Goal: Task Accomplishment & Management: Use online tool/utility

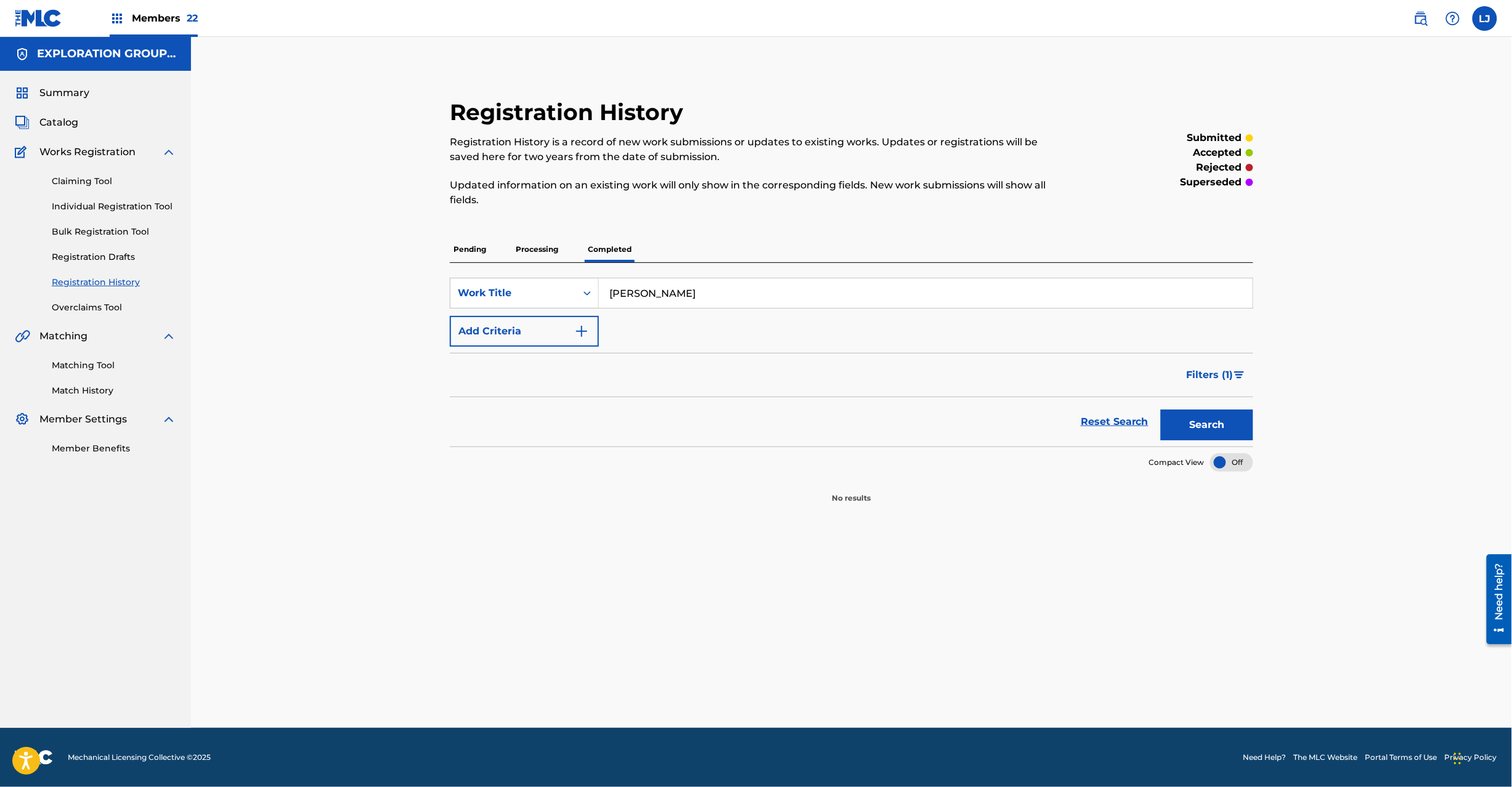
click at [56, 129] on span "Catalog" at bounding box center [58, 123] width 39 height 15
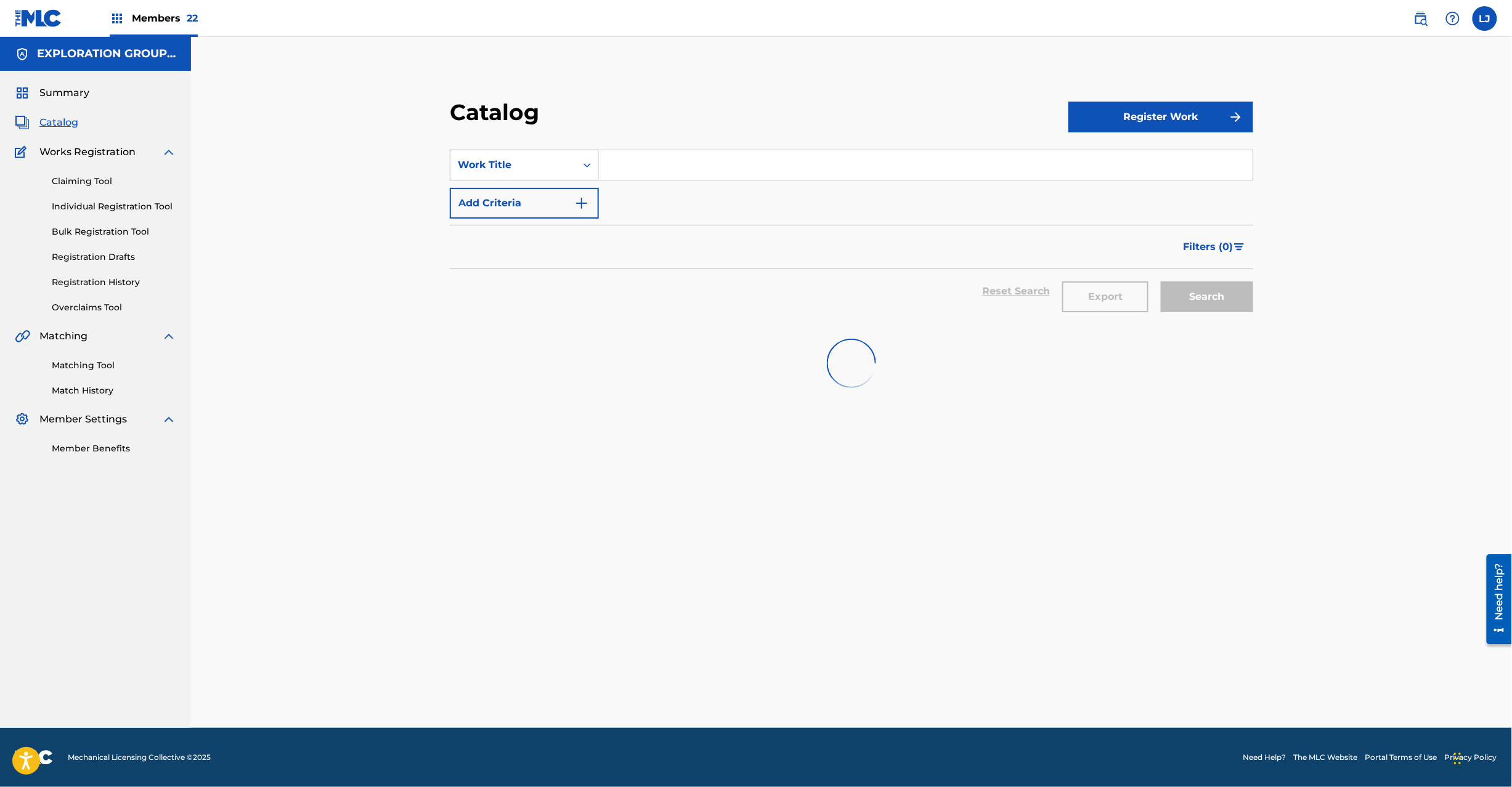
click at [497, 171] on div "Work Title" at bounding box center [513, 165] width 111 height 15
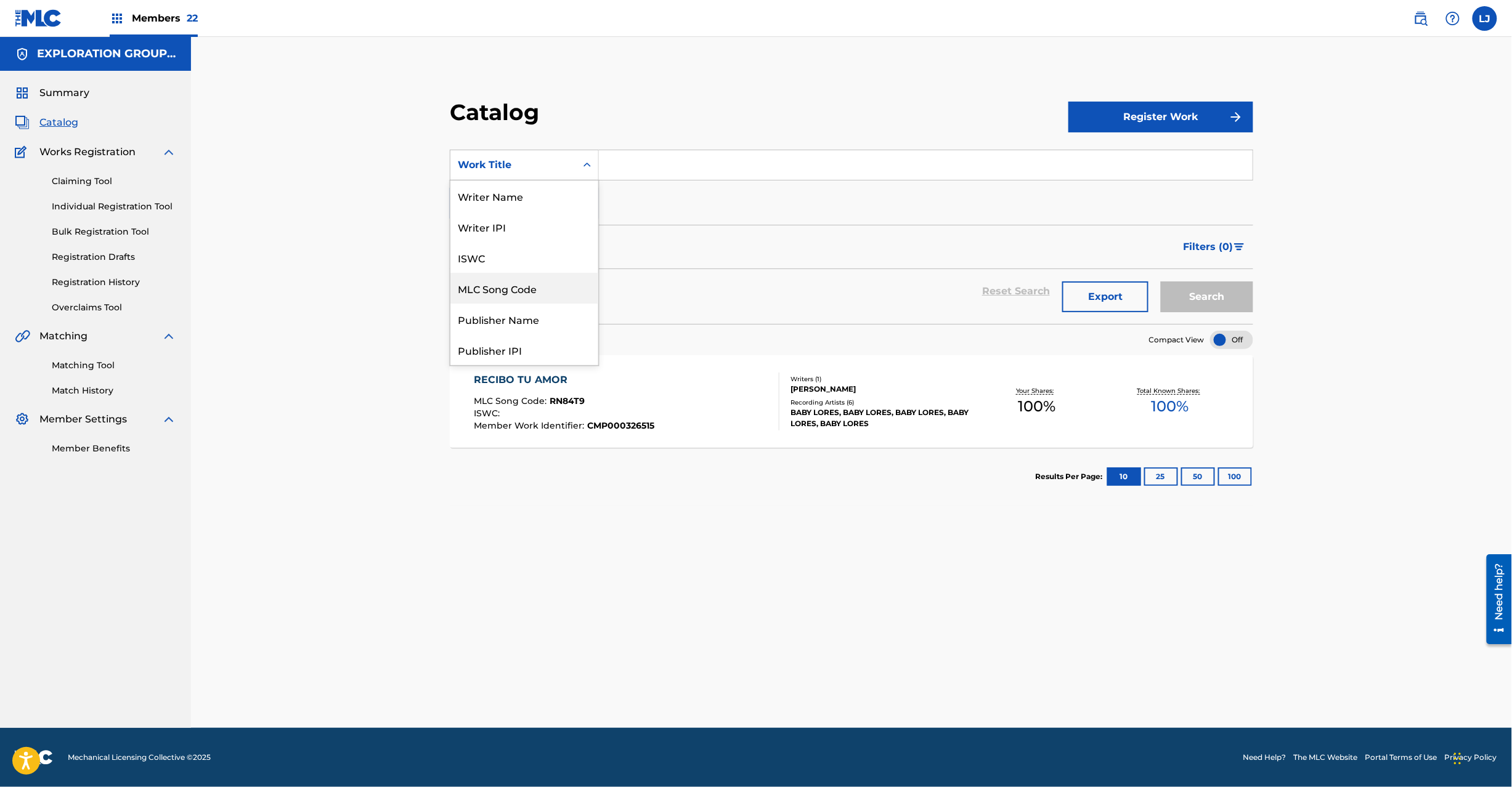
click at [535, 294] on div "MLC Song Code" at bounding box center [524, 288] width 148 height 31
click at [644, 154] on input "Search Form" at bounding box center [926, 165] width 654 height 30
paste input "S680NP"
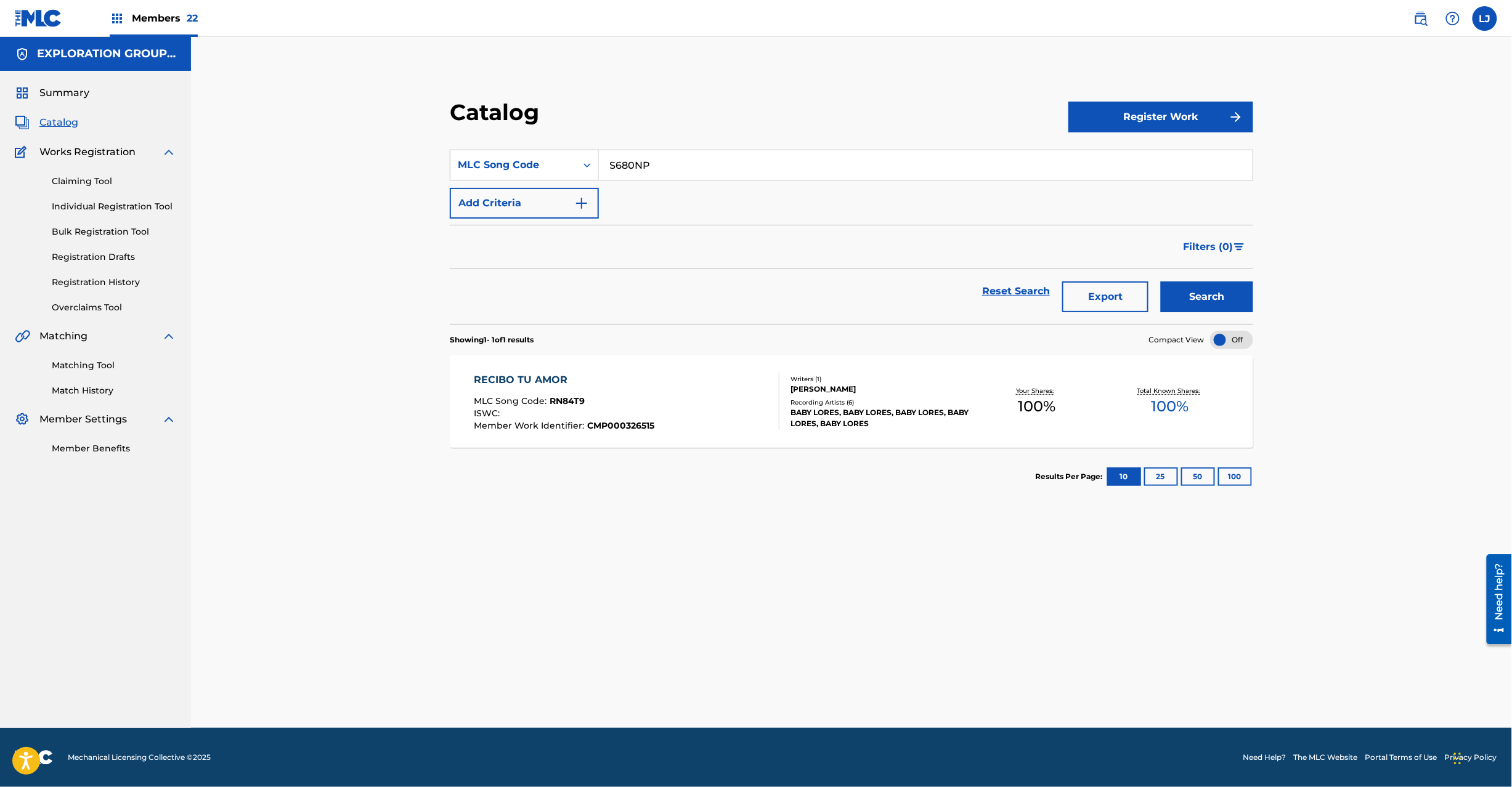
type input "S680NP"
click at [1214, 289] on button "Search" at bounding box center [1207, 296] width 92 height 31
click at [79, 365] on link "Matching Tool" at bounding box center [114, 366] width 125 height 13
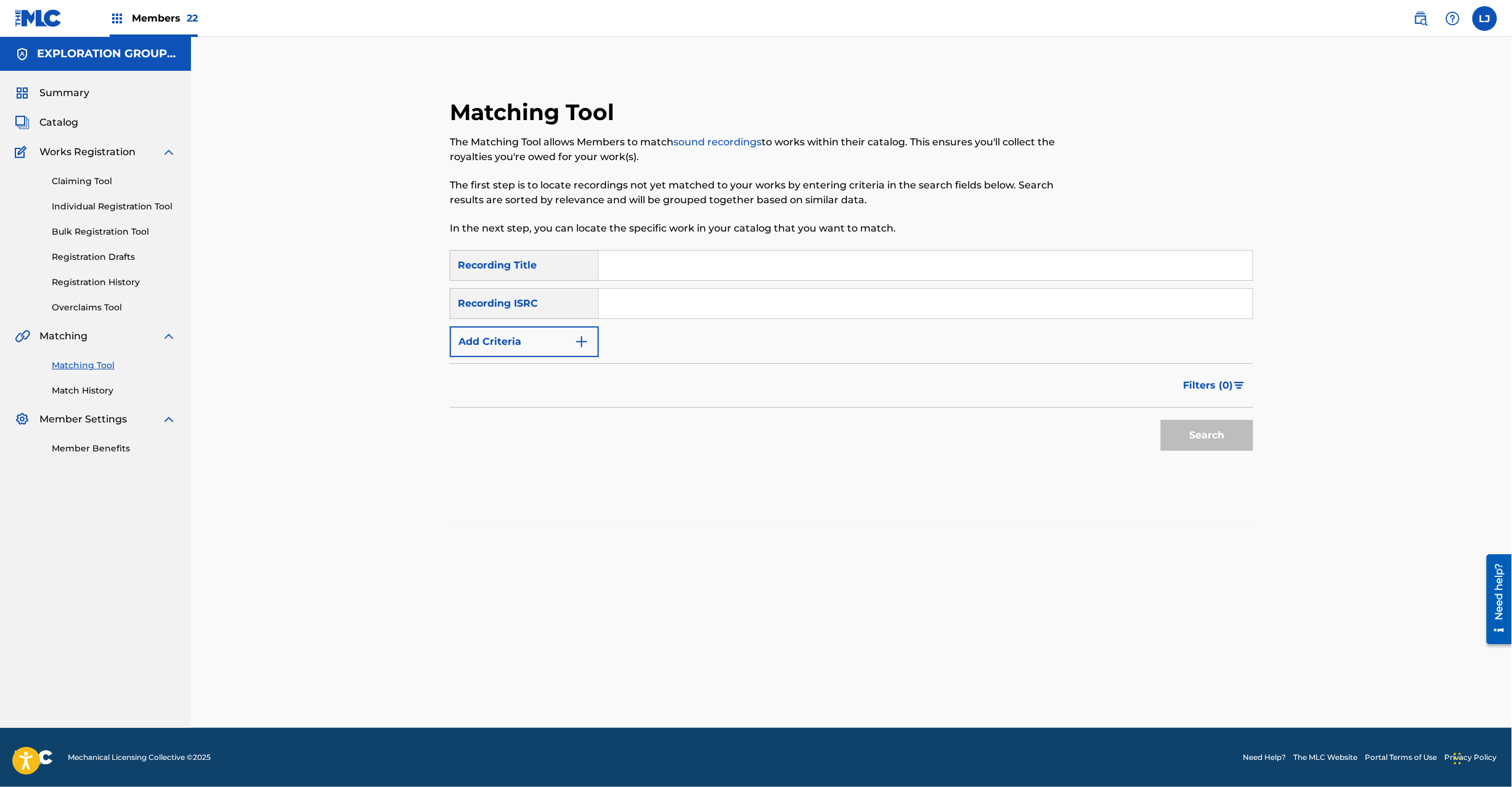
click at [655, 287] on div "SearchWithCriteriafc57ee62-3103-40b7-9081-52edc60af7bd Recording Title SearchWi…" at bounding box center [851, 303] width 804 height 107
click at [655, 298] on input "Search Form" at bounding box center [926, 304] width 654 height 30
paste input "JPPC00800814"
type input "JPPC00800814"
click at [1181, 439] on button "Search" at bounding box center [1207, 435] width 92 height 31
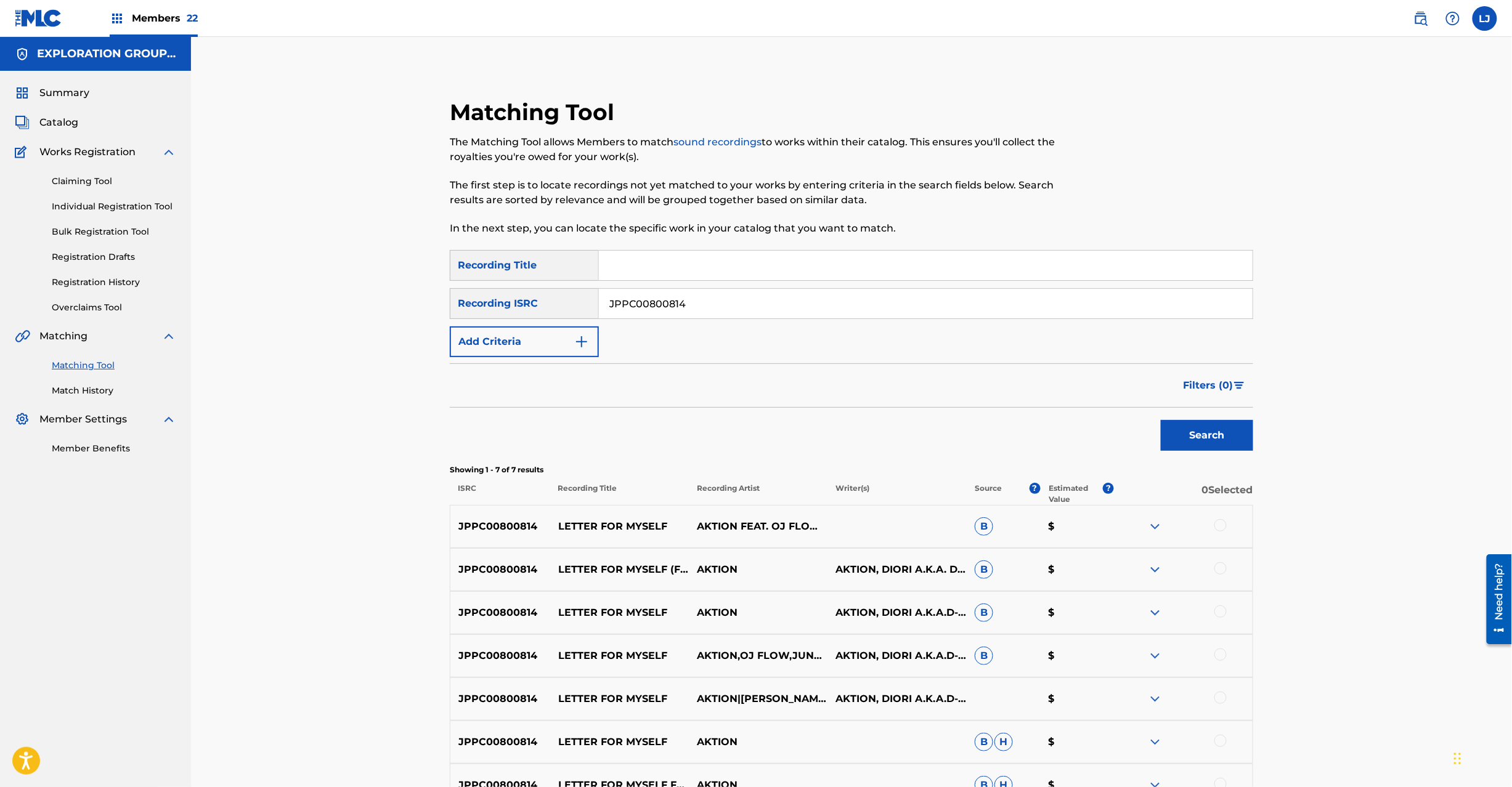
scroll to position [140, 0]
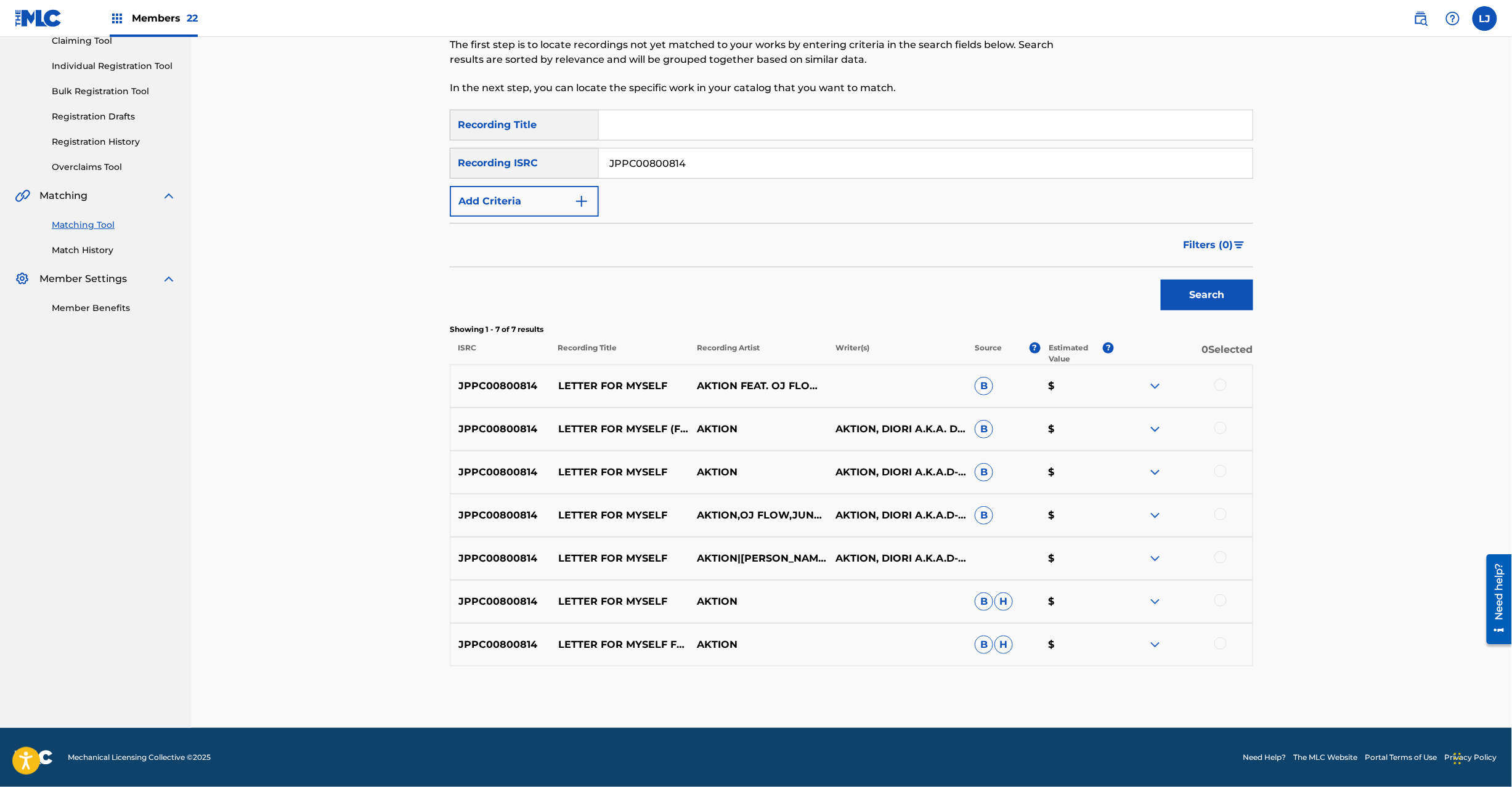
drag, startPoint x: 1217, startPoint y: 378, endPoint x: 1223, endPoint y: 414, distance: 36.5
click at [1221, 384] on div at bounding box center [1183, 386] width 138 height 15
click at [1217, 431] on div at bounding box center [1220, 428] width 12 height 12
click at [1218, 388] on div at bounding box center [1220, 385] width 12 height 12
click at [1218, 467] on div at bounding box center [1220, 471] width 12 height 12
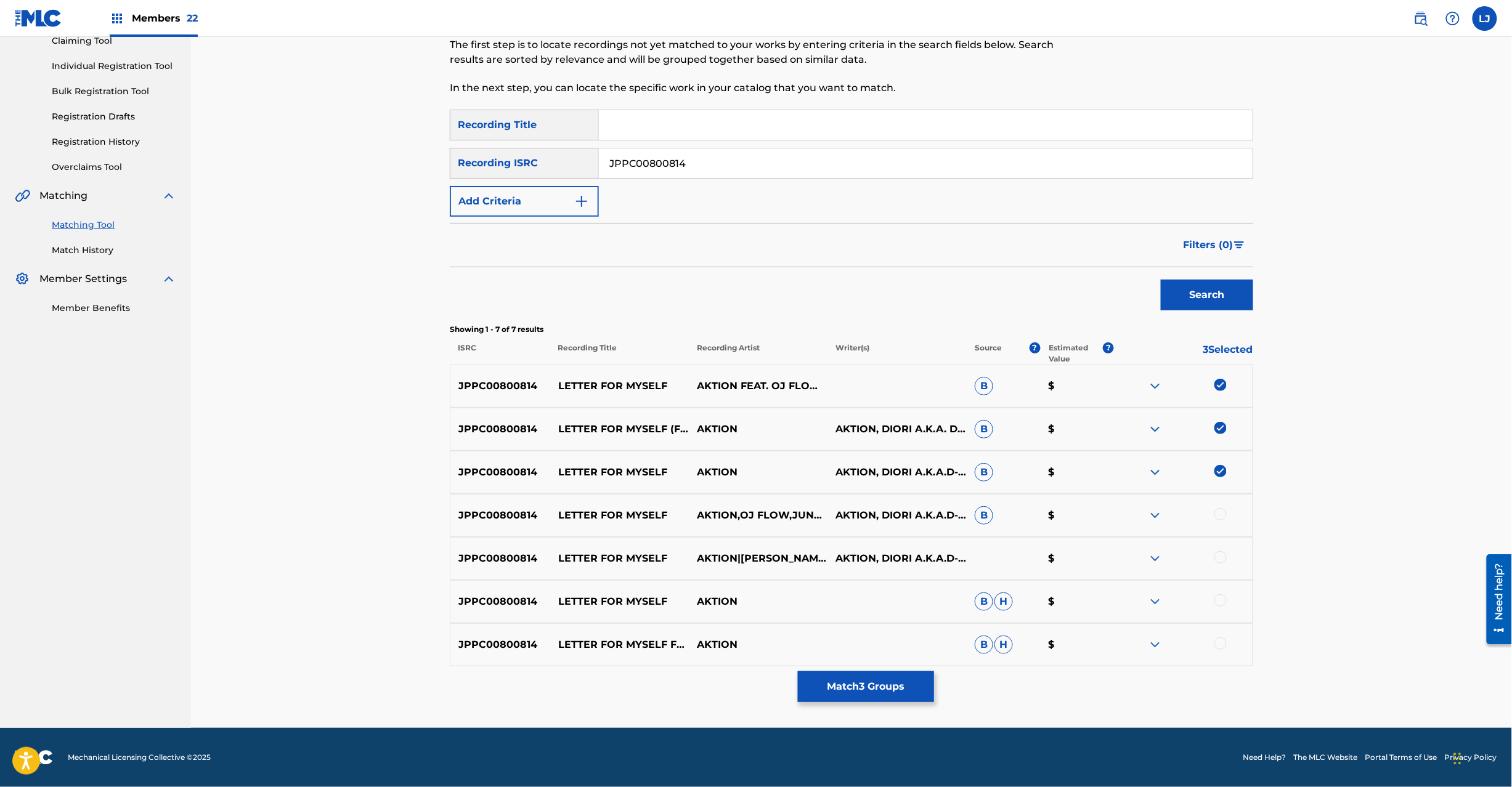
click at [1221, 518] on div at bounding box center [1220, 514] width 12 height 12
click at [1218, 557] on div at bounding box center [1220, 557] width 12 height 12
click at [1223, 603] on div at bounding box center [1220, 600] width 12 height 12
drag, startPoint x: 1212, startPoint y: 645, endPoint x: 1219, endPoint y: 644, distance: 7.1
click at [1218, 644] on div at bounding box center [1183, 645] width 138 height 15
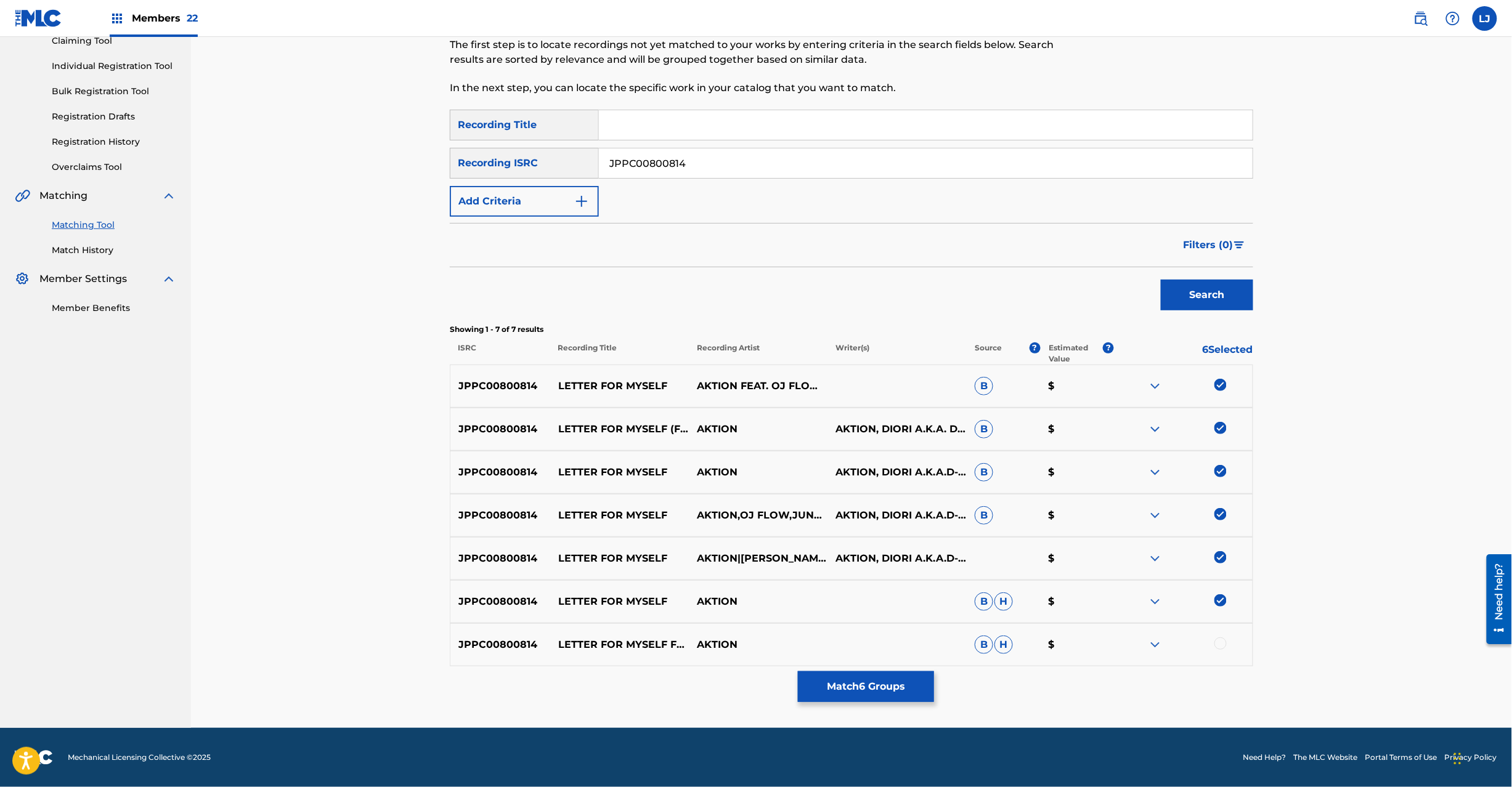
click at [1220, 644] on div at bounding box center [1220, 643] width 12 height 12
click at [859, 690] on button "Match 7 Groups" at bounding box center [866, 687] width 136 height 31
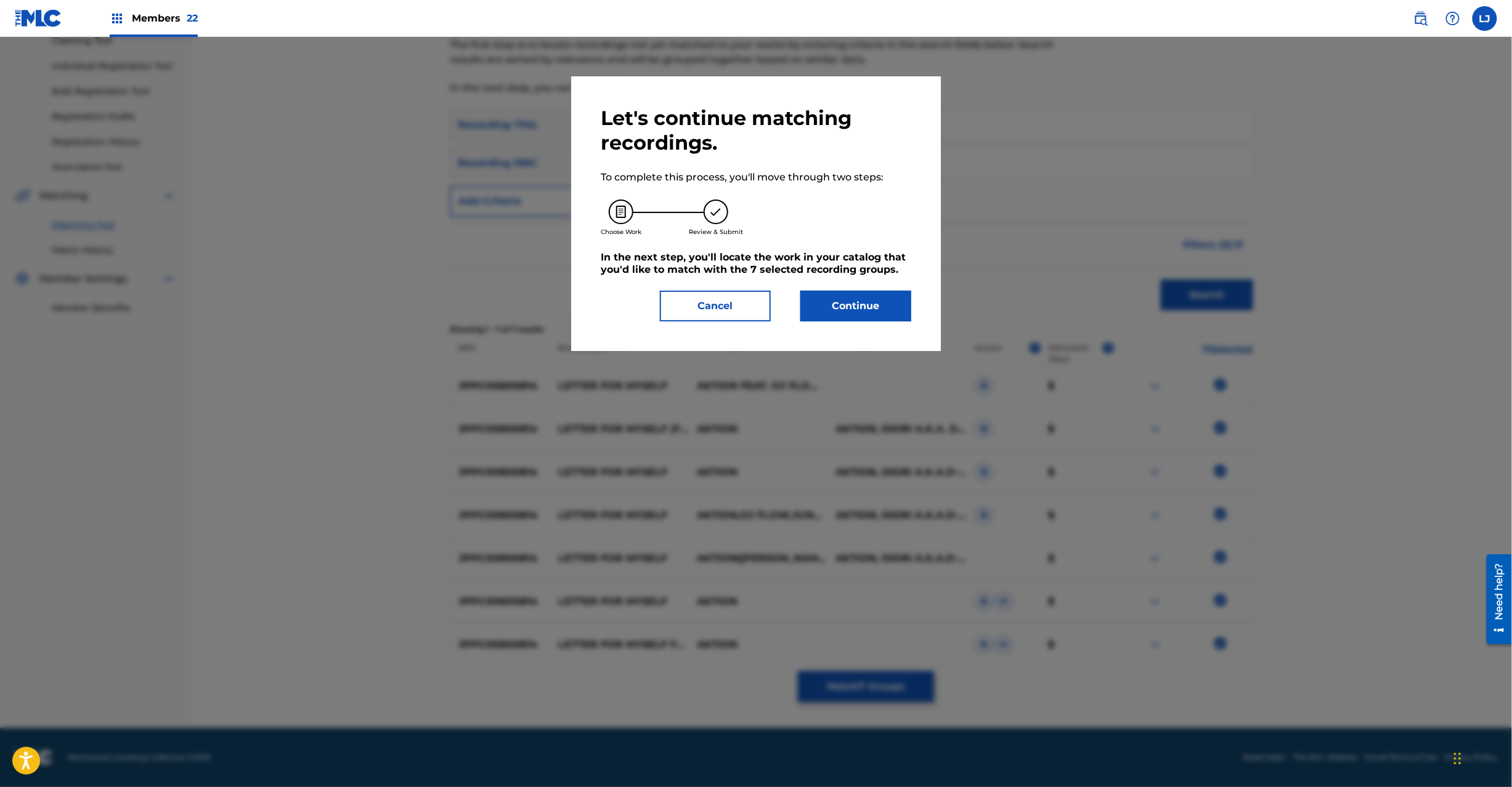
click at [837, 304] on button "Continue" at bounding box center [855, 306] width 111 height 31
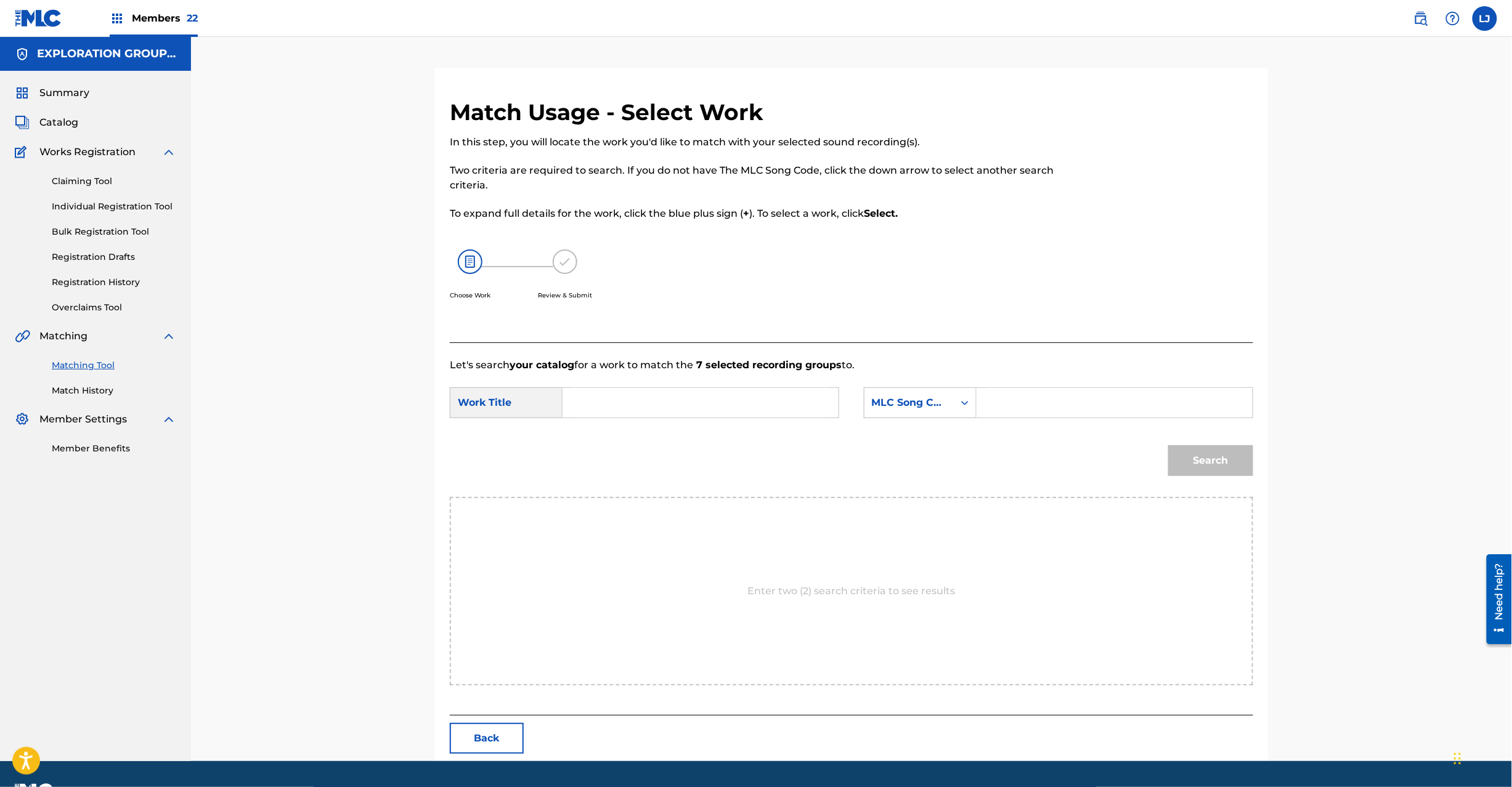
click at [705, 395] on input "Search Form" at bounding box center [701, 403] width 255 height 30
paste input "Letter For Myself Feat Oj Flow Junnosk 8 & Macka R LT3YVY"
click at [870, 374] on form "SearchWithCriteria6acdd38f-74a1-4b78-a7f8-c540f36d6193 Work Title Letter For My…" at bounding box center [851, 435] width 804 height 125
click at [789, 397] on input "Letter For Myself Feat Oj Flow Junnosk 8 & Macka R LT3YVY" at bounding box center [701, 403] width 255 height 30
click at [808, 405] on input "Letter For Myself Feat Oj Flow Junnosk 8 & Macka R LT3YVY" at bounding box center [701, 403] width 255 height 30
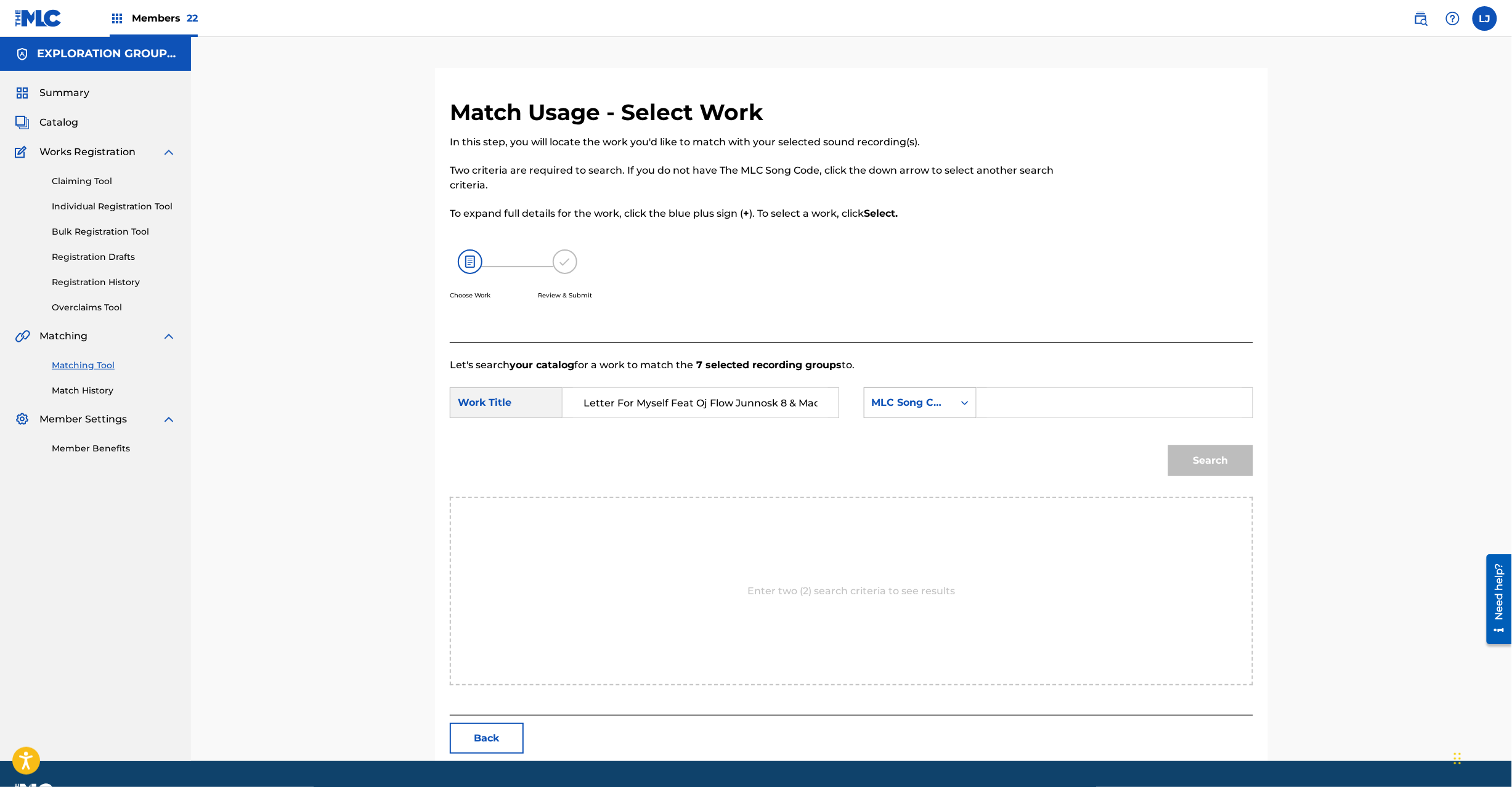
scroll to position [0, 77]
click at [943, 394] on div "SearchWithCriteria6acdd38f-74a1-4b78-a7f8-c540f36d6193 Work Title Letter For My…" at bounding box center [851, 407] width 804 height 38
click at [807, 401] on input "Letter For Myself Feat Oj Flow Junnosk 8 & Macka R LT3YVY" at bounding box center [701, 403] width 255 height 30
click at [816, 403] on input "Letter For Myself Feat Oj Flow Junnosk 8 & Macka R LT3YVY" at bounding box center [701, 403] width 255 height 30
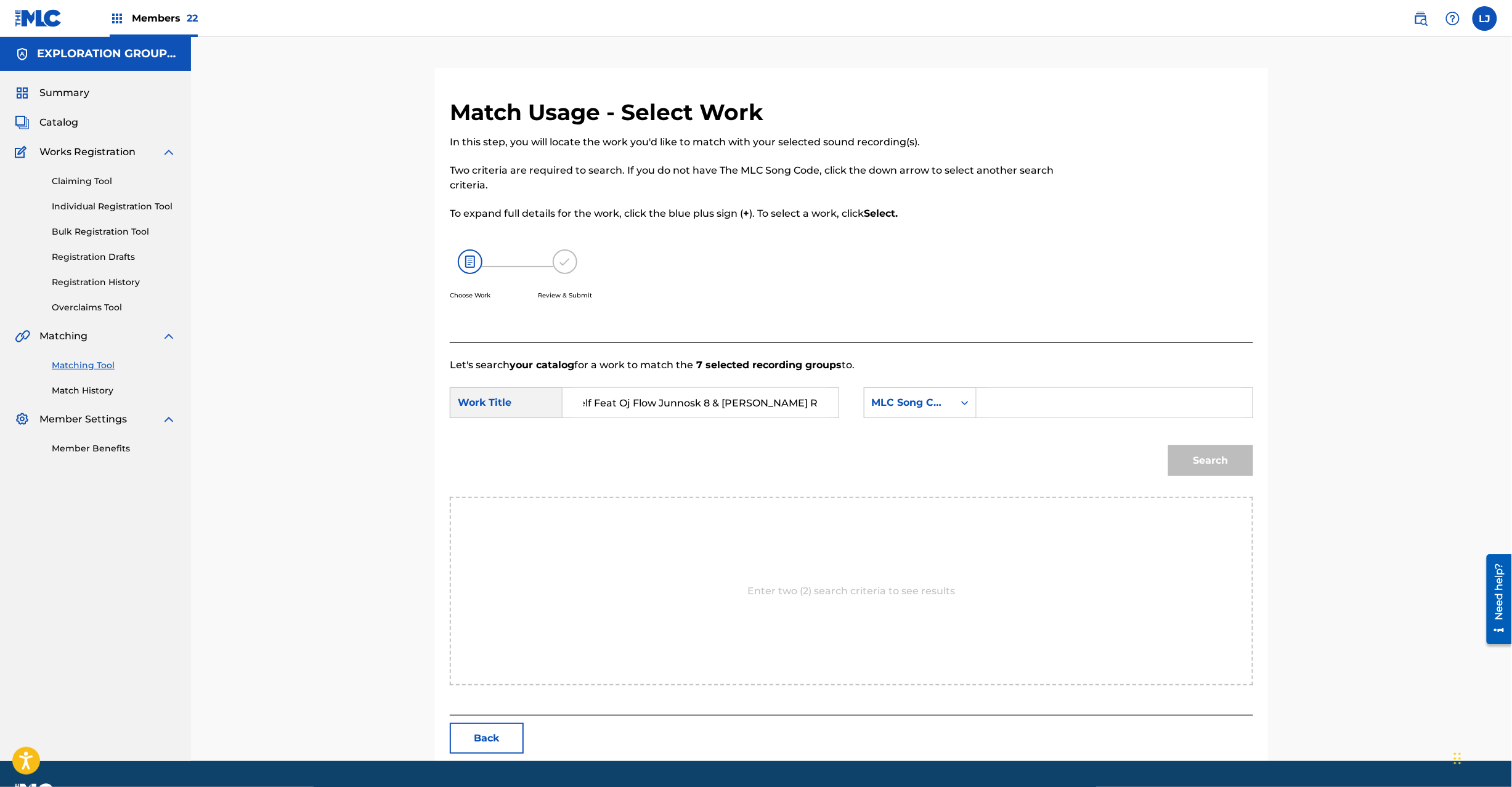
scroll to position [0, 42]
type input "Letter For Myself Feat Oj Flow Junnosk 8 & [PERSON_NAME] R"
drag, startPoint x: 1061, startPoint y: 361, endPoint x: 1060, endPoint y: 388, distance: 27.0
click at [1062, 365] on p "Let's search your catalog for a work to match the 7 selected recording groups t…" at bounding box center [851, 365] width 804 height 15
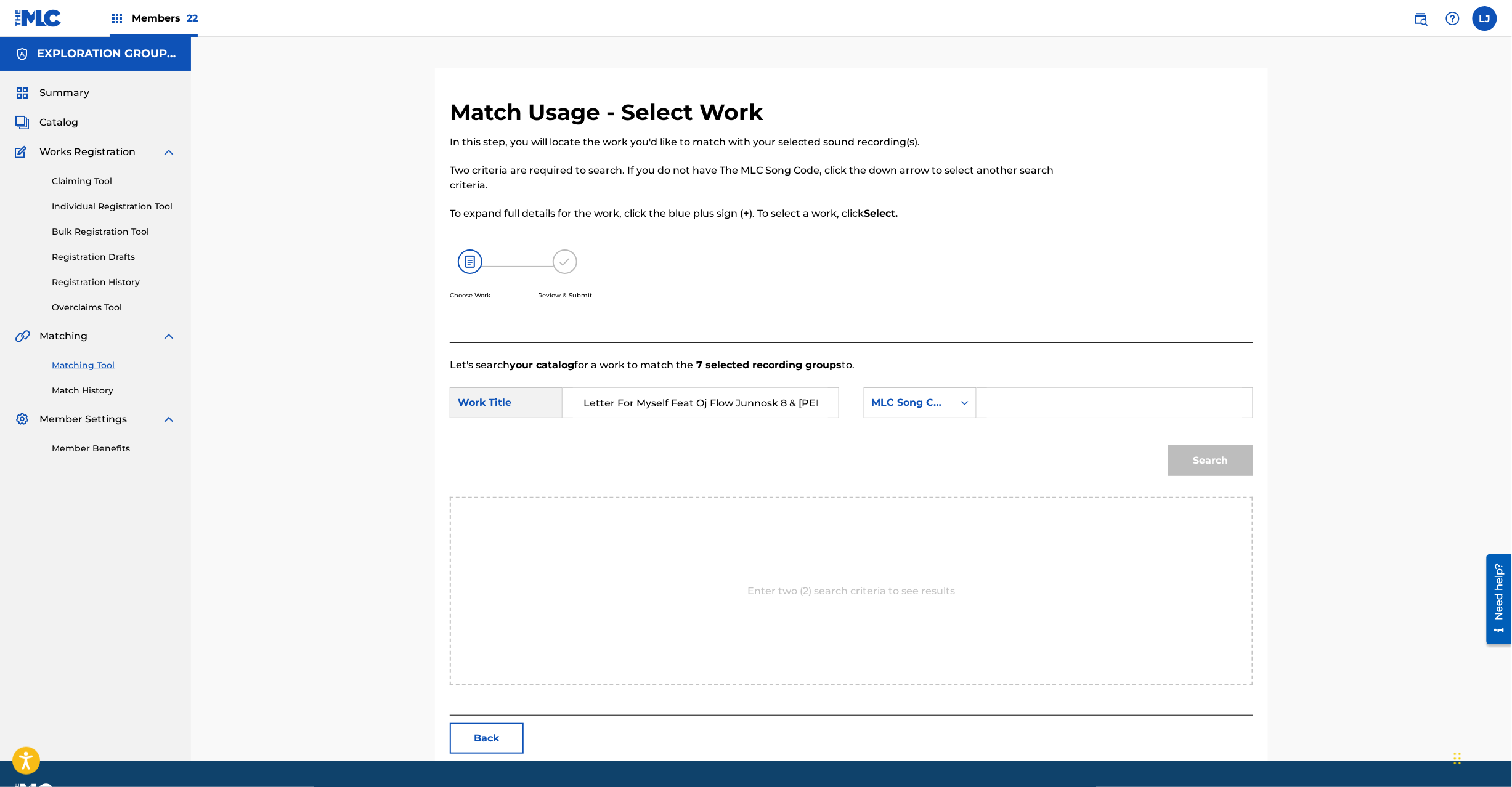
click at [1060, 388] on div "Search Form" at bounding box center [1115, 403] width 277 height 31
click at [1077, 410] on input "Search Form" at bounding box center [1114, 403] width 255 height 30
paste input "LT3YVY"
type input "LT3YVY"
click at [1186, 443] on div "Search" at bounding box center [1207, 457] width 91 height 49
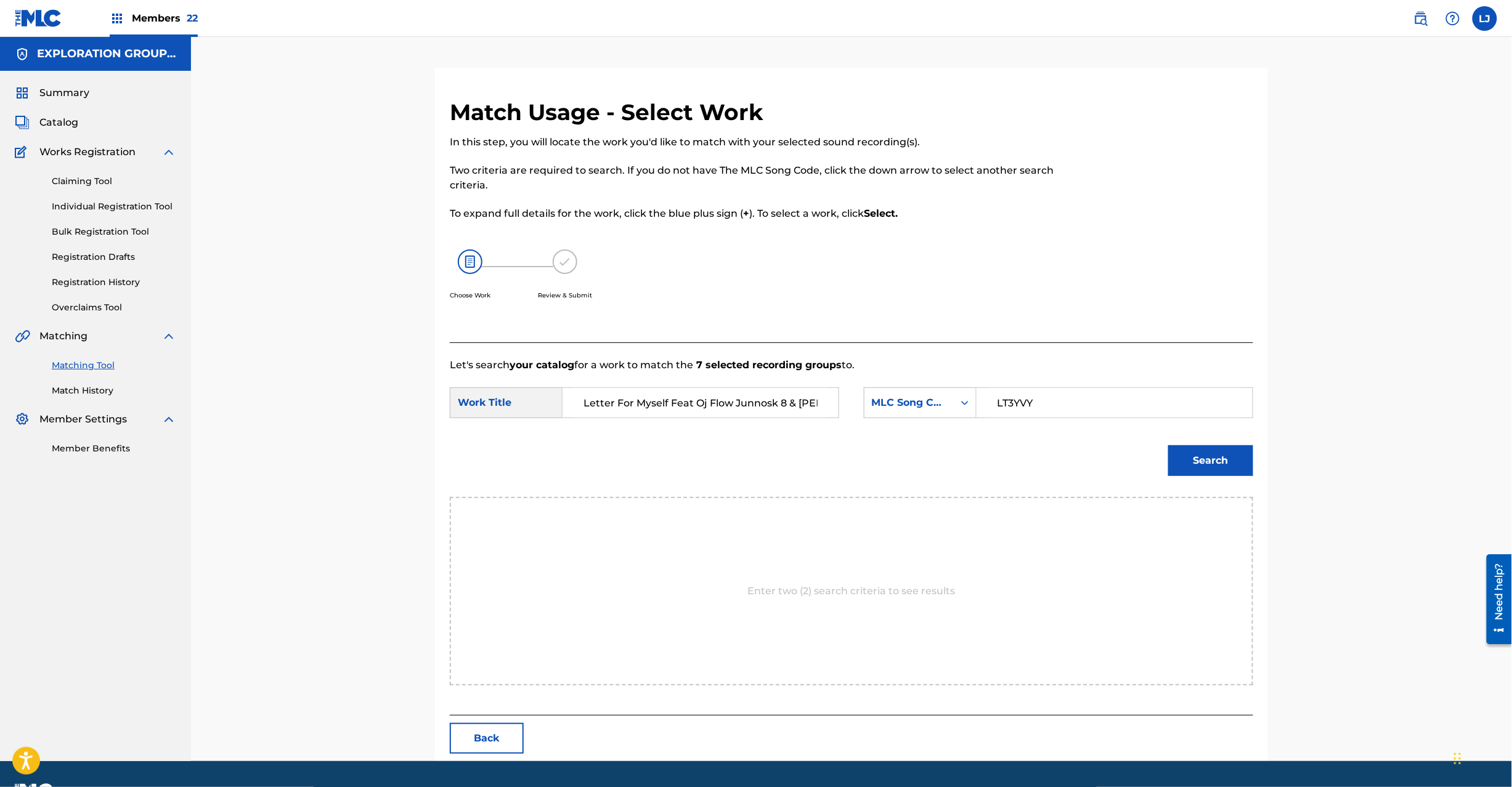
click at [1187, 451] on button "Search" at bounding box center [1211, 460] width 85 height 31
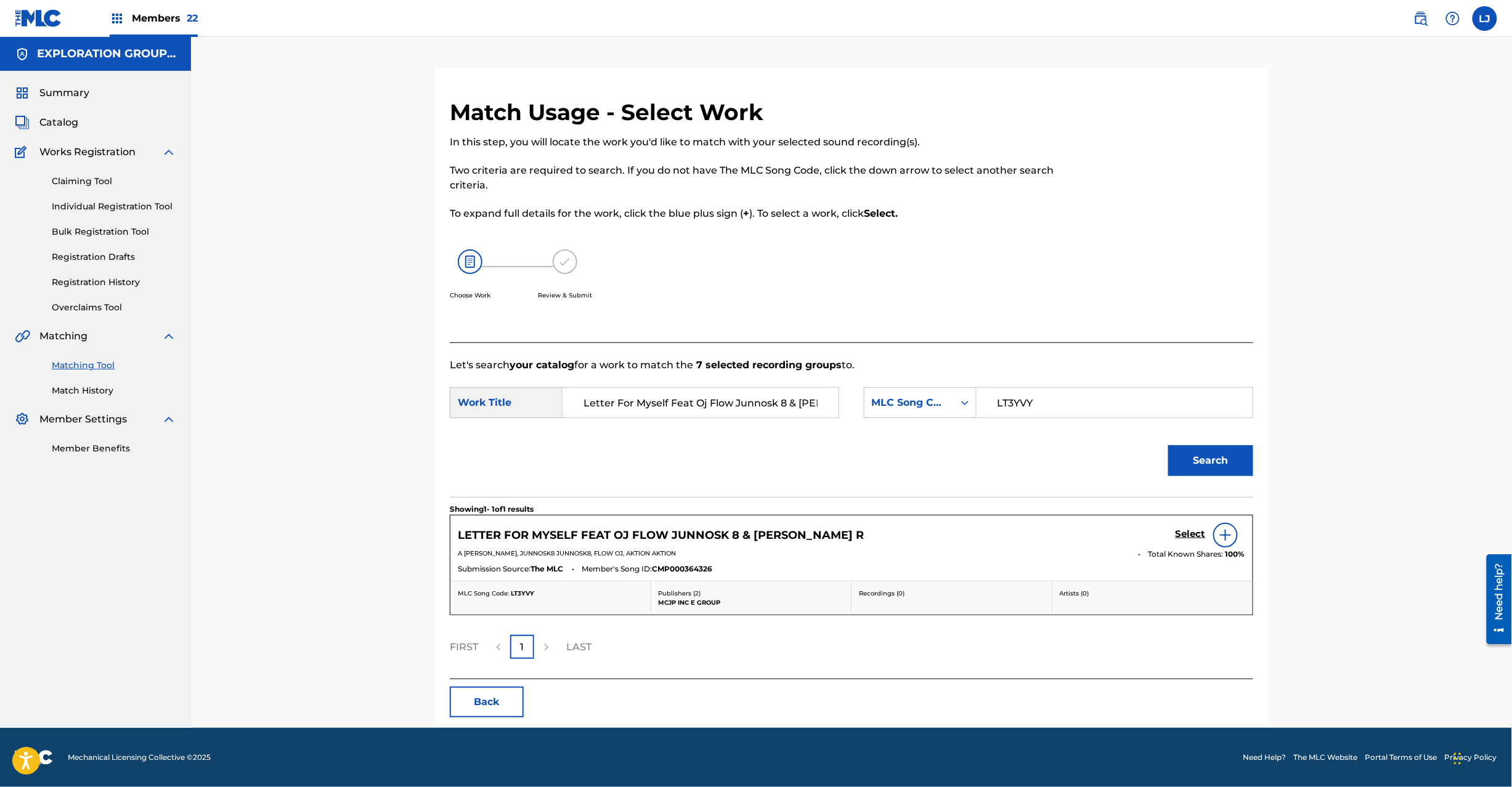
click at [1187, 535] on h5 "Select" at bounding box center [1191, 535] width 30 height 12
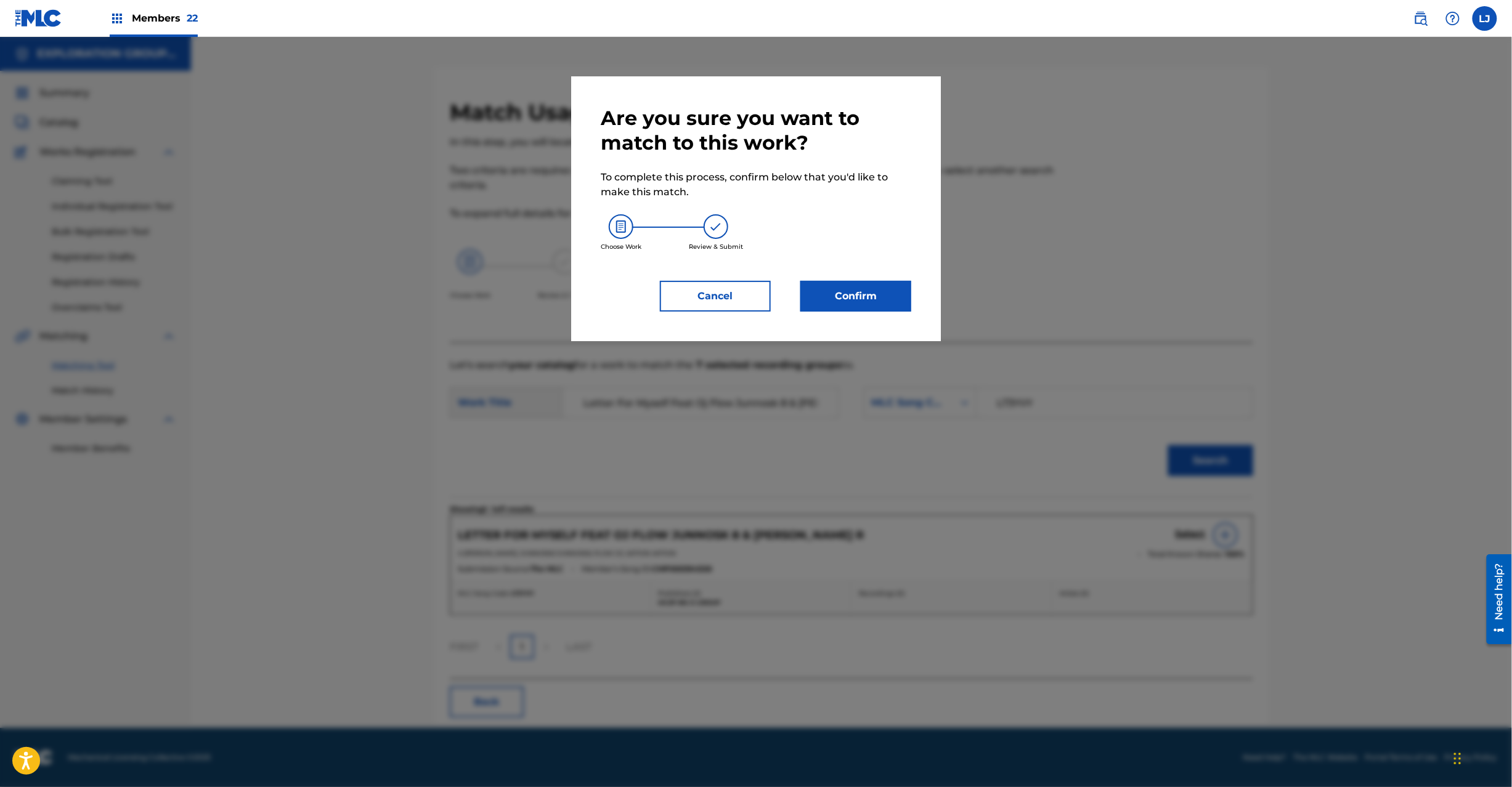
click at [843, 310] on button "Confirm" at bounding box center [855, 296] width 111 height 31
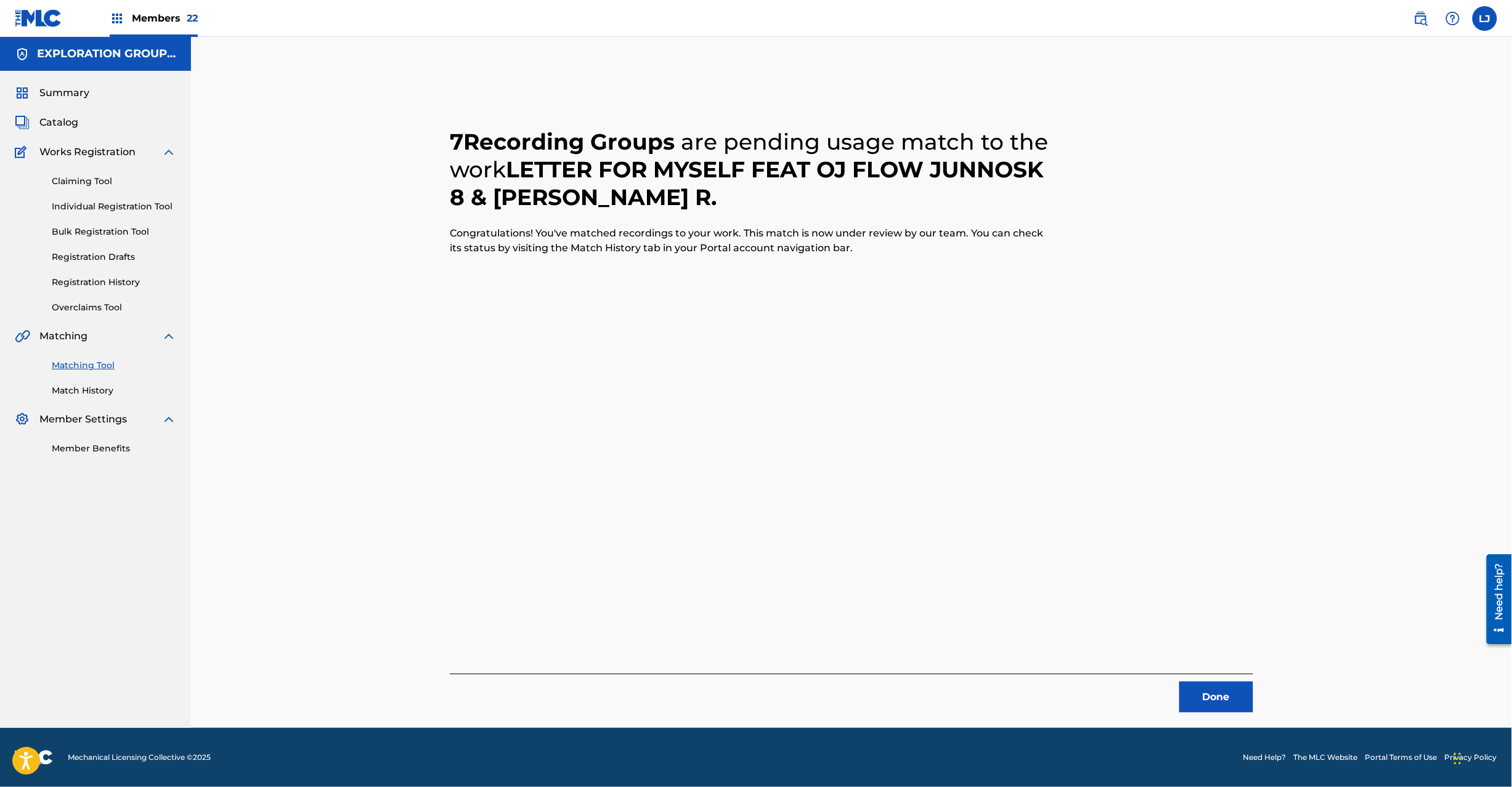
click at [1208, 691] on button "Done" at bounding box center [1216, 697] width 74 height 31
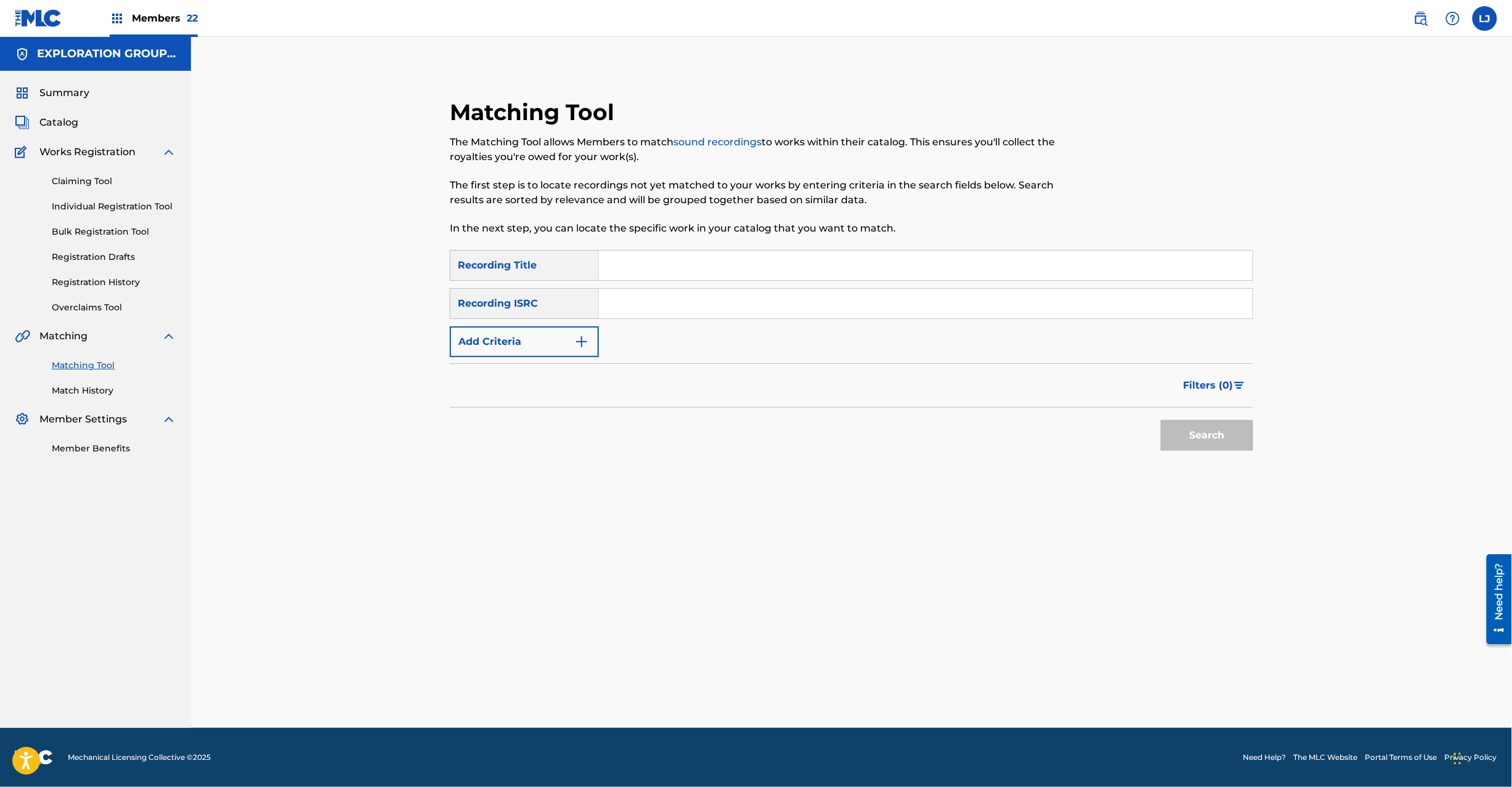
click at [710, 302] on input "Search Form" at bounding box center [926, 304] width 654 height 30
paste input "JPPC00800815"
type input "JPPC00800815"
click at [1168, 434] on button "Search" at bounding box center [1207, 435] width 92 height 31
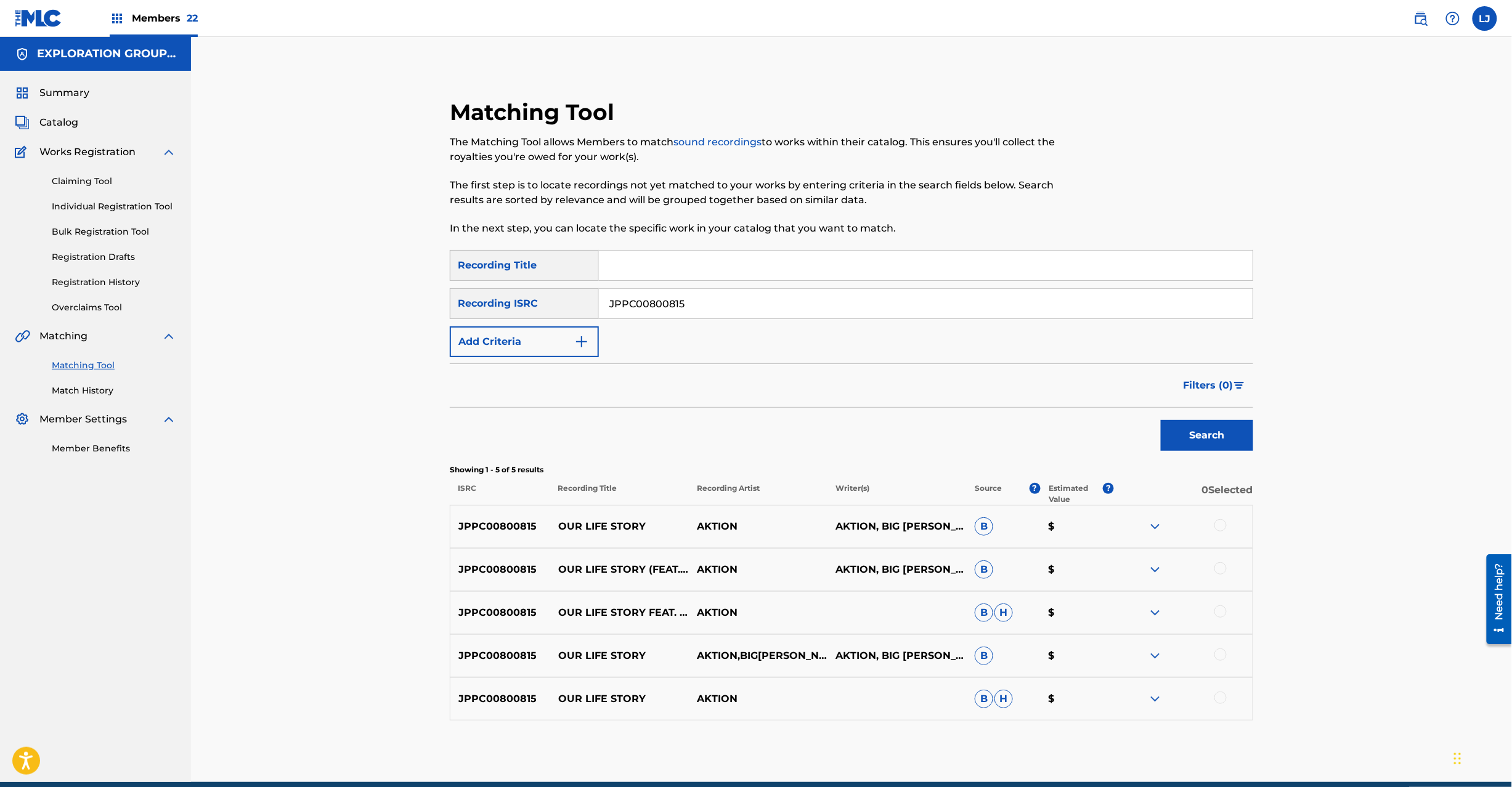
click at [1213, 523] on div at bounding box center [1183, 527] width 138 height 15
click at [1220, 571] on div at bounding box center [1220, 569] width 12 height 12
click at [1223, 521] on div at bounding box center [1220, 525] width 12 height 12
click at [1219, 614] on div at bounding box center [1220, 611] width 12 height 12
click at [1217, 652] on div "JPPC00800815 OUR LIFE STORY AKTION,[PERSON_NAME],[PERSON_NAME] AKTION, BIG [PER…" at bounding box center [851, 656] width 804 height 43
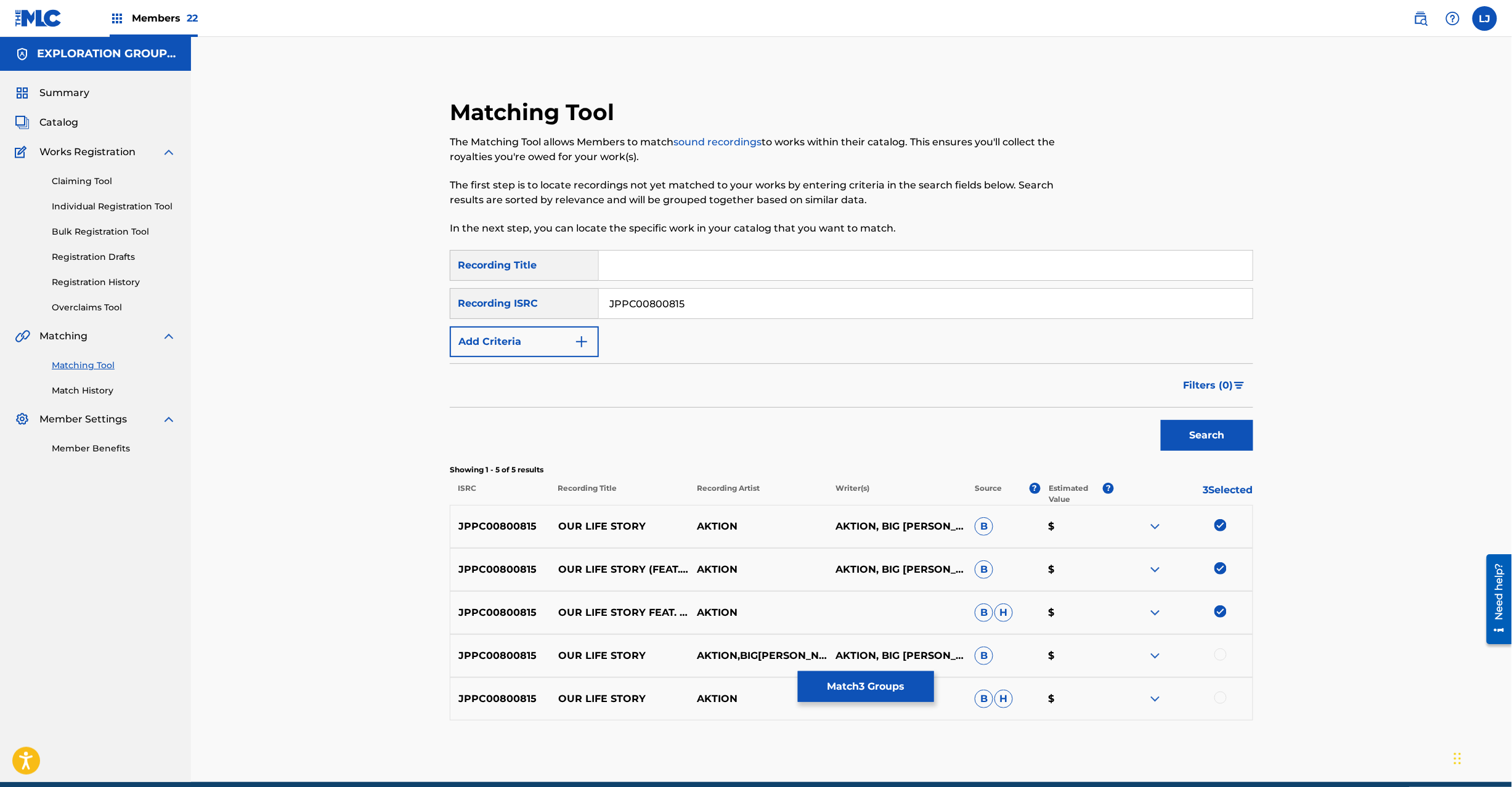
click at [1214, 651] on div at bounding box center [1183, 656] width 138 height 15
click at [1218, 655] on div at bounding box center [1220, 655] width 12 height 12
click at [1219, 693] on div at bounding box center [1220, 698] width 12 height 12
click at [841, 695] on button "Match 5 Groups" at bounding box center [866, 687] width 136 height 31
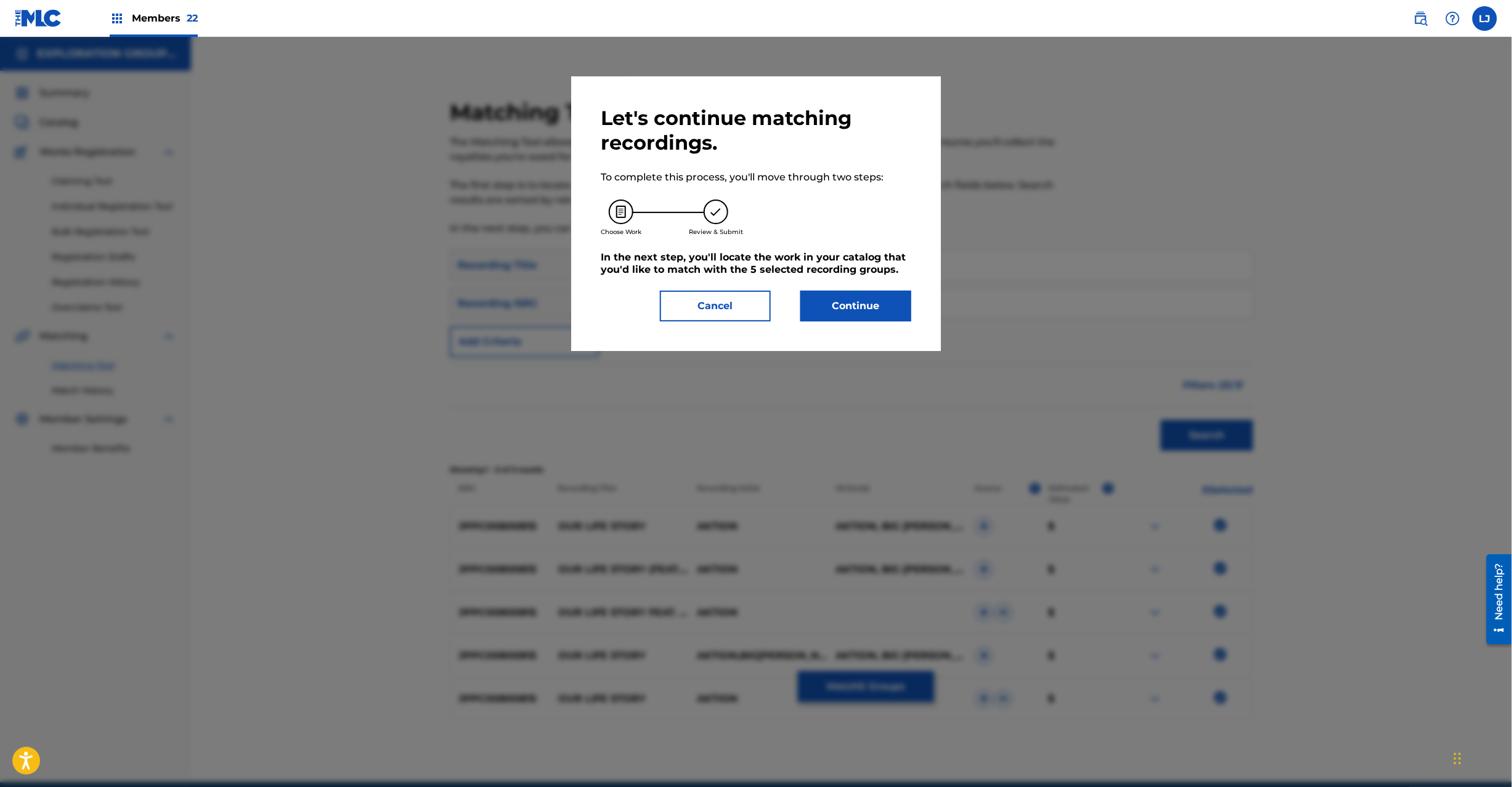
click at [824, 311] on button "Continue" at bounding box center [855, 306] width 111 height 31
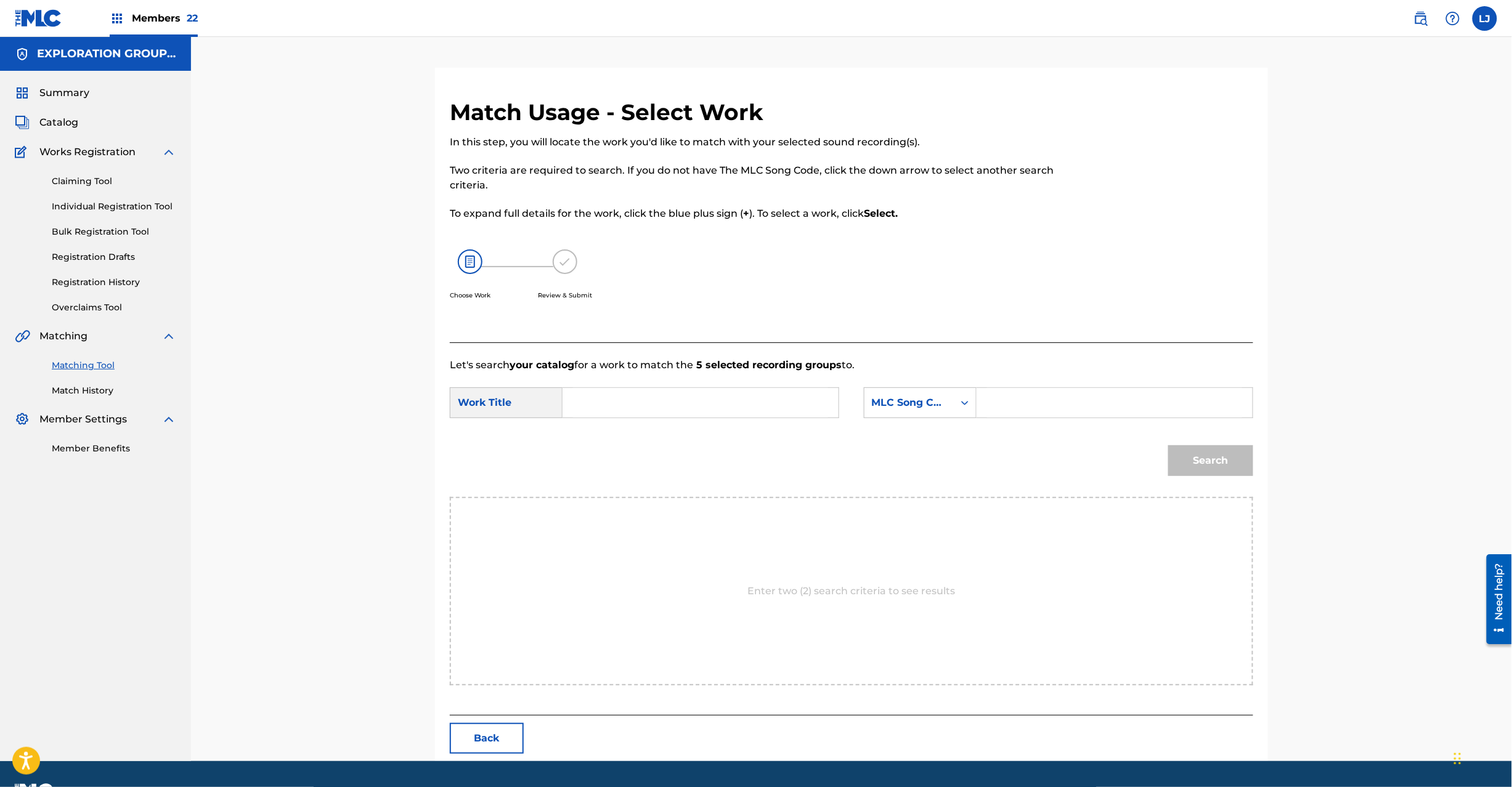
click at [723, 401] on input "Search Form" at bounding box center [701, 403] width 255 height 30
paste input "Our Life Story Feat B[PERSON_NAME]Ron & Richee Ghetto Inc OL4S5Y"
click at [817, 402] on input "Our Life Story Feat B[PERSON_NAME]Ron & Richee Ghetto Inc OL4S5Y" at bounding box center [701, 403] width 255 height 30
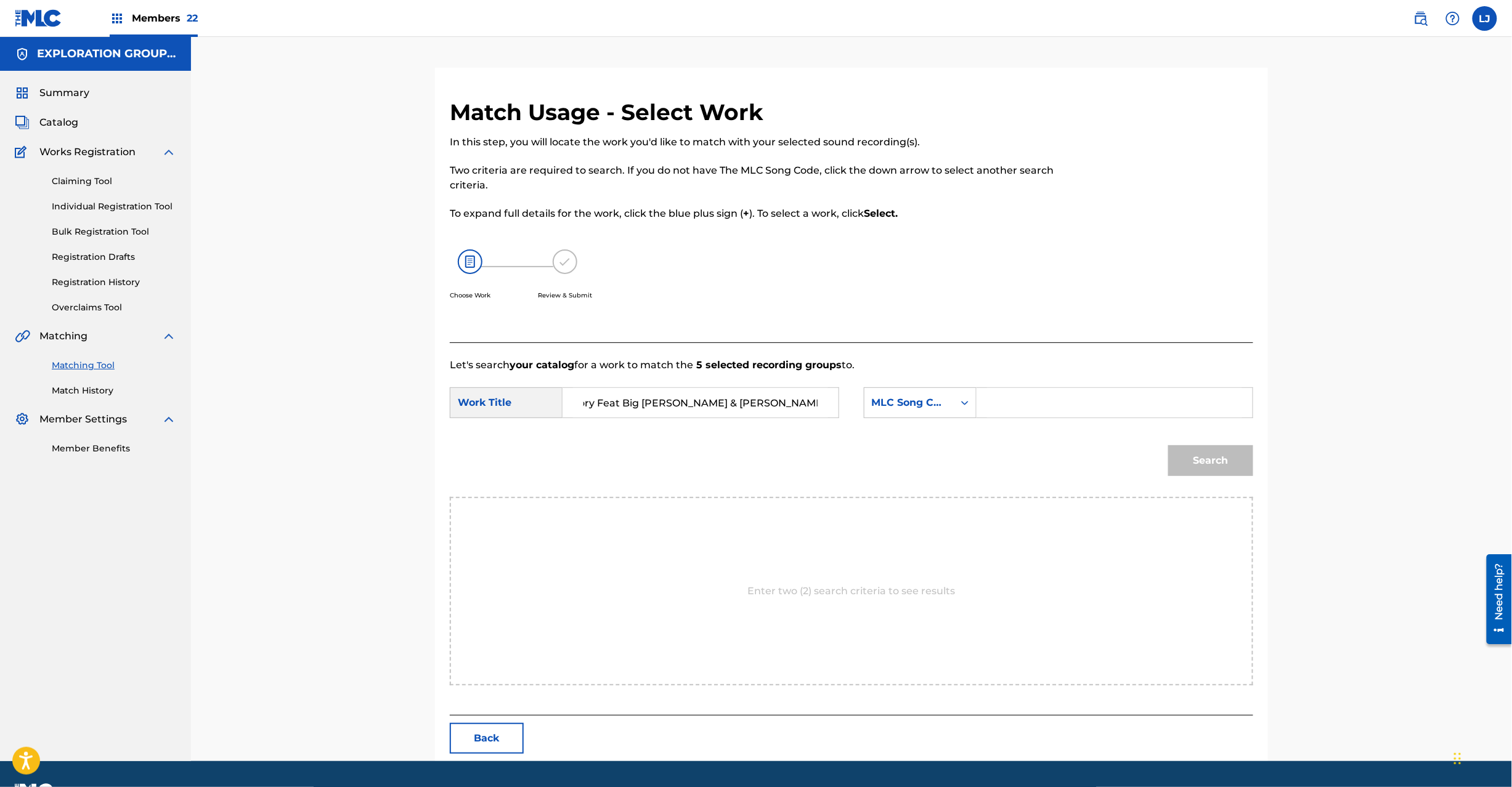
scroll to position [0, 20]
type input "Our Life Story Feat Big [PERSON_NAME] & [PERSON_NAME] Ghetto Inc"
click at [1117, 404] on input "Search Form" at bounding box center [1114, 403] width 255 height 30
paste input "OL4S5Y"
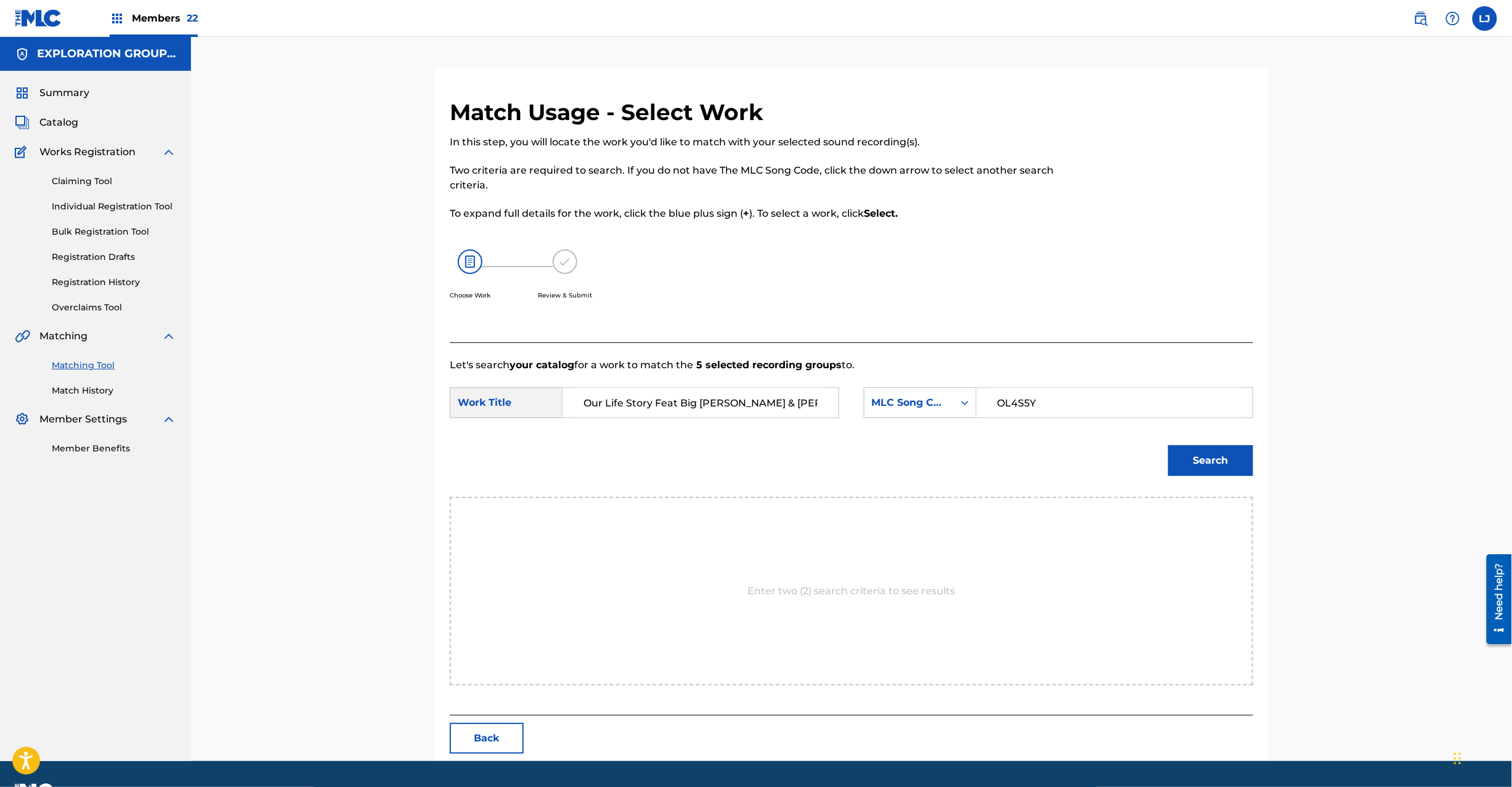
type input "OL4S5Y"
click at [1208, 462] on button "Search" at bounding box center [1211, 460] width 85 height 31
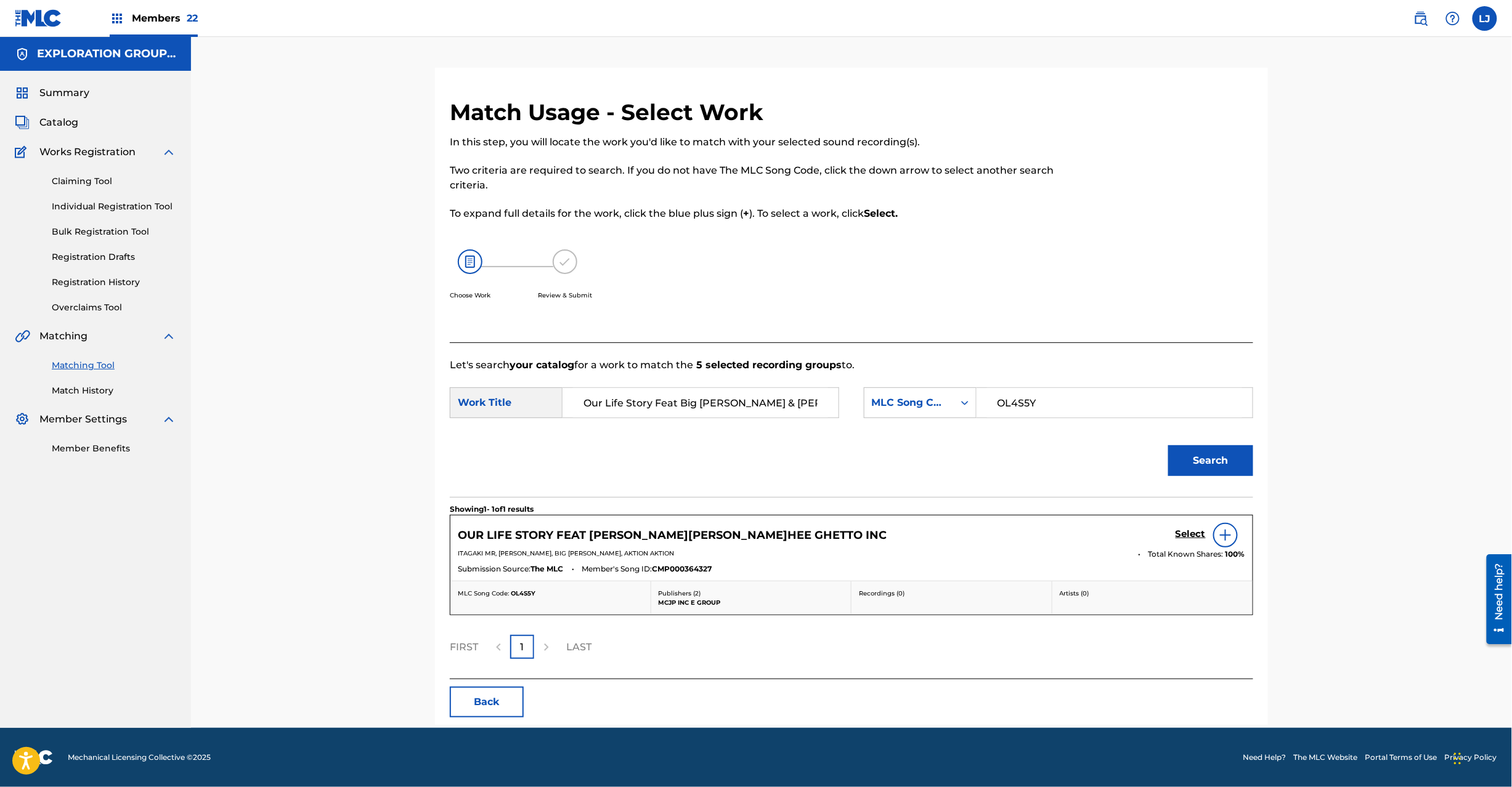
click at [1193, 530] on h5 "Select" at bounding box center [1191, 535] width 30 height 12
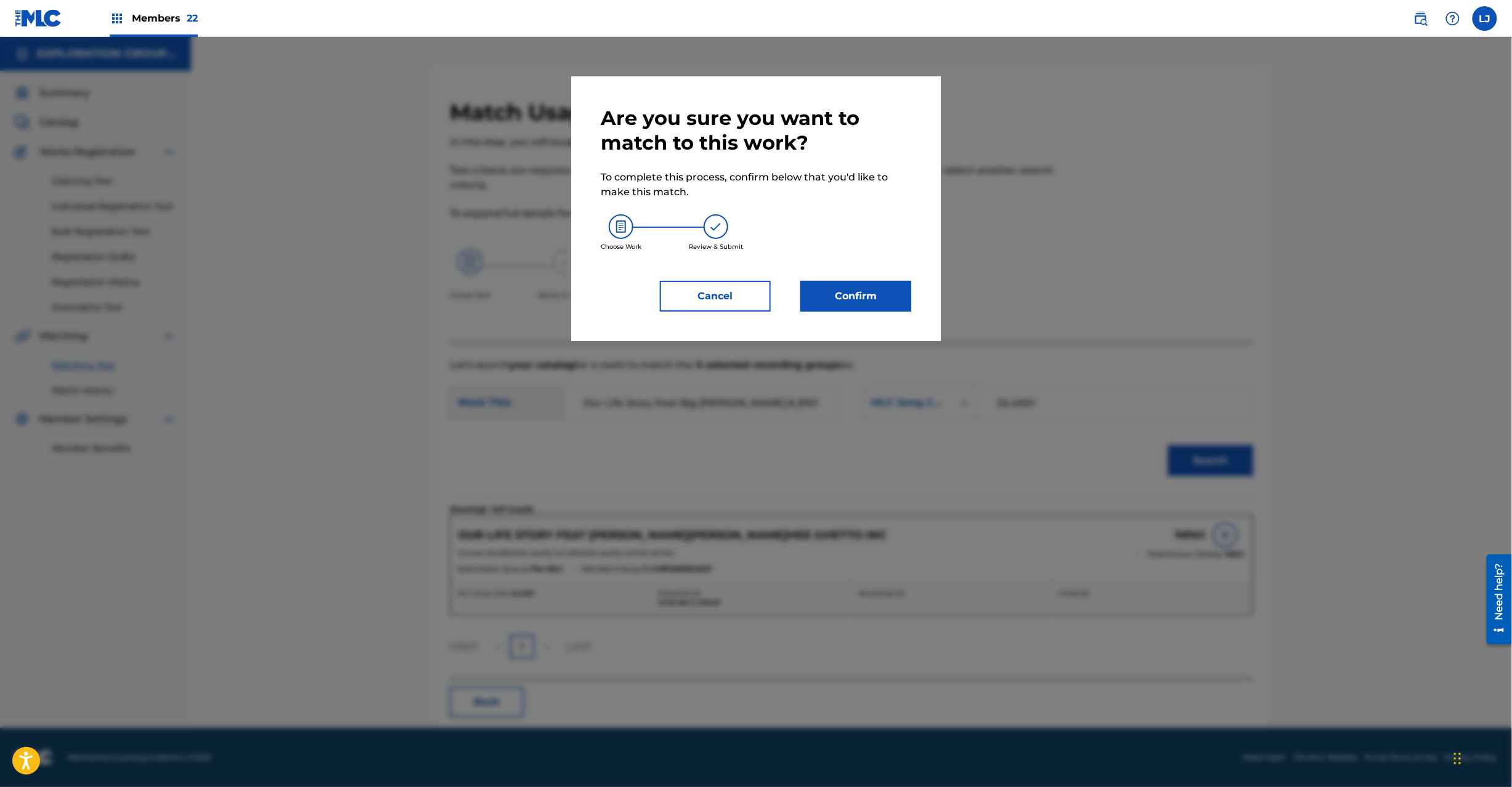
click at [834, 297] on button "Confirm" at bounding box center [855, 296] width 111 height 31
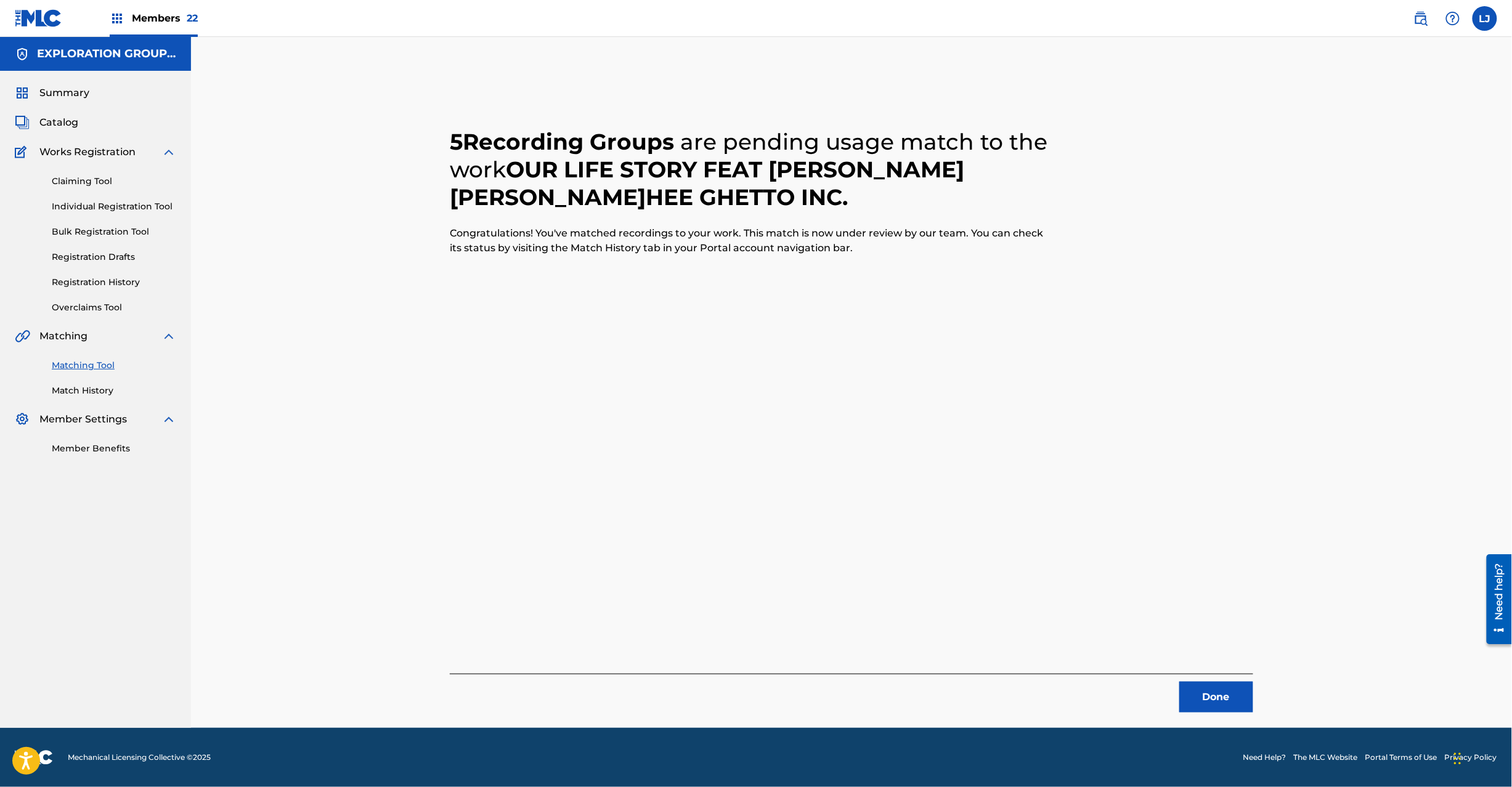
click at [1212, 701] on button "Done" at bounding box center [1216, 697] width 74 height 31
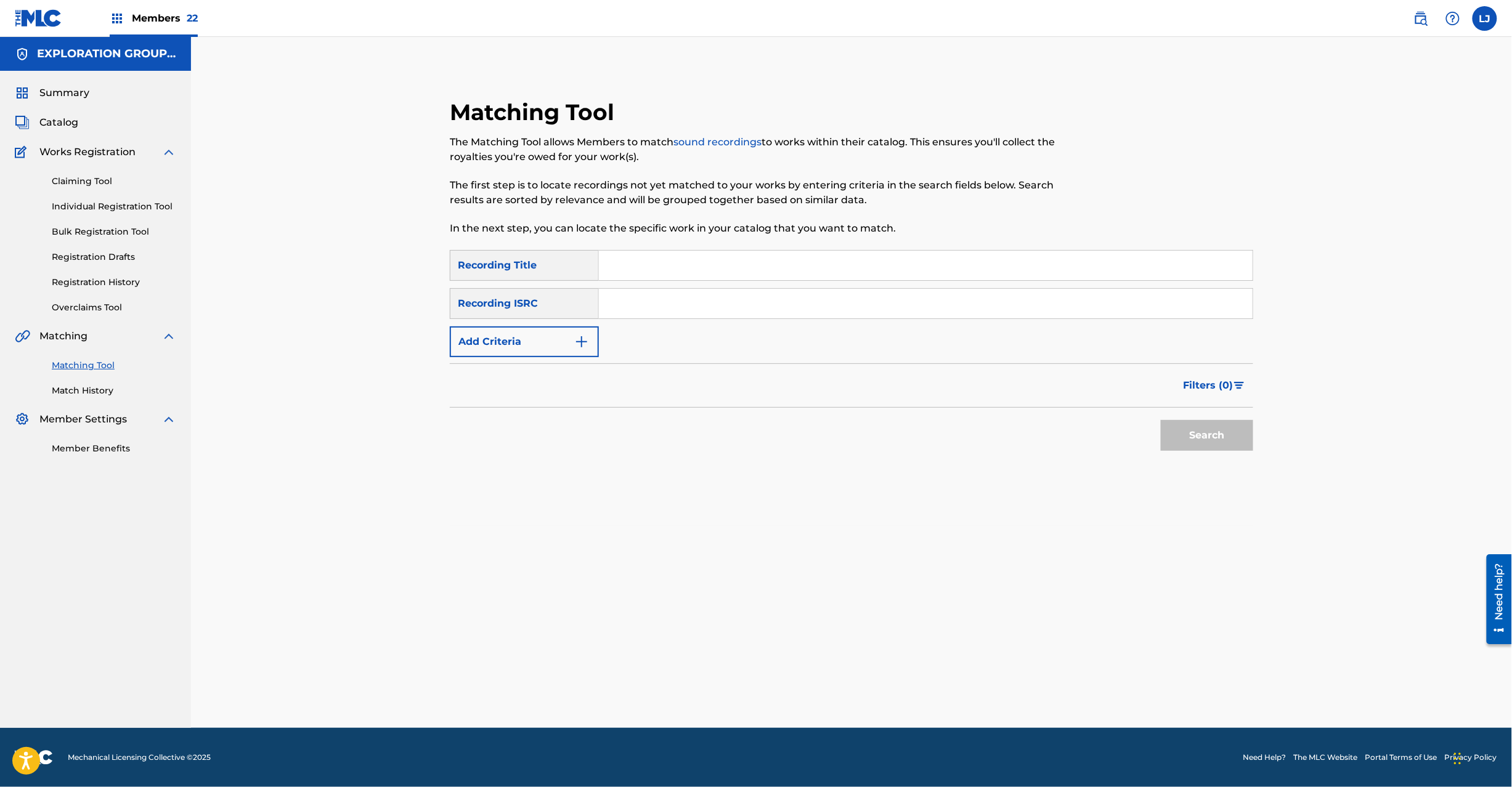
click at [750, 317] on input "Search Form" at bounding box center [926, 304] width 654 height 30
paste input "JPB670800331"
type input "JPB670800331"
click at [1196, 437] on div "Search" at bounding box center [1204, 432] width 98 height 49
click at [1196, 437] on button "Search" at bounding box center [1207, 435] width 92 height 31
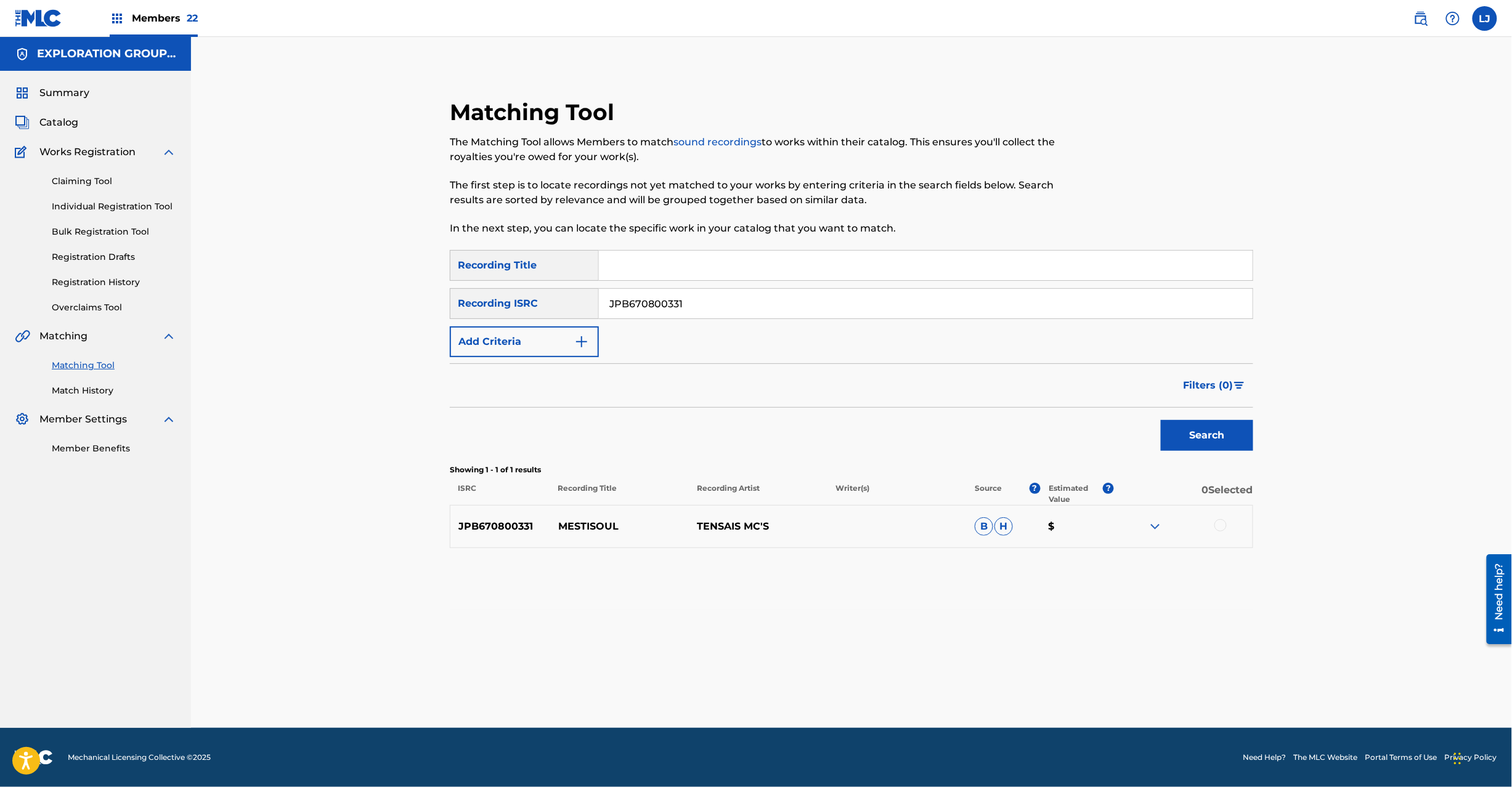
click at [1223, 517] on div "JPB670800331 MESTISOUL TENSAIS MC'S B H $" at bounding box center [851, 527] width 804 height 43
click at [1220, 528] on div at bounding box center [1220, 525] width 12 height 12
click at [914, 695] on button "Match 1 Group" at bounding box center [866, 687] width 136 height 31
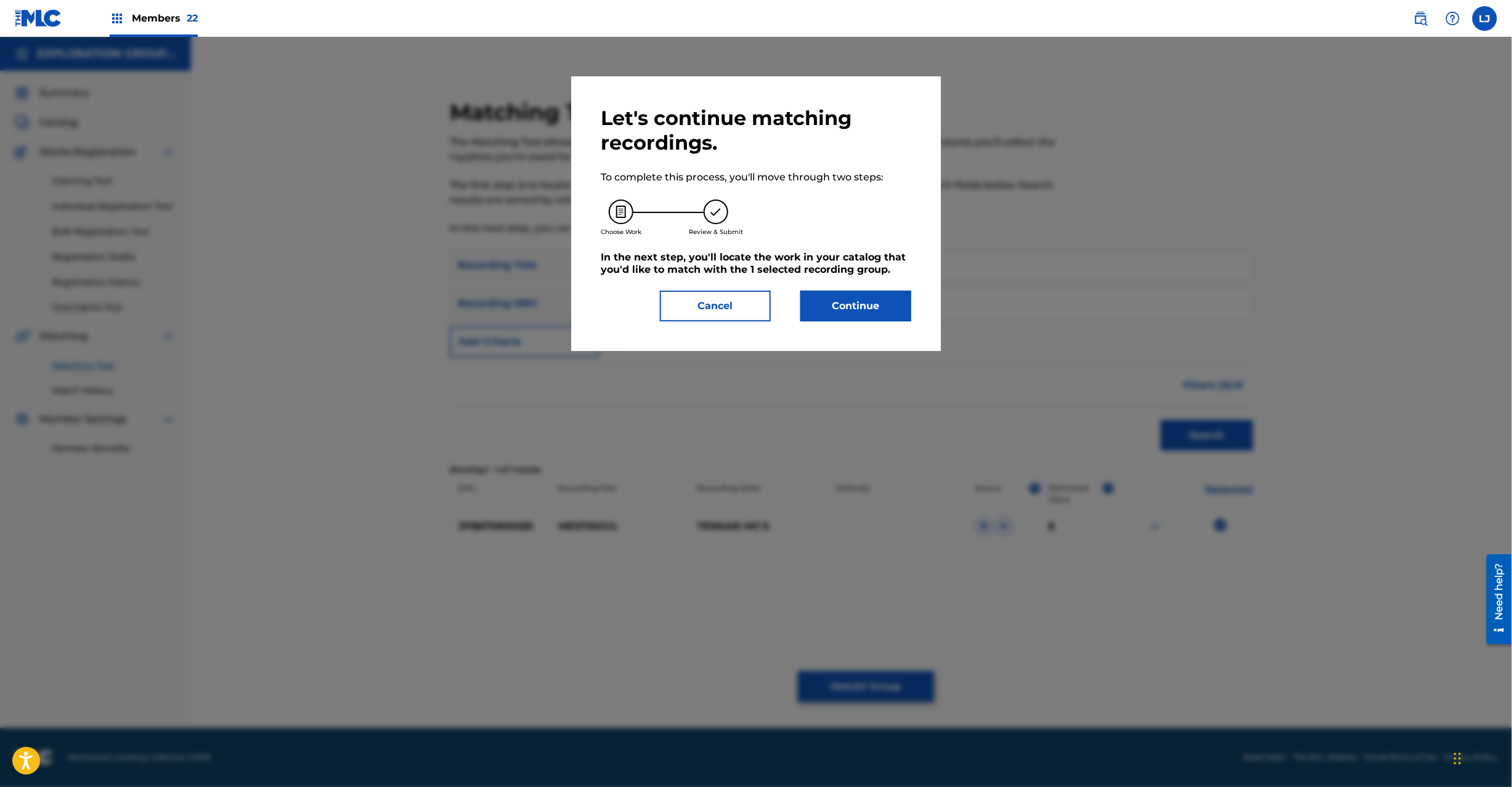
click at [842, 315] on button "Continue" at bounding box center [855, 306] width 111 height 31
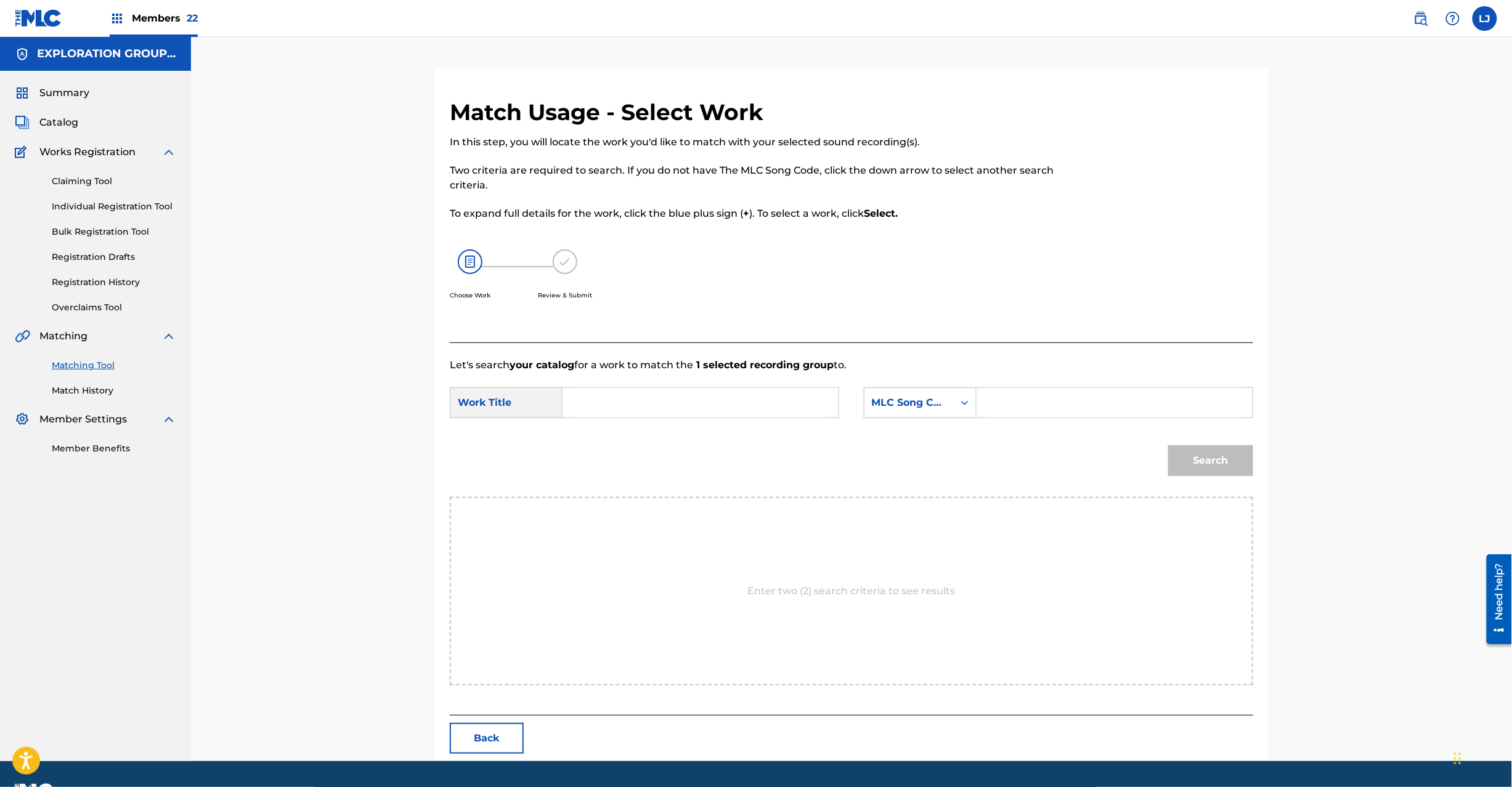
click at [762, 408] on input "Search Form" at bounding box center [701, 403] width 255 height 30
paste input "Mestisoul MW1JEV"
click at [710, 409] on input "Mestisoul MW1JEV" at bounding box center [701, 403] width 255 height 30
type input "Mestisoul"
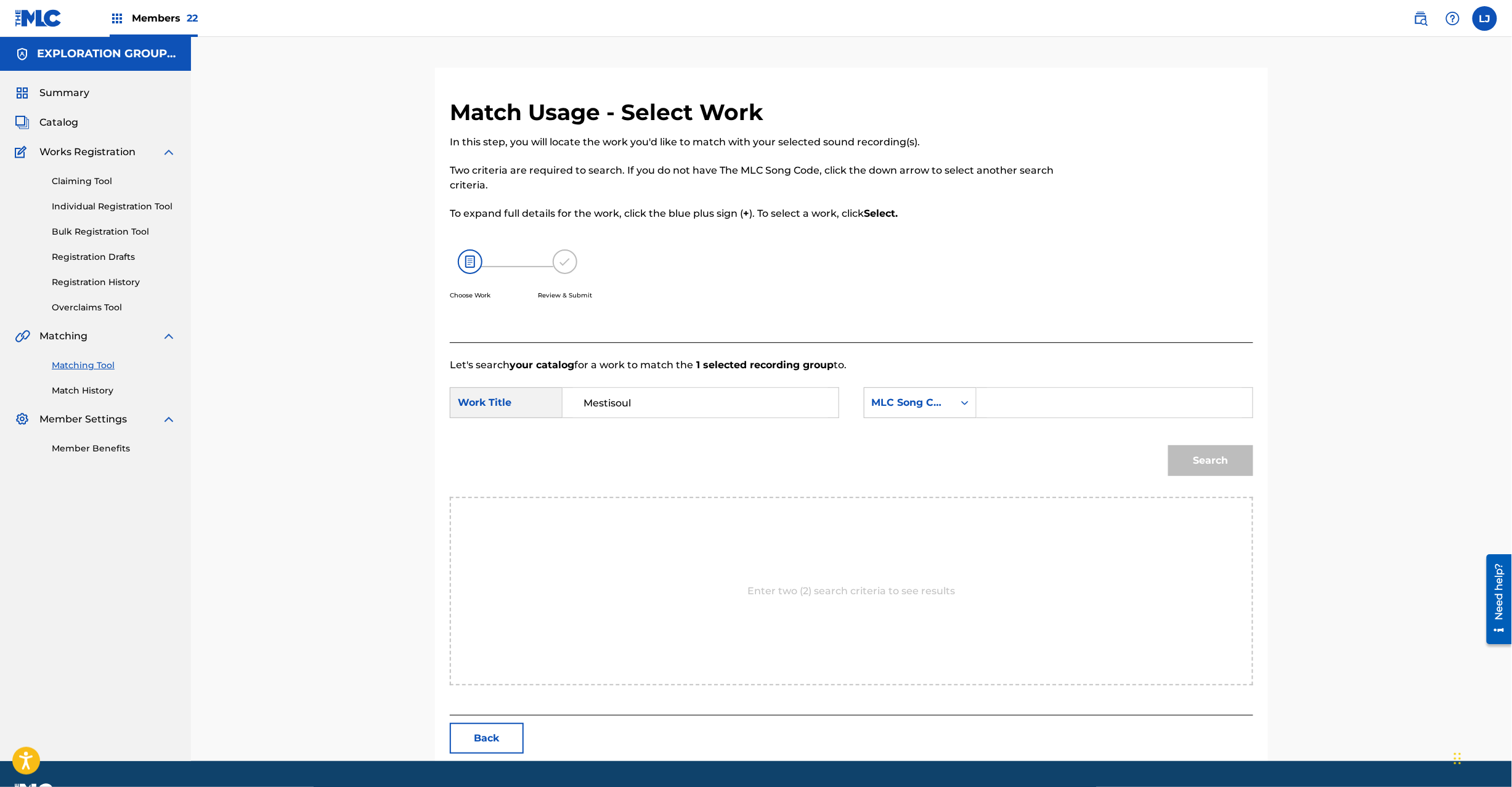
click at [1024, 410] on input "Search Form" at bounding box center [1114, 403] width 255 height 30
paste input "MW1JEV"
type input "MW1JEV"
click at [1191, 452] on button "Search" at bounding box center [1211, 460] width 85 height 31
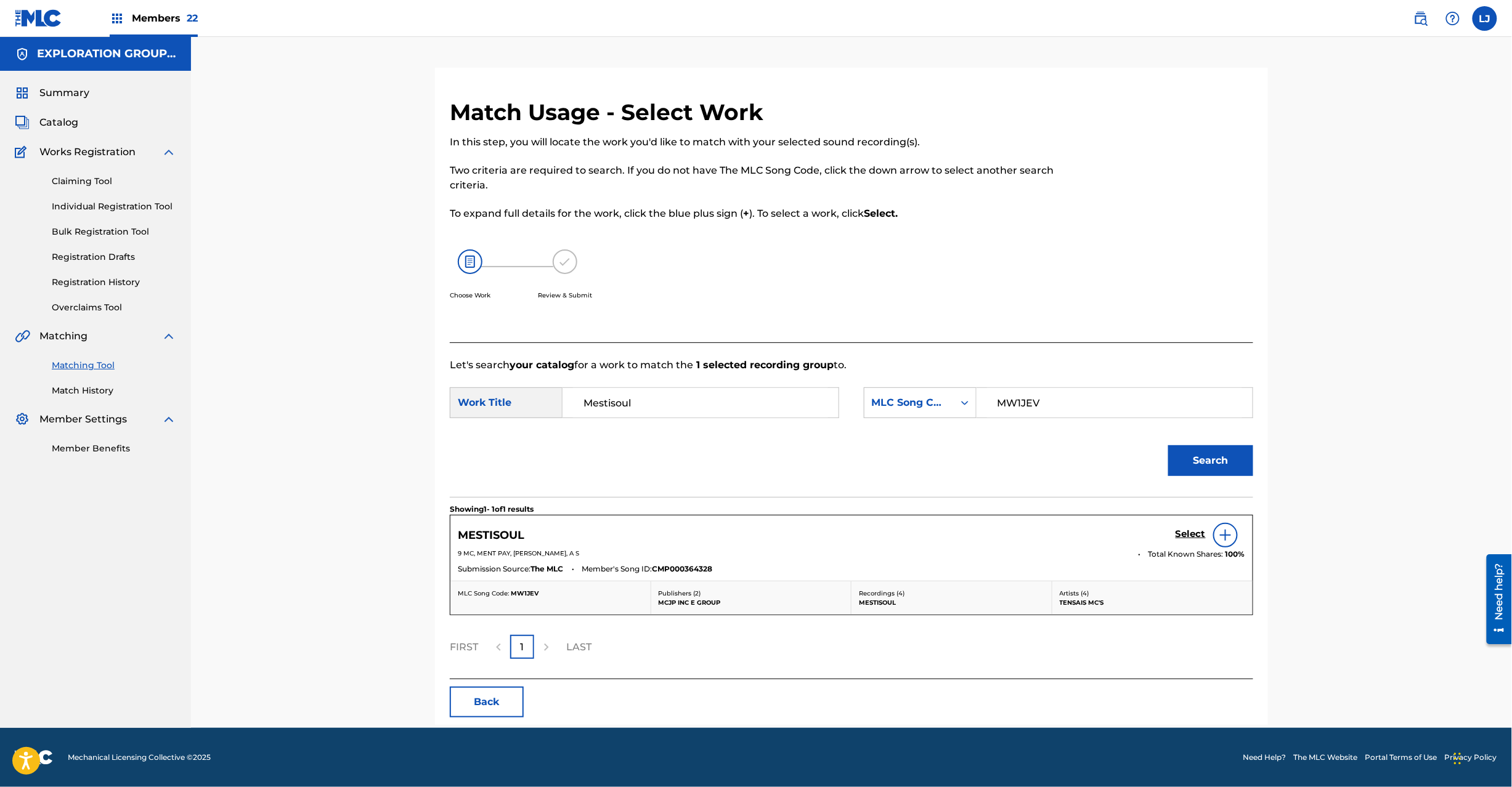
click at [1174, 531] on div "MESTISOUL Select" at bounding box center [851, 535] width 787 height 25
click at [1179, 531] on h5 "Select" at bounding box center [1191, 535] width 30 height 12
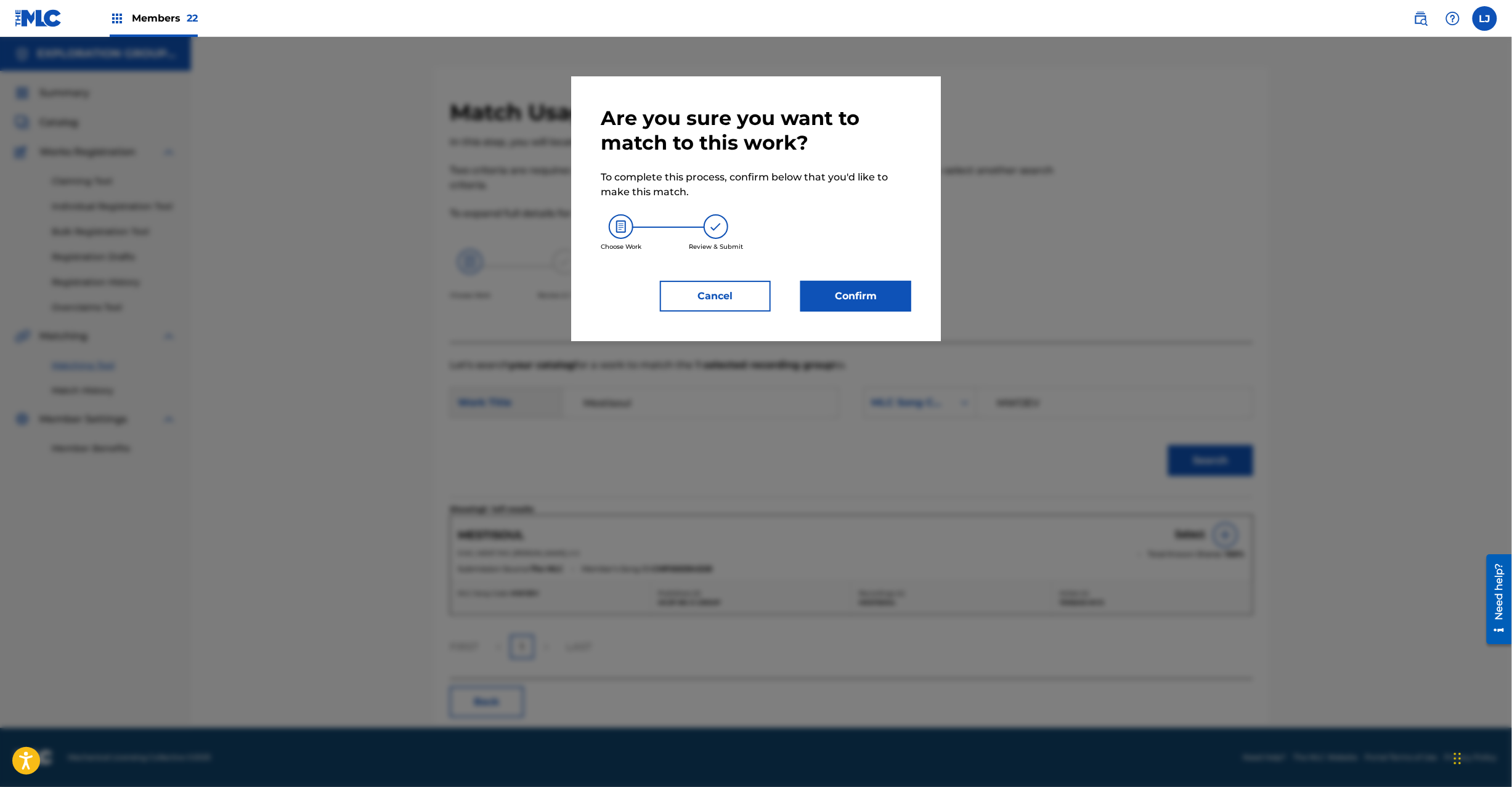
click at [848, 286] on button "Confirm" at bounding box center [855, 296] width 111 height 31
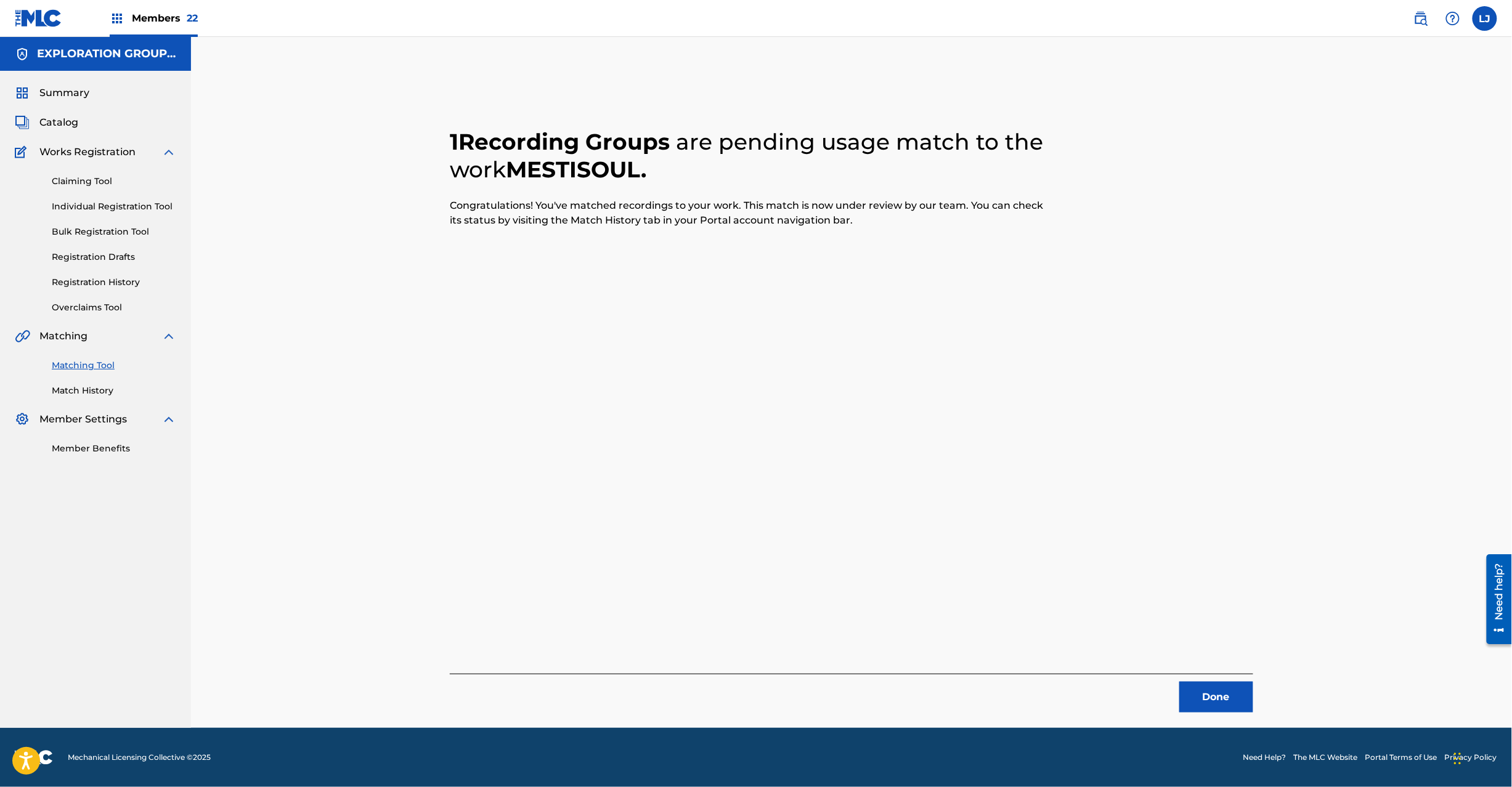
drag, startPoint x: 1217, startPoint y: 716, endPoint x: 1212, endPoint y: 696, distance: 20.6
click at [1217, 715] on div "1 Recording Groups are pending usage match to the work MESTISOUL . Congratulati…" at bounding box center [851, 397] width 863 height 660
click at [1209, 689] on button "Done" at bounding box center [1216, 697] width 74 height 31
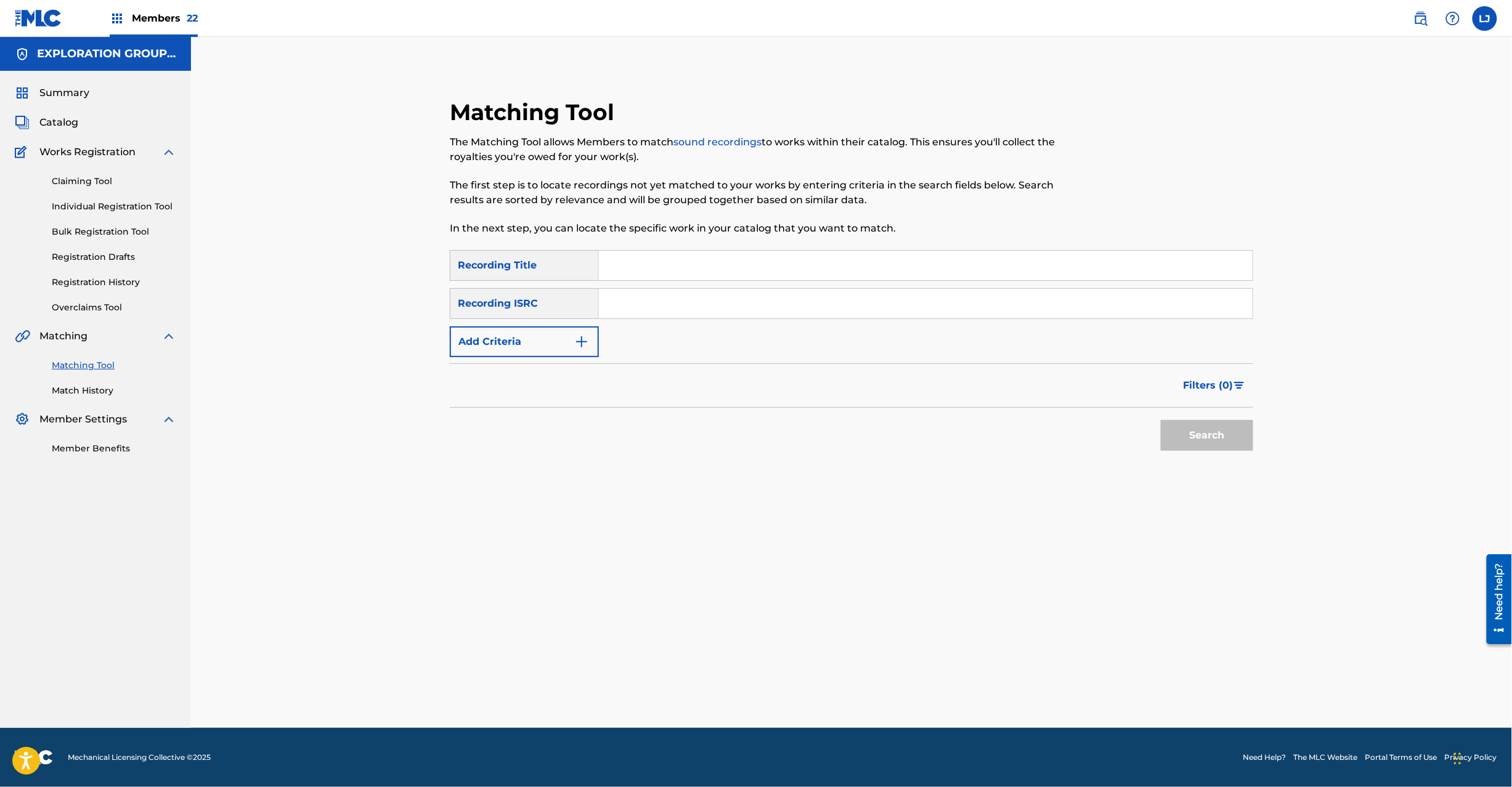
click at [663, 303] on input "Search Form" at bounding box center [926, 304] width 654 height 30
paste input "JPB670900564"
type input "JPB670900564"
click at [1175, 435] on button "Search" at bounding box center [1207, 435] width 92 height 31
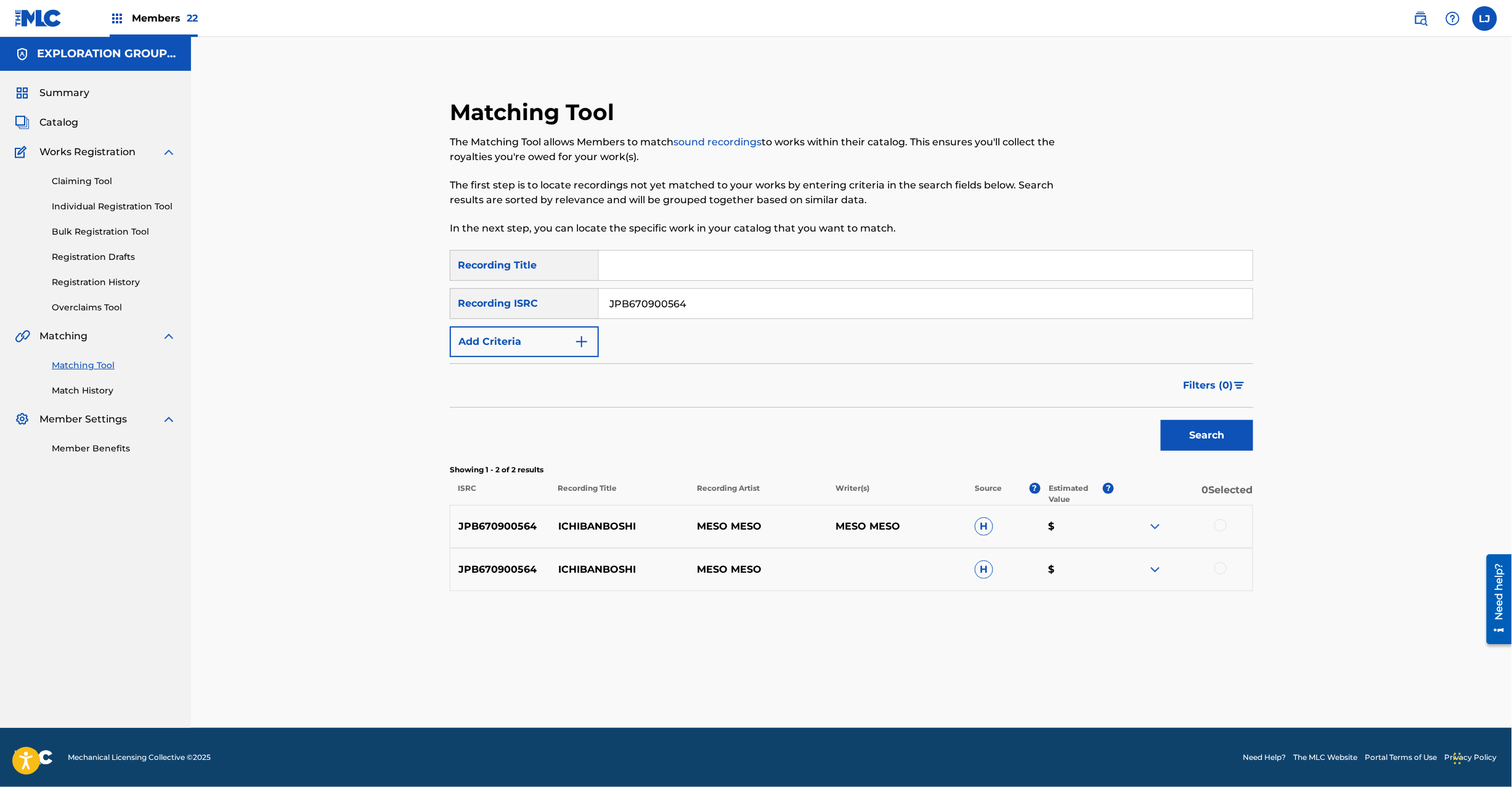
click at [1215, 523] on div at bounding box center [1220, 525] width 12 height 12
click at [1223, 577] on div at bounding box center [1183, 570] width 138 height 15
click at [1221, 565] on div at bounding box center [1220, 569] width 12 height 12
click at [892, 695] on button "Match 2 Groups" at bounding box center [866, 687] width 136 height 31
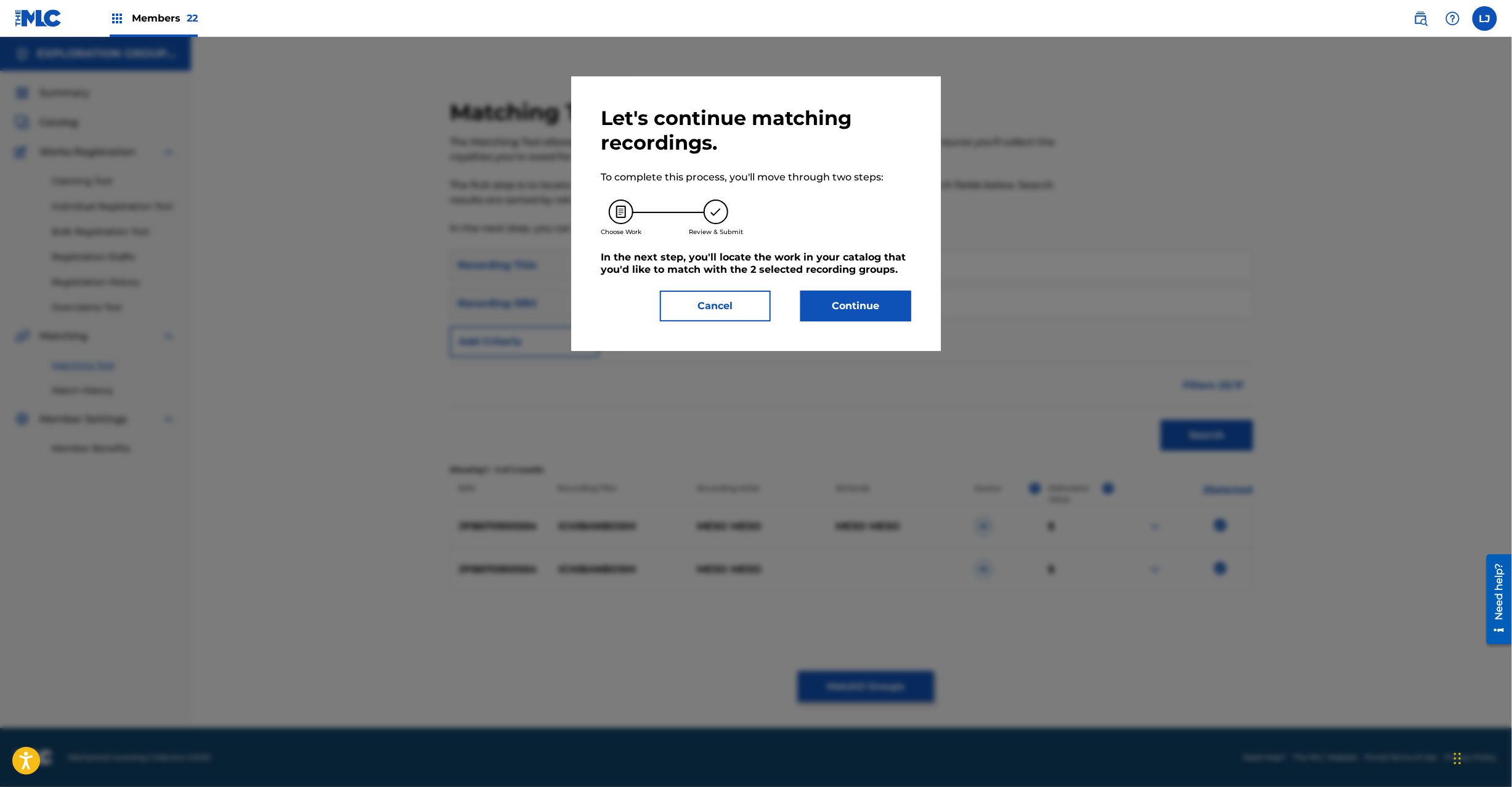
click at [831, 306] on button "Continue" at bounding box center [855, 306] width 111 height 31
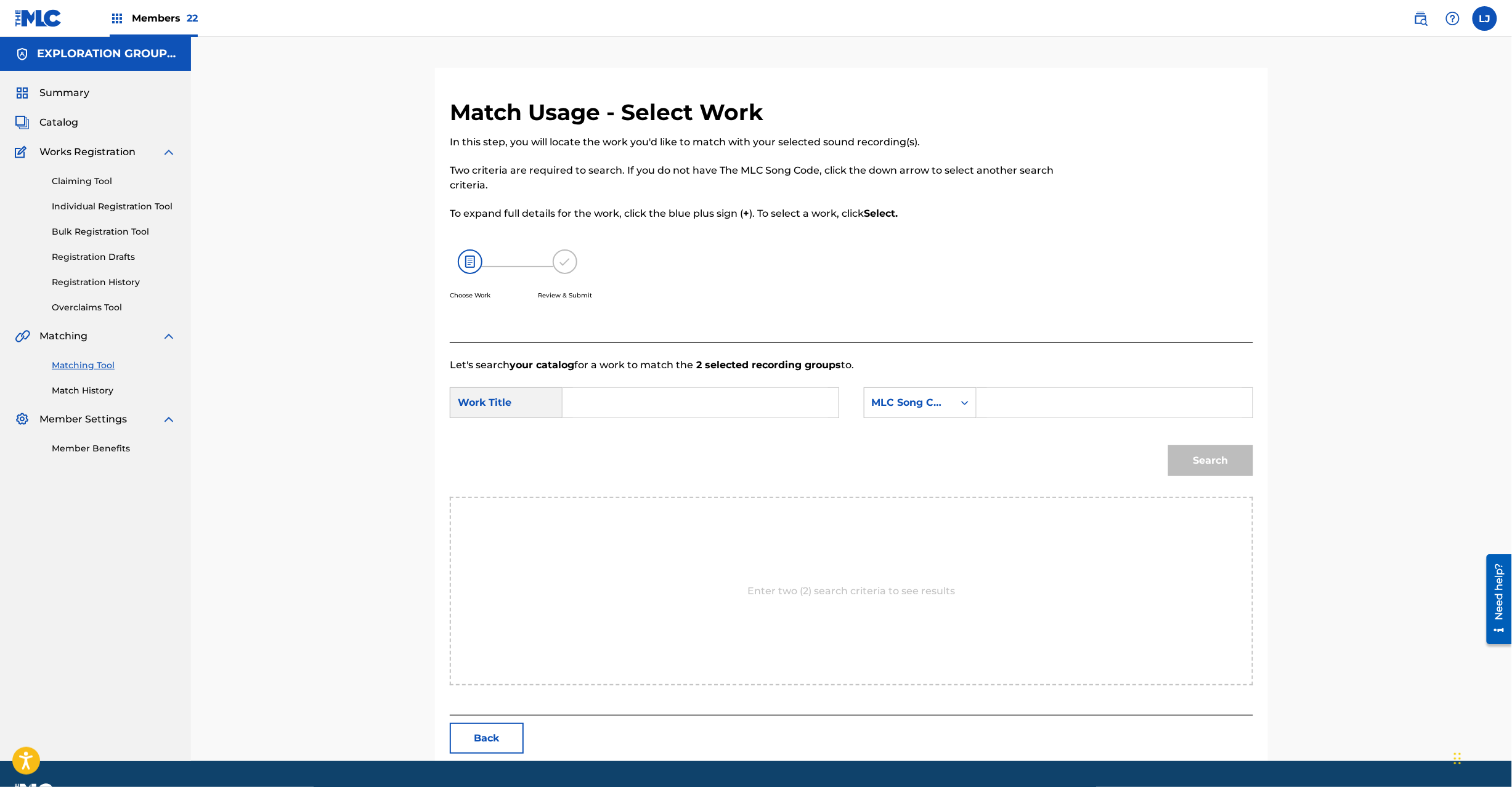
click at [668, 412] on input "Search Form" at bounding box center [701, 403] width 255 height 30
paste input "Ichibanboshi I27PDQ"
click at [735, 414] on input "Ichibanboshi I27PDQ" at bounding box center [701, 403] width 255 height 30
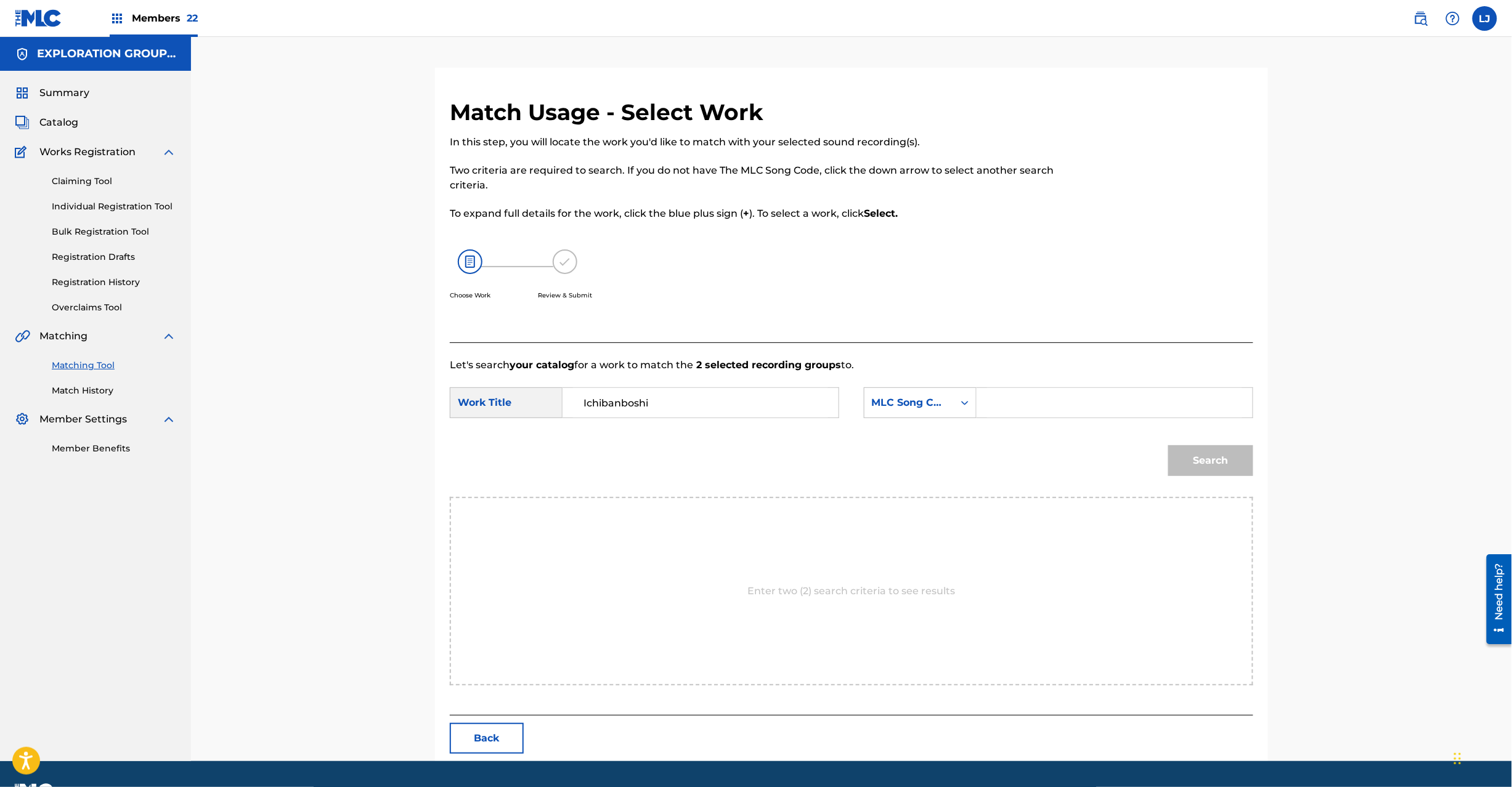
type input "Ichibanboshi"
click at [1014, 407] on input "Search Form" at bounding box center [1114, 403] width 255 height 30
paste input "I27PDQ"
type input "I27PDQ"
click at [1194, 458] on button "Search" at bounding box center [1211, 460] width 85 height 31
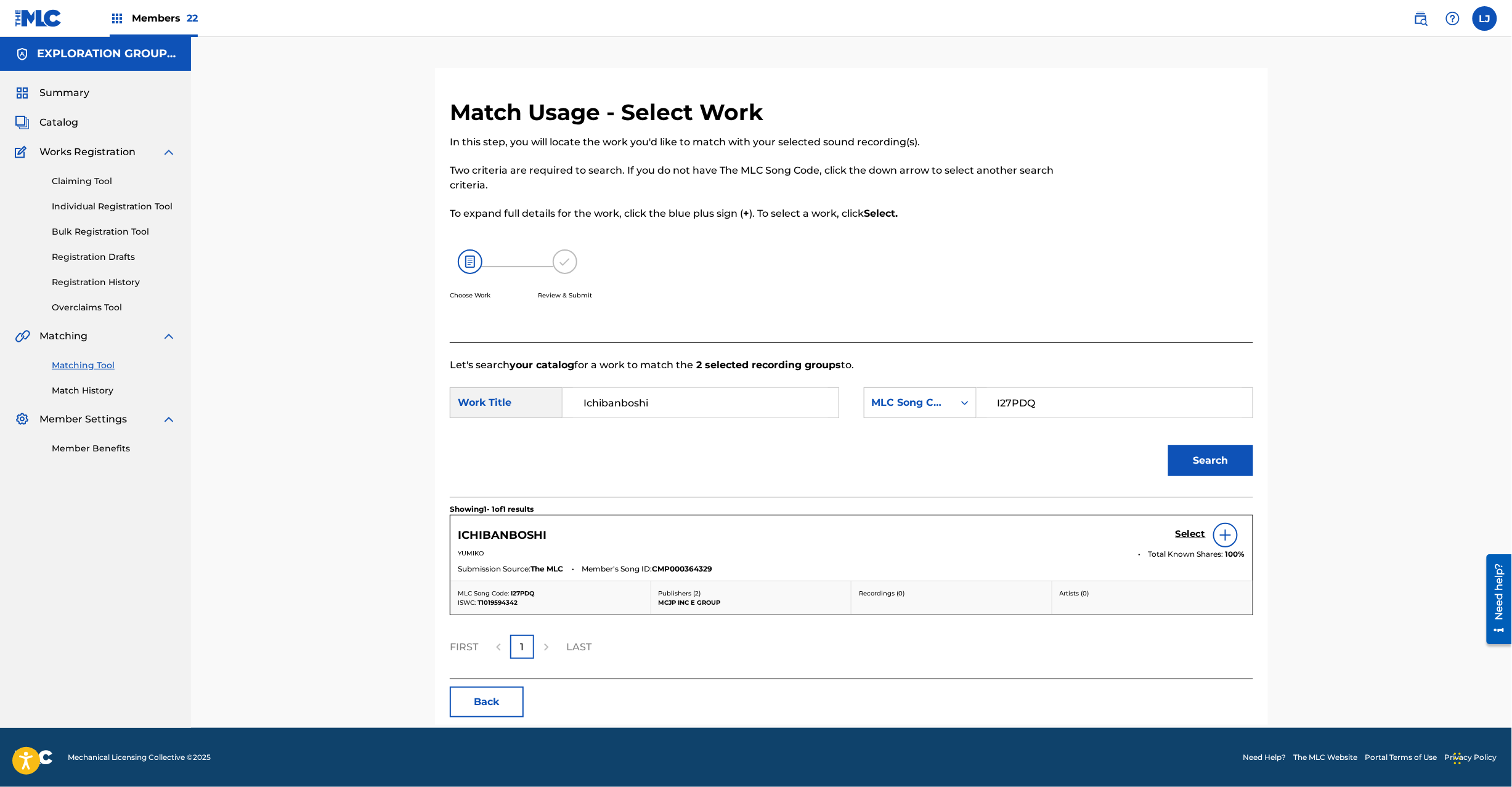
click at [1183, 536] on h5 "Select" at bounding box center [1191, 535] width 30 height 12
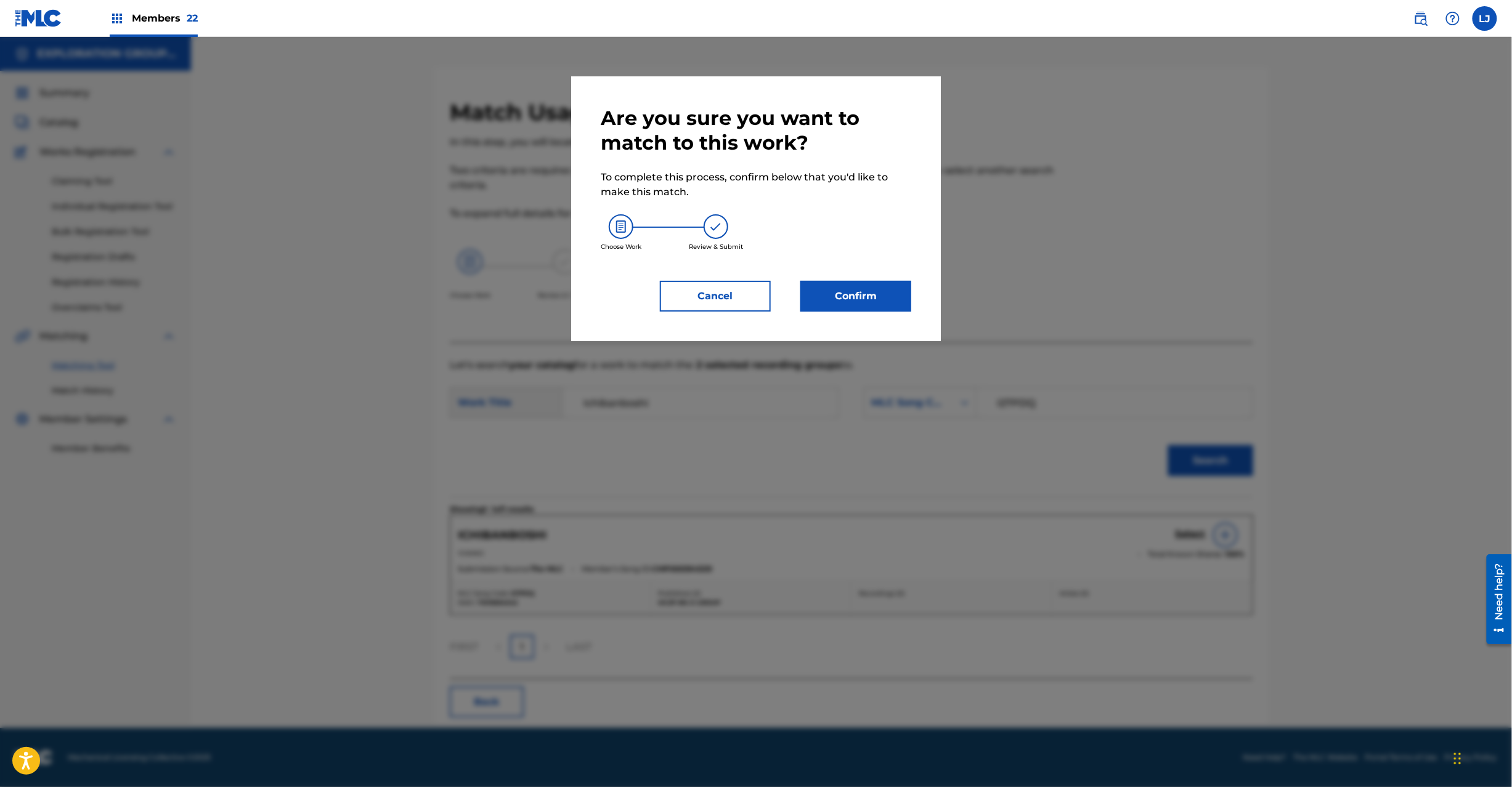
click at [878, 294] on button "Confirm" at bounding box center [855, 296] width 111 height 31
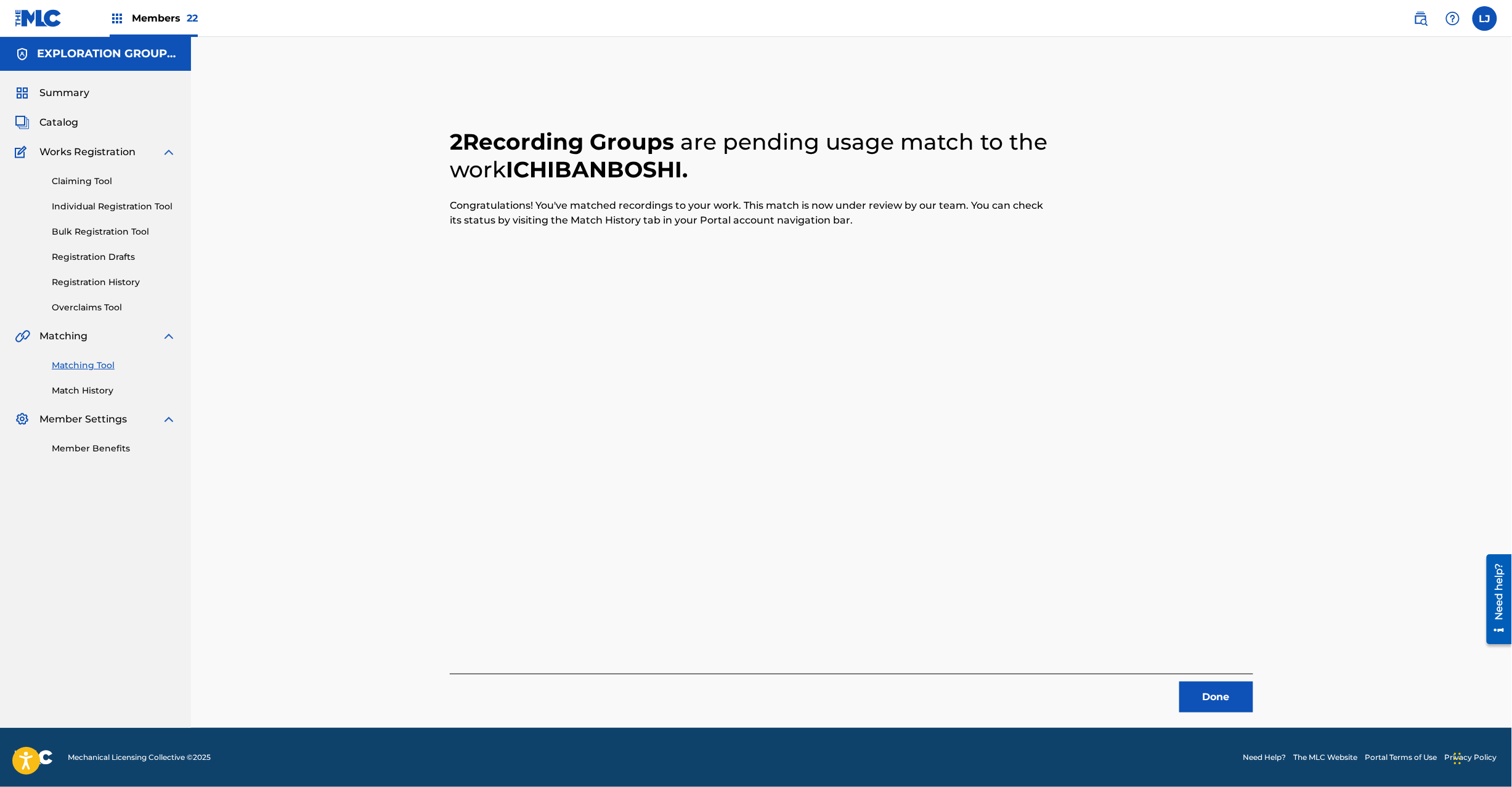
click at [1228, 697] on button "Done" at bounding box center [1216, 697] width 74 height 31
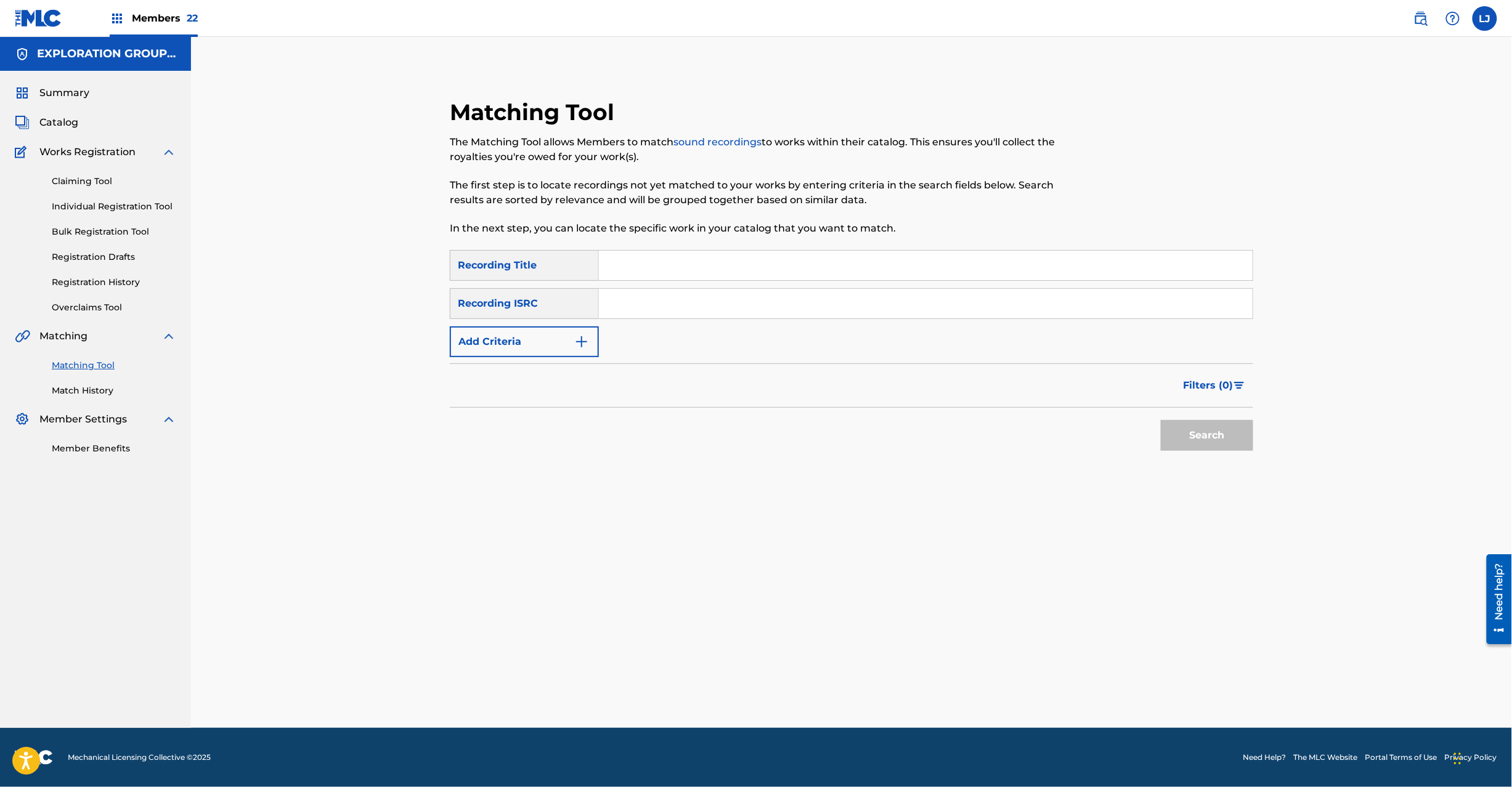
click at [735, 297] on input "Search Form" at bounding box center [926, 304] width 654 height 30
click at [693, 304] on input "Search Form" at bounding box center [926, 304] width 654 height 30
paste input "JPB670800335"
type input "JPB670800335"
click at [1189, 436] on button "Search" at bounding box center [1207, 435] width 92 height 31
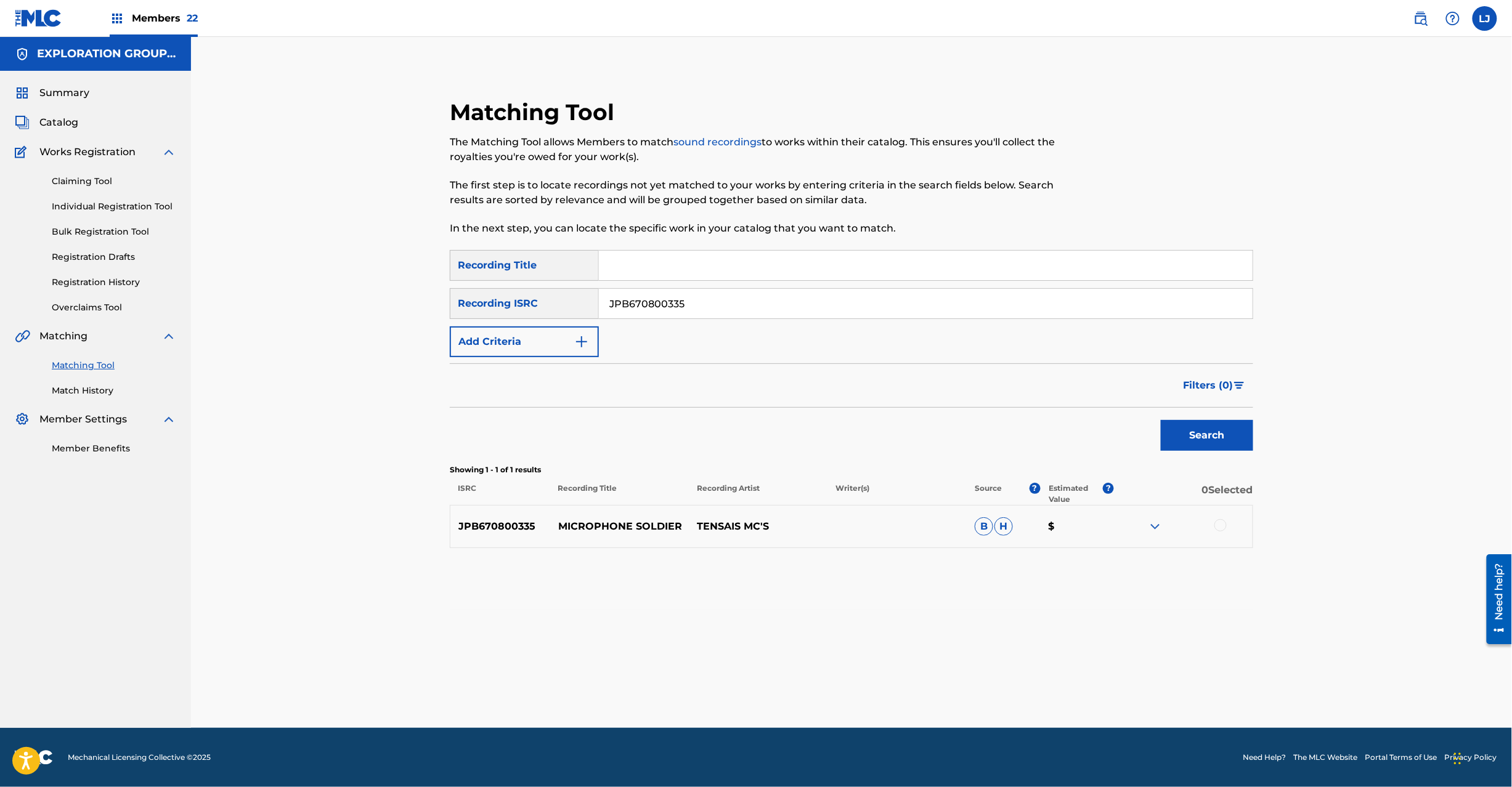
drag, startPoint x: 1225, startPoint y: 533, endPoint x: 1220, endPoint y: 526, distance: 8.6
click at [1220, 526] on div at bounding box center [1183, 527] width 138 height 15
click at [1220, 526] on div at bounding box center [1220, 525] width 12 height 12
click at [868, 683] on button "Match 1 Group" at bounding box center [866, 687] width 136 height 31
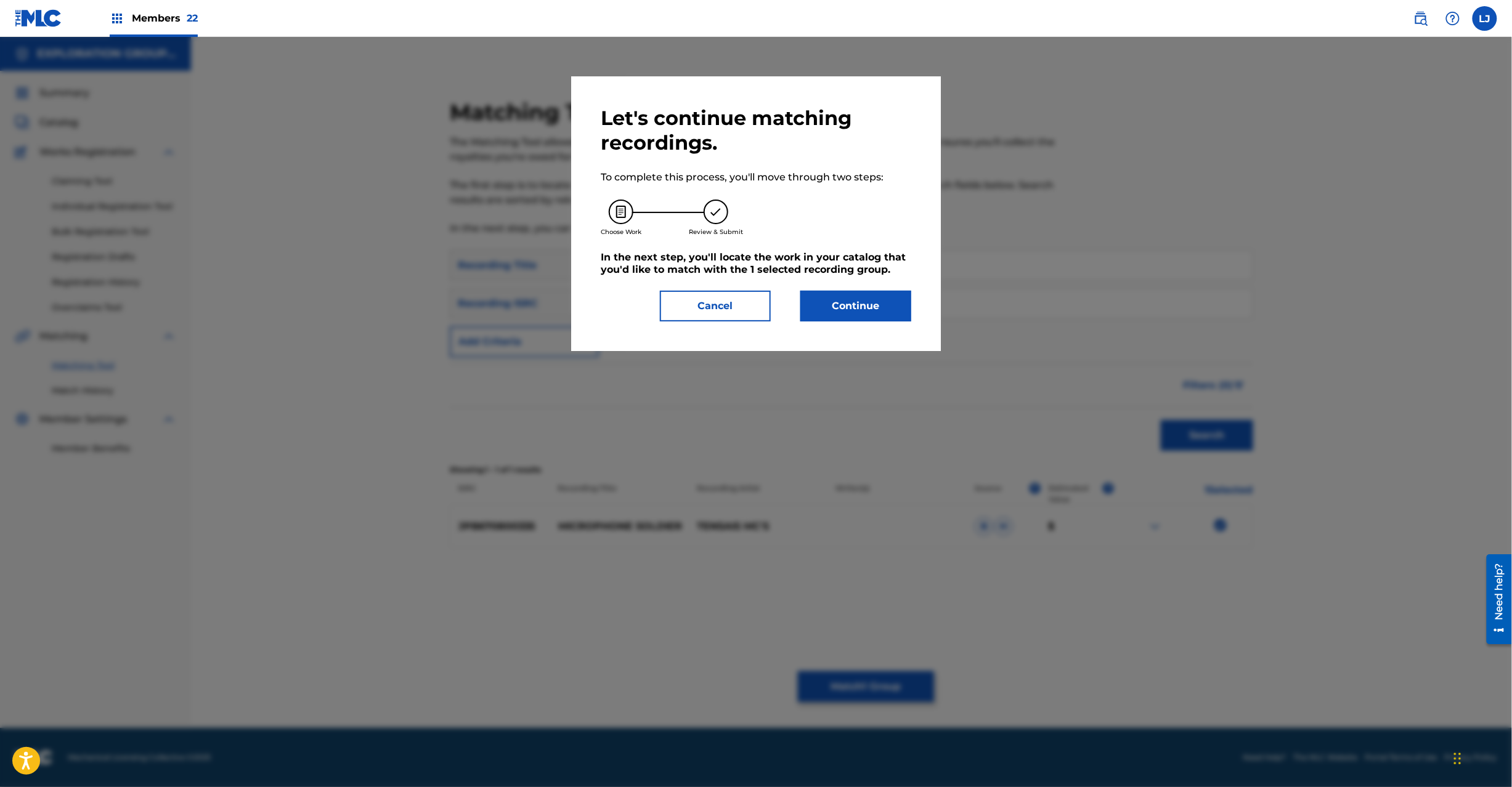
click at [834, 303] on button "Continue" at bounding box center [855, 306] width 111 height 31
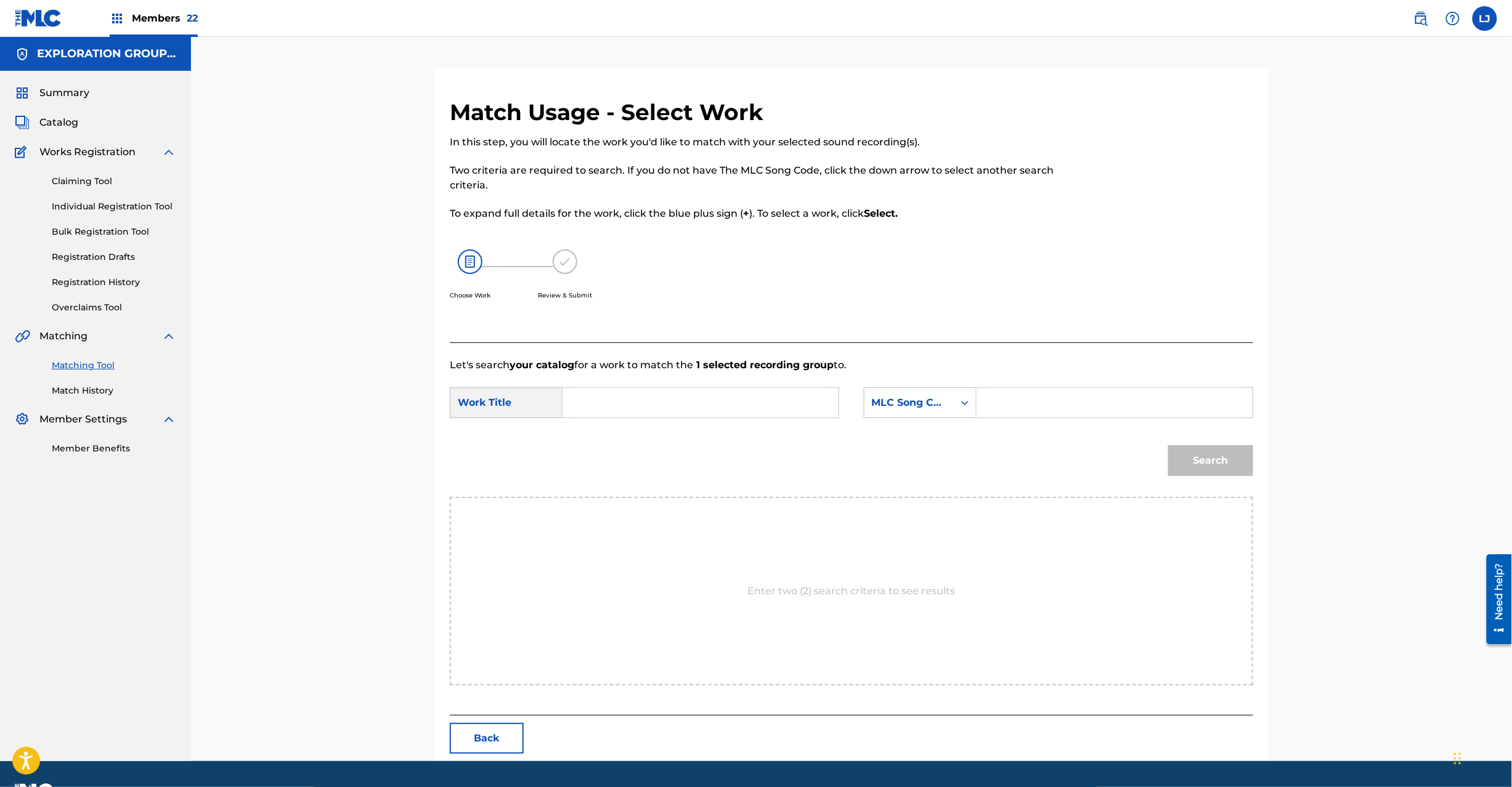
click at [663, 399] on input "Search Form" at bounding box center [701, 403] width 255 height 30
paste input "Maikurofon Senshi MW1JNF"
click at [722, 400] on input "Maikurofon Senshi MW1JNF" at bounding box center [701, 403] width 255 height 30
type input "Maikurofon Senshi"
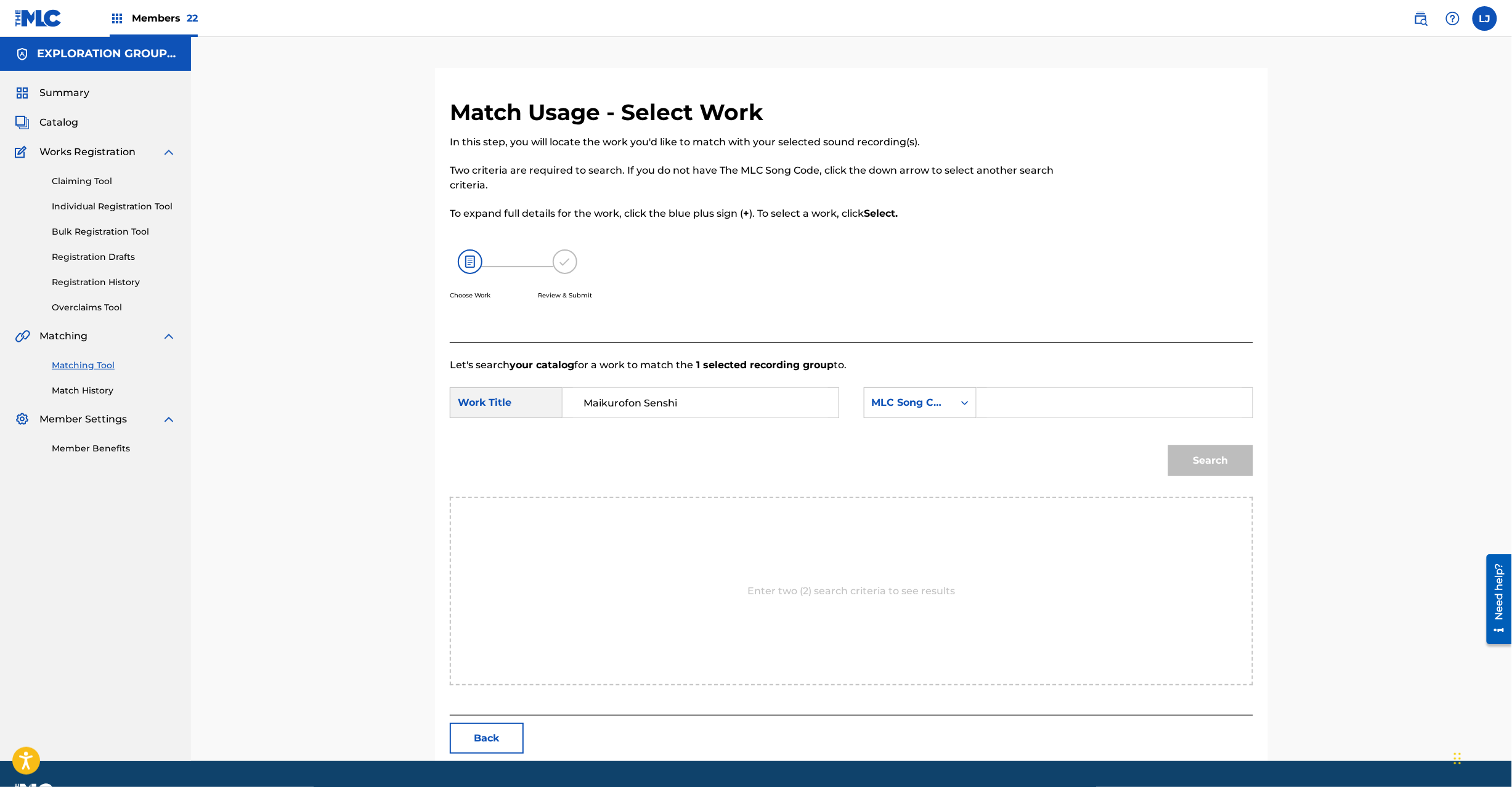
click at [1097, 414] on input "Search Form" at bounding box center [1114, 403] width 255 height 30
paste input "MW1JNF"
type input "MW1JNF"
click at [1227, 472] on button "Search" at bounding box center [1211, 460] width 85 height 31
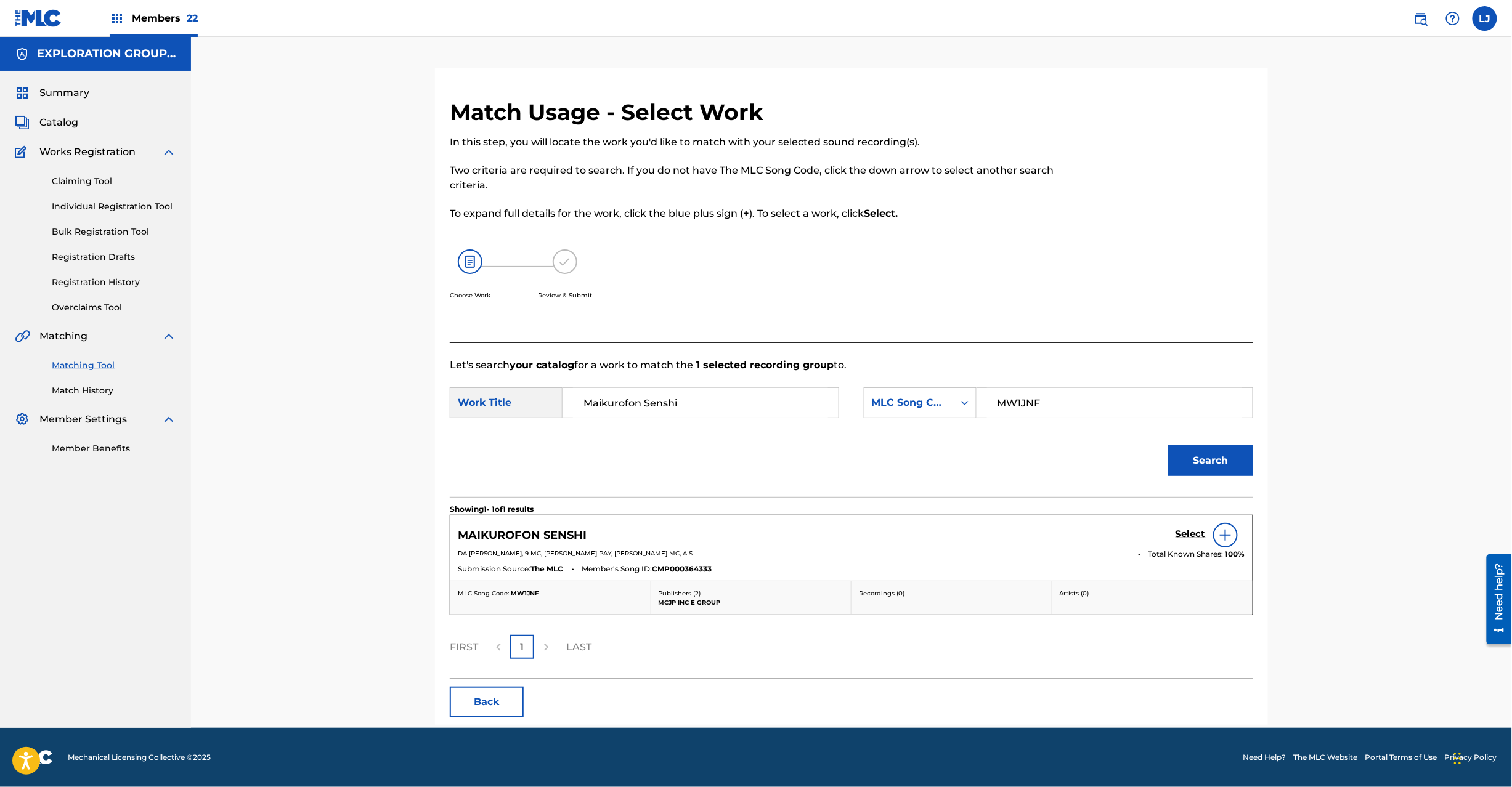
click at [1193, 541] on link "Select" at bounding box center [1191, 535] width 30 height 14
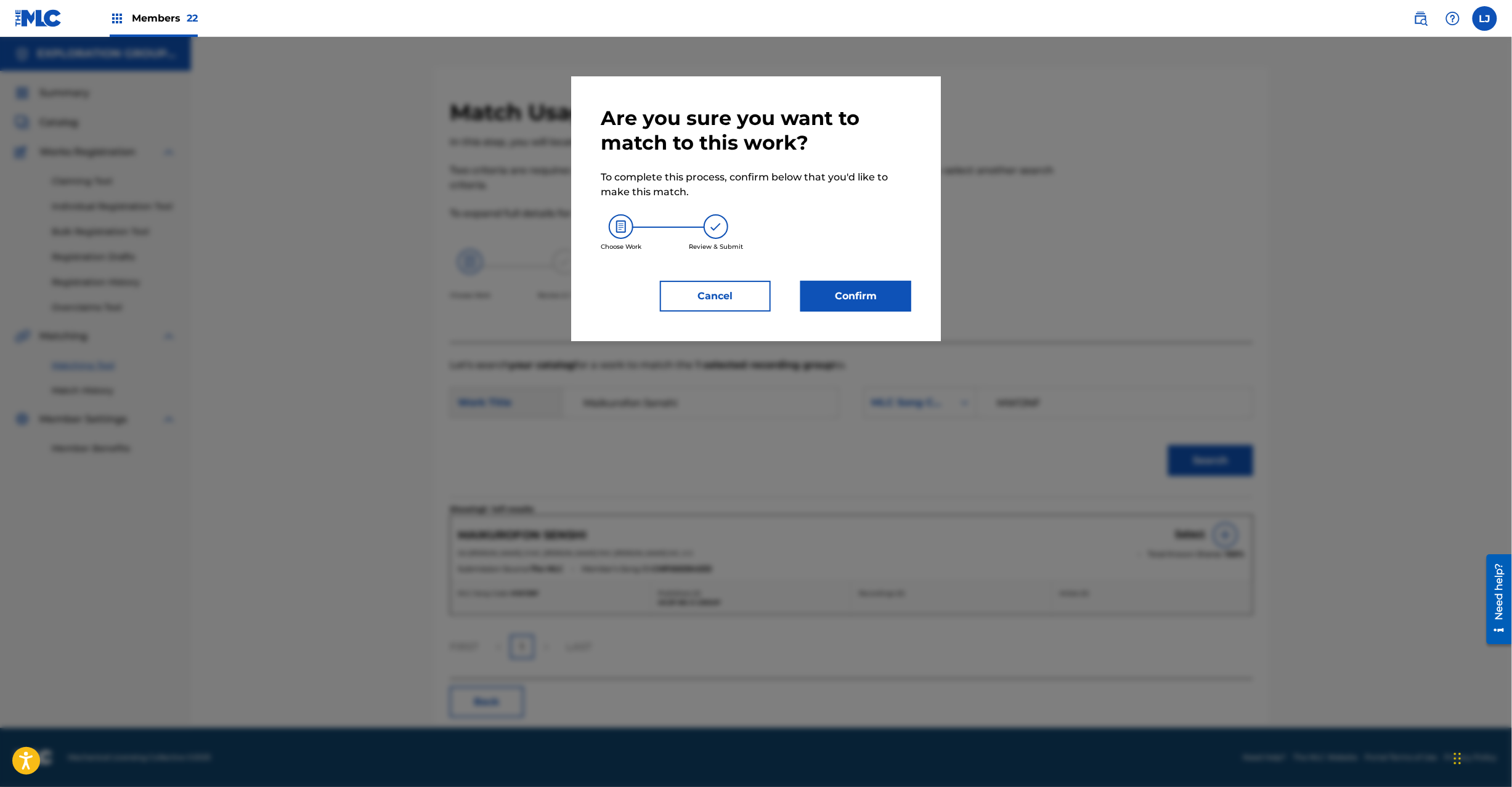
click at [874, 299] on button "Confirm" at bounding box center [855, 296] width 111 height 31
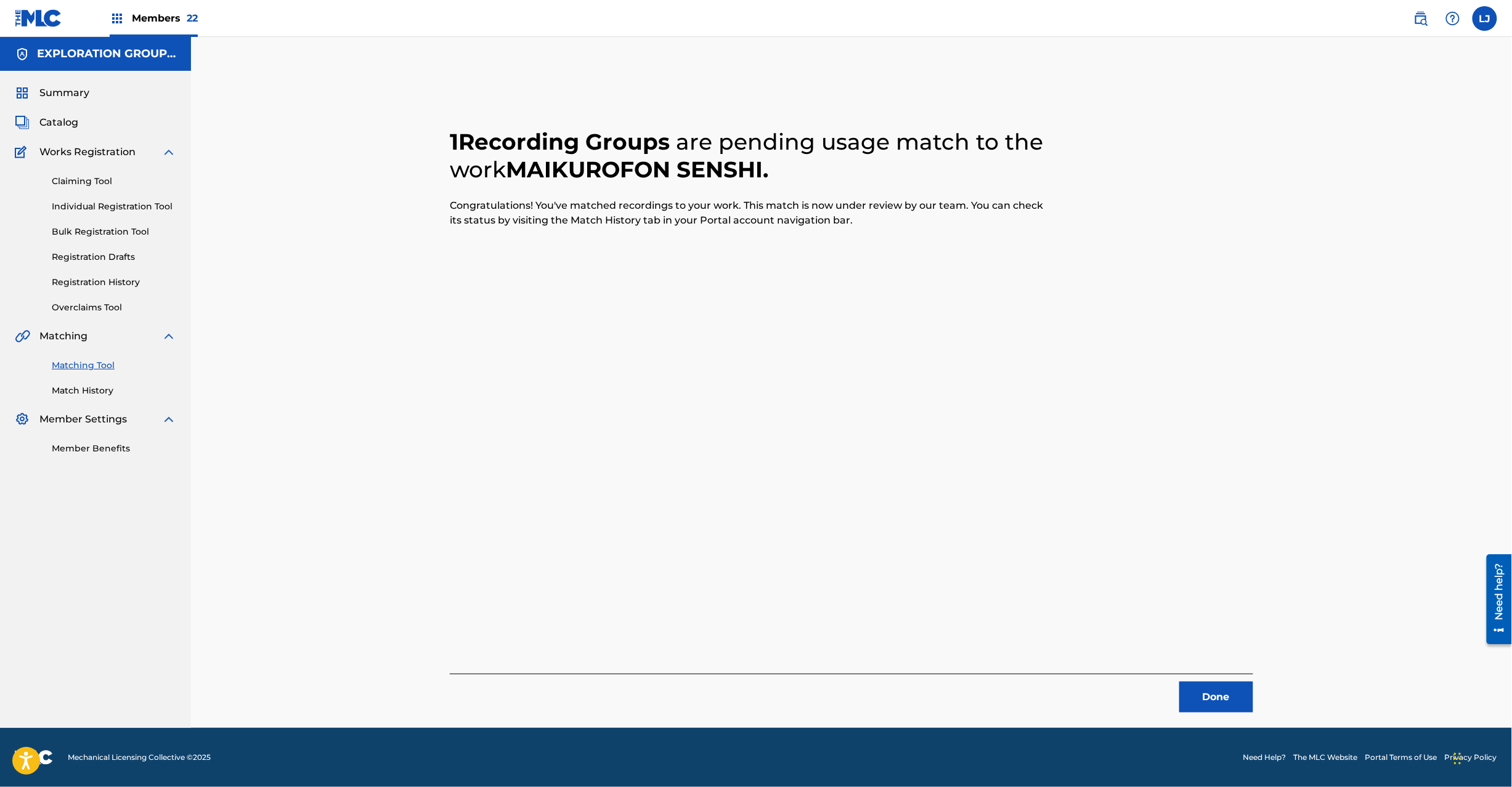
click at [1213, 691] on button "Done" at bounding box center [1216, 697] width 74 height 31
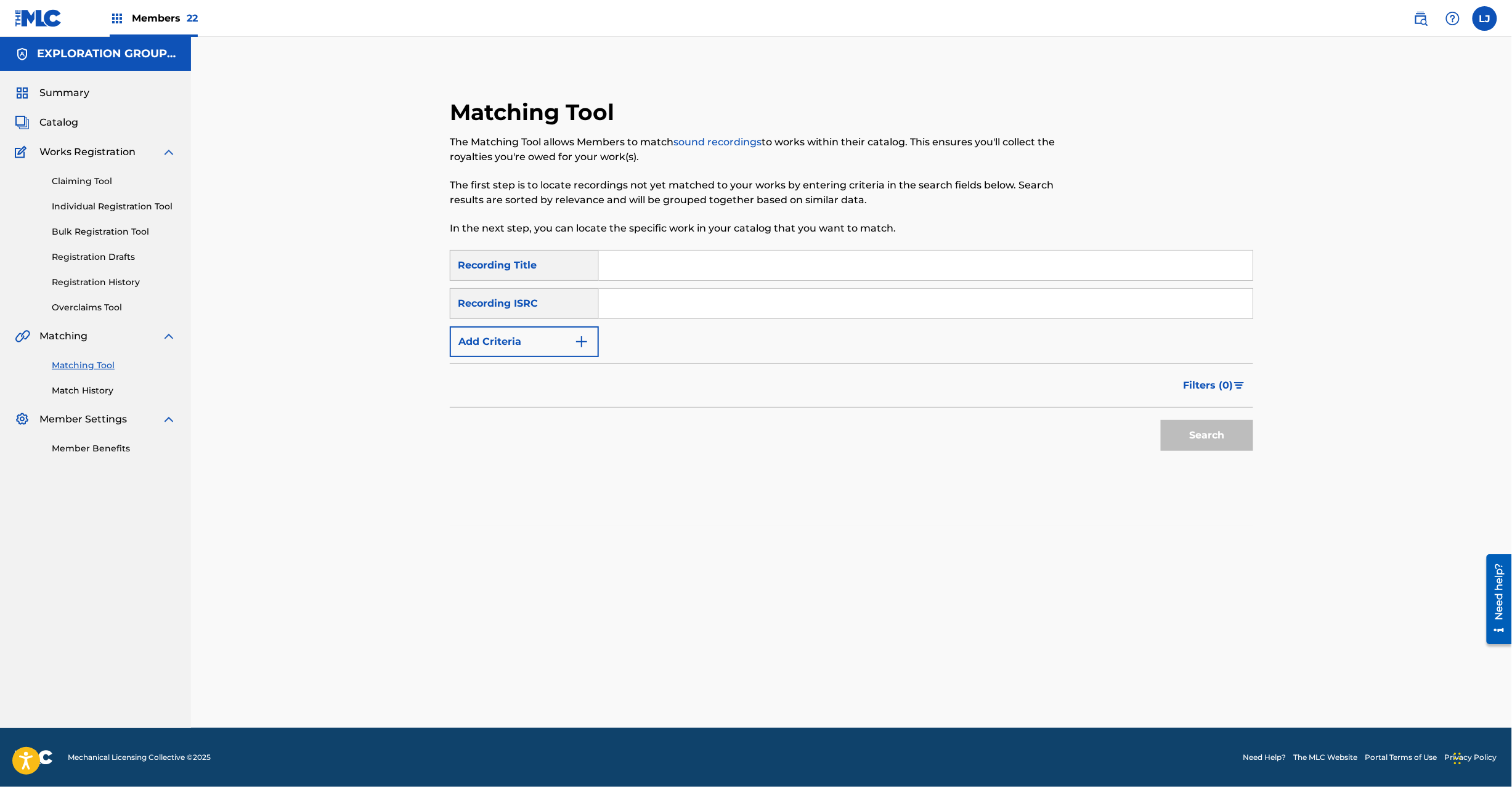
click at [652, 314] on input "Search Form" at bounding box center [926, 304] width 654 height 30
paste input "JPB670900566"
type input "JPB670900566"
click at [1191, 427] on button "Search" at bounding box center [1207, 435] width 92 height 31
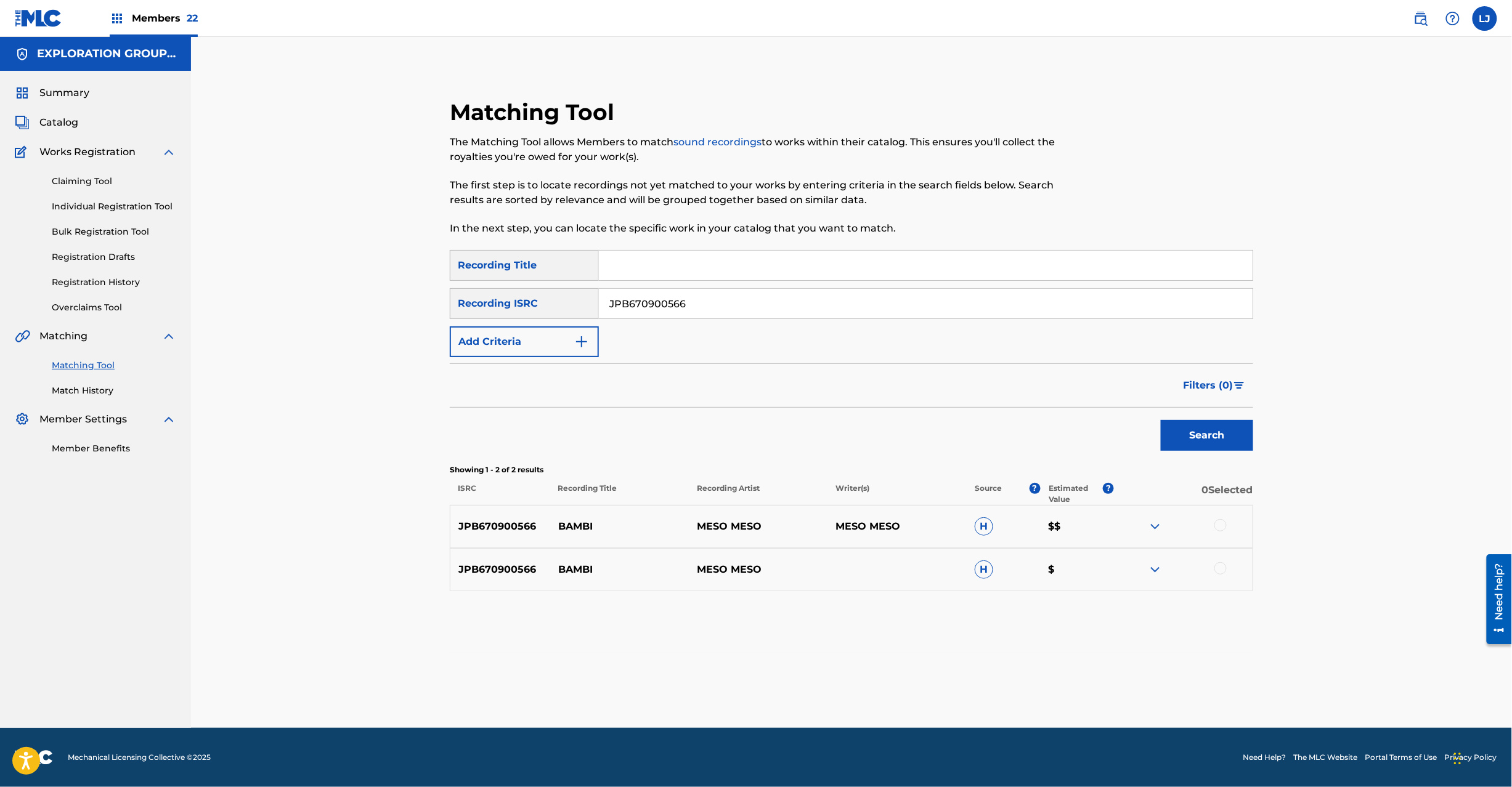
click at [1218, 530] on div at bounding box center [1220, 525] width 12 height 12
click at [1220, 565] on div at bounding box center [1220, 569] width 12 height 12
click at [899, 679] on button "Match 2 Groups" at bounding box center [866, 687] width 136 height 31
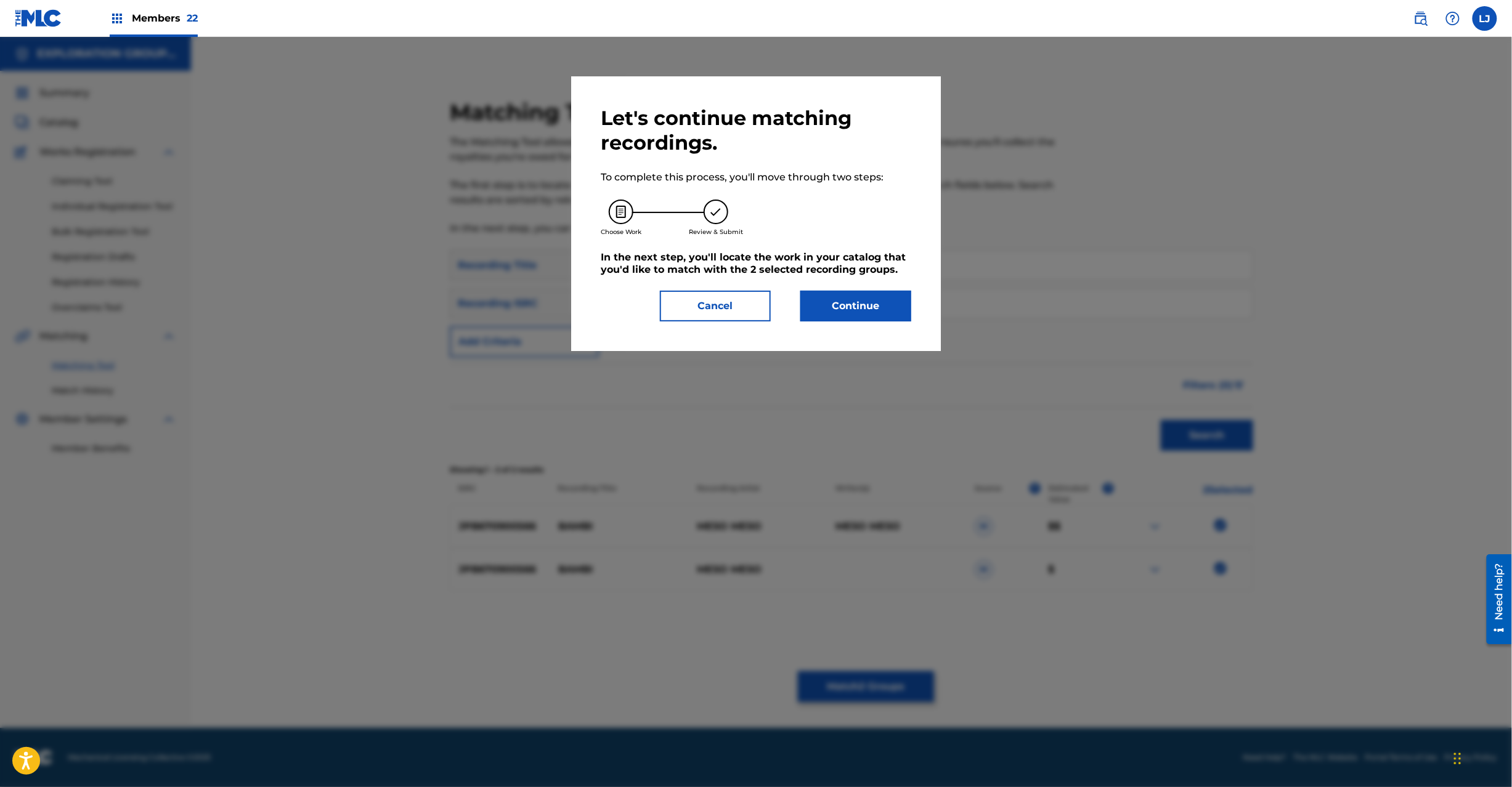
click at [831, 310] on button "Continue" at bounding box center [855, 306] width 111 height 31
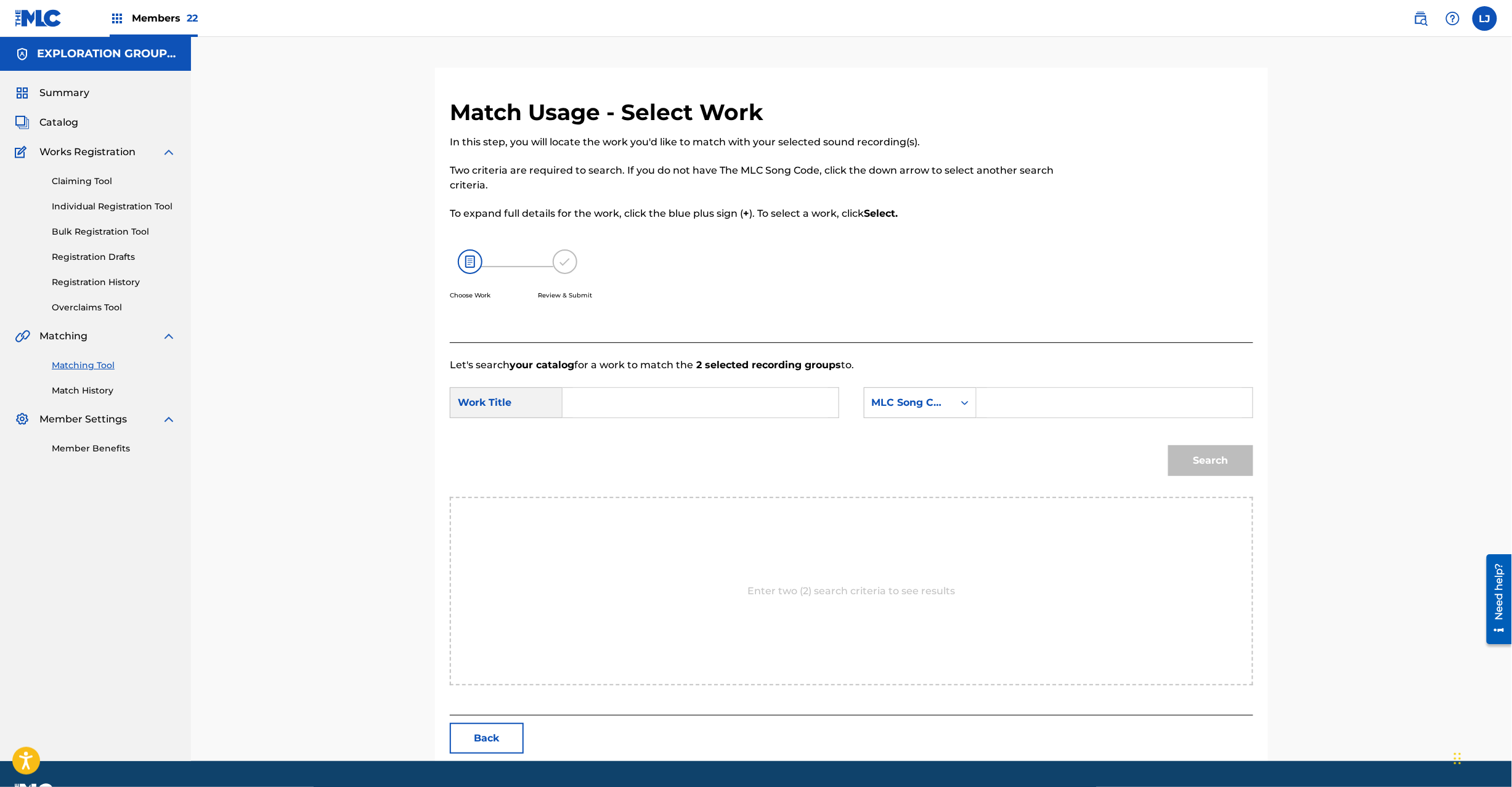
click at [708, 390] on input "Search Form" at bounding box center [701, 403] width 255 height 30
paste input "Bambi BD801C"
click at [684, 392] on input "Bambi BD801C" at bounding box center [701, 403] width 255 height 30
type input "Bambi"
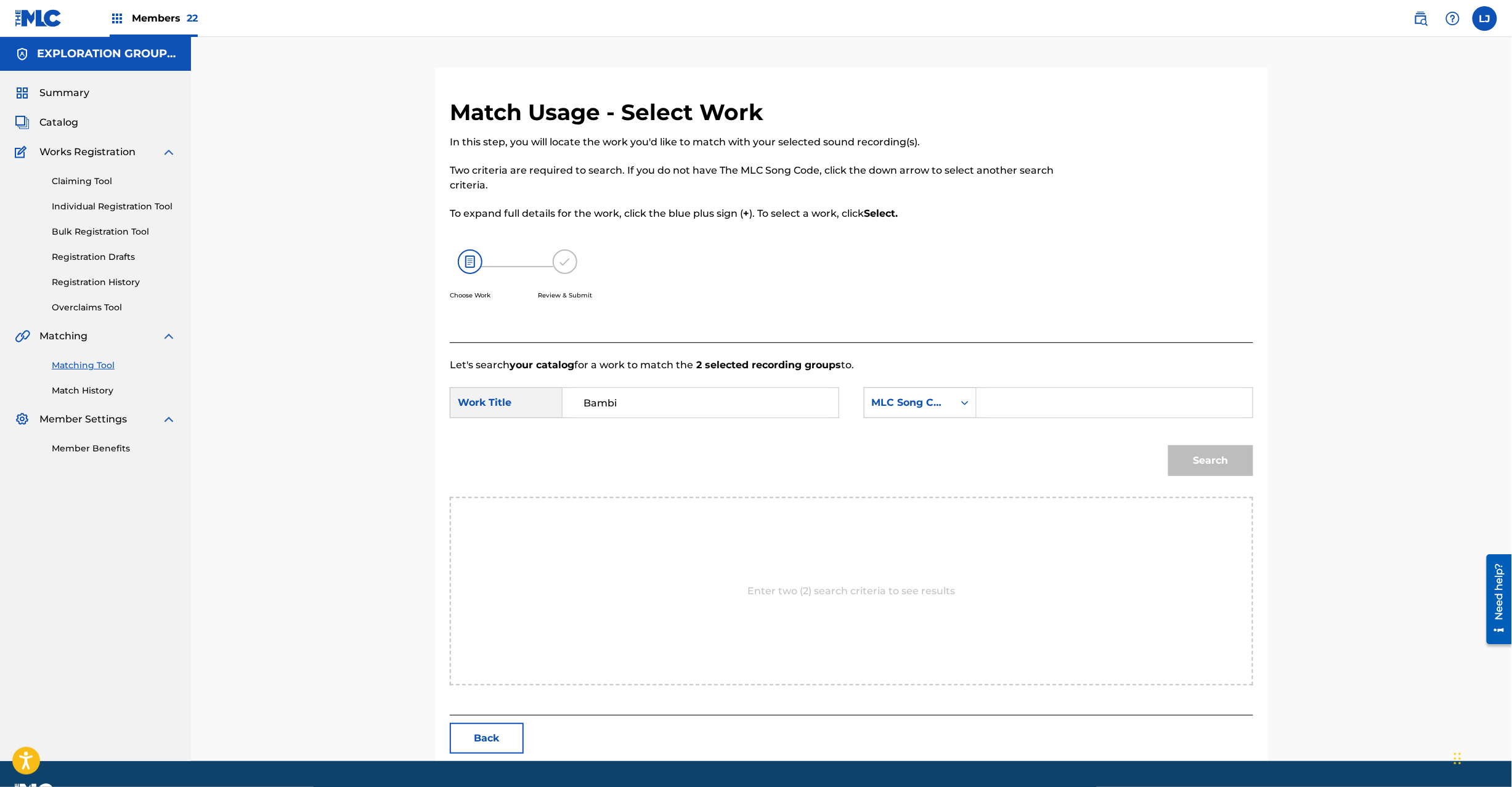
click at [1134, 409] on input "Search Form" at bounding box center [1114, 403] width 255 height 30
paste input "BD801C"
type input "BD801C"
click at [1223, 464] on button "Search" at bounding box center [1211, 460] width 85 height 31
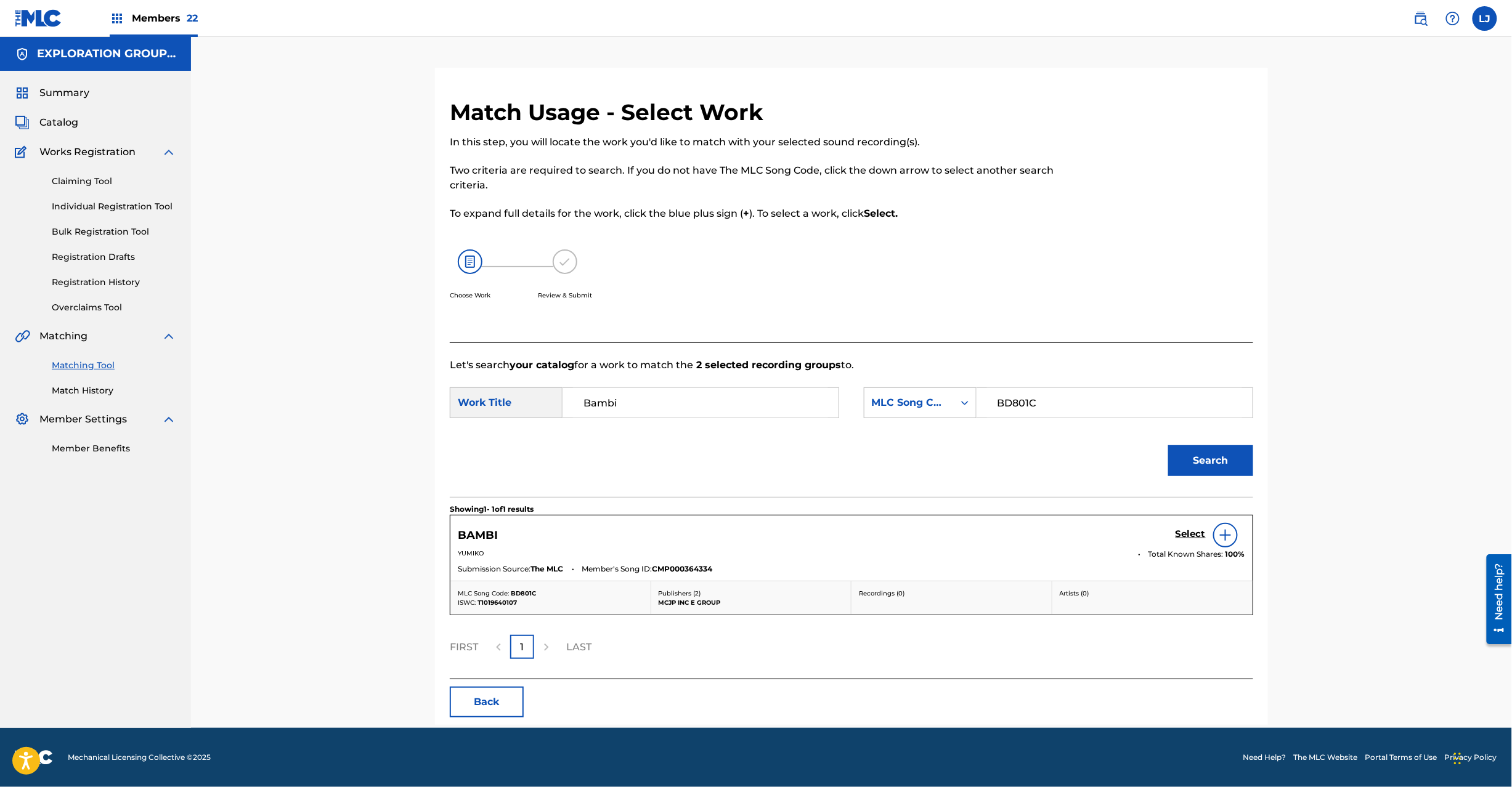
click at [1181, 533] on h5 "Select" at bounding box center [1191, 535] width 30 height 12
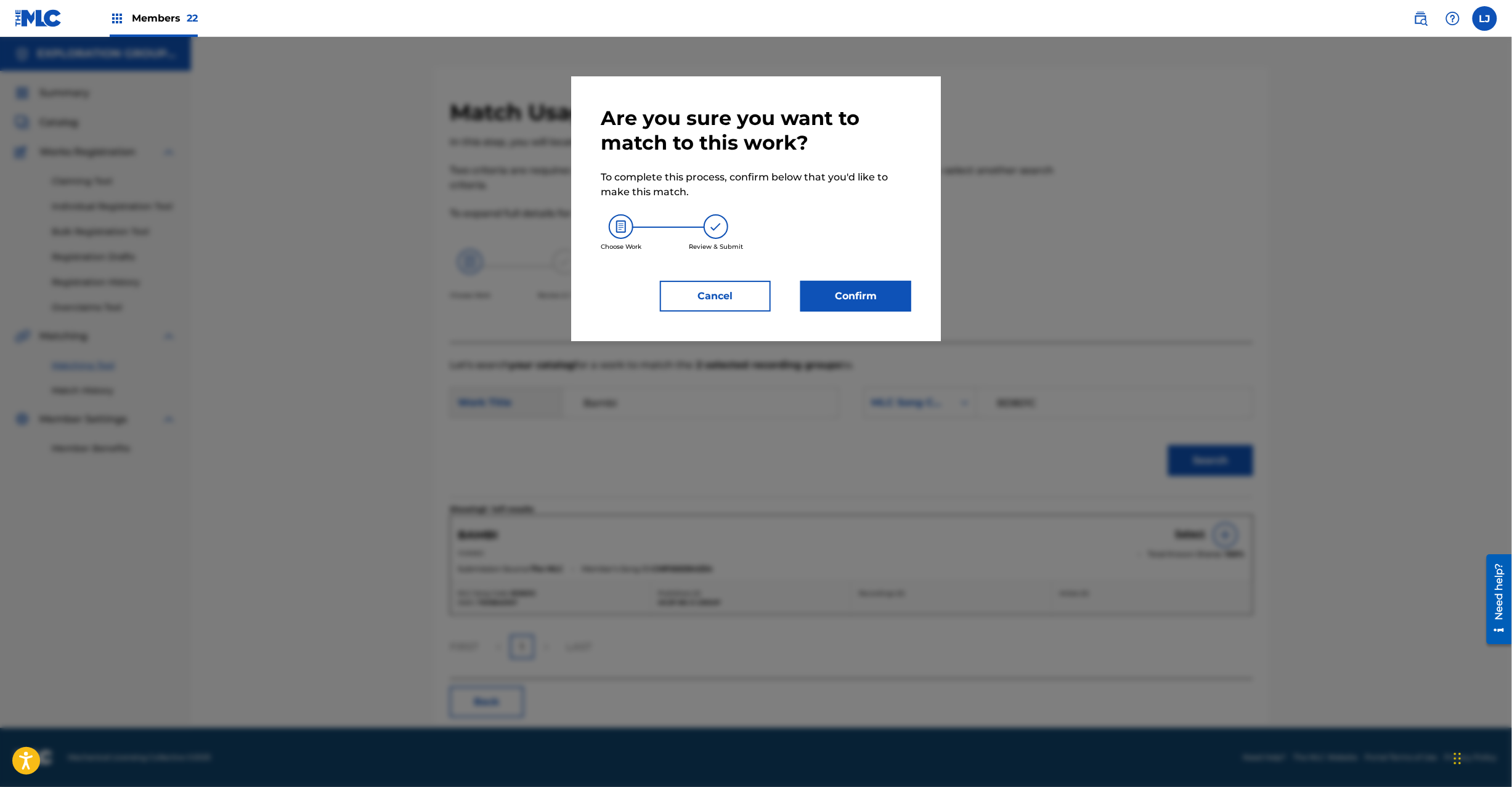
click at [840, 286] on button "Confirm" at bounding box center [855, 296] width 111 height 31
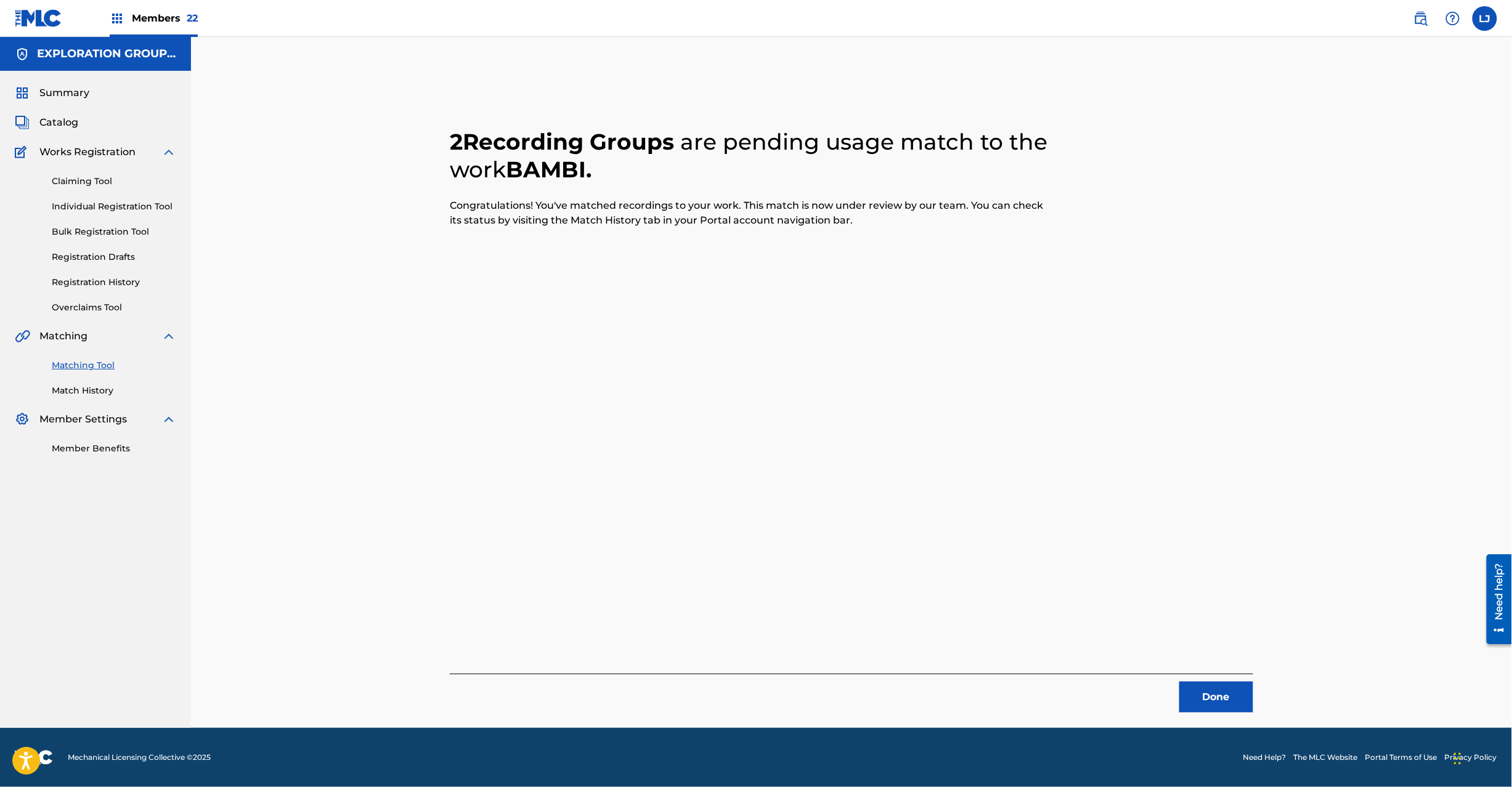
click at [1213, 700] on button "Done" at bounding box center [1216, 697] width 74 height 31
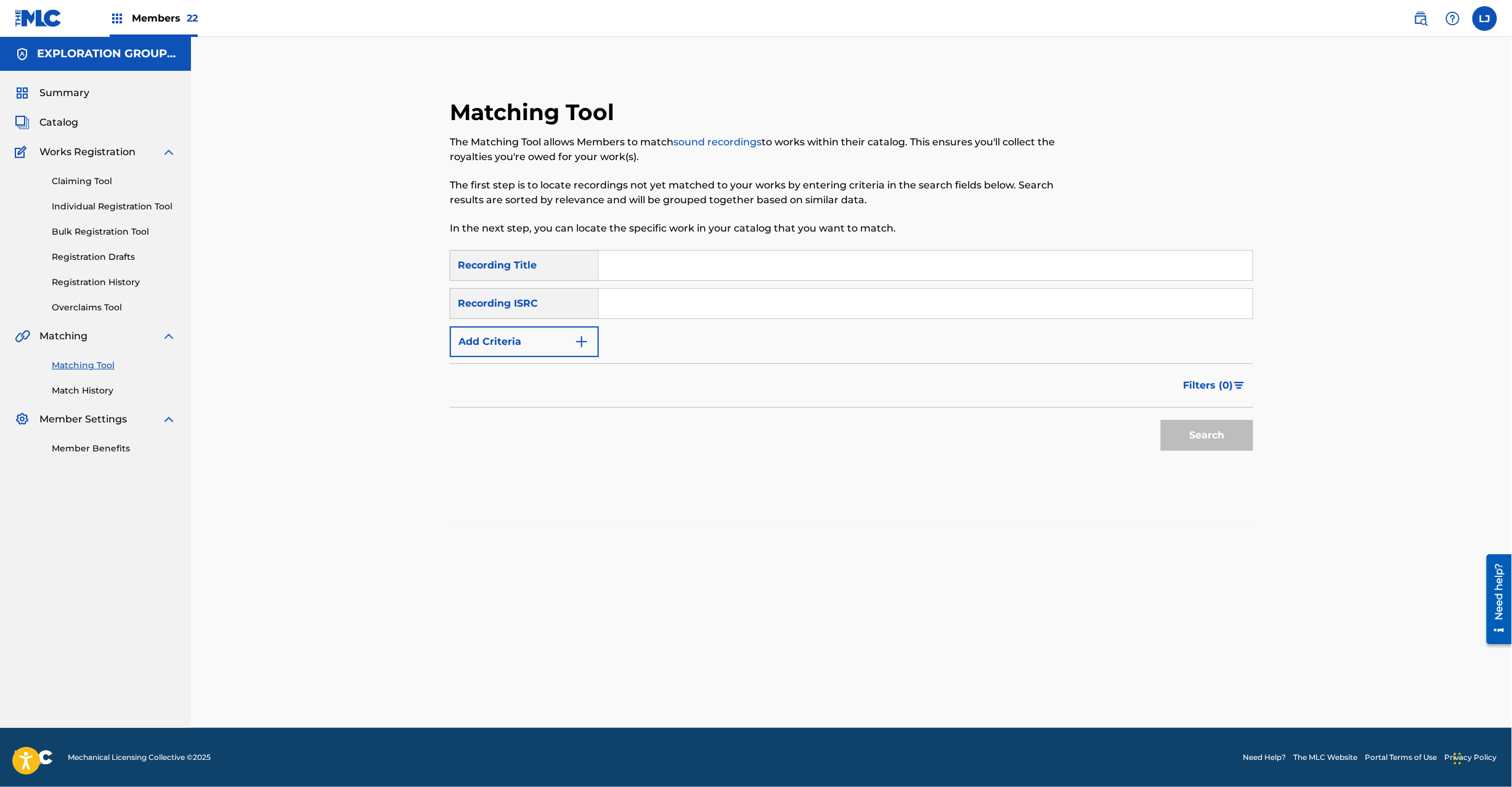
click at [662, 303] on input "Search Form" at bounding box center [926, 304] width 654 height 30
paste input "JPB670900567"
type input "JPB670900567"
click at [1211, 429] on button "Search" at bounding box center [1207, 435] width 92 height 31
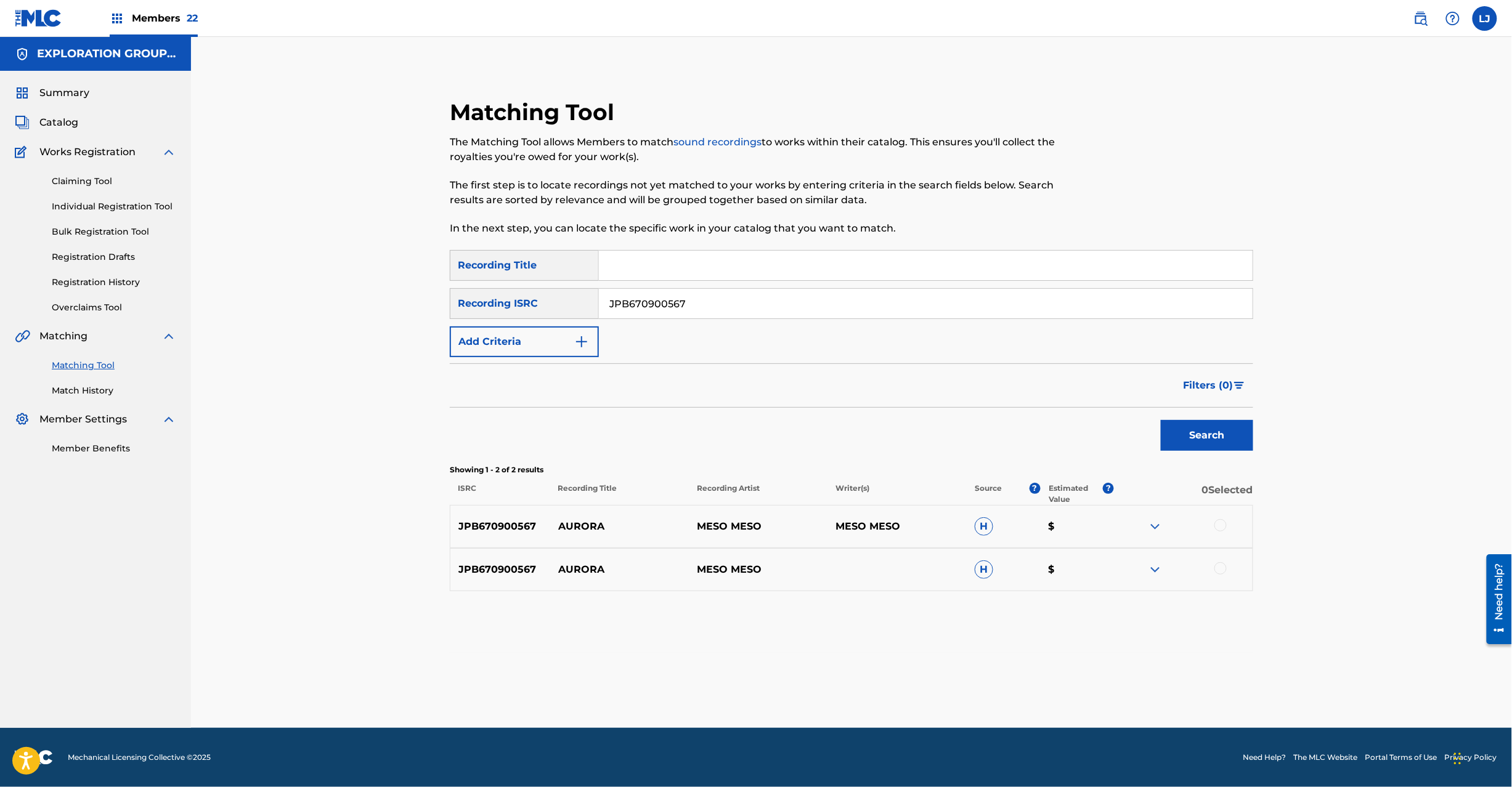
click at [1218, 525] on div at bounding box center [1220, 525] width 12 height 12
drag, startPoint x: 1210, startPoint y: 568, endPoint x: 1233, endPoint y: 567, distance: 23.0
click at [1213, 567] on div at bounding box center [1183, 570] width 138 height 15
click at [1233, 567] on div at bounding box center [1183, 570] width 138 height 15
click at [1220, 565] on div at bounding box center [1220, 569] width 12 height 12
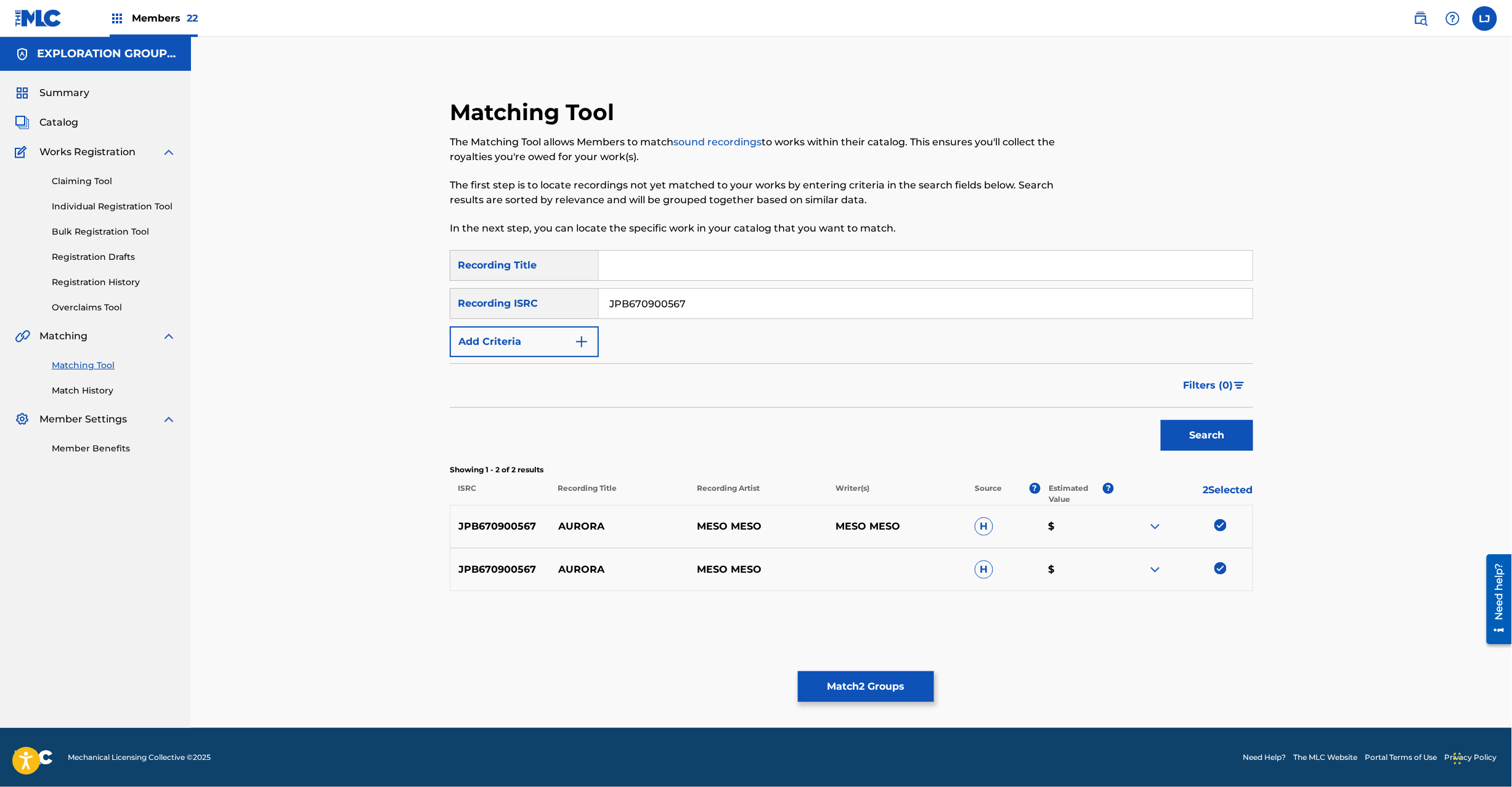
click at [878, 664] on div "Matching Tool The Matching Tool allows Members to match sound recordings to wor…" at bounding box center [851, 397] width 863 height 660
click at [868, 674] on button "Match 2 Groups" at bounding box center [866, 687] width 136 height 31
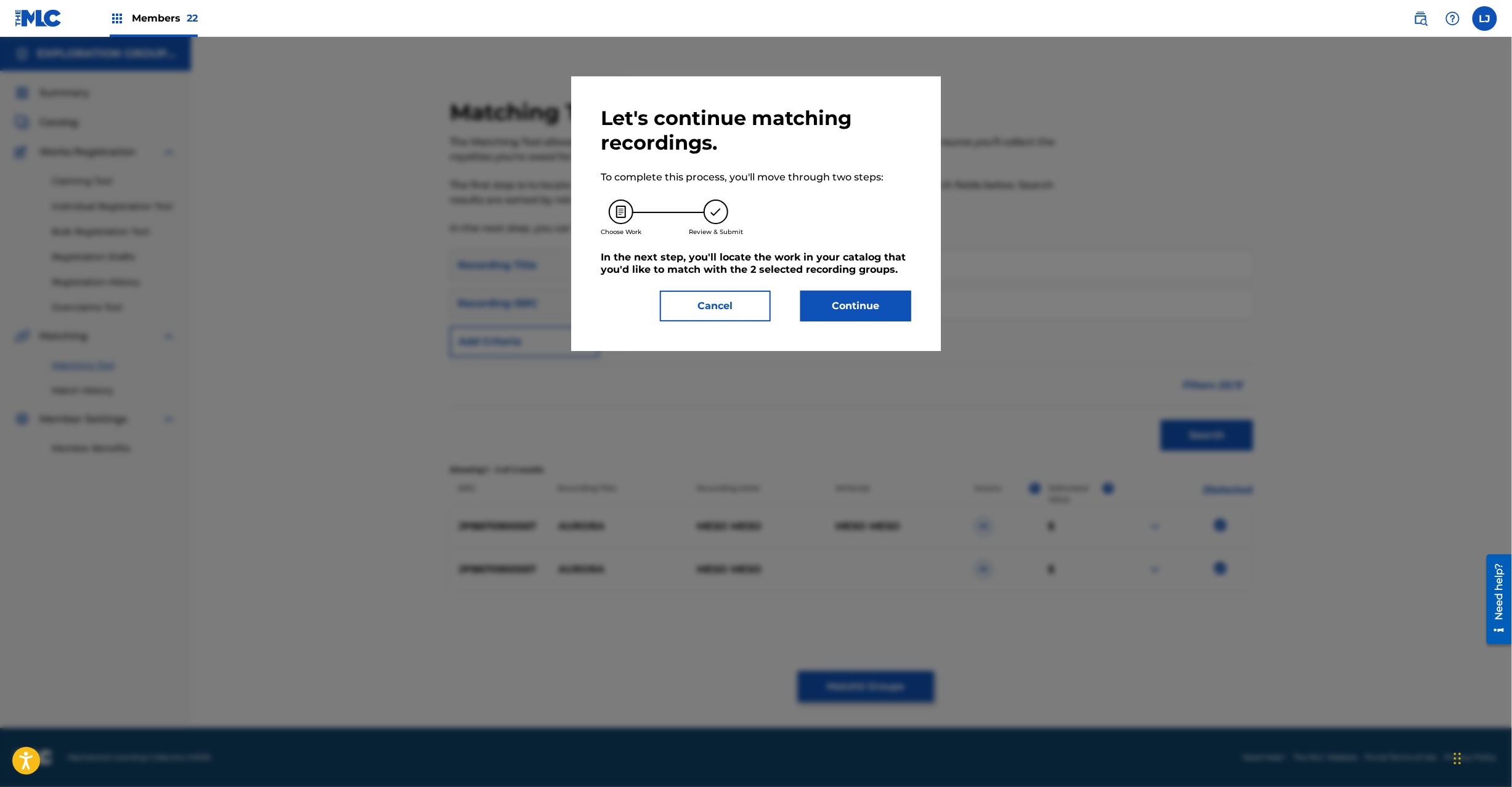
click at [859, 320] on button "Continue" at bounding box center [855, 306] width 111 height 31
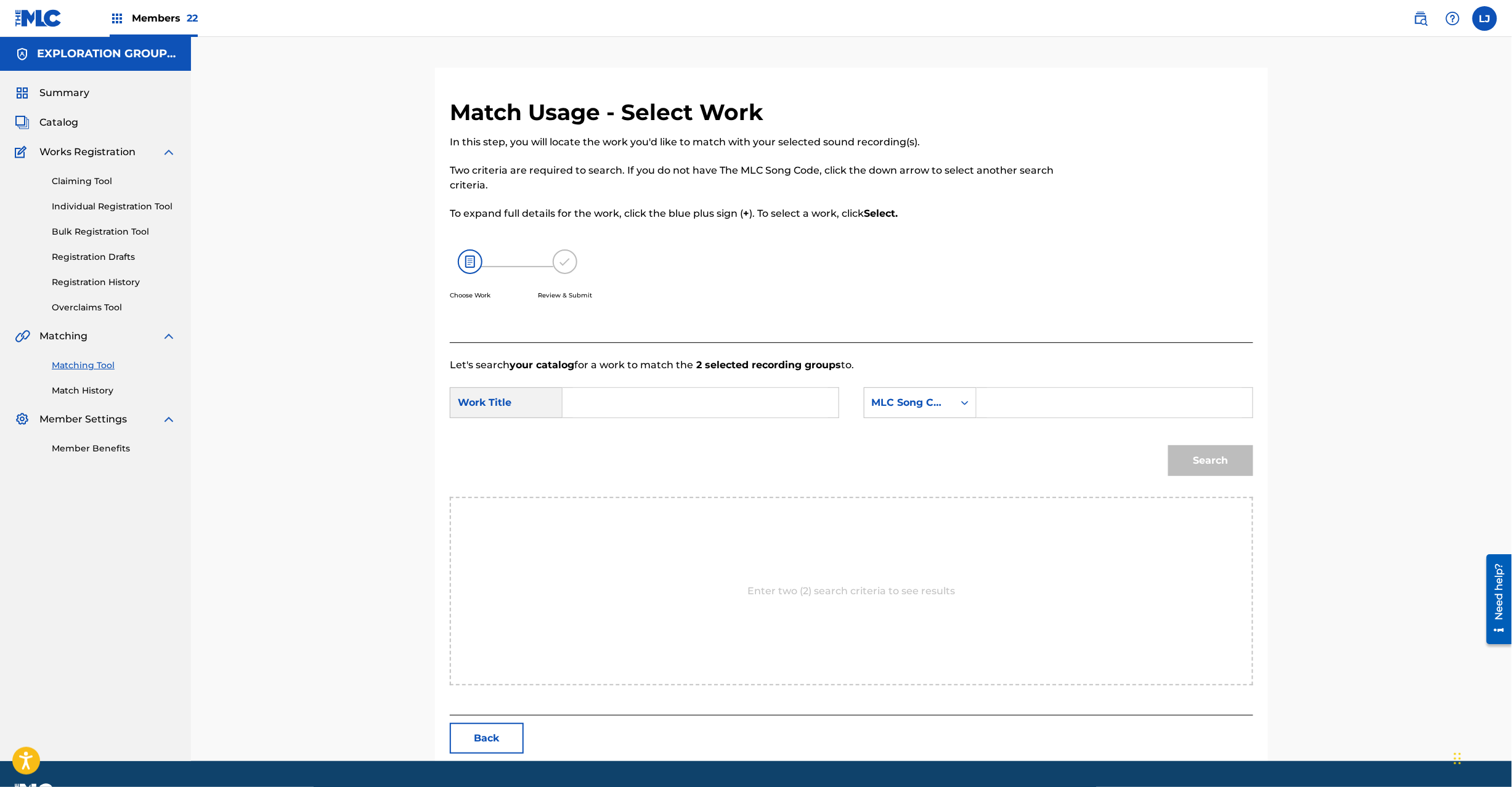
click at [497, 730] on button "Back" at bounding box center [487, 738] width 74 height 31
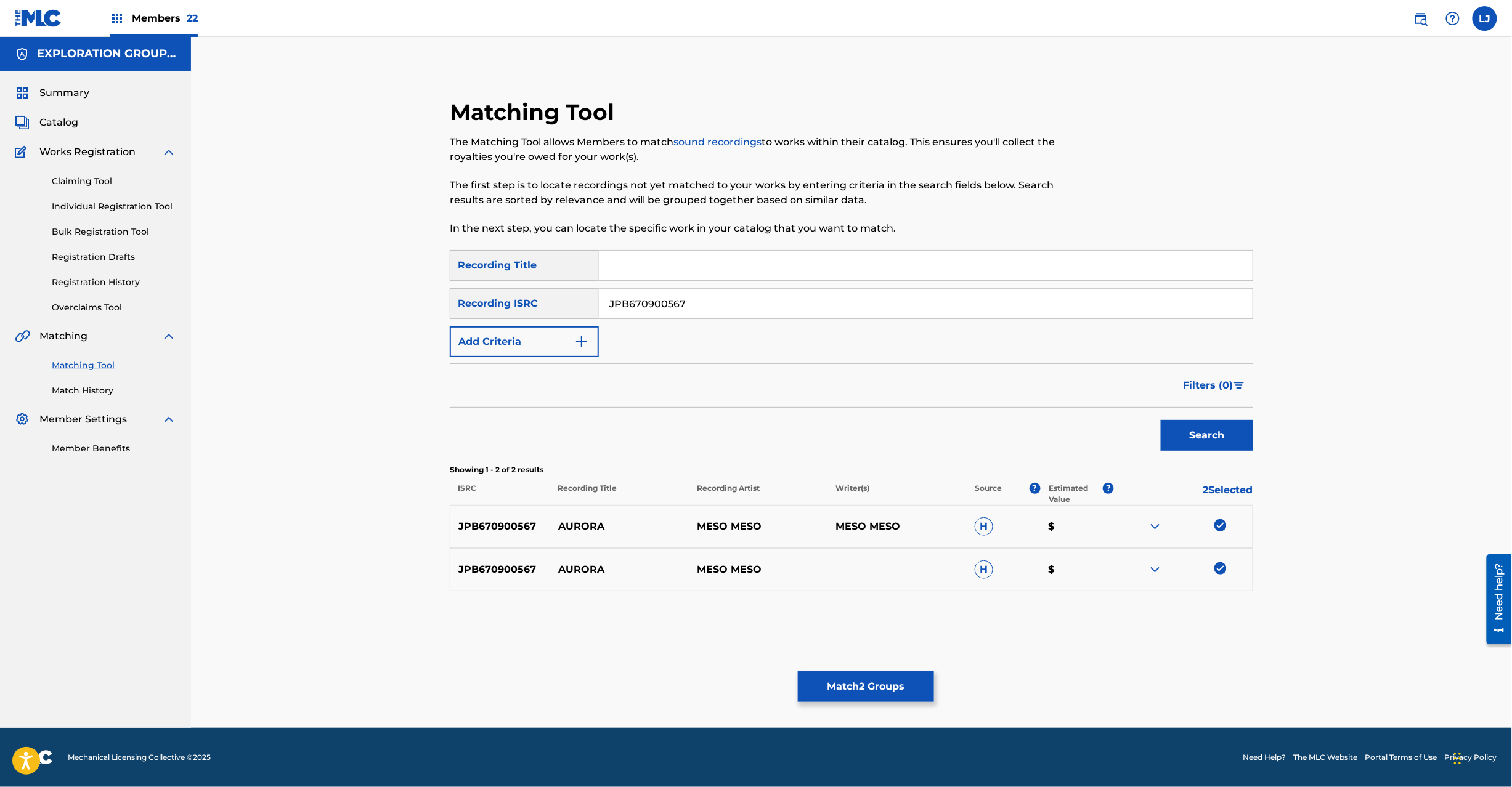
click at [1413, 16] on link at bounding box center [1421, 18] width 25 height 25
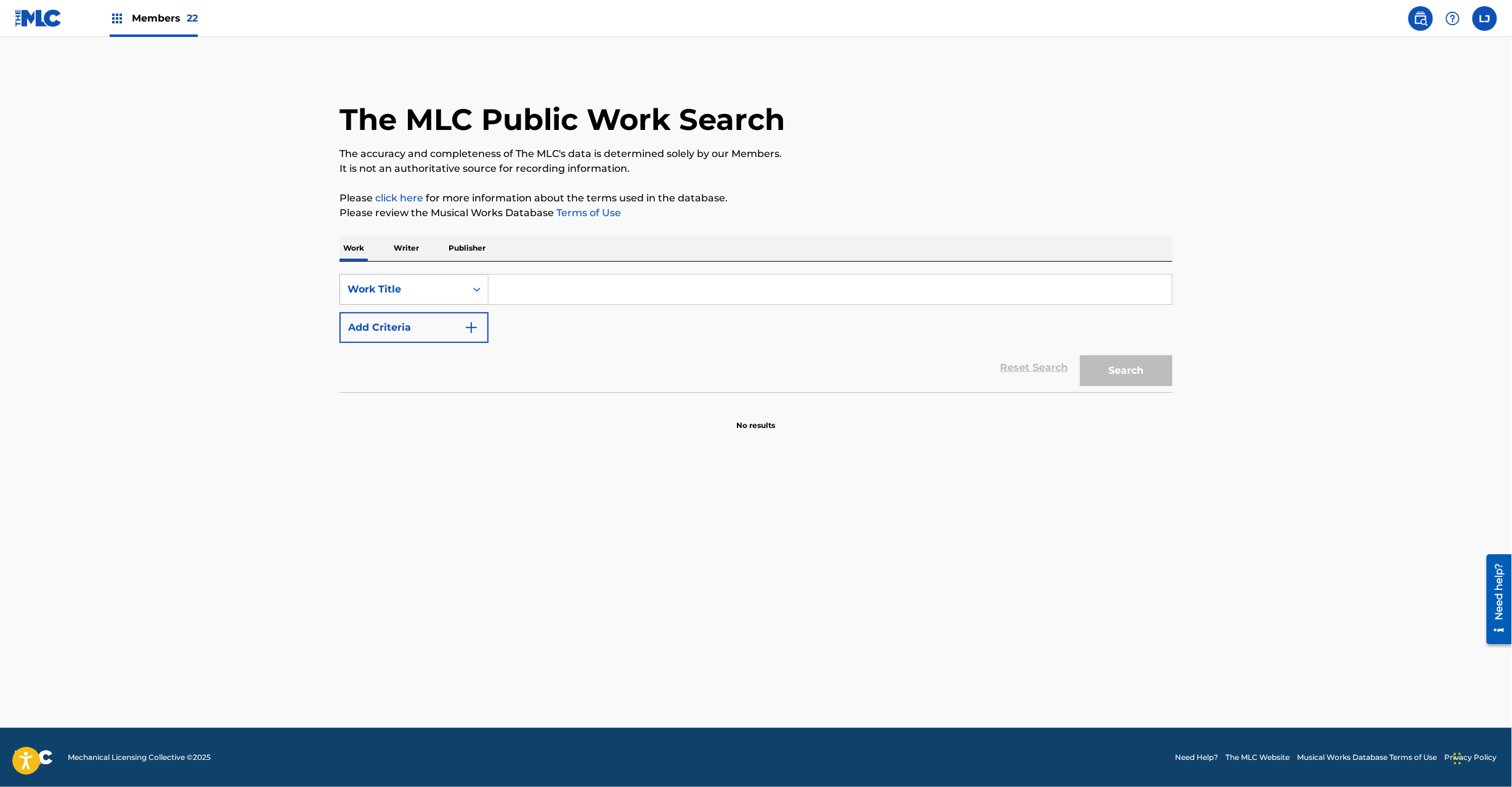
click at [462, 291] on div "Work Title" at bounding box center [403, 290] width 126 height 24
click at [420, 327] on div "MLC Song Code" at bounding box center [413, 320] width 148 height 31
click at [542, 279] on input "Search Form" at bounding box center [830, 289] width 684 height 30
paste input "AW9AKS"
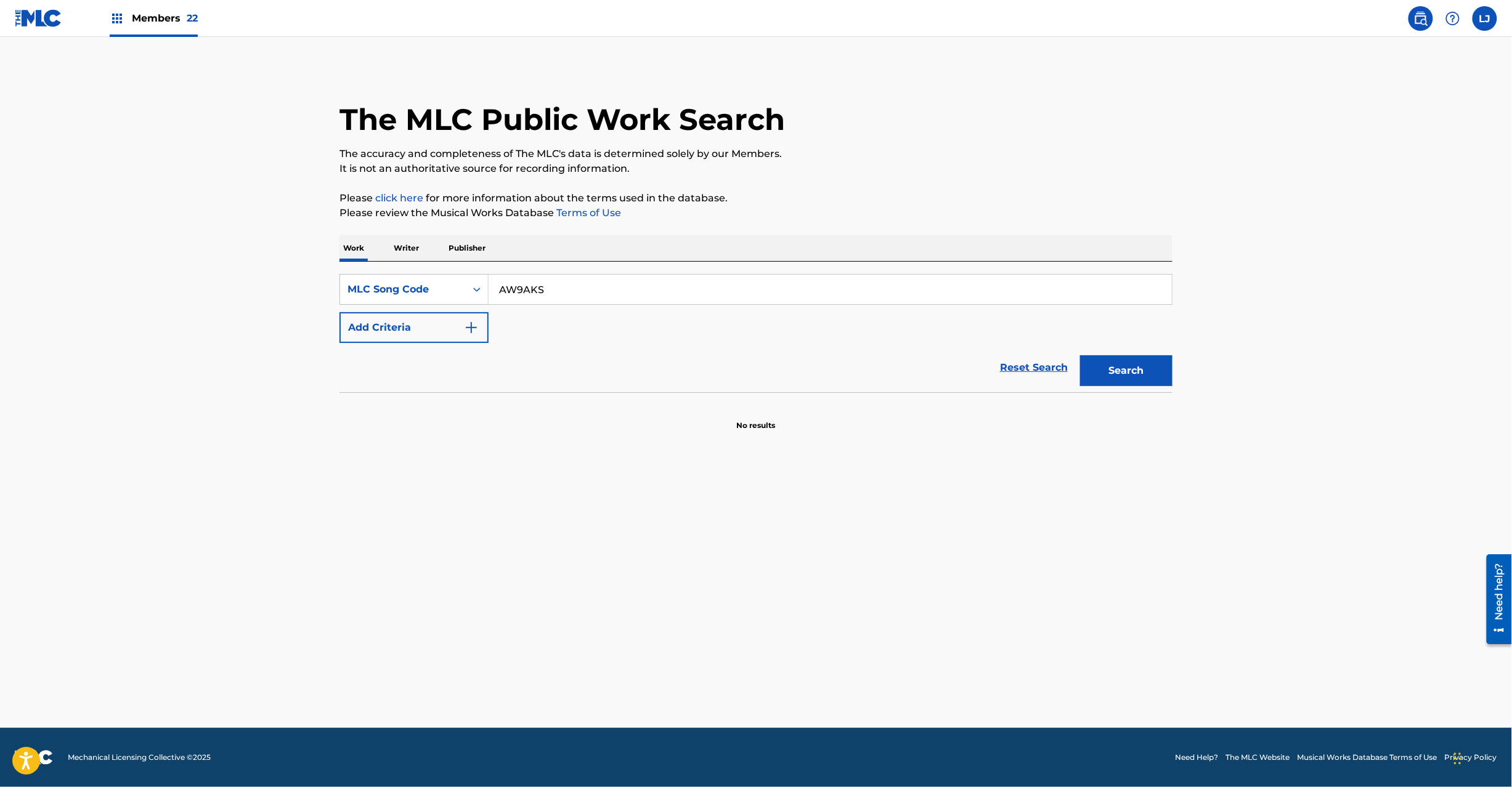
type input "AW9AKS"
click at [1150, 367] on button "Search" at bounding box center [1126, 371] width 92 height 31
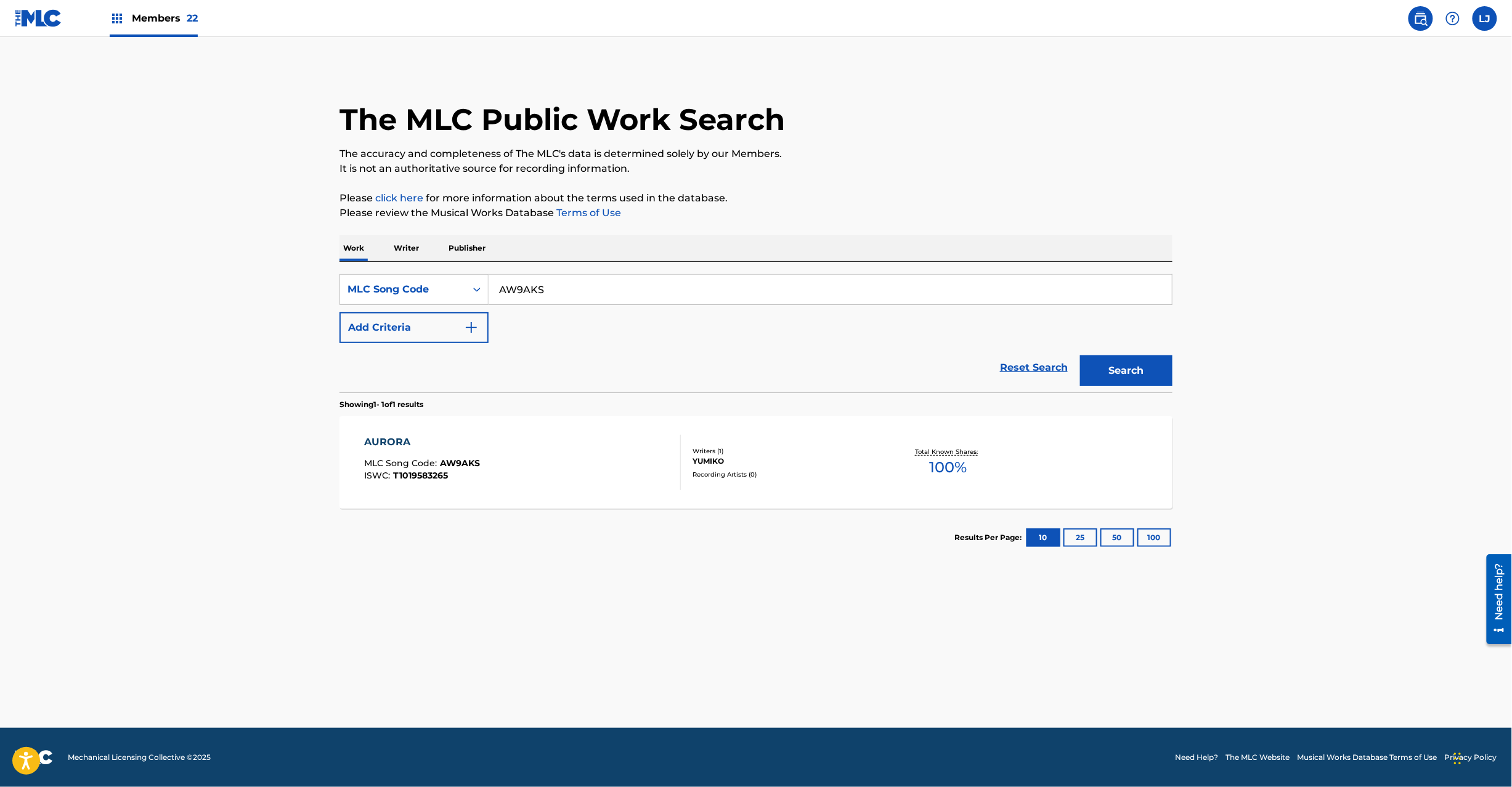
click at [632, 443] on div "AURORA MLC Song Code : AW9AKS ISWC : T1019583265" at bounding box center [523, 462] width 317 height 56
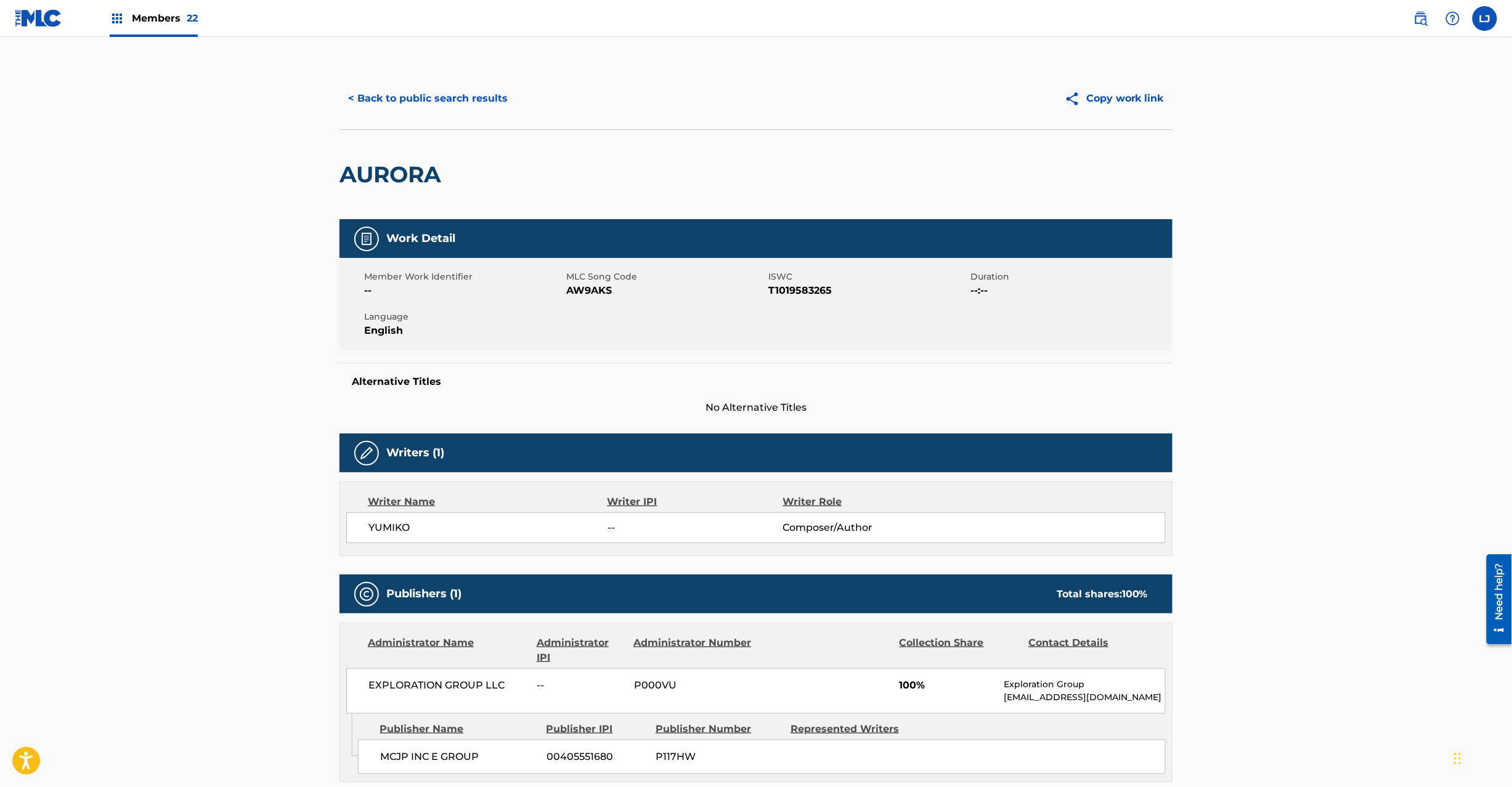
click at [442, 114] on div "< Back to public search results Copy work link" at bounding box center [756, 98] width 833 height 62
click at [439, 91] on button "< Back to public search results" at bounding box center [428, 98] width 177 height 31
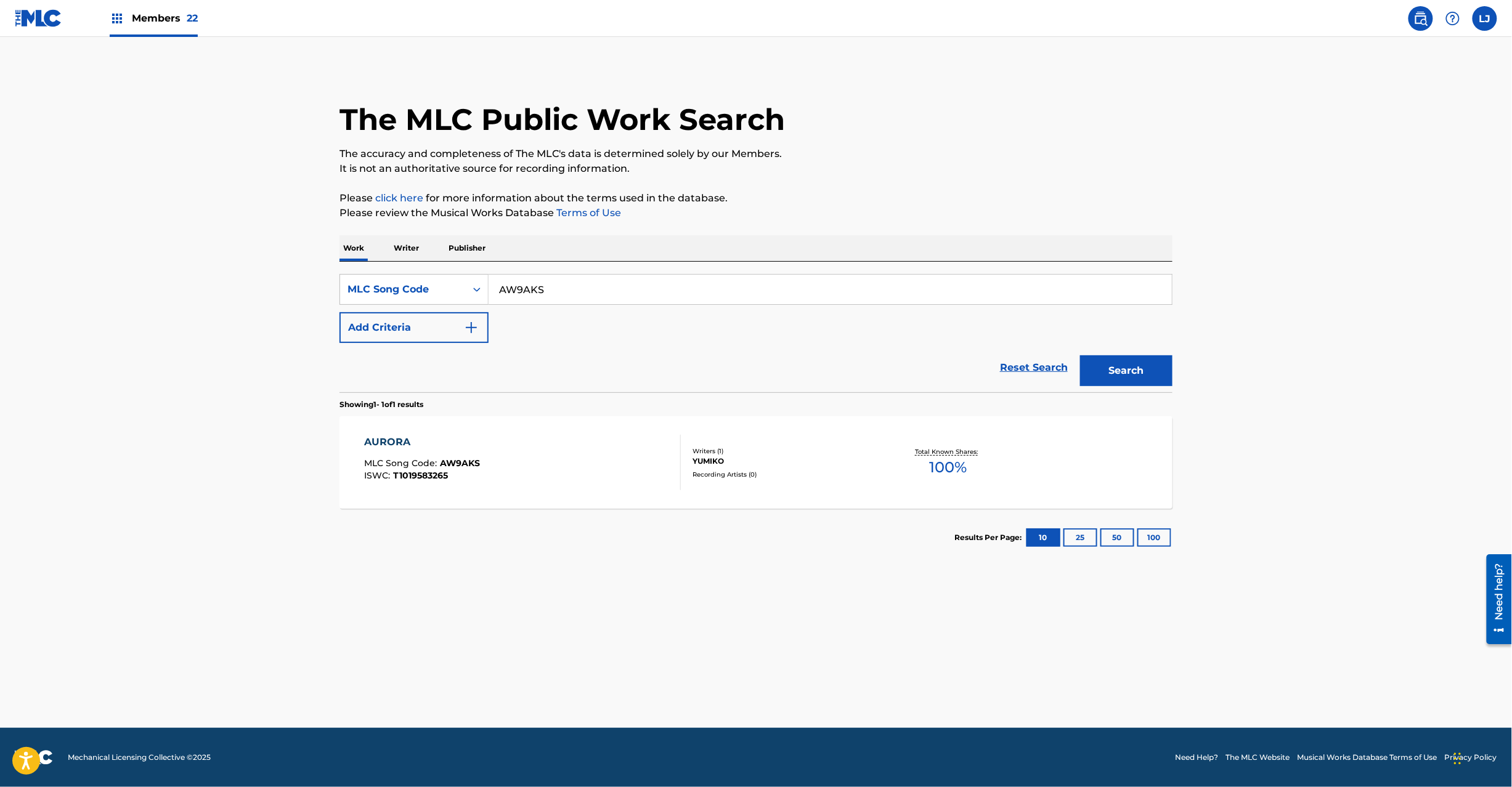
click at [617, 298] on input "AW9AKS" at bounding box center [830, 289] width 684 height 30
drag, startPoint x: 31, startPoint y: 15, endPoint x: 60, endPoint y: 20, distance: 29.4
click at [33, 14] on img at bounding box center [39, 18] width 47 height 18
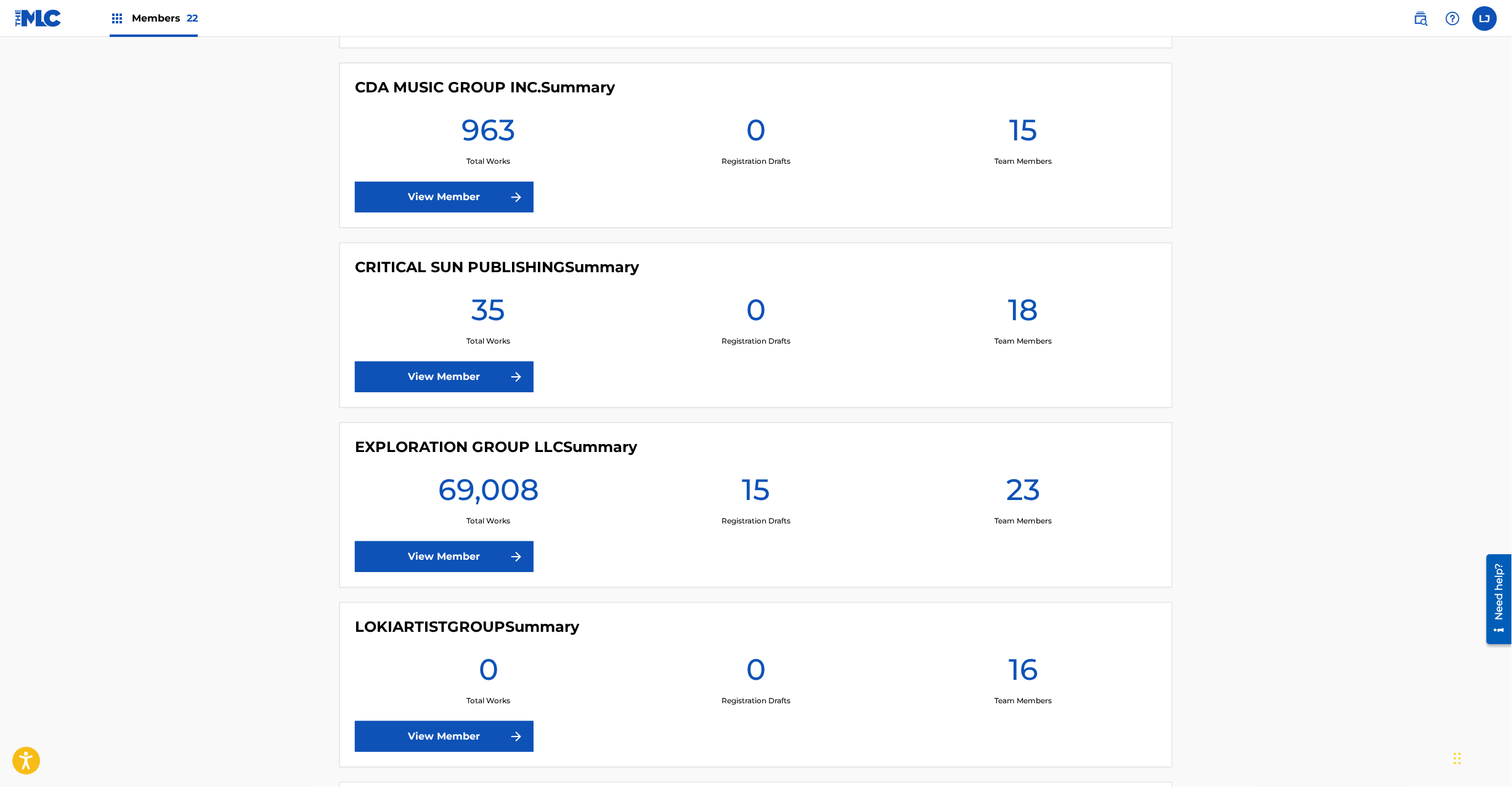
scroll to position [1971, 0]
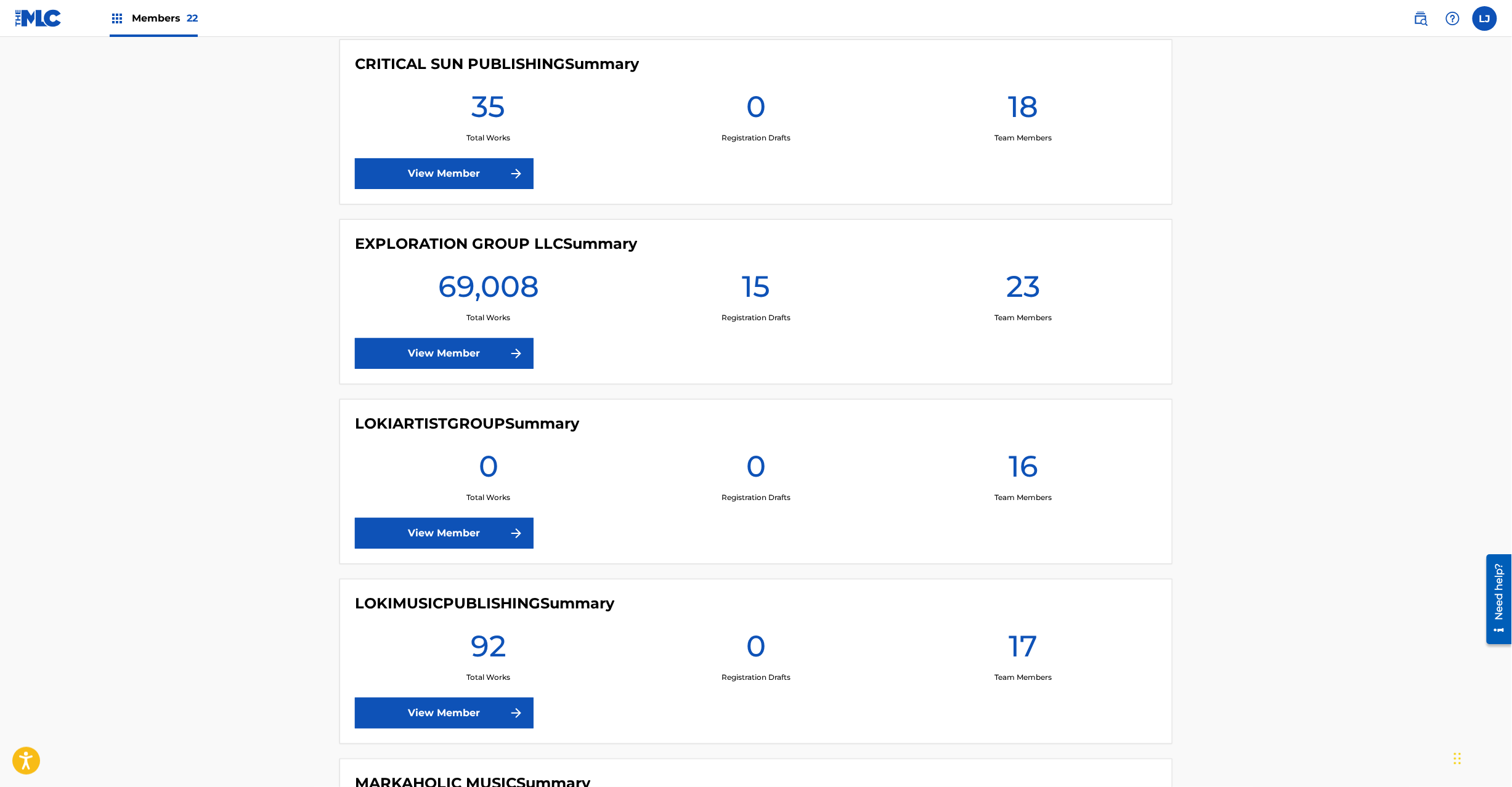
click at [454, 346] on link "View Member" at bounding box center [444, 353] width 178 height 31
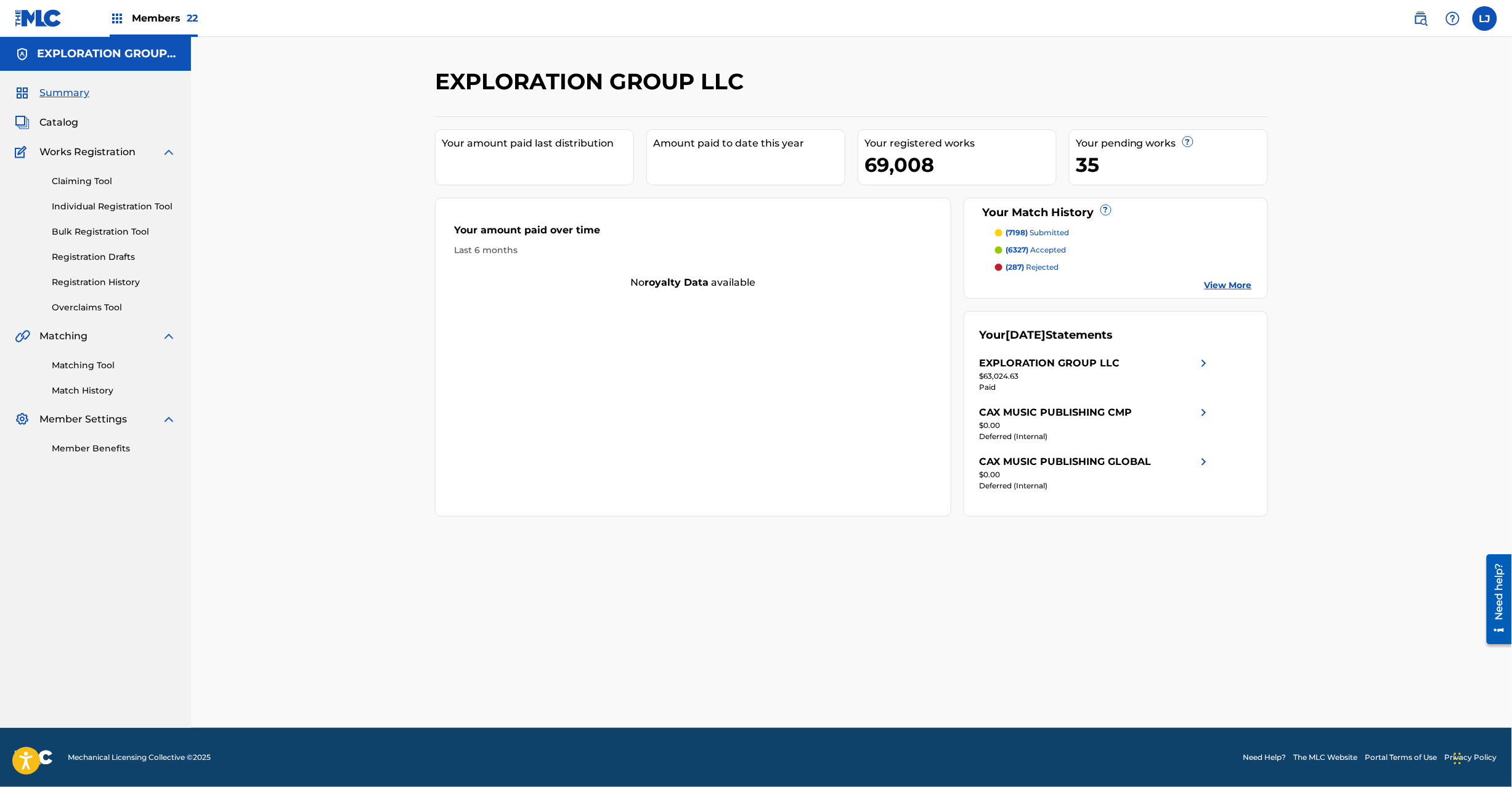
click at [85, 360] on link "Matching Tool" at bounding box center [114, 366] width 125 height 13
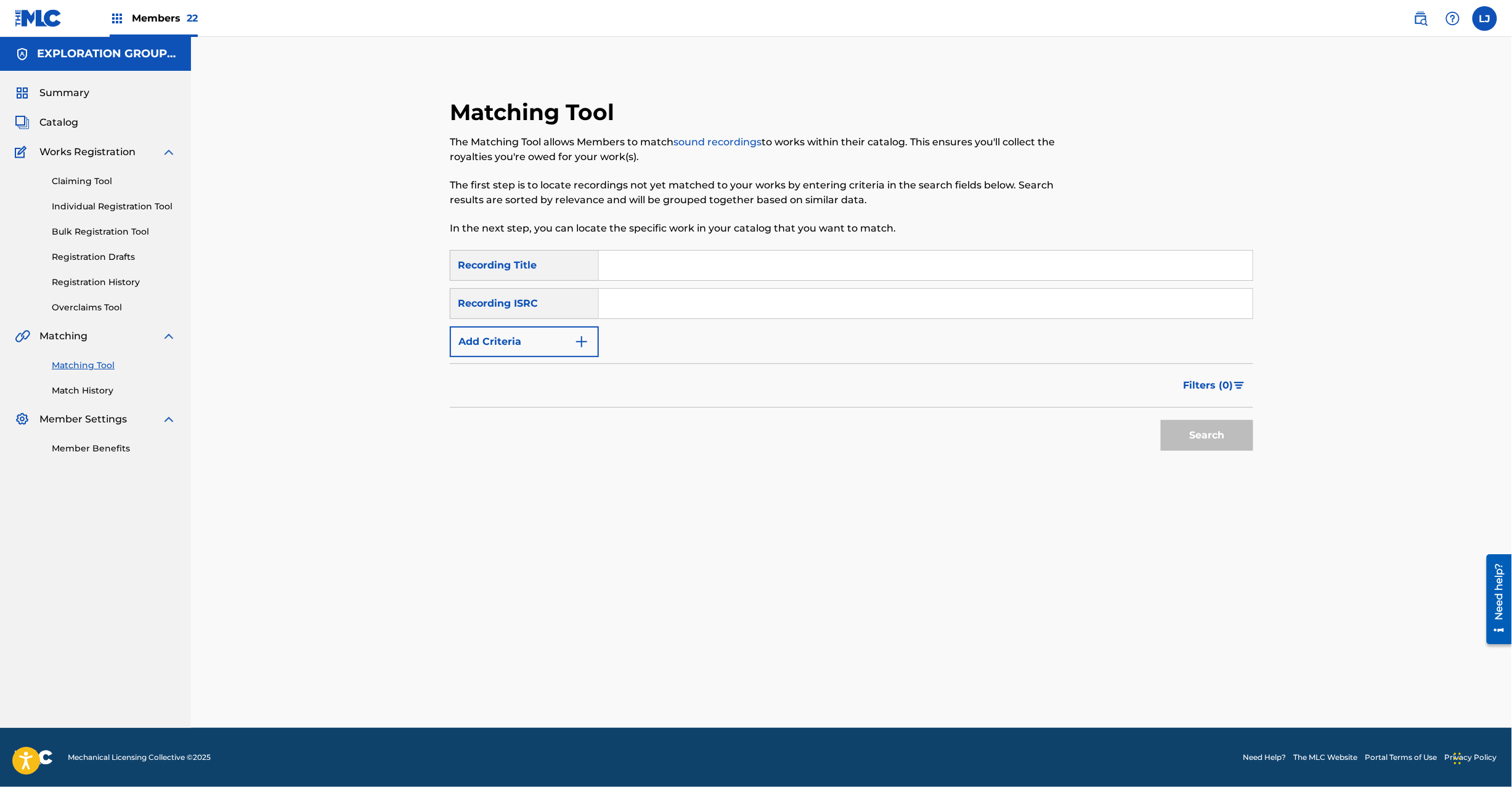
drag, startPoint x: 607, startPoint y: 289, endPoint x: 671, endPoint y: 289, distance: 64.0
click at [613, 289] on input "Search Form" at bounding box center [926, 304] width 654 height 30
click at [671, 289] on input "Search Form" at bounding box center [926, 304] width 654 height 30
paste input "JPZ920911627"
type input "JPZ920911627"
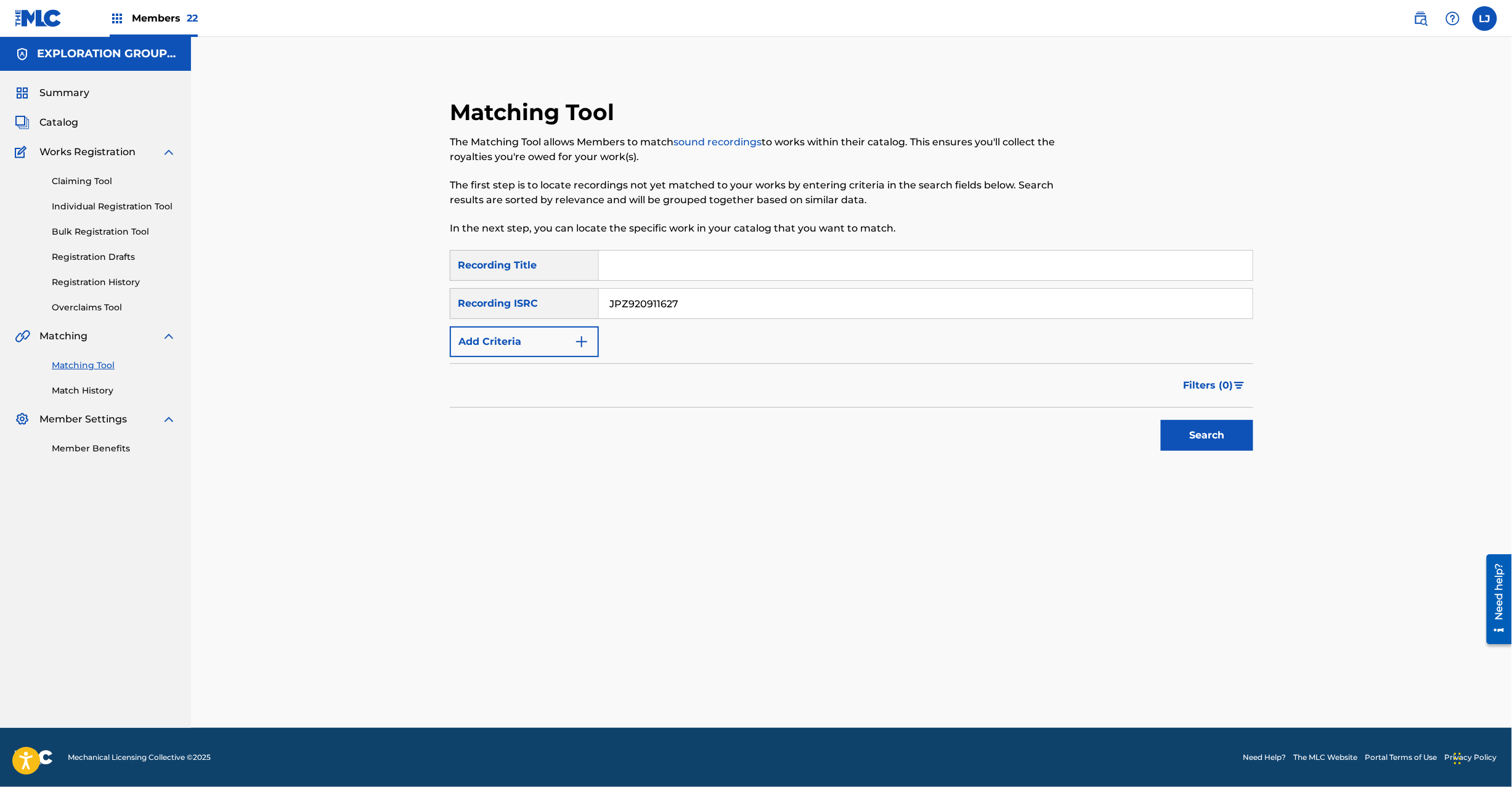
click at [1188, 416] on div "Search" at bounding box center [1204, 432] width 98 height 49
click at [1188, 429] on button "Search" at bounding box center [1207, 435] width 92 height 31
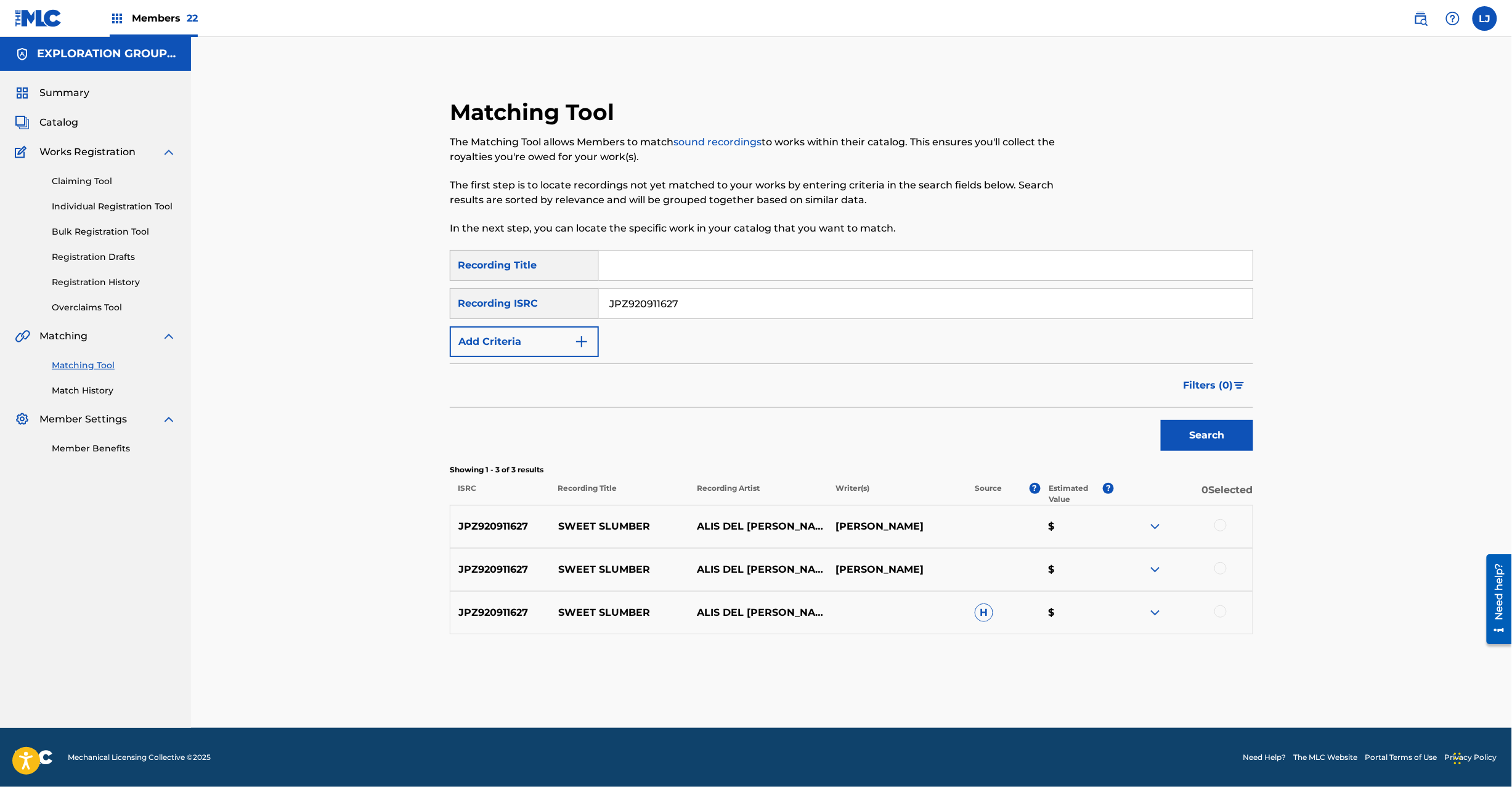
click at [840, 536] on div "JPZ920911627 SWEET SLUMBER ALIS DEL [PERSON_NAME]' SYMPHONICA ORCHESTO [PERSON_…" at bounding box center [851, 527] width 804 height 43
click at [851, 523] on p "[PERSON_NAME]" at bounding box center [897, 527] width 138 height 15
click at [860, 531] on p "[PERSON_NAME]" at bounding box center [897, 527] width 138 height 15
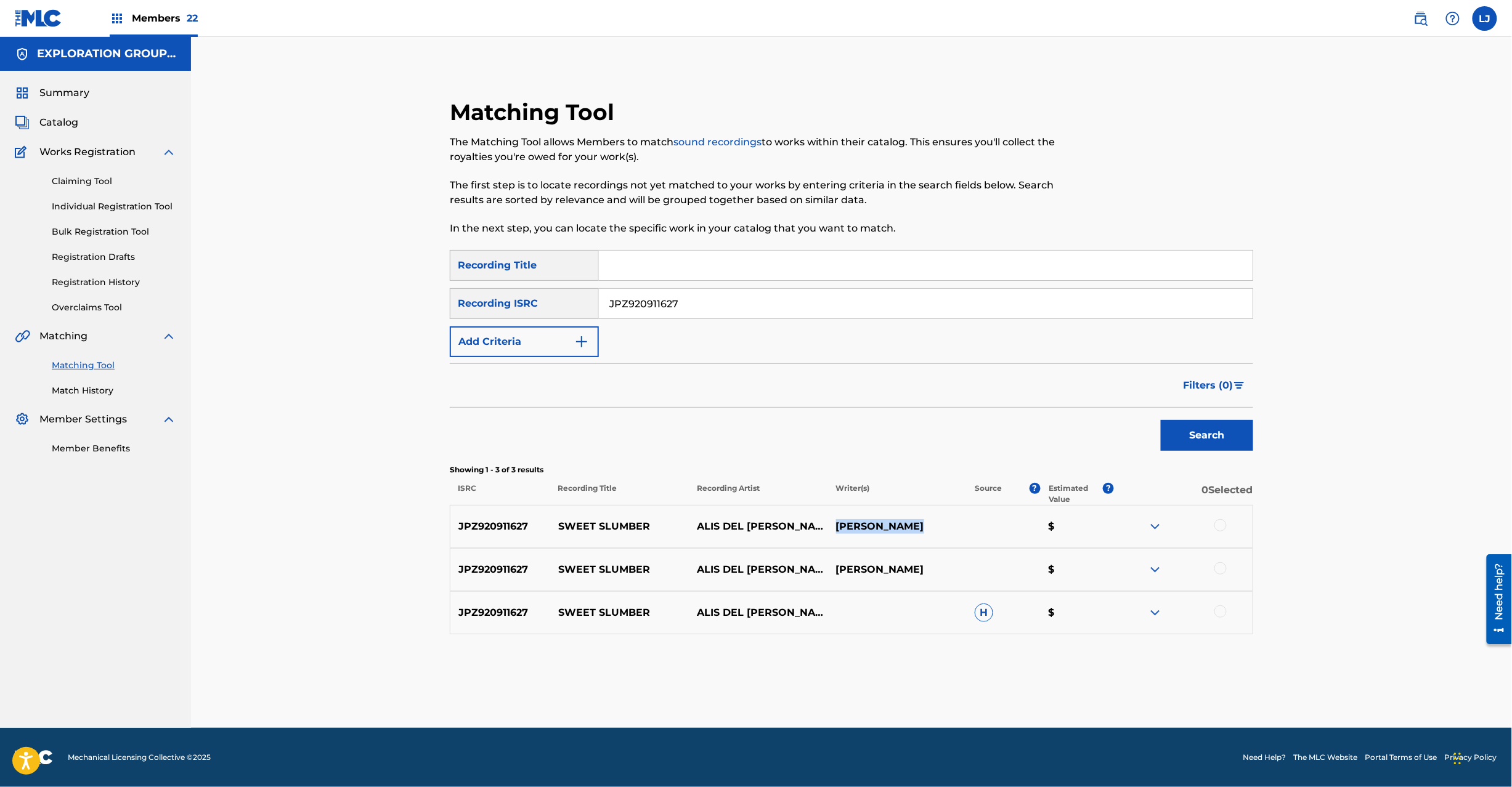
click at [860, 531] on p "[PERSON_NAME]" at bounding box center [897, 527] width 138 height 15
click at [1219, 520] on div at bounding box center [1220, 525] width 12 height 12
click at [1217, 568] on div at bounding box center [1220, 569] width 12 height 12
click at [1219, 617] on div at bounding box center [1220, 611] width 12 height 12
click at [834, 696] on button "Match 3 Groups" at bounding box center [866, 687] width 136 height 31
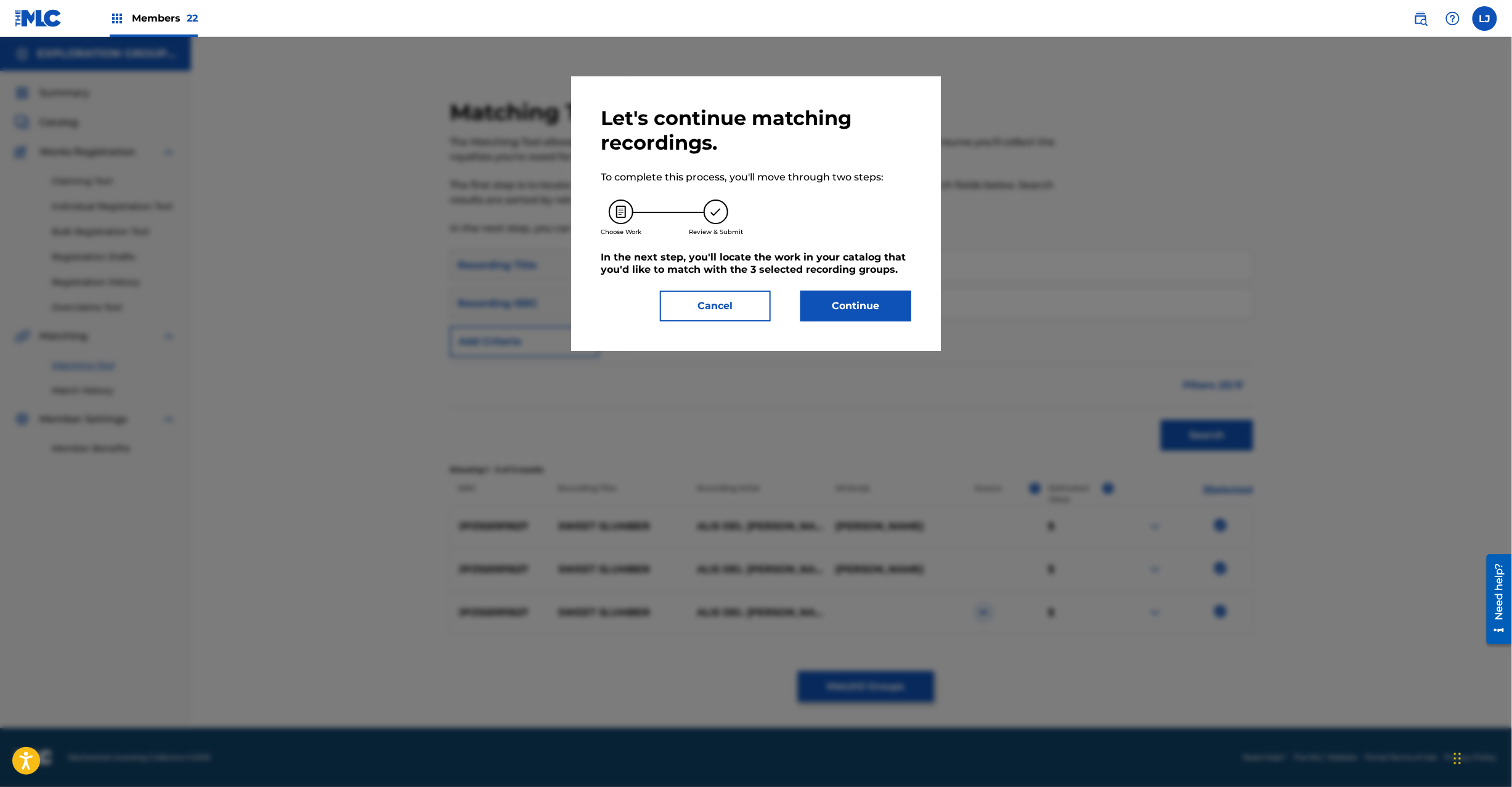
click at [855, 304] on button "Continue" at bounding box center [855, 306] width 111 height 31
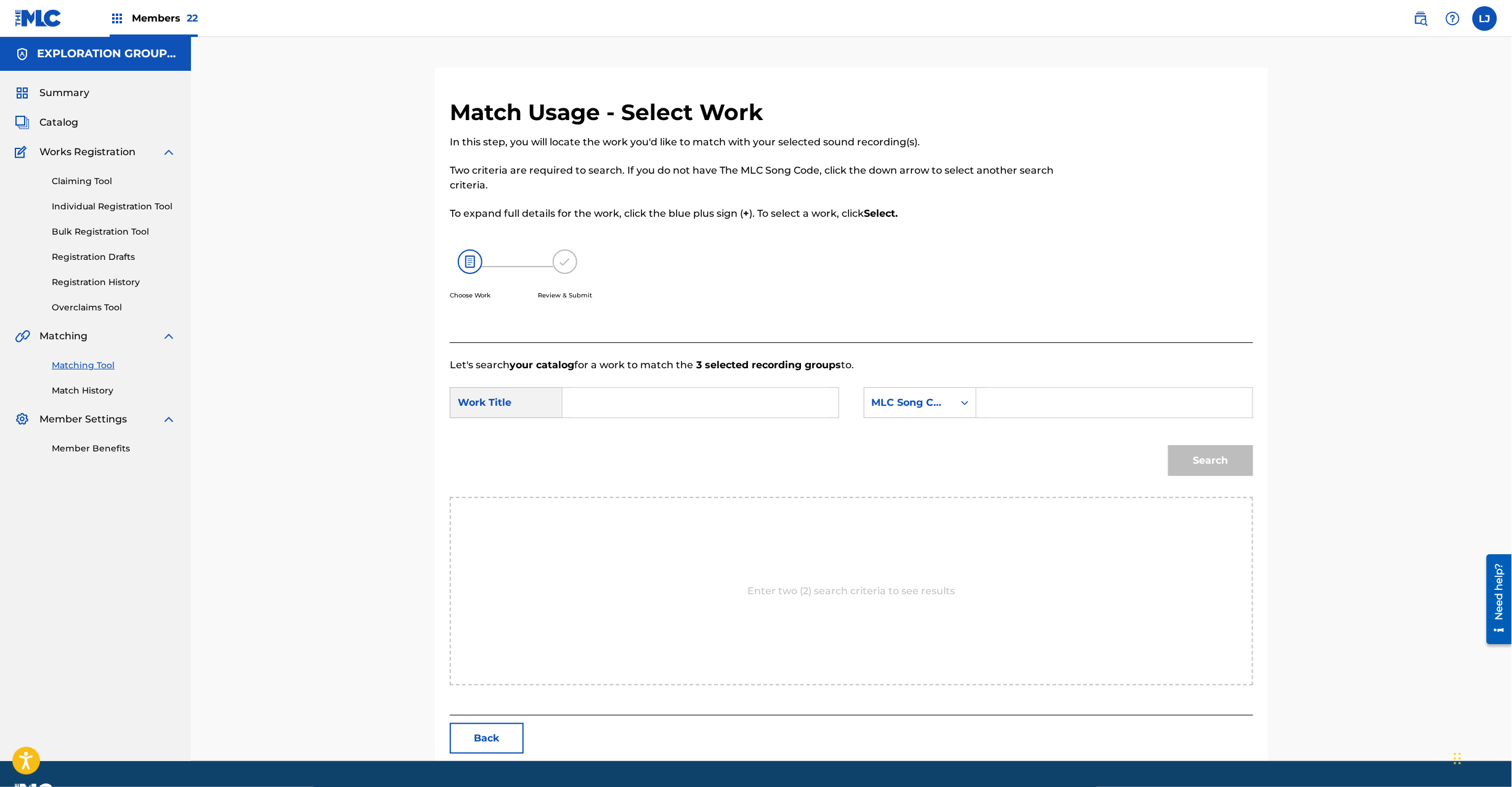
click at [649, 394] on input "Search Form" at bounding box center [701, 403] width 255 height 30
paste input "Sweet Slumber SC3LN2"
click at [685, 401] on input "Sweet Slumber SC3LN2" at bounding box center [701, 403] width 255 height 30
type input "Sweet Slumber"
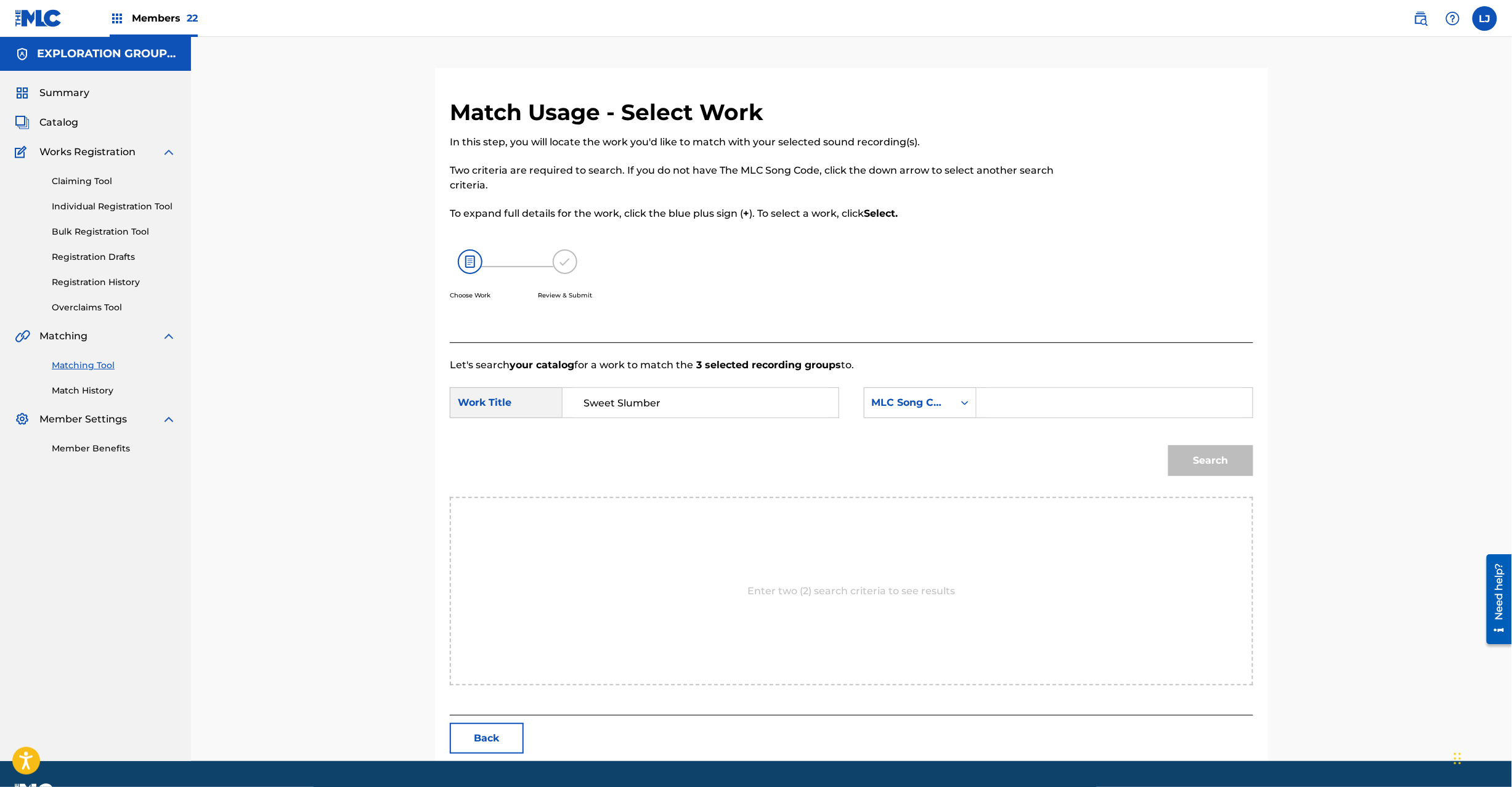
click at [1183, 401] on input "Search Form" at bounding box center [1114, 403] width 255 height 30
paste input "SC3LN2"
type input "SC3LN2"
click at [1202, 464] on button "Search" at bounding box center [1211, 460] width 85 height 31
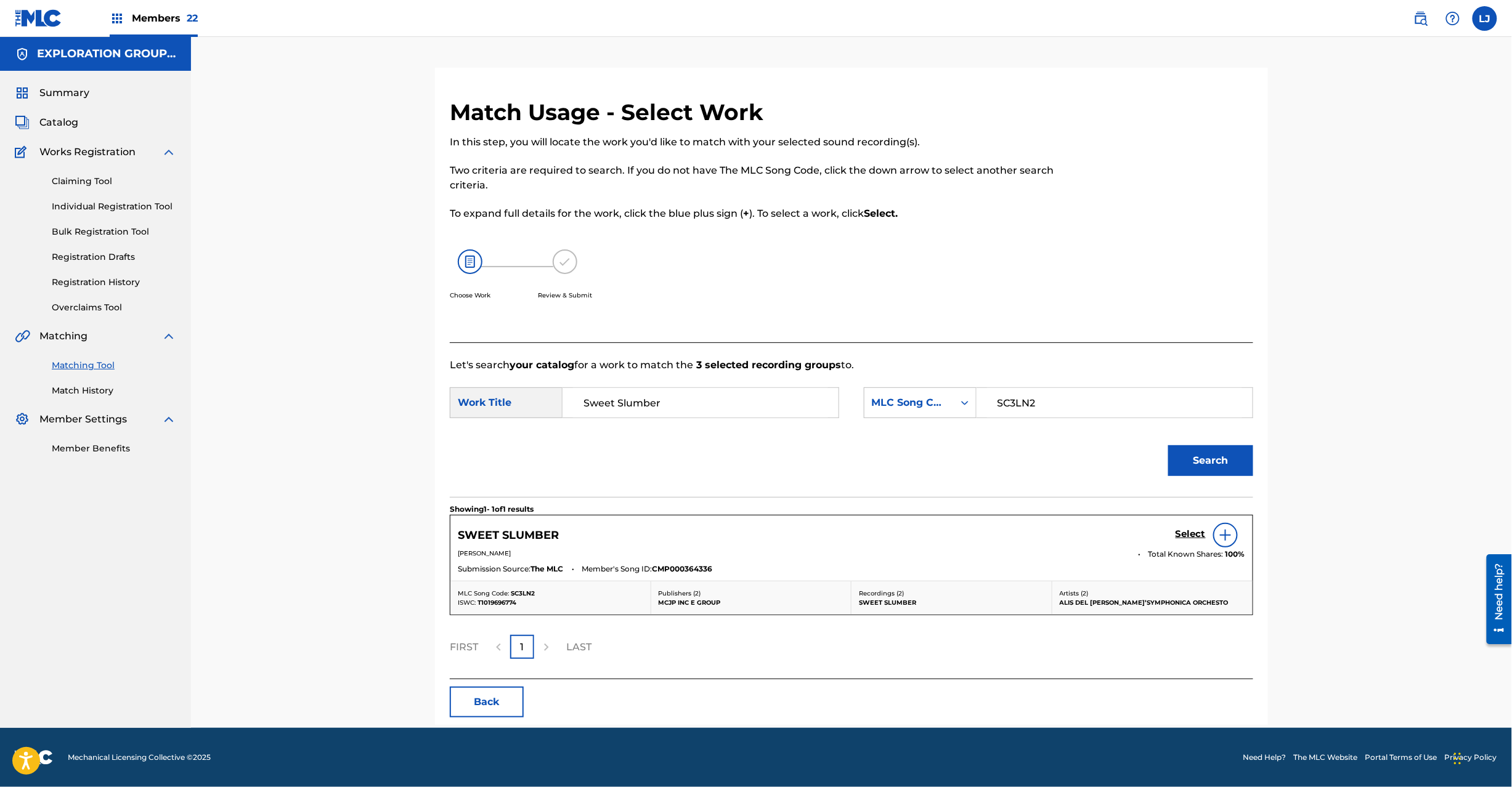
click at [1173, 535] on div "SWEET SLUMBER Select" at bounding box center [851, 535] width 787 height 25
click at [1184, 535] on h5 "Select" at bounding box center [1191, 535] width 30 height 12
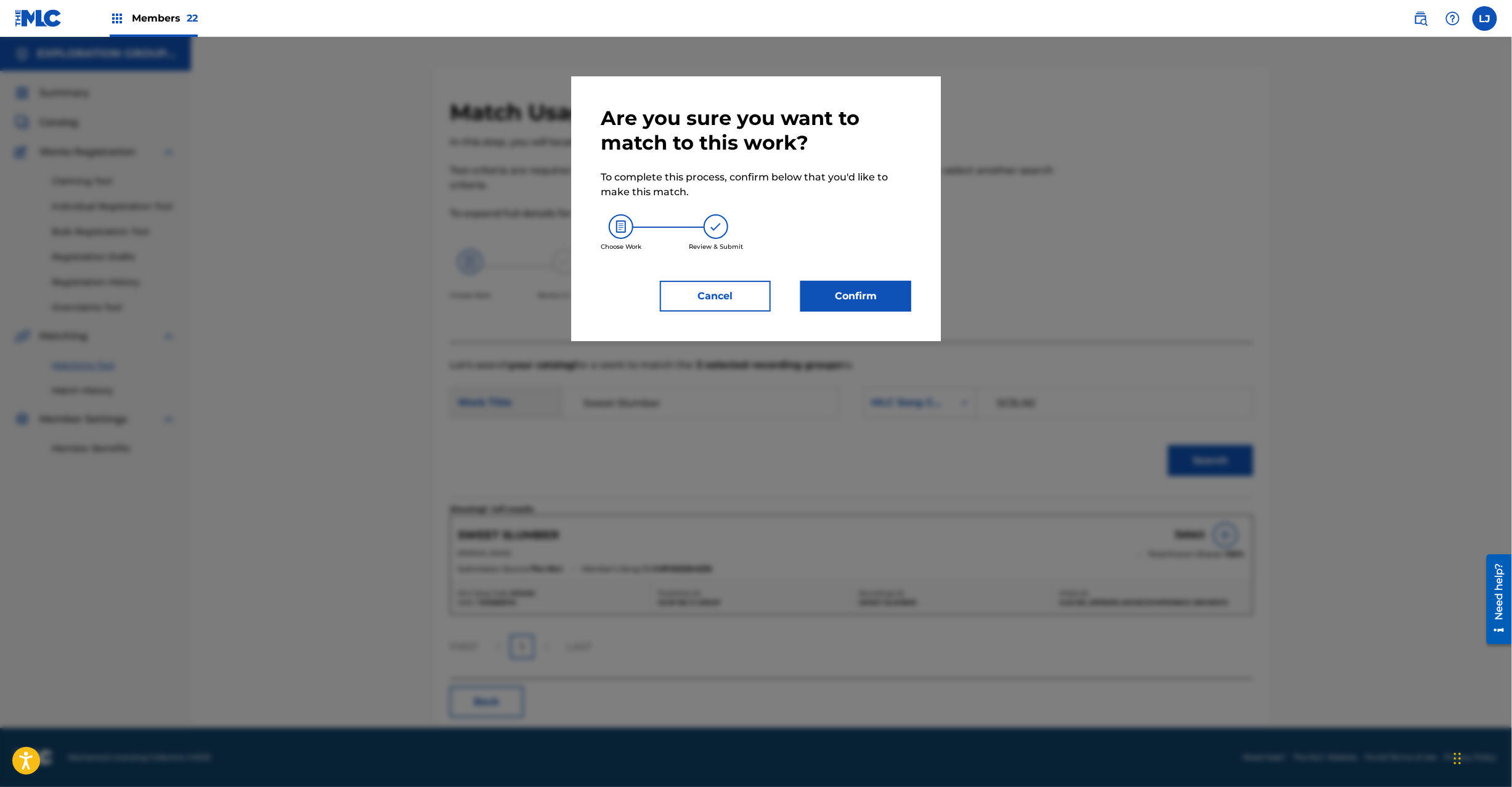
click at [837, 294] on button "Confirm" at bounding box center [855, 296] width 111 height 31
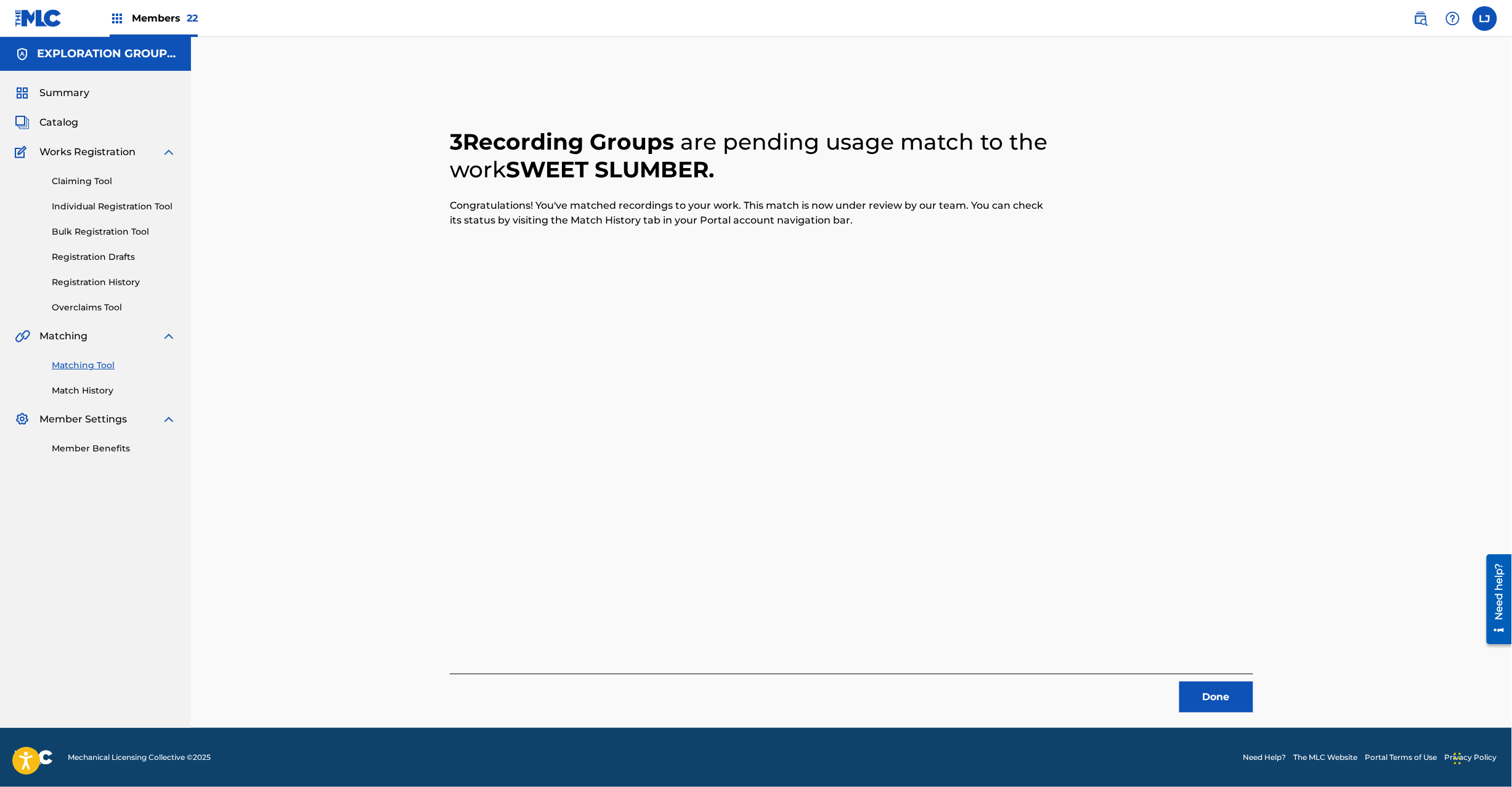
click at [1201, 700] on button "Done" at bounding box center [1216, 697] width 74 height 31
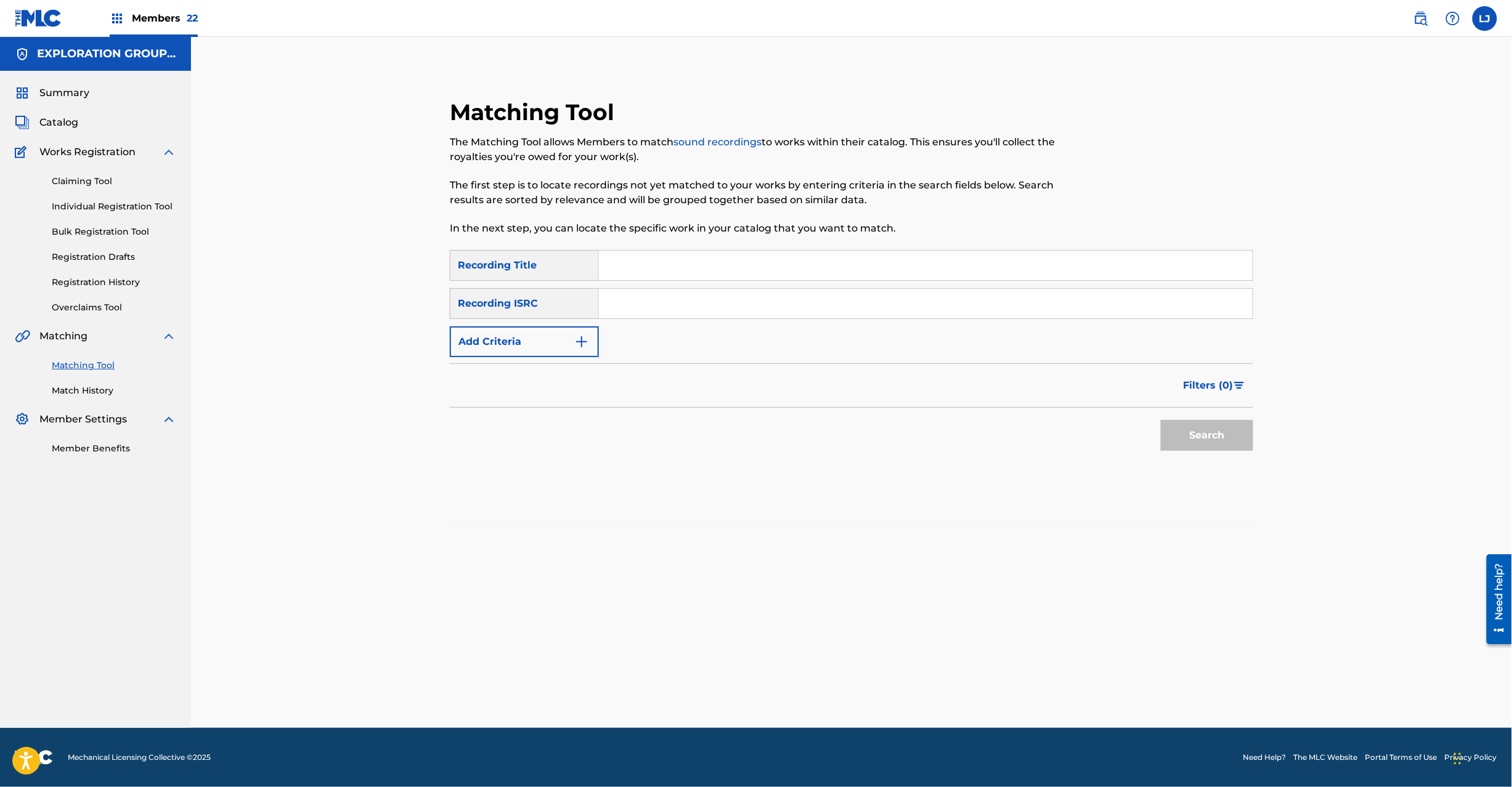
click at [669, 310] on input "Search Form" at bounding box center [926, 304] width 654 height 30
paste input "JPZ920911626"
type input "JPZ920911626"
click at [1196, 446] on button "Search" at bounding box center [1207, 435] width 92 height 31
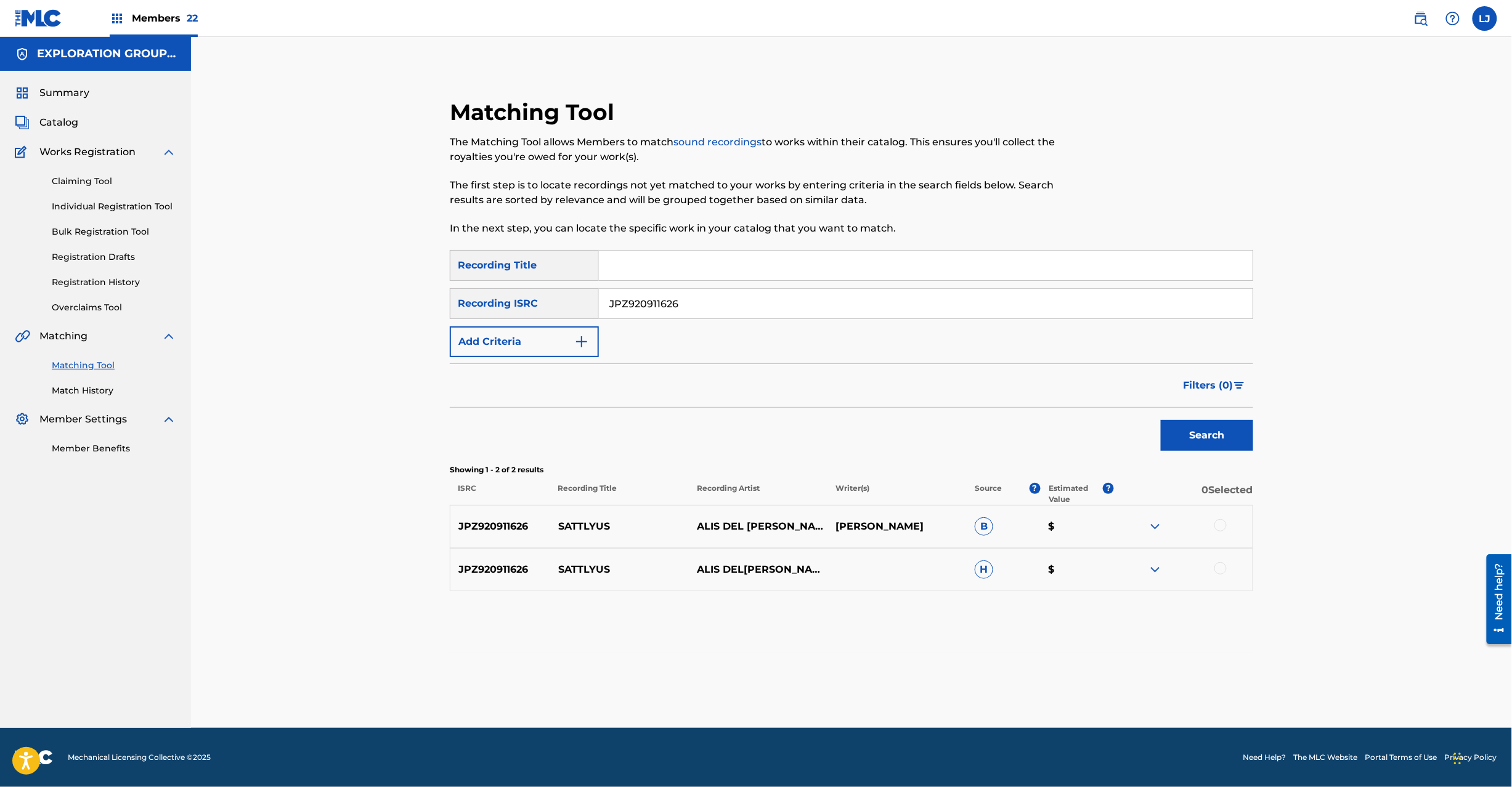
click at [1215, 525] on div at bounding box center [1220, 525] width 12 height 12
click at [1221, 565] on div at bounding box center [1220, 569] width 12 height 12
click at [898, 680] on button "Match 2 Groups" at bounding box center [866, 687] width 136 height 31
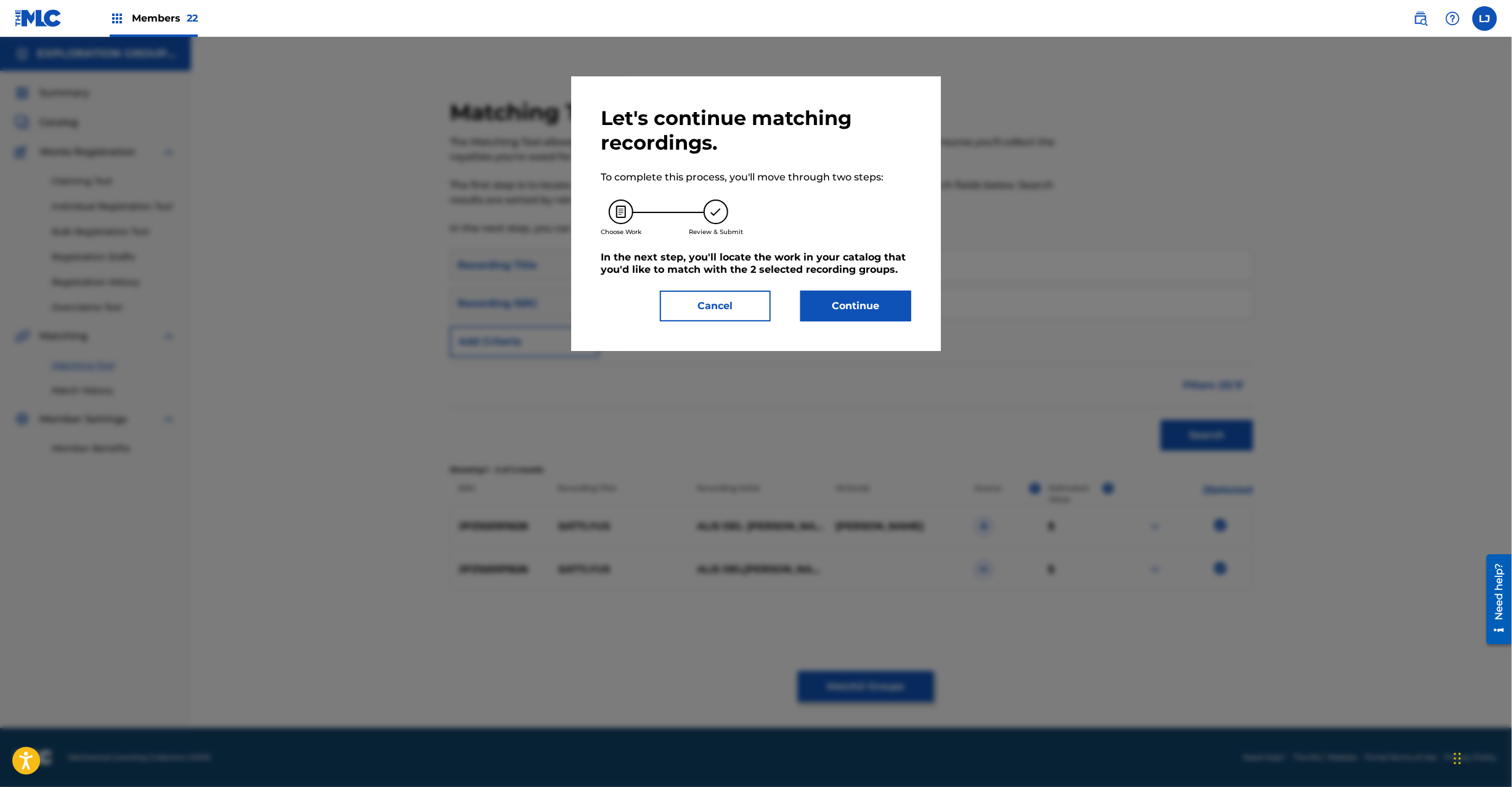
click at [860, 318] on button "Continue" at bounding box center [855, 306] width 111 height 31
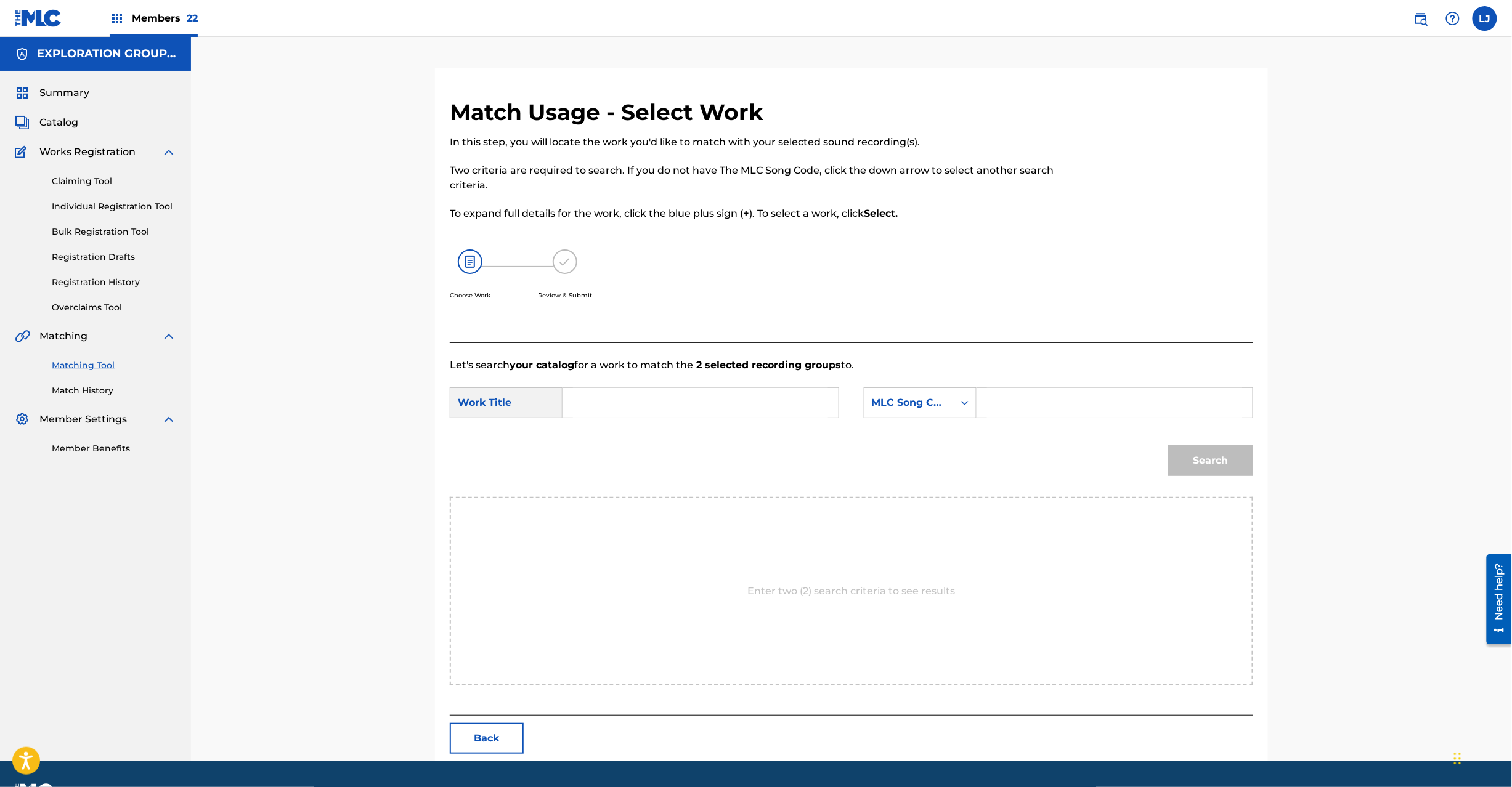
click at [698, 410] on input "Search Form" at bounding box center [701, 403] width 255 height 30
paste input "Sattlyus SC26WN"
click at [666, 408] on input "Sattlyus SC26WN" at bounding box center [701, 403] width 255 height 30
type input "Sattlyus"
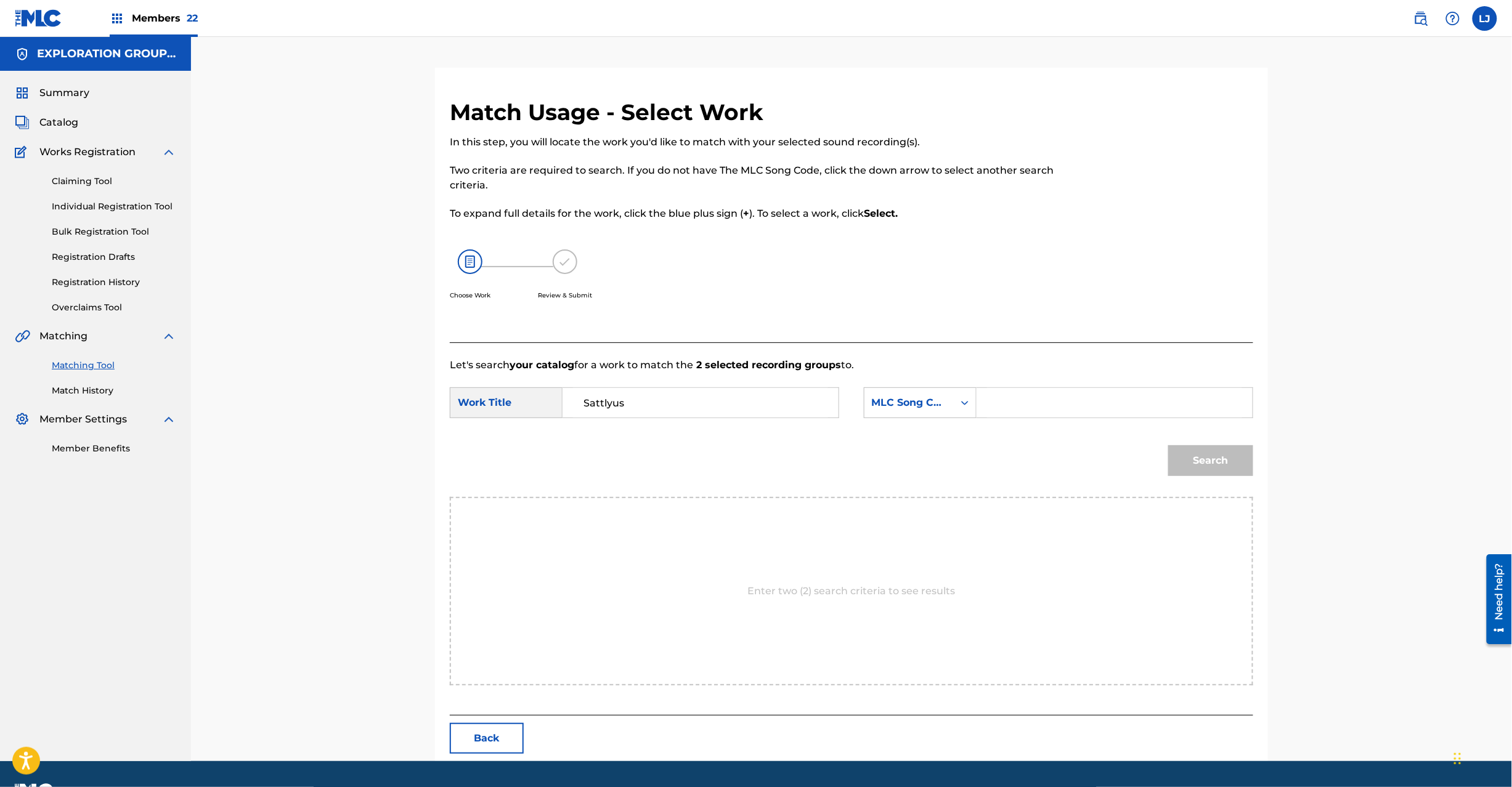
click at [1011, 405] on input "Search Form" at bounding box center [1114, 403] width 255 height 30
paste input "SC26WN"
type input "SC26WN"
drag, startPoint x: 1167, startPoint y: 454, endPoint x: 1198, endPoint y: 454, distance: 31.0
click at [1170, 454] on div "Search" at bounding box center [1207, 457] width 91 height 49
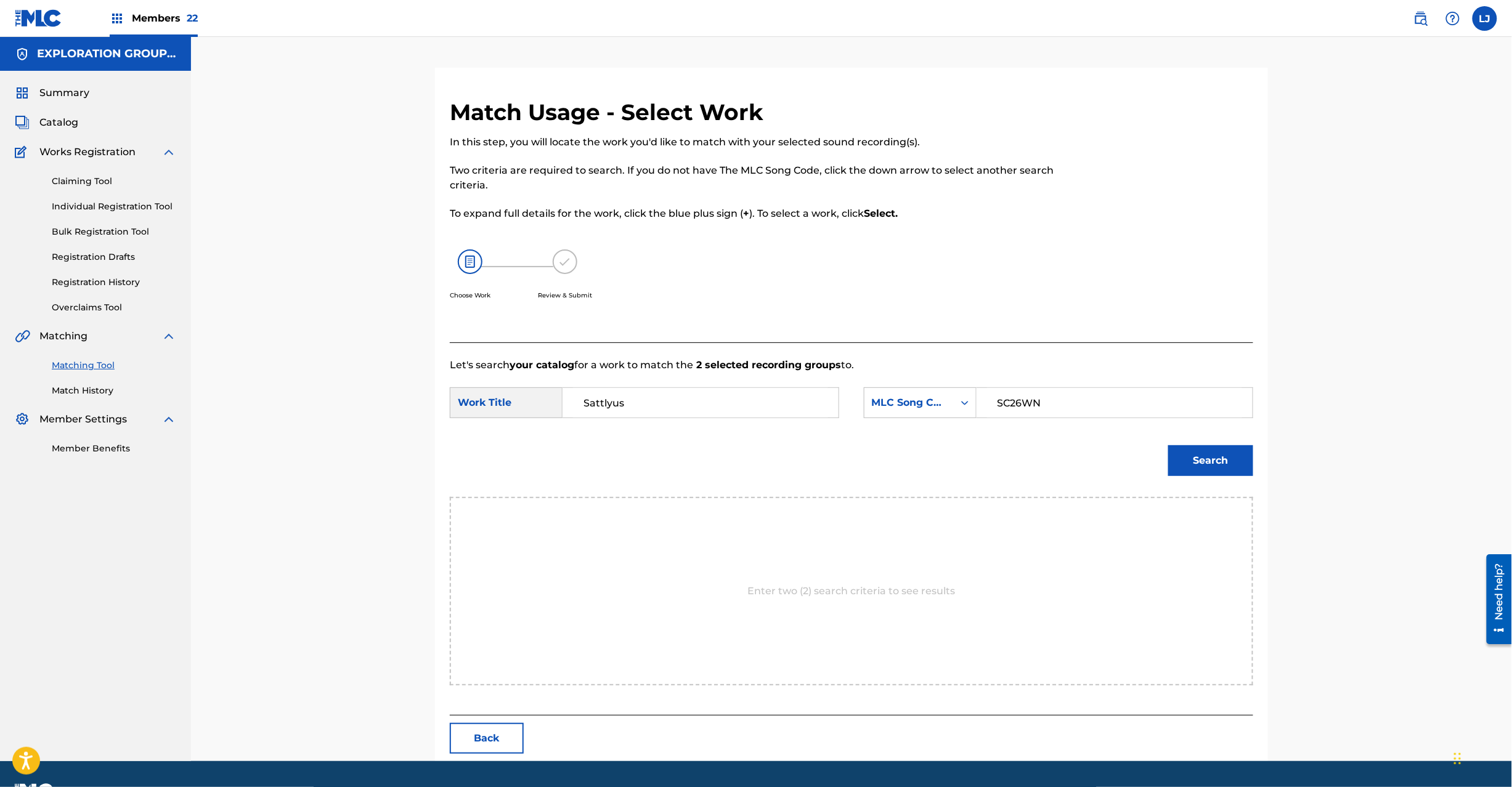
click at [1198, 454] on button "Search" at bounding box center [1211, 460] width 85 height 31
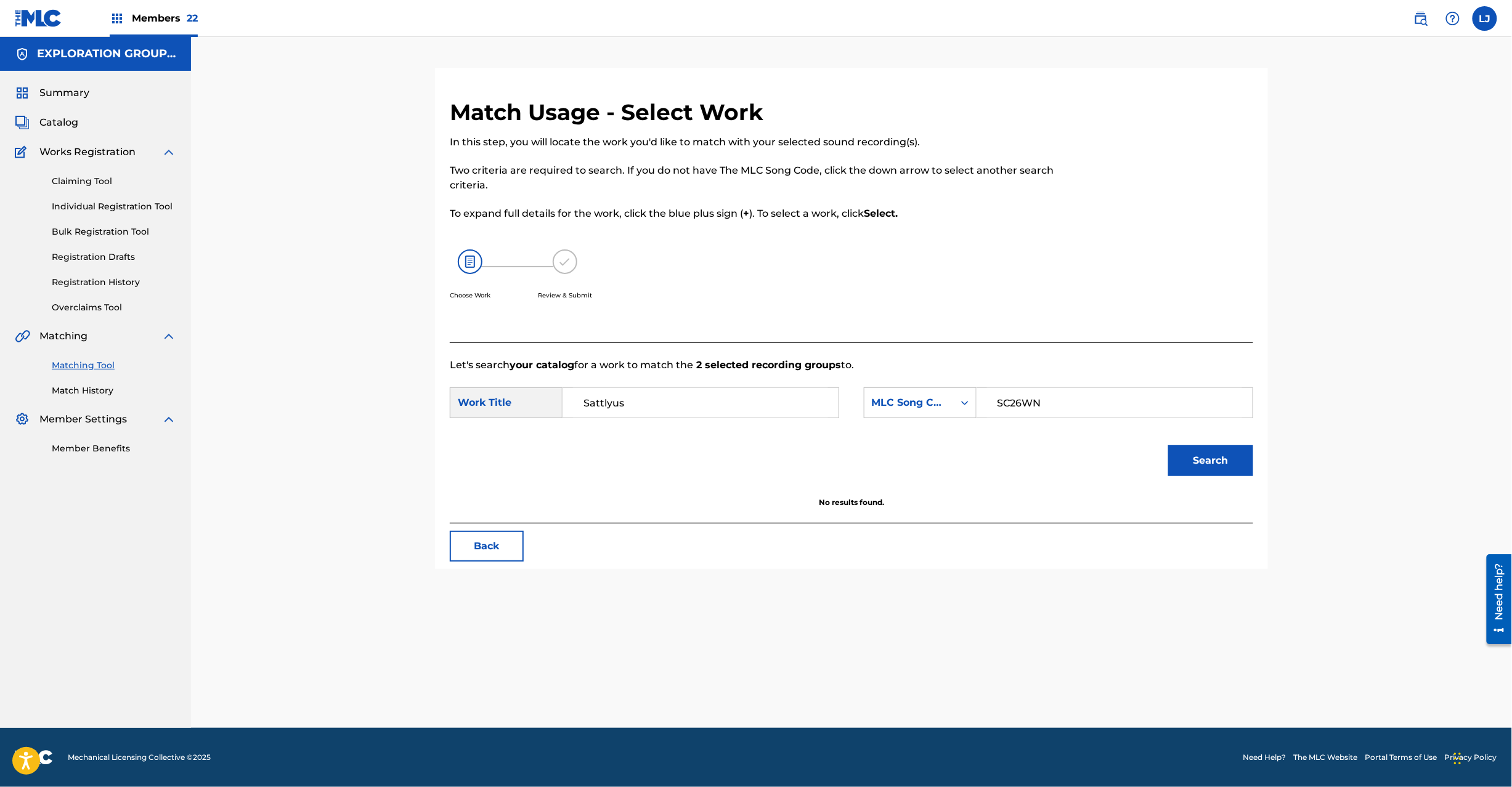
click at [1185, 463] on button "Search" at bounding box center [1211, 460] width 85 height 31
click at [659, 418] on div "Sattlyus" at bounding box center [701, 403] width 277 height 31
click at [508, 558] on button "Back" at bounding box center [487, 546] width 74 height 31
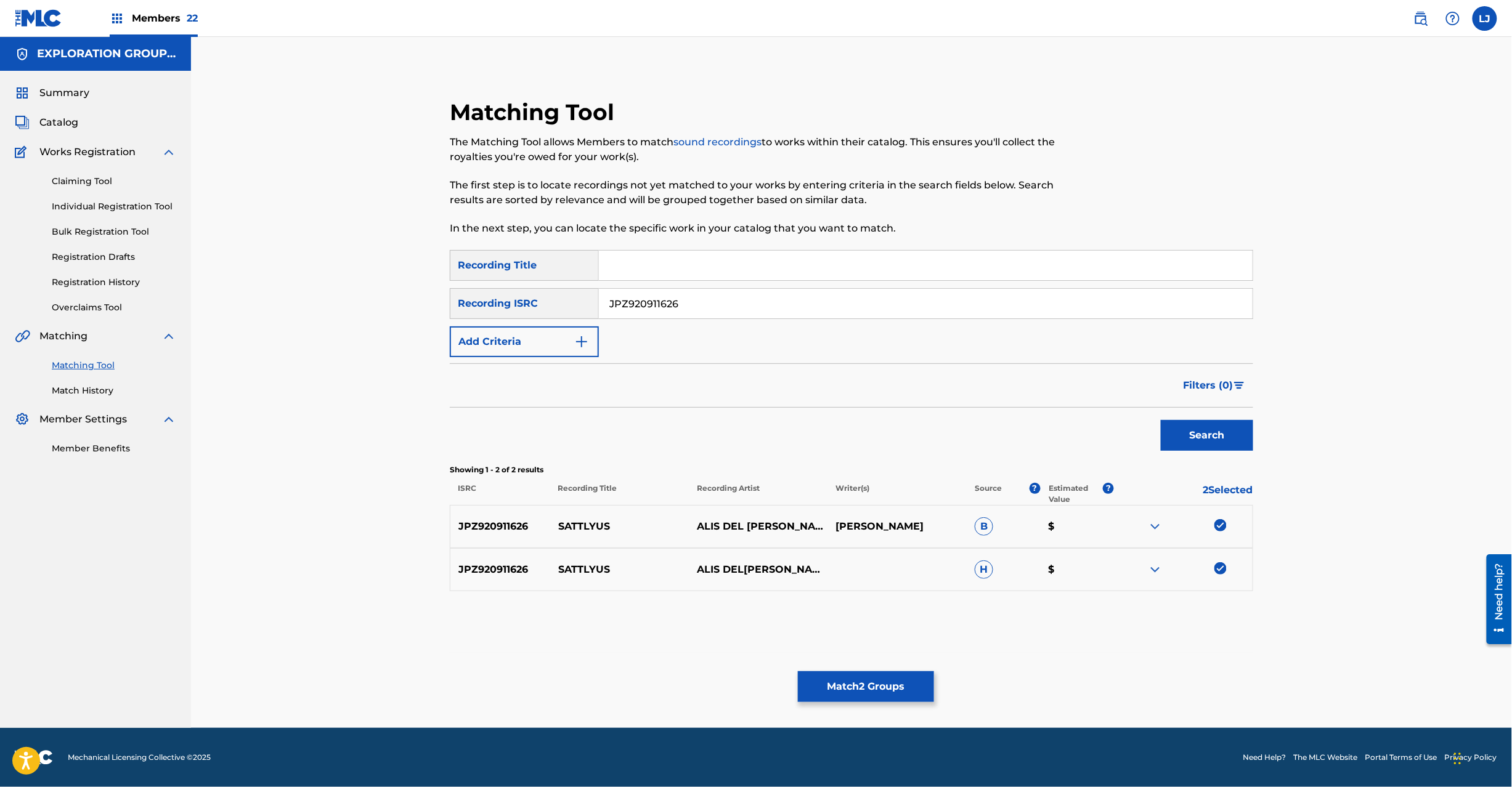
click at [704, 301] on input "JPZ920911626" at bounding box center [926, 304] width 654 height 30
paste input "5"
type input "JPZ920911625"
click at [1202, 429] on button "Search" at bounding box center [1207, 435] width 92 height 31
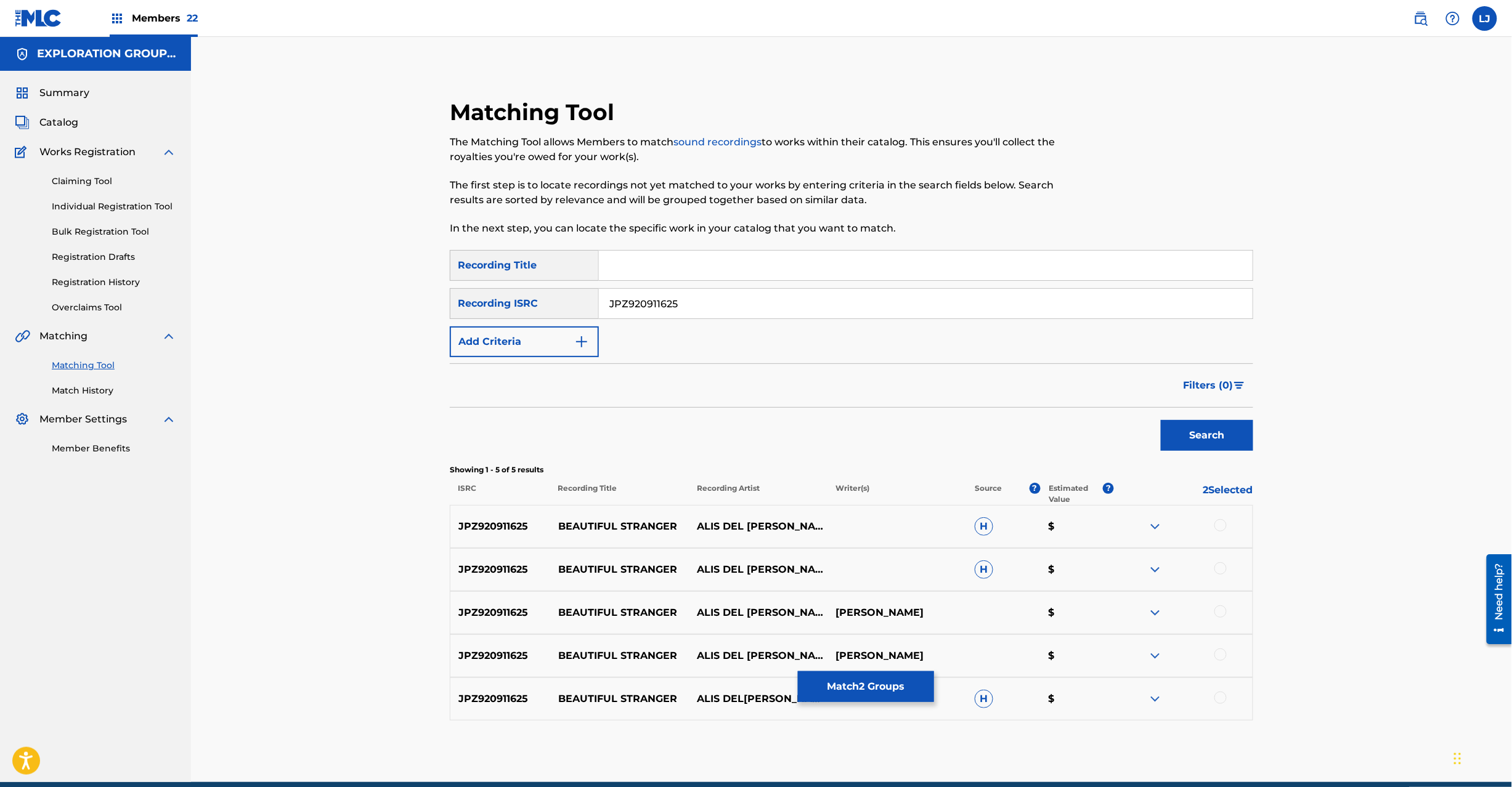
click at [1223, 525] on div at bounding box center [1220, 525] width 12 height 12
click at [1223, 568] on div at bounding box center [1220, 569] width 12 height 12
click at [30, 22] on img at bounding box center [39, 18] width 47 height 18
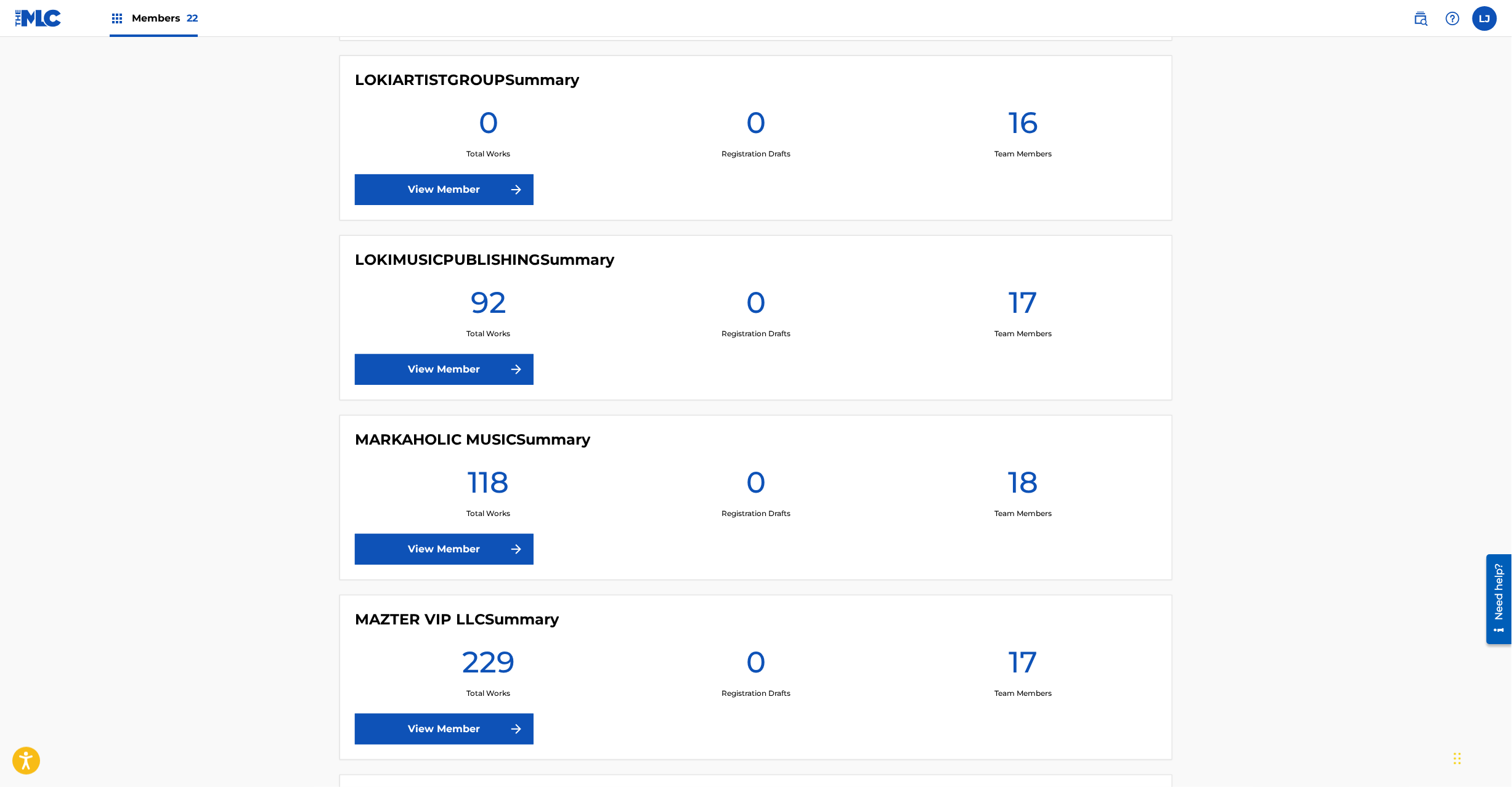
scroll to position [1659, 0]
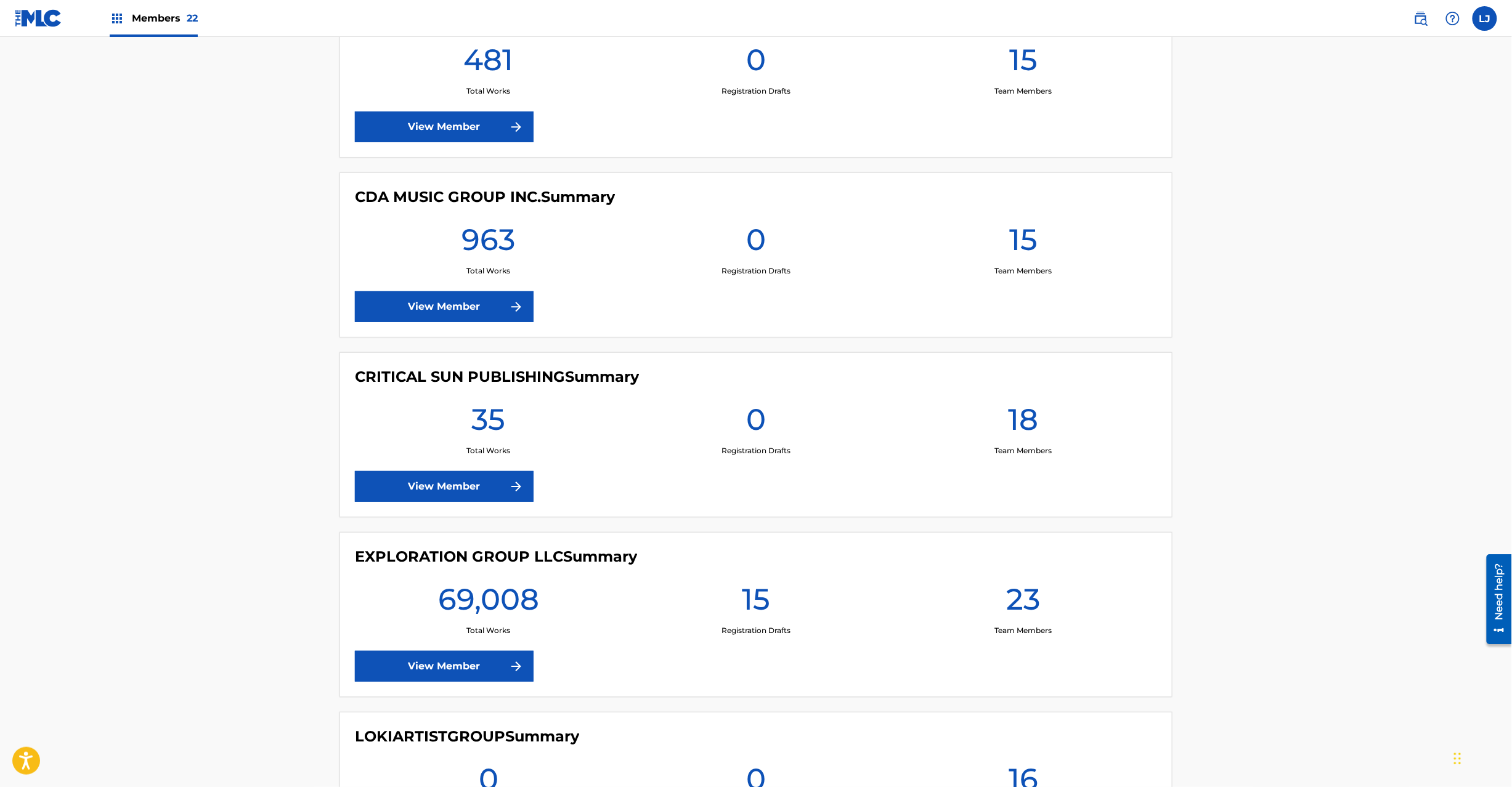
click at [413, 681] on link "View Member" at bounding box center [444, 666] width 178 height 31
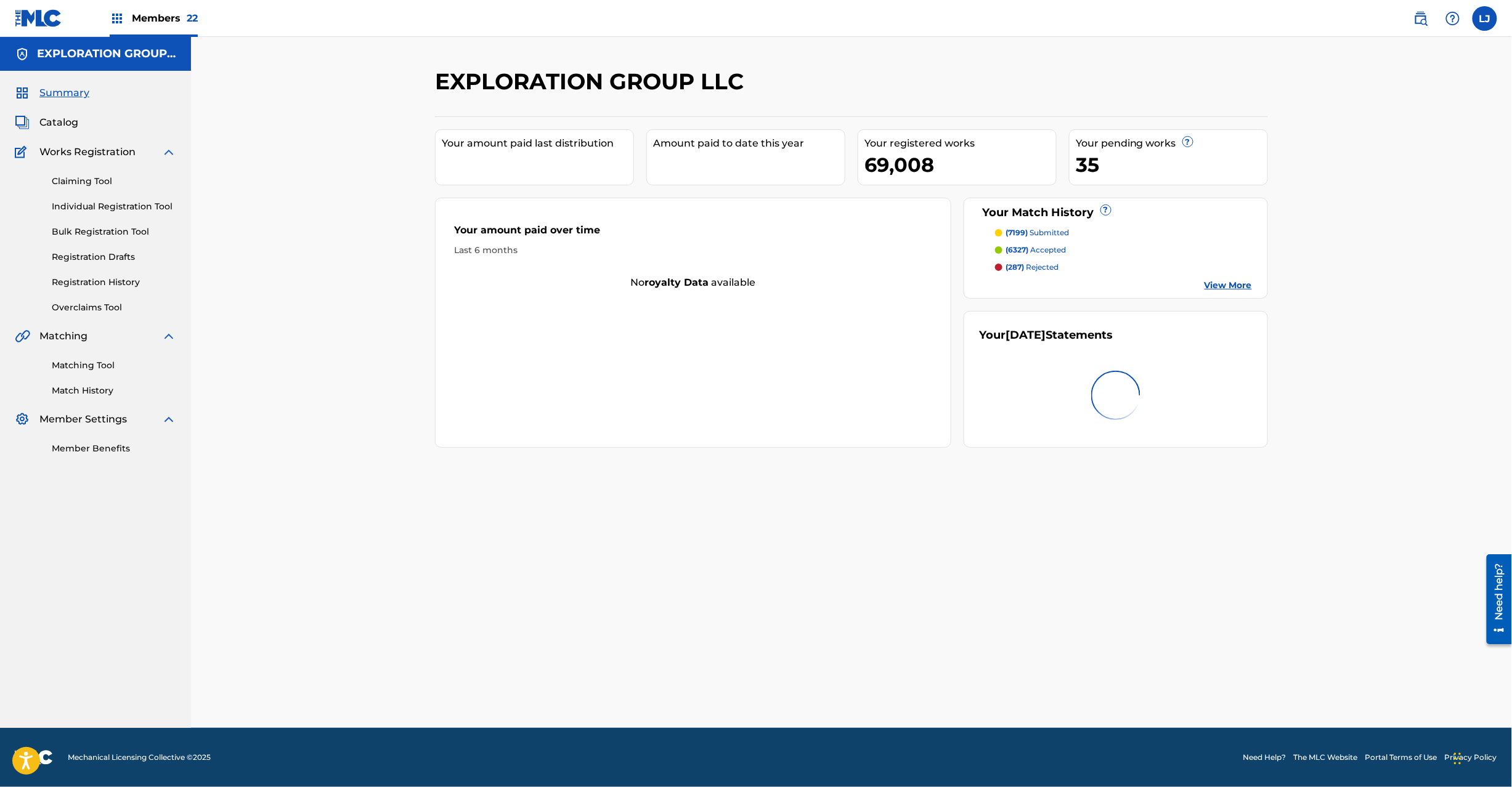
click at [65, 371] on link "Matching Tool" at bounding box center [114, 366] width 125 height 13
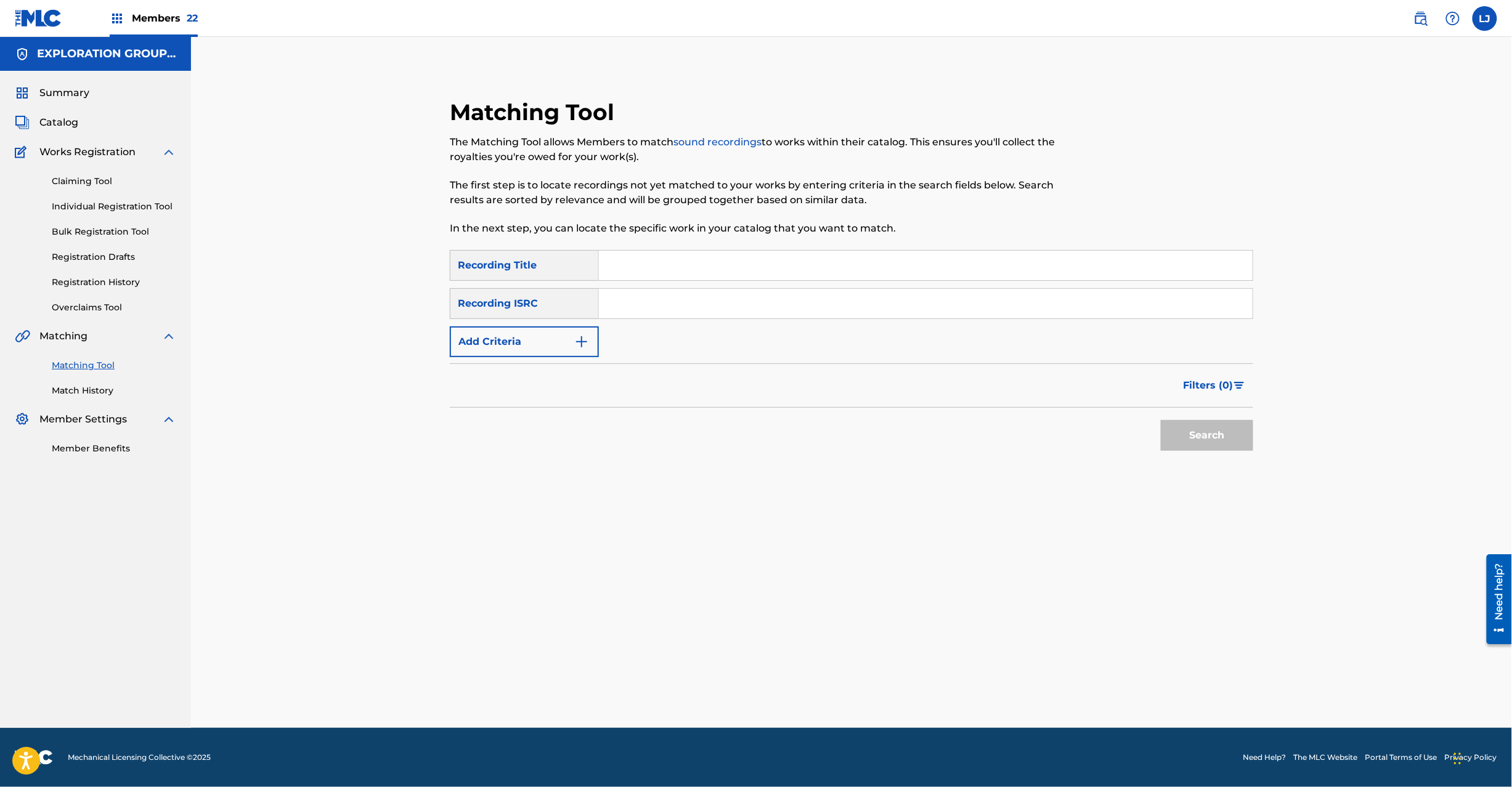
drag, startPoint x: 603, startPoint y: 296, endPoint x: 617, endPoint y: 296, distance: 14.0
click at [603, 296] on input "Search Form" at bounding box center [926, 304] width 654 height 30
paste input "JPZ920911625"
click at [617, 296] on input "JPZ920911625" at bounding box center [926, 304] width 654 height 30
type input "JPZ920911625"
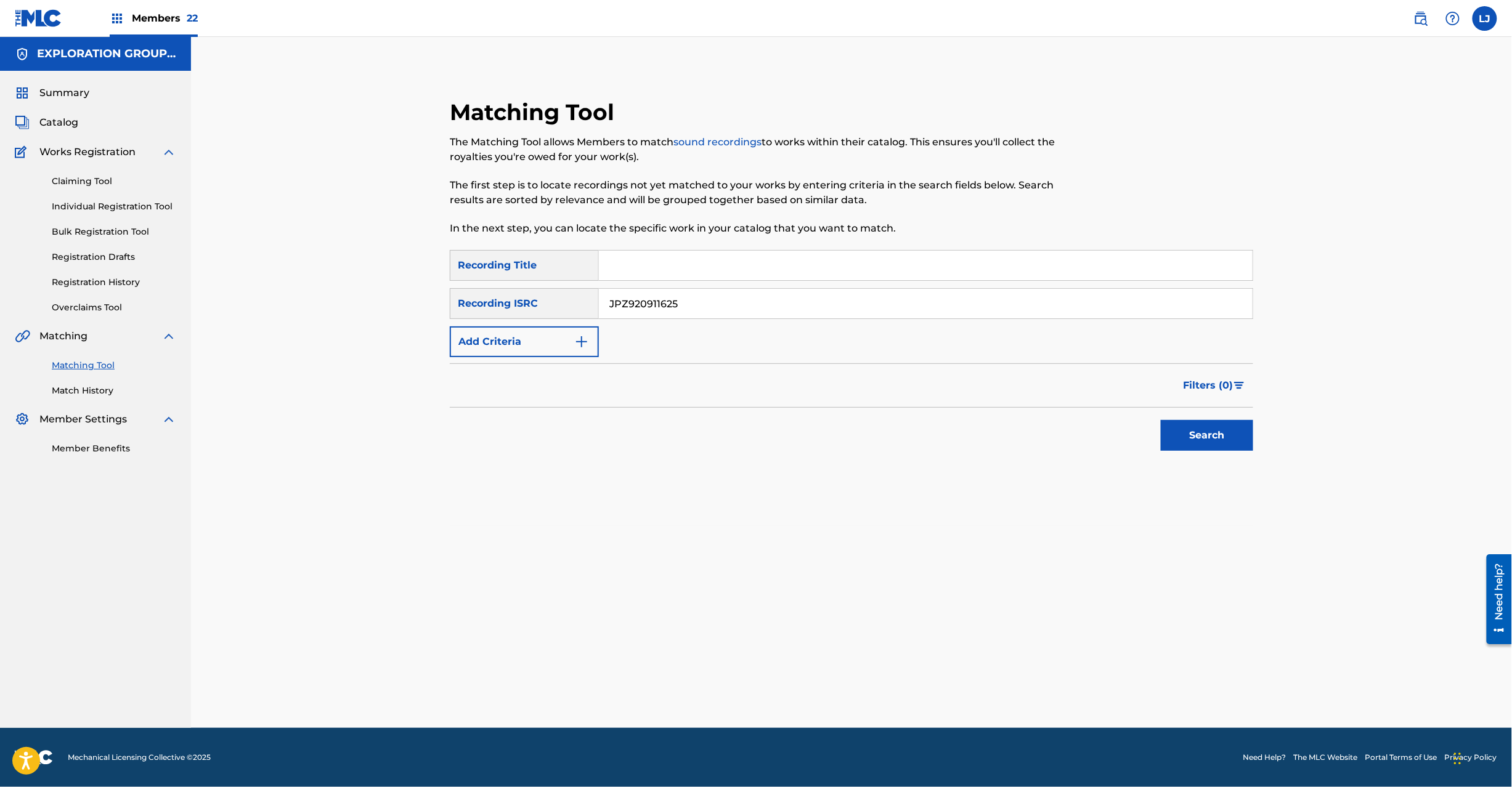
click at [1230, 436] on button "Search" at bounding box center [1207, 435] width 92 height 31
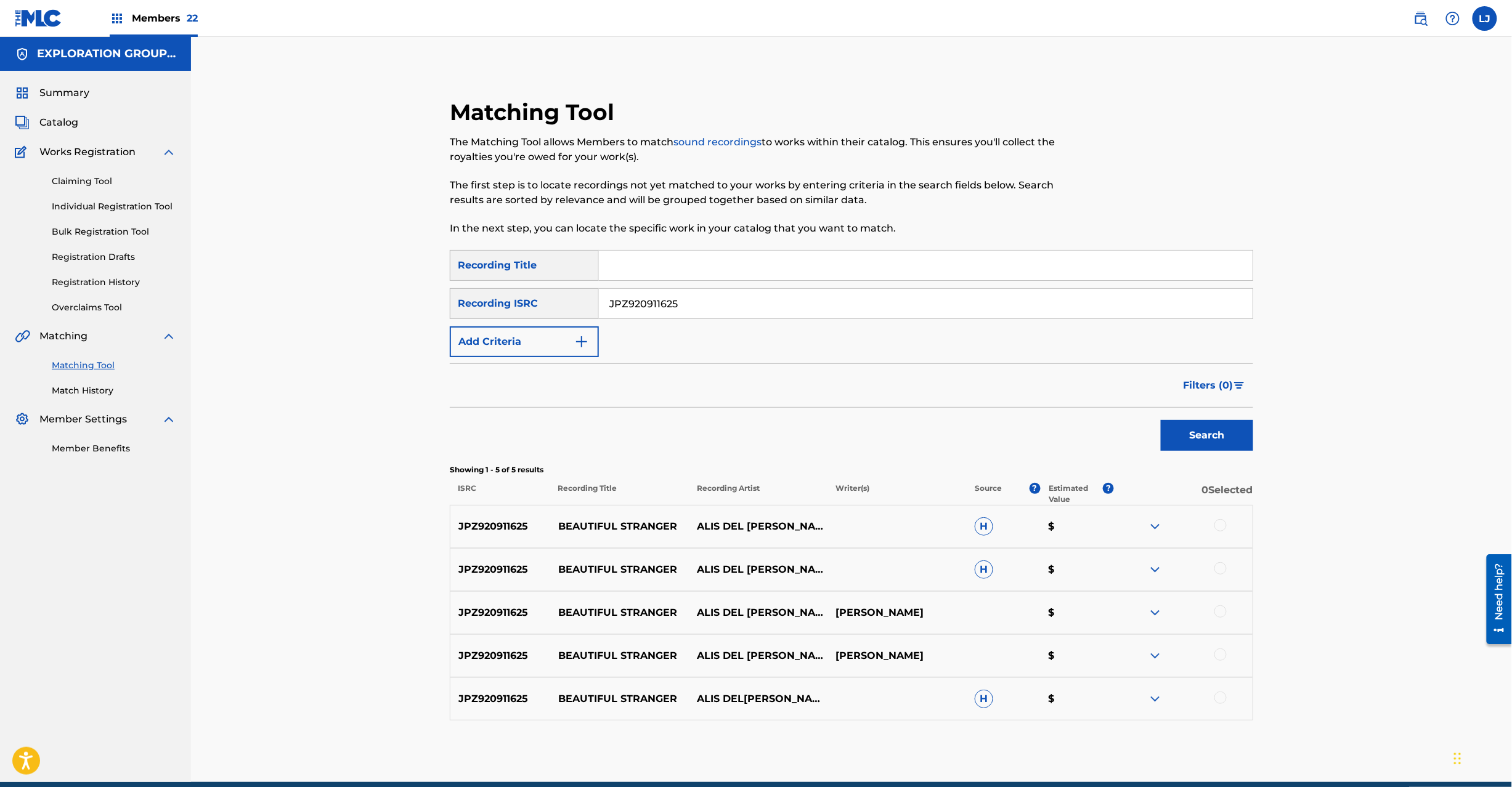
click at [1219, 521] on div at bounding box center [1220, 525] width 12 height 12
click at [1219, 564] on div at bounding box center [1220, 569] width 12 height 12
click at [1215, 610] on div at bounding box center [1220, 611] width 12 height 12
click at [1218, 652] on div at bounding box center [1220, 655] width 12 height 12
click at [1221, 703] on div at bounding box center [1220, 698] width 12 height 12
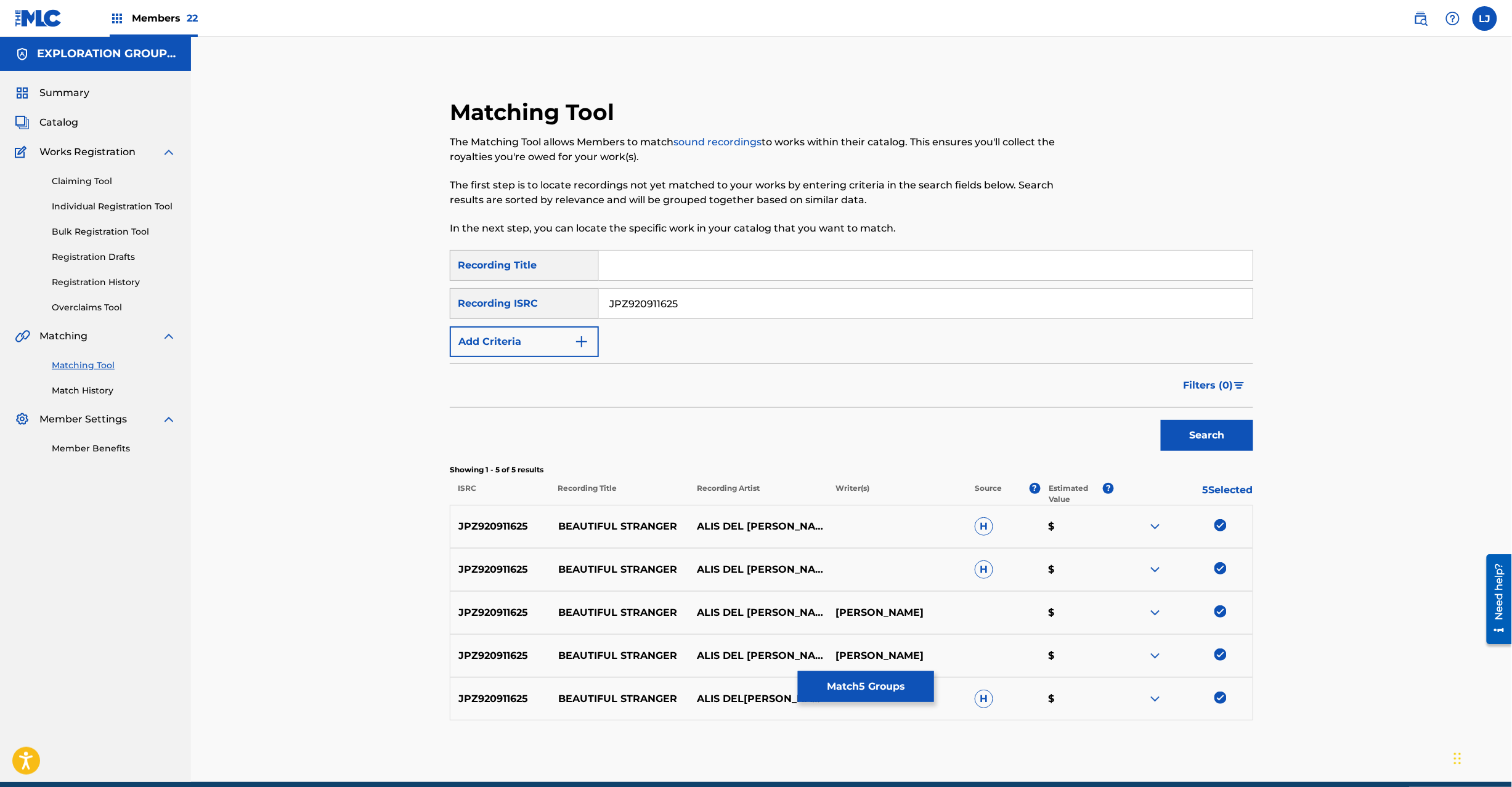
click at [854, 681] on button "Match 5 Groups" at bounding box center [866, 687] width 136 height 31
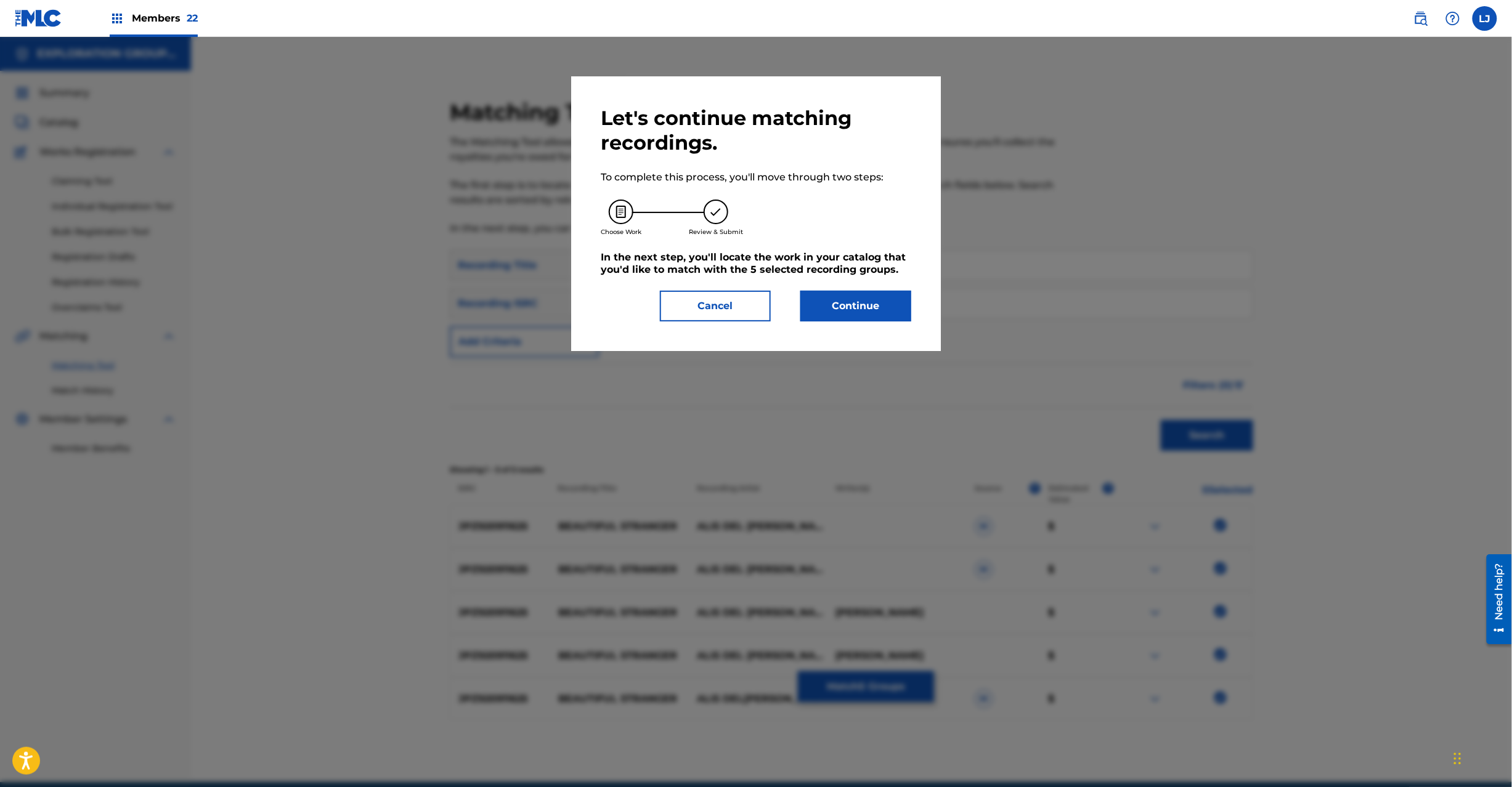
click at [875, 304] on button "Continue" at bounding box center [855, 306] width 111 height 31
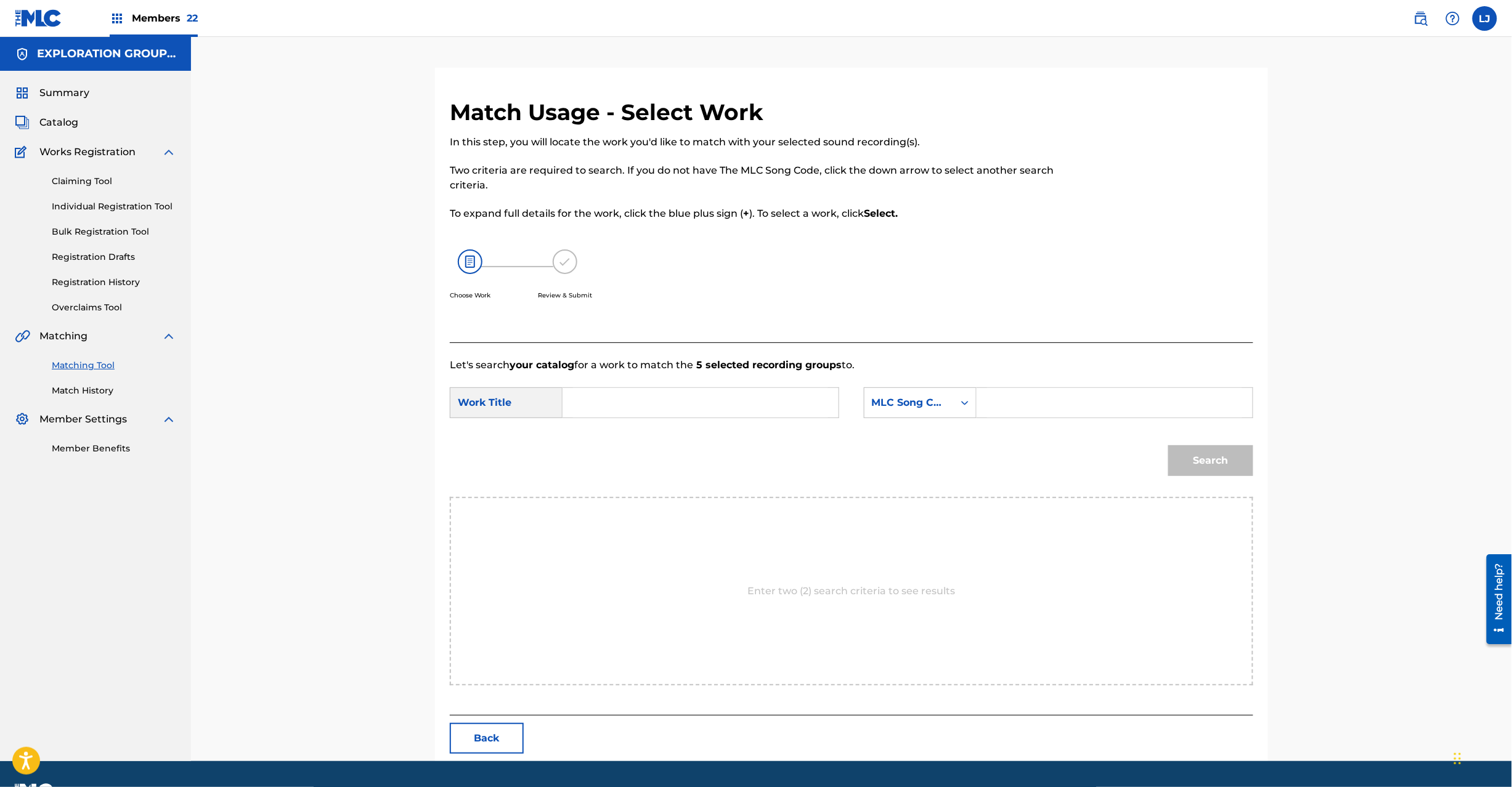
click at [704, 401] on input "Search Form" at bounding box center [701, 403] width 255 height 30
paste input "Beautiful Stranger BD4NGV"
drag, startPoint x: 664, startPoint y: 413, endPoint x: 706, endPoint y: 401, distance: 43.7
click at [668, 413] on input "Beautiful Stranger BD4NGV" at bounding box center [701, 403] width 255 height 30
click at [707, 401] on input "Beautiful Stranger BD4NGV" at bounding box center [701, 403] width 255 height 30
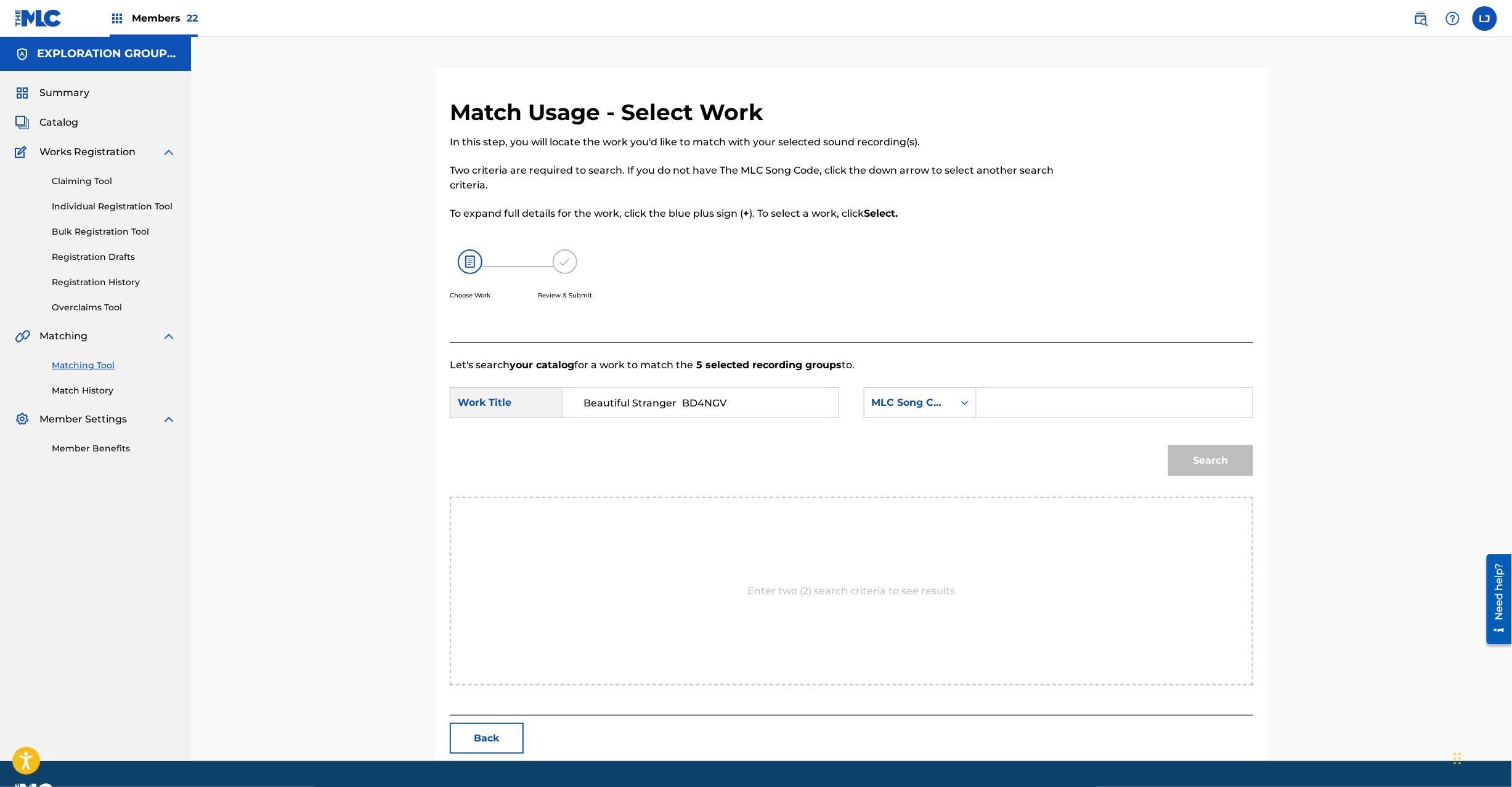
click at [707, 401] on input "Beautiful Stranger BD4NGV" at bounding box center [701, 403] width 255 height 30
type input "Beautiful Stranger"
click at [1150, 401] on input "Search Form" at bounding box center [1114, 403] width 255 height 30
paste input "BD4NGV"
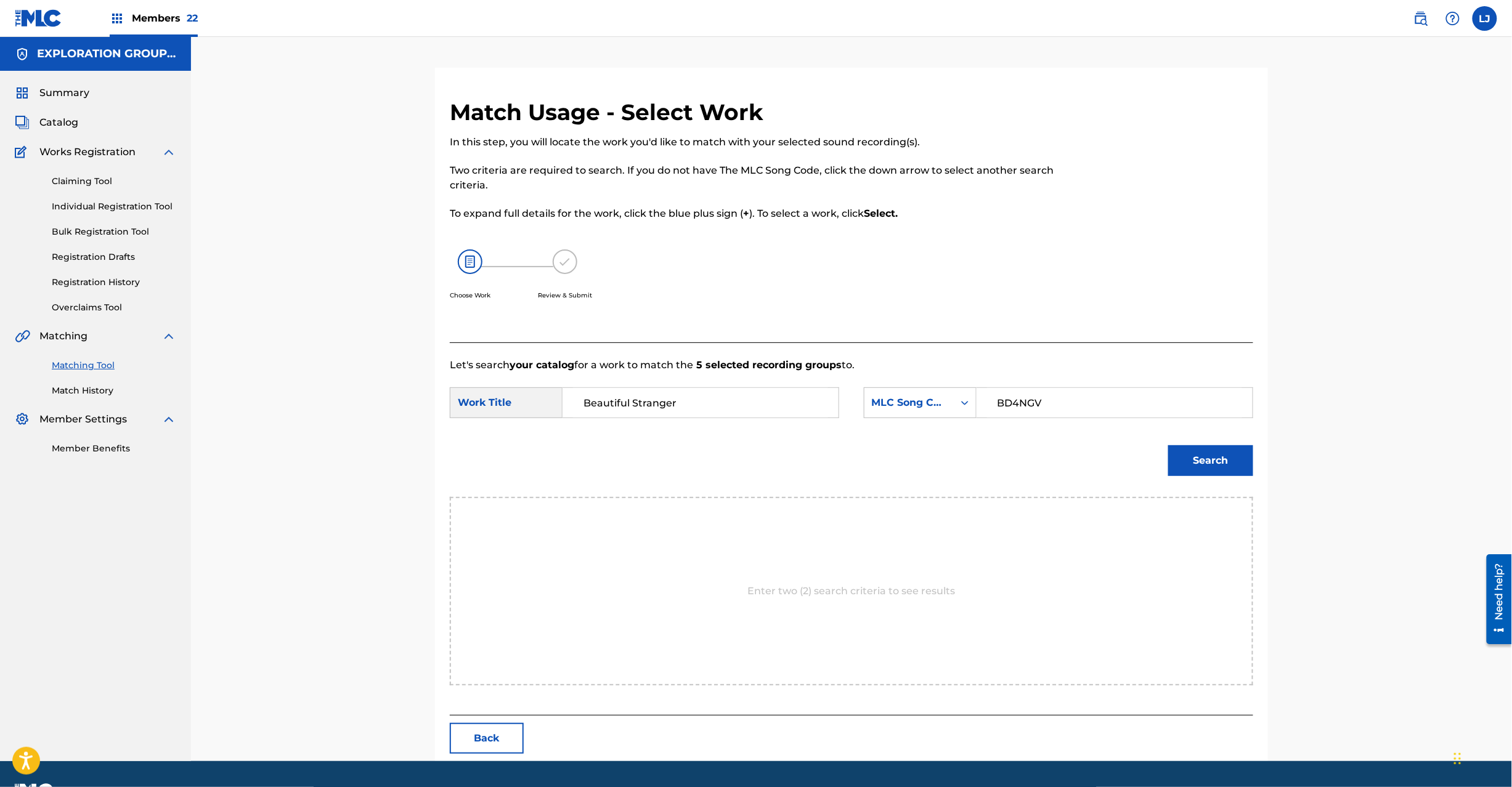
type input "BD4NGV"
click at [1175, 451] on button "Search" at bounding box center [1211, 460] width 85 height 31
click at [1217, 458] on button "Search" at bounding box center [1211, 460] width 85 height 31
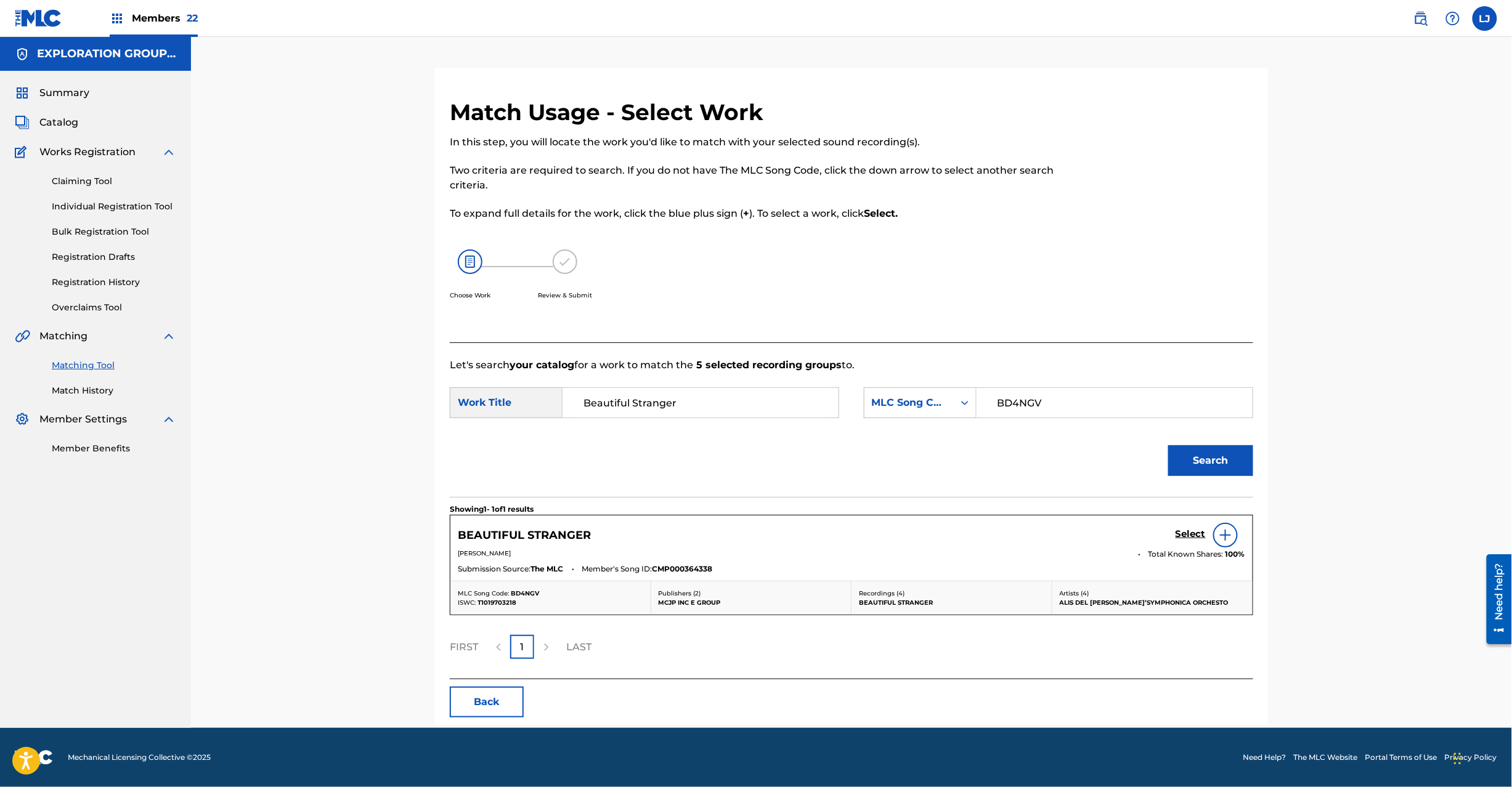
click at [1191, 528] on div "Select" at bounding box center [1210, 535] width 70 height 25
click at [1182, 531] on h5 "Select" at bounding box center [1191, 535] width 30 height 12
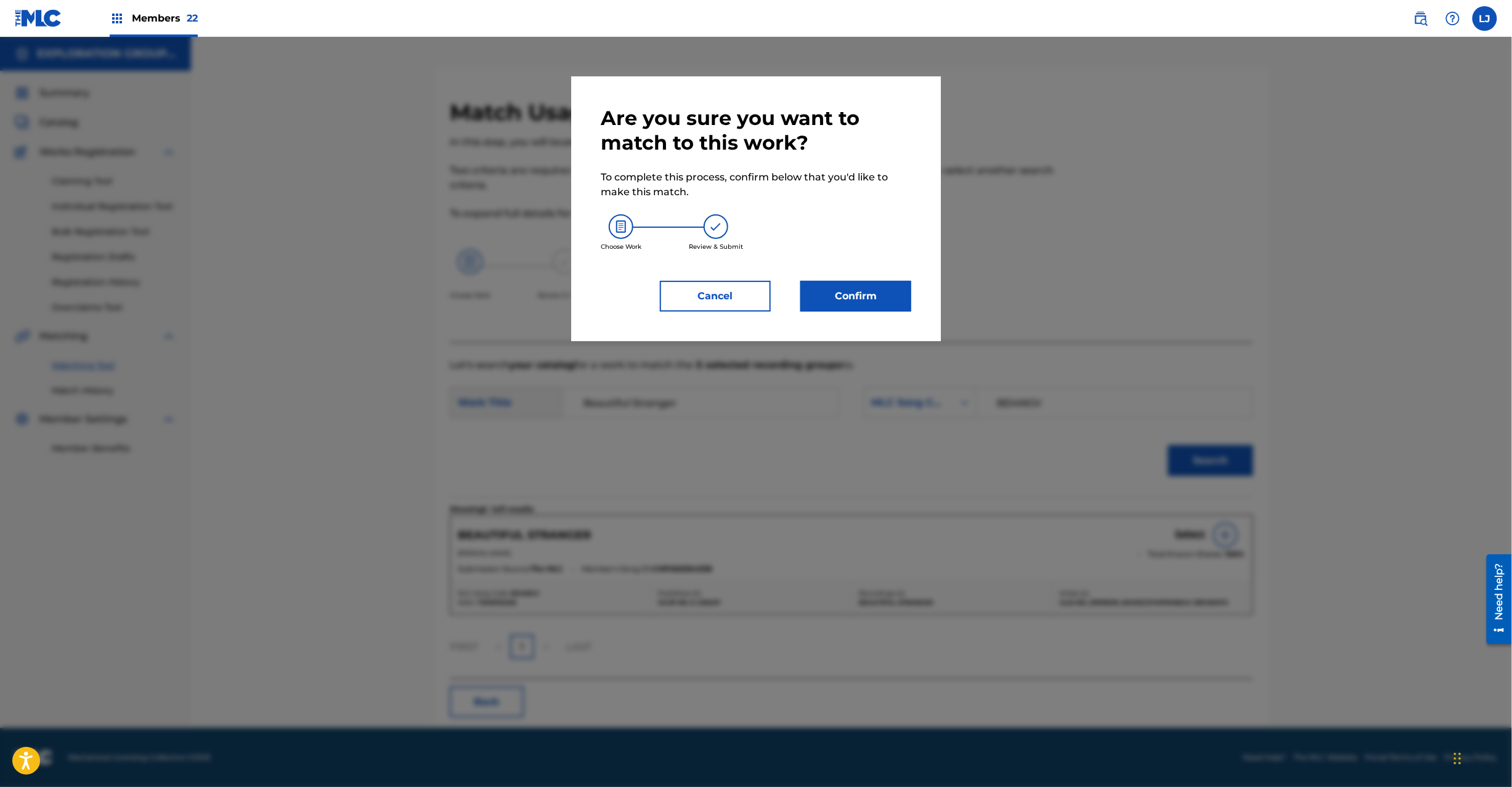
drag, startPoint x: 795, startPoint y: 262, endPoint x: 846, endPoint y: 291, distance: 58.7
click at [808, 266] on div "Are you sure you want to match to this work? To complete this process, confirm …" at bounding box center [756, 209] width 310 height 206
click at [846, 291] on button "Confirm" at bounding box center [855, 296] width 111 height 31
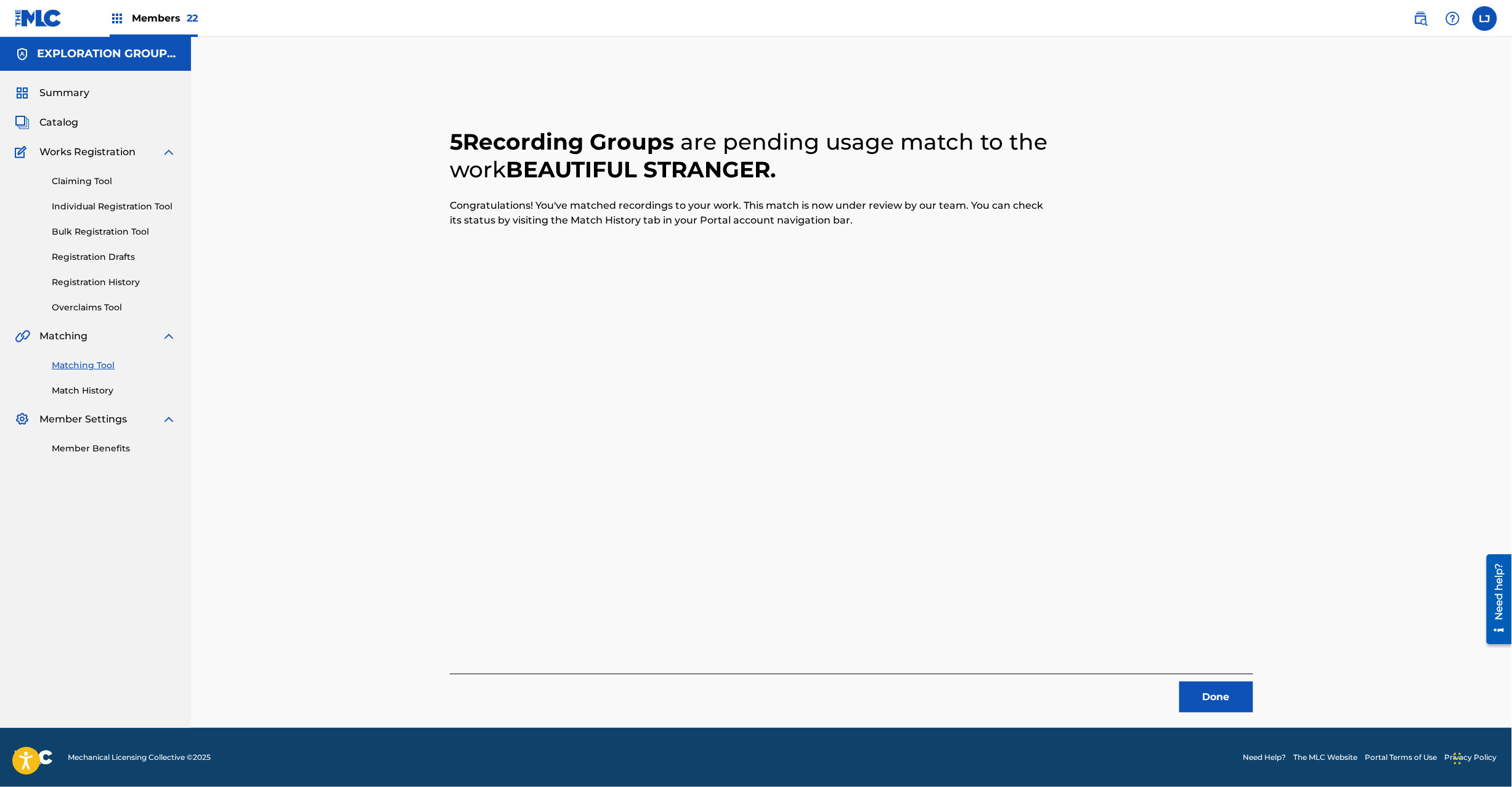
click at [1223, 685] on button "Done" at bounding box center [1216, 697] width 74 height 31
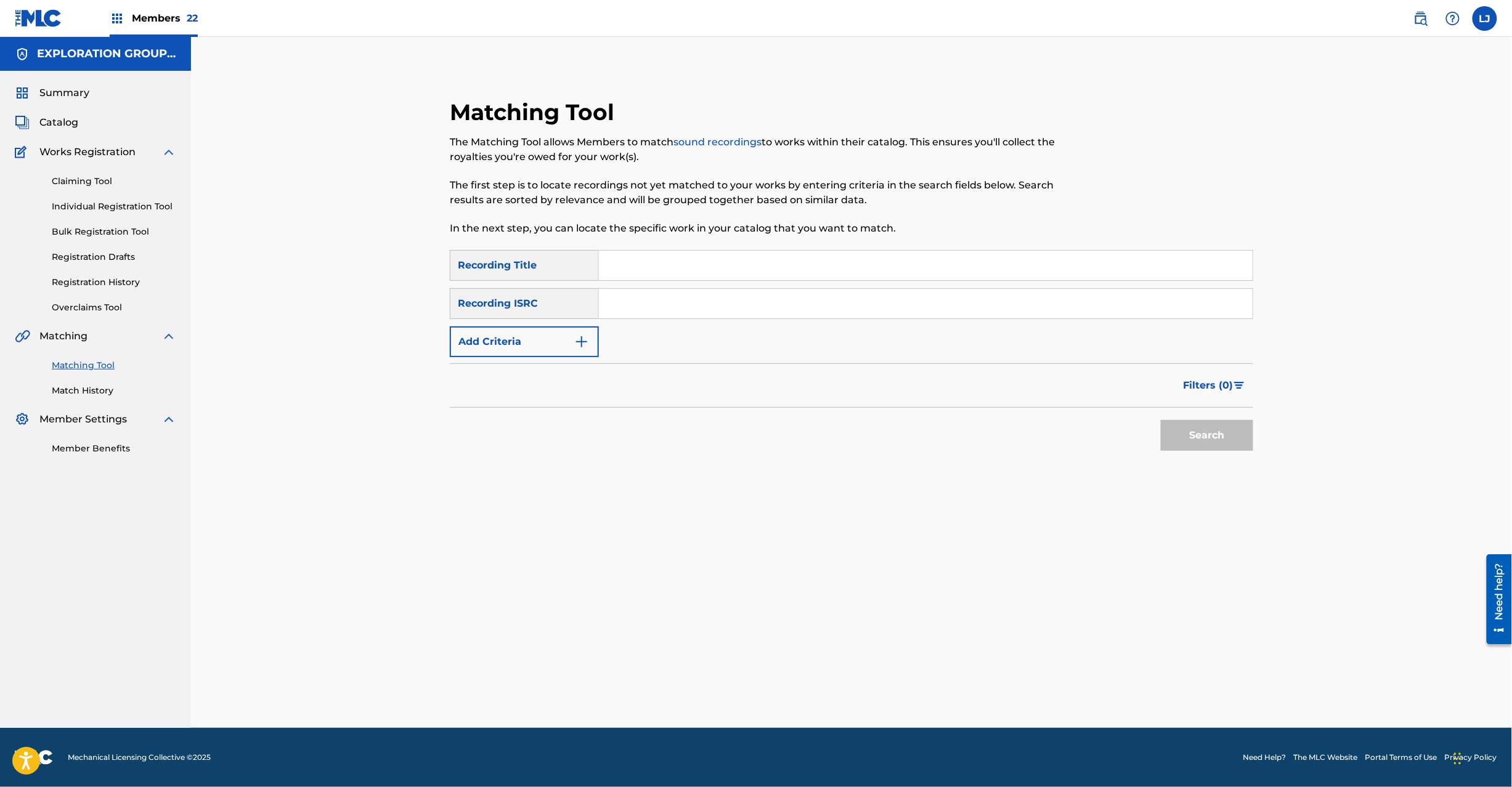
click at [683, 298] on input "Search Form" at bounding box center [926, 304] width 654 height 30
paste input "JPZ920911624"
type input "JPZ920911624"
click at [1191, 426] on button "Search" at bounding box center [1207, 435] width 92 height 31
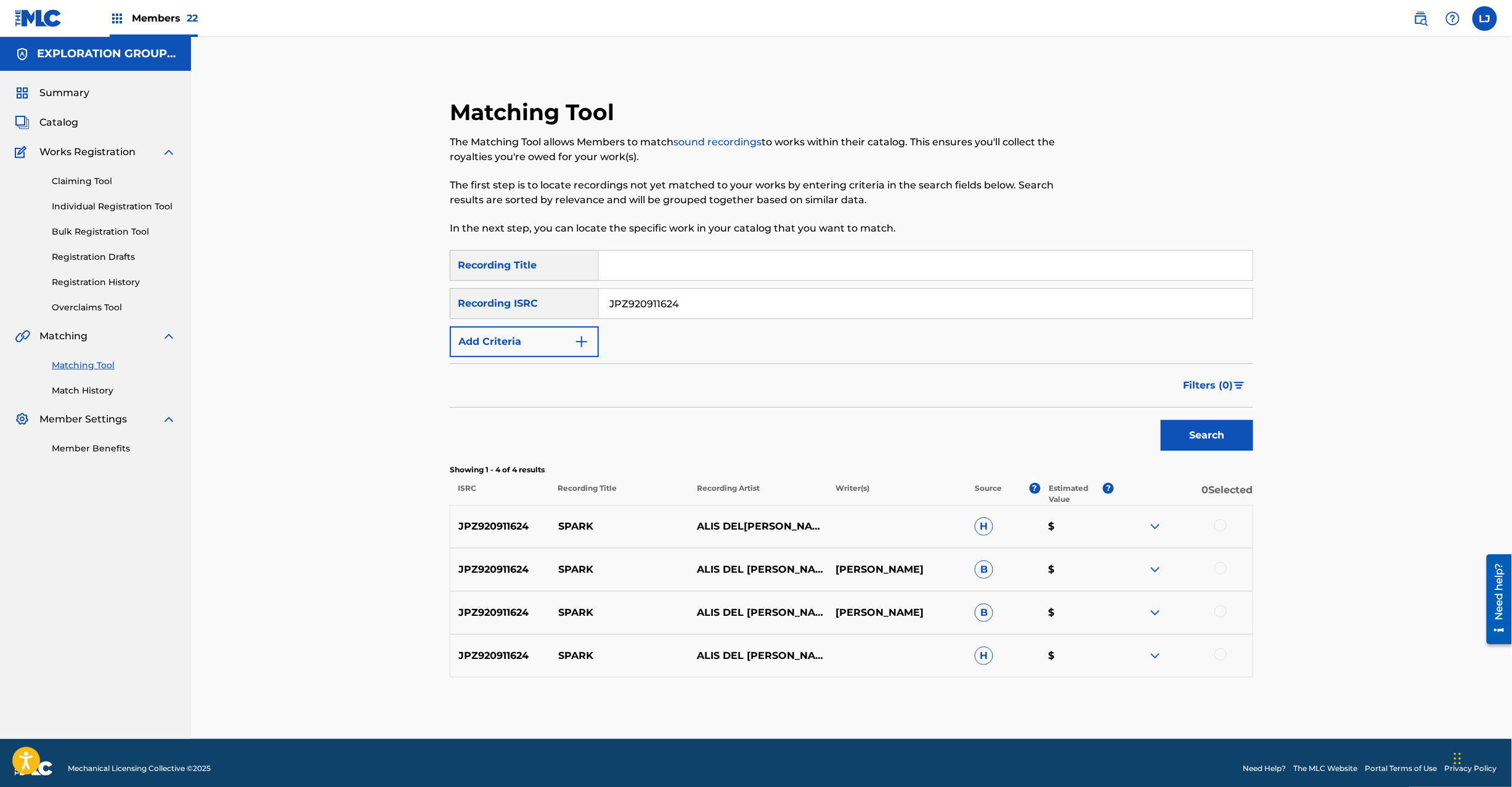
click at [1220, 531] on div at bounding box center [1220, 525] width 12 height 12
click at [1223, 567] on div at bounding box center [1220, 569] width 12 height 12
click at [1225, 611] on div at bounding box center [1220, 611] width 12 height 12
click at [1219, 651] on div at bounding box center [1220, 655] width 12 height 12
click at [888, 678] on button "Match 4 Groups" at bounding box center [866, 687] width 136 height 31
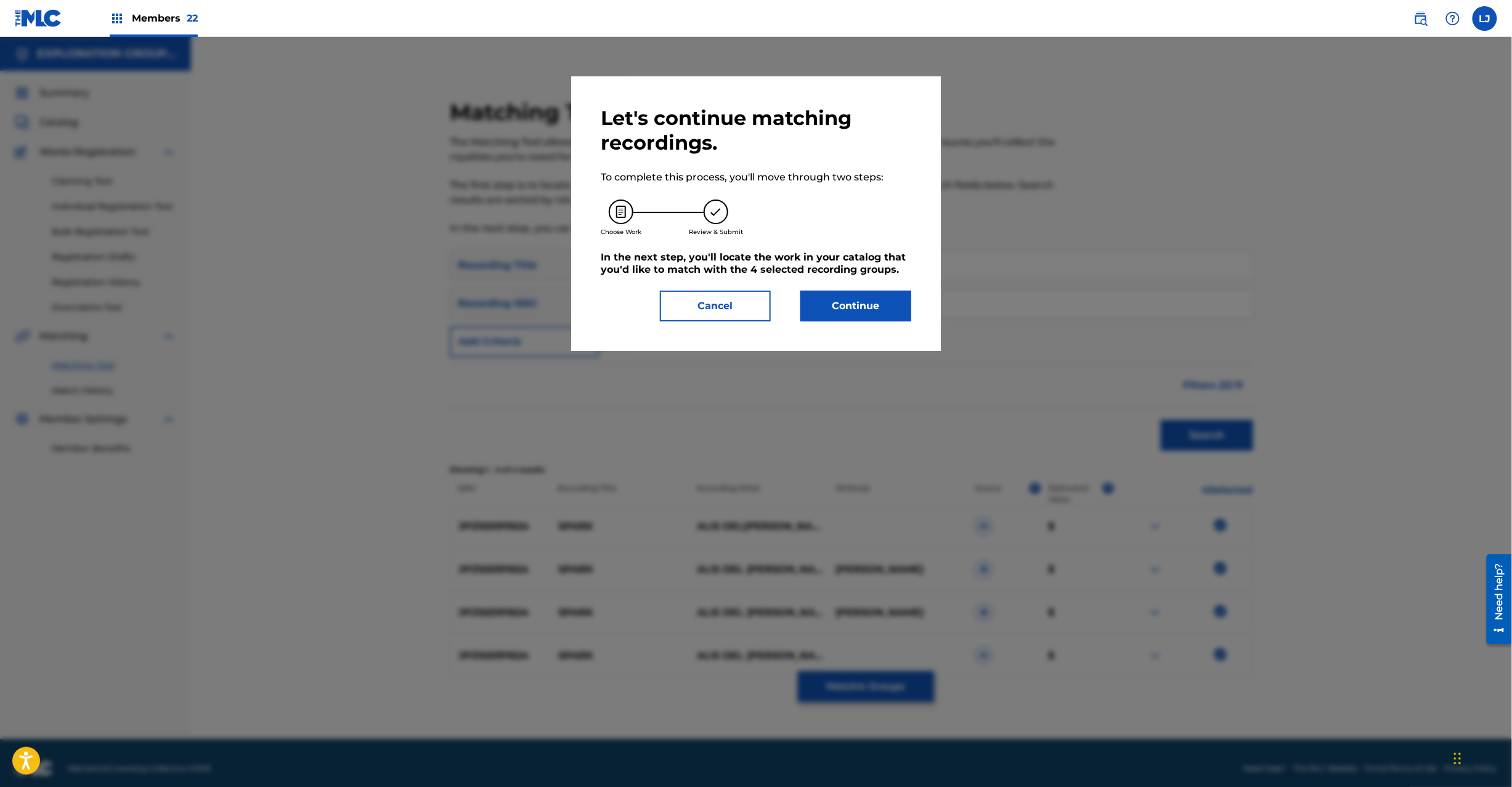
click at [839, 318] on button "Continue" at bounding box center [855, 306] width 111 height 31
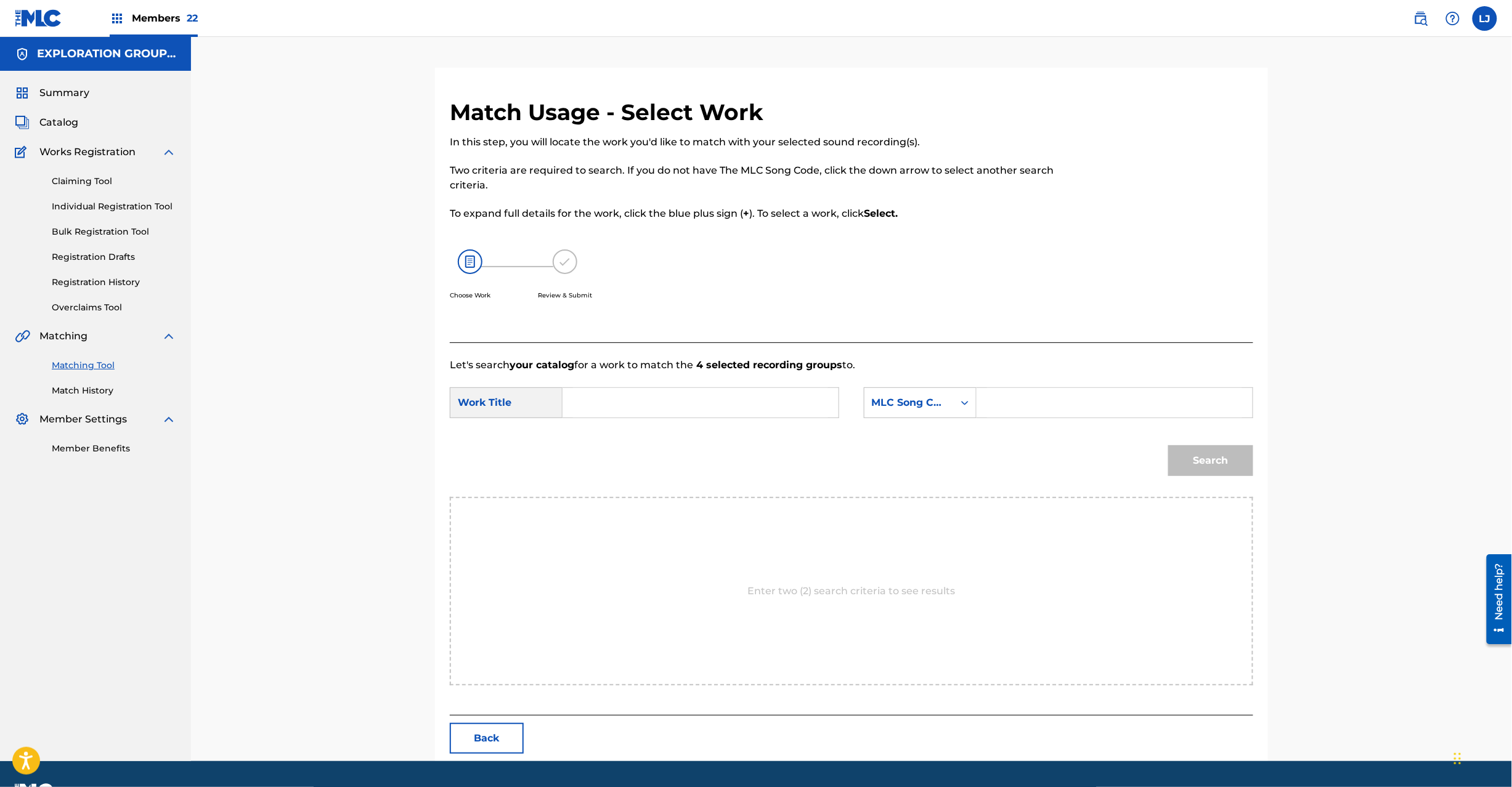
click at [662, 403] on input "Search Form" at bounding box center [701, 403] width 255 height 30
paste input "Spark SC3LUM"
click at [683, 404] on input "Spark SC3LUM" at bounding box center [701, 403] width 255 height 30
type input "Spark"
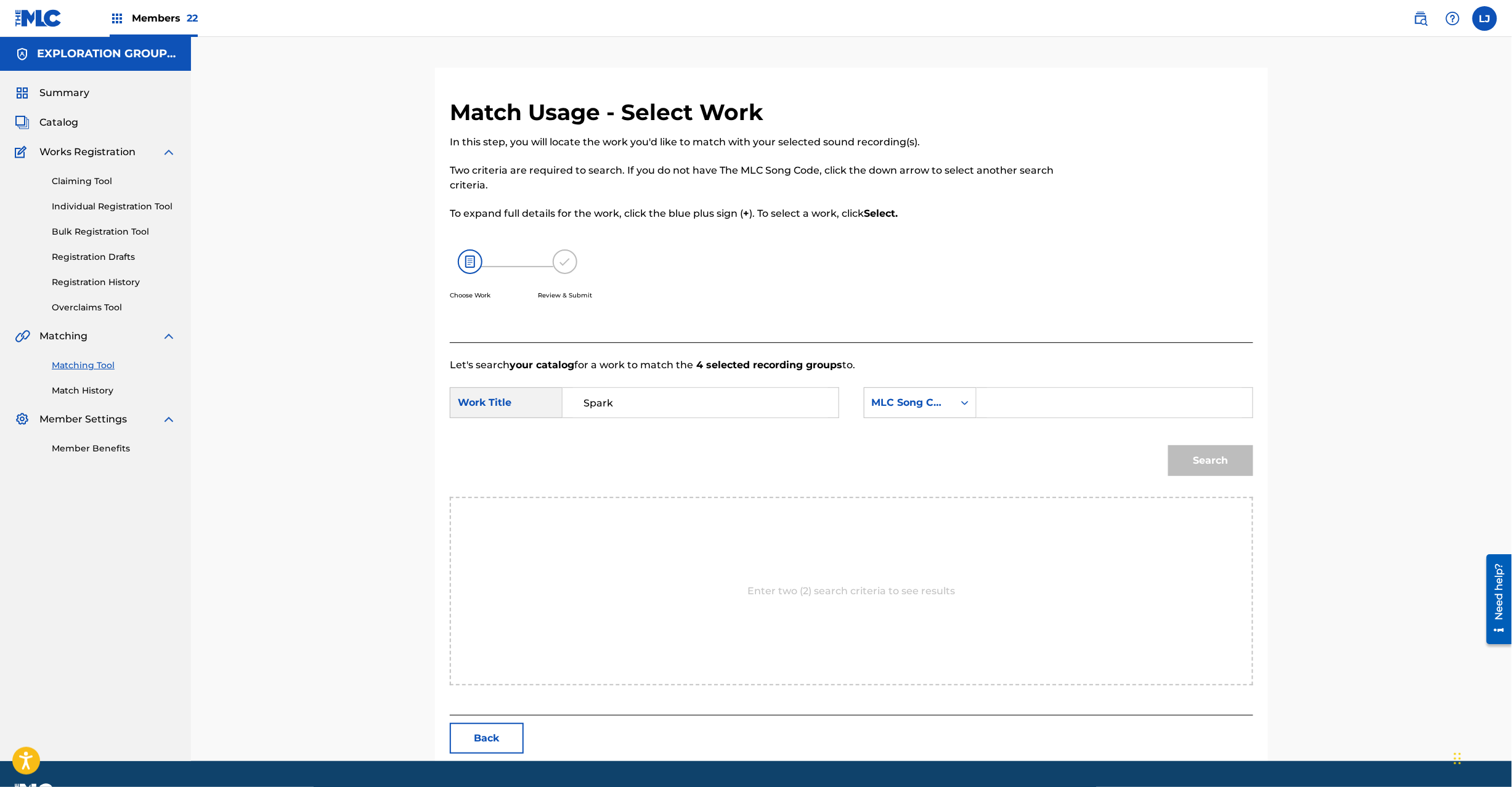
click at [1102, 411] on input "Search Form" at bounding box center [1114, 403] width 255 height 30
paste input "SC3LUM"
type input "SC3LUM"
drag, startPoint x: 1263, startPoint y: 462, endPoint x: 1240, endPoint y: 457, distance: 23.5
click at [1262, 462] on div "Match Usage - Select Work In this step, you will locate the work you'd like to …" at bounding box center [851, 430] width 833 height 663
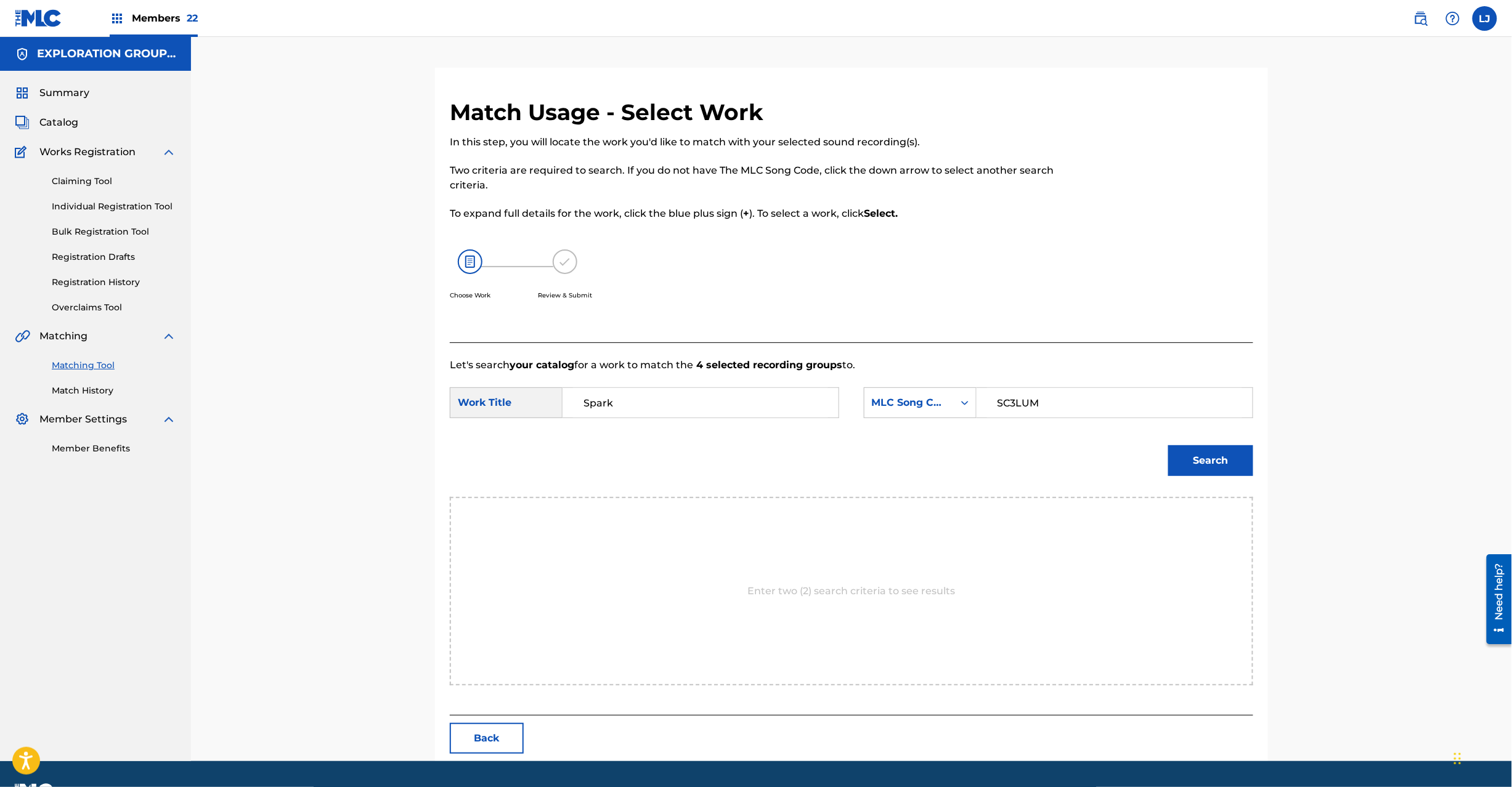
click at [1240, 457] on button "Search" at bounding box center [1211, 460] width 85 height 31
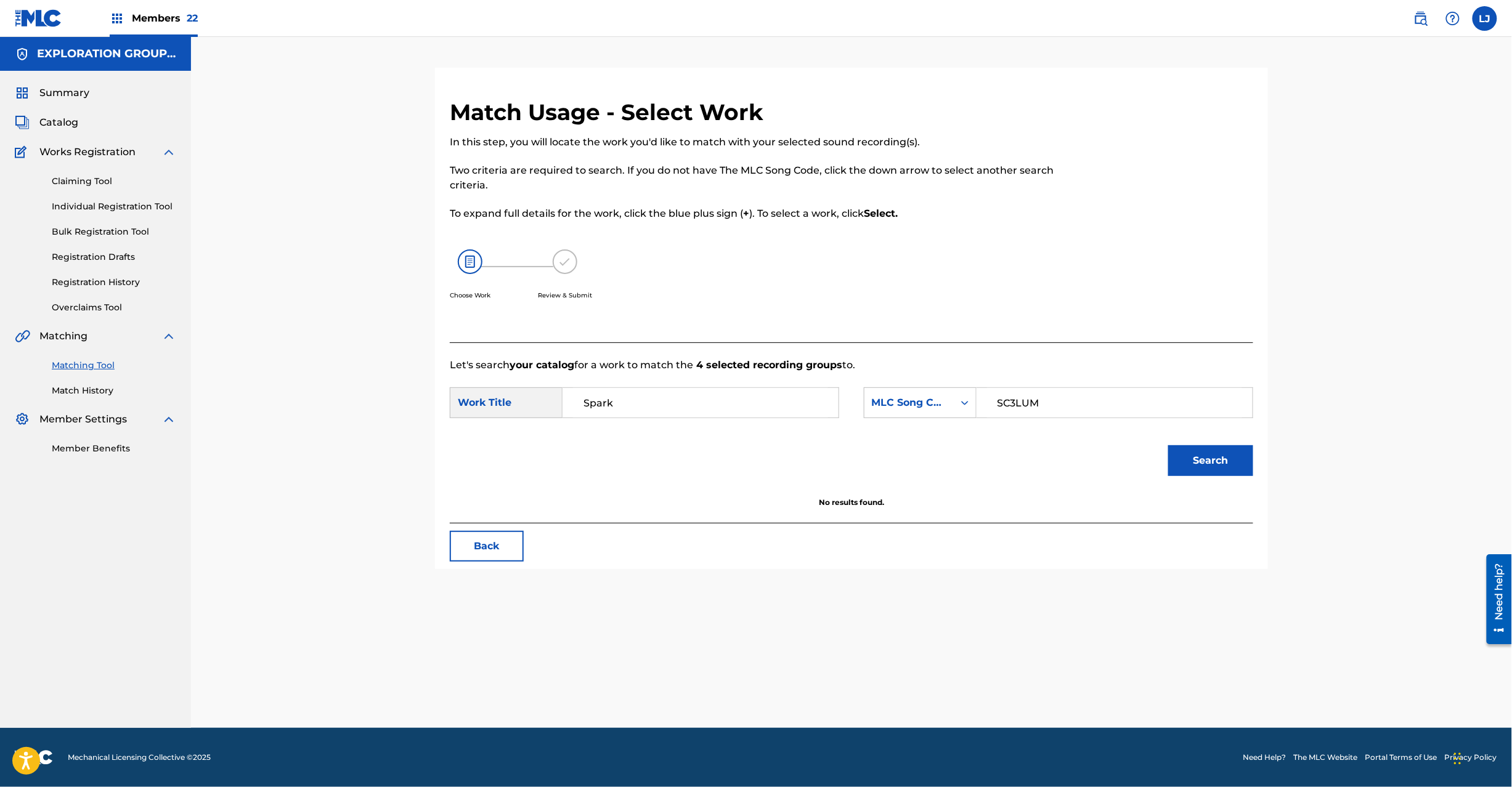
click at [682, 414] on input "Spark" at bounding box center [701, 403] width 255 height 30
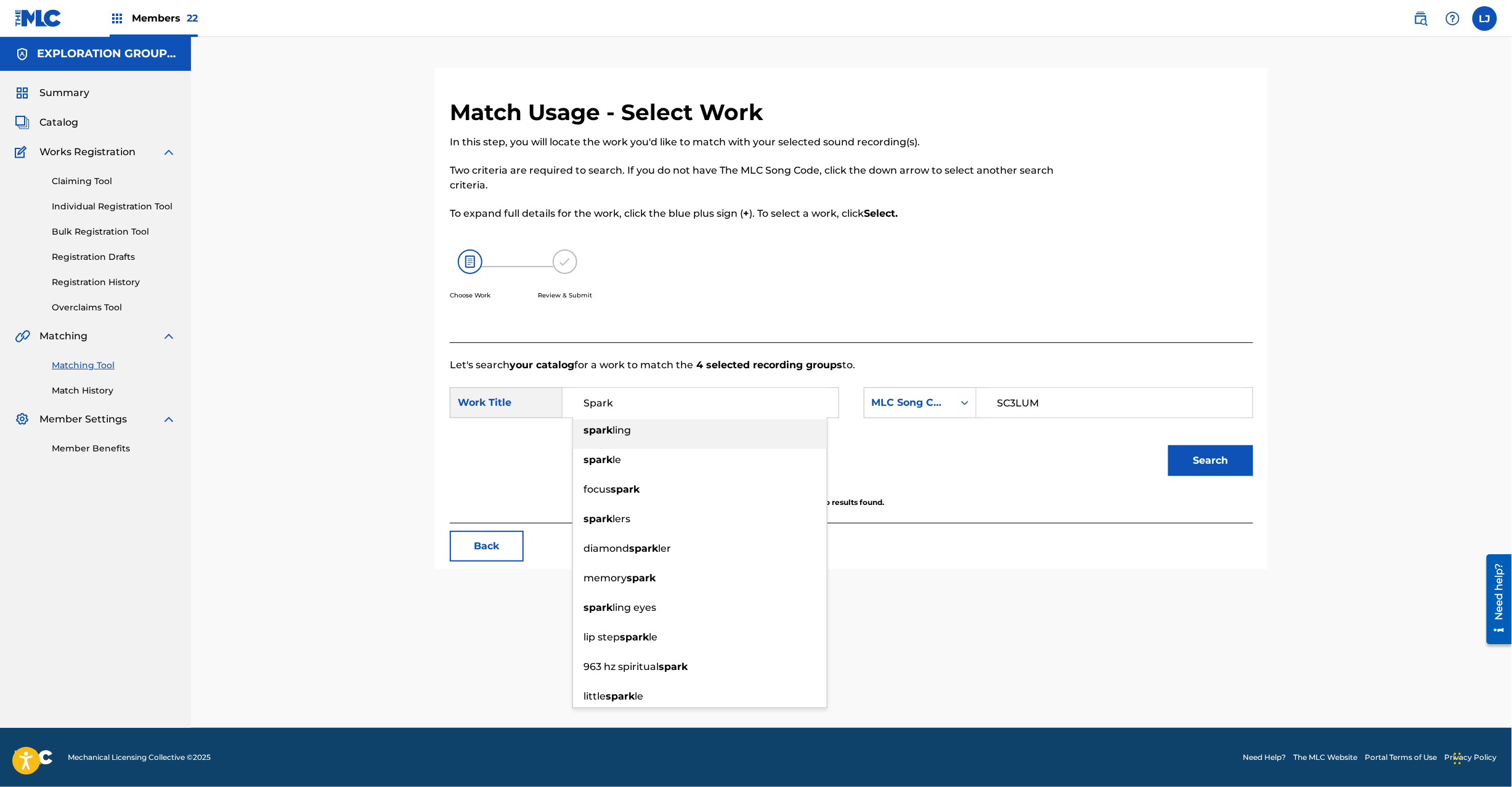
click at [473, 540] on button "Back" at bounding box center [487, 546] width 74 height 31
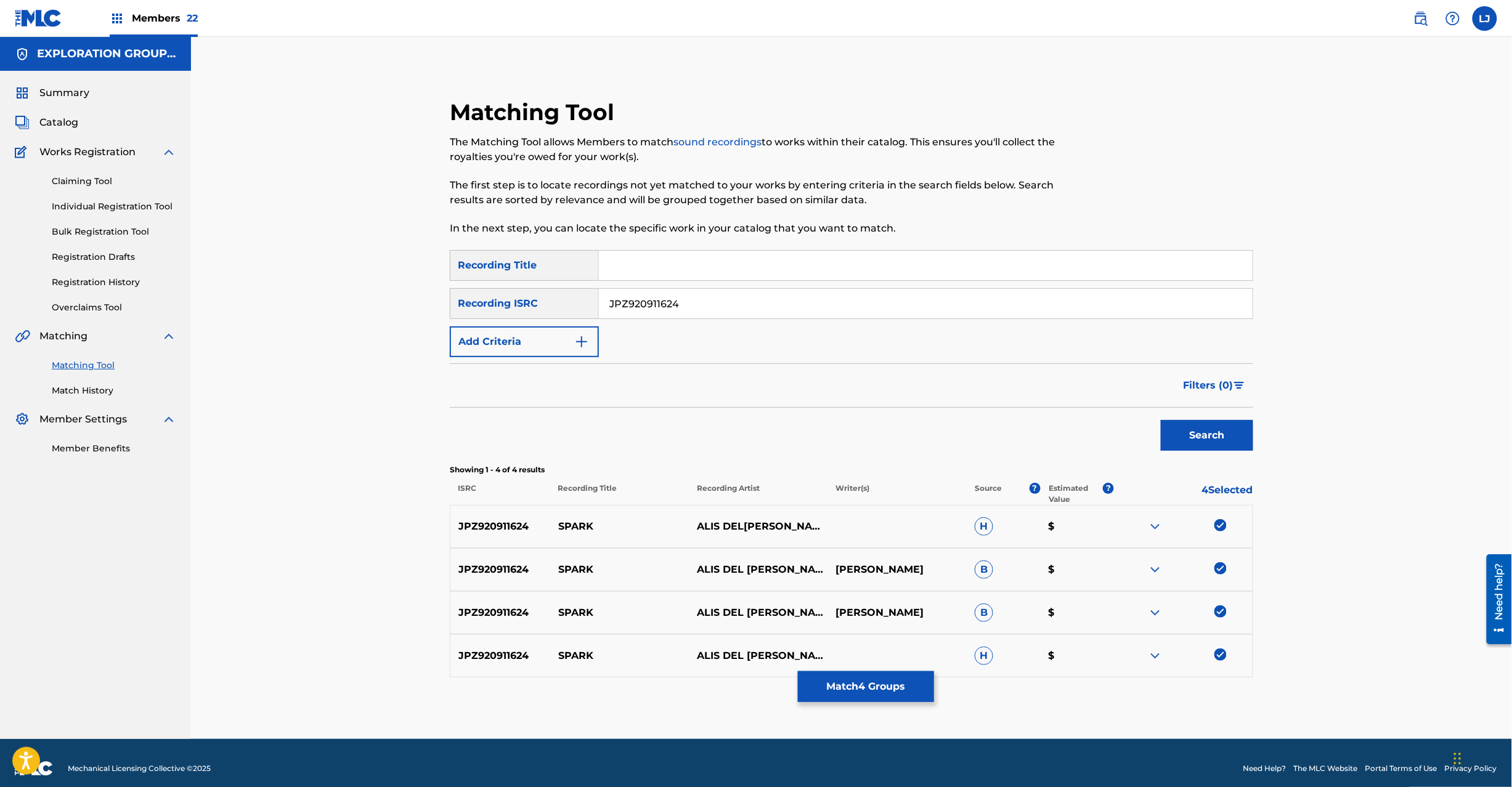
click at [687, 323] on div "SearchWithCriteriafc57ee62-3103-40b7-9081-52edc60af7bd Recording Title SearchWi…" at bounding box center [851, 303] width 804 height 107
click at [687, 310] on input "JPZ920911624" at bounding box center [926, 304] width 654 height 30
paste input "B640900398"
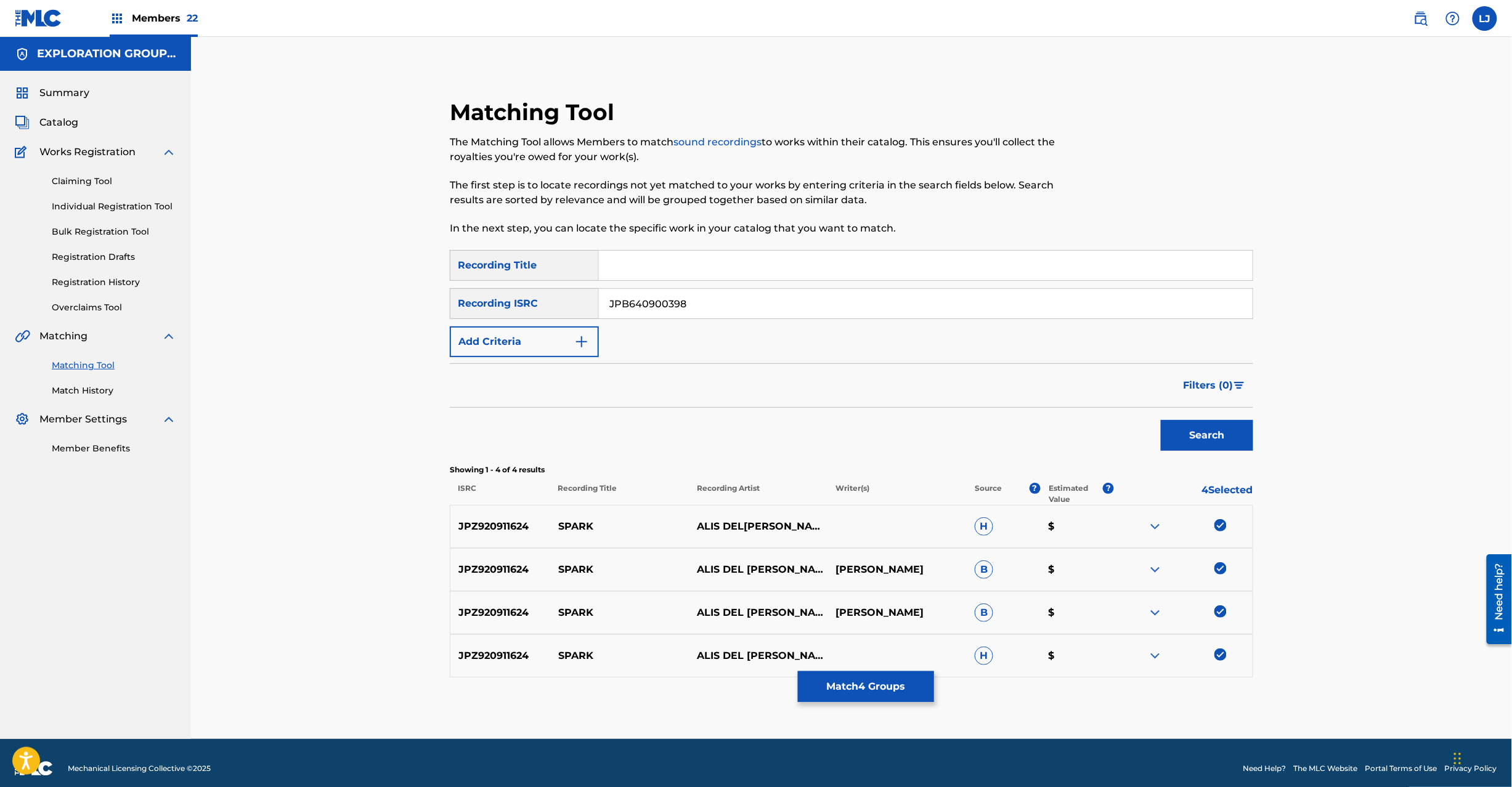
type input "JPB640900398"
click at [1193, 430] on button "Search" at bounding box center [1207, 435] width 92 height 31
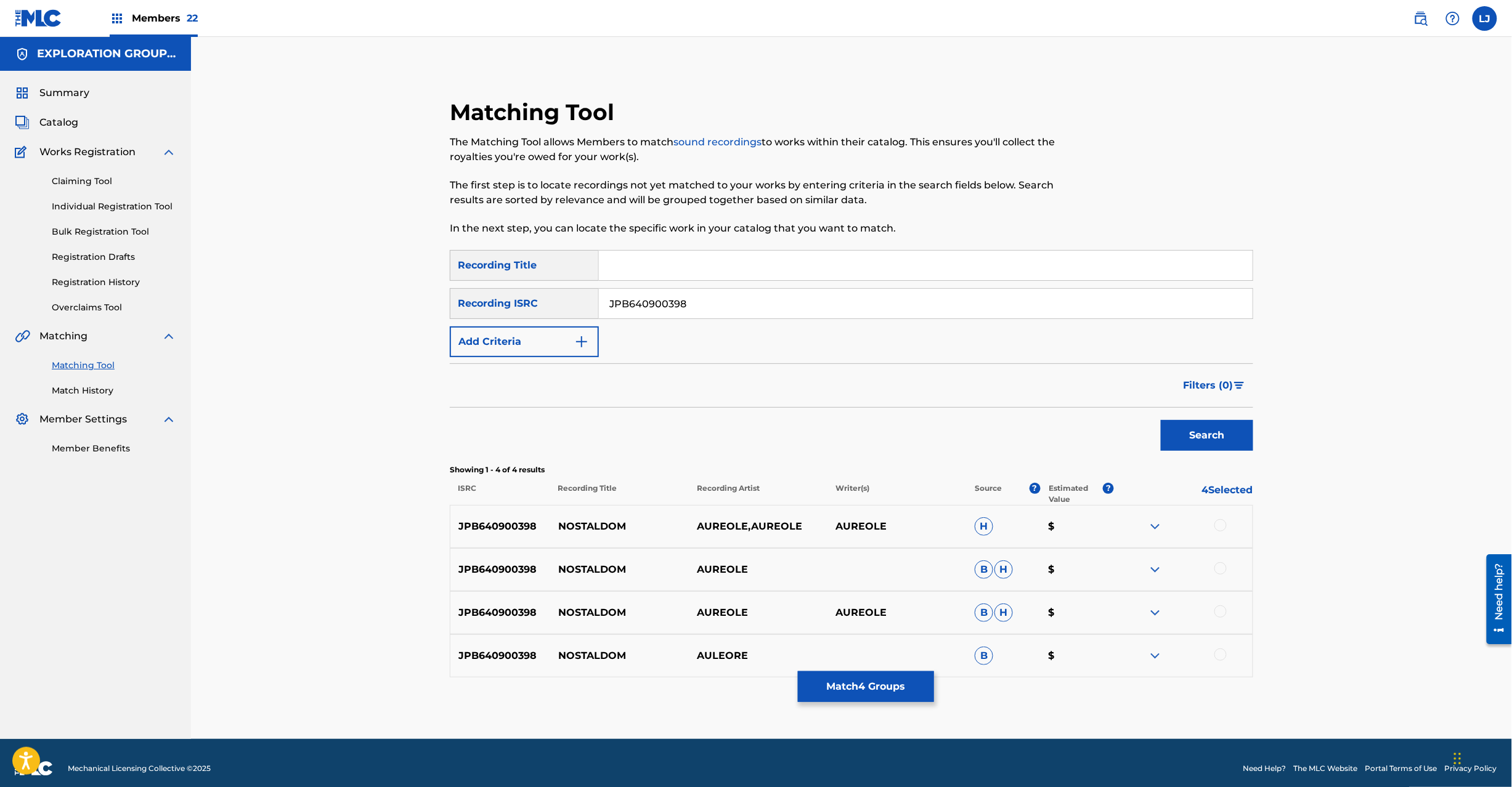
click at [1223, 521] on div at bounding box center [1220, 525] width 12 height 12
click at [1216, 573] on div at bounding box center [1220, 569] width 12 height 12
click at [1221, 600] on div "JPB640900398 NOSTALDOM AUREOLE AUREOLE B H $" at bounding box center [851, 613] width 804 height 43
click at [1219, 613] on div at bounding box center [1220, 611] width 12 height 12
click at [1219, 658] on div at bounding box center [1220, 655] width 12 height 12
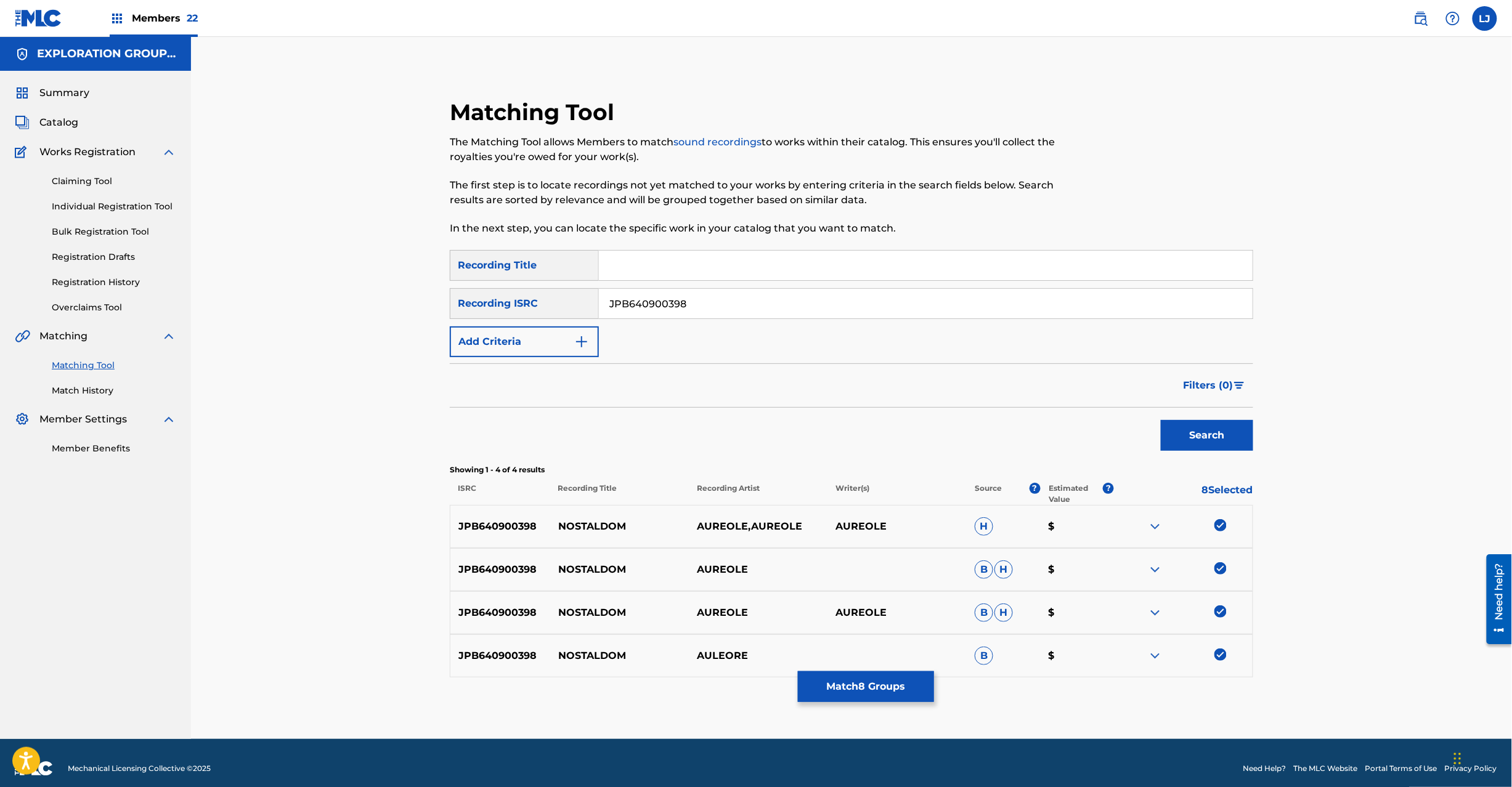
click at [819, 688] on button "Match 8 Groups" at bounding box center [866, 687] width 136 height 31
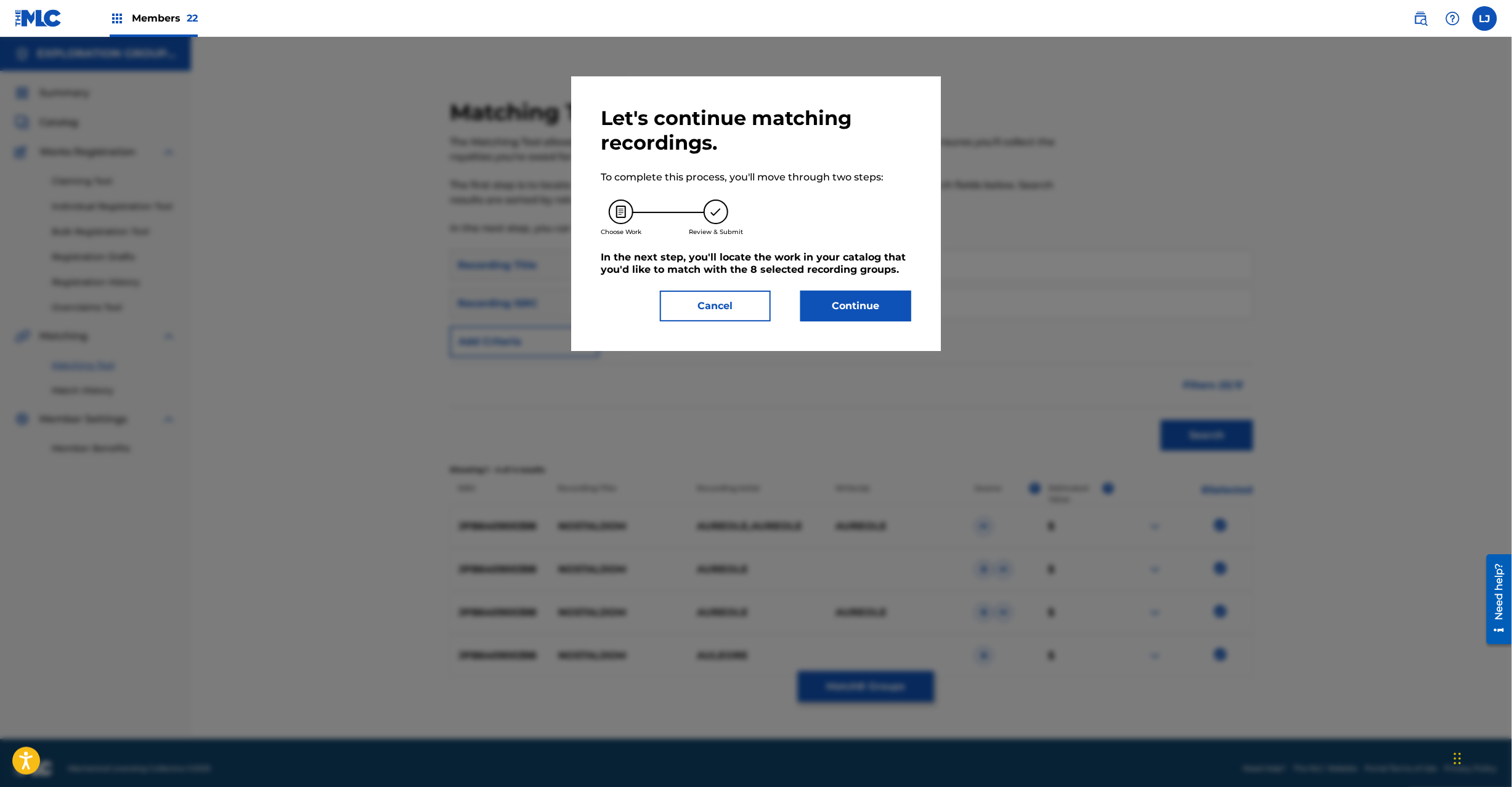
click at [836, 294] on button "Continue" at bounding box center [855, 306] width 111 height 31
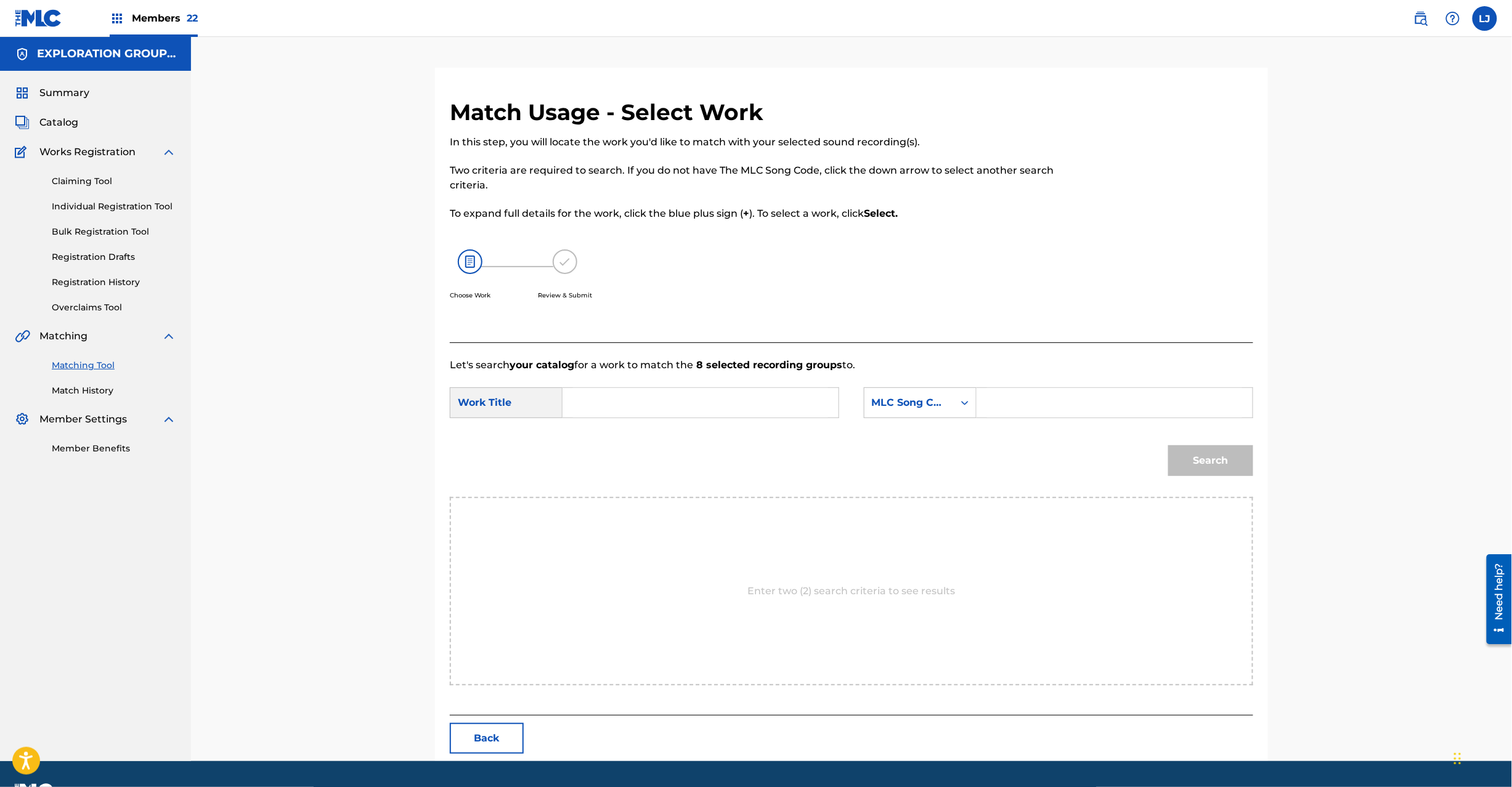
click at [661, 395] on input "Search Form" at bounding box center [701, 403] width 255 height 30
paste input "Nostaldom NH42CS"
click at [661, 395] on input "Nostaldom NH42CS" at bounding box center [701, 403] width 255 height 30
click at [674, 405] on input "Nostaldom NH42CS" at bounding box center [701, 403] width 255 height 30
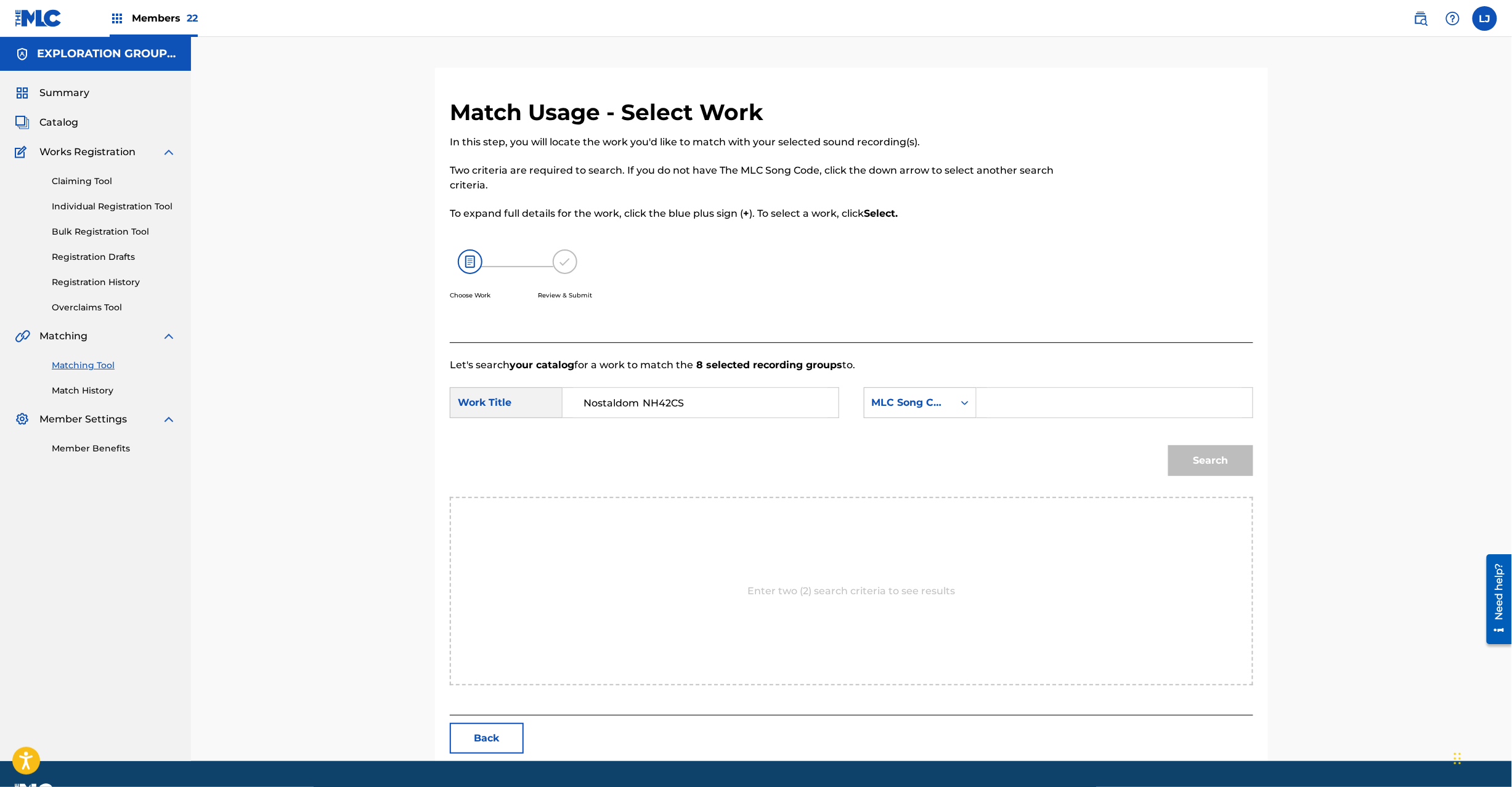
click at [674, 405] on input "Nostaldom NH42CS" at bounding box center [701, 403] width 255 height 30
type input "Nostaldom"
click at [1095, 412] on input "Search Form" at bounding box center [1114, 403] width 255 height 30
paste input "NH42CS"
type input "NH42CS"
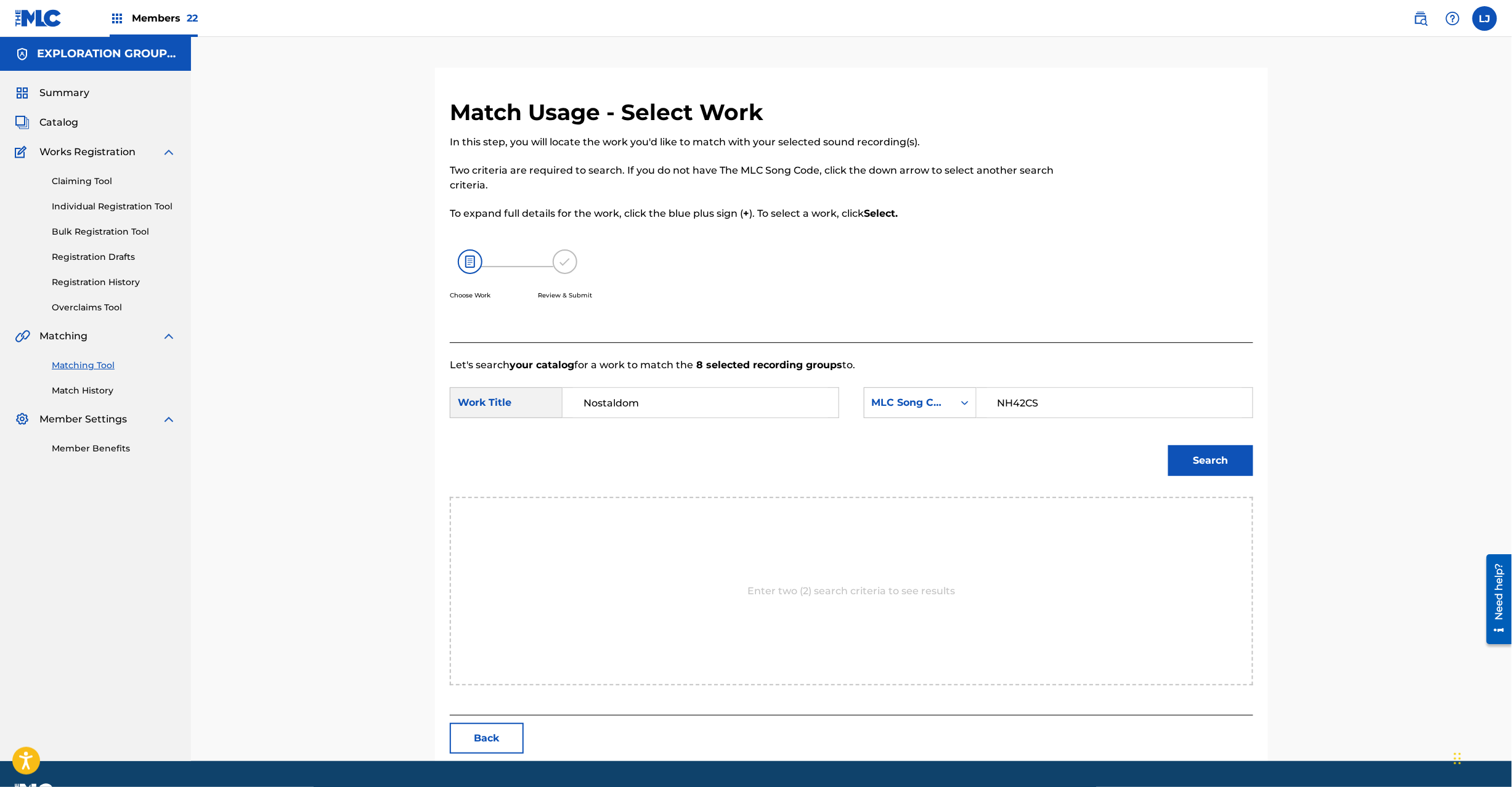
drag, startPoint x: 1161, startPoint y: 468, endPoint x: 1188, endPoint y: 467, distance: 27.0
click at [1163, 468] on div "Search" at bounding box center [851, 465] width 804 height 64
click at [1188, 467] on button "Search" at bounding box center [1211, 460] width 85 height 31
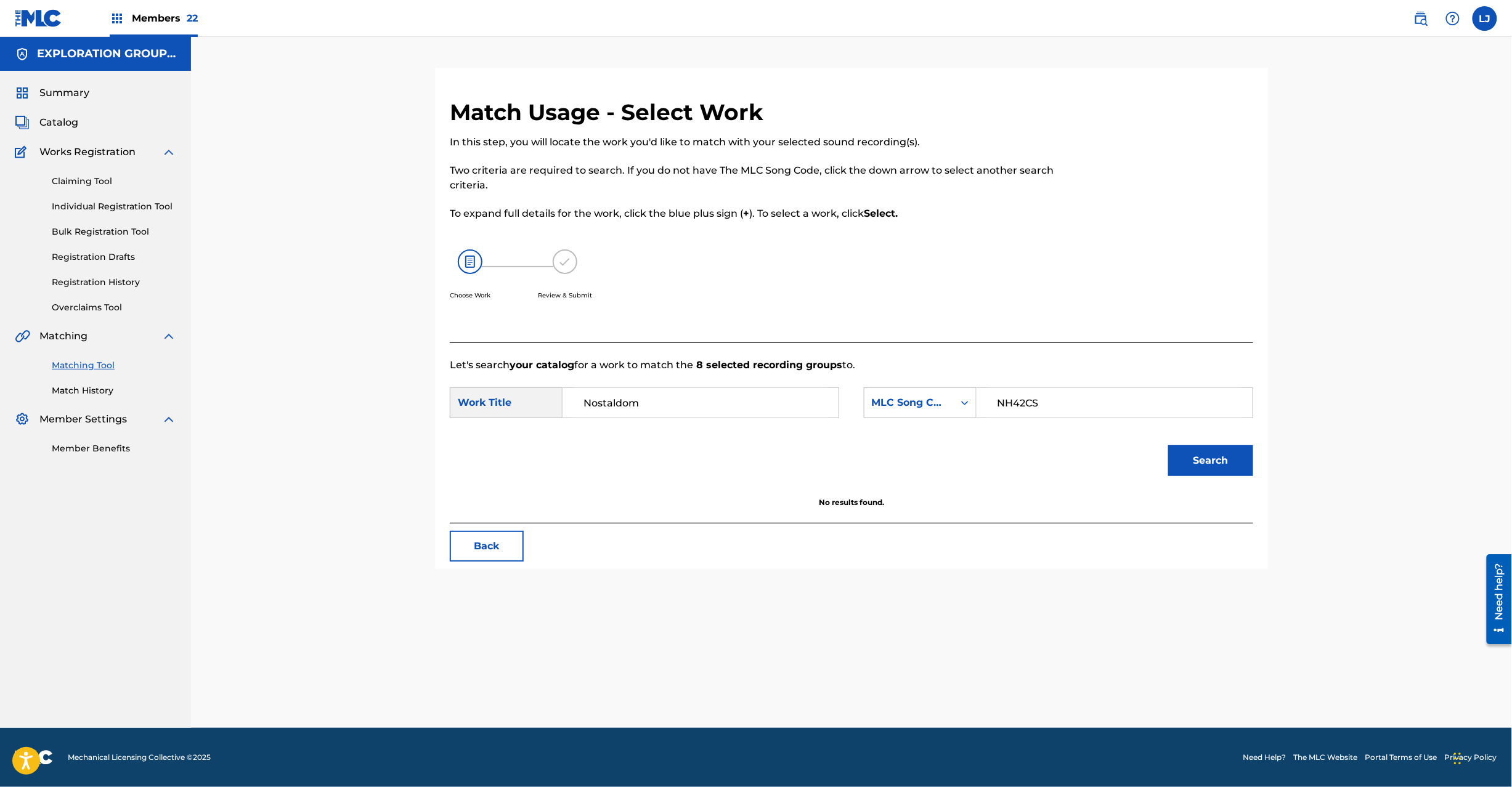
drag, startPoint x: 435, startPoint y: 545, endPoint x: 501, endPoint y: 544, distance: 66.0
click at [472, 546] on div "Match Usage - Select Work In this step, you will locate the work you'd like to …" at bounding box center [851, 334] width 833 height 471
click at [502, 544] on button "Back" at bounding box center [487, 546] width 74 height 31
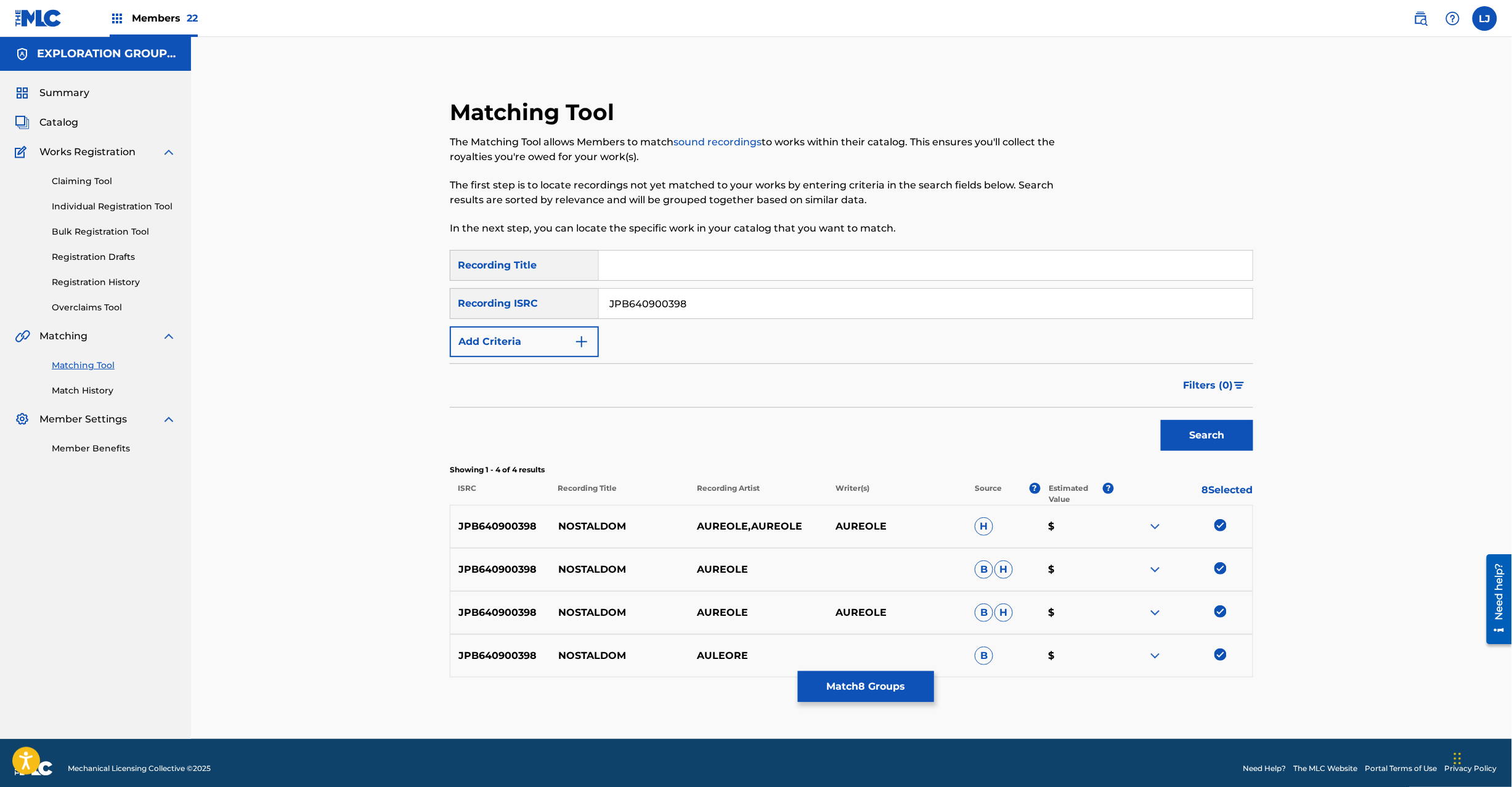
click at [651, 304] on input "JPB640900398" at bounding box center [926, 304] width 654 height 30
paste input "9"
type input "JPB640900399"
click at [1176, 447] on button "Search" at bounding box center [1207, 435] width 92 height 31
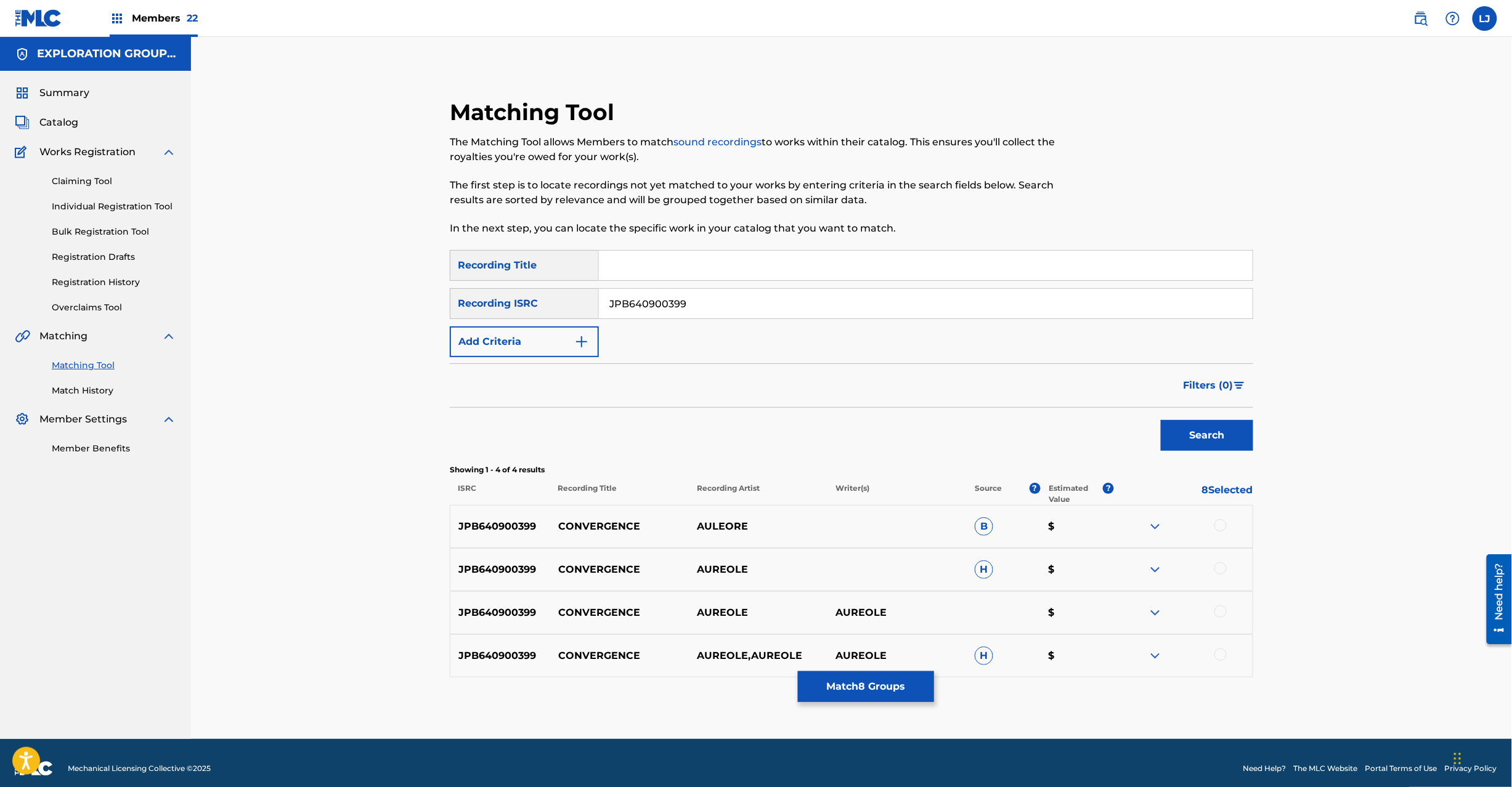
click at [1223, 523] on div at bounding box center [1220, 525] width 12 height 12
click at [1223, 560] on div "JPB640900399 CONVERGENCE AUREOLE H $" at bounding box center [851, 570] width 804 height 43
click at [1223, 565] on div at bounding box center [1220, 569] width 12 height 12
click at [1217, 605] on div at bounding box center [1183, 613] width 138 height 15
click at [1221, 622] on div "JPB640900399 CONVERGENCE AUREOLE AUREOLE $" at bounding box center [851, 613] width 804 height 43
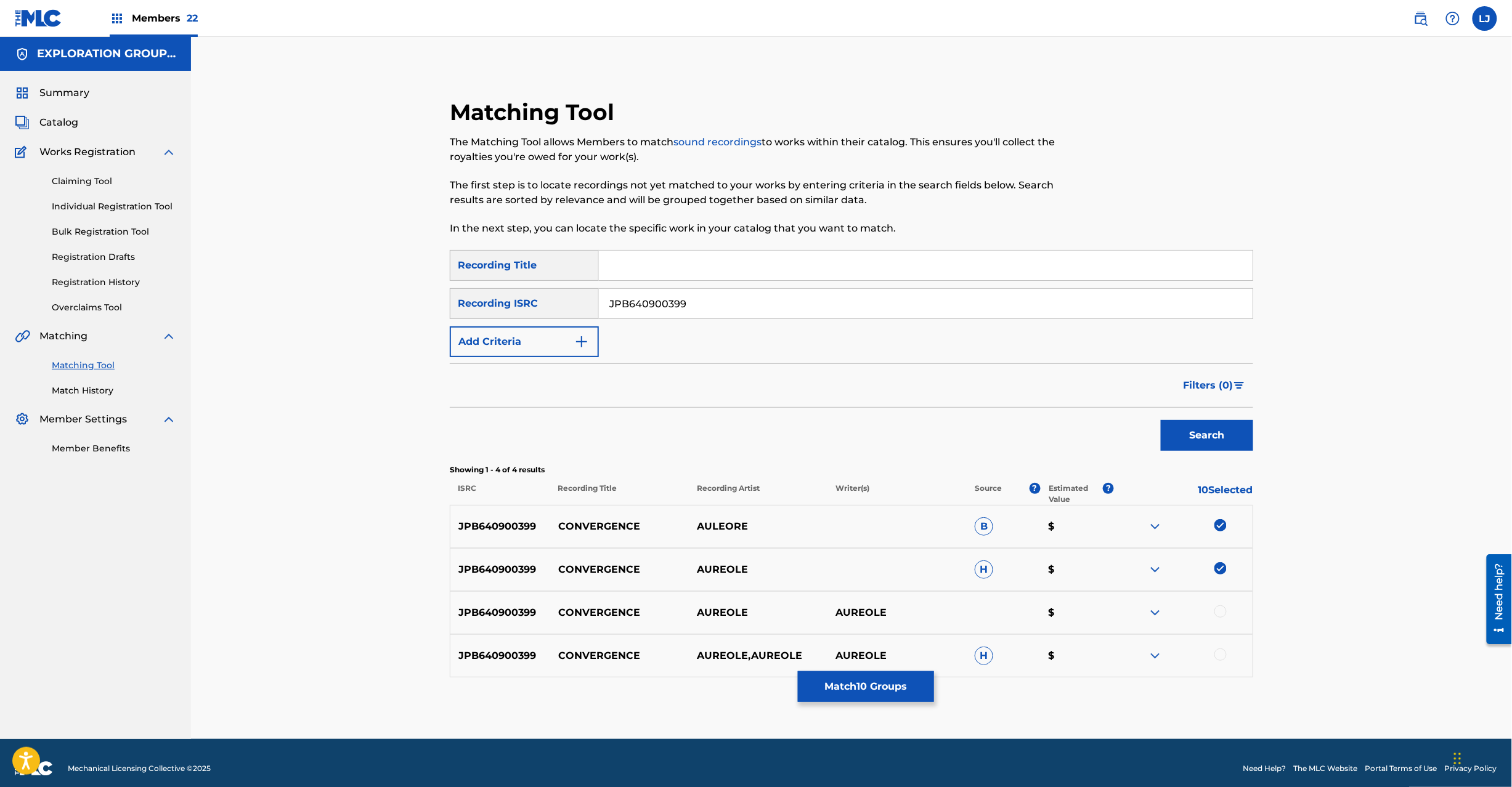
click at [1212, 607] on div at bounding box center [1183, 613] width 138 height 15
click at [1223, 614] on div at bounding box center [1220, 611] width 12 height 12
click at [1217, 659] on div at bounding box center [1220, 655] width 12 height 12
click at [874, 696] on button "Match 12 Groups" at bounding box center [866, 687] width 136 height 31
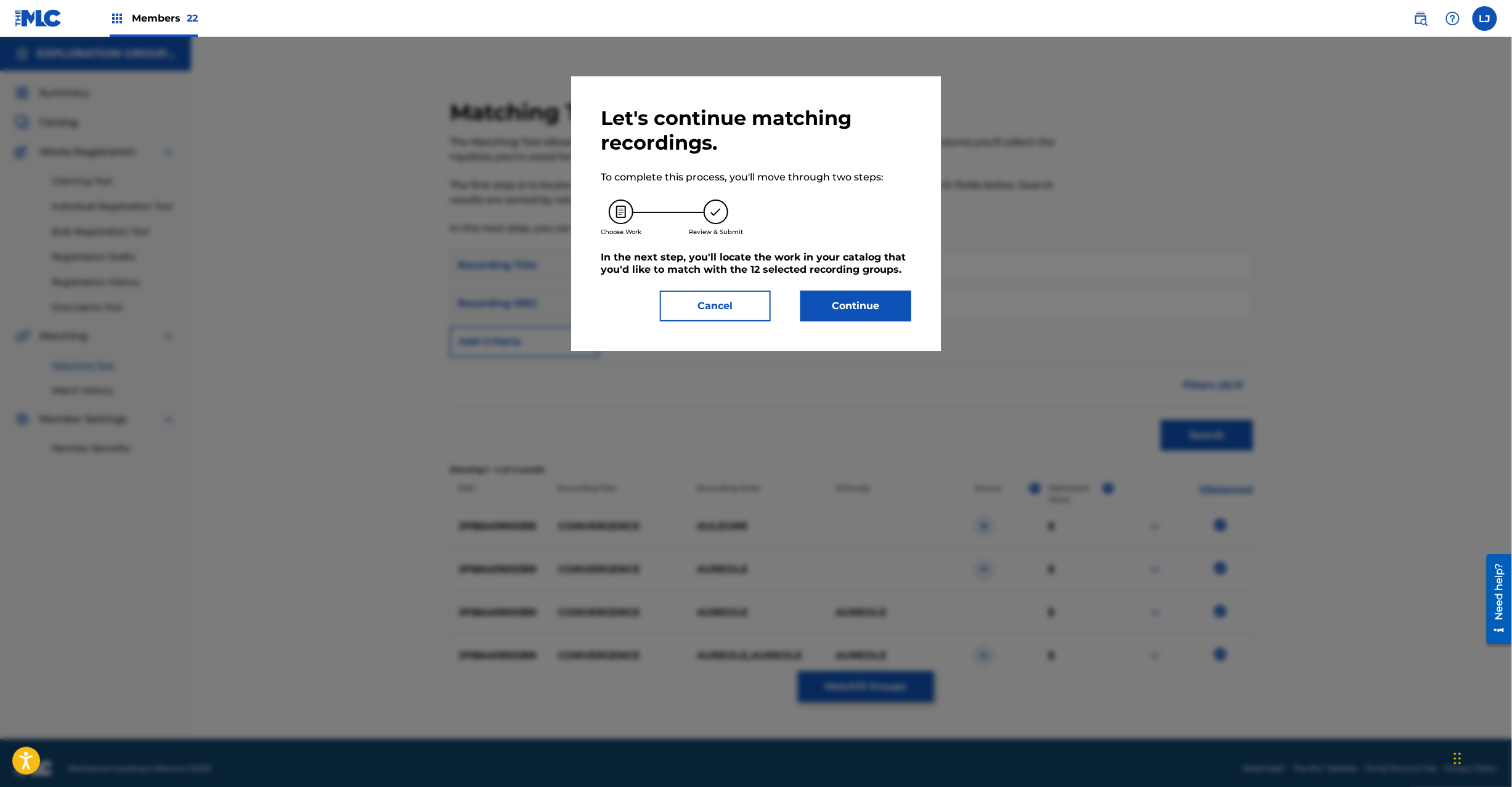
click at [864, 289] on div "Let's continue matching recordings. To complete this process, you'll move throu…" at bounding box center [756, 214] width 310 height 216
click at [860, 311] on button "Continue" at bounding box center [855, 306] width 111 height 31
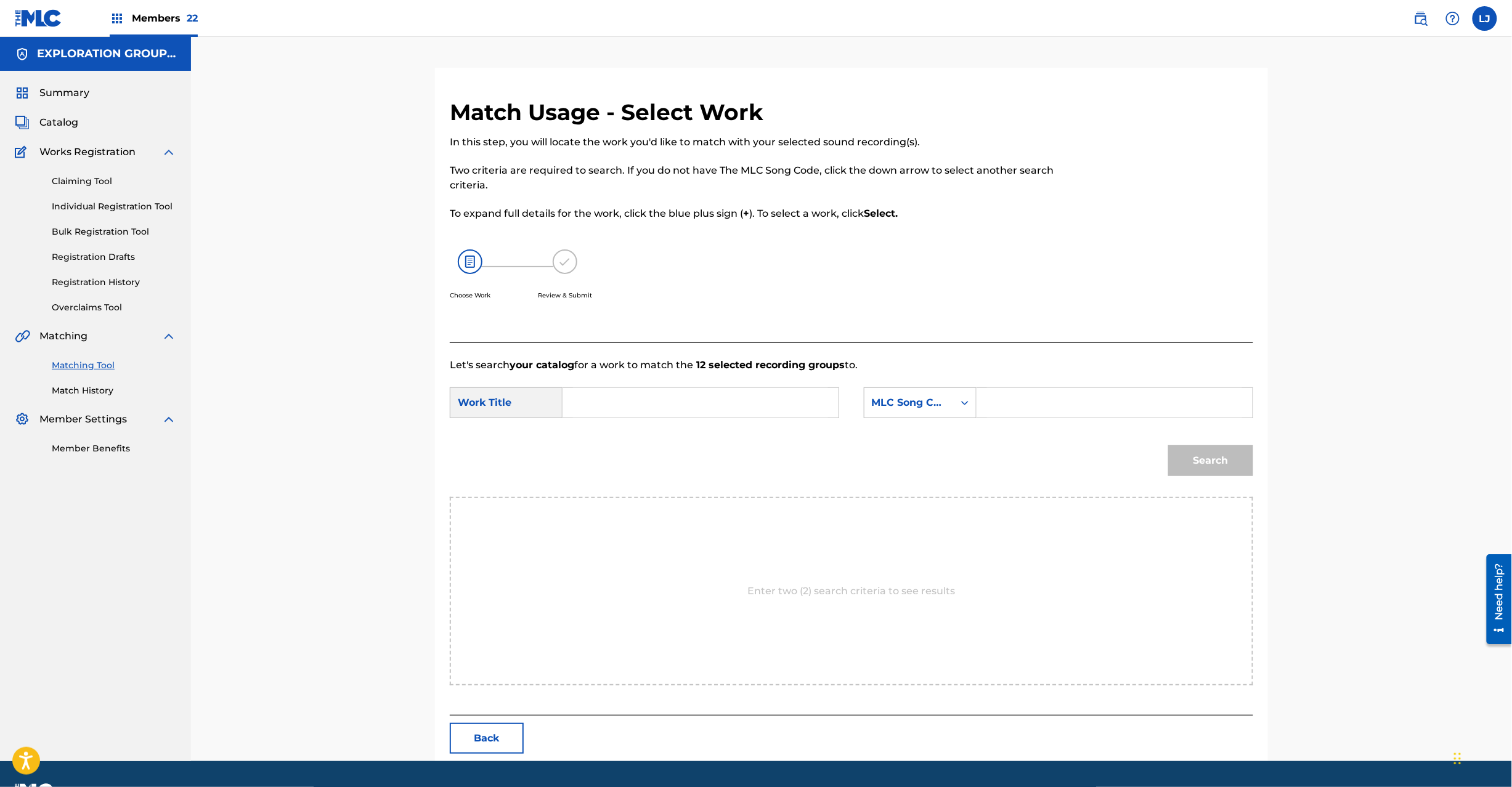
click at [493, 746] on button "Back" at bounding box center [487, 738] width 74 height 31
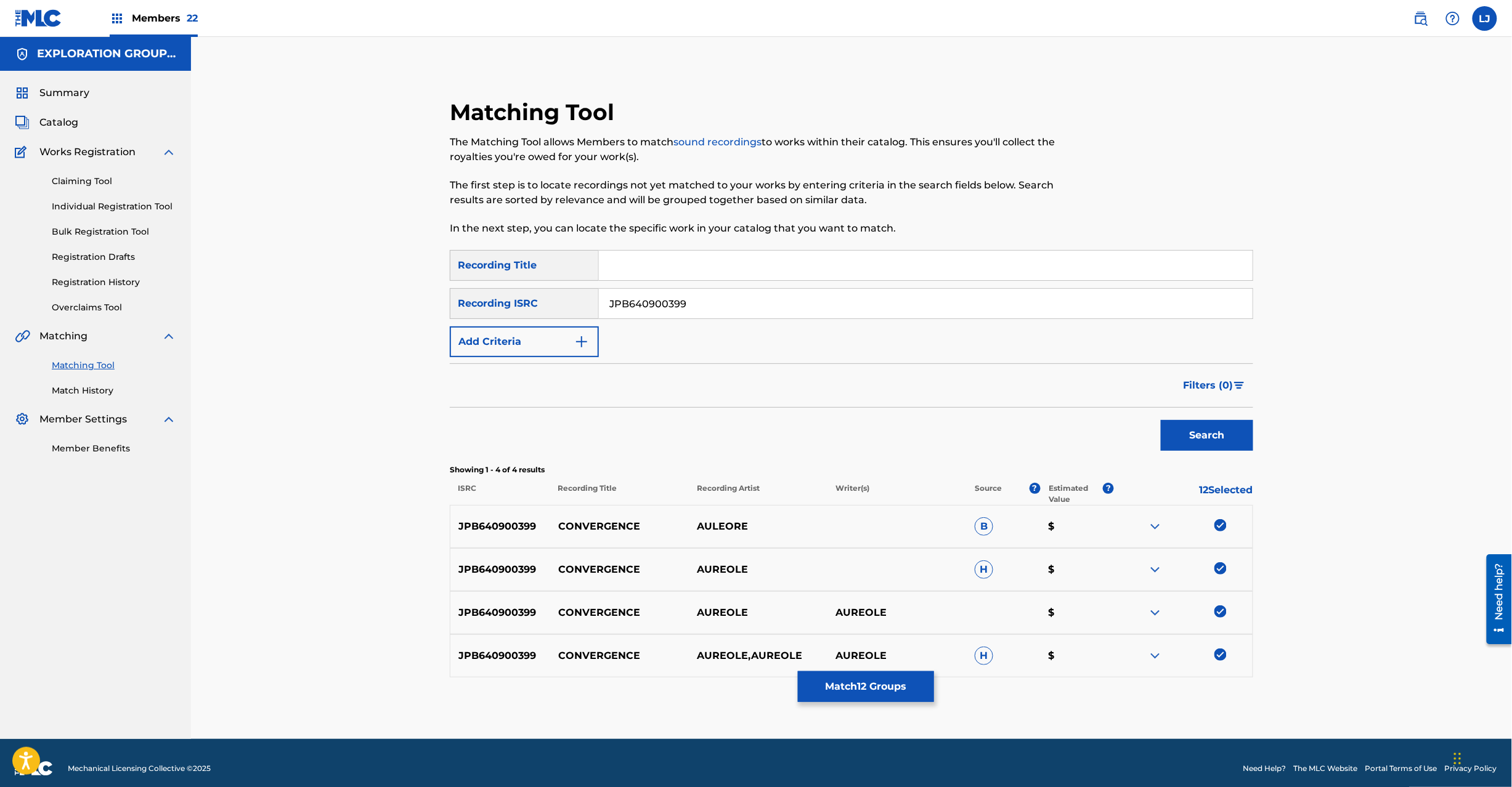
click at [25, 22] on img at bounding box center [39, 18] width 47 height 18
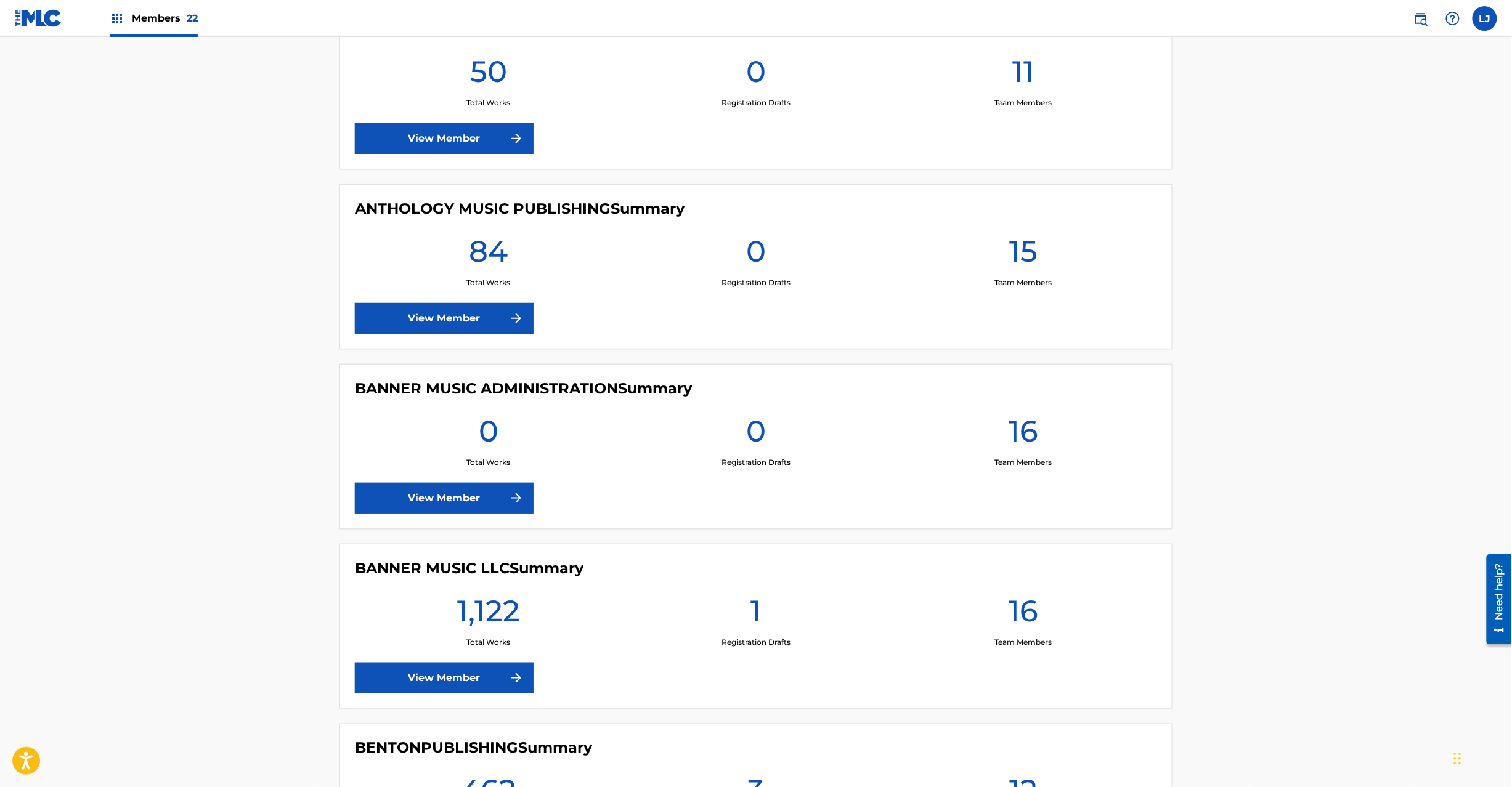
scroll to position [1971, 0]
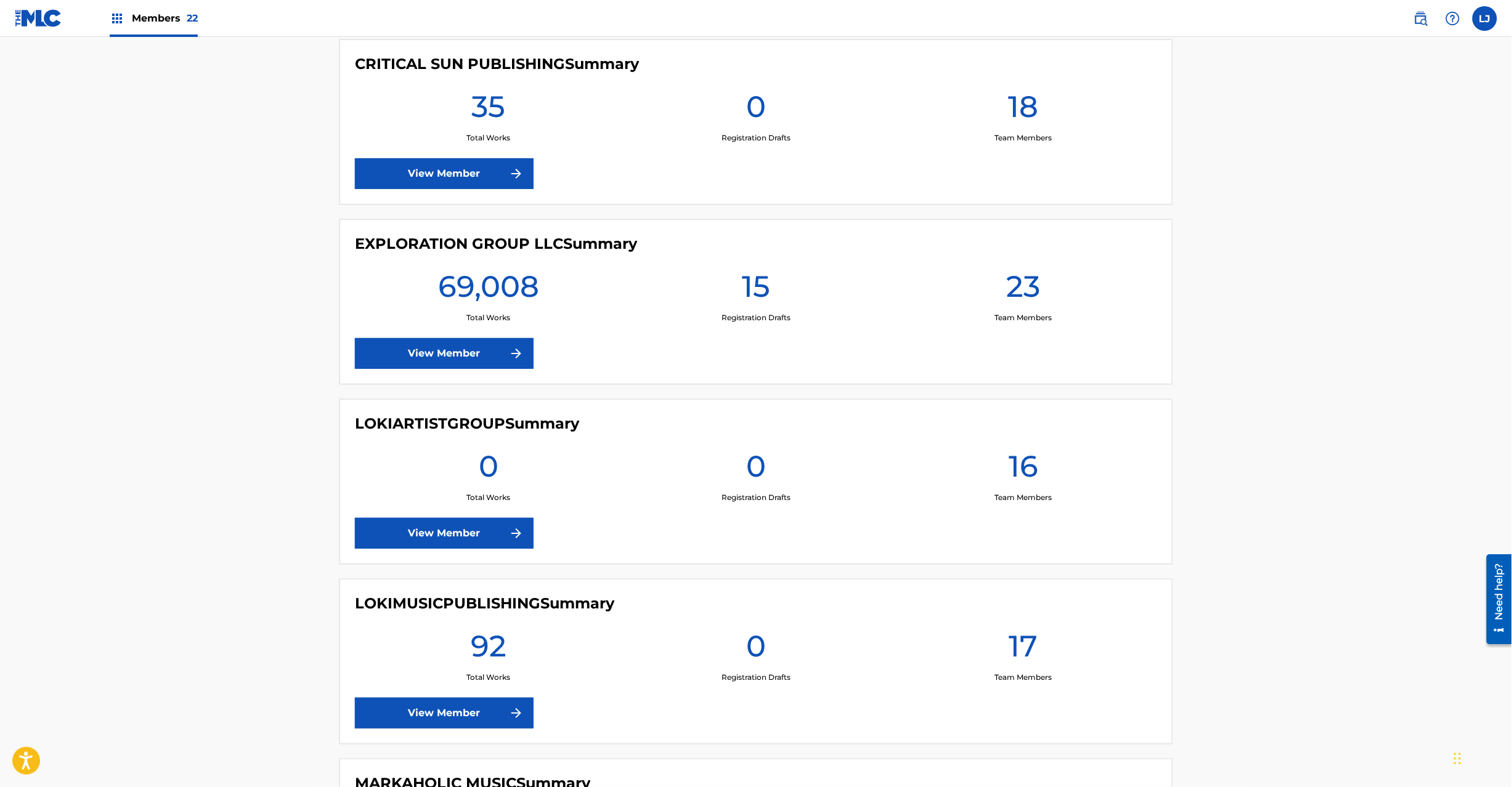
click at [479, 351] on link "View Member" at bounding box center [444, 353] width 178 height 31
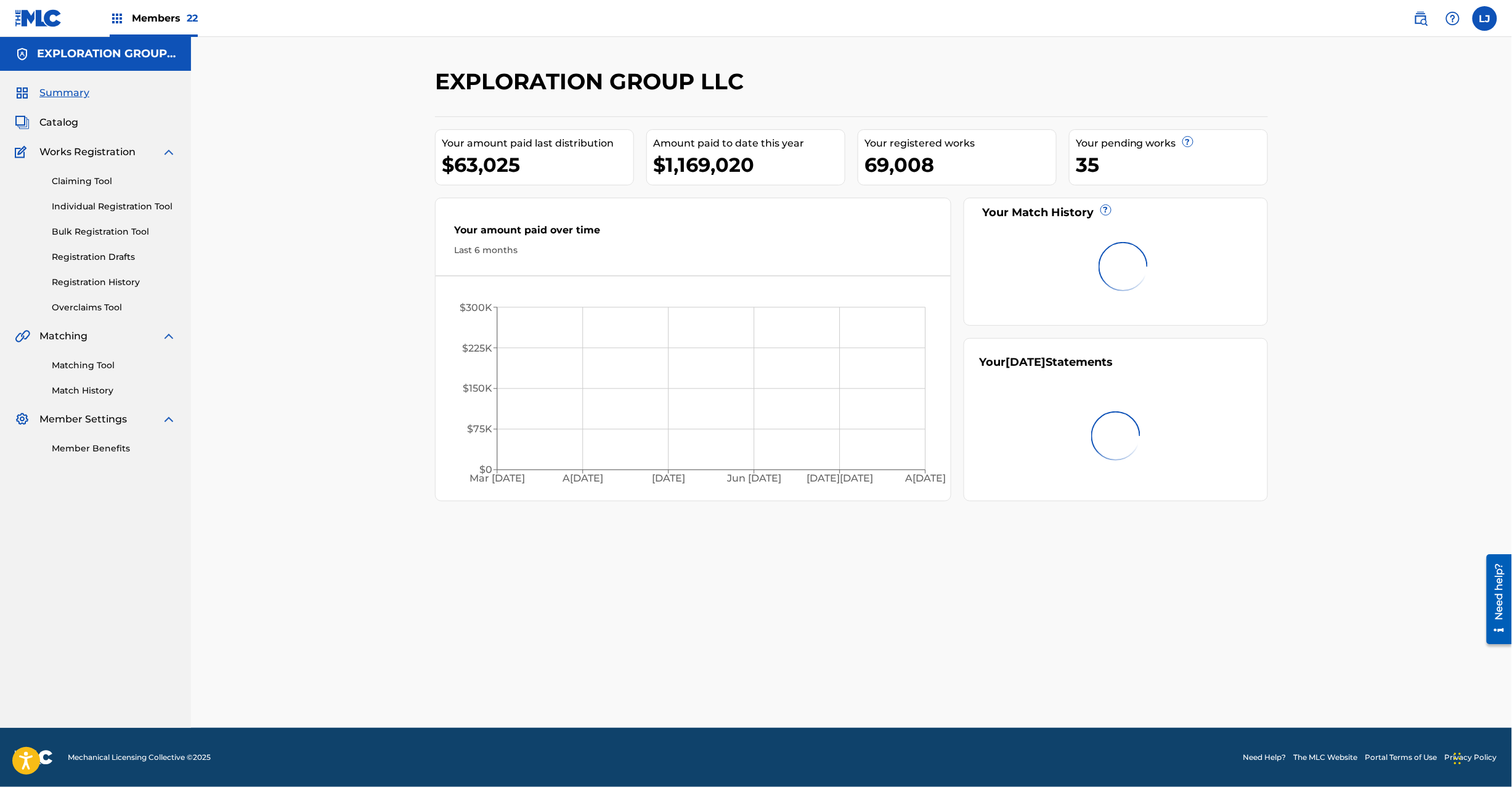
click at [92, 358] on div "Matching Tool Match History" at bounding box center [96, 371] width 161 height 54
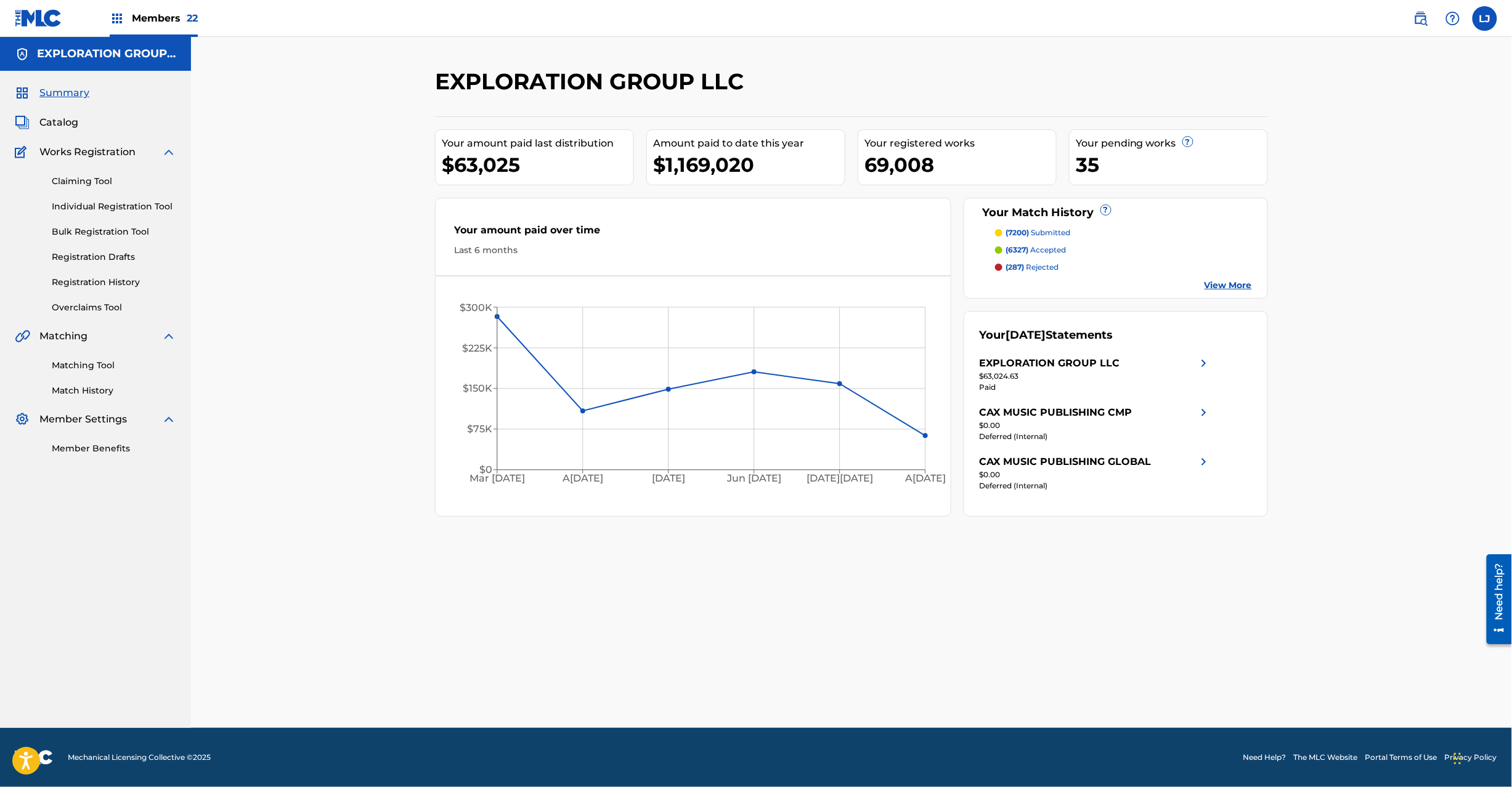
click at [85, 366] on link "Matching Tool" at bounding box center [114, 366] width 125 height 13
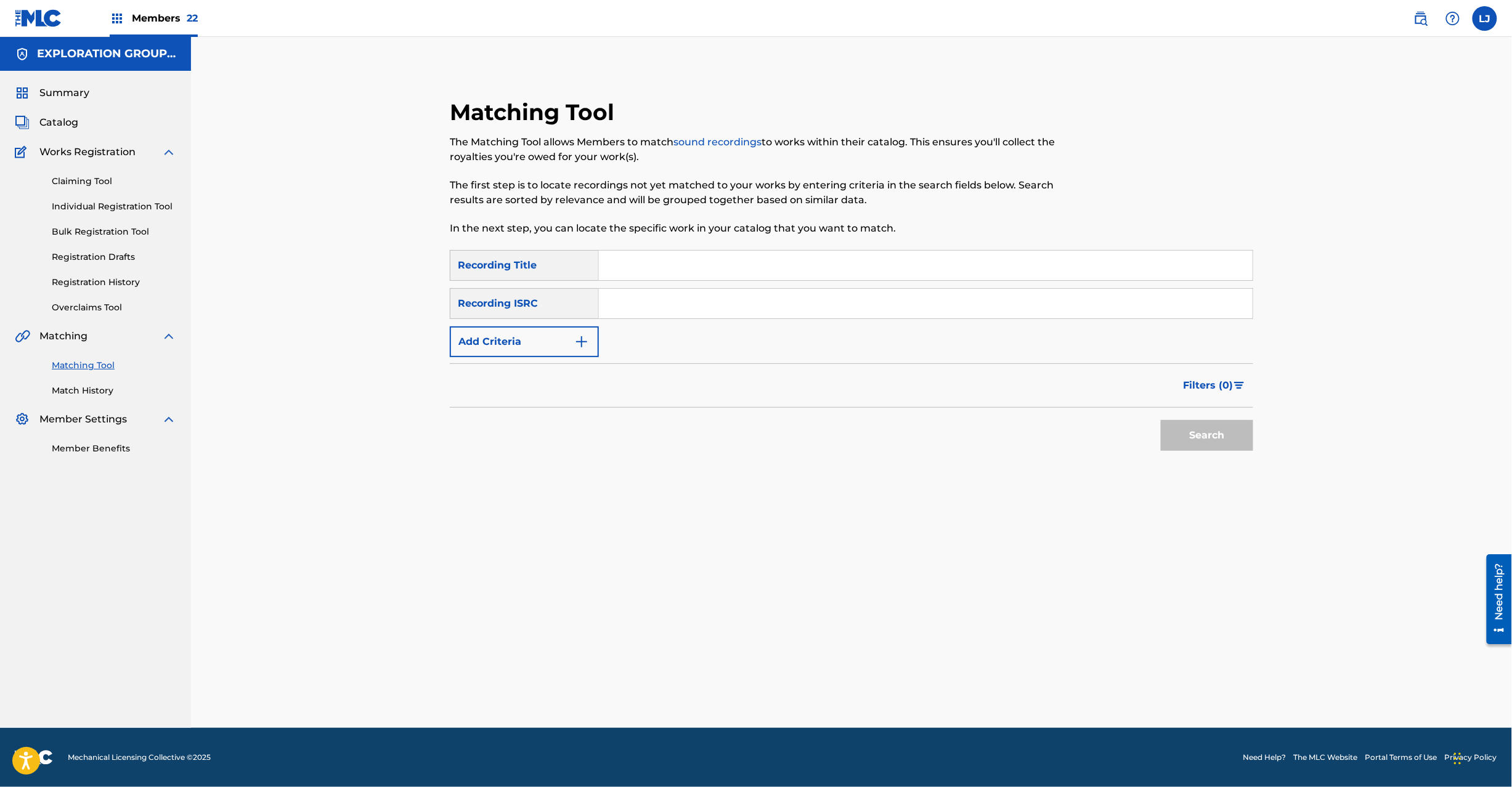
drag, startPoint x: 630, startPoint y: 297, endPoint x: 644, endPoint y: 310, distance: 19.1
click at [630, 297] on input "Search Form" at bounding box center [926, 304] width 654 height 30
paste input "JPB640900399"
type input "JPB640900399"
click at [1248, 432] on button "Search" at bounding box center [1207, 435] width 92 height 31
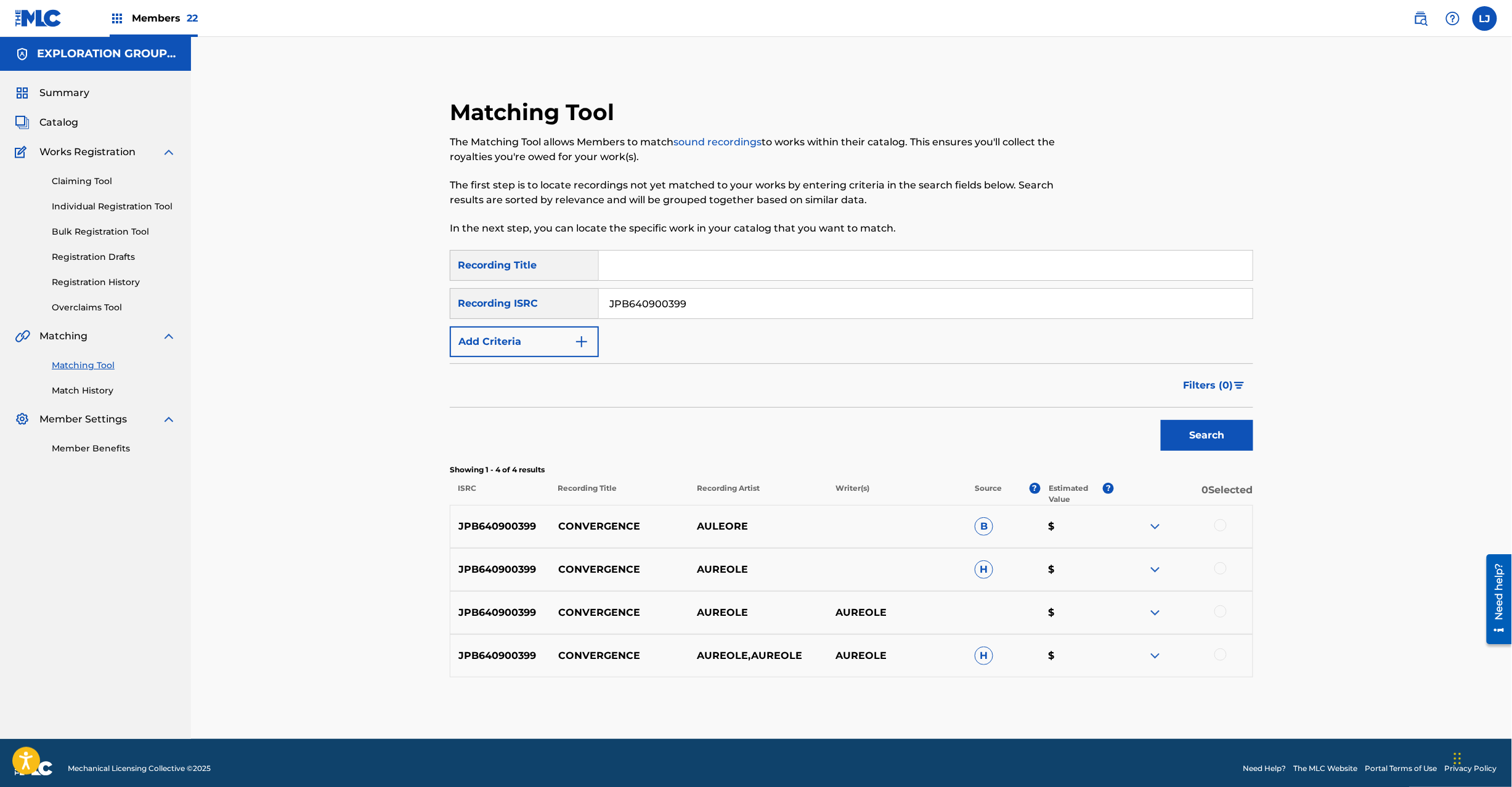
click at [1214, 523] on div at bounding box center [1220, 525] width 12 height 12
click at [1219, 564] on div at bounding box center [1220, 569] width 12 height 12
click at [1219, 611] on div at bounding box center [1220, 611] width 12 height 12
click at [1219, 651] on div at bounding box center [1220, 655] width 12 height 12
click at [937, 687] on div "Matching Tool The Matching Tool allows Members to match sound recordings to wor…" at bounding box center [851, 418] width 804 height 641
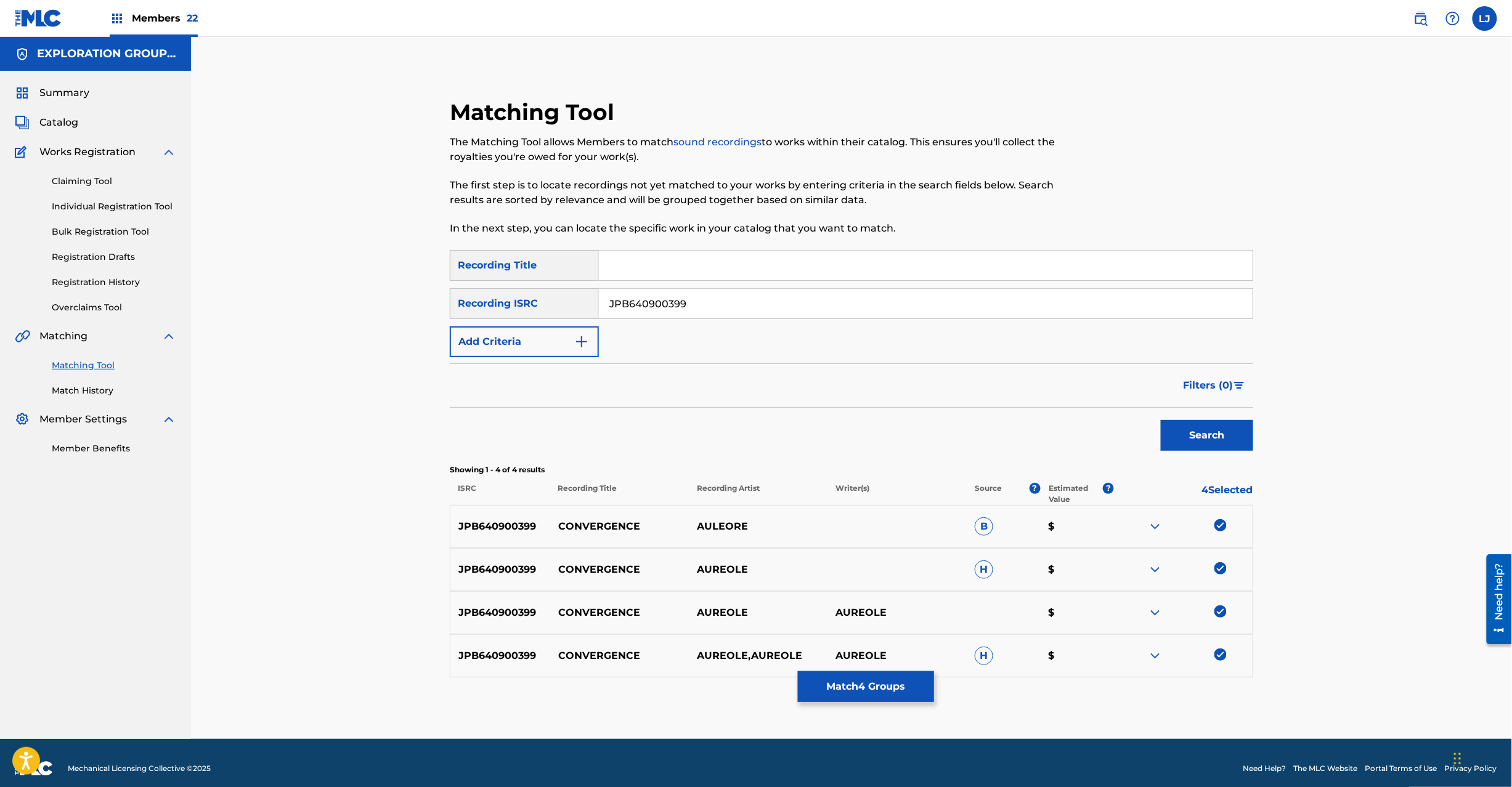
click at [850, 698] on button "Match 4 Groups" at bounding box center [866, 687] width 136 height 31
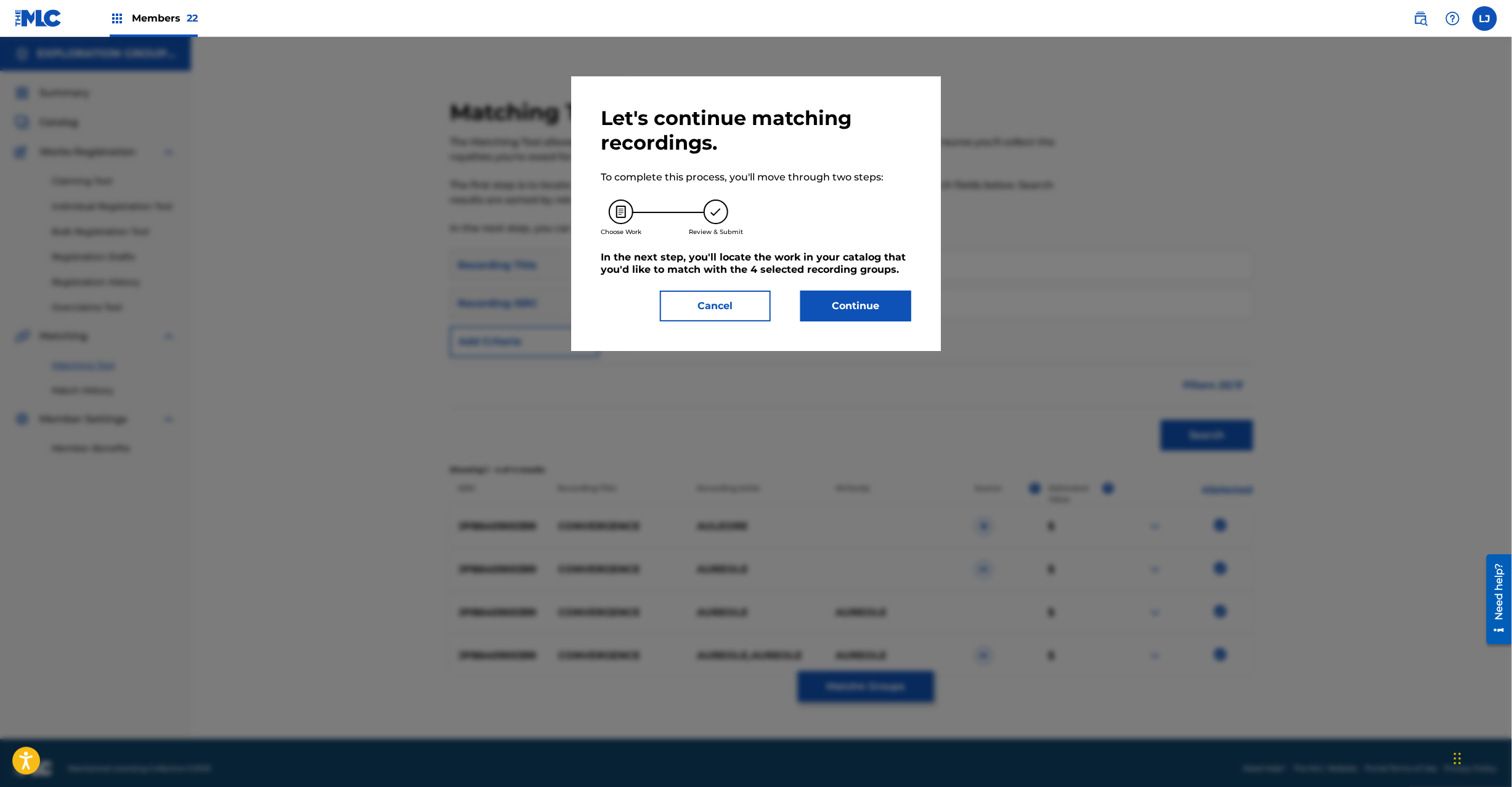
click at [821, 300] on button "Continue" at bounding box center [855, 306] width 111 height 31
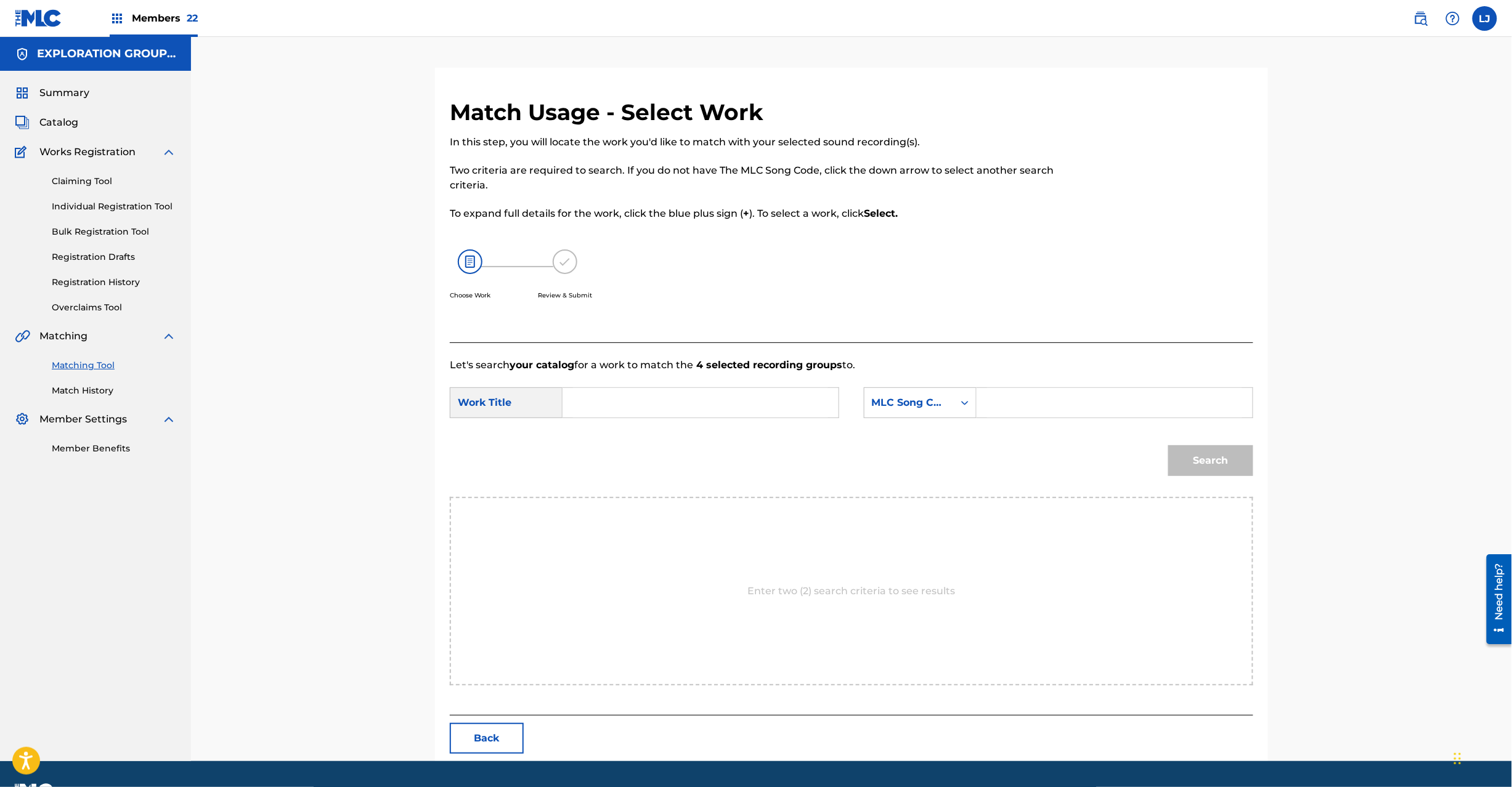
click at [721, 427] on form "SearchWithCriteria6acdd38f-74a1-4b78-a7f8-c540f36d6193 Work Title SearchWithCri…" at bounding box center [851, 435] width 804 height 125
click at [710, 412] on input "Search Form" at bounding box center [701, 403] width 255 height 30
click at [632, 420] on div "SearchWithCriteria6acdd38f-74a1-4b78-a7f8-c540f36d6193 Work Title SearchWithCri…" at bounding box center [851, 407] width 804 height 38
paste input "Convergence CD2INV"
click at [634, 405] on input "Convergence CD2INV" at bounding box center [701, 403] width 255 height 30
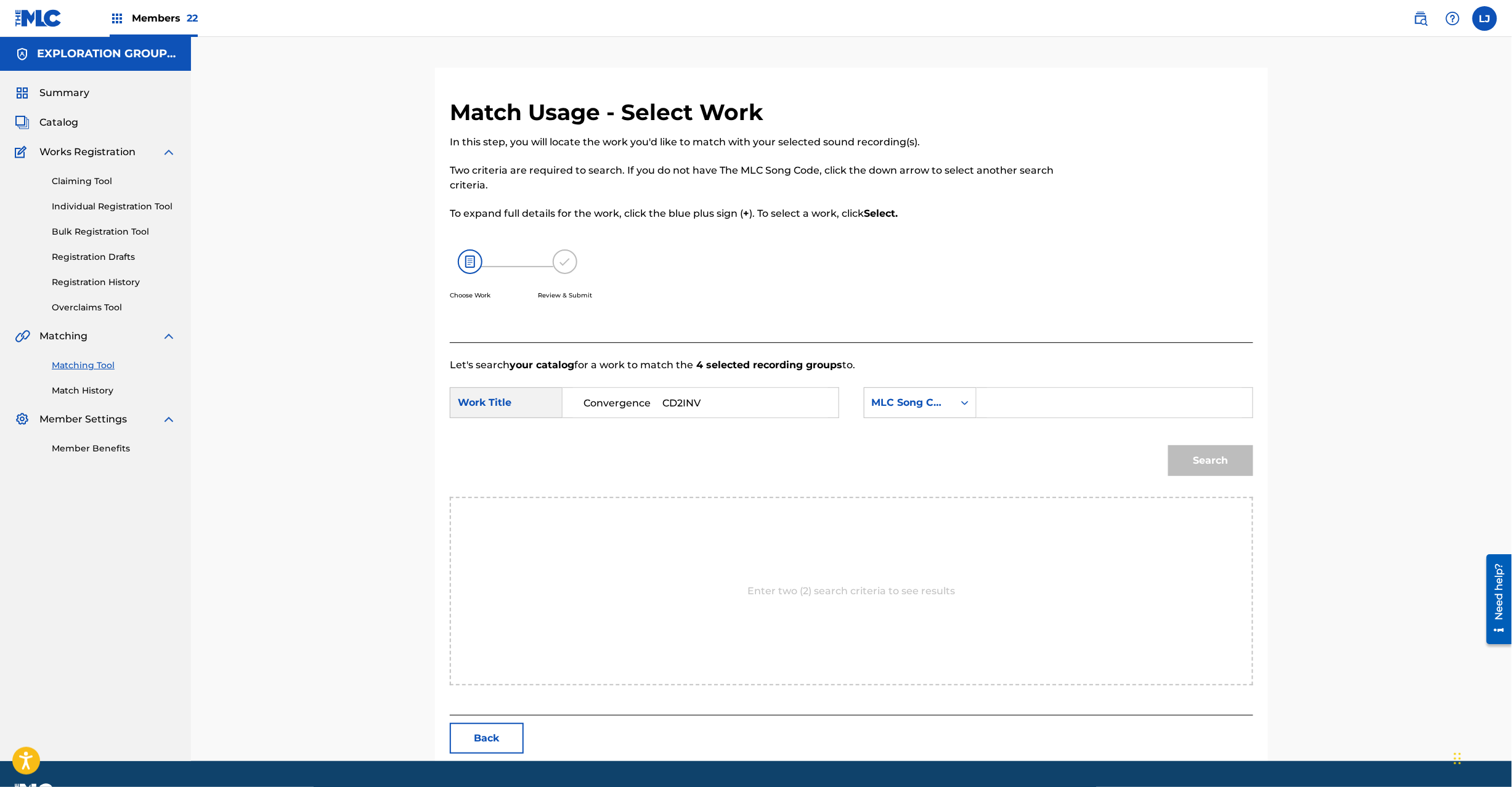
click at [705, 395] on input "Convergence CD2INV" at bounding box center [701, 403] width 255 height 30
type input "Convergence"
click at [1072, 429] on form "SearchWithCriteria6acdd38f-74a1-4b78-a7f8-c540f36d6193 Work Title Convergence S…" at bounding box center [851, 435] width 804 height 125
paste input "CD2INV"
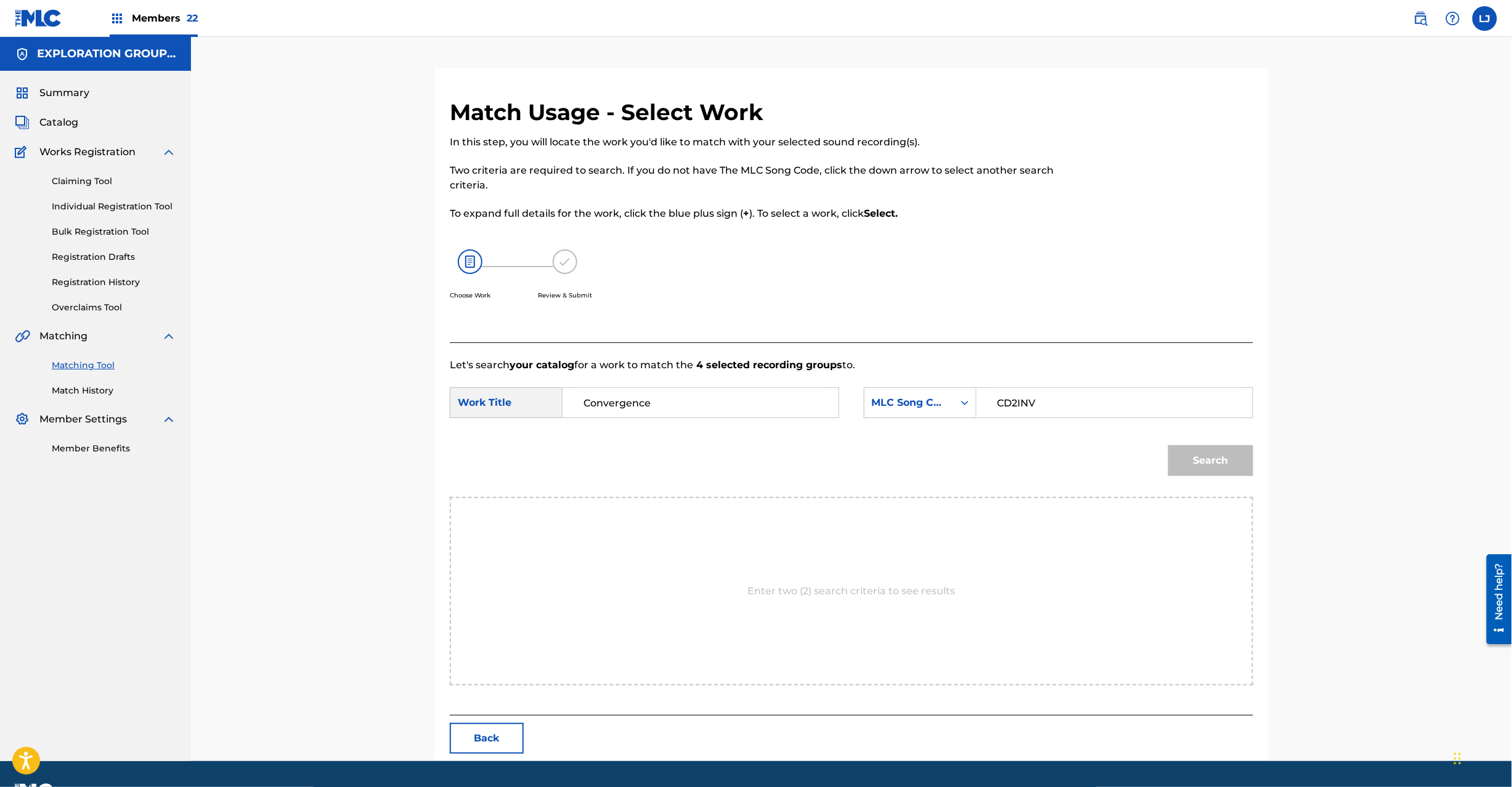
click at [1068, 407] on input "CD2INV" at bounding box center [1114, 403] width 255 height 30
type input "CD2INV"
click at [1191, 457] on button "Search" at bounding box center [1211, 460] width 85 height 31
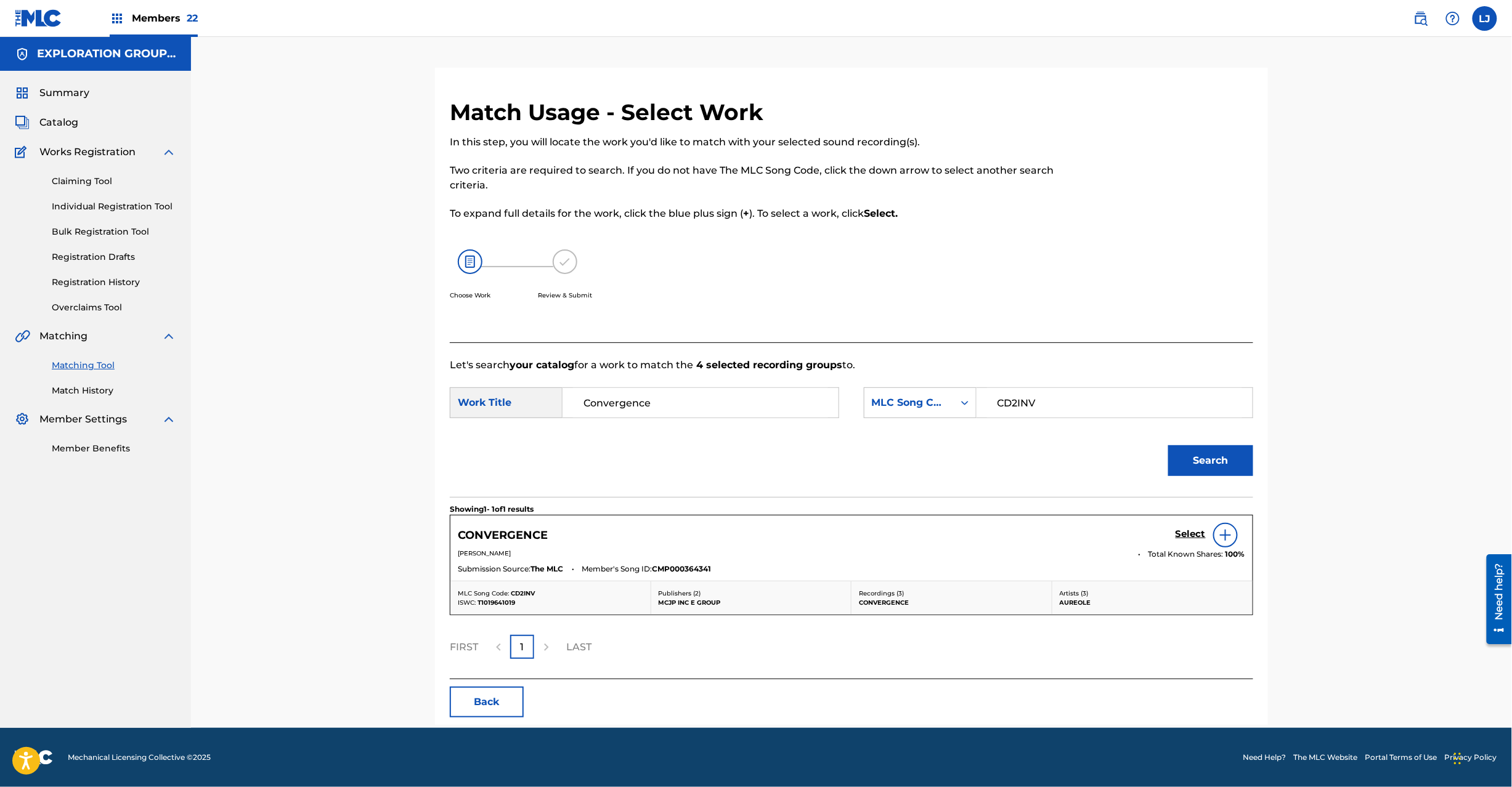
click at [1186, 529] on h5 "Select" at bounding box center [1191, 535] width 30 height 12
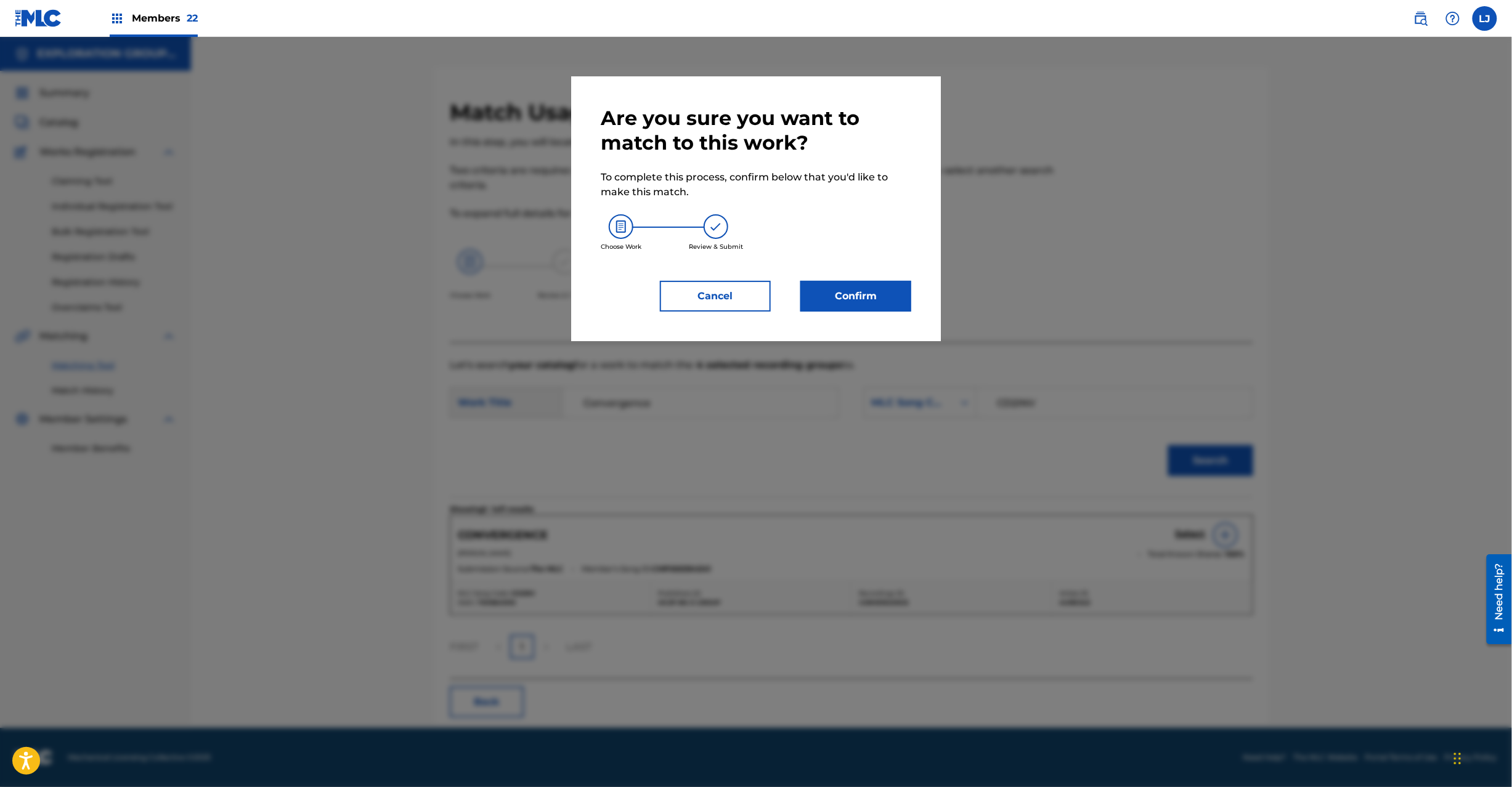
click at [842, 291] on button "Confirm" at bounding box center [855, 296] width 111 height 31
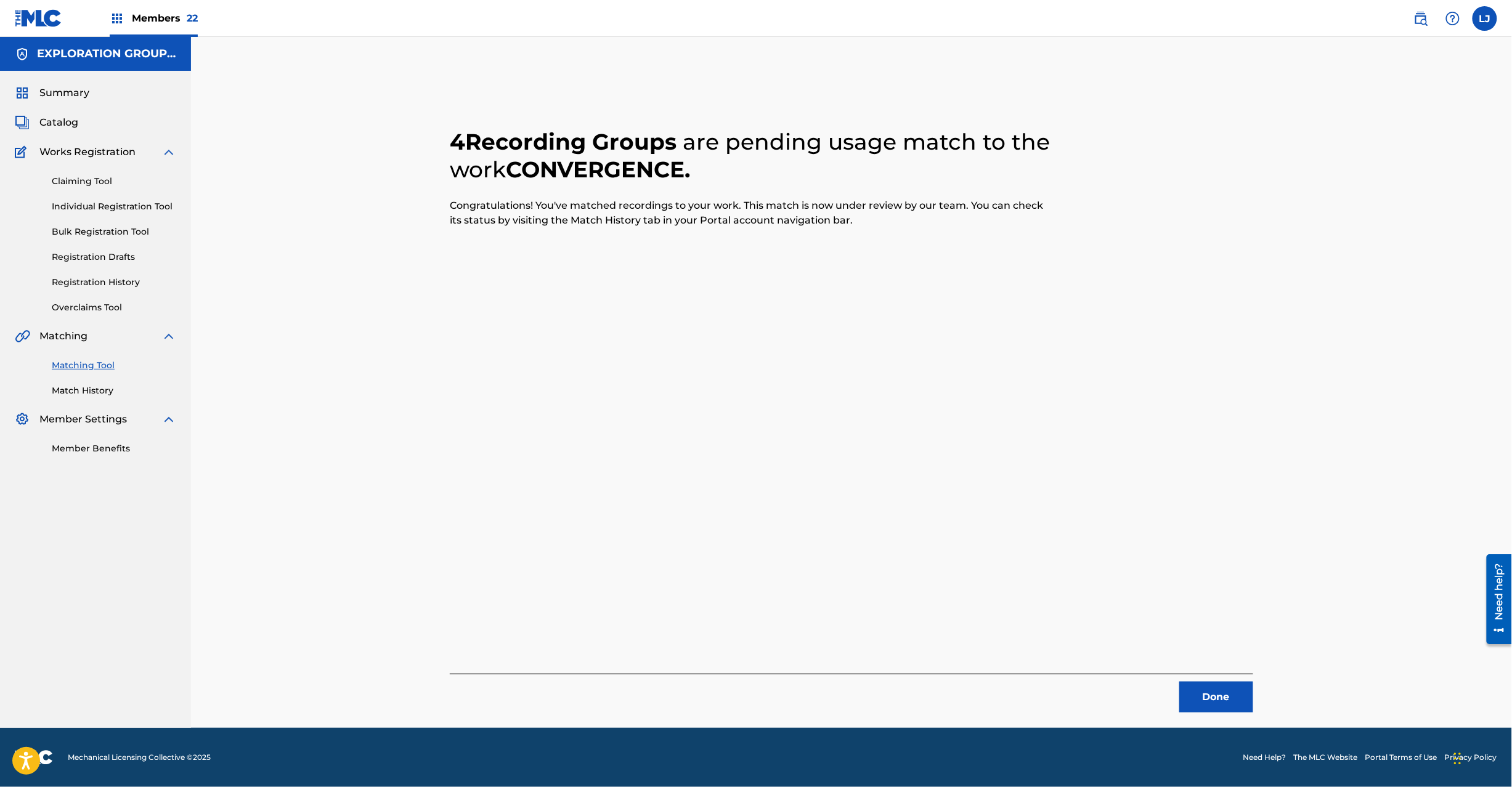
click at [1228, 695] on button "Done" at bounding box center [1216, 697] width 74 height 31
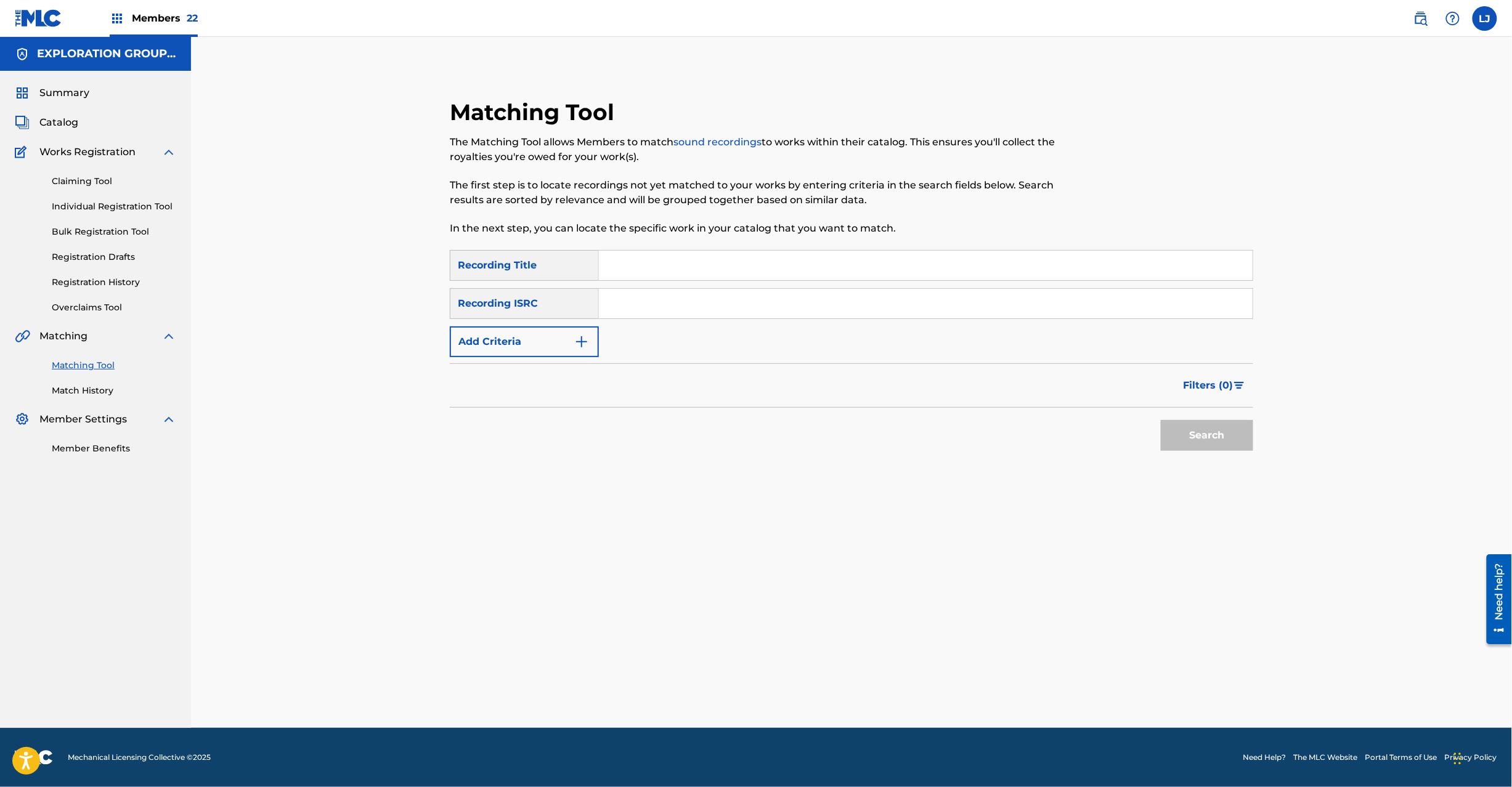
click at [662, 311] on input "Search Form" at bounding box center [926, 304] width 654 height 30
paste input "JPB640900400"
type input "JPB640900400"
click at [1193, 432] on button "Search" at bounding box center [1207, 435] width 92 height 31
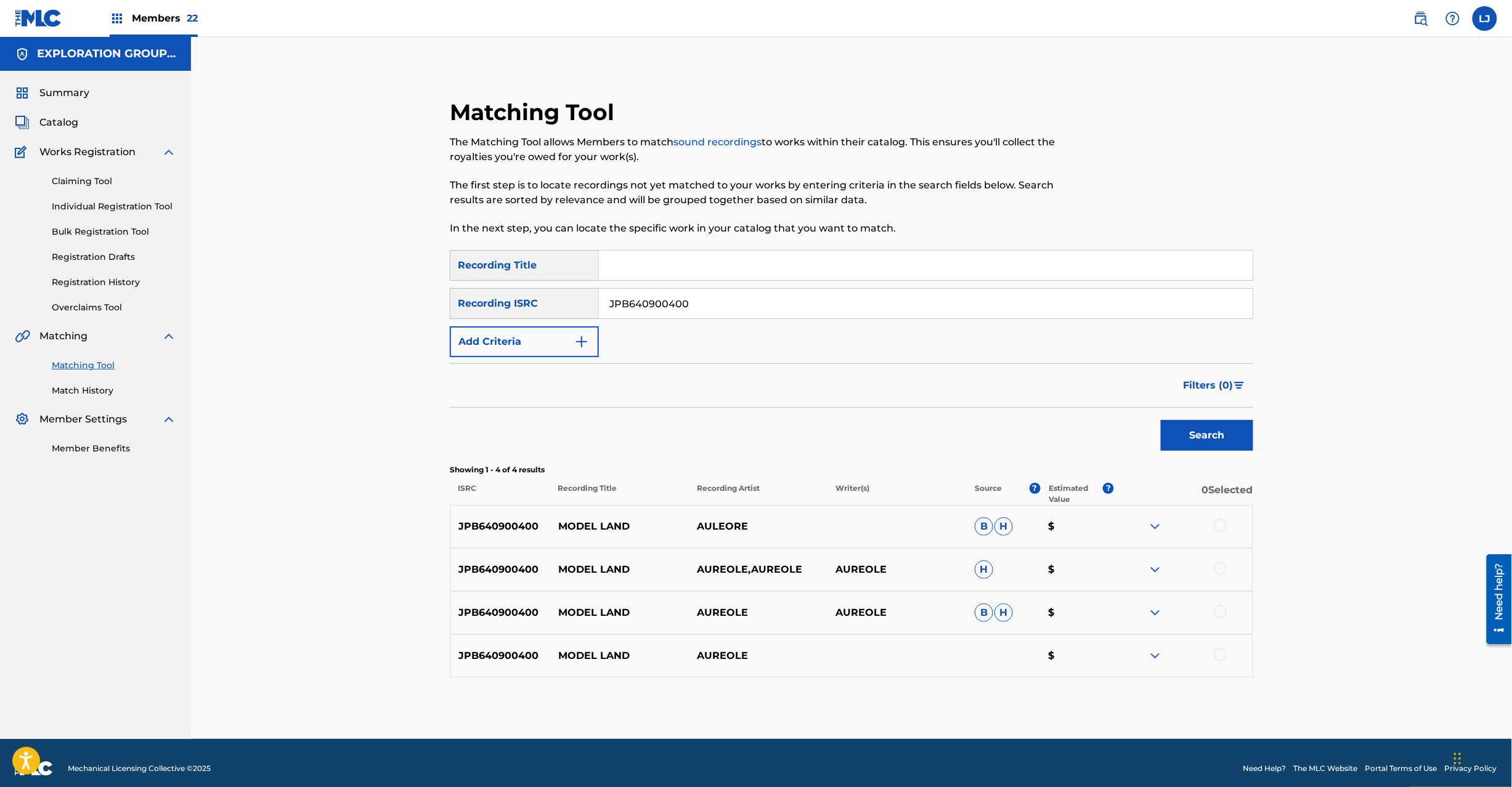
click at [1221, 531] on div at bounding box center [1220, 525] width 12 height 12
drag, startPoint x: 1227, startPoint y: 575, endPoint x: 1223, endPoint y: 571, distance: 5.7
click at [1226, 575] on div at bounding box center [1183, 570] width 138 height 15
click at [1223, 571] on div at bounding box center [1220, 569] width 12 height 12
click at [1215, 618] on div at bounding box center [1183, 613] width 138 height 15
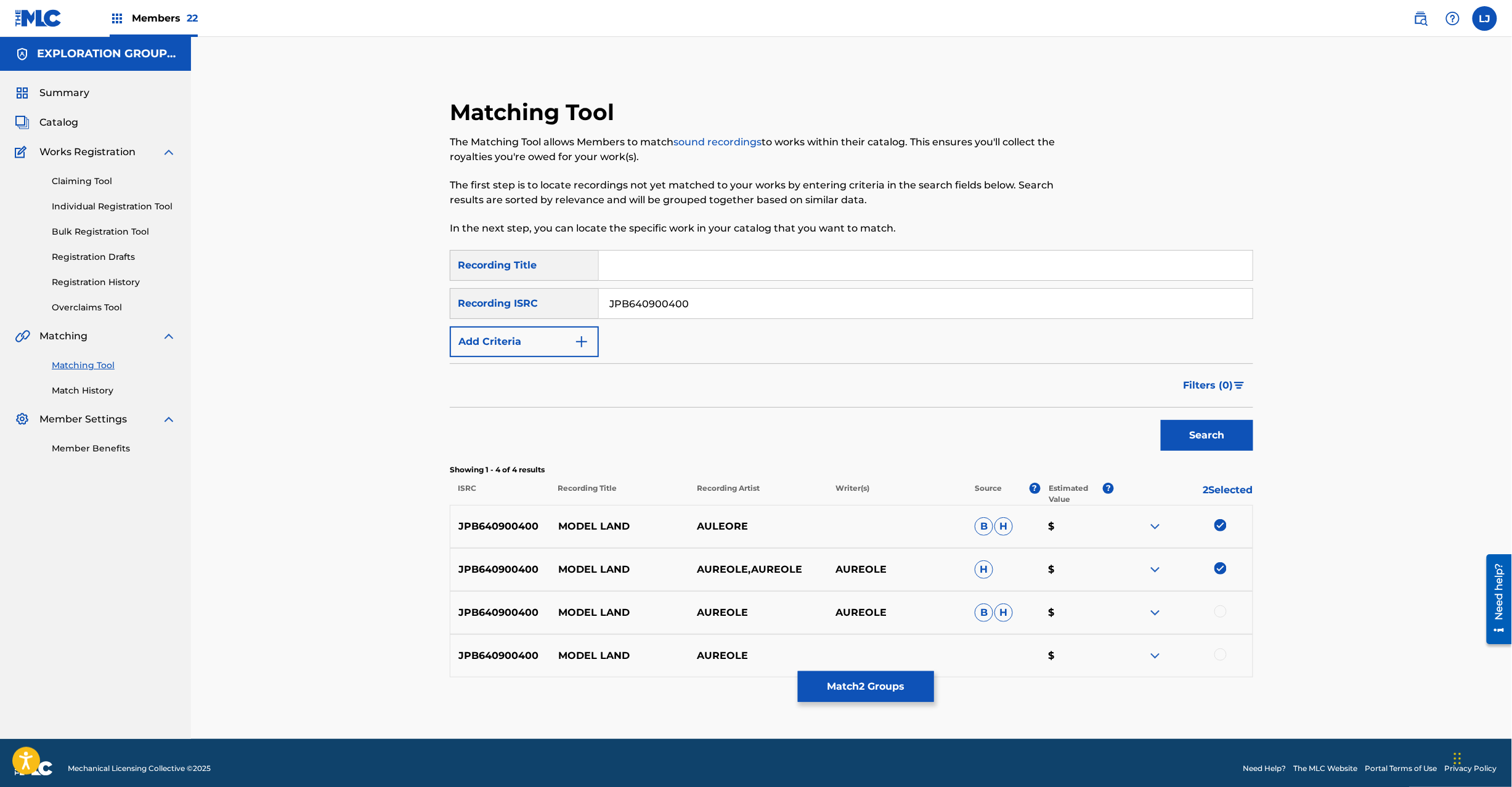
click at [1219, 607] on div at bounding box center [1220, 611] width 12 height 12
click at [1221, 655] on div at bounding box center [1220, 655] width 12 height 12
click at [916, 686] on button "Match 4 Groups" at bounding box center [866, 687] width 136 height 31
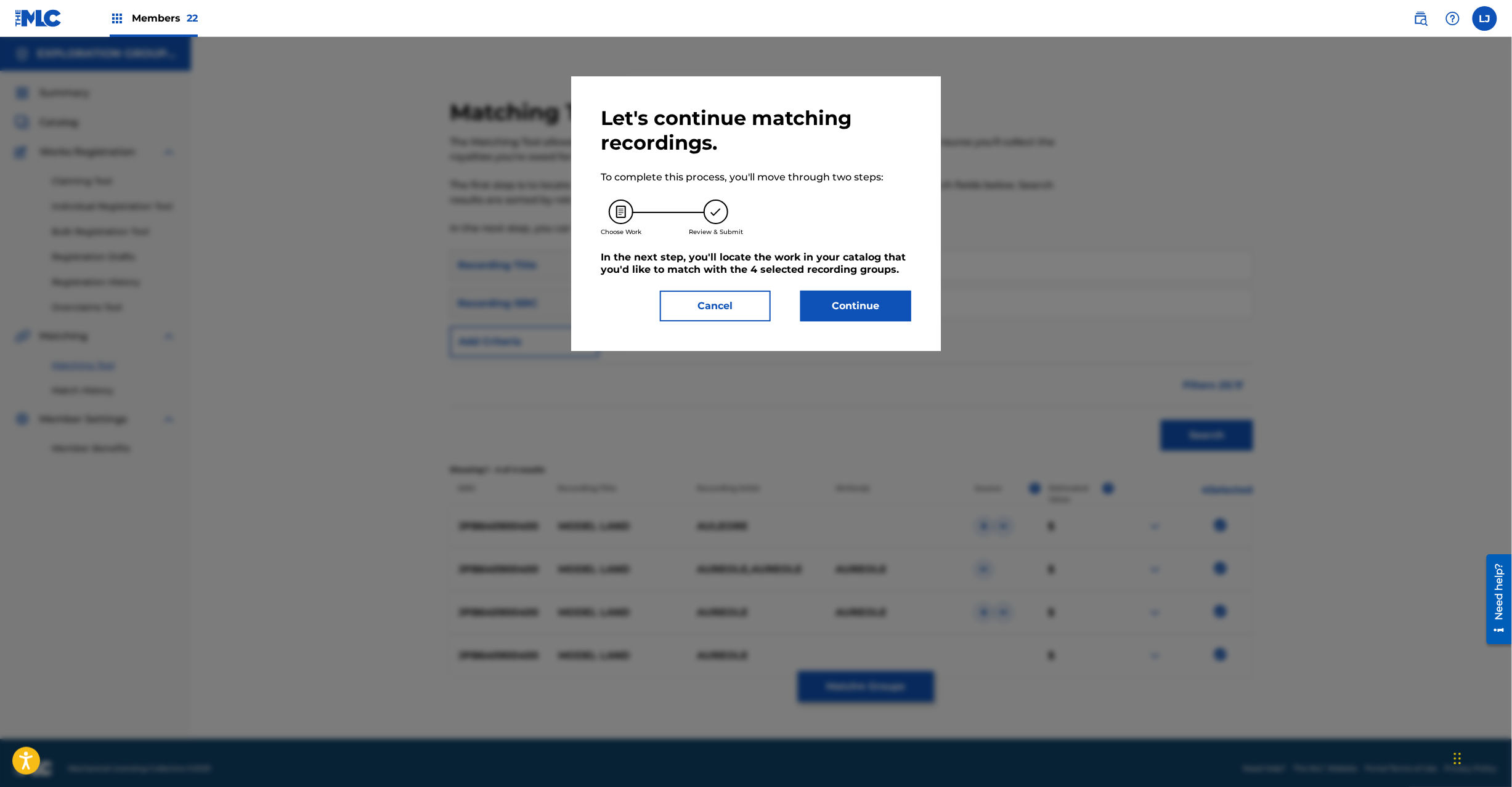
click at [878, 310] on button "Continue" at bounding box center [855, 306] width 111 height 31
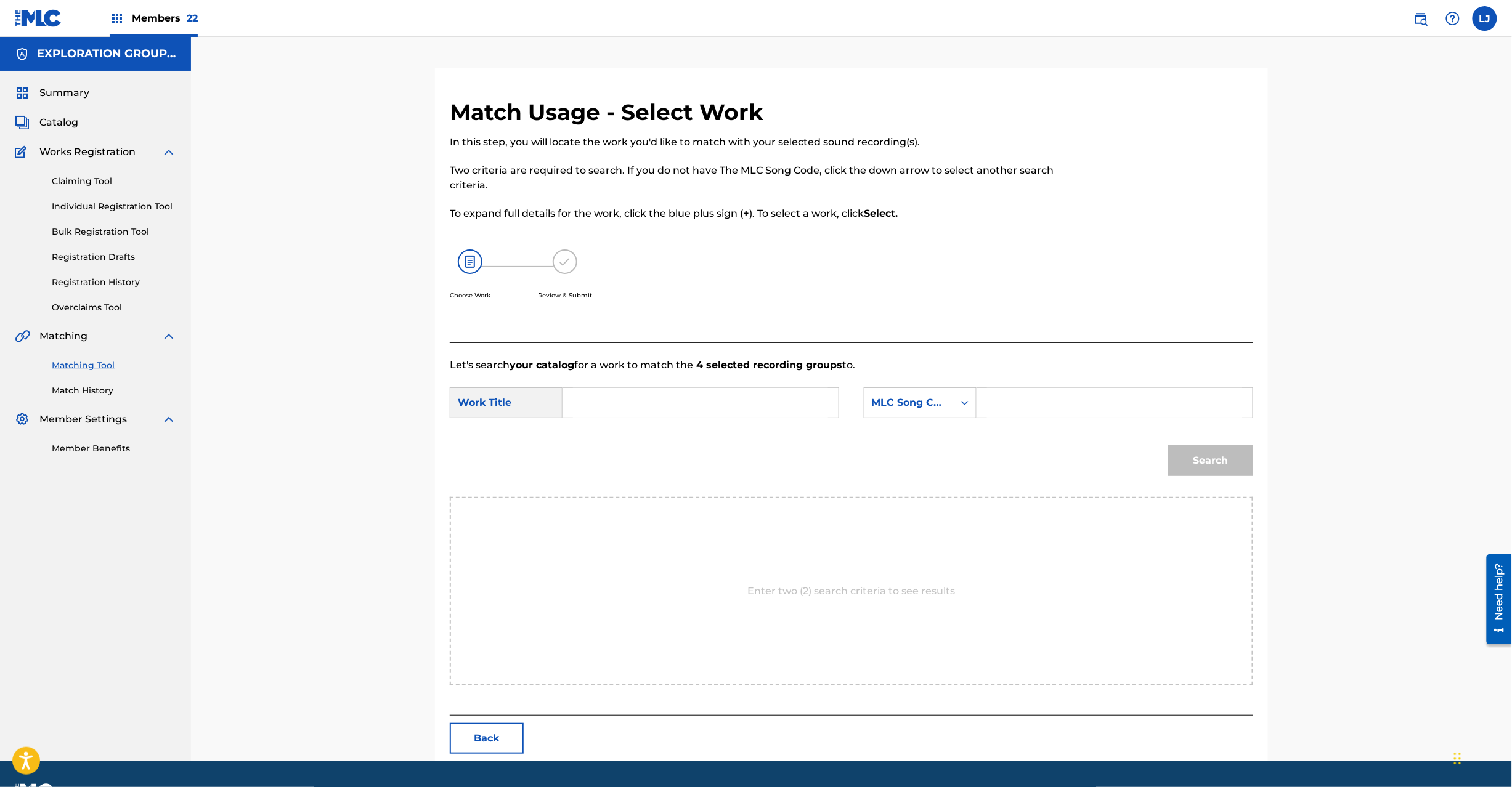
click at [707, 397] on input "Search Form" at bounding box center [701, 403] width 255 height 30
paste input "Model Land MG8V3U"
click at [668, 399] on input "Model Land MG8V3U" at bounding box center [701, 403] width 255 height 30
click at [670, 399] on input "Model Land MG8V3U" at bounding box center [701, 403] width 255 height 30
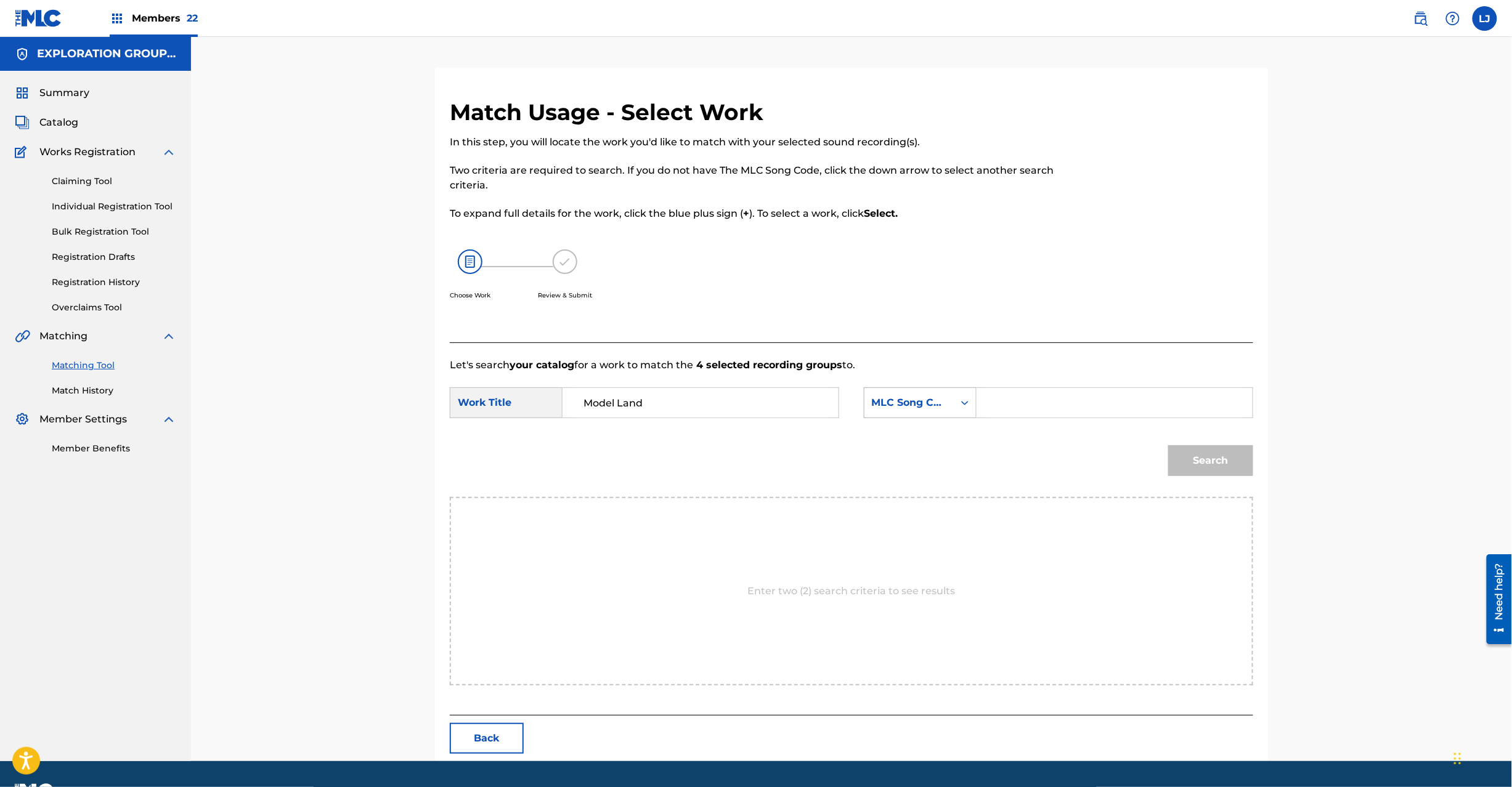
type input "Model Land"
drag, startPoint x: 966, startPoint y: 405, endPoint x: 997, endPoint y: 401, distance: 31.3
click at [971, 405] on div "Search Form" at bounding box center [965, 403] width 22 height 22
click at [1003, 401] on input "Search Form" at bounding box center [1114, 403] width 255 height 30
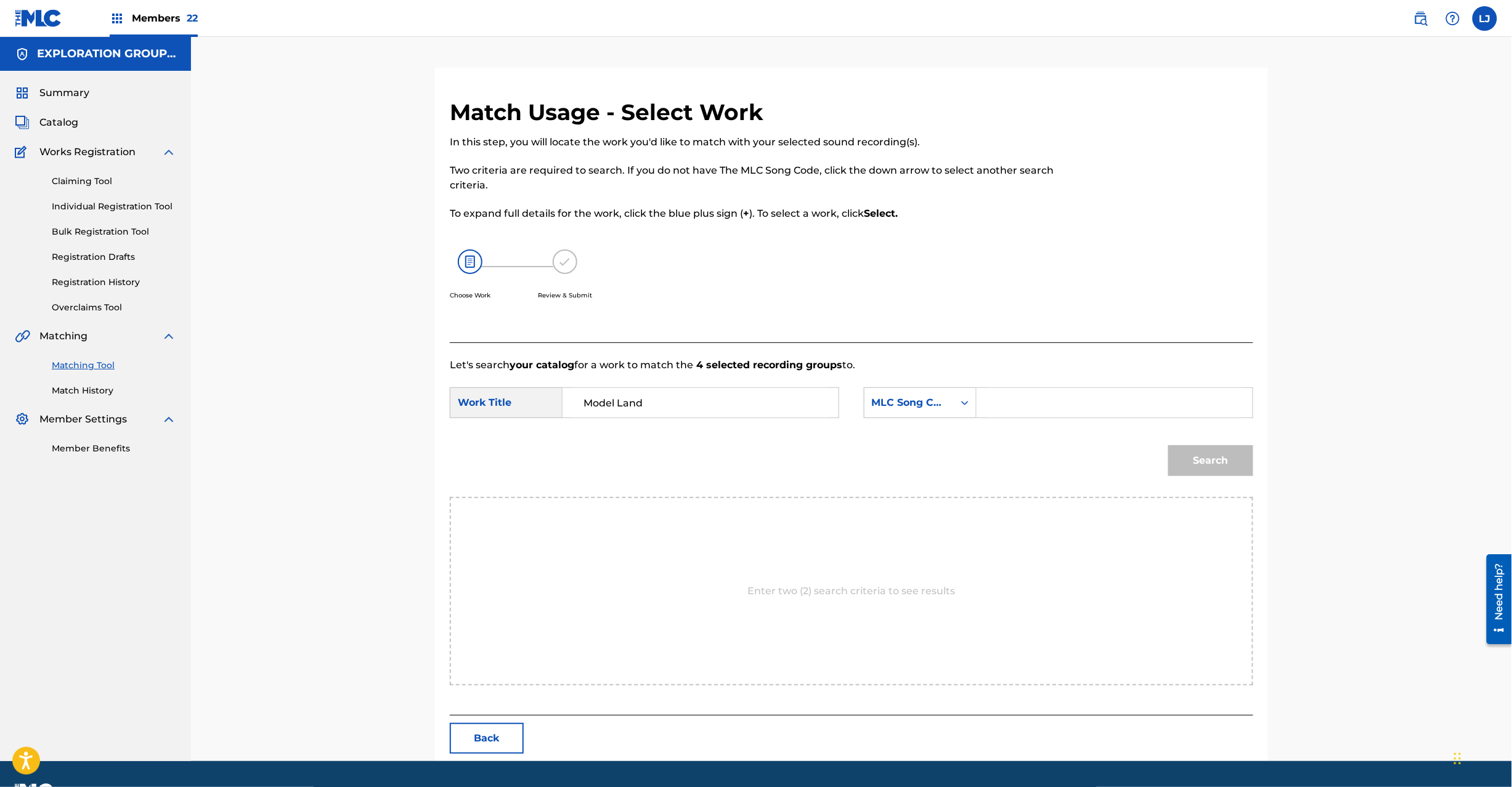
paste input "MG8V3U"
type input "MG8V3U"
click at [1170, 460] on button "Search" at bounding box center [1211, 460] width 85 height 31
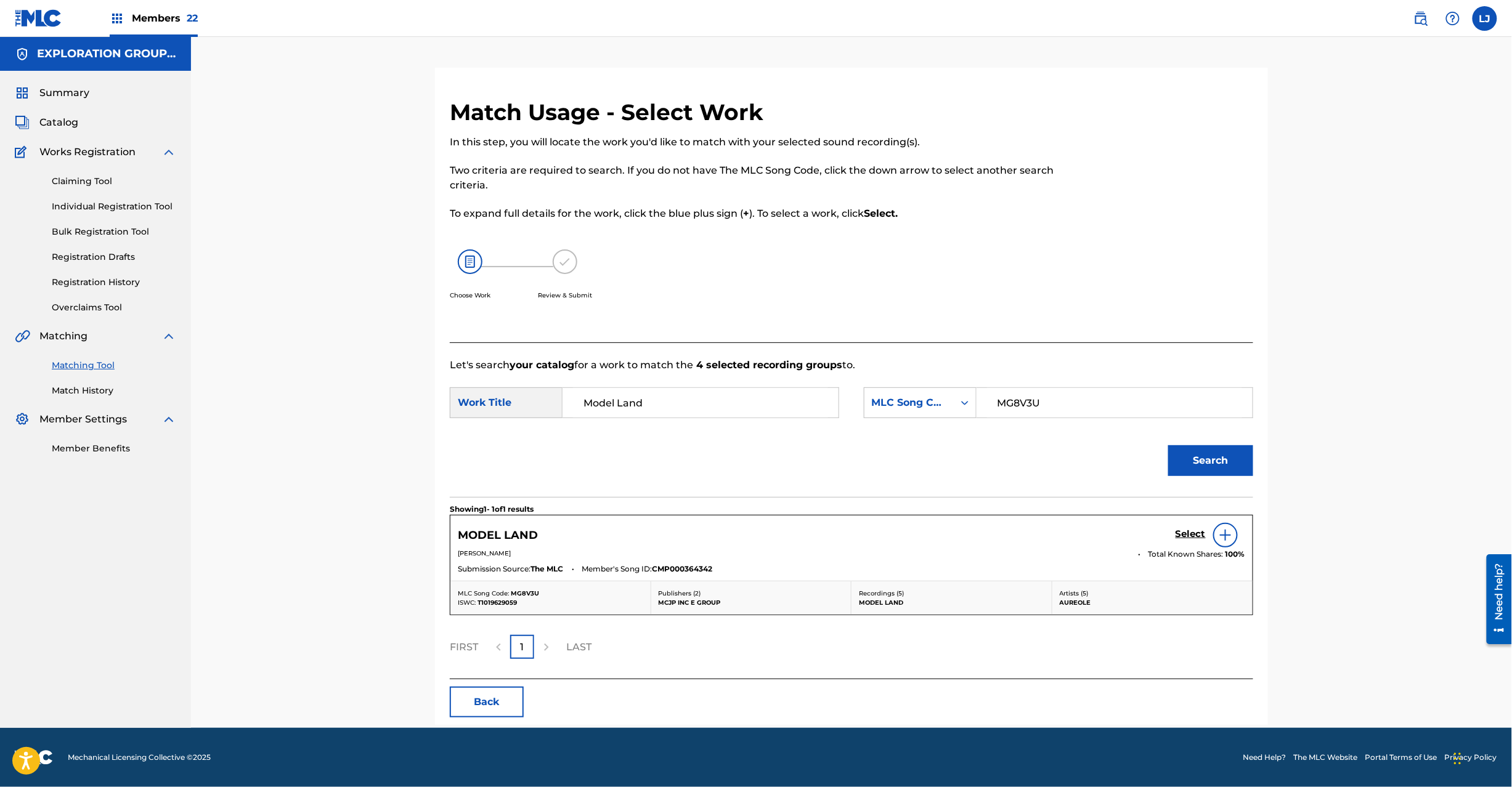
click at [1183, 531] on h5 "Select" at bounding box center [1191, 535] width 30 height 12
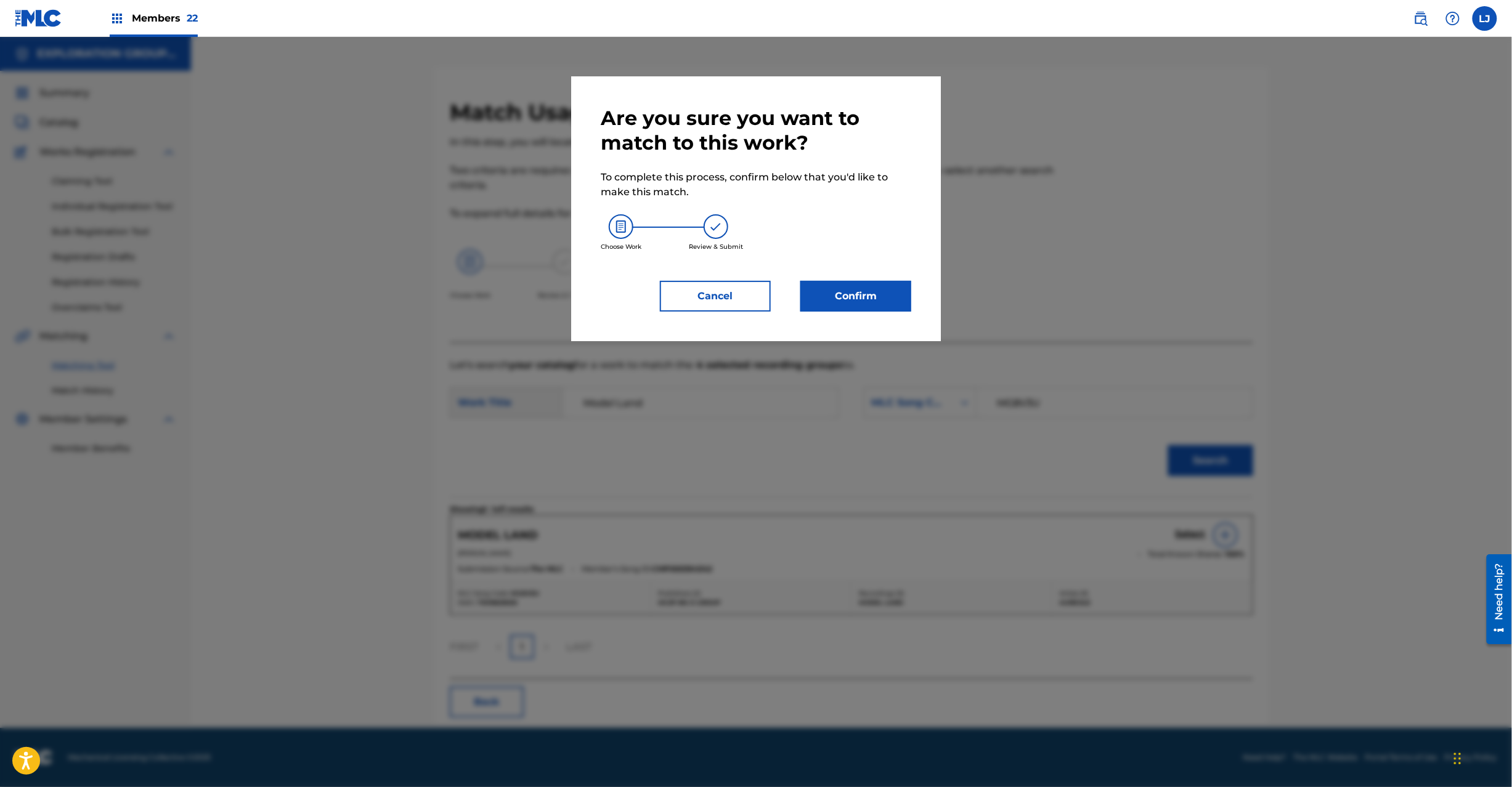
click at [807, 299] on button "Confirm" at bounding box center [855, 296] width 111 height 31
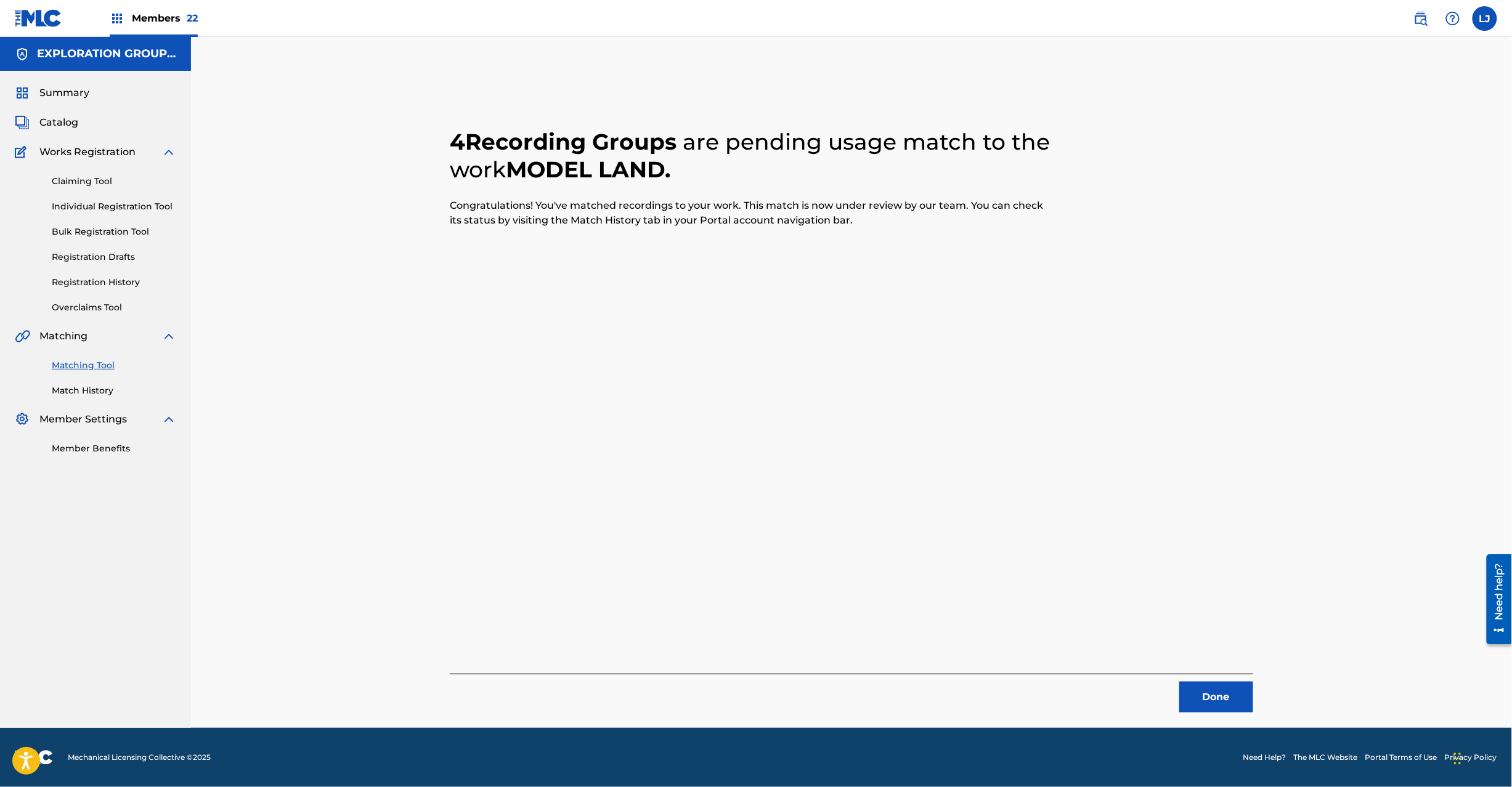
click at [1193, 693] on button "Done" at bounding box center [1216, 697] width 74 height 31
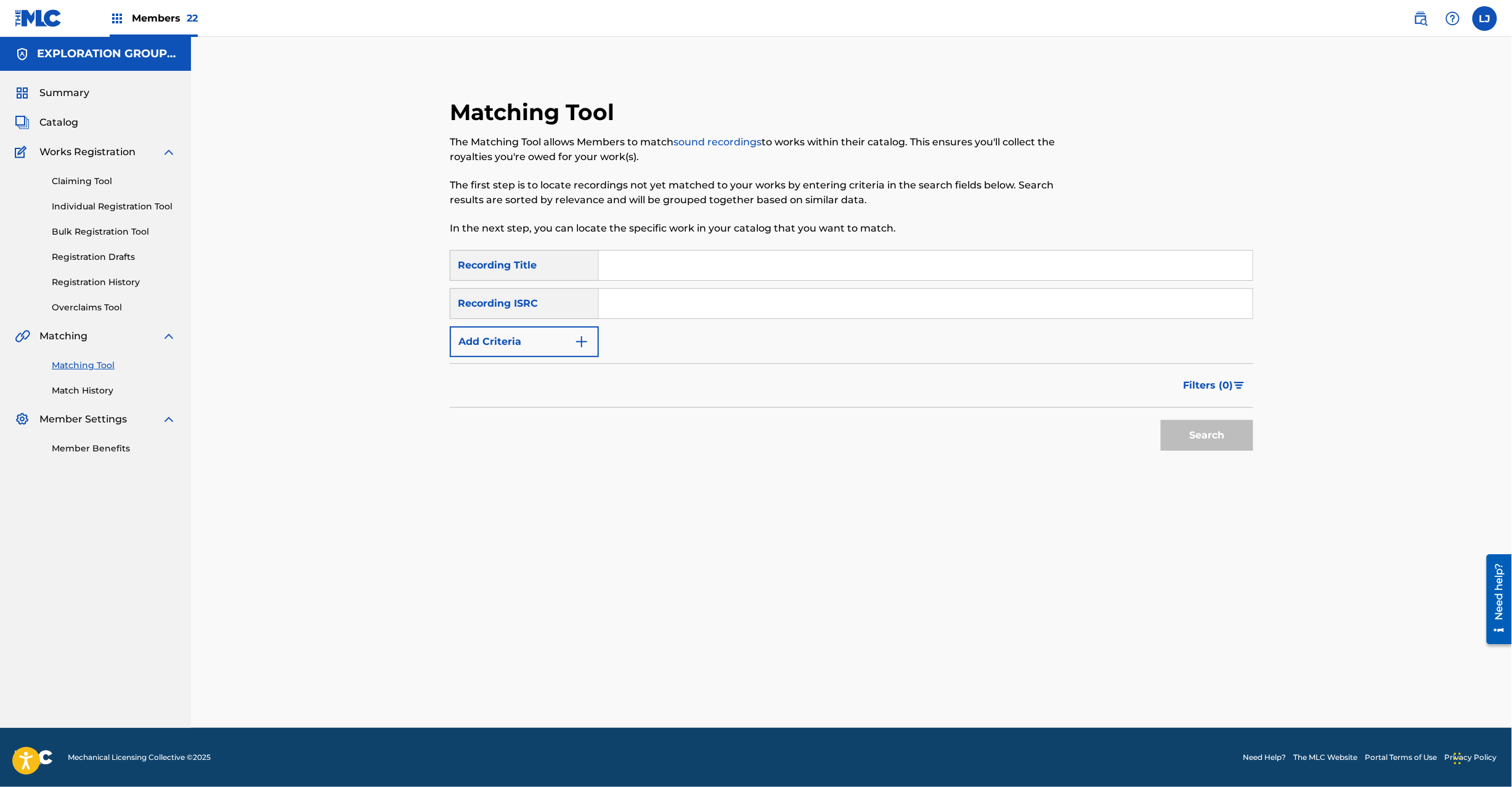
click at [706, 329] on div "SearchWithCriteriafc57ee62-3103-40b7-9081-52edc60af7bd Recording Title SearchWi…" at bounding box center [851, 303] width 804 height 107
paste input "JPB640900401"
click at [695, 312] on input "JPB640900401" at bounding box center [926, 304] width 654 height 30
type input "JPB640900401"
click at [1179, 440] on button "Search" at bounding box center [1207, 435] width 92 height 31
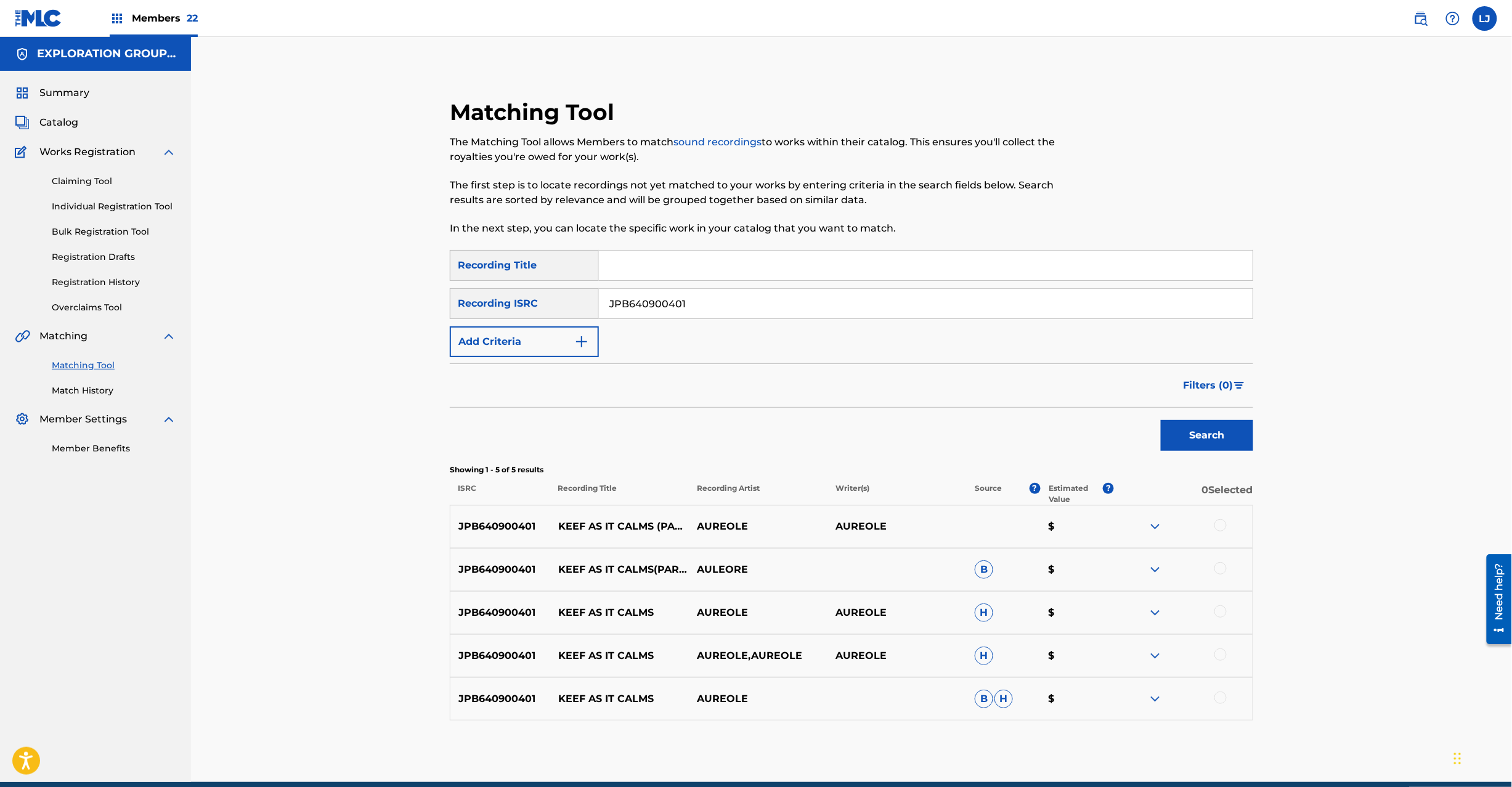
click at [1214, 525] on div at bounding box center [1220, 525] width 12 height 12
click at [1223, 573] on div at bounding box center [1220, 569] width 12 height 12
click at [1219, 606] on div at bounding box center [1220, 611] width 12 height 12
click at [1223, 649] on div at bounding box center [1220, 655] width 12 height 12
click at [1221, 700] on div at bounding box center [1220, 698] width 12 height 12
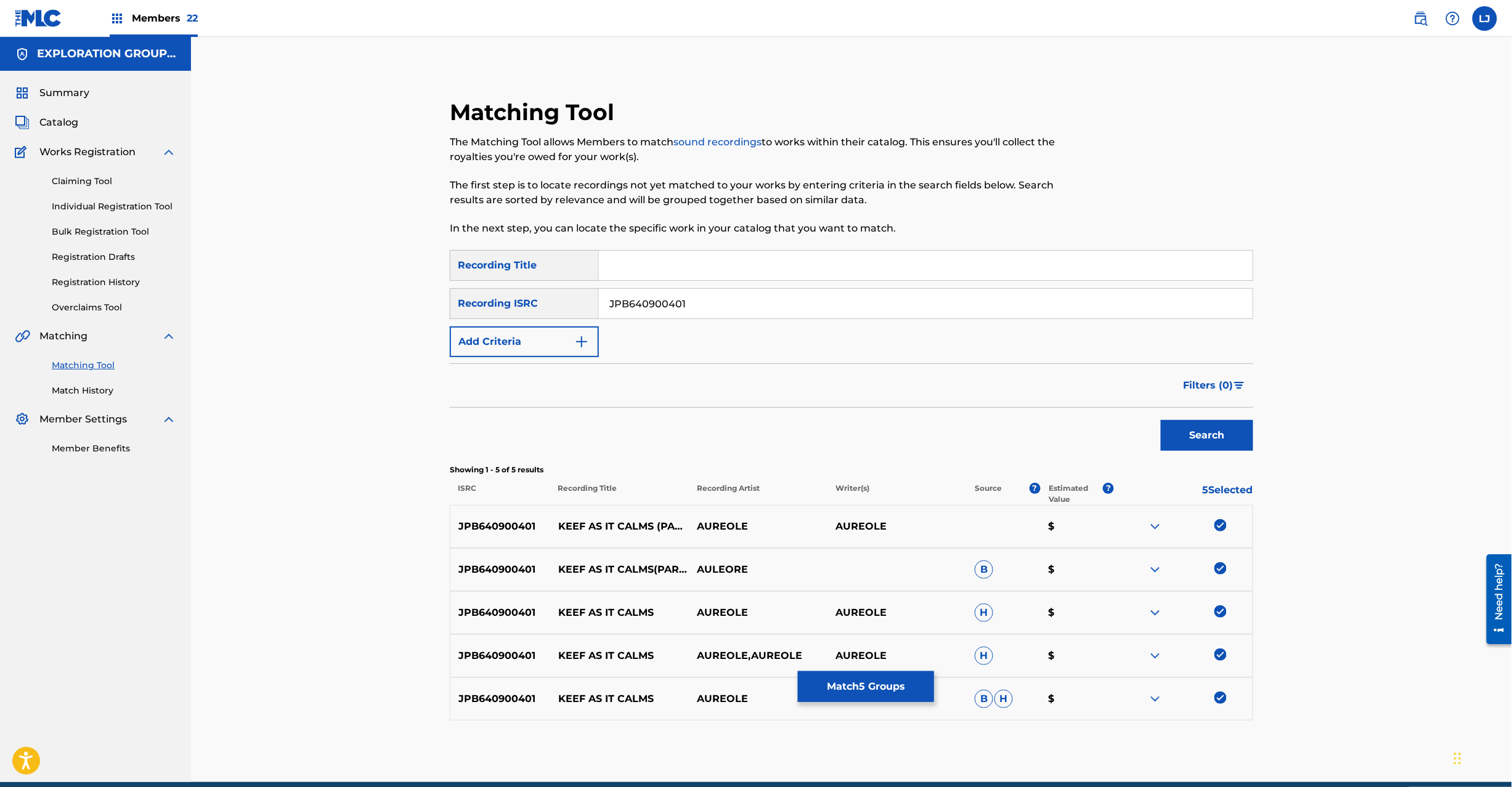
click at [868, 684] on button "Match 5 Groups" at bounding box center [866, 687] width 136 height 31
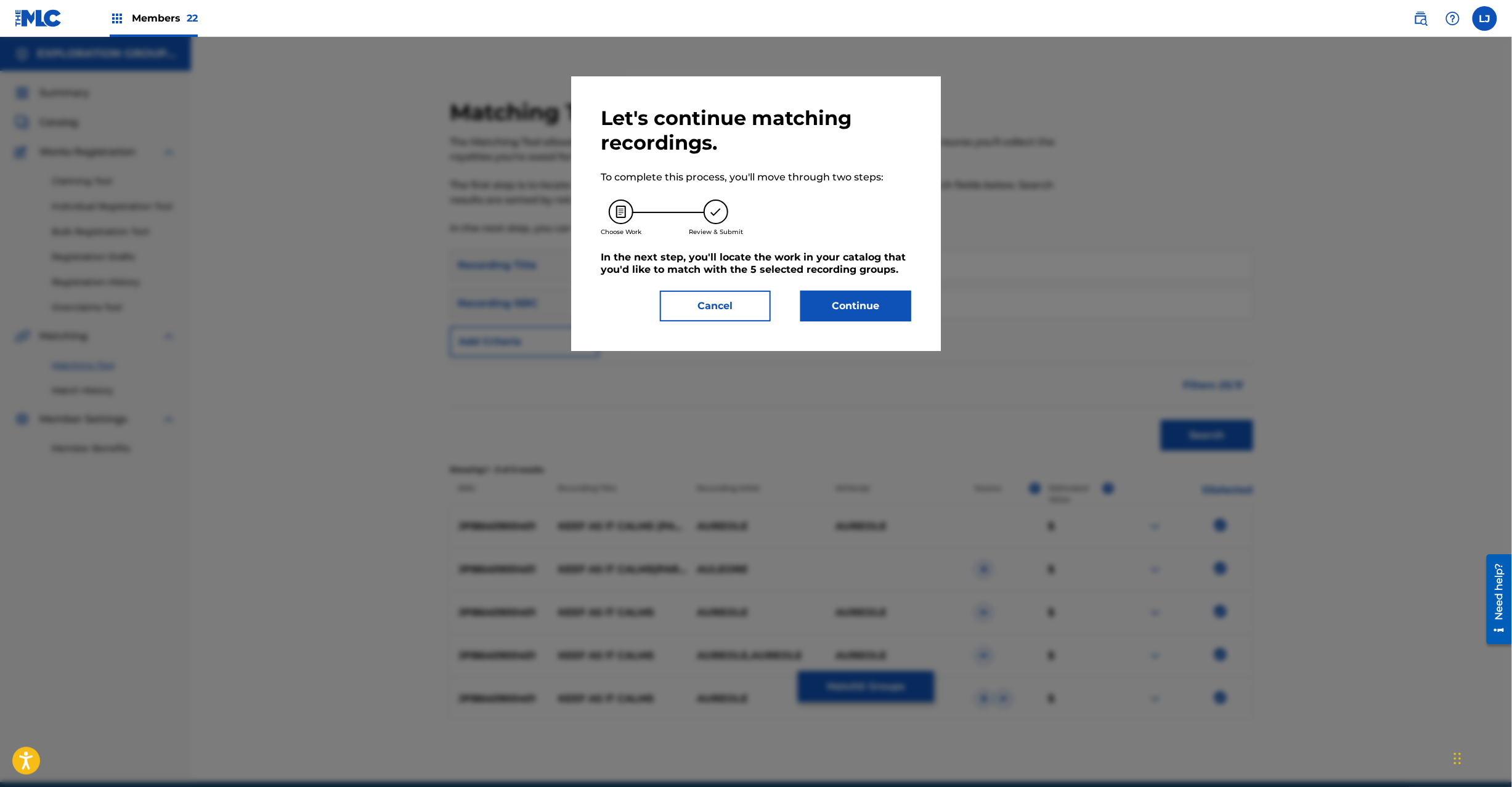
click at [846, 308] on button "Continue" at bounding box center [855, 306] width 111 height 31
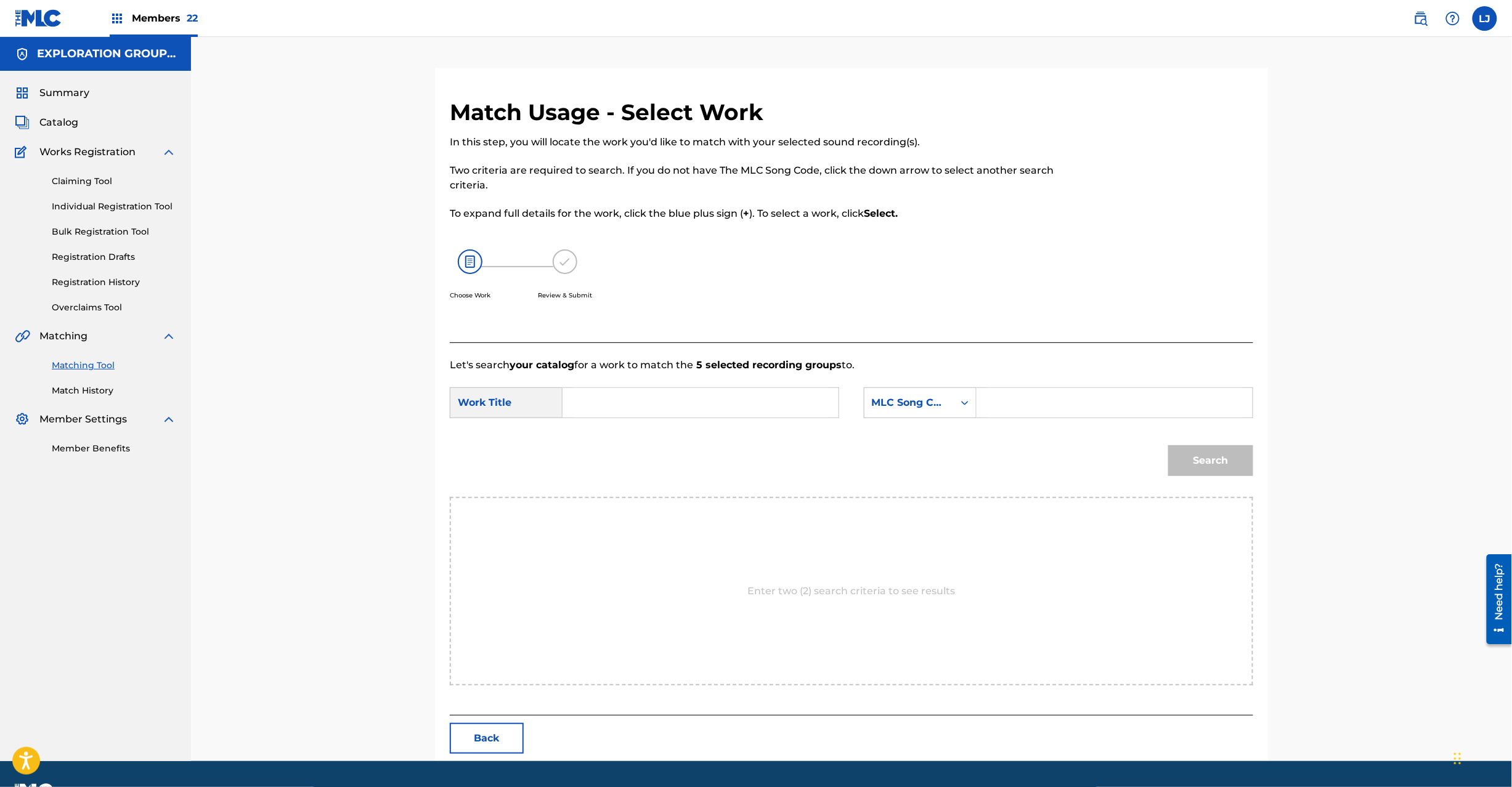
click at [672, 395] on input "Search Form" at bounding box center [701, 403] width 255 height 30
paste input "Keef As It Calms KE9SL5"
click at [681, 397] on input "Keef As It Calms KE9SL5" at bounding box center [701, 403] width 255 height 30
type input "Keef As It Calms"
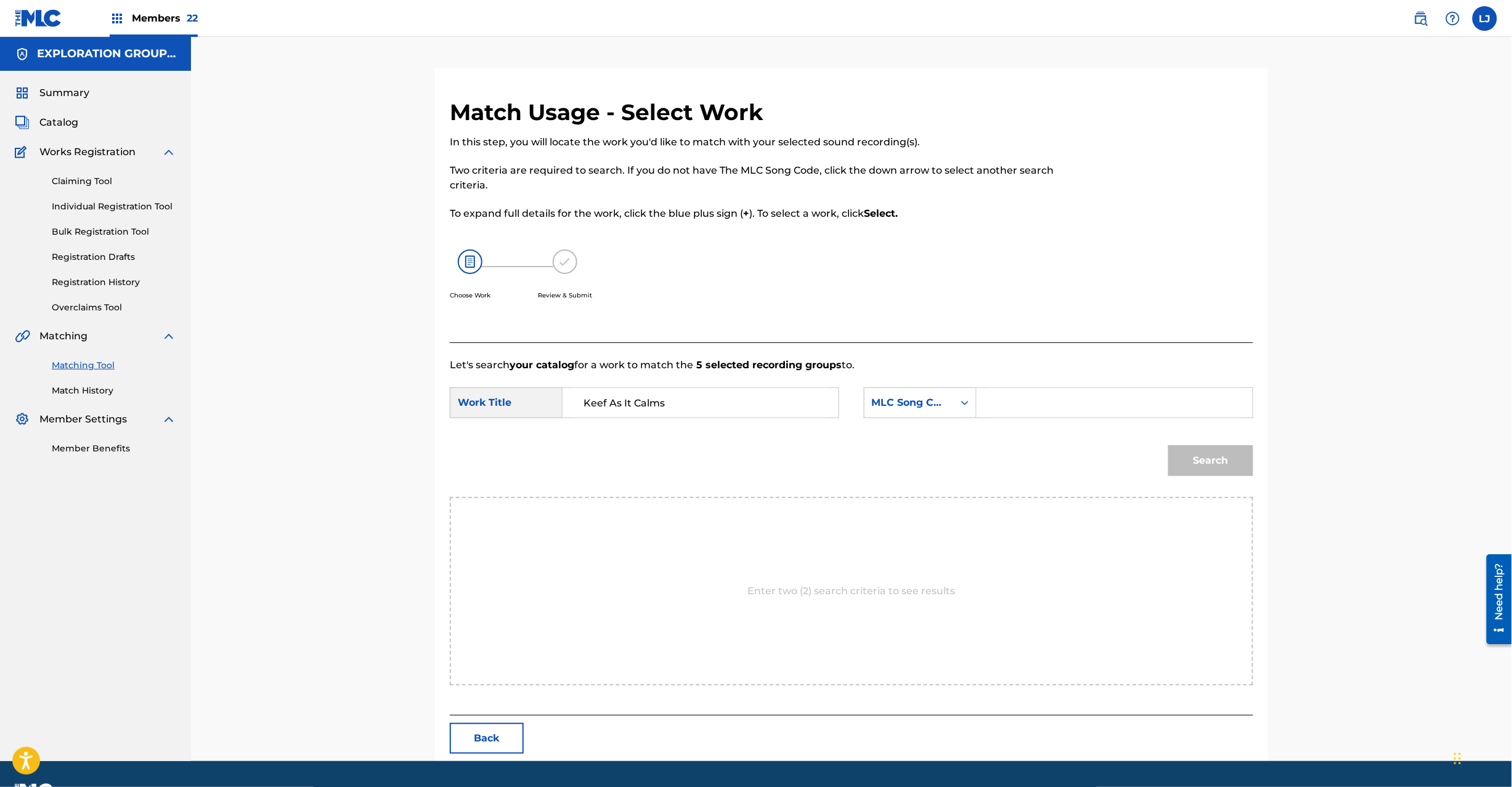
click at [1073, 407] on input "Search Form" at bounding box center [1114, 403] width 255 height 30
paste input "KE9SL5"
type input "KE9SL5"
click at [1172, 450] on button "Search" at bounding box center [1211, 460] width 85 height 31
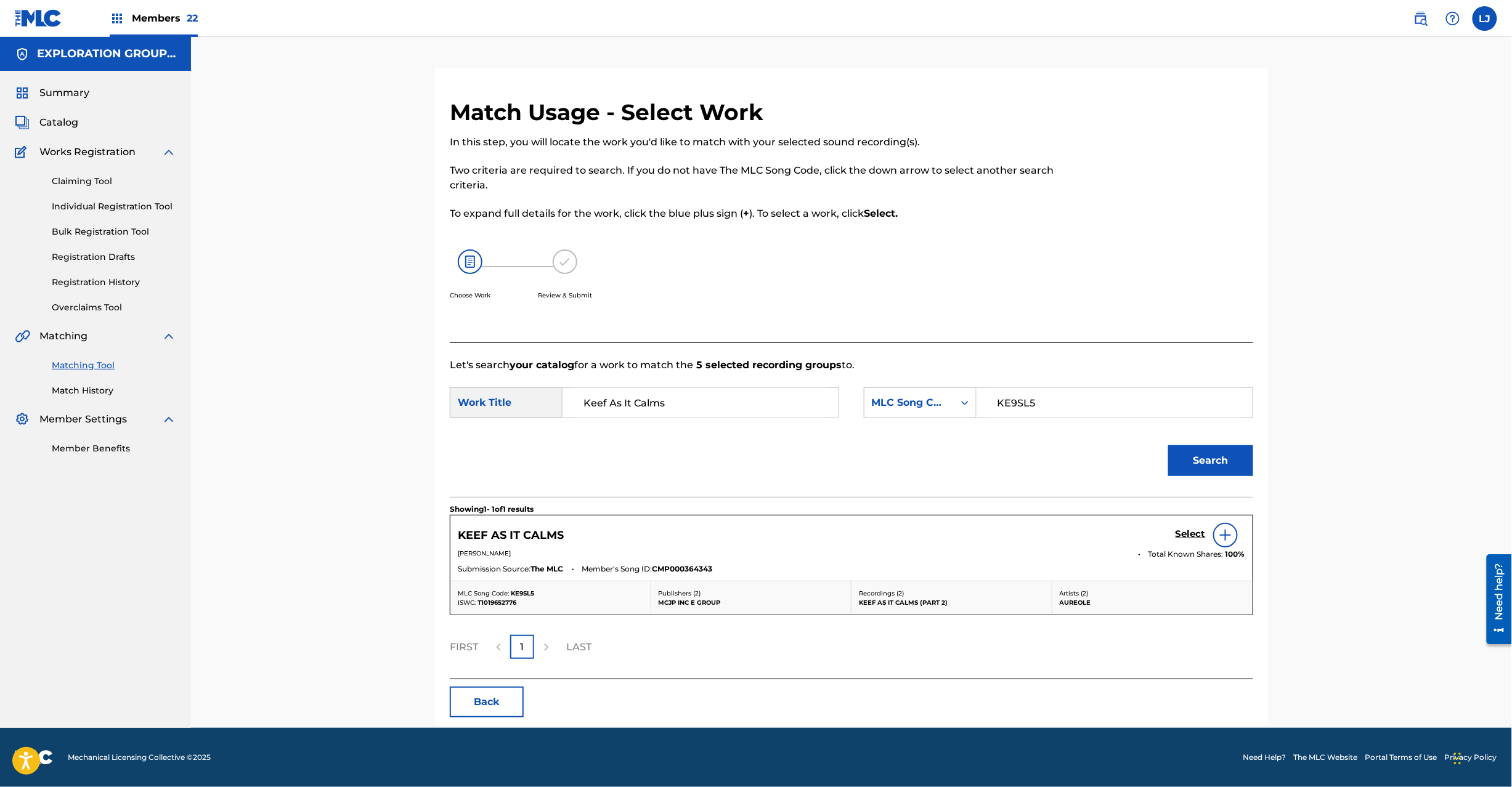
click at [1201, 531] on h5 "Select" at bounding box center [1191, 535] width 30 height 12
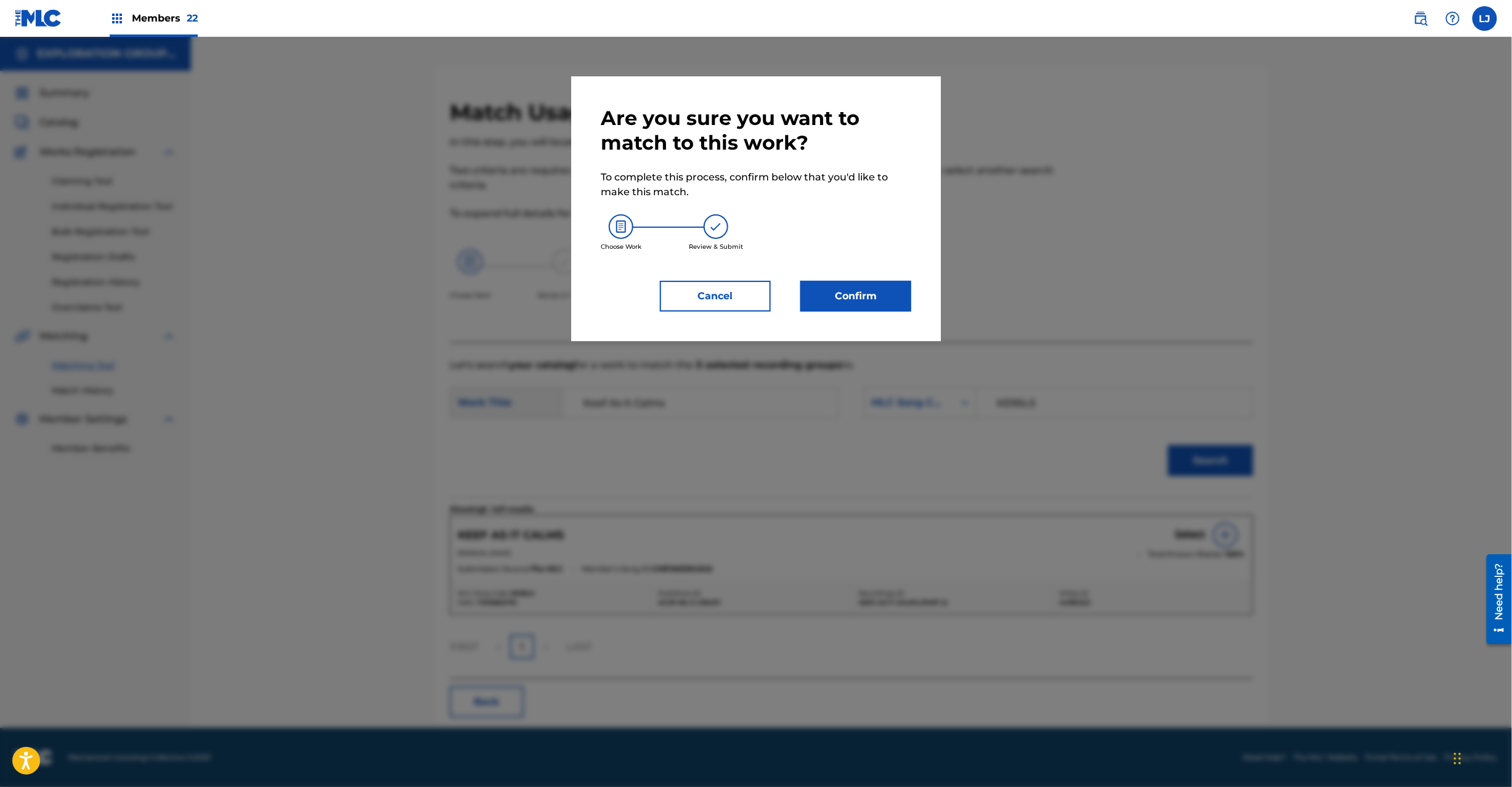
click at [873, 291] on button "Confirm" at bounding box center [855, 296] width 111 height 31
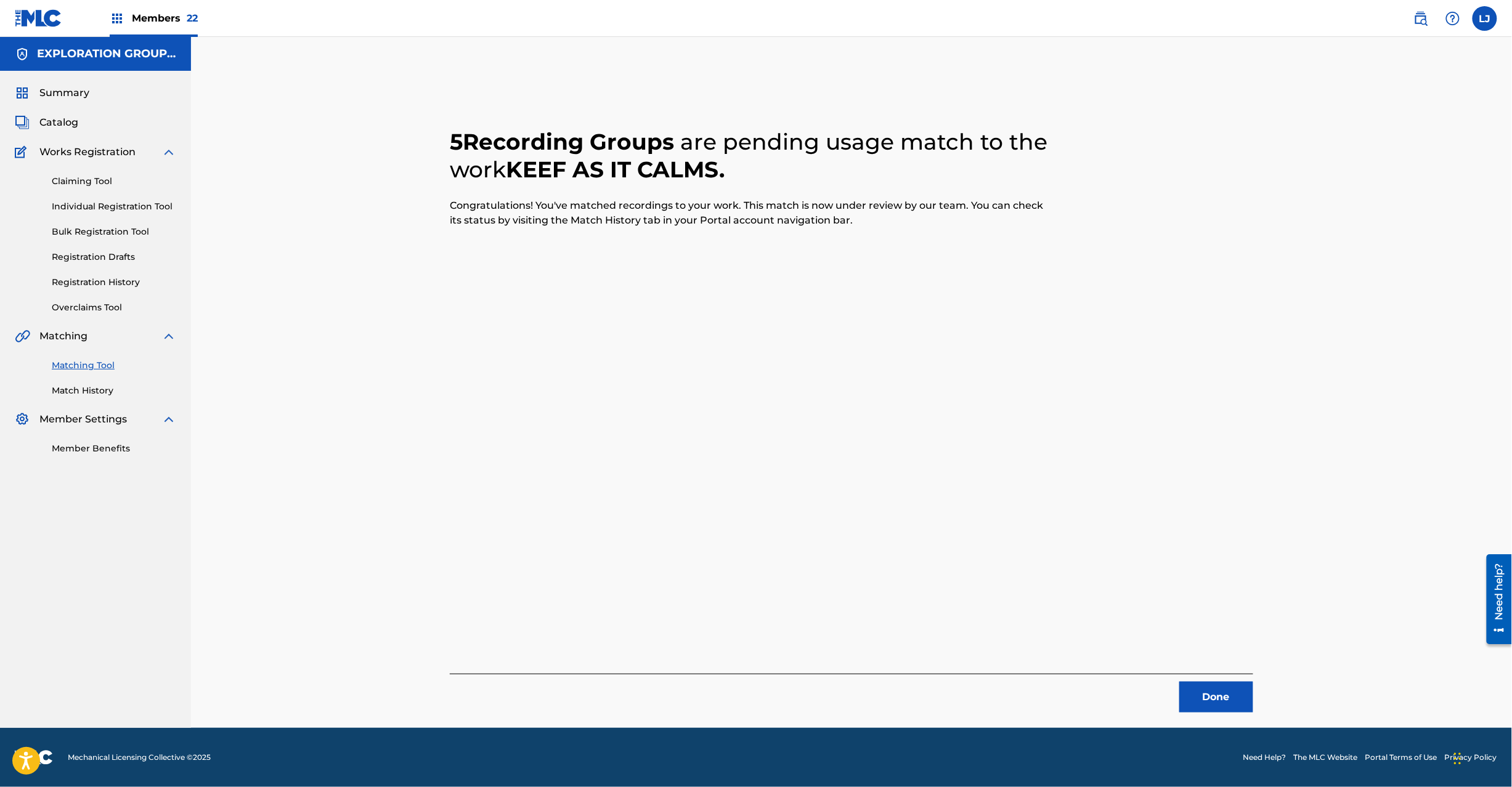
click at [1199, 695] on button "Done" at bounding box center [1216, 697] width 74 height 31
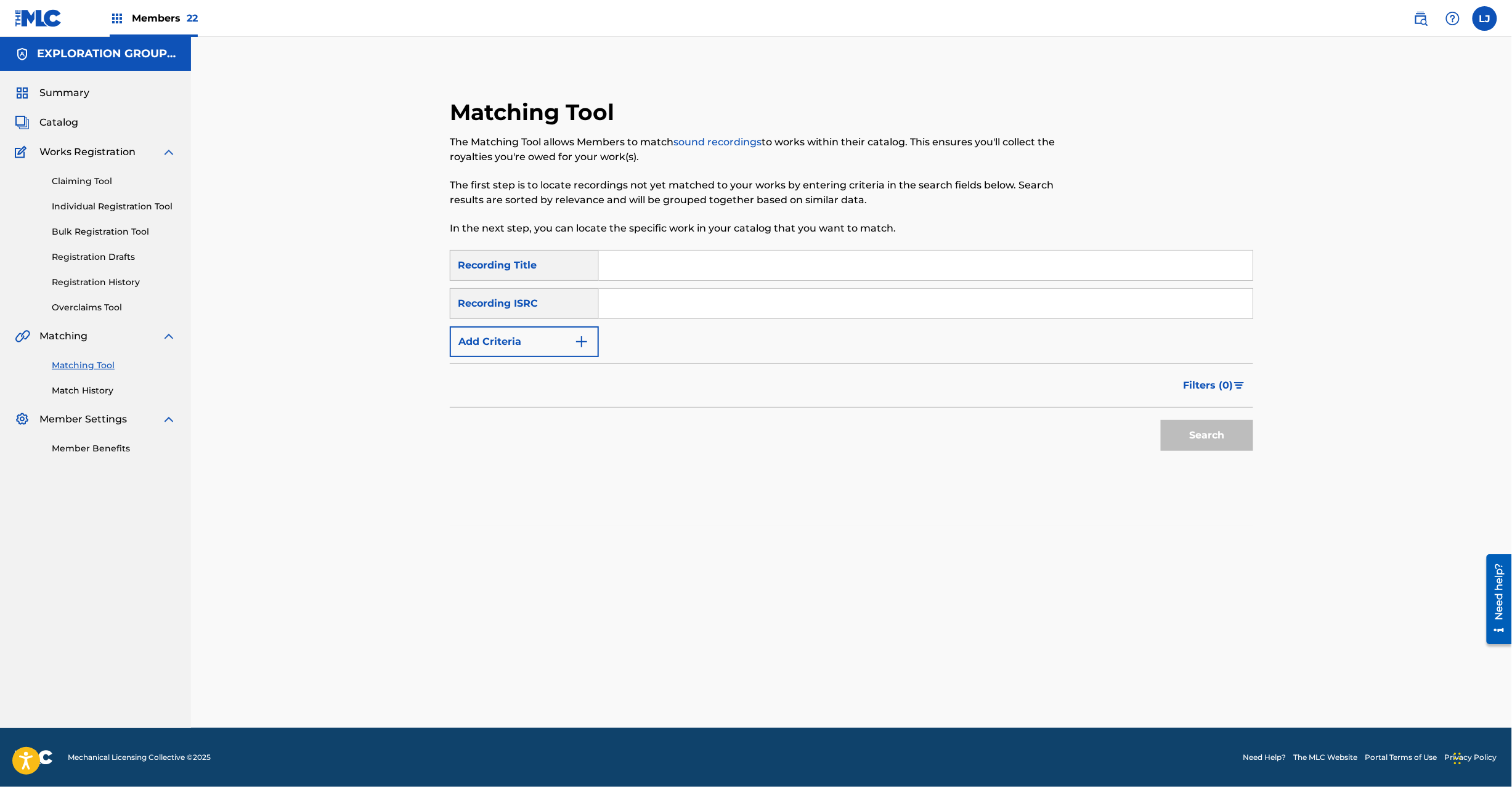
click at [645, 297] on input "Search Form" at bounding box center [926, 304] width 654 height 30
paste input "JPI270900064"
click at [1210, 424] on button "Search" at bounding box center [1207, 435] width 92 height 31
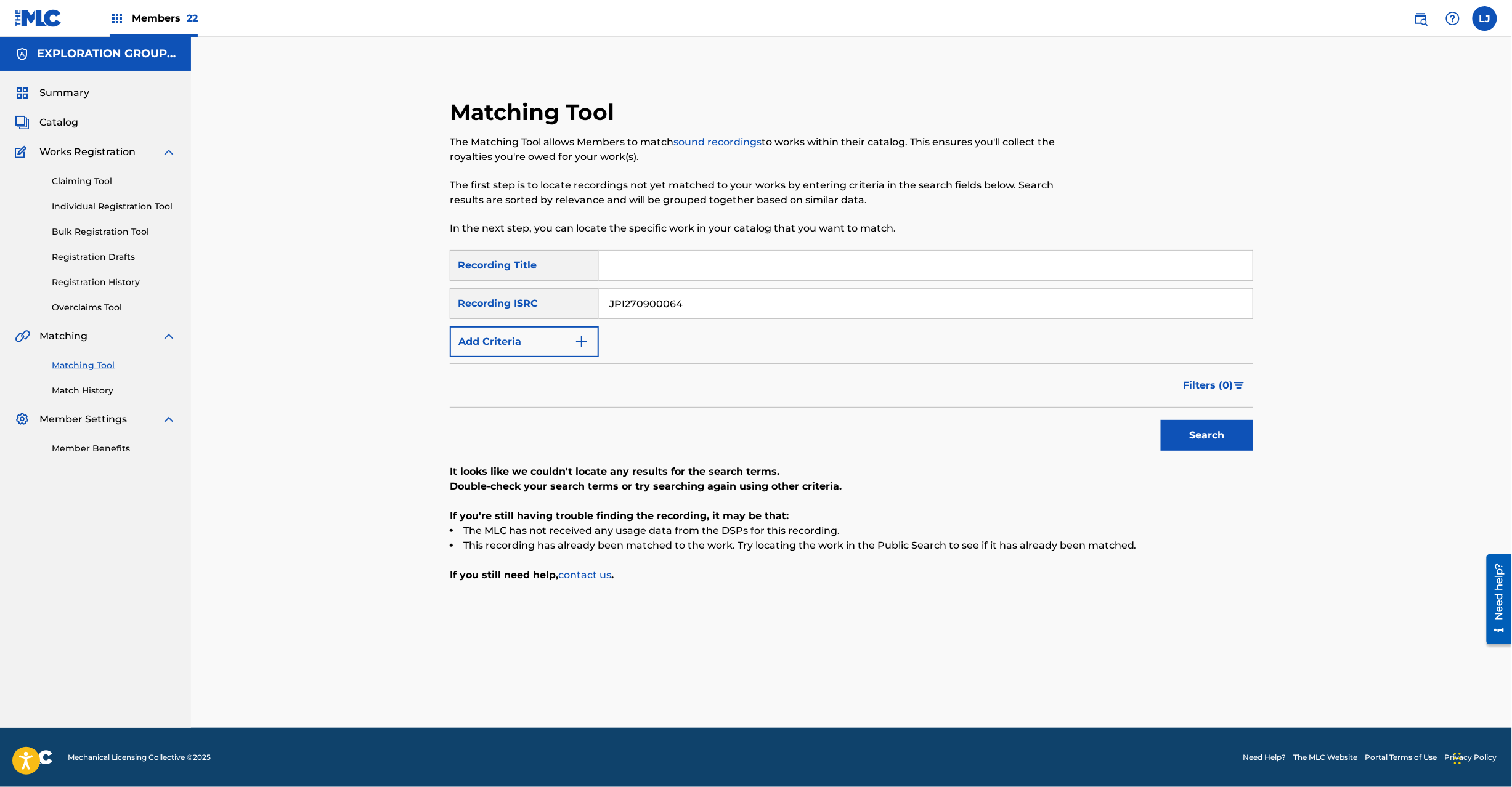
click at [684, 299] on input "JPI270900064" at bounding box center [926, 304] width 654 height 30
paste input "5"
click at [1205, 434] on button "Search" at bounding box center [1207, 435] width 92 height 31
click at [716, 302] on input "JPI270900065" at bounding box center [926, 304] width 654 height 30
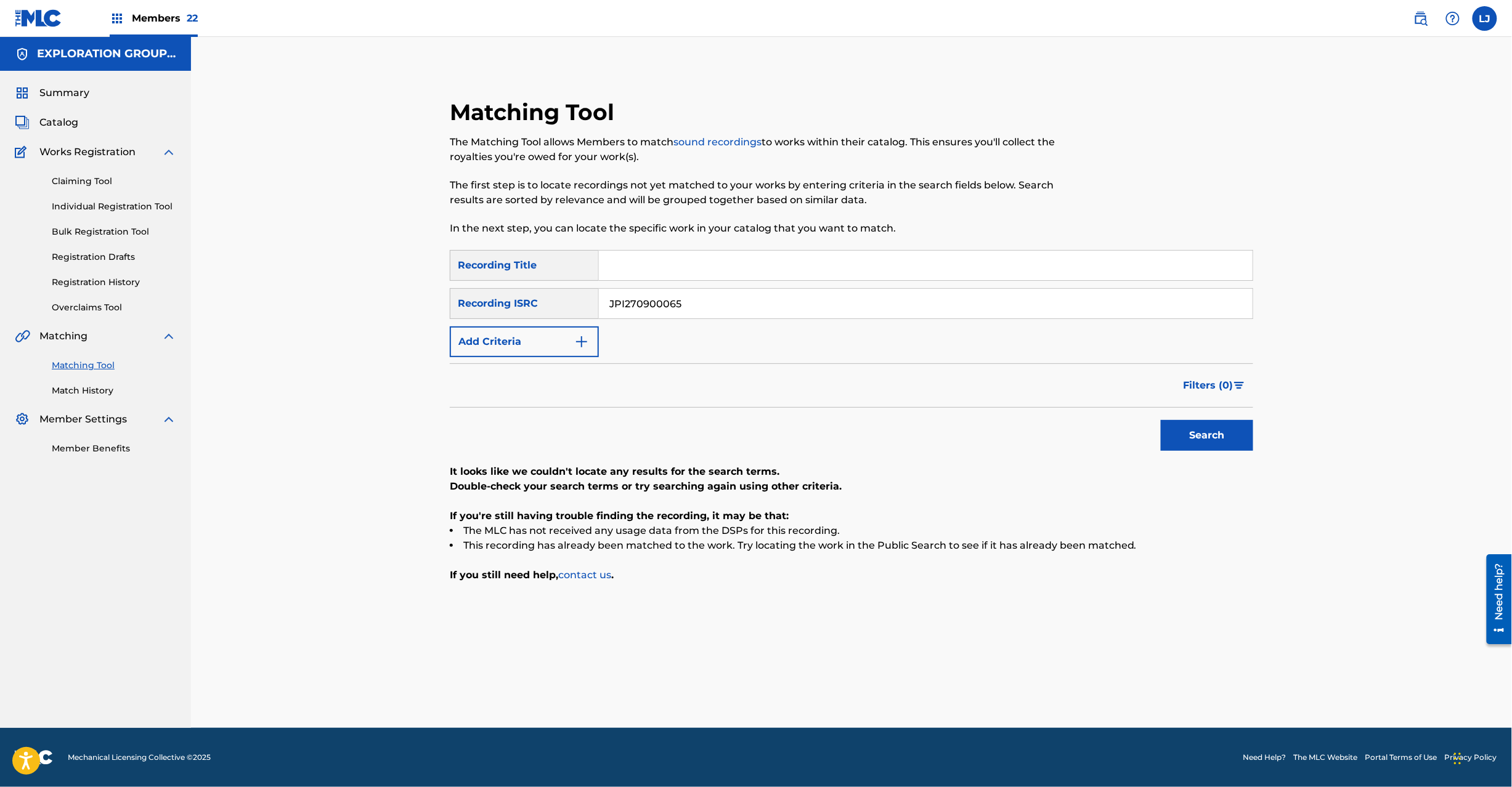
paste input "7"
drag, startPoint x: 716, startPoint y: 302, endPoint x: 735, endPoint y: 307, distance: 19.6
click at [716, 301] on input "JPI270900067" at bounding box center [926, 304] width 654 height 30
click at [1215, 432] on button "Search" at bounding box center [1207, 435] width 92 height 31
click at [735, 307] on input "JPI270900067" at bounding box center [926, 304] width 654 height 30
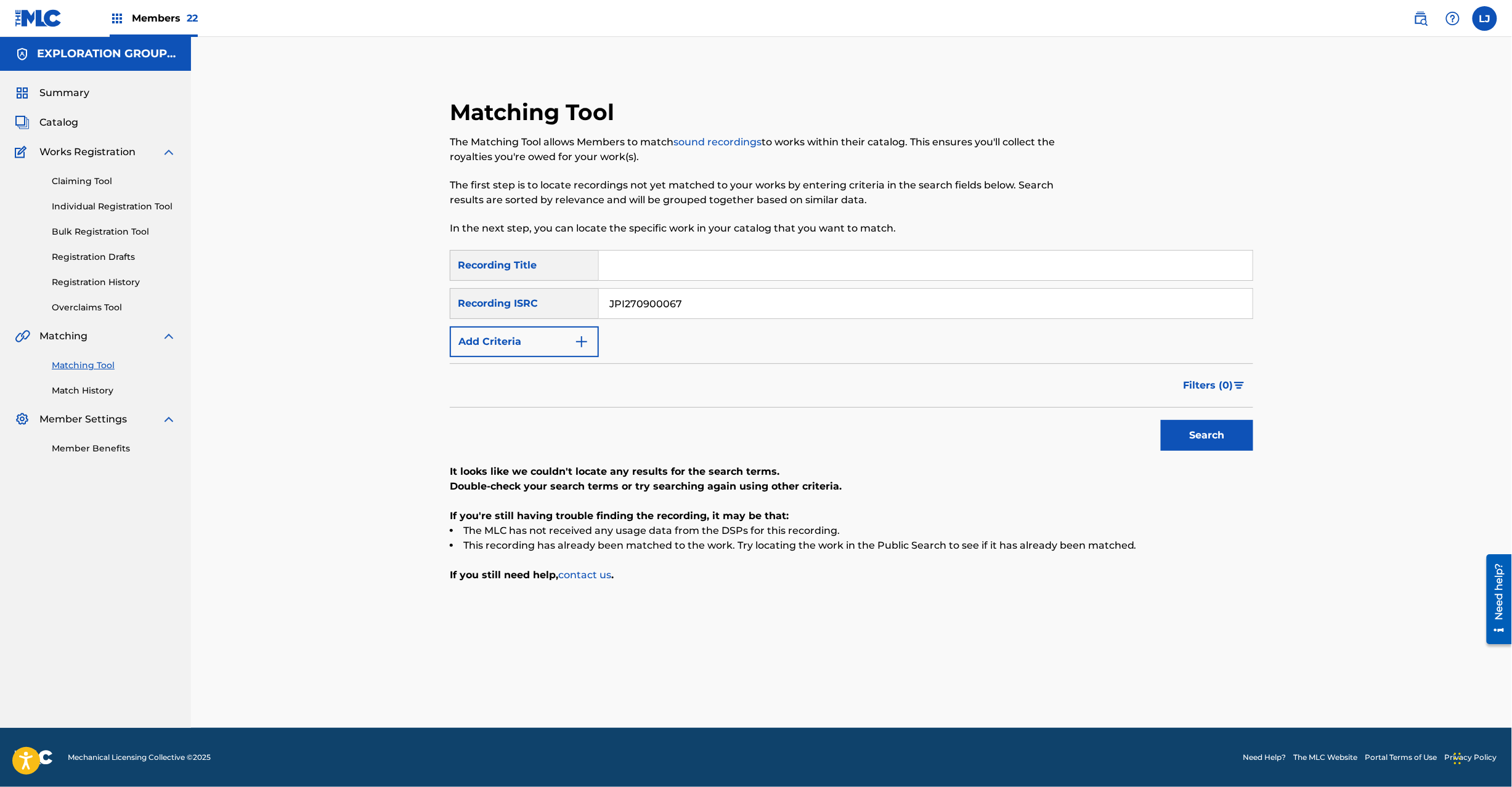
click at [735, 307] on input "JPI270900067" at bounding box center [926, 304] width 654 height 30
paste input "8"
click at [1200, 430] on button "Search" at bounding box center [1207, 435] width 92 height 31
click at [680, 257] on input "Search Form" at bounding box center [926, 265] width 654 height 30
click at [668, 296] on input "JPI270900068" at bounding box center [926, 304] width 654 height 30
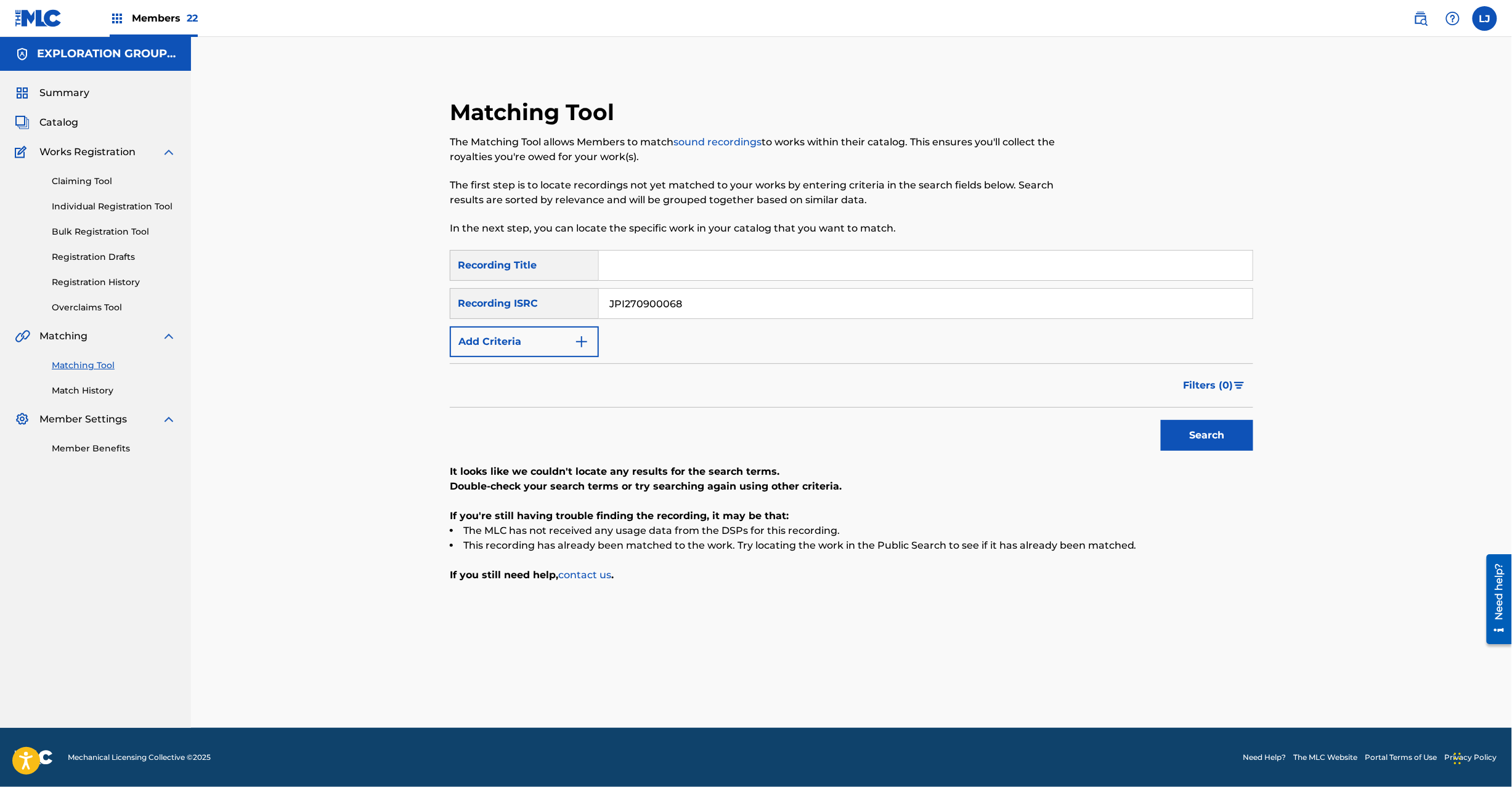
paste input "9"
click at [668, 296] on input "JPI270900069" at bounding box center [926, 304] width 654 height 30
click at [1192, 434] on button "Search" at bounding box center [1207, 435] width 92 height 31
click at [698, 319] on div "SearchWithCriteriafc57ee62-3103-40b7-9081-52edc60af7bd Recording Title SearchWi…" at bounding box center [851, 303] width 804 height 107
click at [698, 308] on input "JPI270900069" at bounding box center [926, 304] width 654 height 30
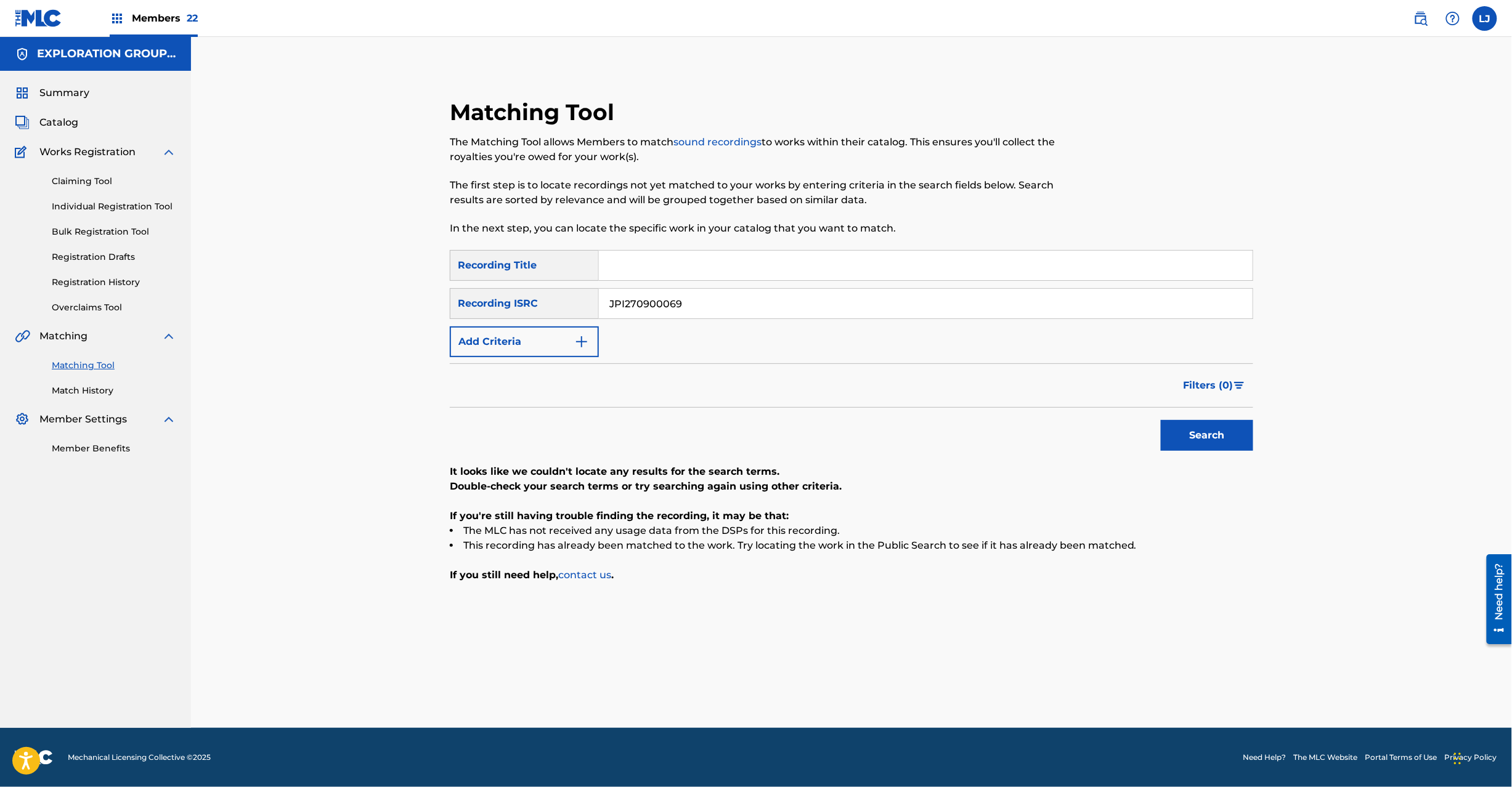
click at [698, 308] on input "JPI270900069" at bounding box center [926, 304] width 654 height 30
paste input "70"
click at [1225, 429] on button "Search" at bounding box center [1207, 435] width 92 height 31
click at [673, 294] on input "JPI270900070" at bounding box center [926, 304] width 654 height 30
paste input "TCJPJ1910891"
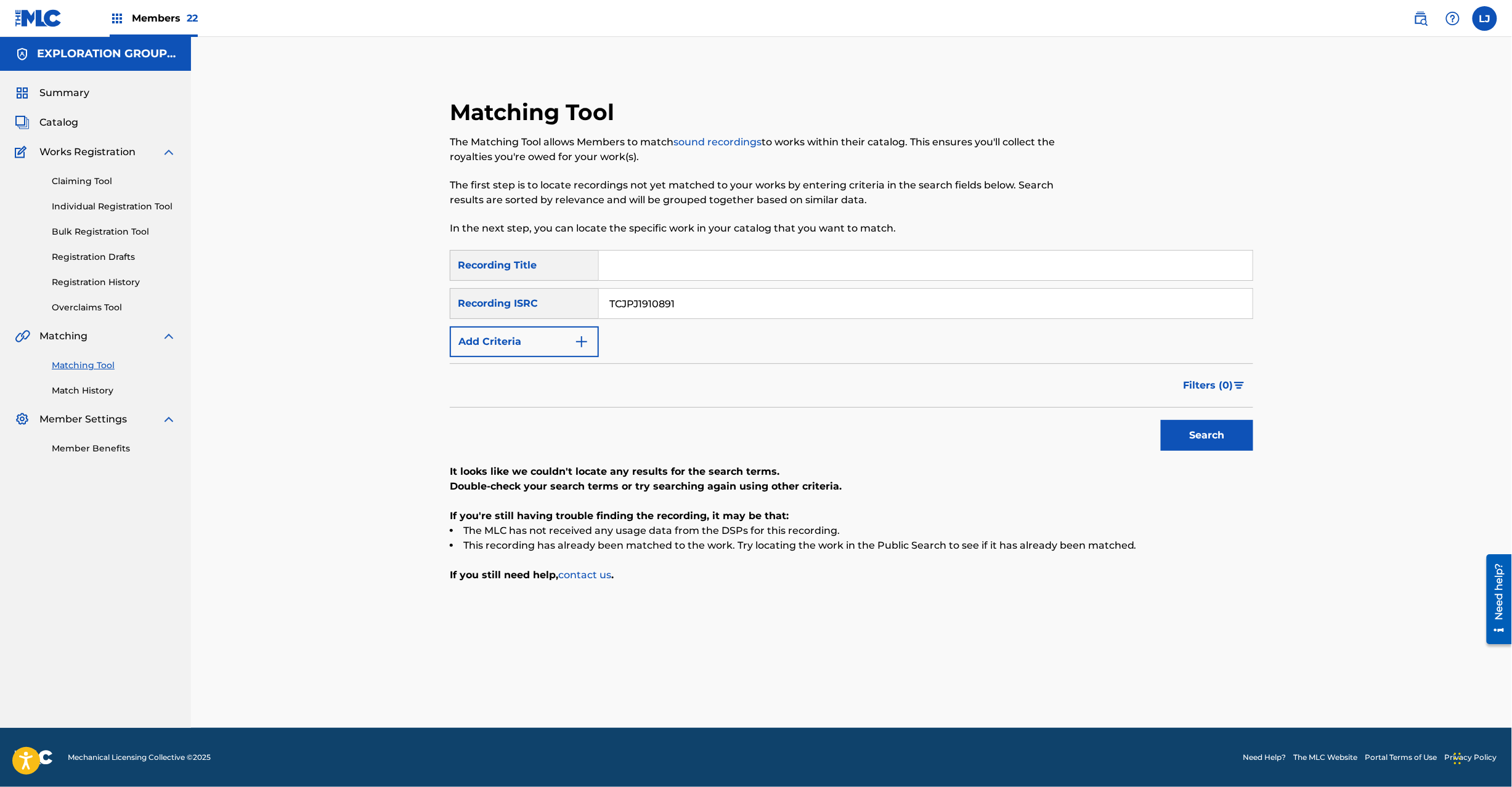
click at [673, 294] on input "TCJPJ1910891" at bounding box center [926, 304] width 654 height 30
type input "TCJPJ1910891"
click at [1233, 422] on div "Search" at bounding box center [1204, 432] width 98 height 49
click at [1233, 434] on button "Search" at bounding box center [1207, 435] width 92 height 31
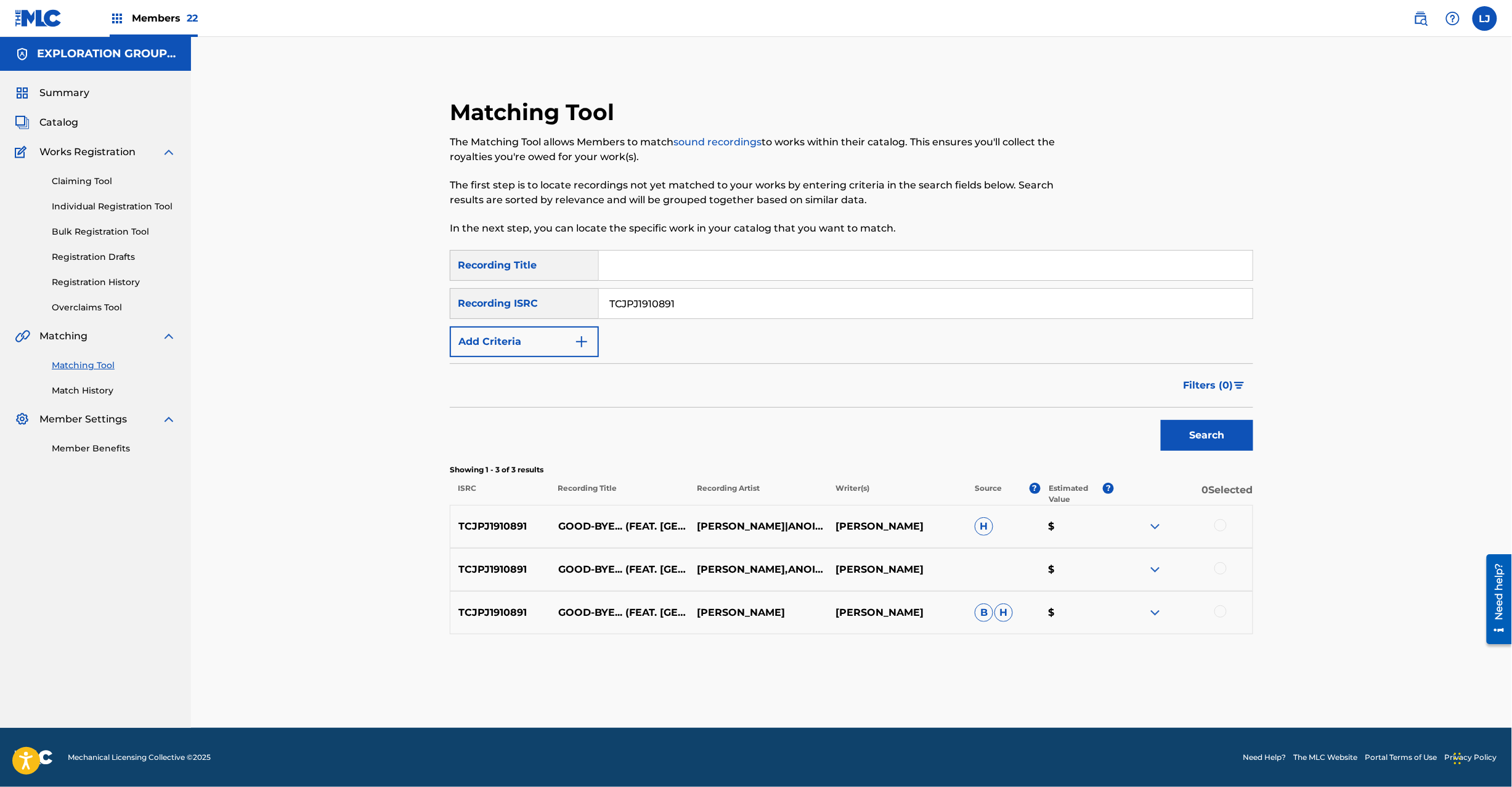
click at [1223, 526] on div at bounding box center [1220, 525] width 12 height 12
click at [1221, 560] on div "TCJPJ1910891 GOOD-BYE... (FEAT. ANOIC[PERSON_NAME],[PERSON_NAME] $" at bounding box center [851, 570] width 804 height 43
click at [1221, 571] on div at bounding box center [1220, 569] width 12 height 12
click at [1221, 617] on div at bounding box center [1220, 611] width 12 height 12
click at [875, 679] on button "Match 3 Groups" at bounding box center [866, 687] width 136 height 31
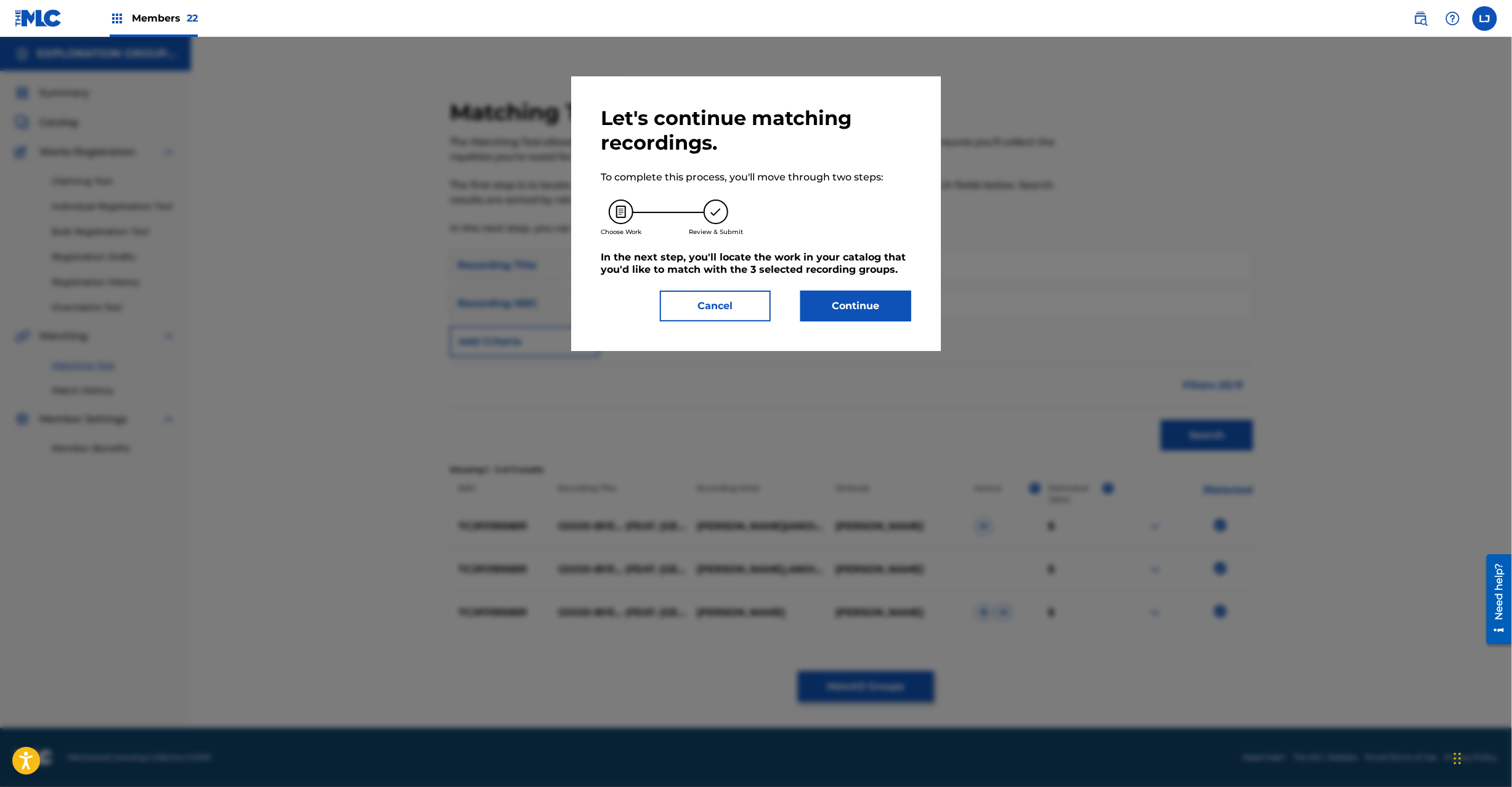
click at [819, 303] on button "Continue" at bounding box center [855, 306] width 111 height 31
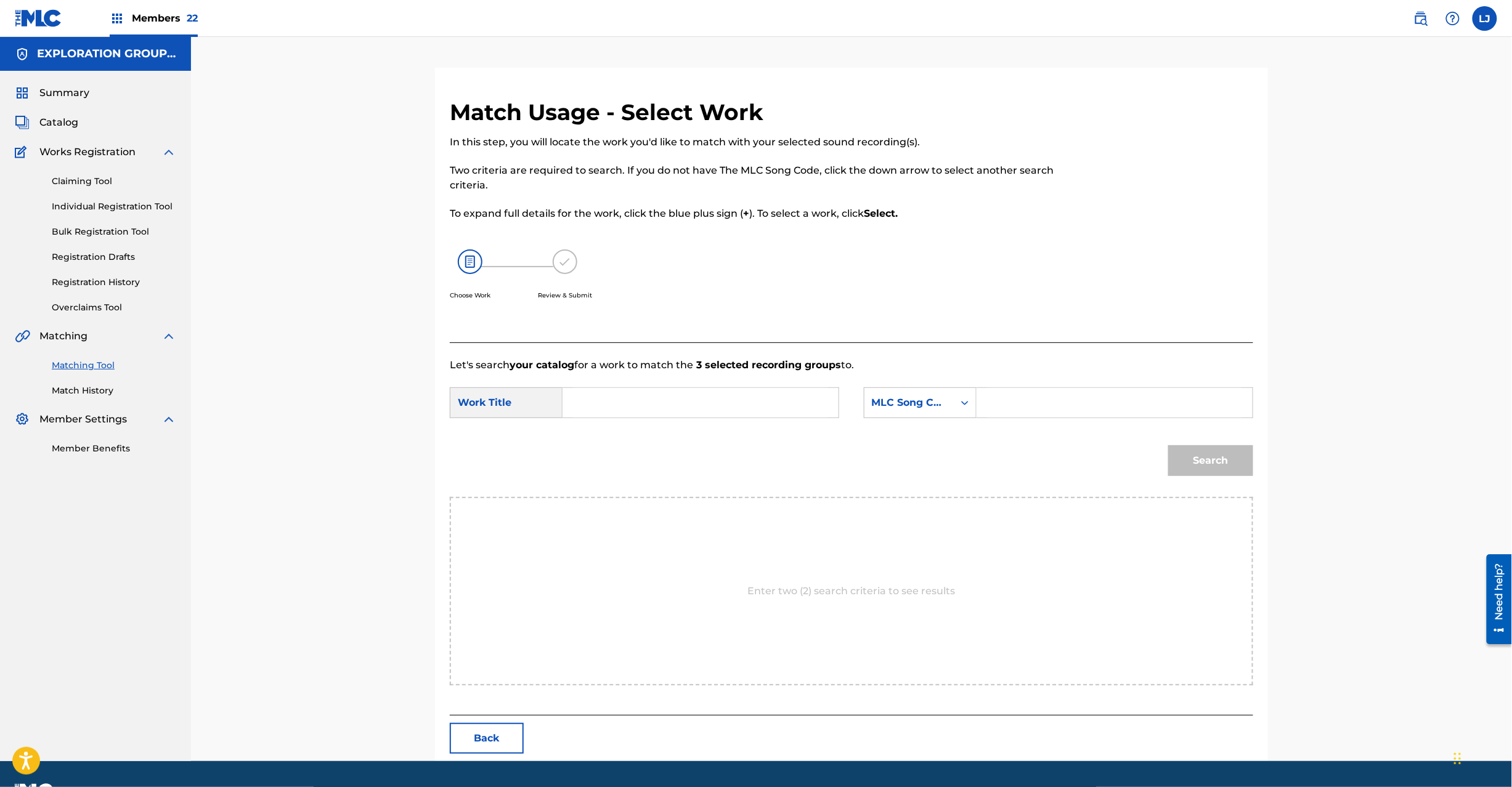
click at [742, 407] on input "Search Form" at bounding box center [701, 403] width 255 height 30
paste input "Good Bye GC0EQI"
click at [676, 395] on input "Good Bye GC0EQI" at bounding box center [701, 403] width 255 height 30
type input "Good Bye"
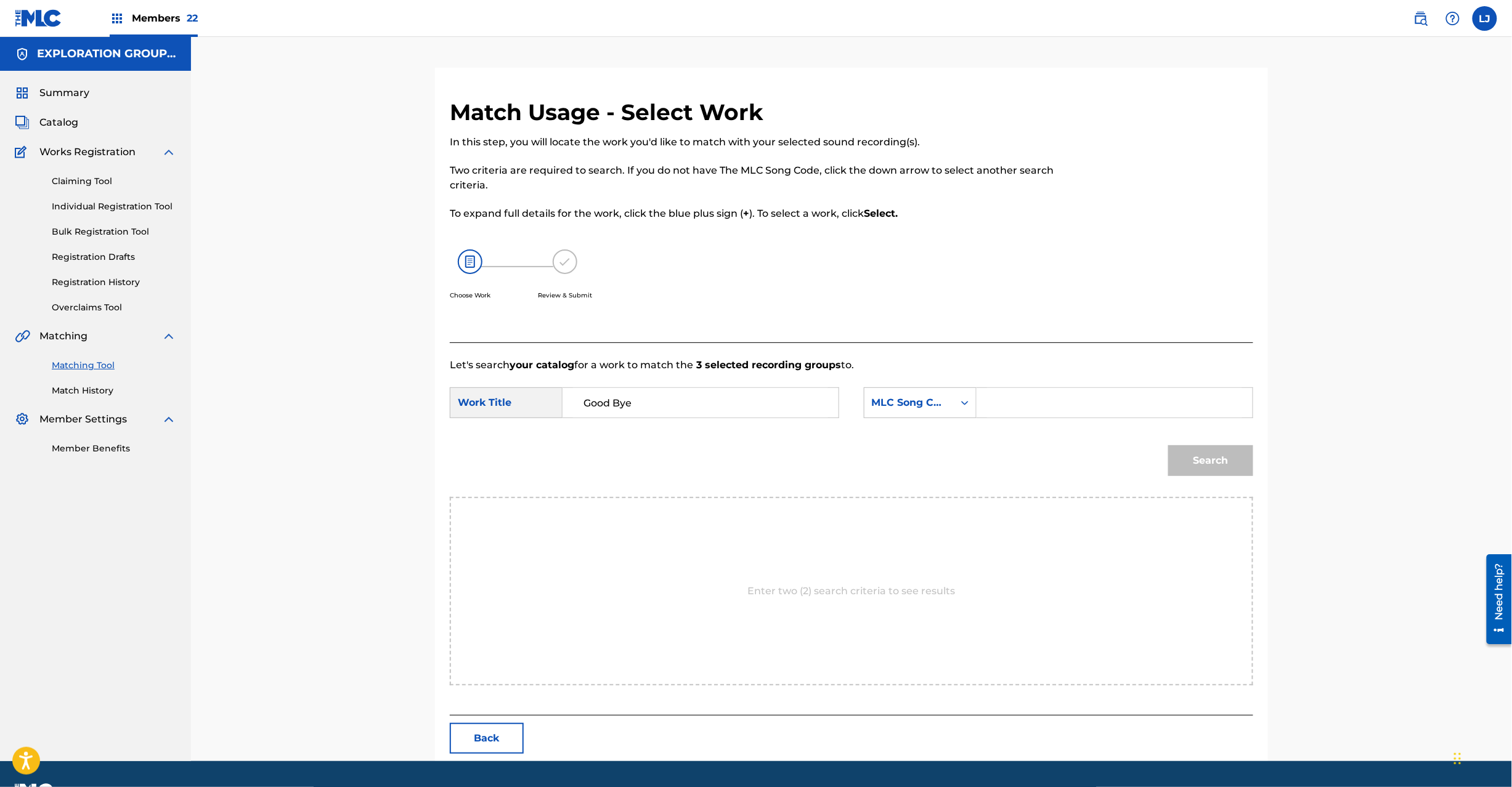
click at [1273, 408] on div "Match Usage - Select Work In this step, you will locate the work you'd like to …" at bounding box center [851, 414] width 863 height 694
click at [1189, 400] on input "Search Form" at bounding box center [1114, 403] width 255 height 30
paste input "GC0EQI"
type input "GC0EQI"
click at [1189, 454] on button "Search" at bounding box center [1211, 460] width 85 height 31
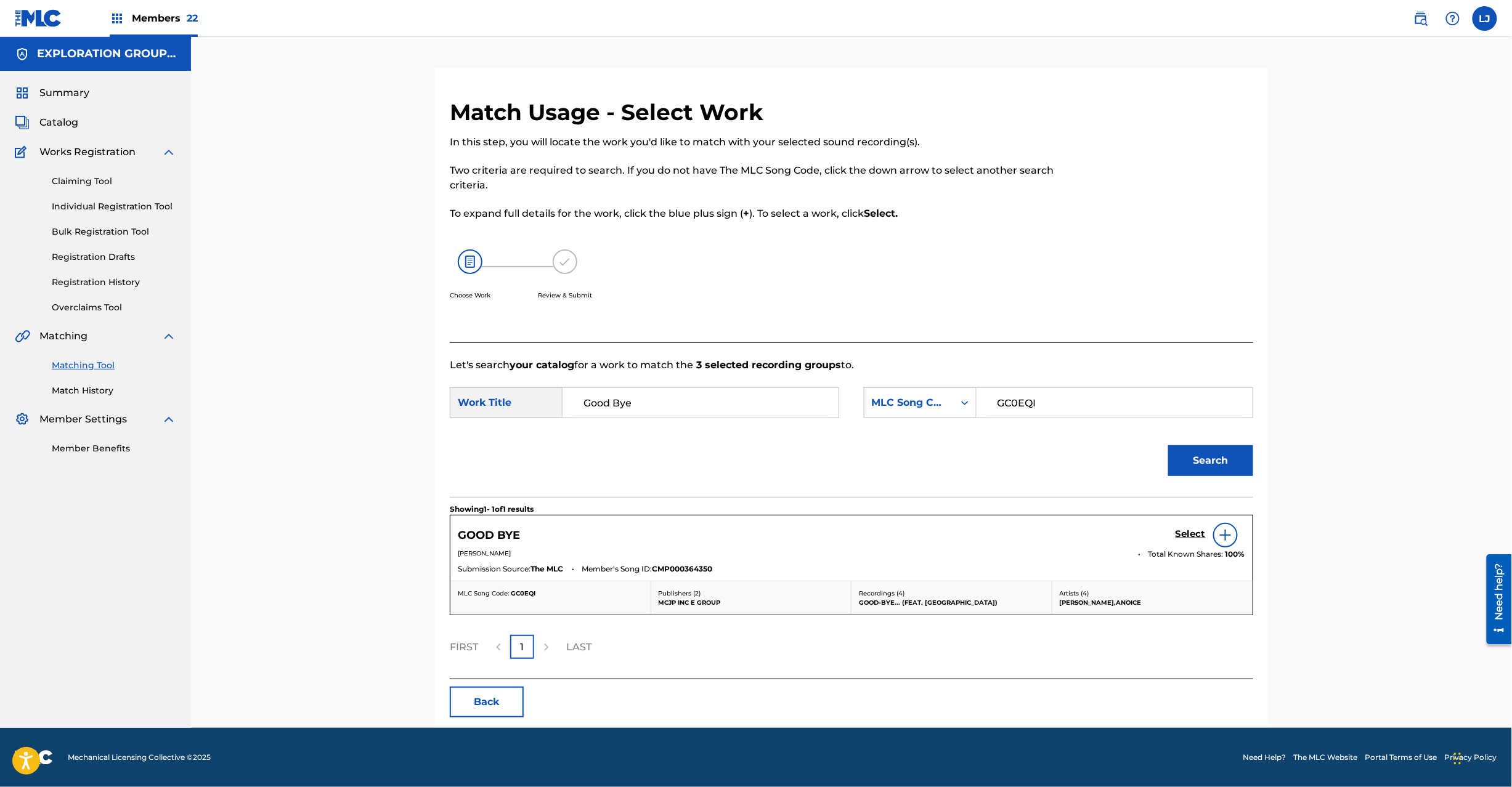
click at [1185, 528] on div "Select" at bounding box center [1210, 535] width 70 height 25
click at [1183, 531] on h5 "Select" at bounding box center [1191, 535] width 30 height 12
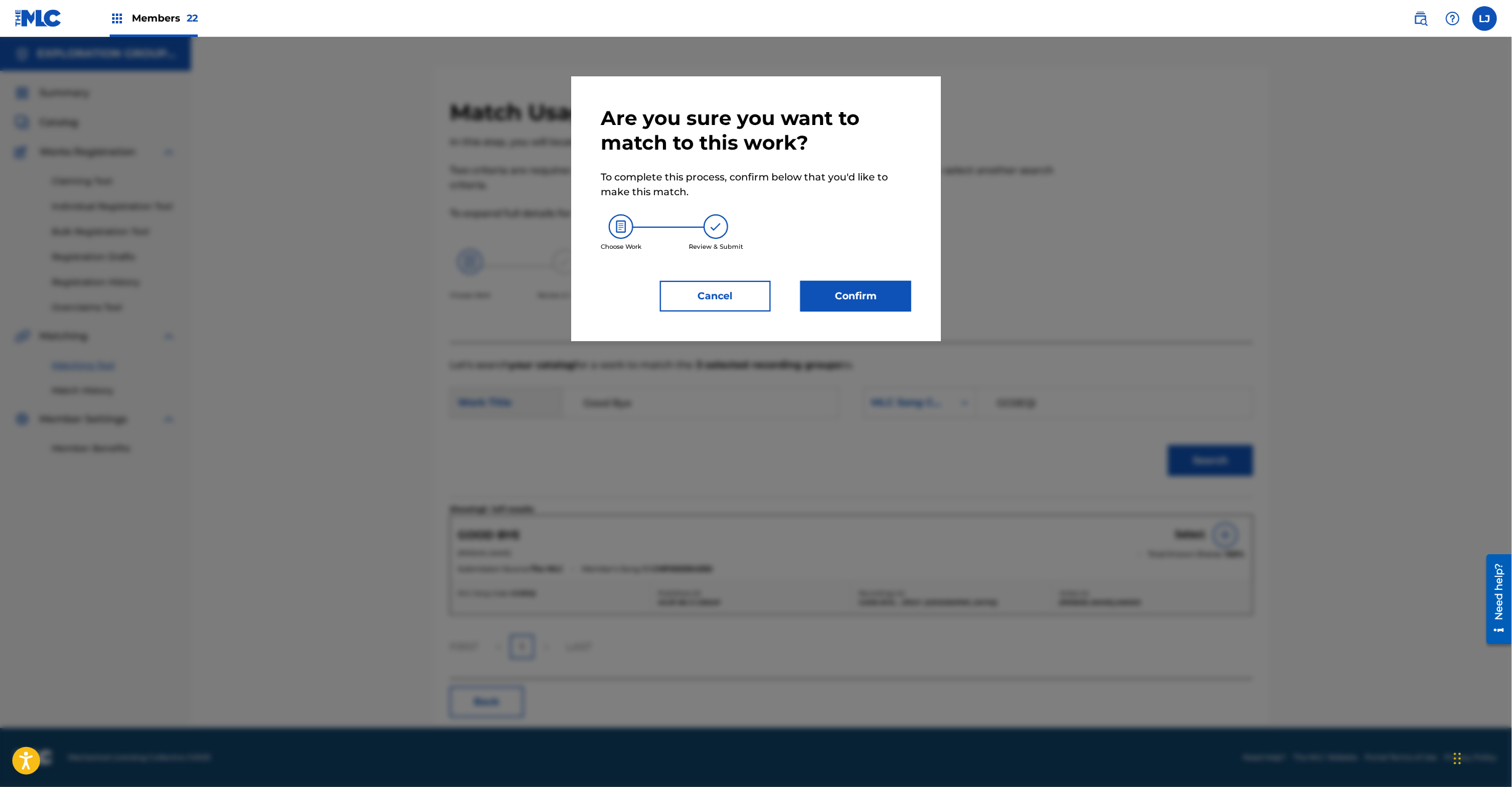
click at [885, 291] on button "Confirm" at bounding box center [855, 296] width 111 height 31
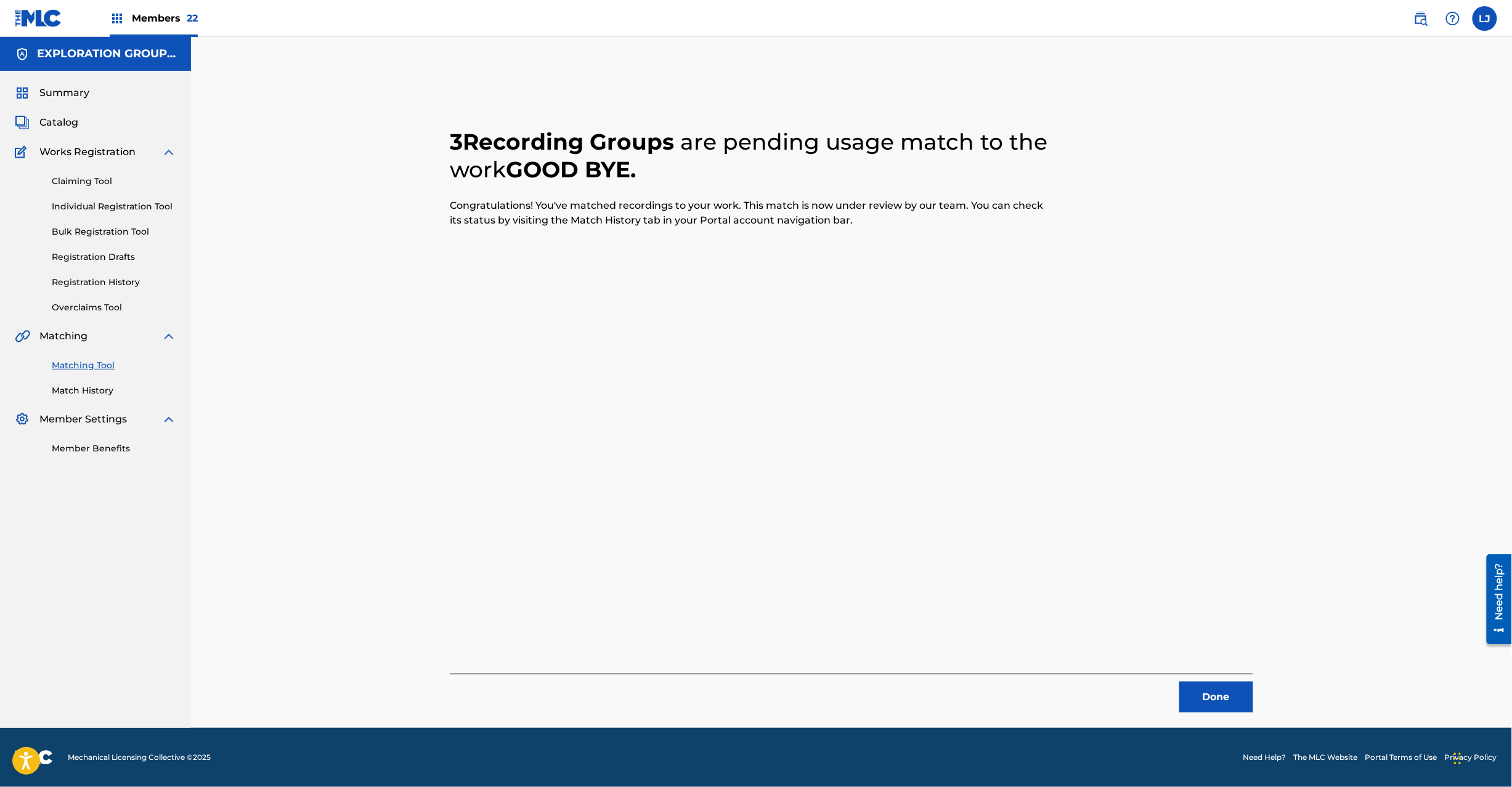
click at [1198, 698] on button "Done" at bounding box center [1216, 697] width 74 height 31
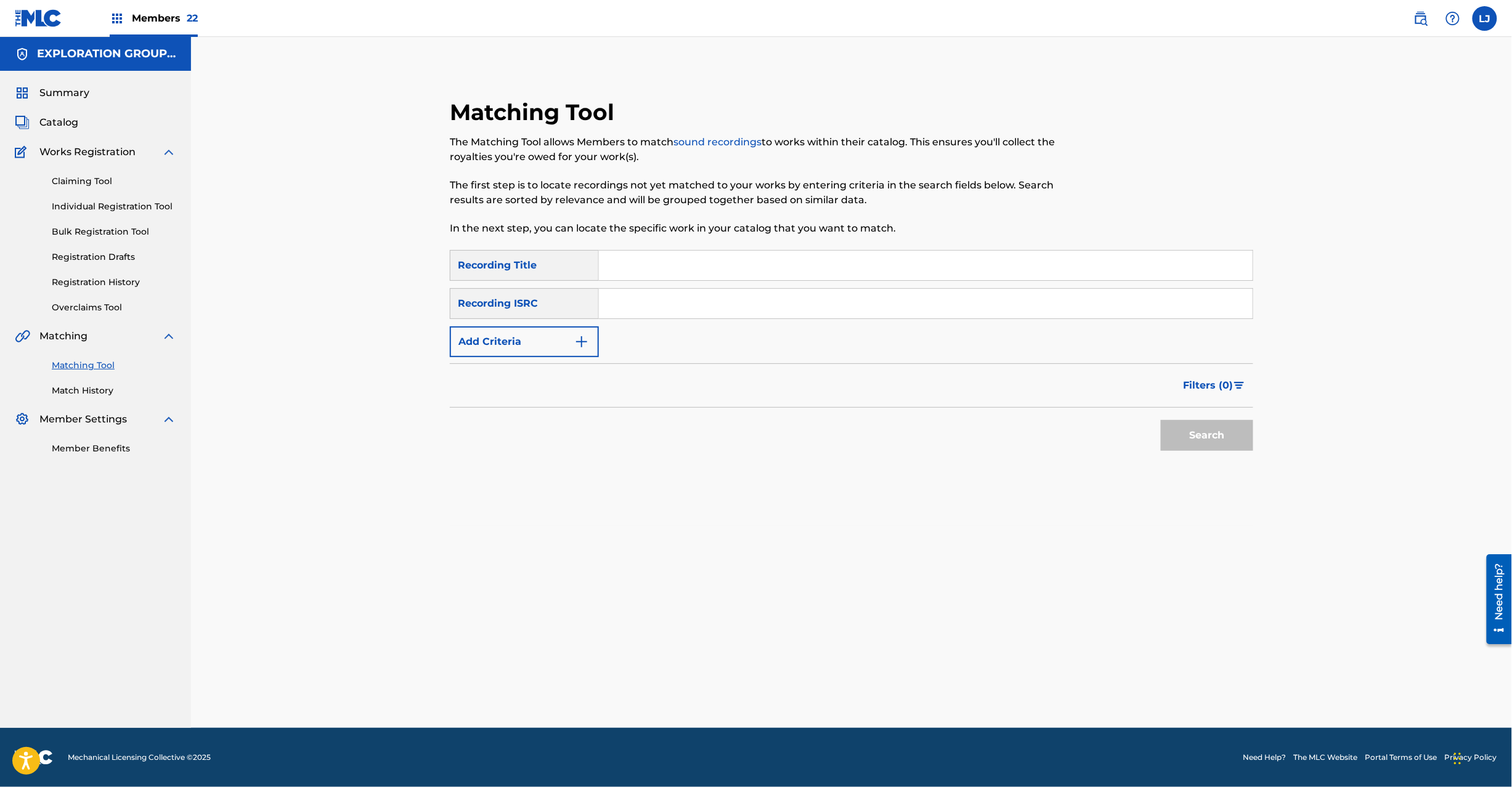
click at [695, 303] on input "Search Form" at bounding box center [926, 304] width 654 height 30
paste input "JPI270900071"
drag, startPoint x: 1216, startPoint y: 454, endPoint x: 1206, endPoint y: 434, distance: 22.4
click at [1215, 452] on div "Search" at bounding box center [1204, 432] width 98 height 49
click at [1206, 434] on button "Search" at bounding box center [1207, 435] width 92 height 31
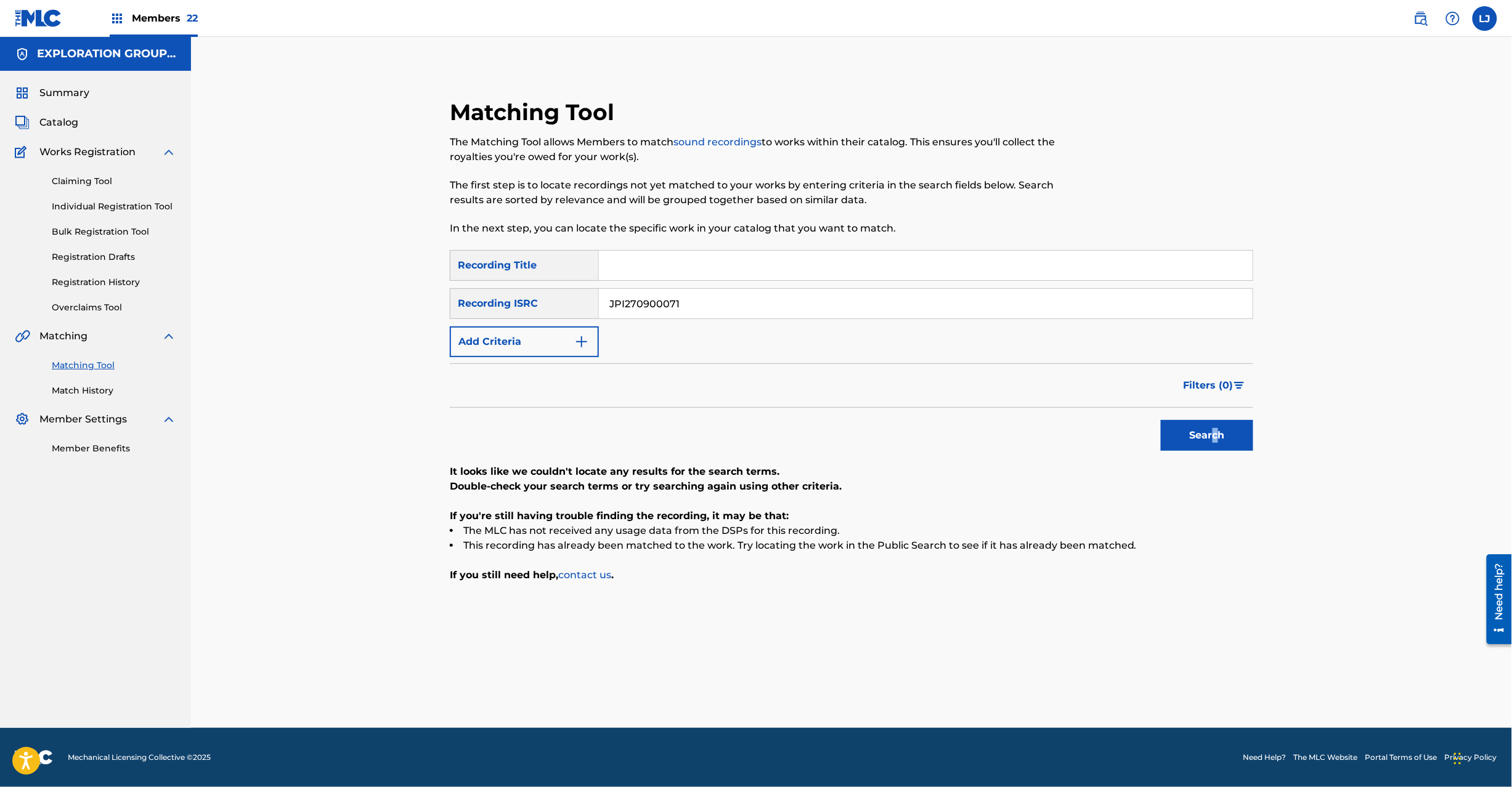
click at [1216, 442] on button "Search" at bounding box center [1207, 435] width 92 height 31
click at [715, 312] on input "JPI270900071" at bounding box center [926, 304] width 654 height 30
paste input "B670900600"
click at [715, 312] on input "JPI270900071" at bounding box center [926, 304] width 654 height 30
type input "JPB670900600"
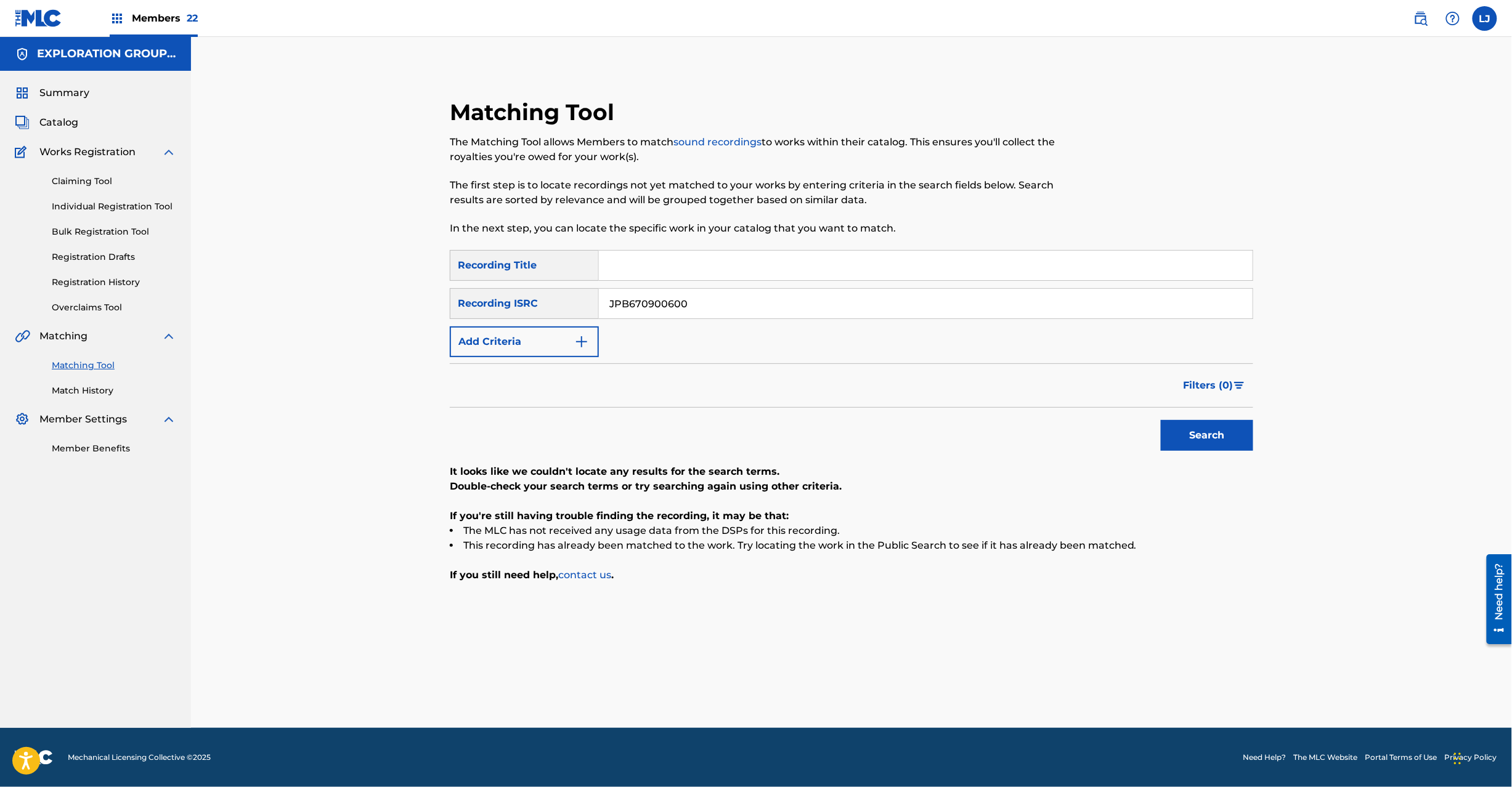
click at [1199, 434] on button "Search" at bounding box center [1207, 435] width 92 height 31
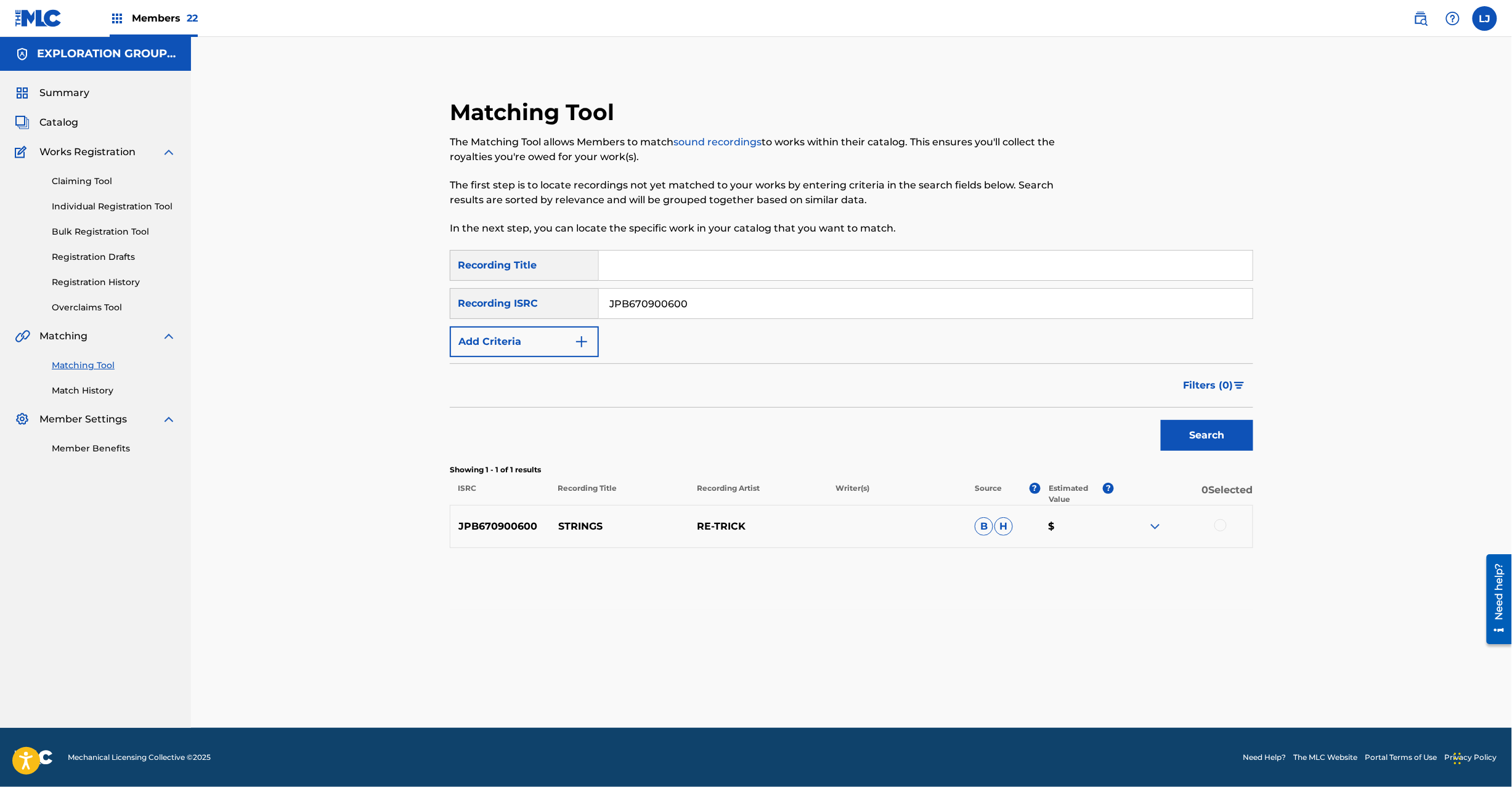
click at [1216, 523] on div at bounding box center [1220, 525] width 12 height 12
click at [830, 675] on button "Match 1 Group" at bounding box center [866, 687] width 136 height 31
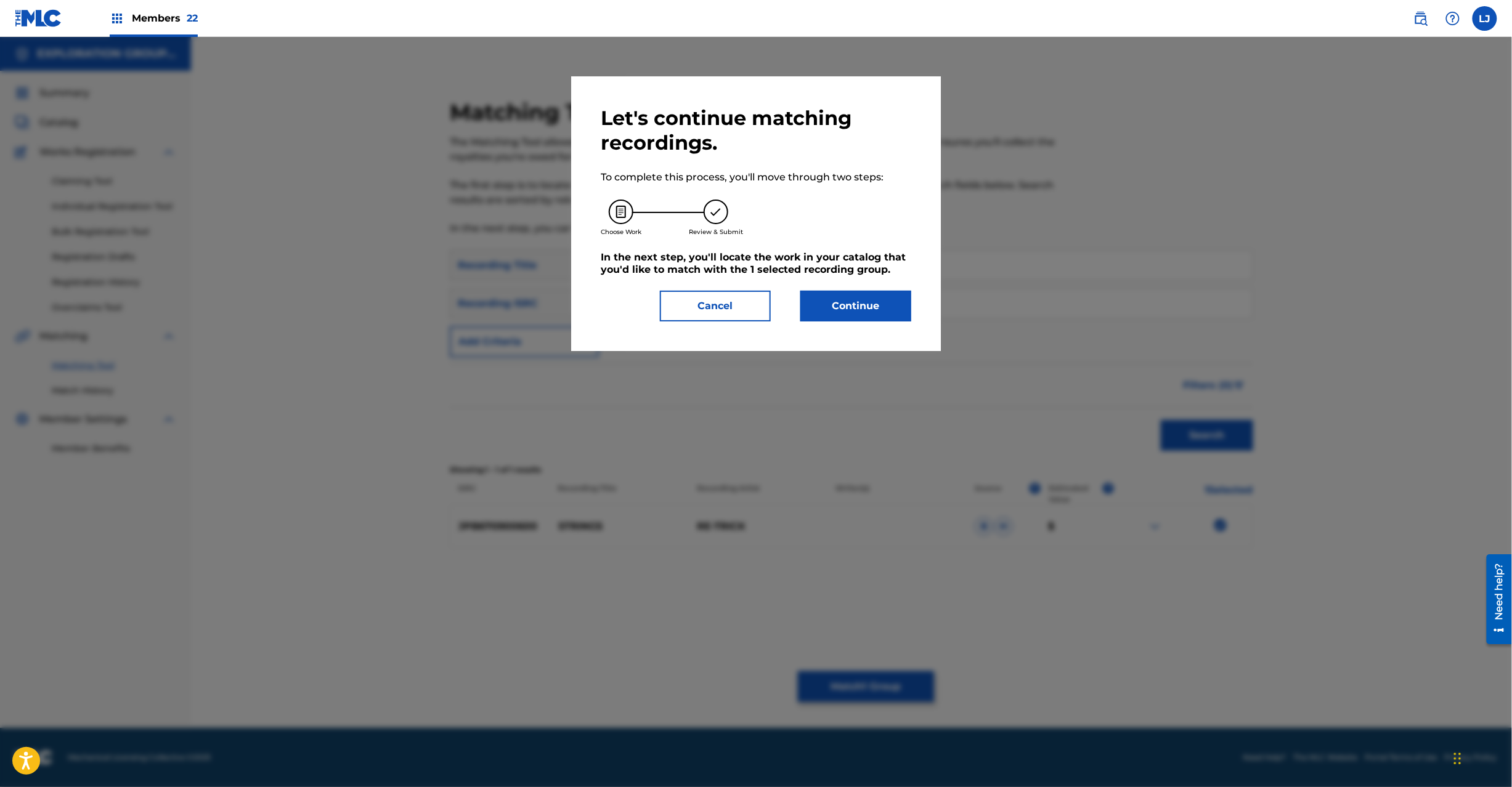
click at [851, 302] on button "Continue" at bounding box center [855, 306] width 111 height 31
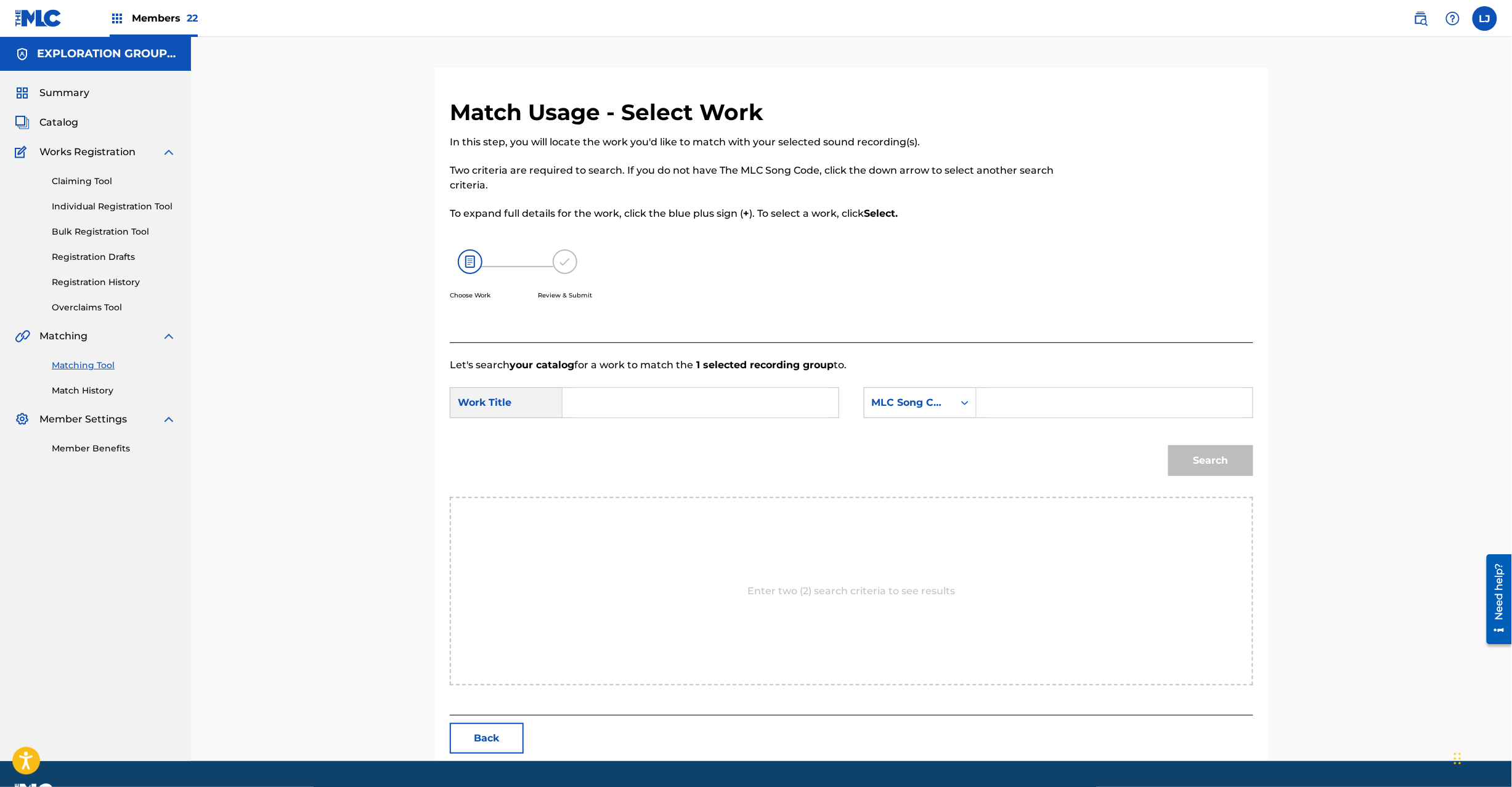
click at [722, 393] on input "Search Form" at bounding box center [701, 403] width 255 height 30
paste input "Strings S68TDN"
click at [676, 408] on input "Strings S68TDN" at bounding box center [701, 403] width 255 height 30
type input "Strings"
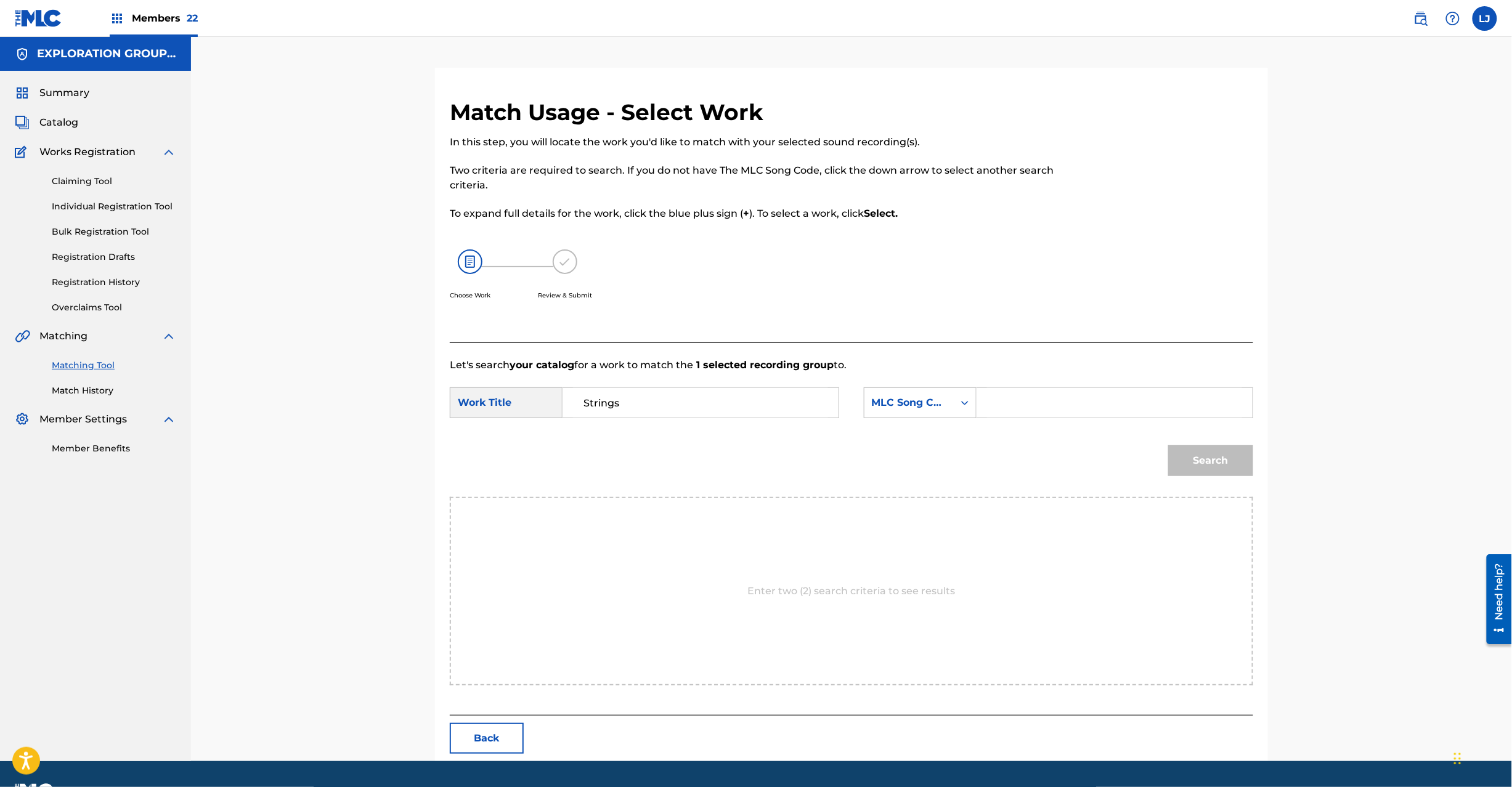
click at [1097, 397] on input "Search Form" at bounding box center [1114, 403] width 255 height 30
paste input "S68TDN"
type input "S68TDN"
click at [1191, 454] on button "Search" at bounding box center [1211, 460] width 85 height 31
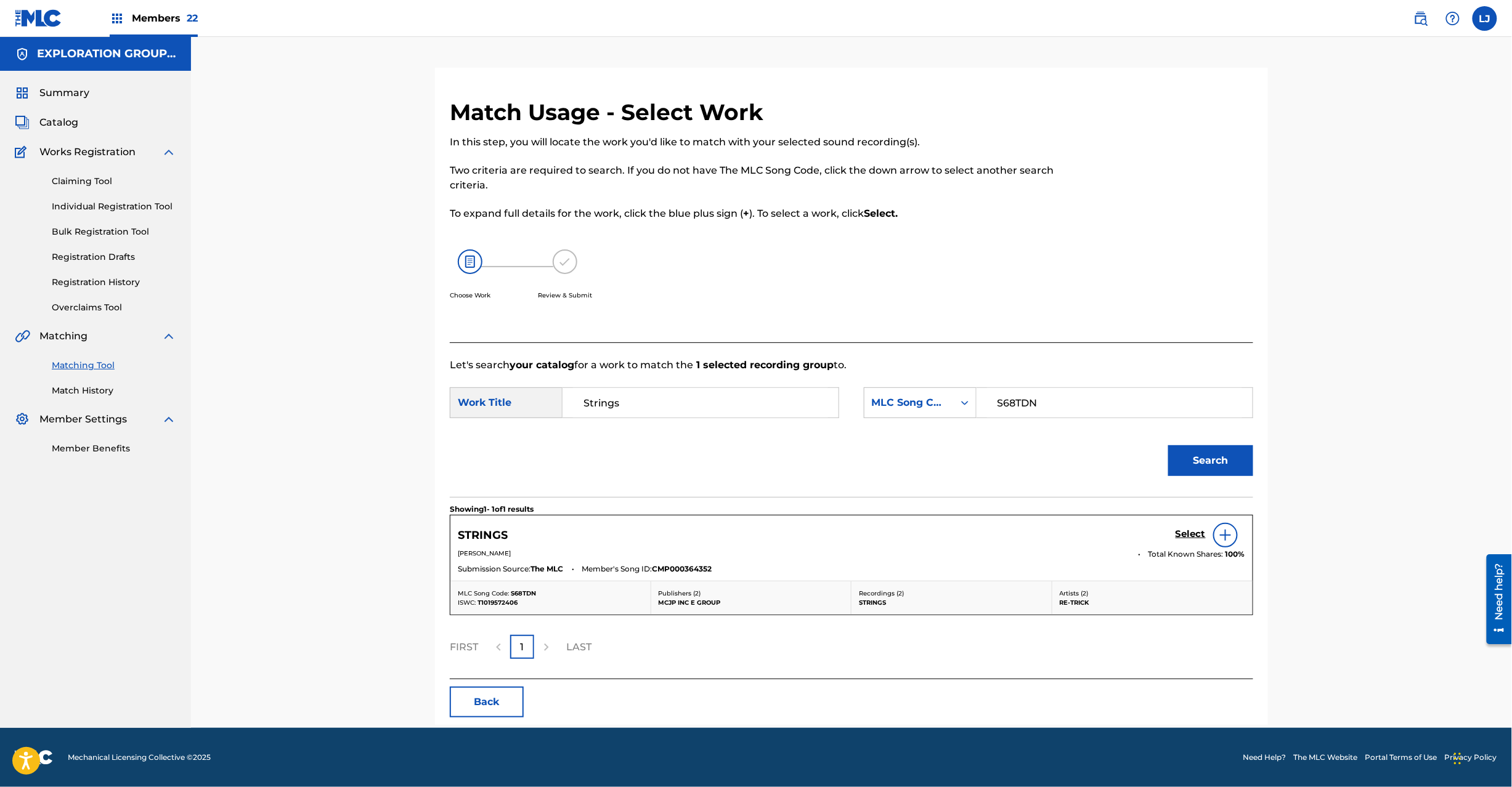
drag, startPoint x: 1164, startPoint y: 541, endPoint x: 1175, endPoint y: 536, distance: 12.1
click at [1175, 536] on div "STRINGS Select" at bounding box center [851, 535] width 787 height 25
click at [1175, 536] on h5 "Select" at bounding box center [1191, 535] width 30 height 12
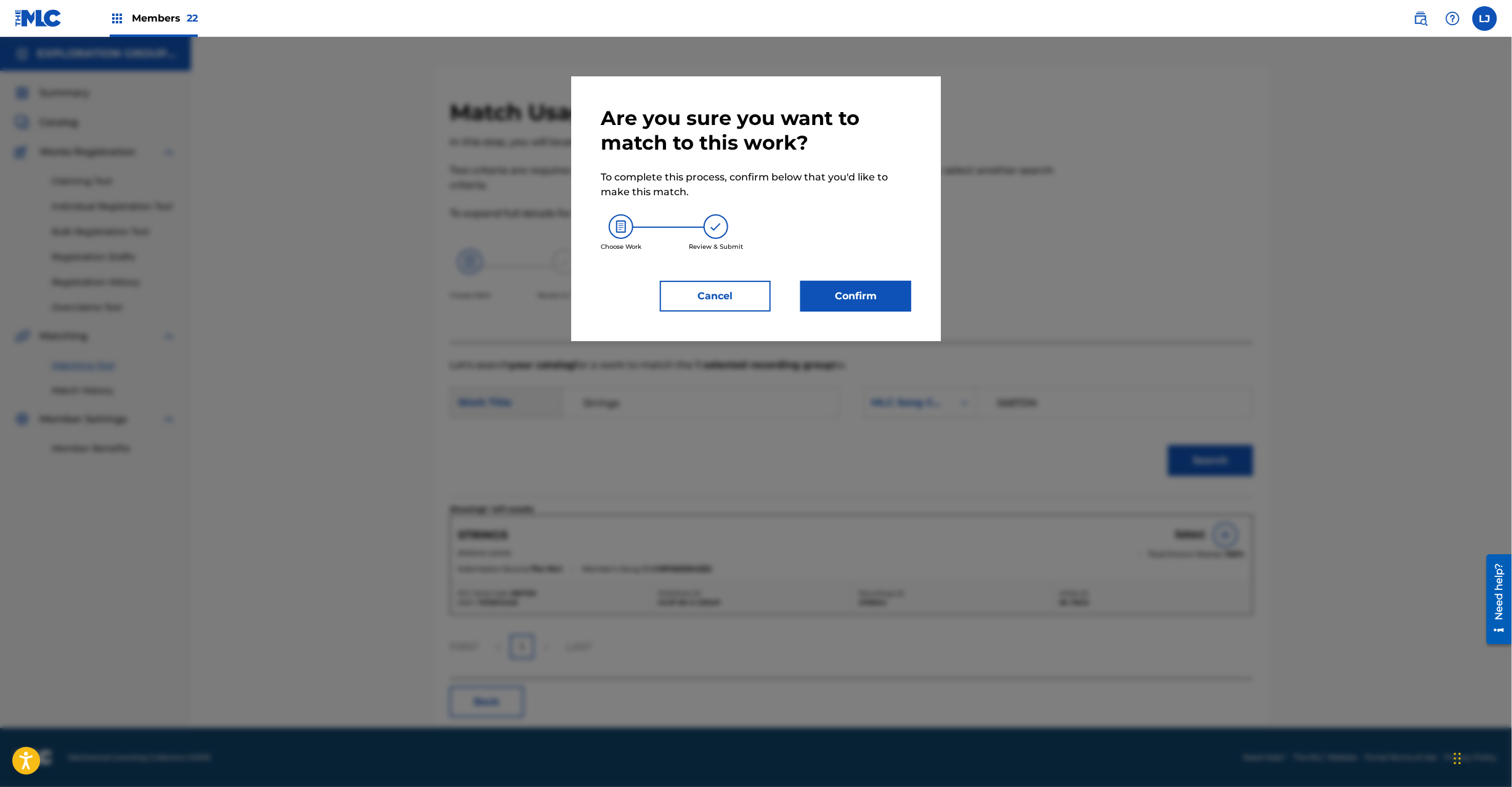
click at [859, 291] on button "Confirm" at bounding box center [855, 296] width 111 height 31
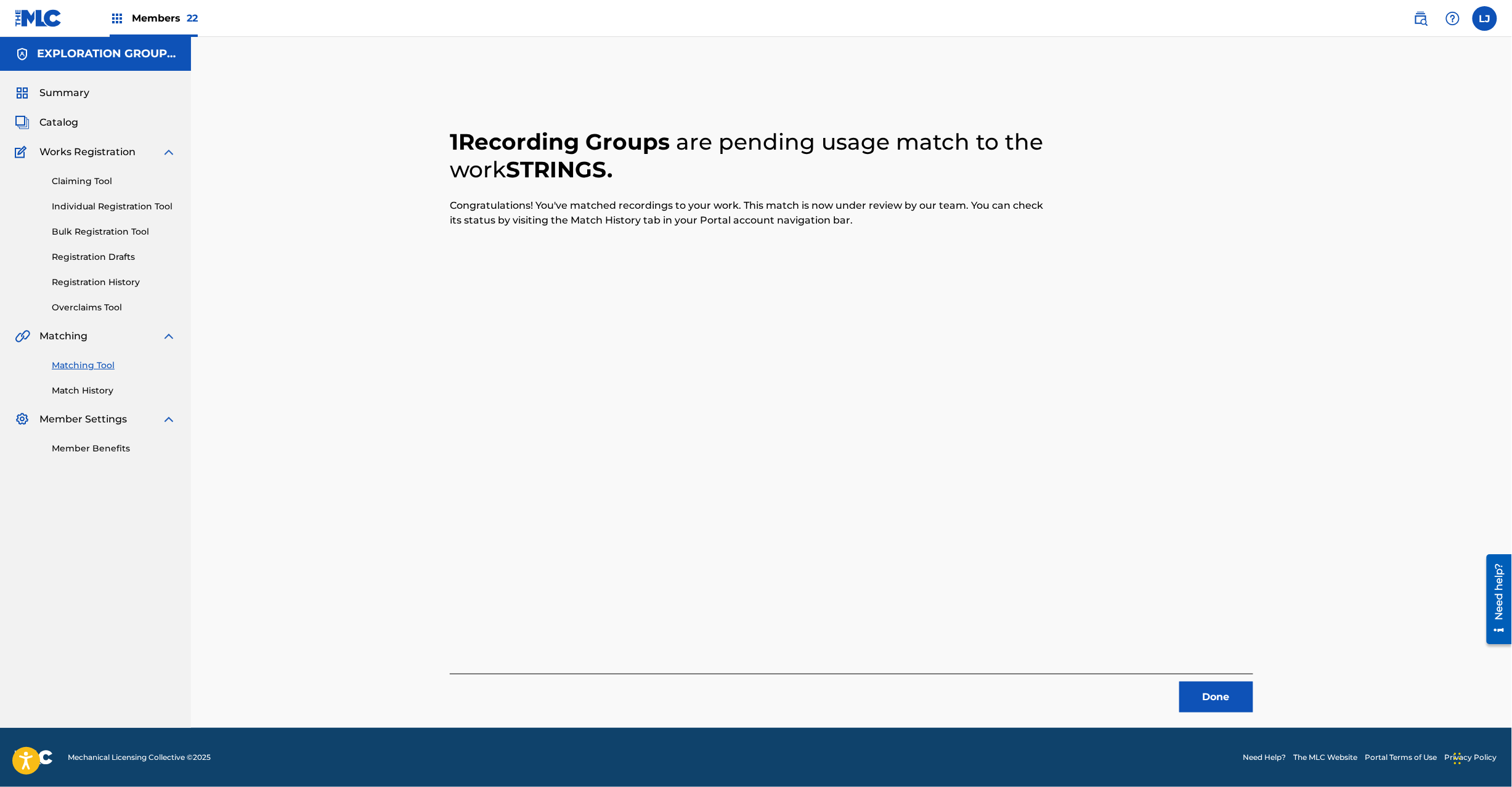
drag, startPoint x: 1208, startPoint y: 679, endPoint x: 1205, endPoint y: 703, distance: 24.2
click at [1208, 687] on div "Done" at bounding box center [851, 693] width 804 height 39
click at [1205, 703] on button "Done" at bounding box center [1216, 697] width 74 height 31
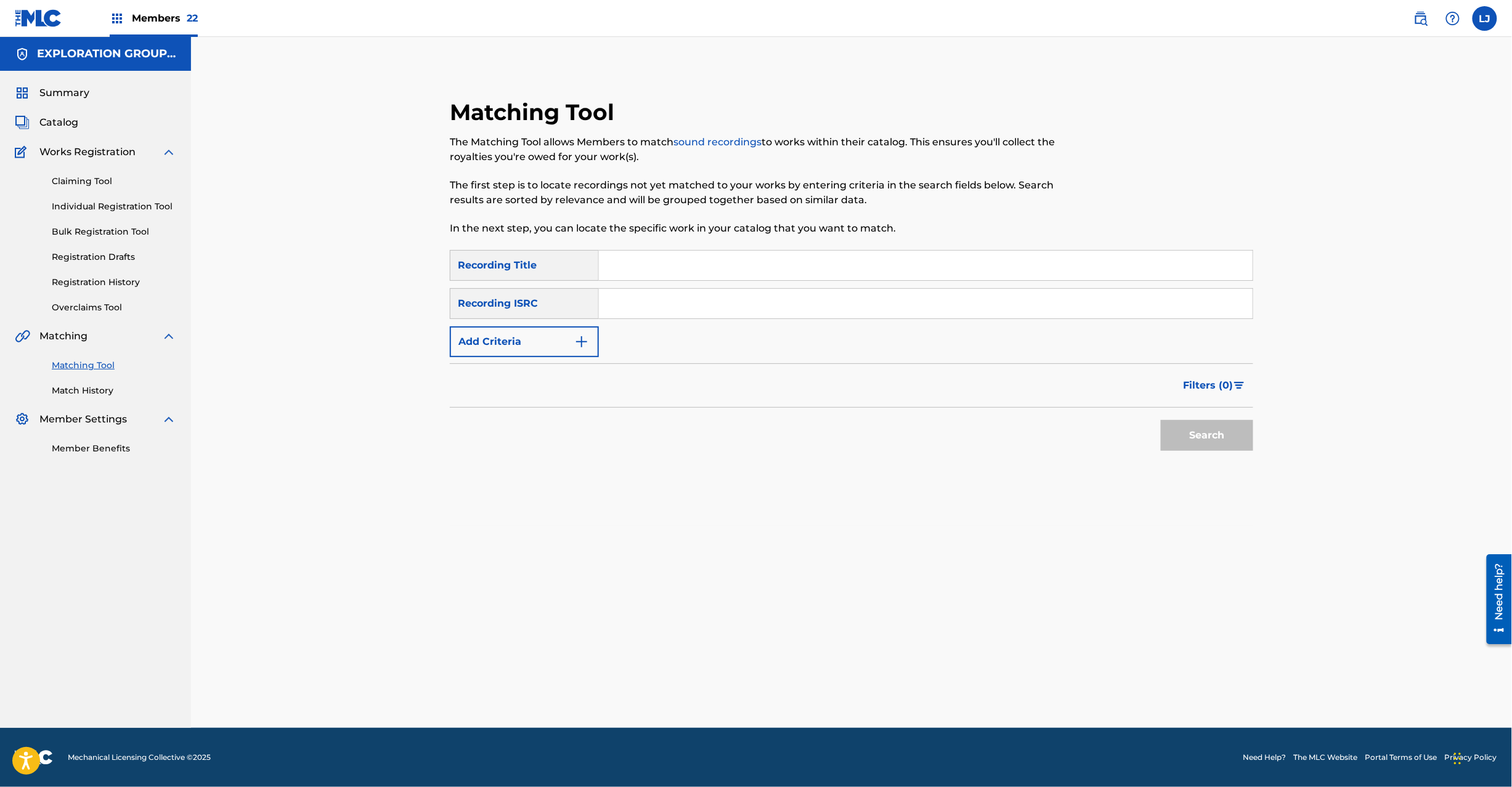
click at [684, 279] on input "Search Form" at bounding box center [926, 265] width 654 height 30
paste input "JPJ900713940"
click at [676, 306] on input "JPJ900713940" at bounding box center [926, 304] width 654 height 30
type input "JPJ900713940"
click at [1198, 436] on button "Search" at bounding box center [1207, 435] width 92 height 31
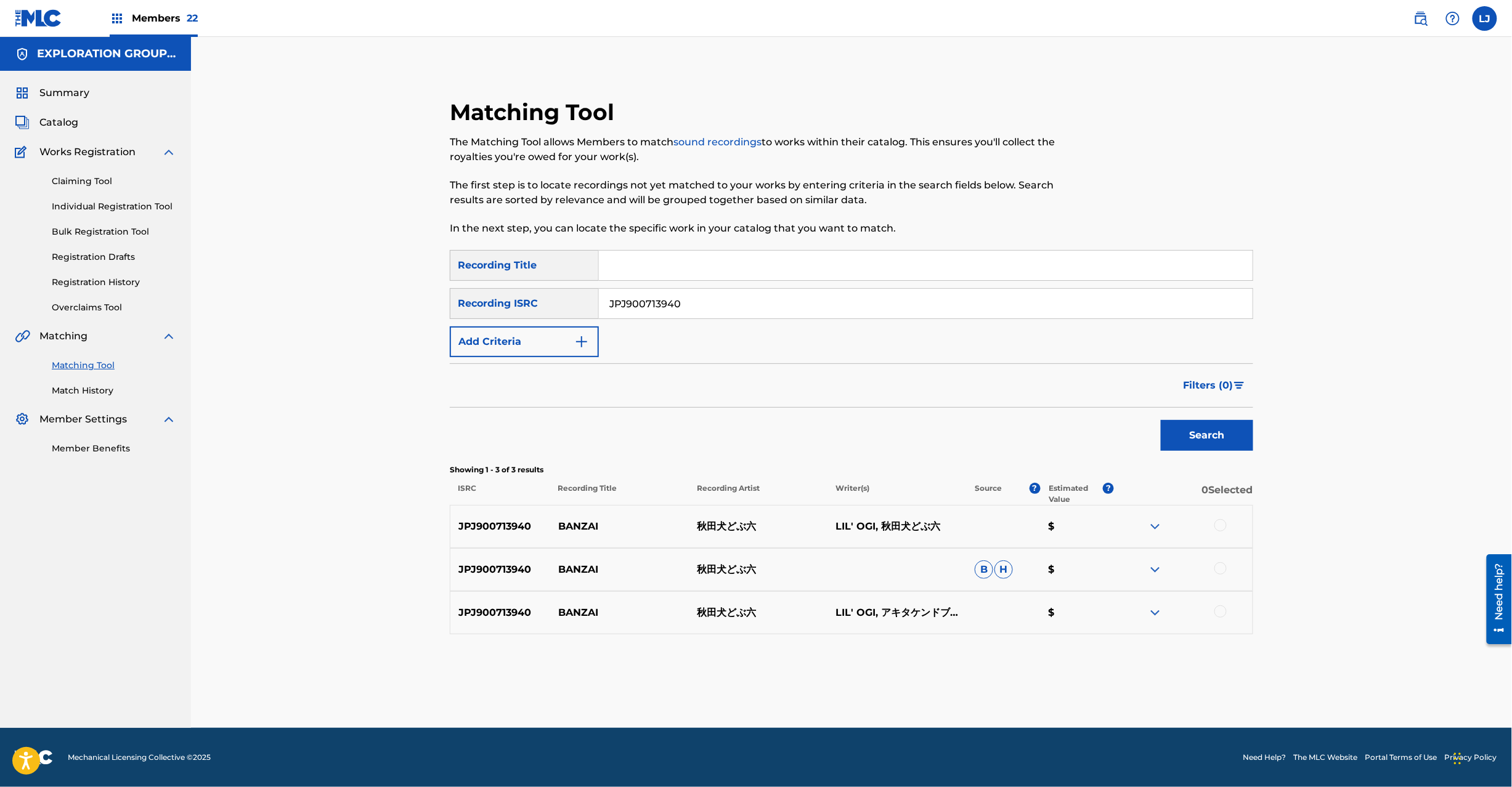
click at [1218, 518] on div "JPJ900713940 BANZAI 秋田犬どぶ六 LIL' OGI, 秋田犬どぶ六 $" at bounding box center [851, 527] width 804 height 43
click at [1218, 523] on div at bounding box center [1220, 525] width 12 height 12
click at [1218, 570] on div at bounding box center [1220, 569] width 12 height 12
click at [1226, 602] on div "JPJ900713940 BANZAI 秋田犬どぶ六 LIL' OGI, アキタケンドブロク, 秋田犬どぶ六 $" at bounding box center [851, 613] width 804 height 43
click at [1220, 621] on div "JPJ900713940 BANZAI 秋田犬どぶ六 LIL' OGI, アキタケンドブロク, 秋田犬どぶ六 $" at bounding box center [851, 613] width 804 height 43
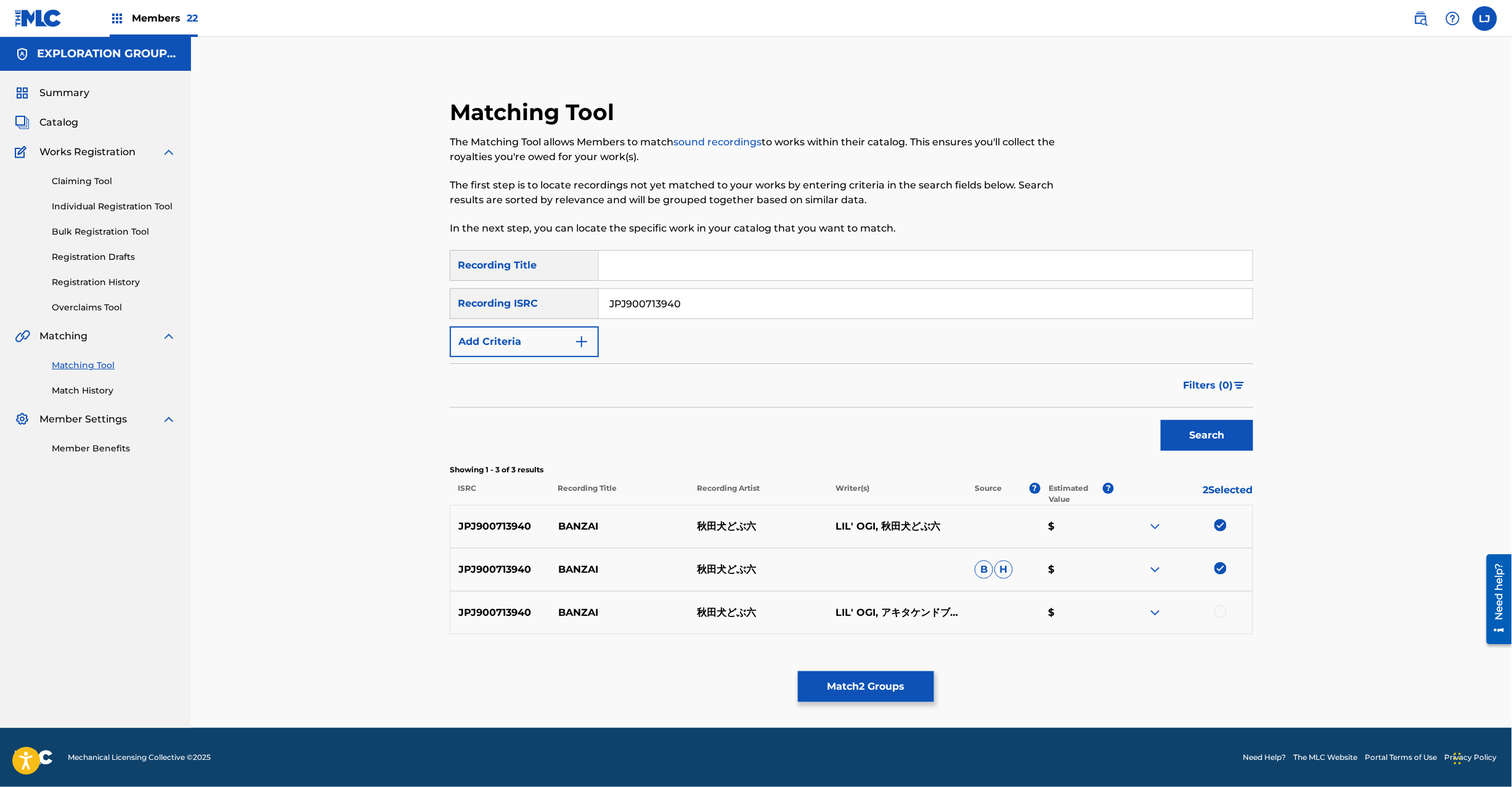
click at [1220, 614] on div at bounding box center [1220, 611] width 12 height 12
click at [884, 686] on button "Match 3 Groups" at bounding box center [866, 687] width 136 height 31
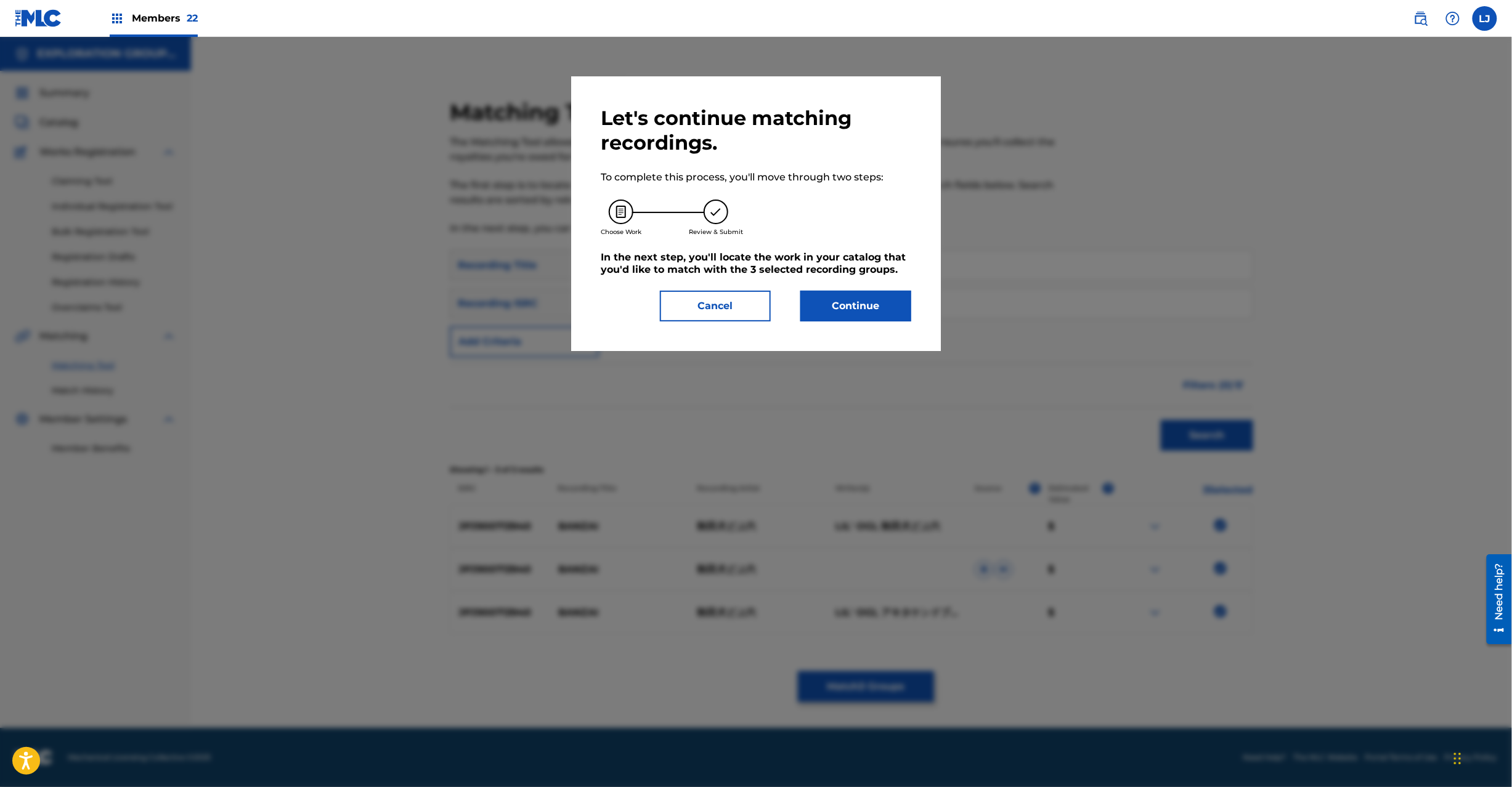
click at [888, 316] on button "Continue" at bounding box center [855, 306] width 111 height 31
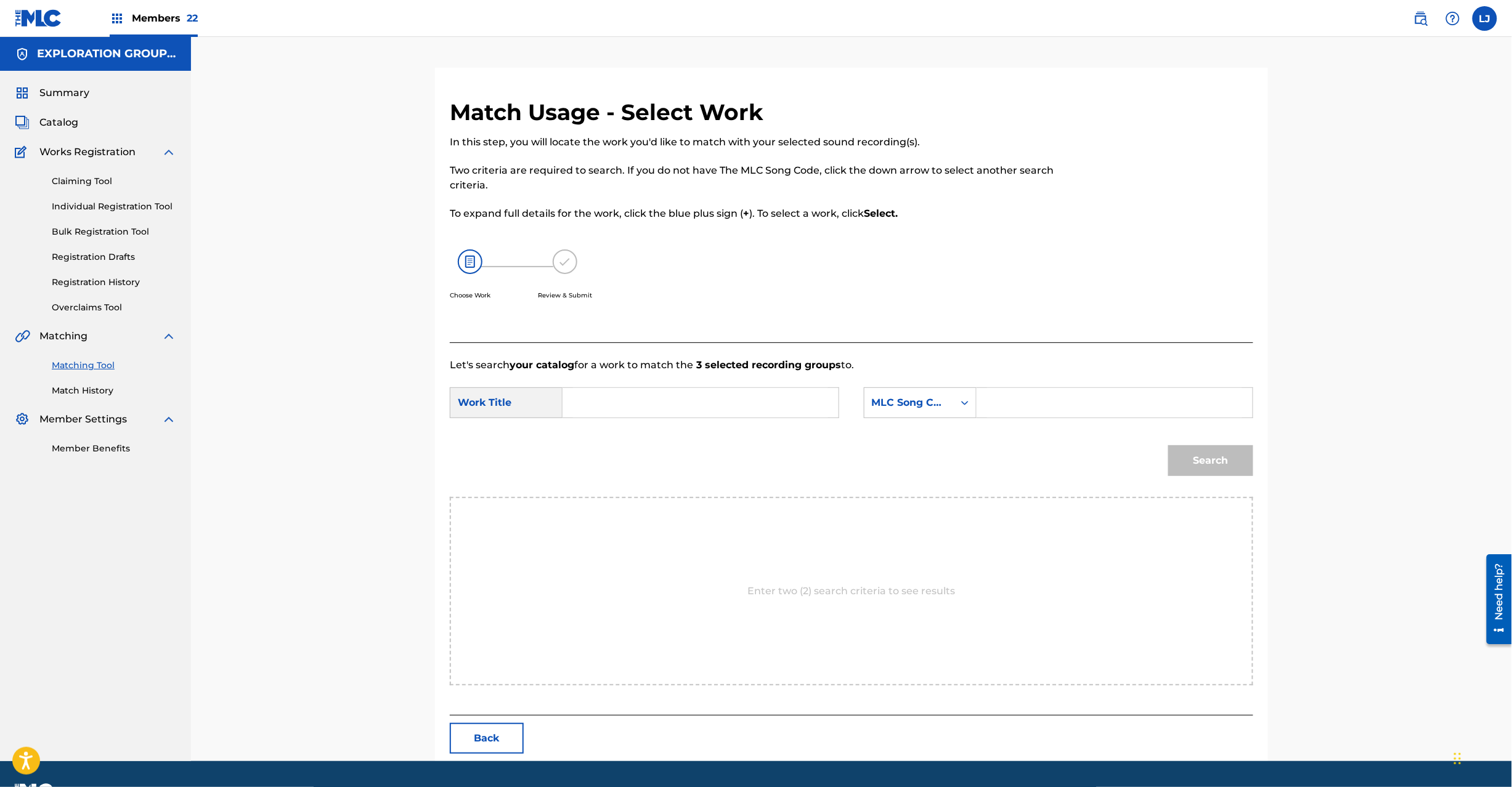
drag, startPoint x: 466, startPoint y: 732, endPoint x: 543, endPoint y: 701, distance: 83.0
click at [468, 732] on button "Back" at bounding box center [487, 738] width 74 height 31
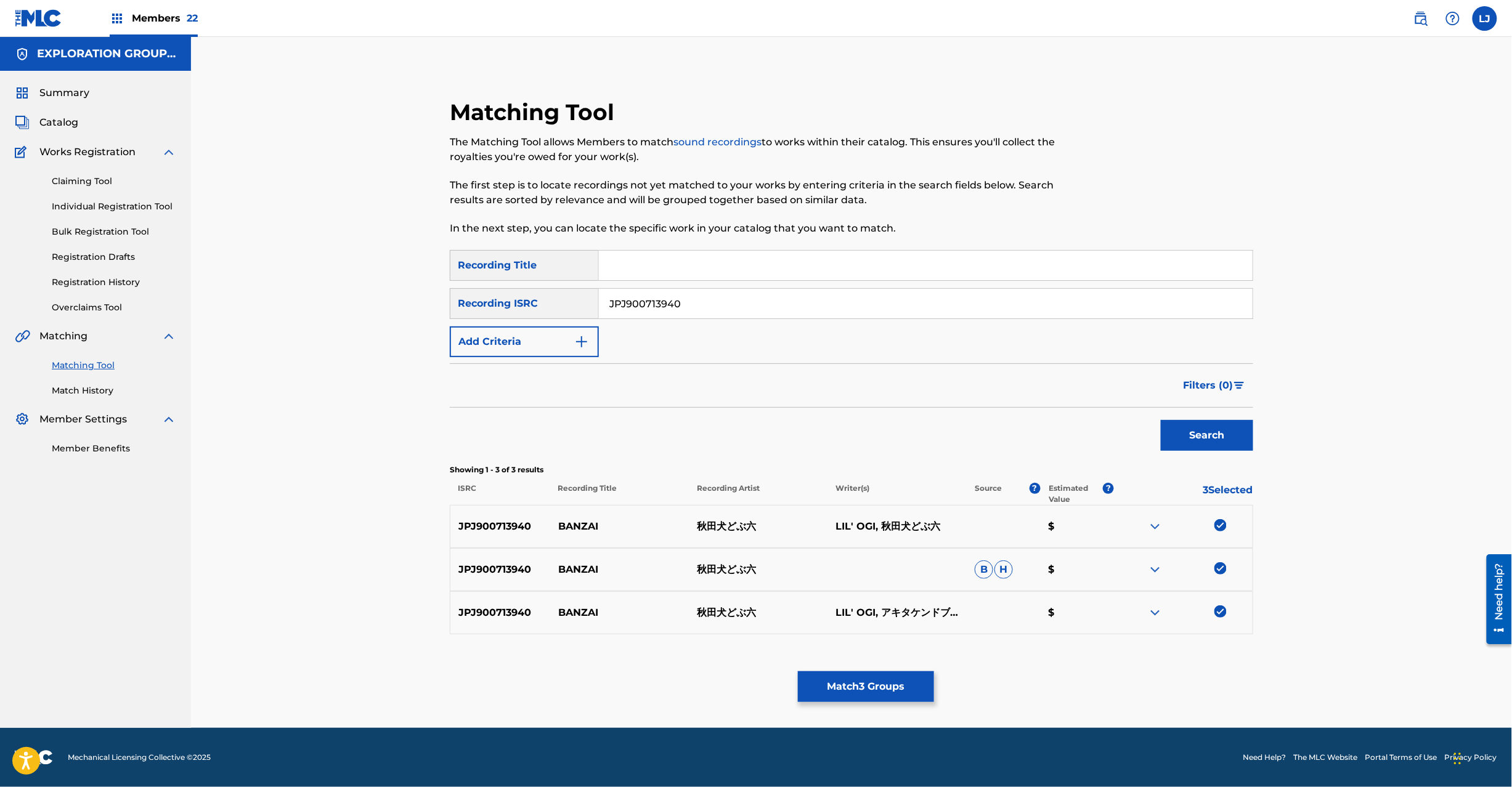
click at [731, 525] on p "秋田犬どぶ六" at bounding box center [758, 527] width 138 height 15
click at [731, 523] on p "秋田犬どぶ六" at bounding box center [758, 527] width 138 height 15
copy p "秋田犬どぶ六"
click at [828, 694] on button "Match 3 Groups" at bounding box center [866, 687] width 136 height 31
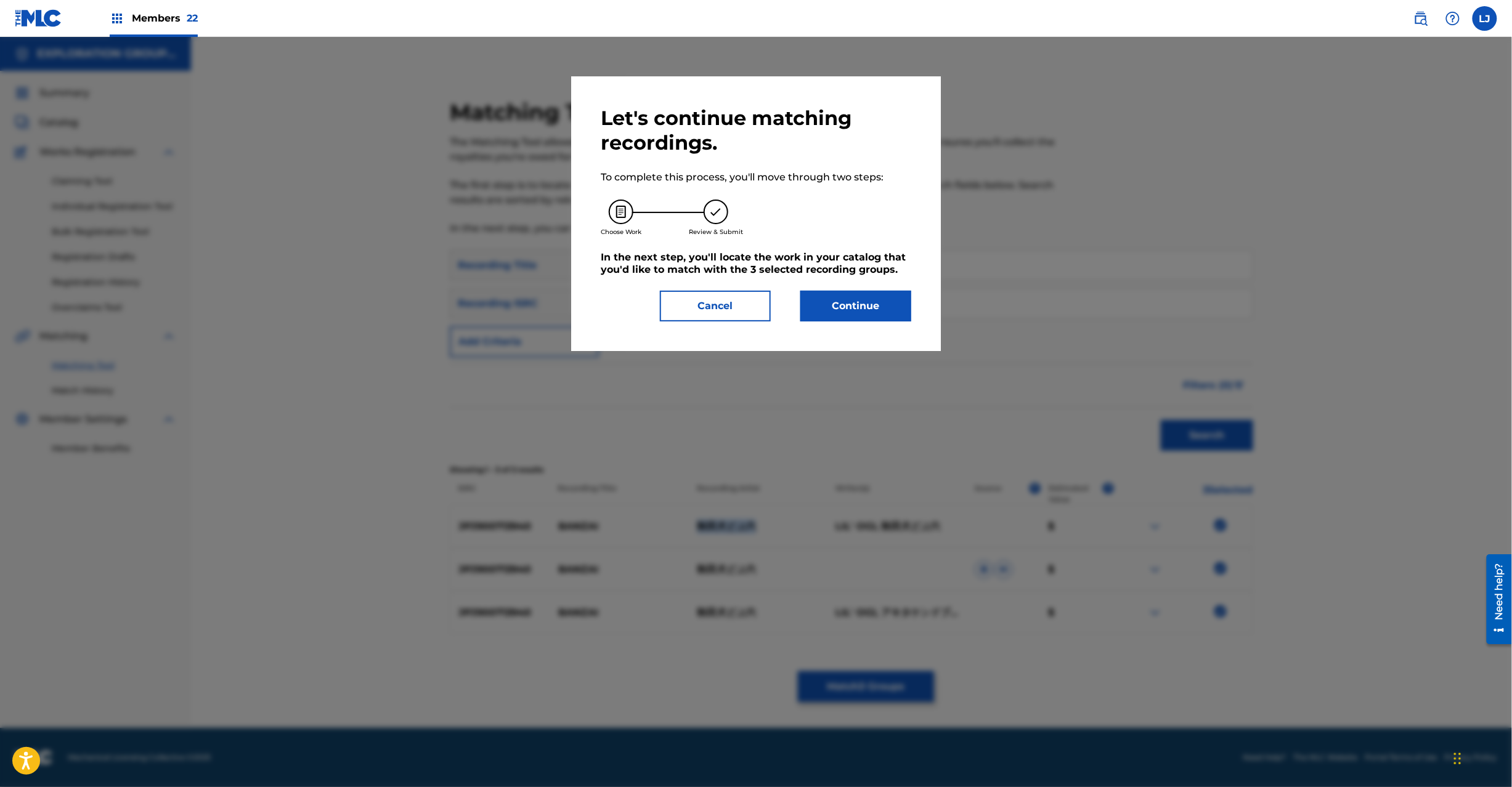
click at [819, 317] on button "Continue" at bounding box center [855, 306] width 111 height 31
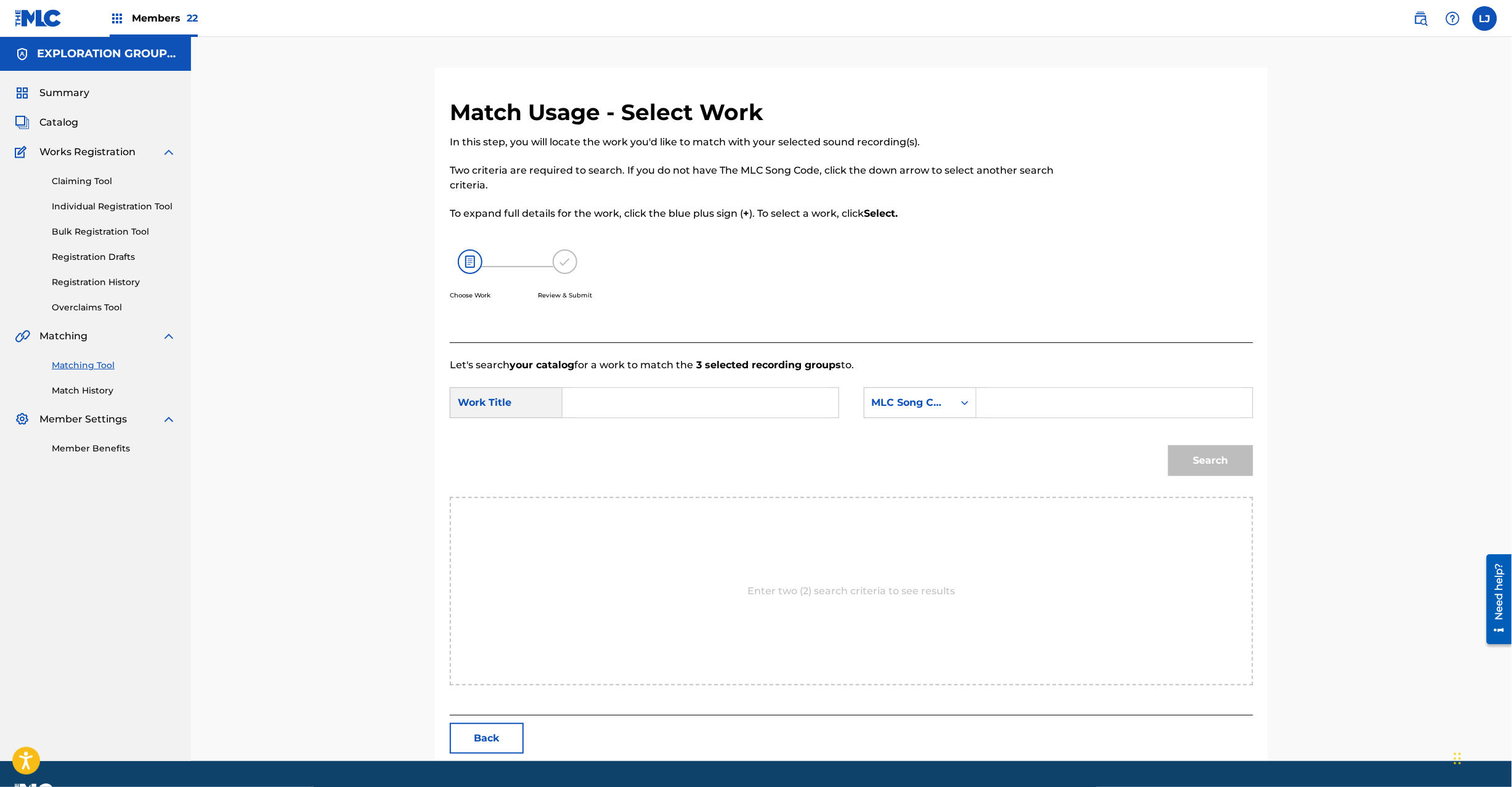
click at [604, 398] on input "Search Form" at bounding box center [701, 403] width 255 height 30
paste input "Banzai BD8S32"
click at [666, 408] on input "Banzai BD8S32" at bounding box center [701, 403] width 255 height 30
click at [666, 411] on input "Banzai BD8S32" at bounding box center [701, 403] width 255 height 30
type input "Banzai"
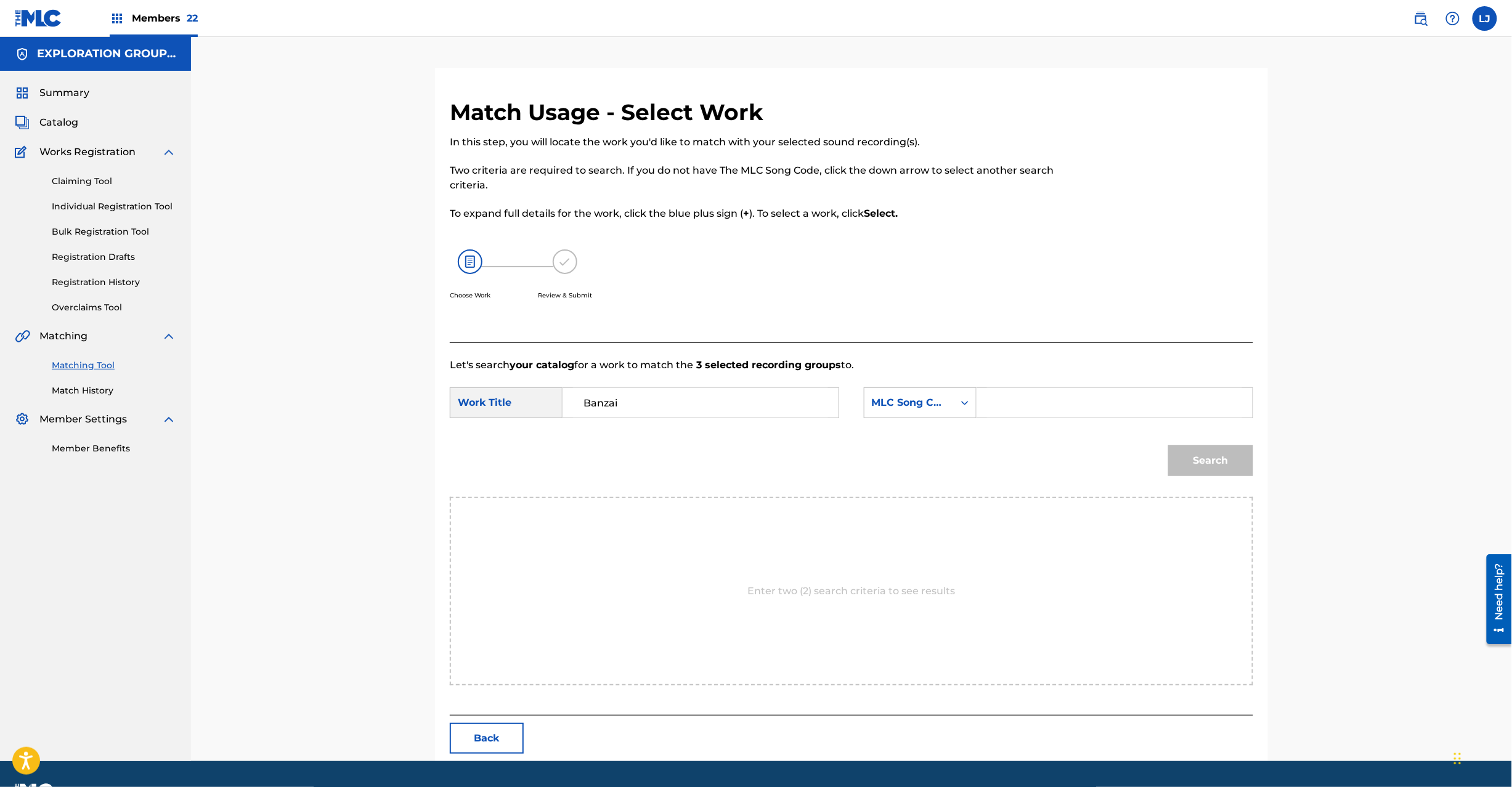
click at [1019, 404] on input "Search Form" at bounding box center [1114, 403] width 255 height 30
paste input "BD8S32"
type input "BD8S32"
click at [1223, 456] on button "Search" at bounding box center [1211, 460] width 85 height 31
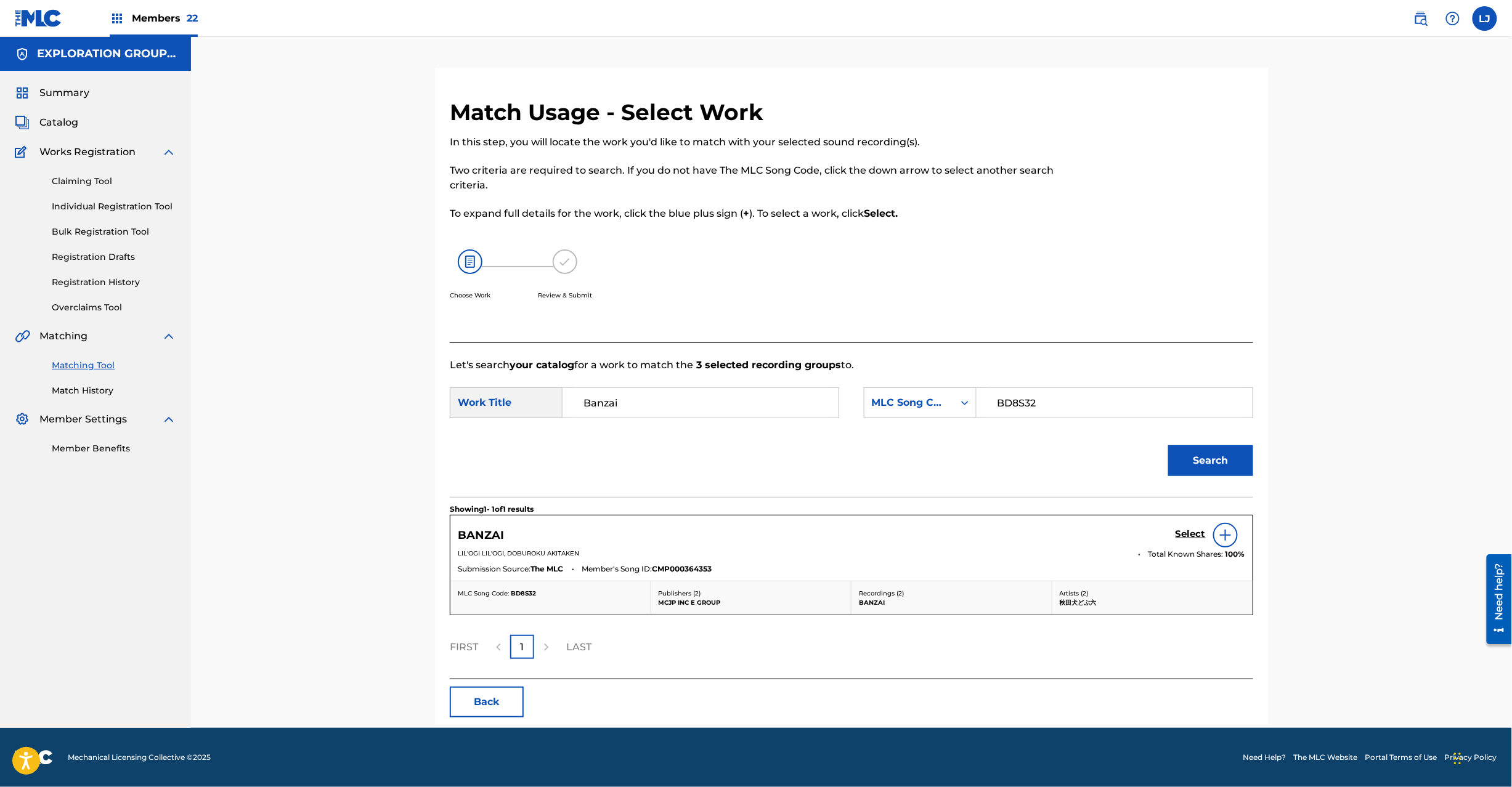
click at [1191, 535] on h5 "Select" at bounding box center [1191, 535] width 30 height 12
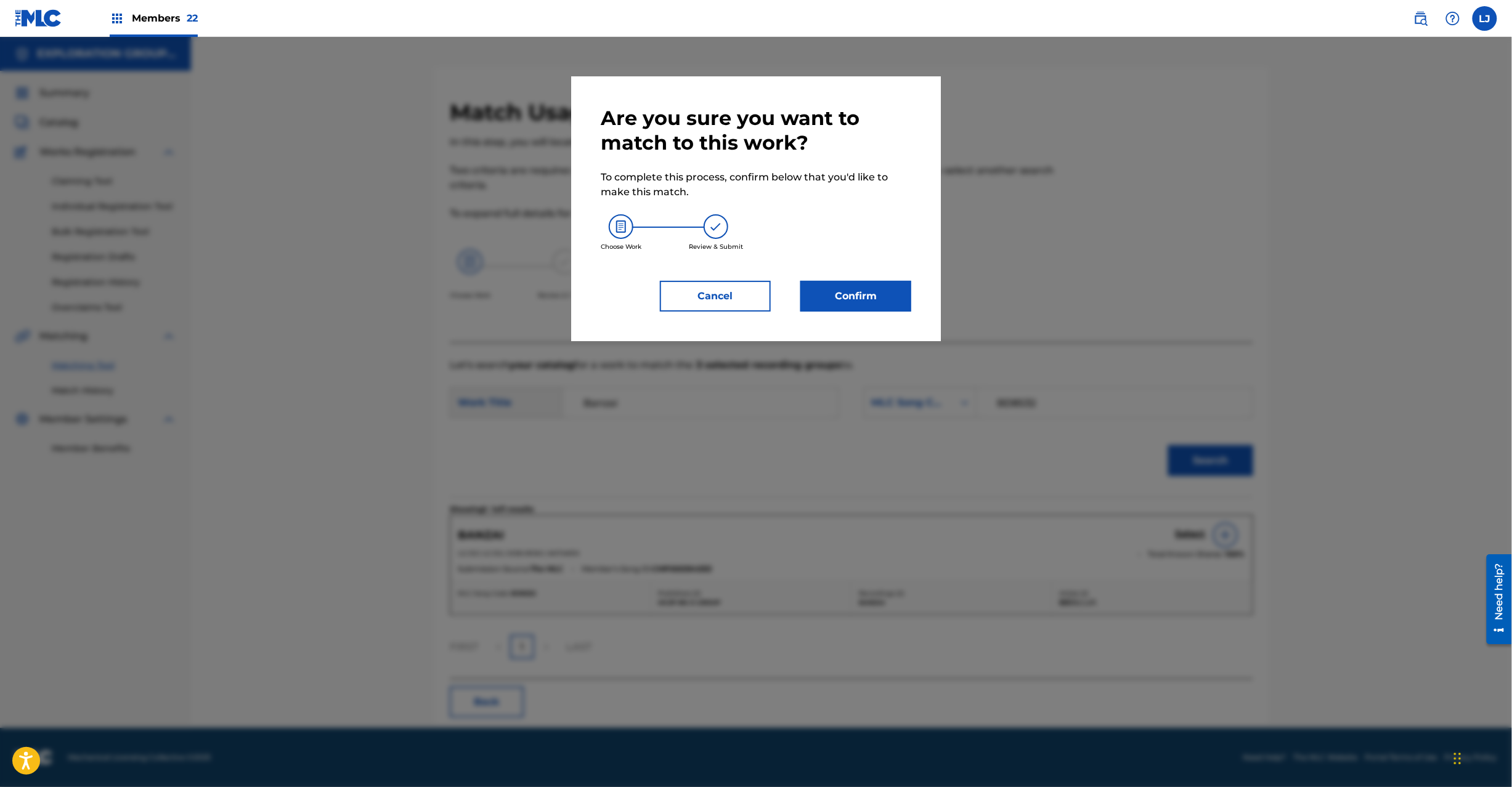
click at [843, 265] on div "Choose Work Review & Submit" at bounding box center [756, 232] width 310 height 66
click at [863, 294] on button "Confirm" at bounding box center [855, 296] width 111 height 31
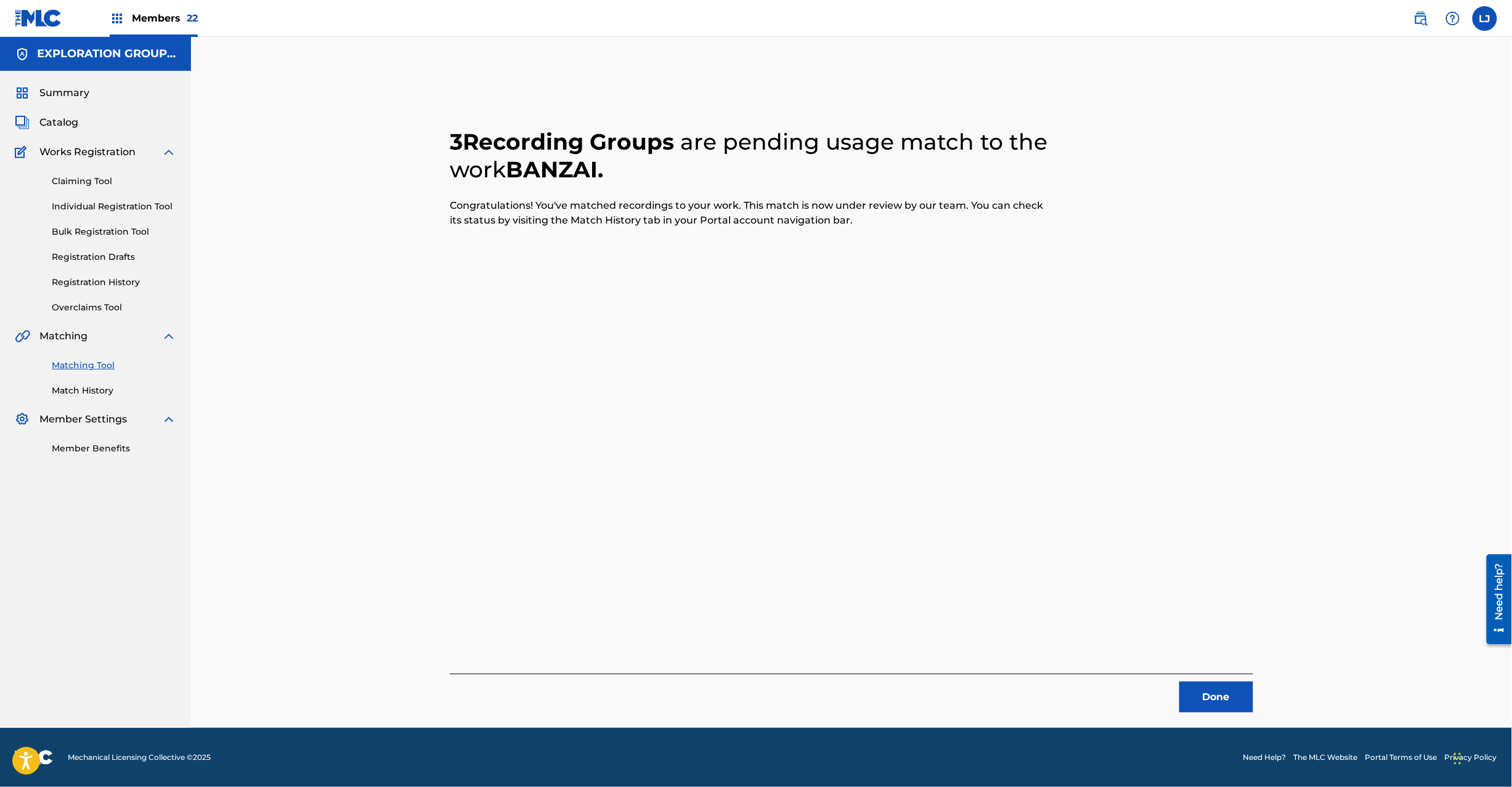
click at [1221, 707] on button "Done" at bounding box center [1216, 697] width 74 height 31
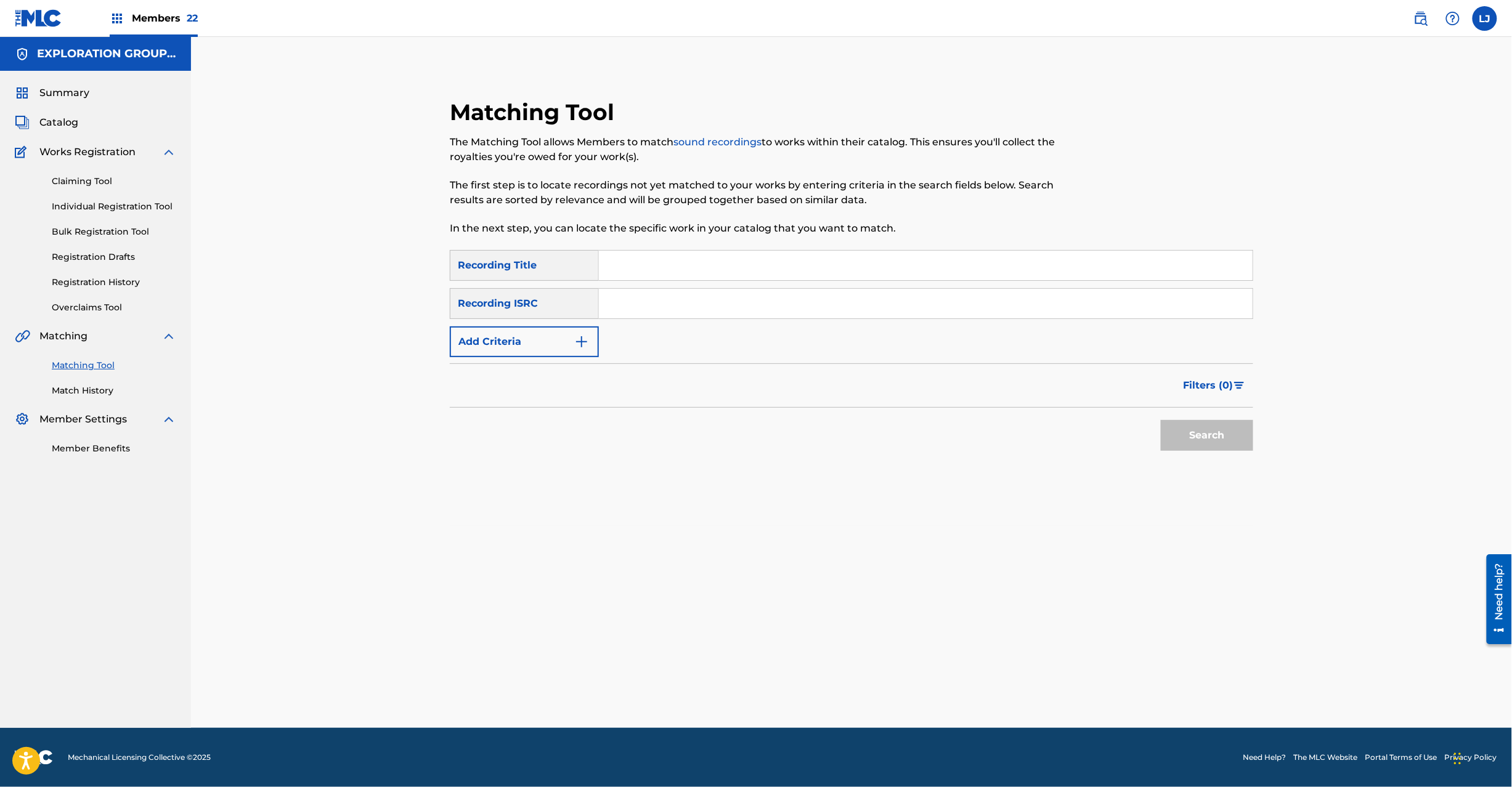
click at [691, 299] on input "Search Form" at bounding box center [926, 304] width 654 height 30
paste input "JPI270900073"
click at [1217, 428] on button "Search" at bounding box center [1207, 435] width 92 height 31
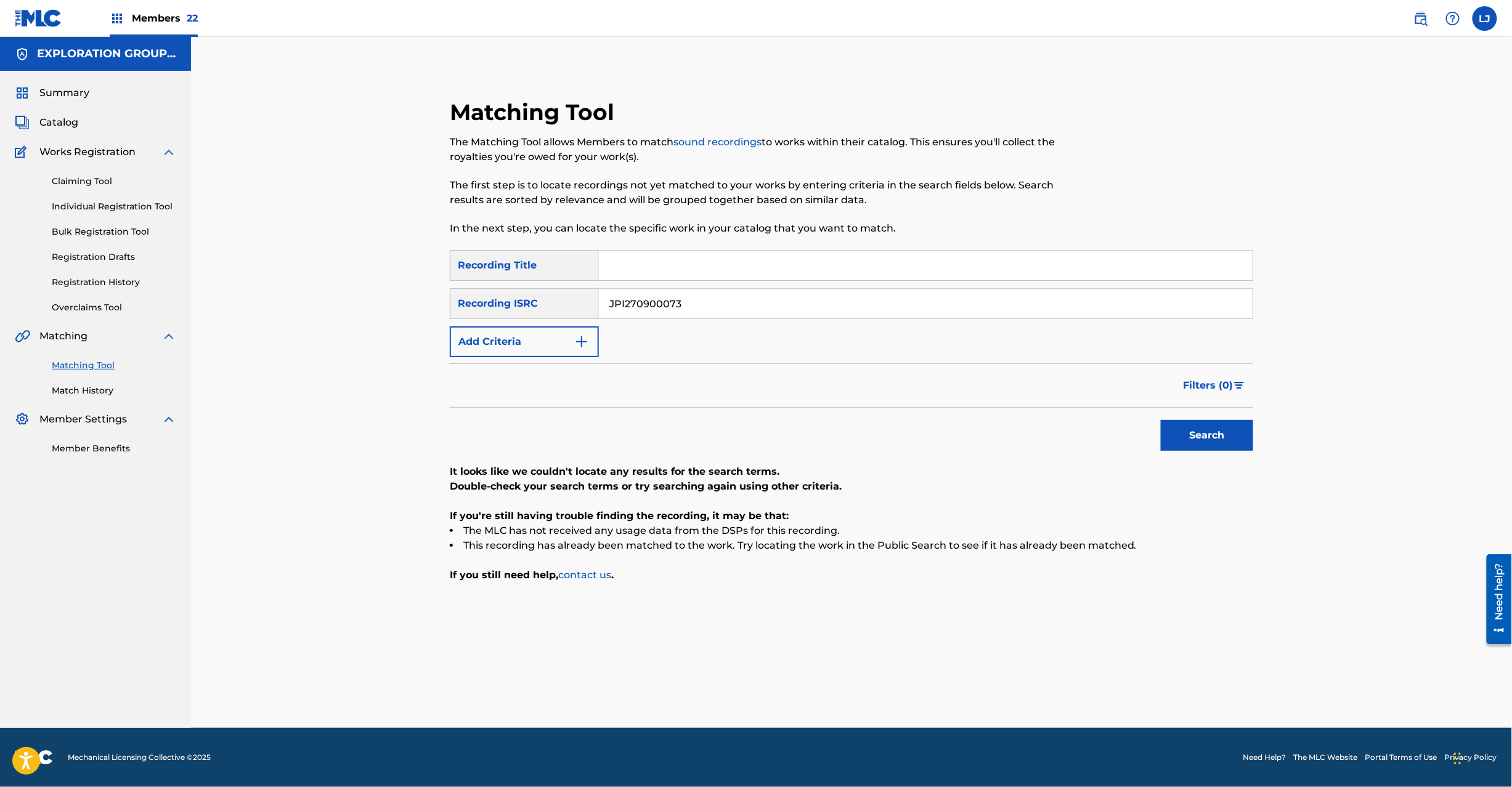
click at [634, 317] on input "JPI270900073" at bounding box center [926, 304] width 654 height 30
paste input "4"
click at [634, 317] on input "JPI270900074" at bounding box center [926, 304] width 654 height 30
click at [1208, 436] on button "Search" at bounding box center [1207, 435] width 92 height 31
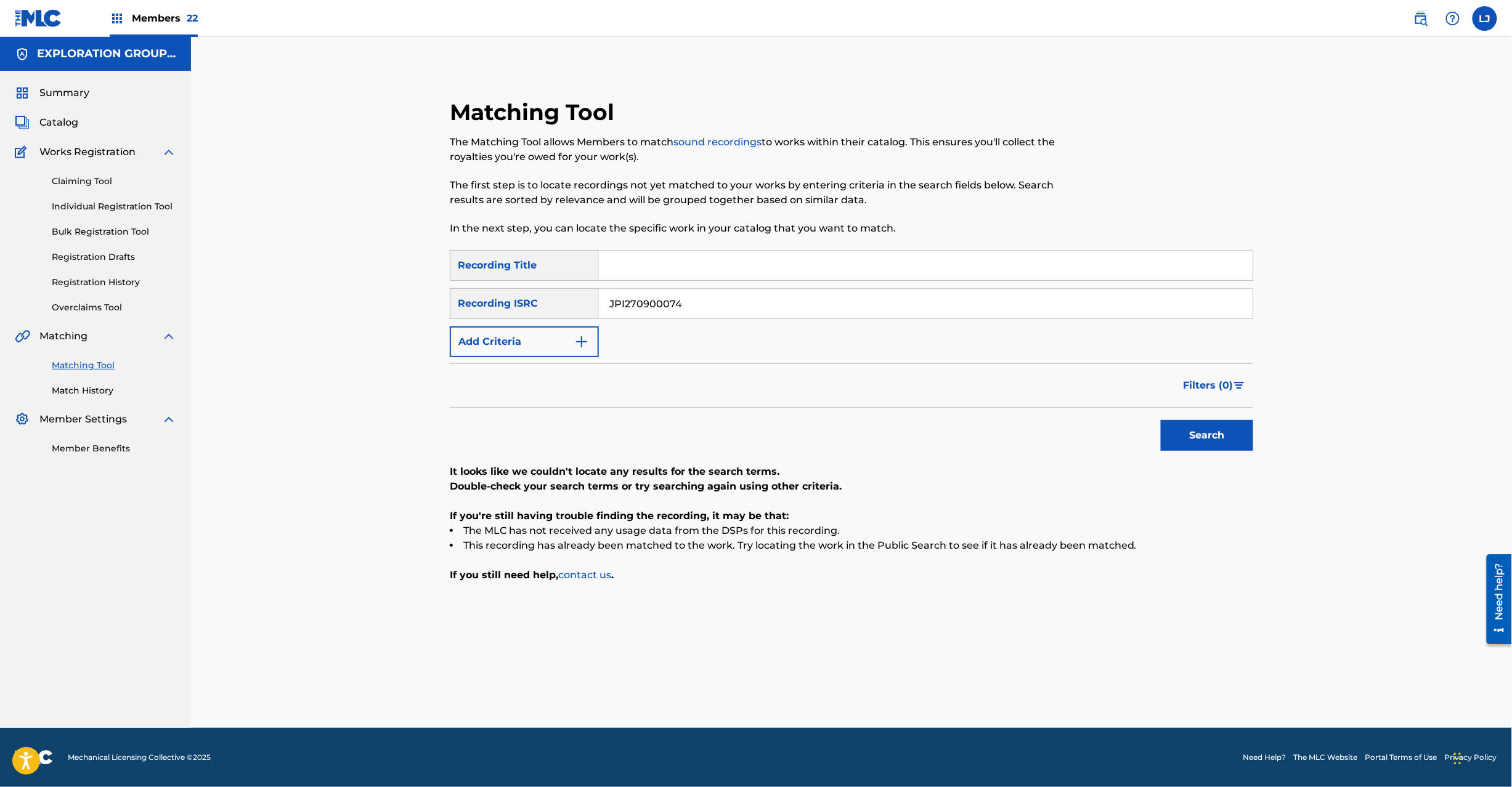
click at [637, 306] on input "JPI270900074" at bounding box center [926, 304] width 654 height 30
paste input "5"
click at [637, 306] on input "JPI270900074" at bounding box center [926, 304] width 654 height 30
click at [1195, 415] on div "Search" at bounding box center [1204, 432] width 98 height 49
click at [1191, 449] on button "Search" at bounding box center [1207, 435] width 92 height 31
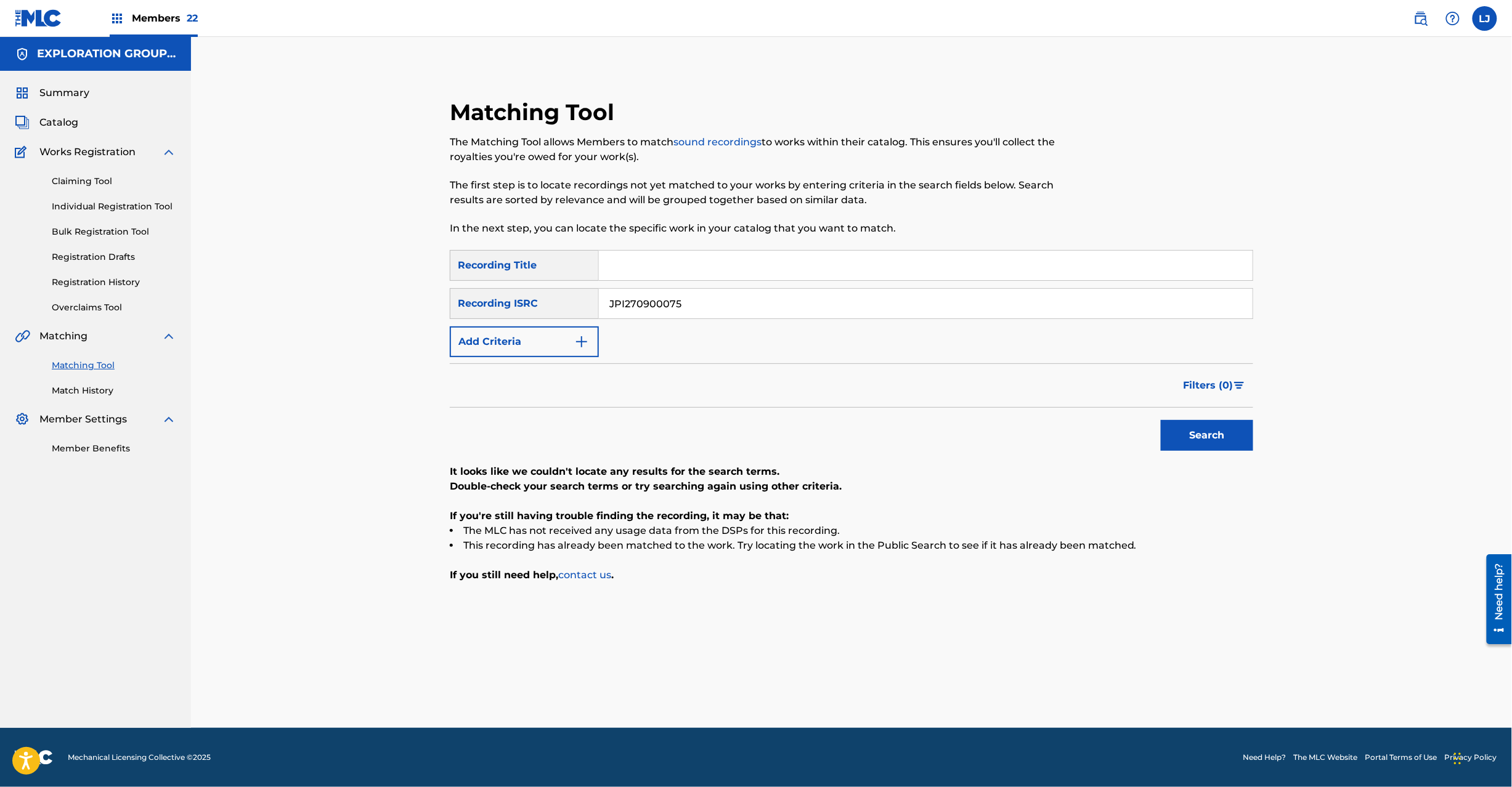
click at [659, 306] on input "JPI270900075" at bounding box center [926, 304] width 654 height 30
paste input "7"
click at [659, 306] on input "JPI270900075" at bounding box center [926, 304] width 654 height 30
click at [1210, 421] on button "Search" at bounding box center [1207, 435] width 92 height 31
click at [654, 313] on input "JPI270900077" at bounding box center [926, 304] width 654 height 30
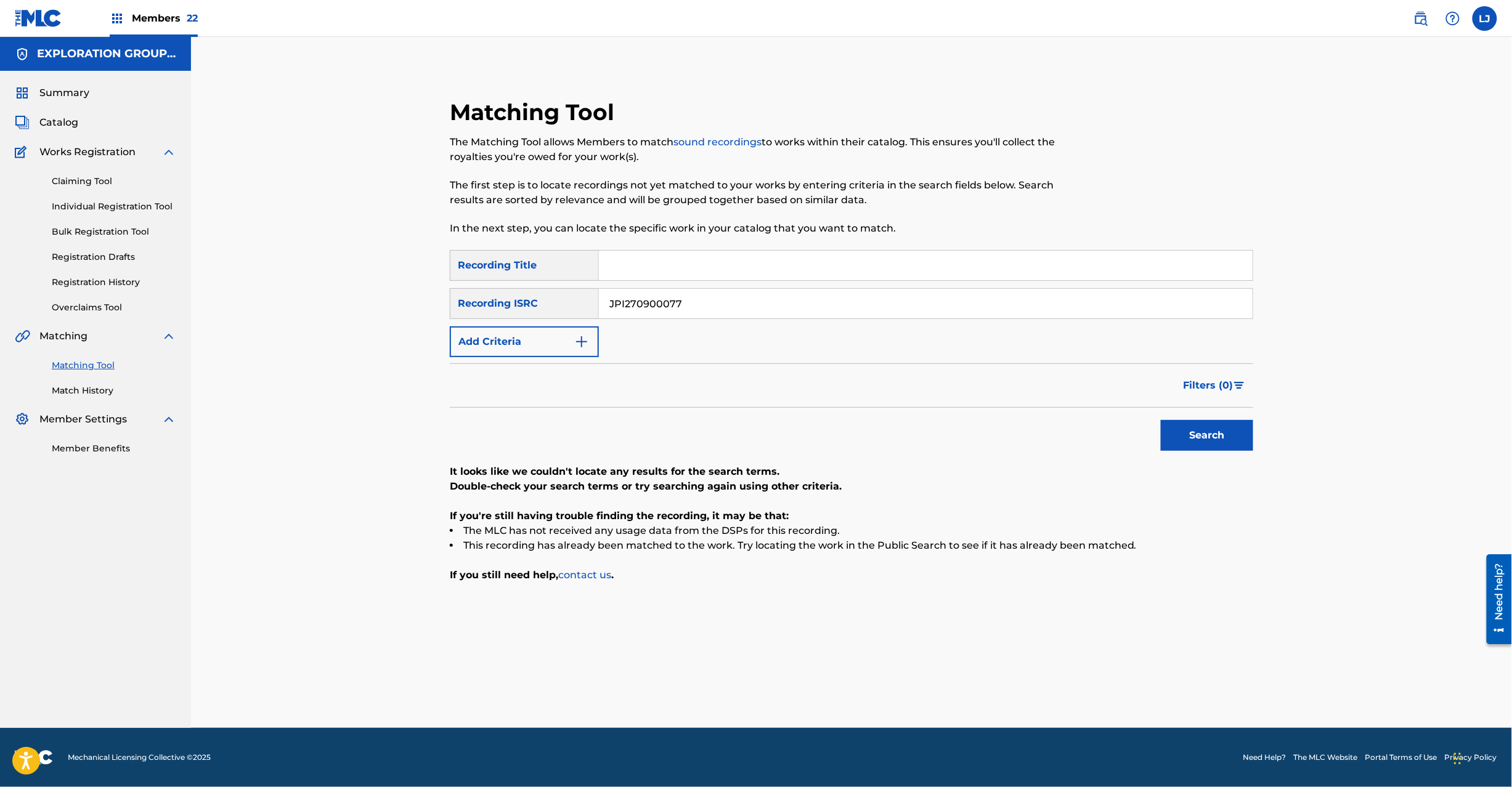
click at [654, 313] on input "JPI270900077" at bounding box center [926, 304] width 654 height 30
paste input "8"
click at [1235, 437] on button "Search" at bounding box center [1207, 435] width 92 height 31
click at [690, 294] on input "JPI270900078" at bounding box center [926, 304] width 654 height 30
paste input "9"
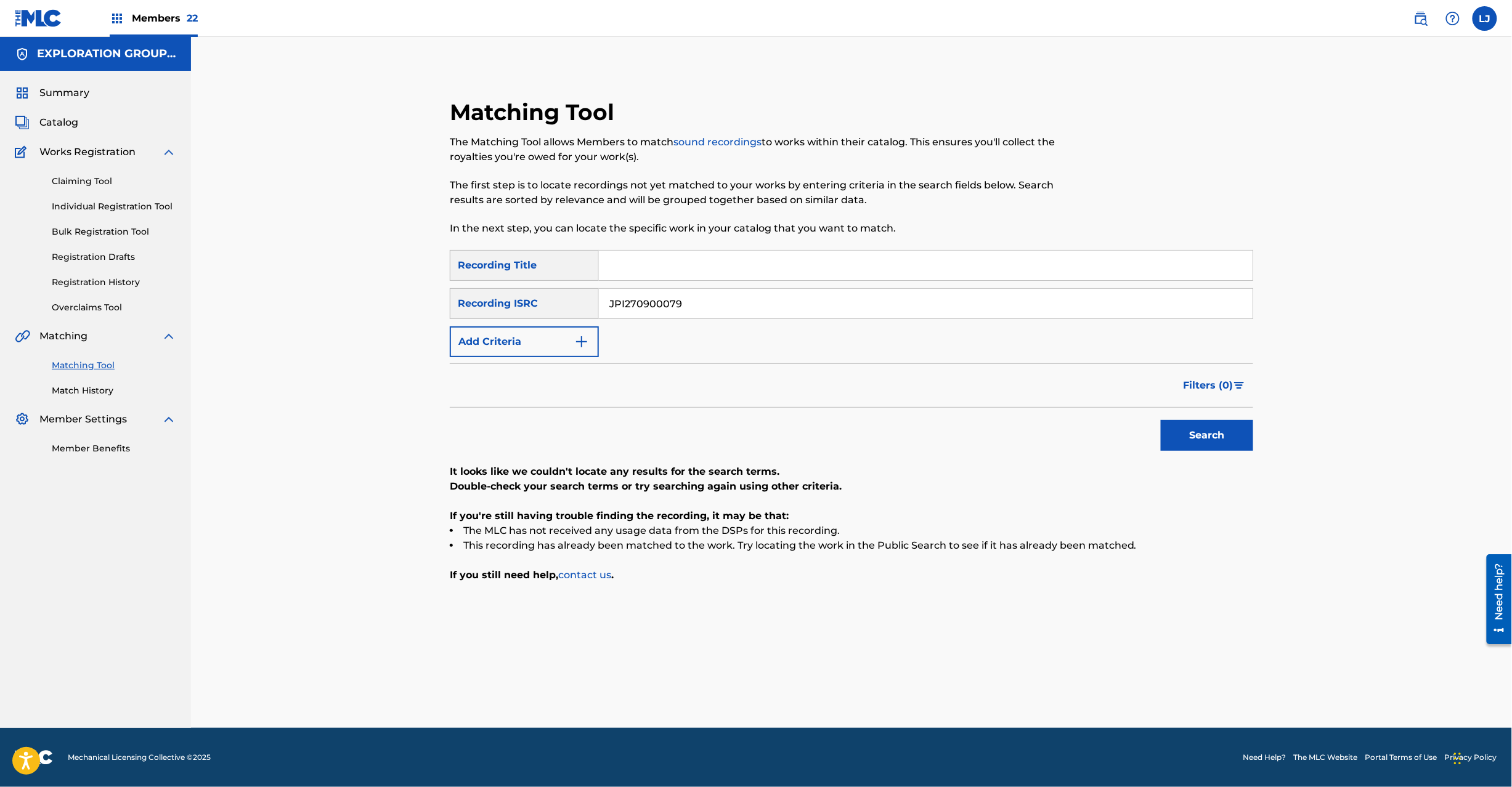
click at [690, 294] on input "JPI270900079" at bounding box center [926, 304] width 654 height 30
click at [1182, 439] on button "Search" at bounding box center [1207, 435] width 92 height 31
click at [693, 298] on input "JPI270900079" at bounding box center [926, 304] width 654 height 30
paste input "80"
click at [691, 296] on input "JPI270900079" at bounding box center [926, 304] width 654 height 30
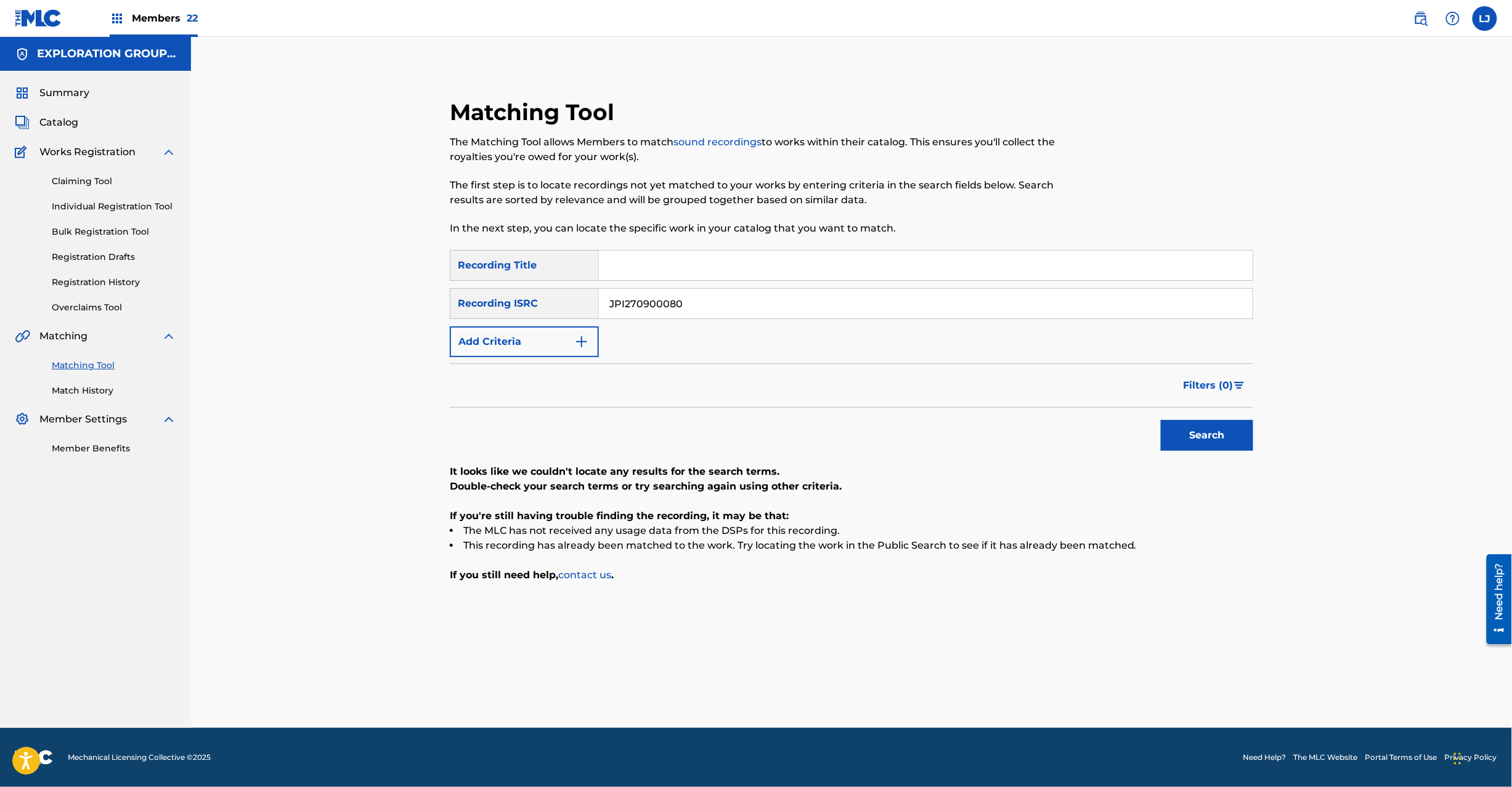
click at [1228, 449] on button "Search" at bounding box center [1207, 435] width 92 height 31
click at [687, 299] on input "JPI270900080" at bounding box center [926, 304] width 654 height 30
paste input "1"
click at [687, 299] on input "JPI270900080" at bounding box center [926, 304] width 654 height 30
click at [1231, 449] on button "Search" at bounding box center [1207, 435] width 92 height 31
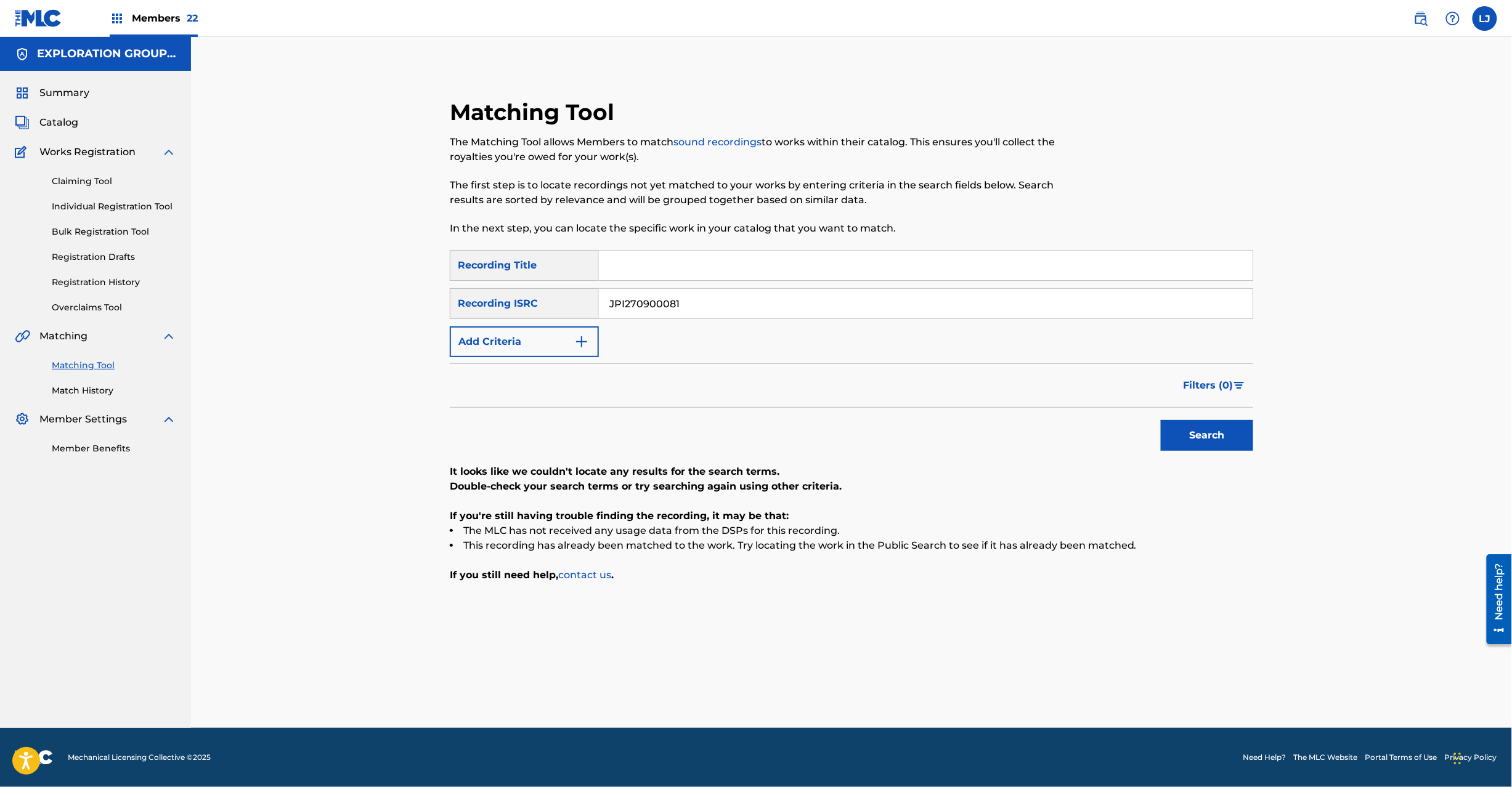
click at [637, 325] on div "SearchWithCriteriafc57ee62-3103-40b7-9081-52edc60af7bd Recording Title SearchWi…" at bounding box center [851, 303] width 804 height 107
click at [642, 308] on input "JPI270900081" at bounding box center [926, 304] width 654 height 30
paste input "2"
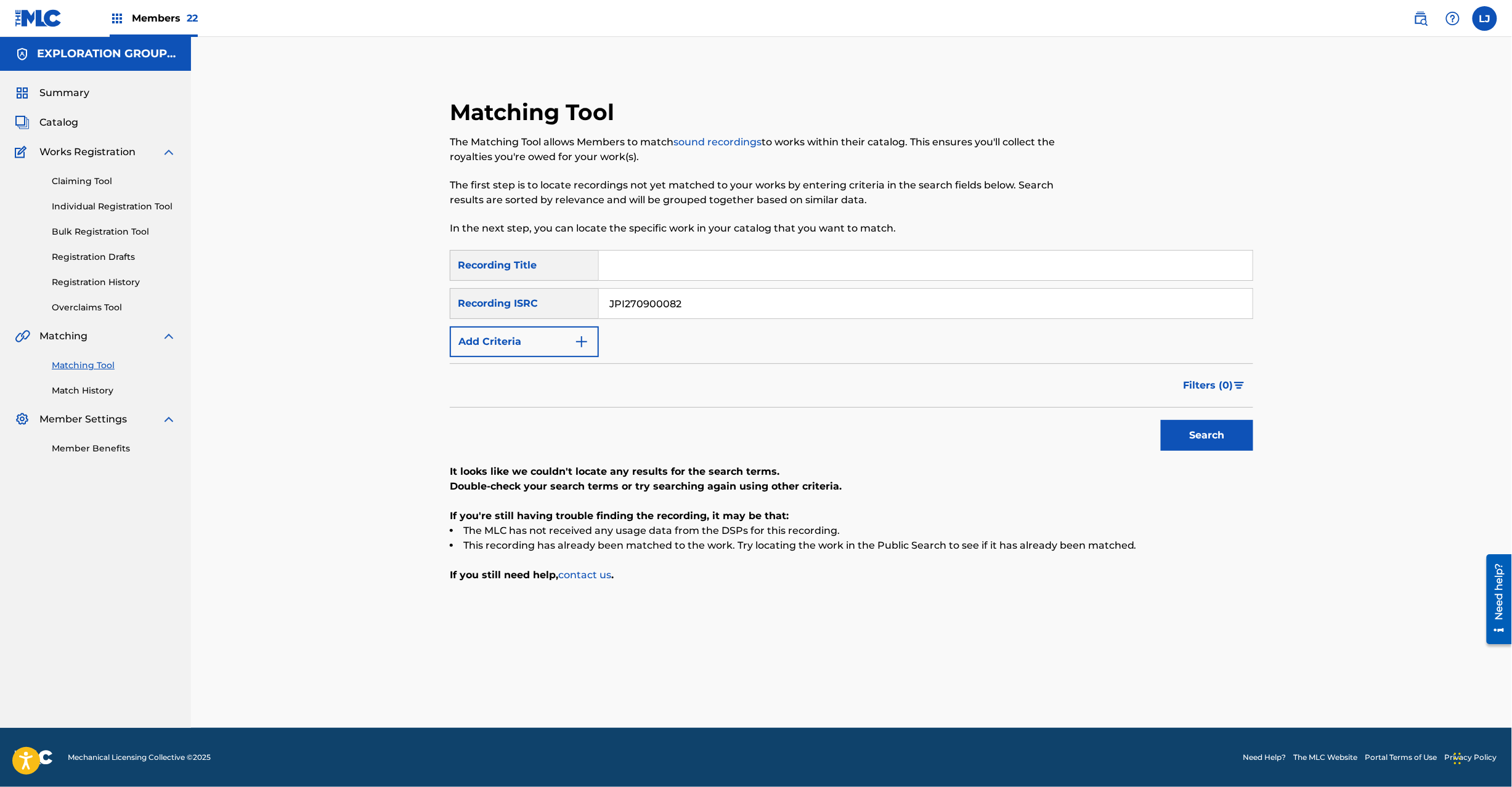
click at [1212, 424] on button "Search" at bounding box center [1207, 435] width 92 height 31
click at [656, 287] on div "SearchWithCriteriafc57ee62-3103-40b7-9081-52edc60af7bd Recording Title SearchWi…" at bounding box center [851, 303] width 804 height 107
click at [651, 310] on input "JPI270900082" at bounding box center [926, 304] width 654 height 30
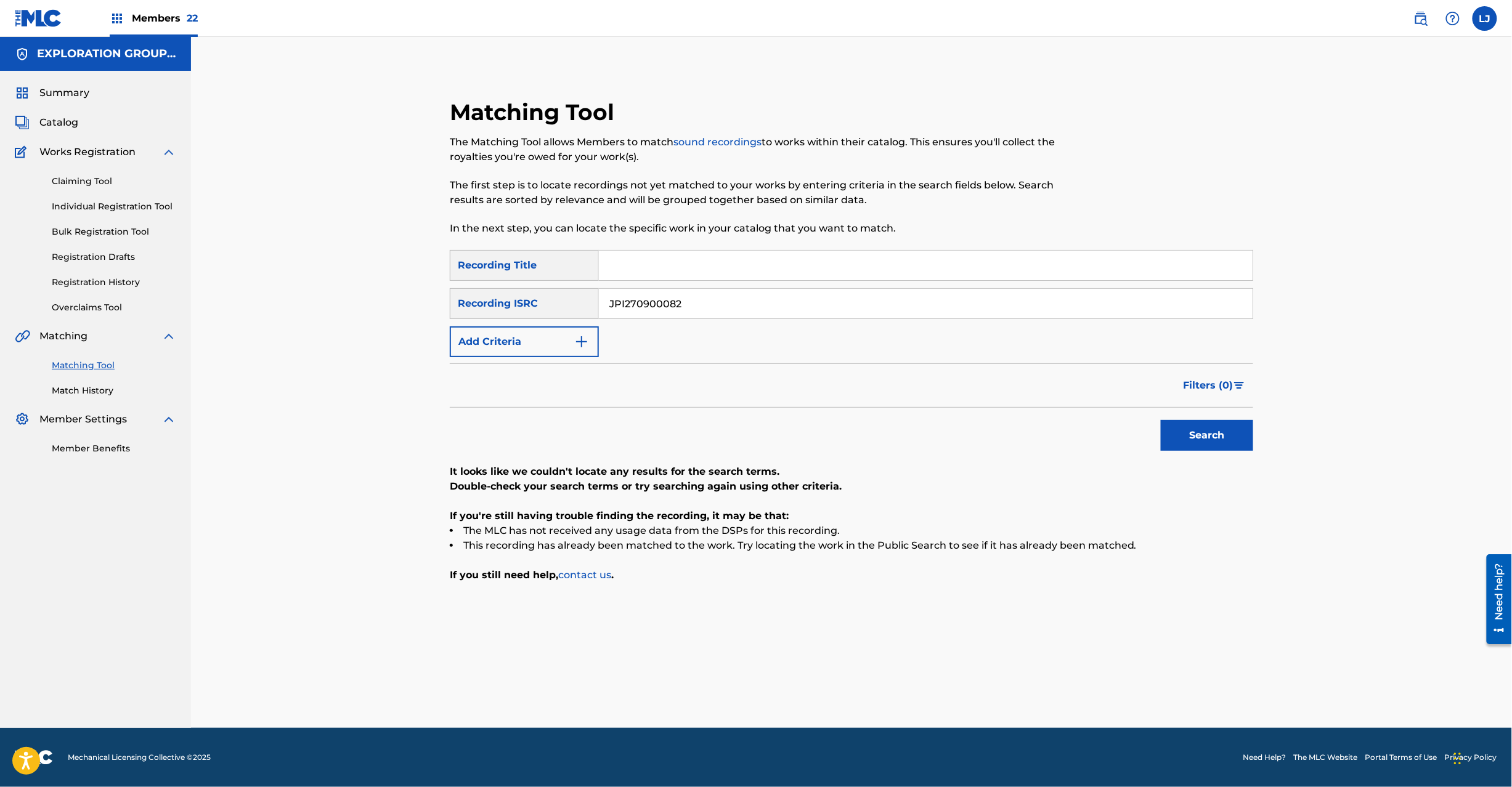
paste input "3"
click at [1252, 436] on button "Search" at bounding box center [1207, 435] width 92 height 31
click at [725, 285] on div "SearchWithCriteriafc57ee62-3103-40b7-9081-52edc60af7bd Recording Title SearchWi…" at bounding box center [851, 303] width 804 height 107
click at [714, 310] on input "JPI270900083" at bounding box center [926, 304] width 654 height 30
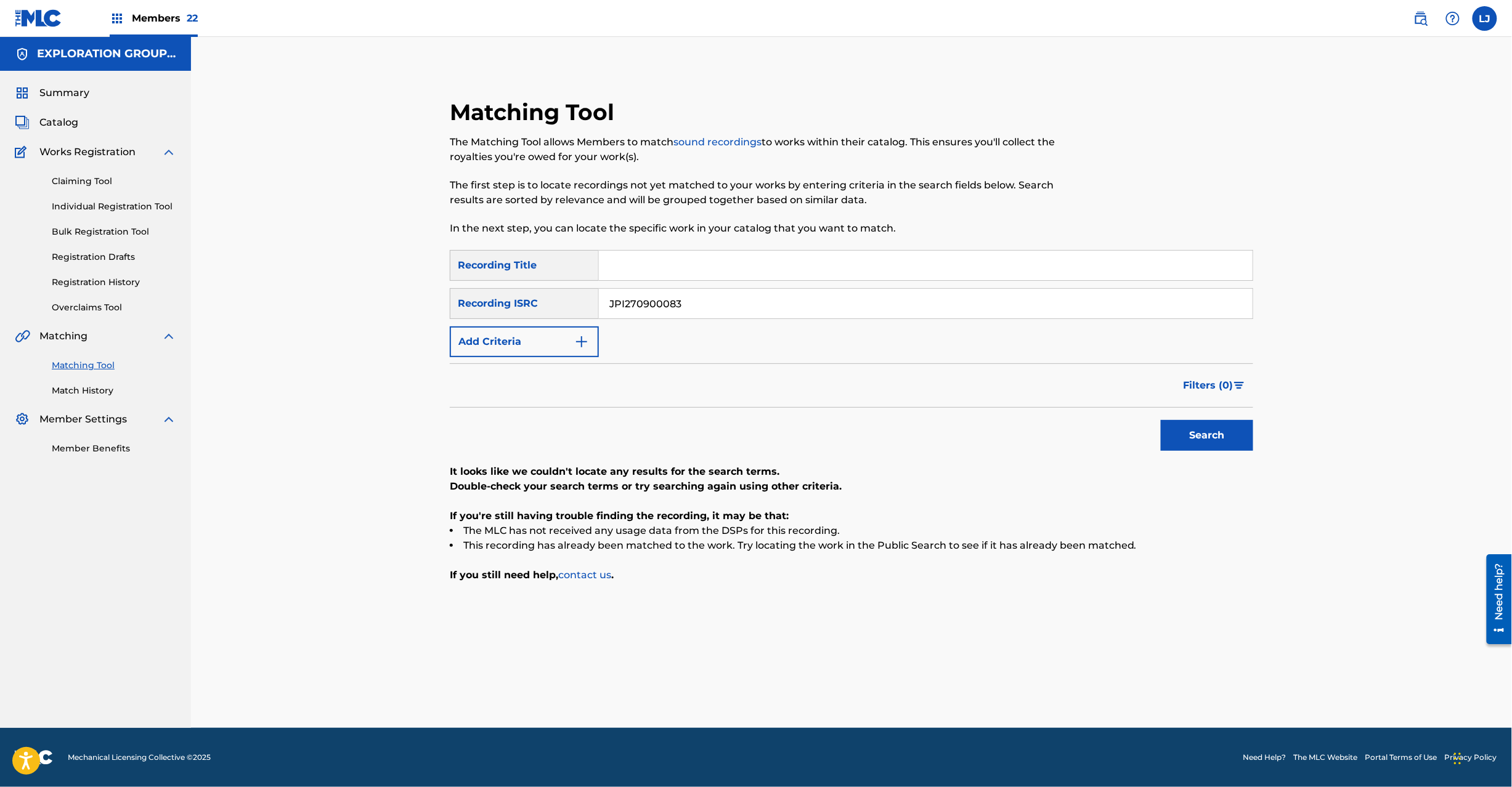
paste input "Z92091162"
click at [714, 310] on input "JPZ920911623" at bounding box center [926, 304] width 654 height 30
type input "JPZ920911623"
click at [1198, 441] on button "Search" at bounding box center [1207, 435] width 92 height 31
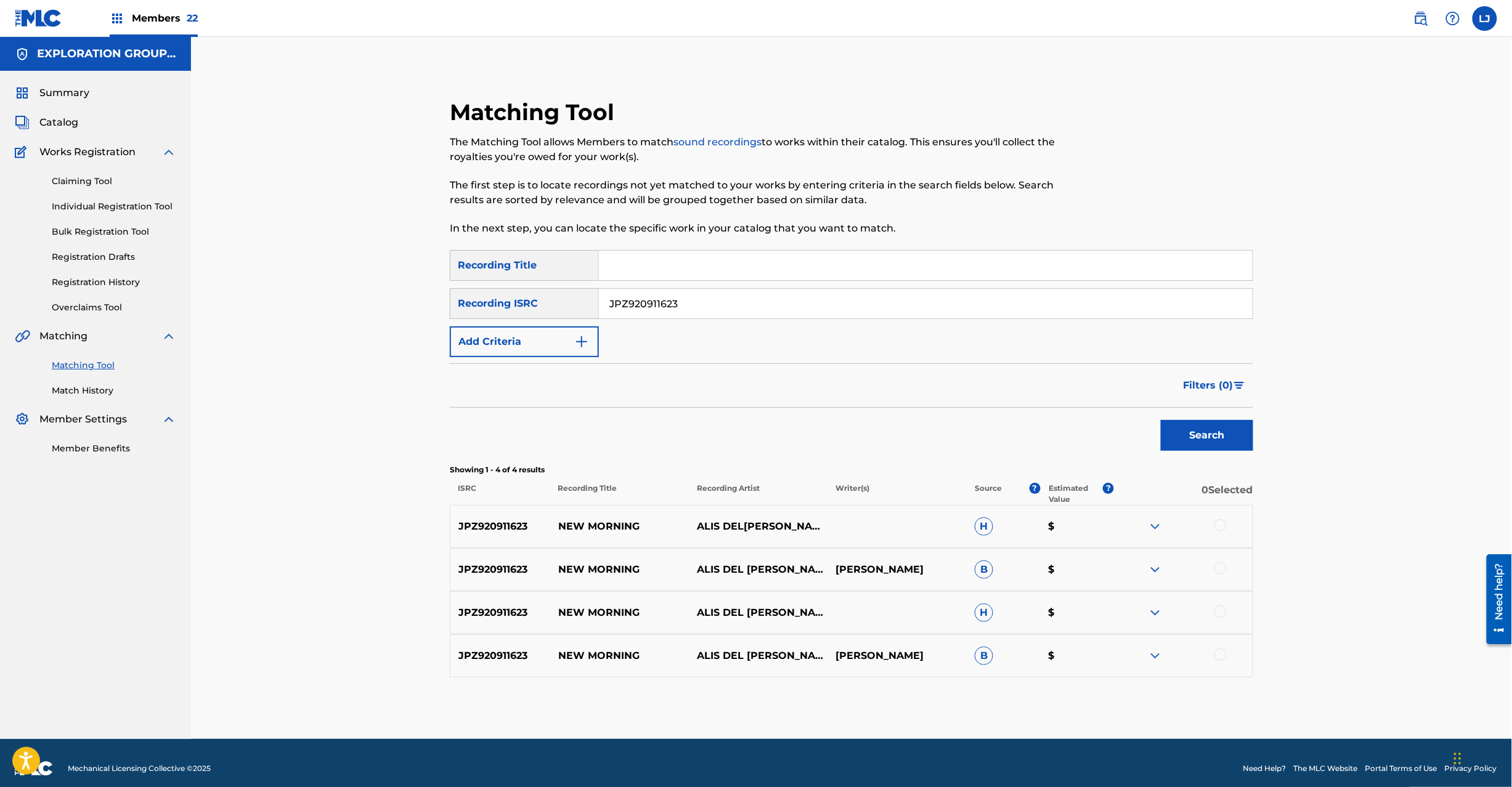
click at [1225, 523] on div at bounding box center [1220, 525] width 12 height 12
click at [1223, 565] on div at bounding box center [1220, 569] width 12 height 12
click at [1223, 614] on div at bounding box center [1220, 611] width 12 height 12
click at [1223, 652] on div at bounding box center [1220, 655] width 12 height 12
click at [898, 693] on button "Match 4 Groups" at bounding box center [866, 687] width 136 height 31
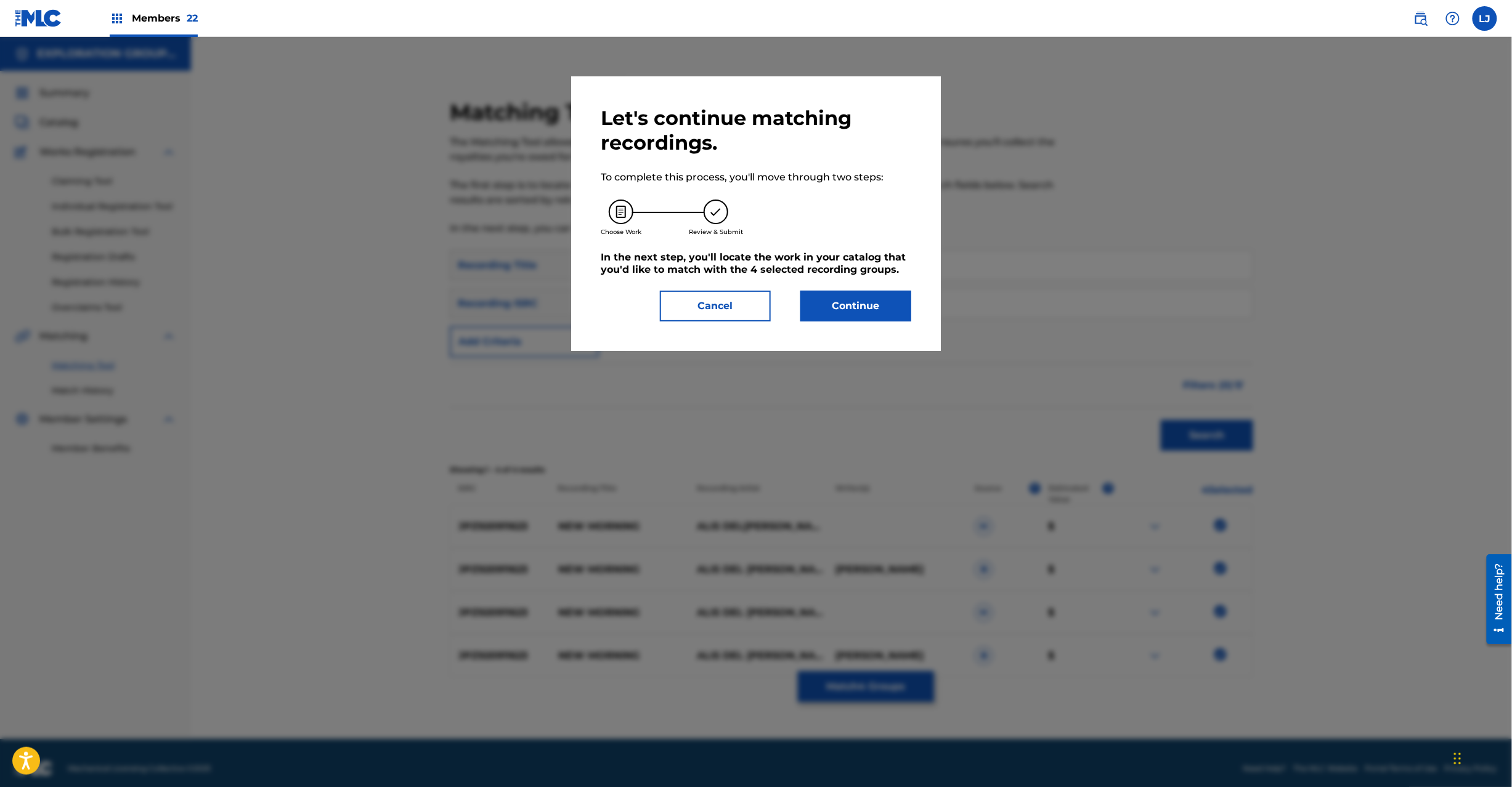
click at [821, 294] on button "Continue" at bounding box center [855, 306] width 111 height 31
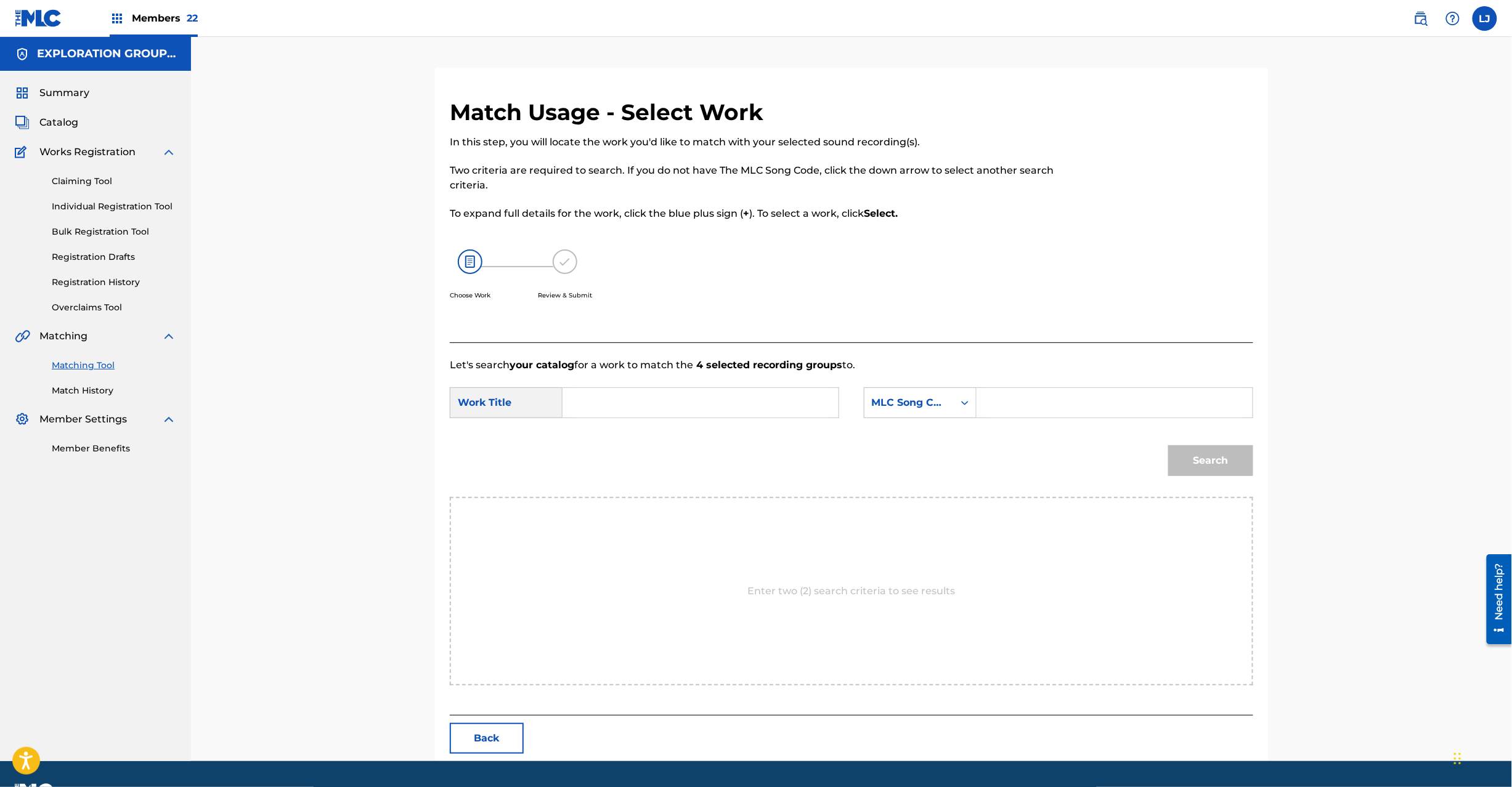
click at [491, 753] on button "Back" at bounding box center [487, 738] width 74 height 31
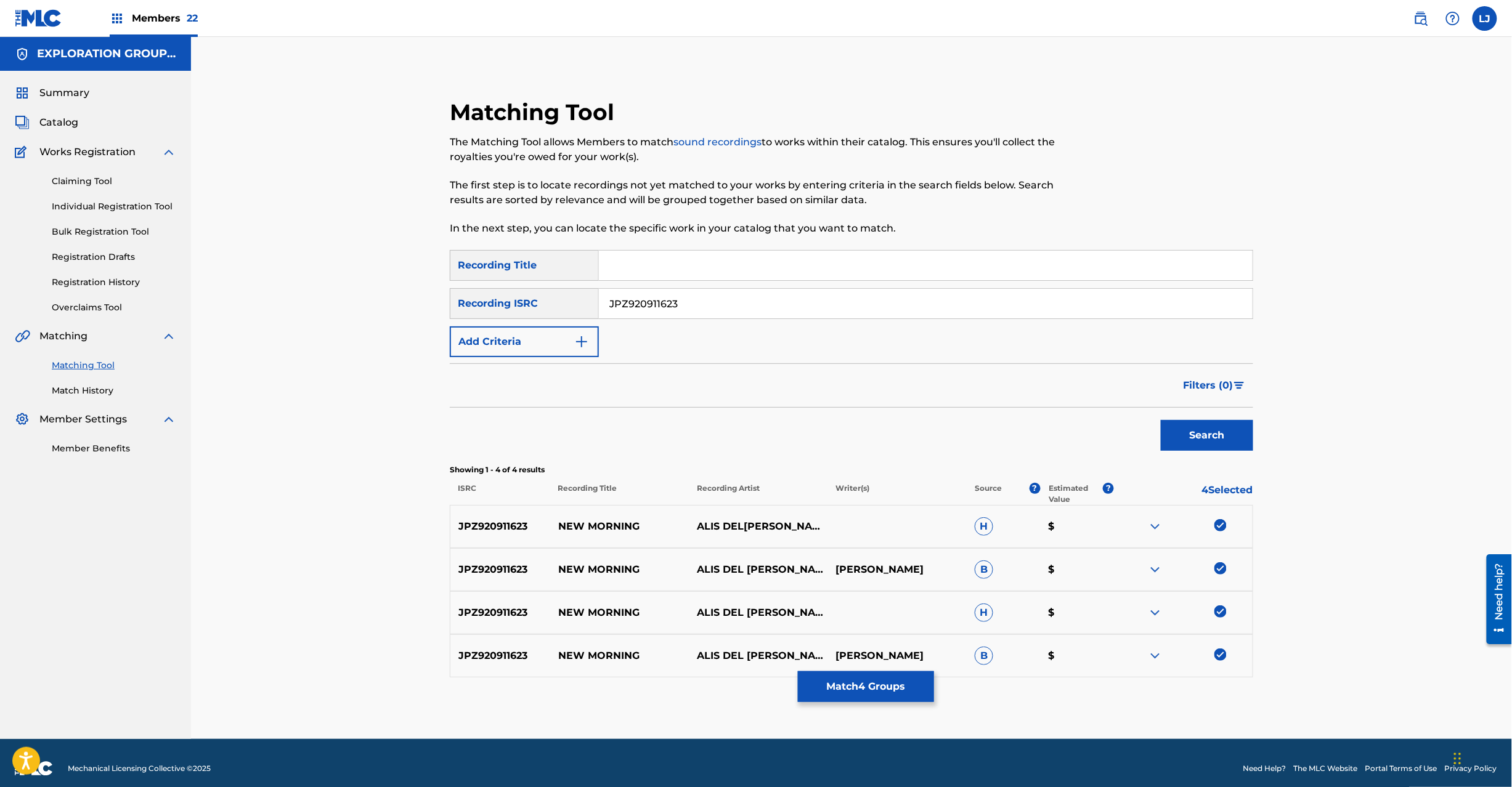
click at [886, 686] on button "Match 4 Groups" at bounding box center [866, 687] width 136 height 31
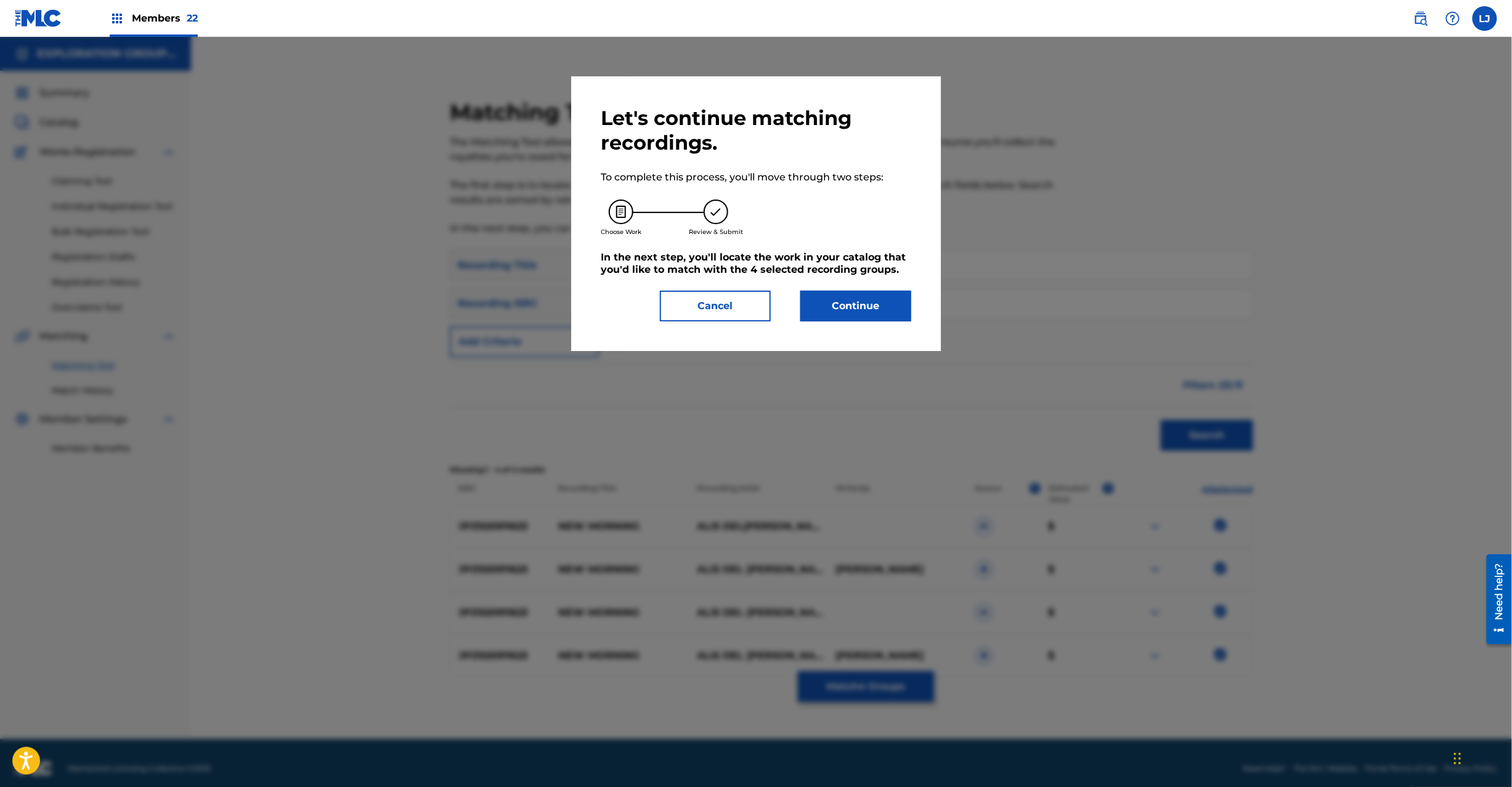
click at [856, 318] on button "Continue" at bounding box center [855, 306] width 111 height 31
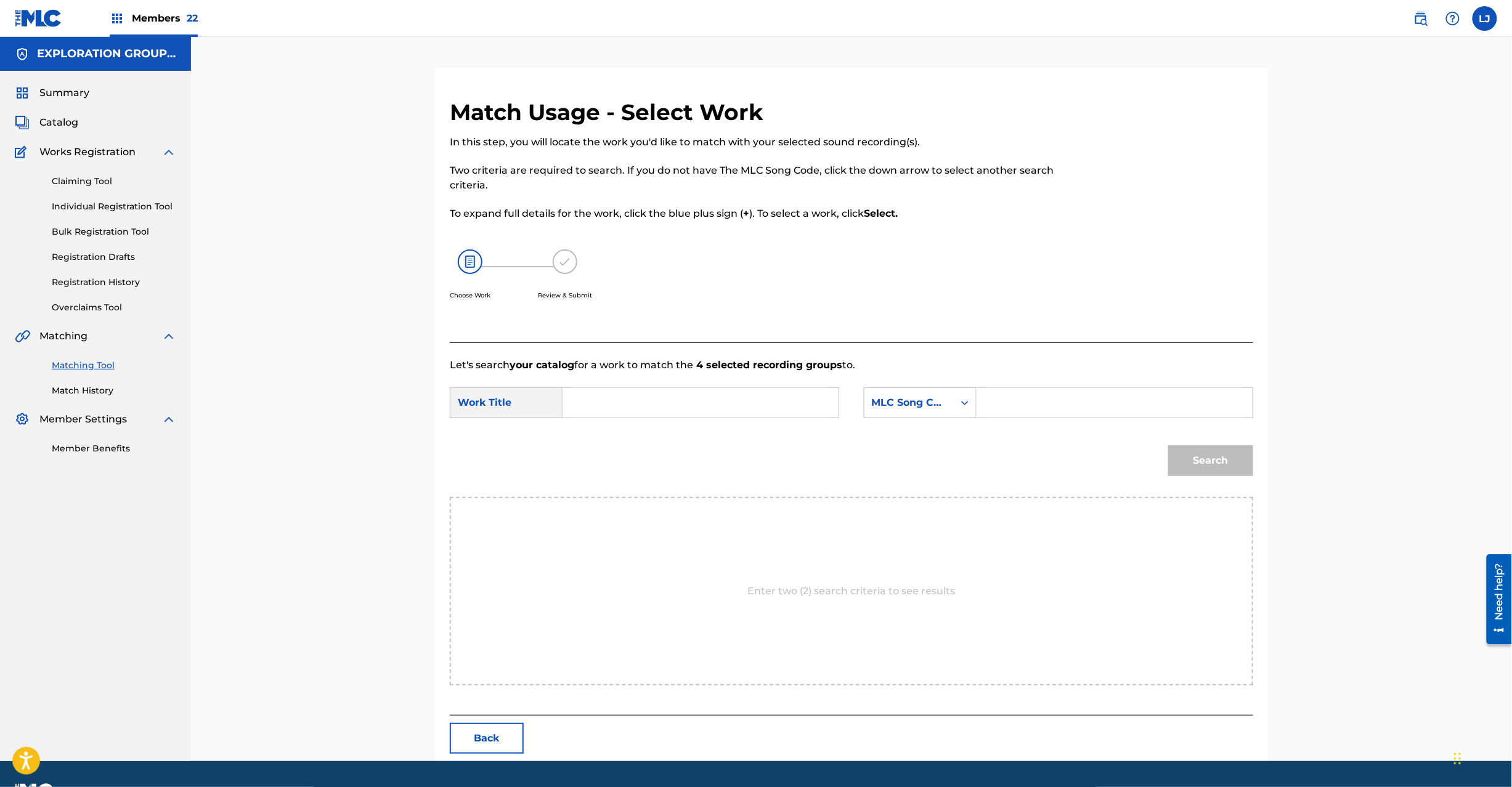
click at [624, 385] on form "SearchWithCriteria6acdd38f-74a1-4b78-a7f8-c540f36d6193 Work Title SearchWithCri…" at bounding box center [851, 435] width 804 height 125
click at [622, 403] on input "Search Form" at bounding box center [701, 403] width 255 height 30
paste input "New Morning NH42FY"
click at [704, 392] on input "New Morning NH42FY" at bounding box center [701, 403] width 255 height 30
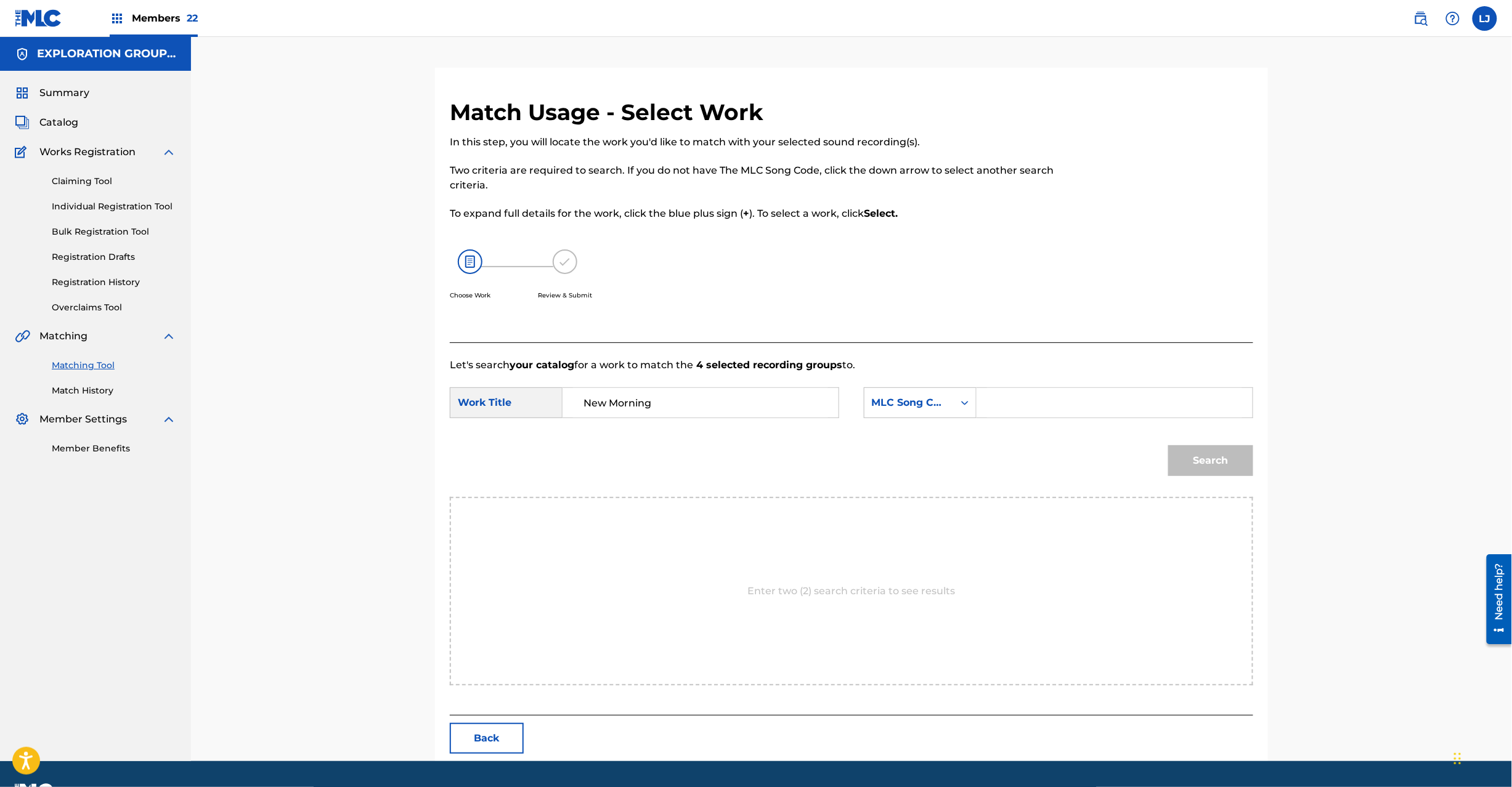
type input "New Morning"
click at [1147, 403] on input "Search Form" at bounding box center [1114, 403] width 255 height 30
paste input "NH42FY"
type input "NH42FY"
click at [1205, 473] on button "Search" at bounding box center [1211, 460] width 85 height 31
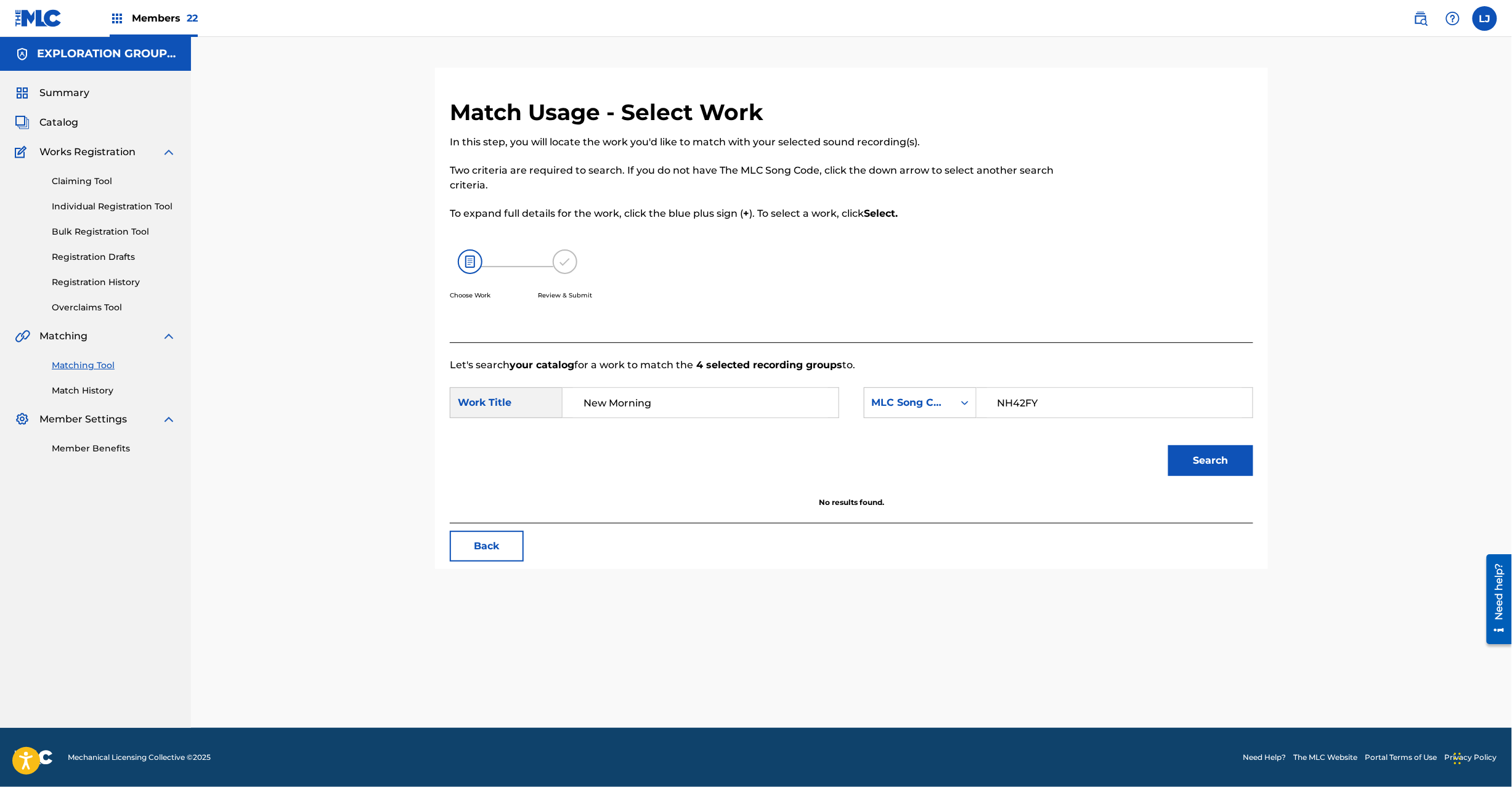
click at [628, 412] on input "New Morning" at bounding box center [701, 403] width 255 height 30
drag, startPoint x: 495, startPoint y: 521, endPoint x: 489, endPoint y: 537, distance: 17.1
click at [493, 528] on div "Match Usage - Select Work In this step, you will locate the work you'd like to …" at bounding box center [851, 334] width 833 height 471
click at [489, 537] on button "Back" at bounding box center [487, 546] width 74 height 31
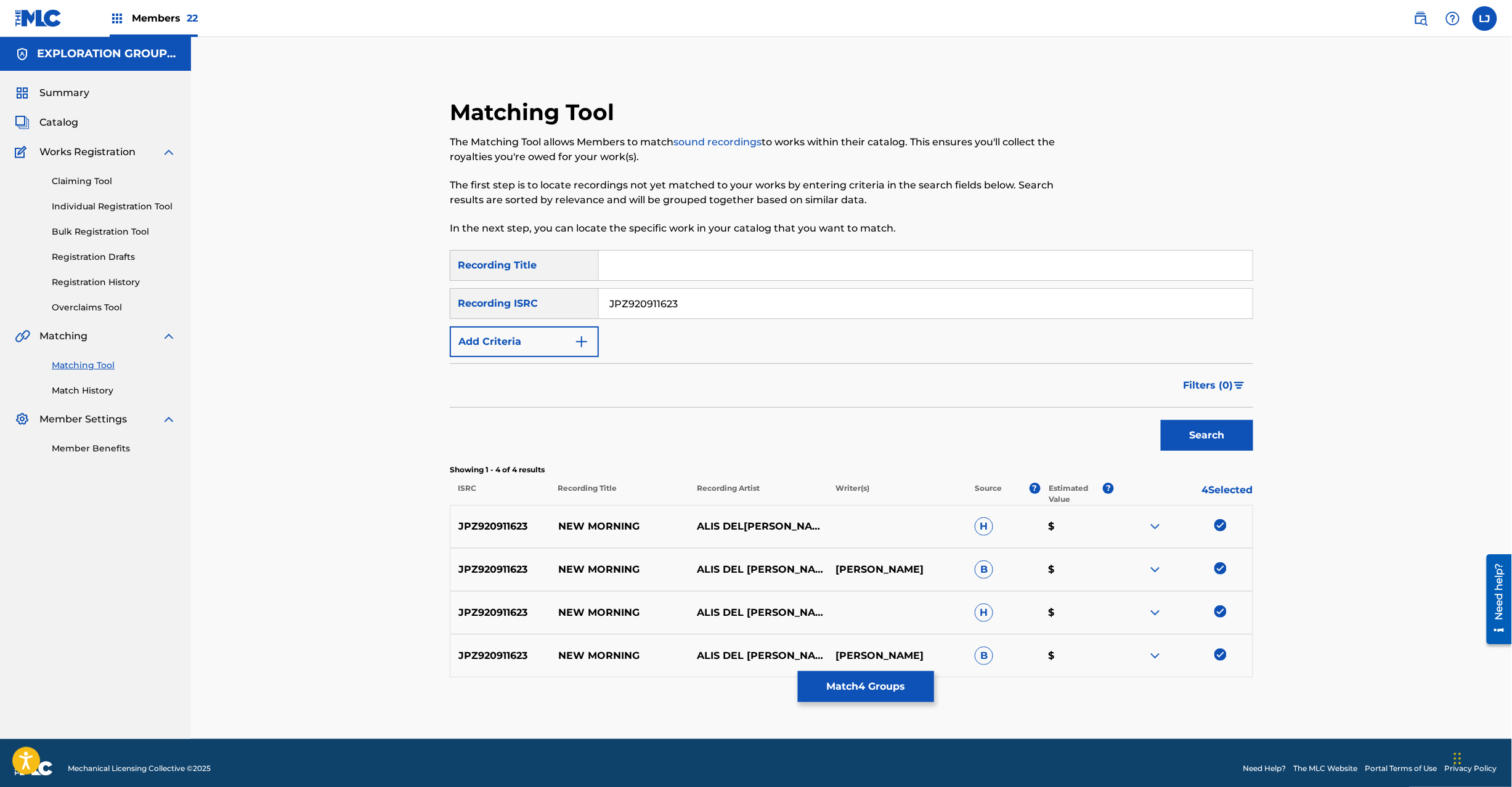
click at [671, 303] on input "JPZ920911623" at bounding box center [926, 304] width 654 height 30
paste input "K260900019"
click at [1225, 428] on button "Search" at bounding box center [1207, 435] width 92 height 31
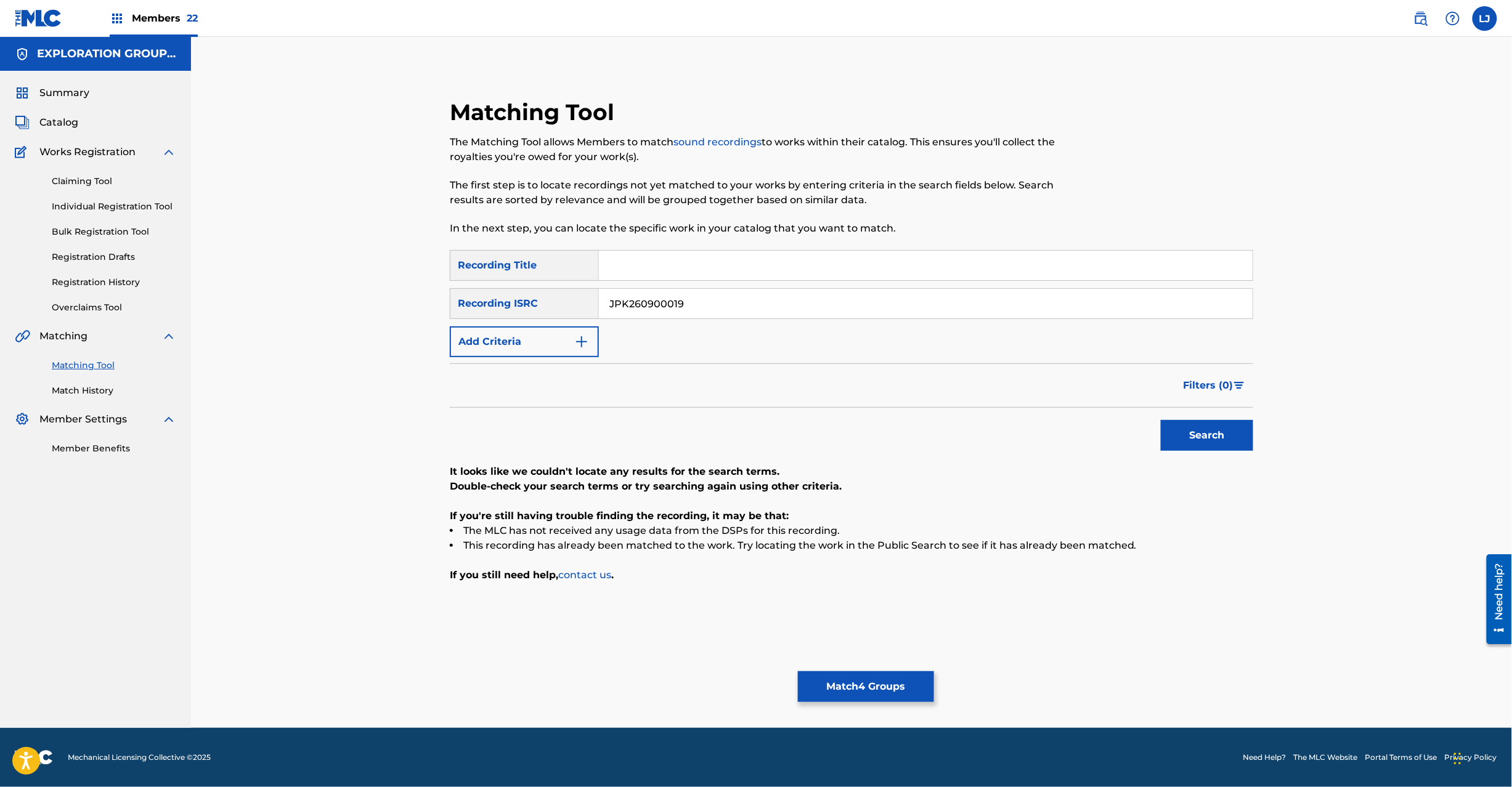
click at [703, 291] on input "JPK260900019" at bounding box center [926, 304] width 654 height 30
paste input "USHM21181540"
type input "USHM21181540"
click at [1183, 441] on button "Search" at bounding box center [1207, 435] width 92 height 31
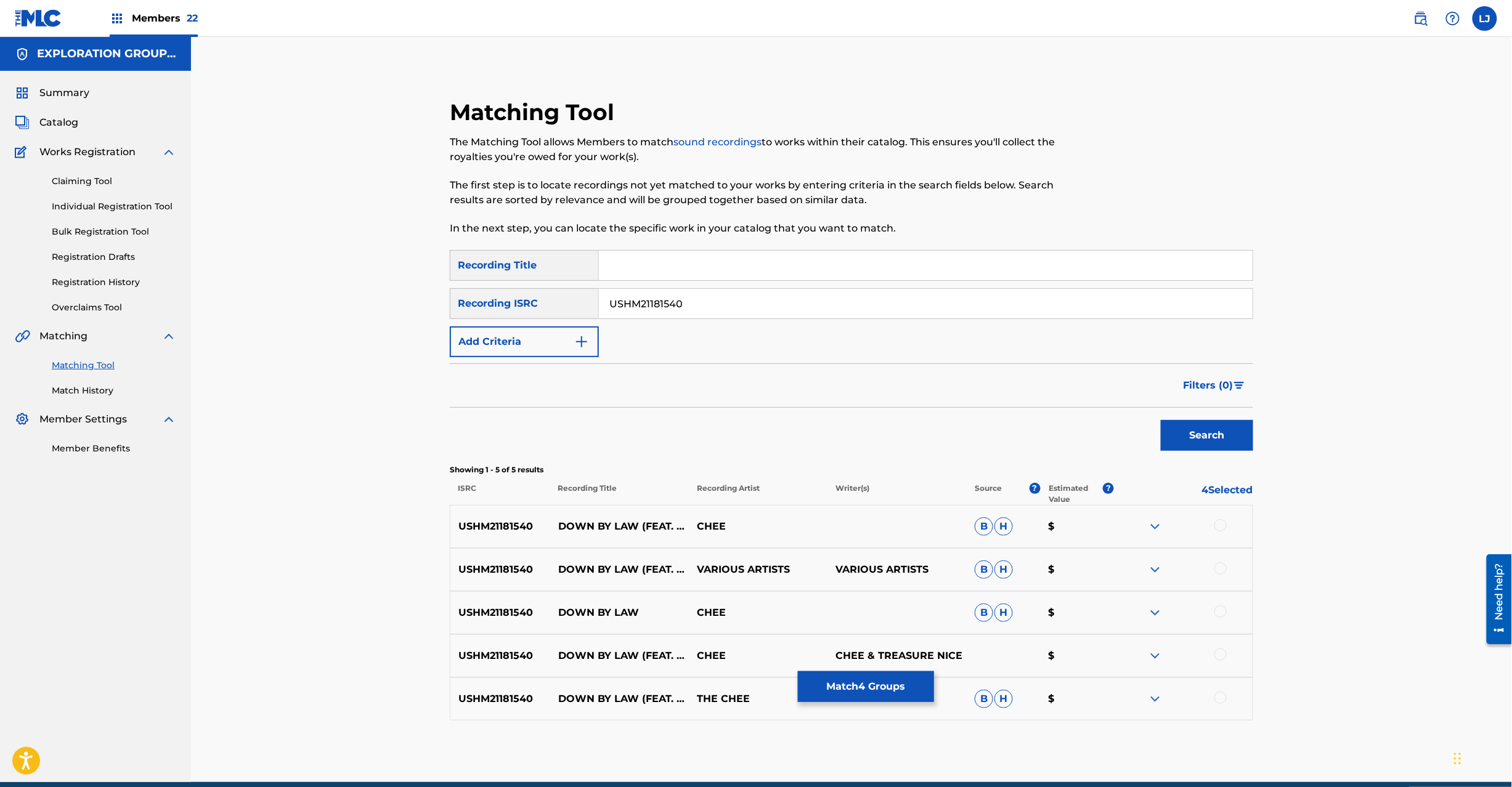
click at [1223, 533] on div at bounding box center [1183, 527] width 138 height 15
click at [1215, 525] on div at bounding box center [1220, 525] width 12 height 12
click at [1223, 571] on div at bounding box center [1220, 569] width 12 height 12
click at [1220, 615] on div at bounding box center [1220, 611] width 12 height 12
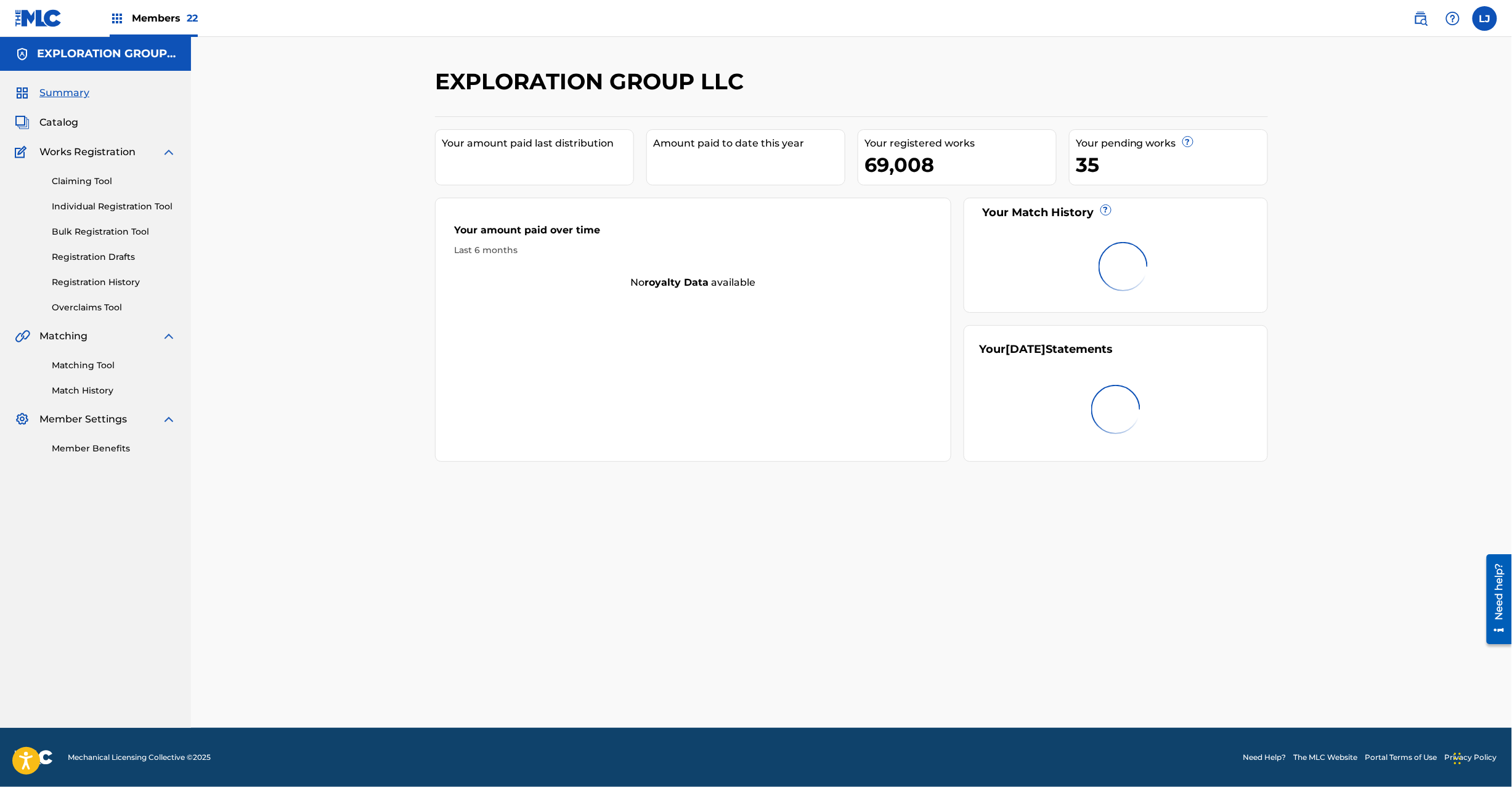
click at [25, 21] on img at bounding box center [39, 18] width 47 height 18
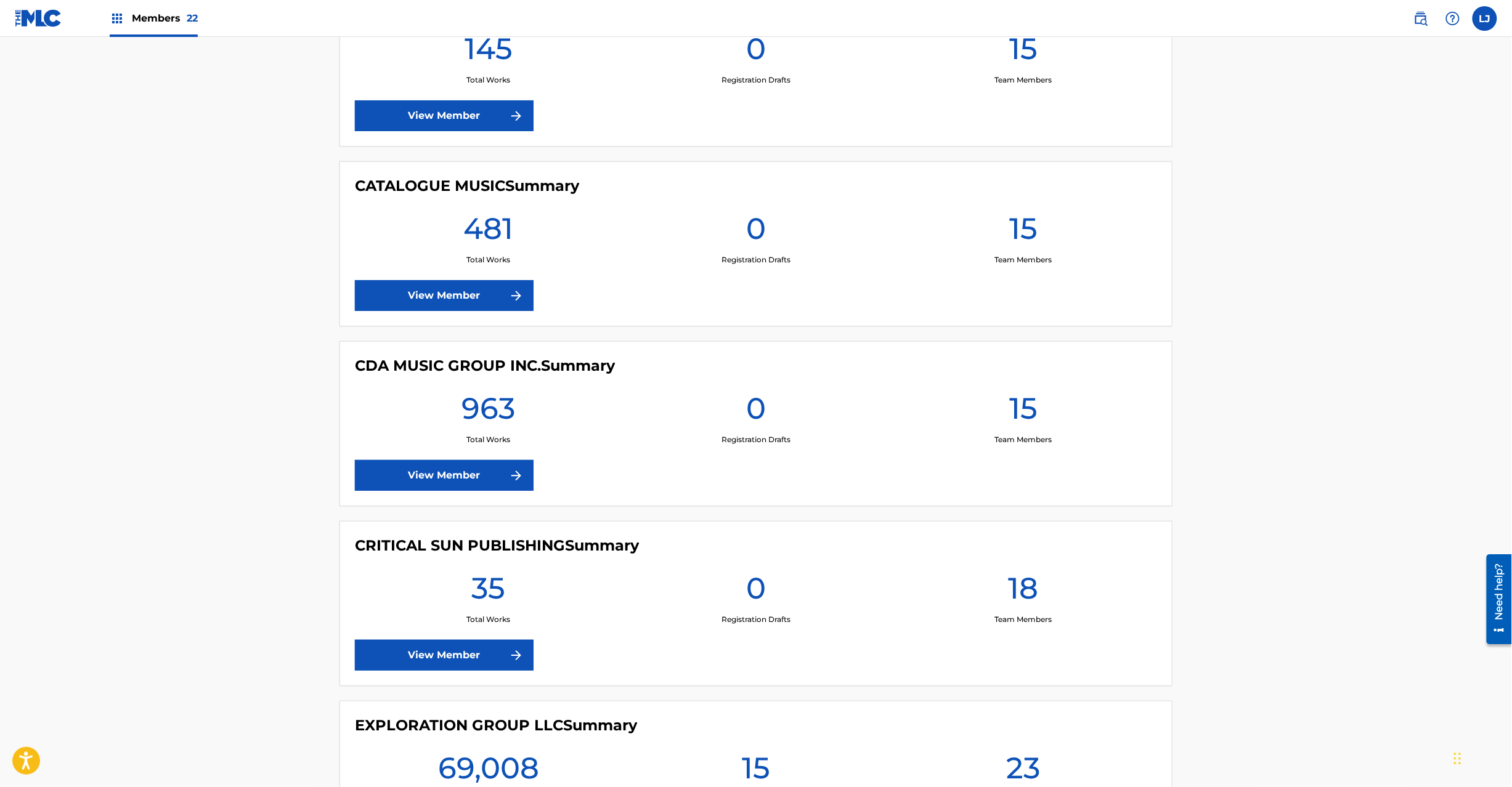
scroll to position [1971, 0]
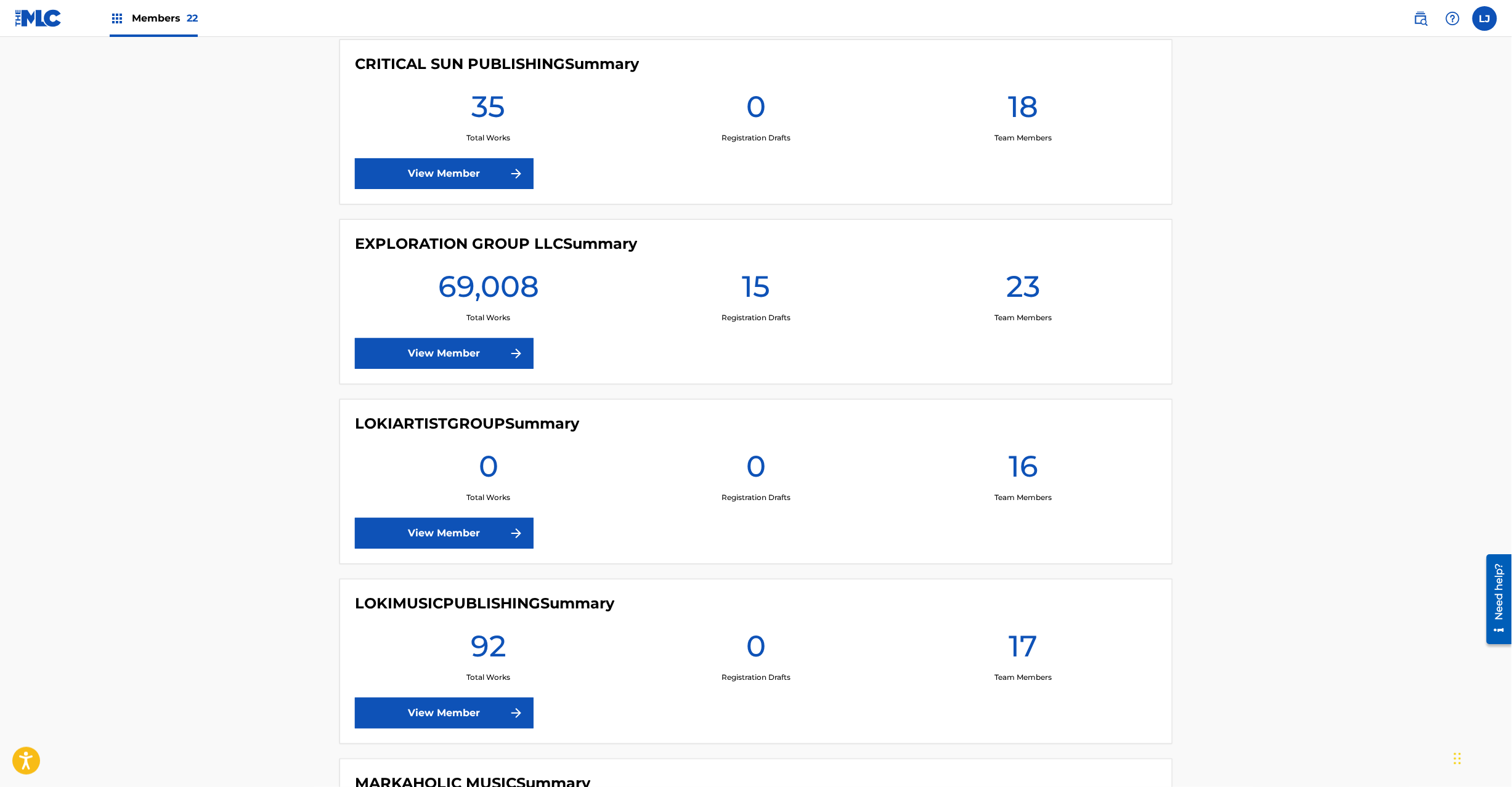
click at [491, 361] on link "View Member" at bounding box center [444, 353] width 178 height 31
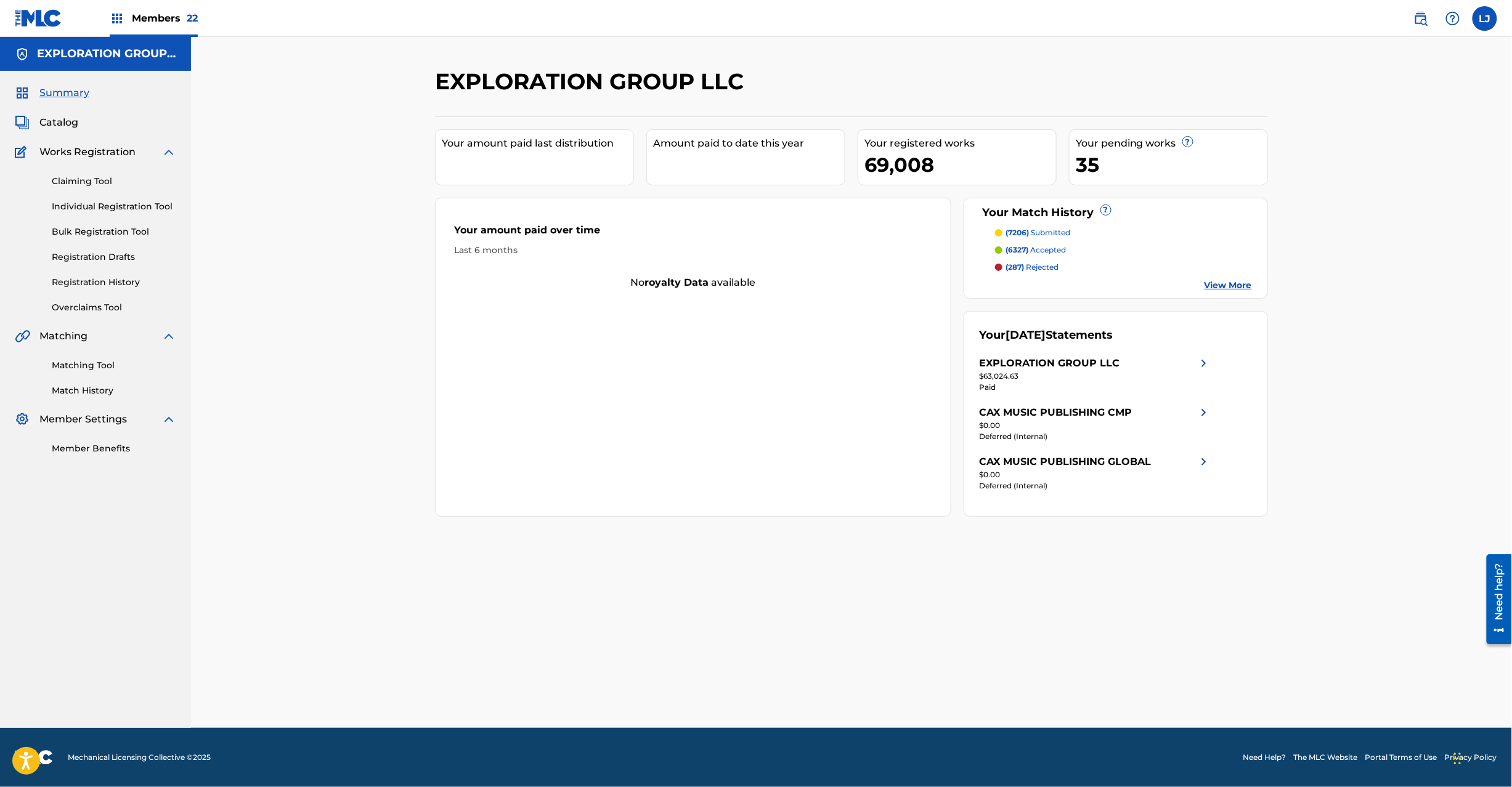
click at [65, 124] on span "Catalog" at bounding box center [58, 123] width 39 height 15
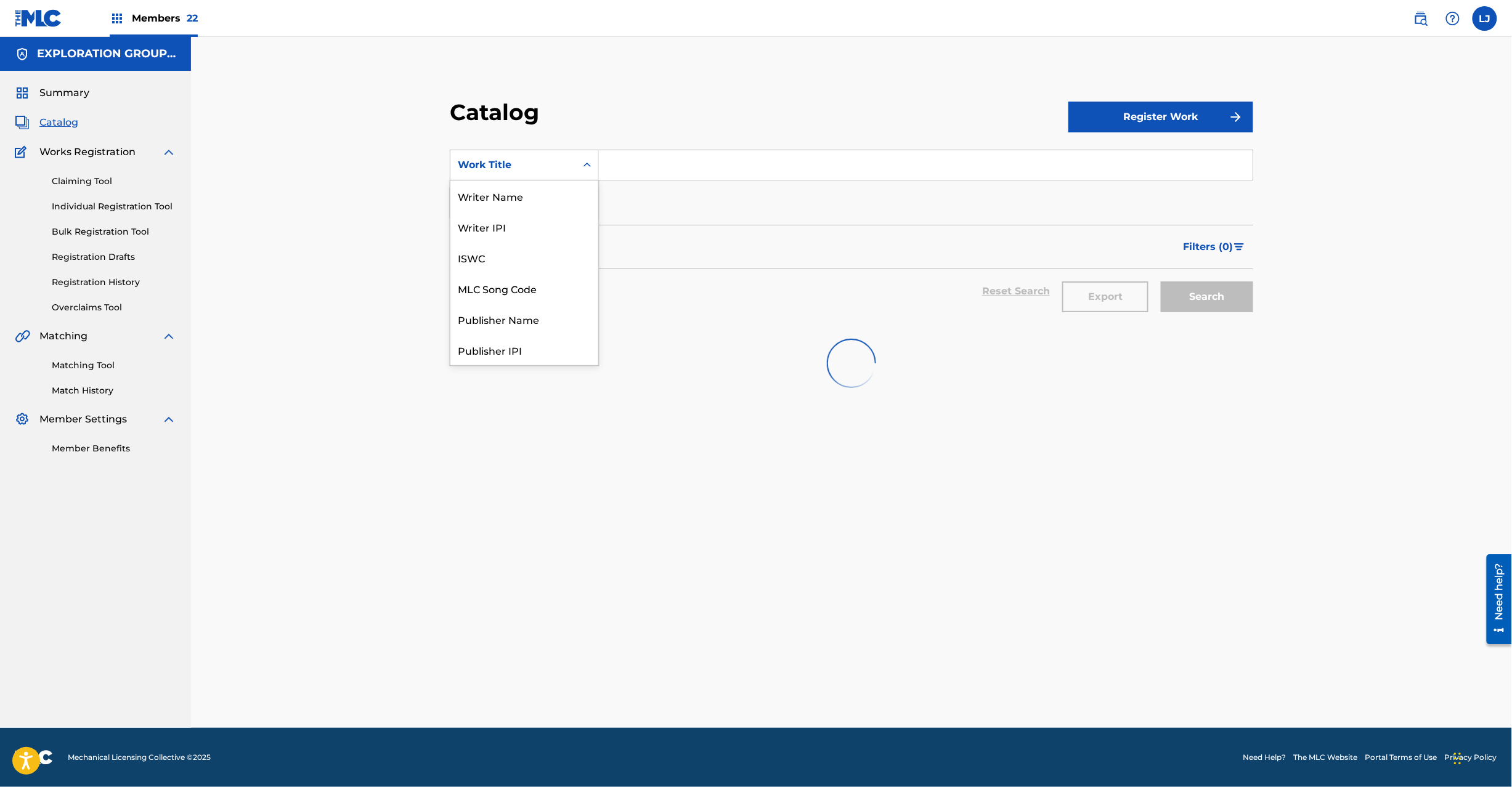
click at [533, 171] on div "Work Title" at bounding box center [513, 165] width 111 height 15
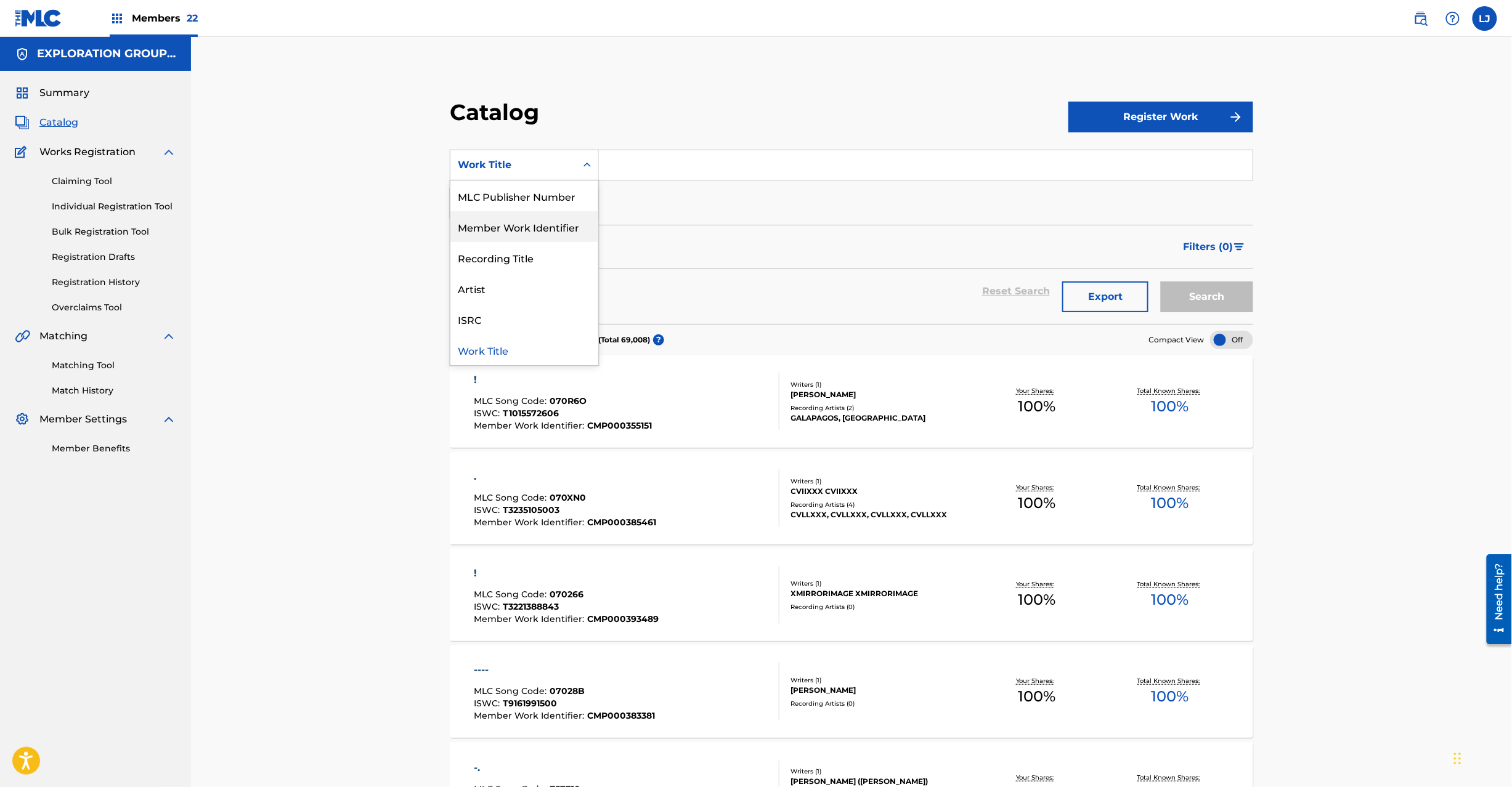
click at [113, 353] on div "Matching Tool Match History" at bounding box center [96, 371] width 161 height 54
click at [107, 363] on link "Matching Tool" at bounding box center [114, 366] width 125 height 13
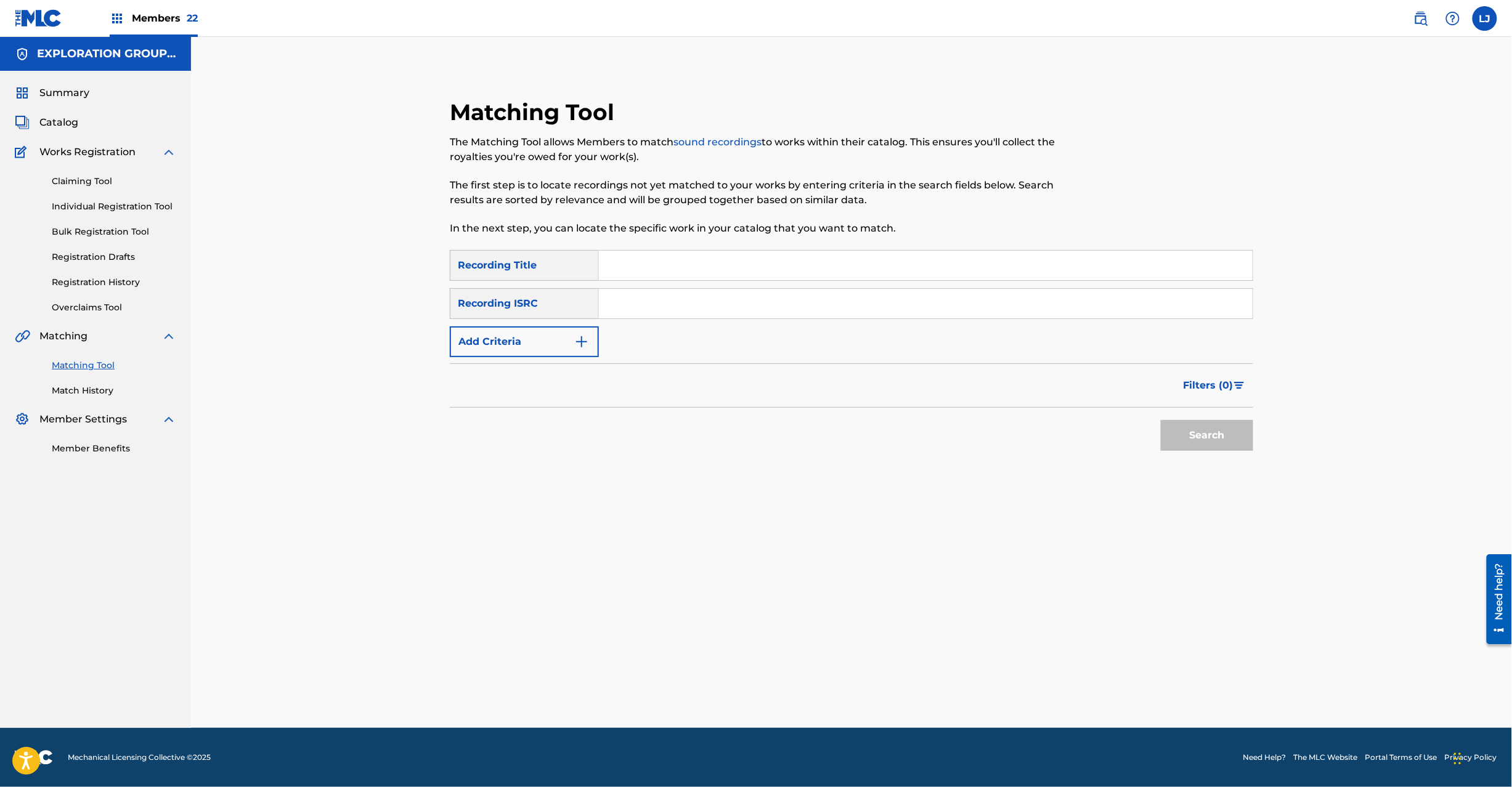
click at [632, 289] on input "Search Form" at bounding box center [926, 304] width 654 height 30
paste input "USHM21181540"
type input "USHM21181540"
click at [1196, 430] on button "Search" at bounding box center [1207, 435] width 92 height 31
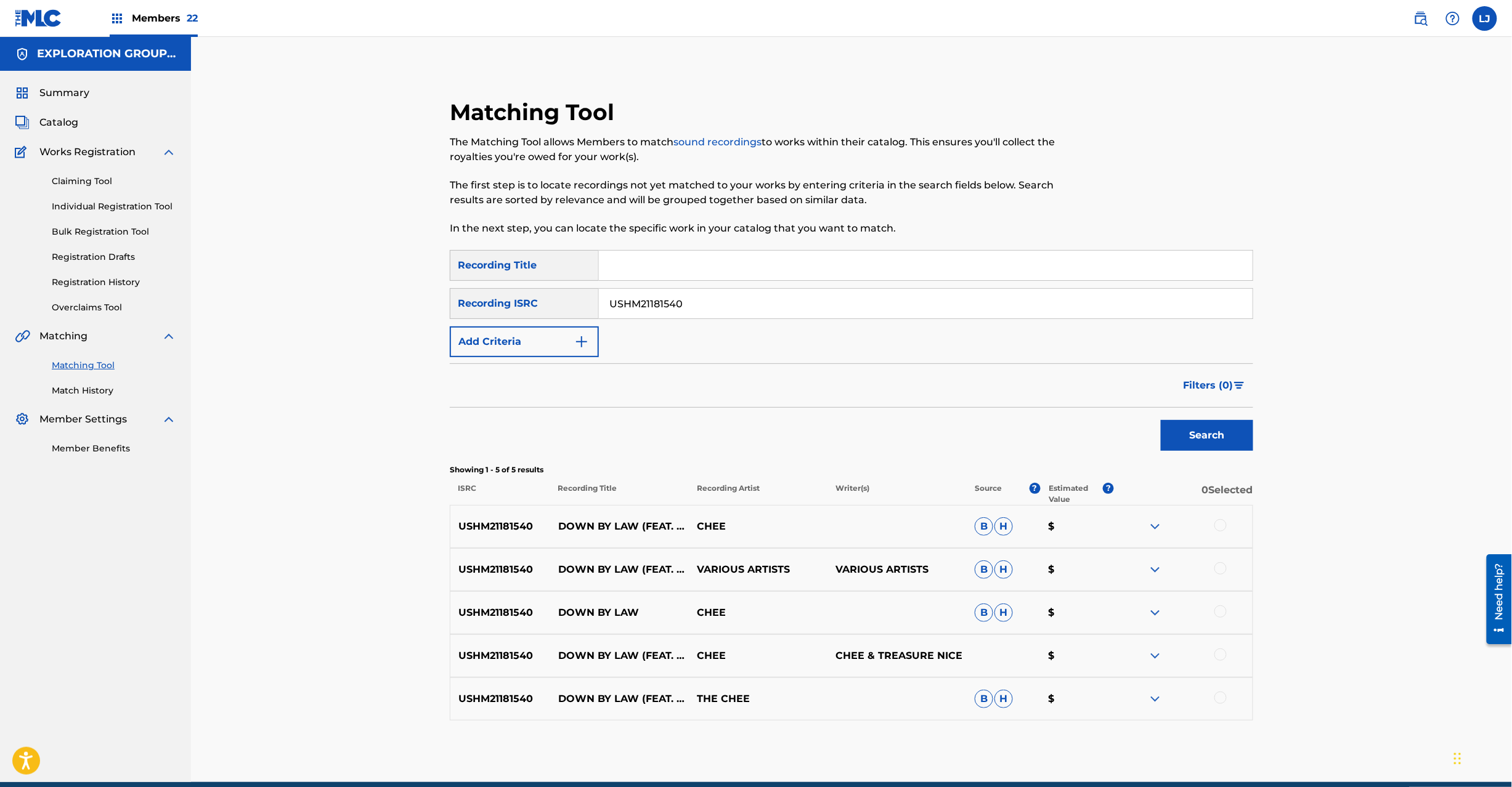
click at [1221, 530] on div at bounding box center [1220, 525] width 12 height 12
click at [1217, 567] on div at bounding box center [1220, 569] width 12 height 12
click at [1217, 609] on div at bounding box center [1220, 611] width 12 height 12
click at [1223, 655] on div at bounding box center [1220, 655] width 12 height 12
click at [1223, 704] on div at bounding box center [1220, 698] width 12 height 12
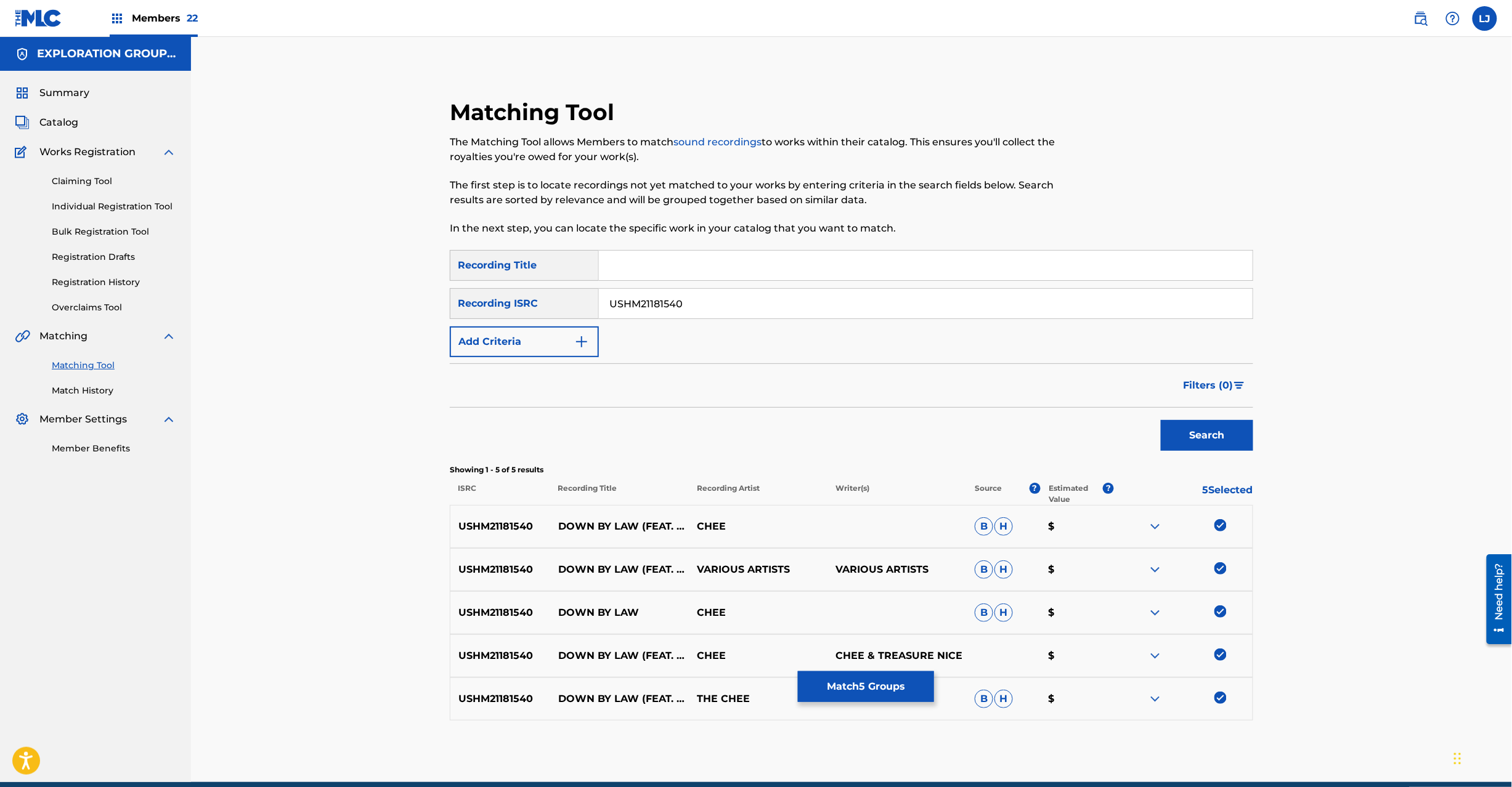
click at [867, 684] on button "Match 5 Groups" at bounding box center [866, 687] width 136 height 31
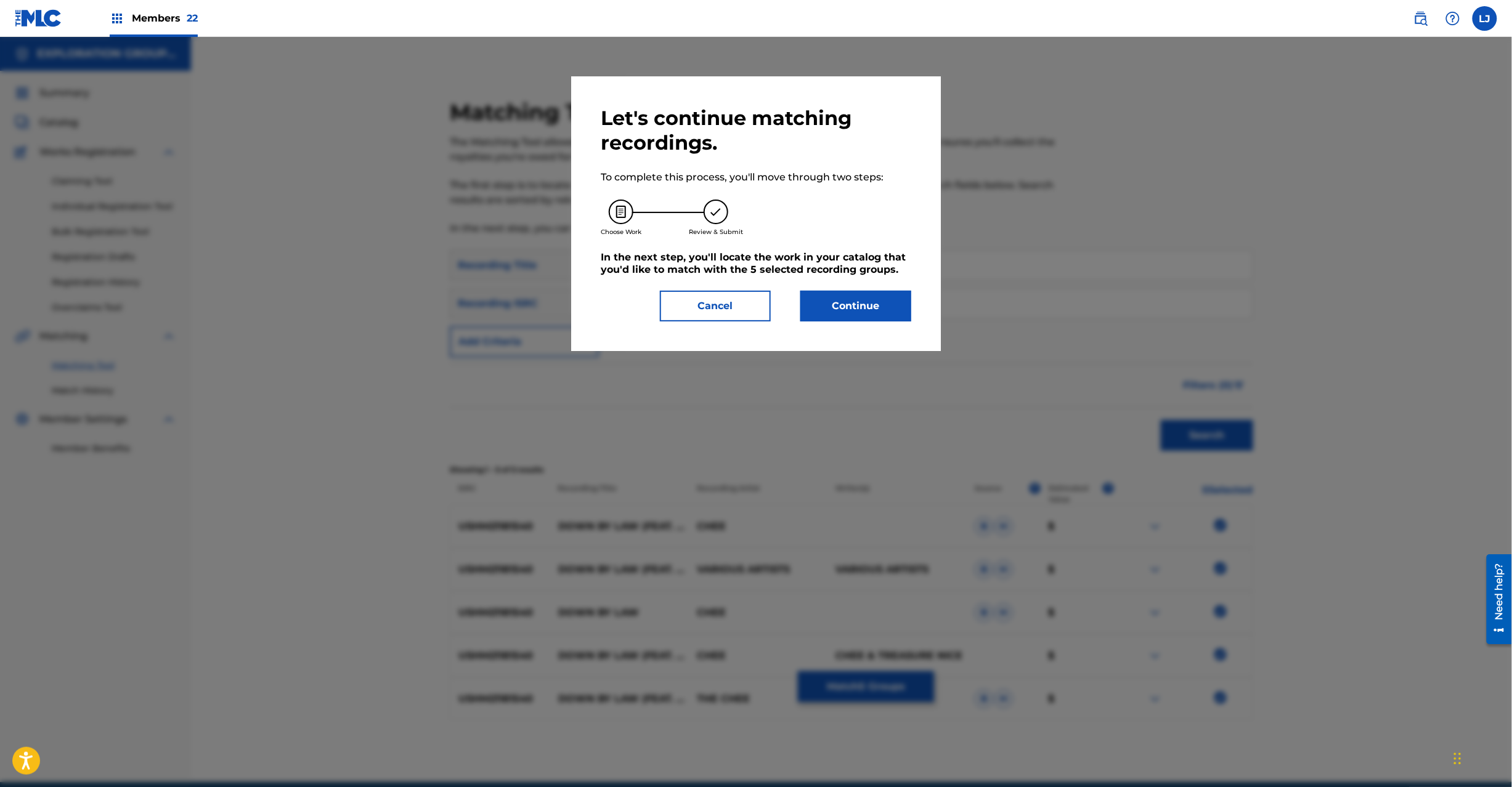
click at [871, 310] on button "Continue" at bounding box center [855, 306] width 111 height 31
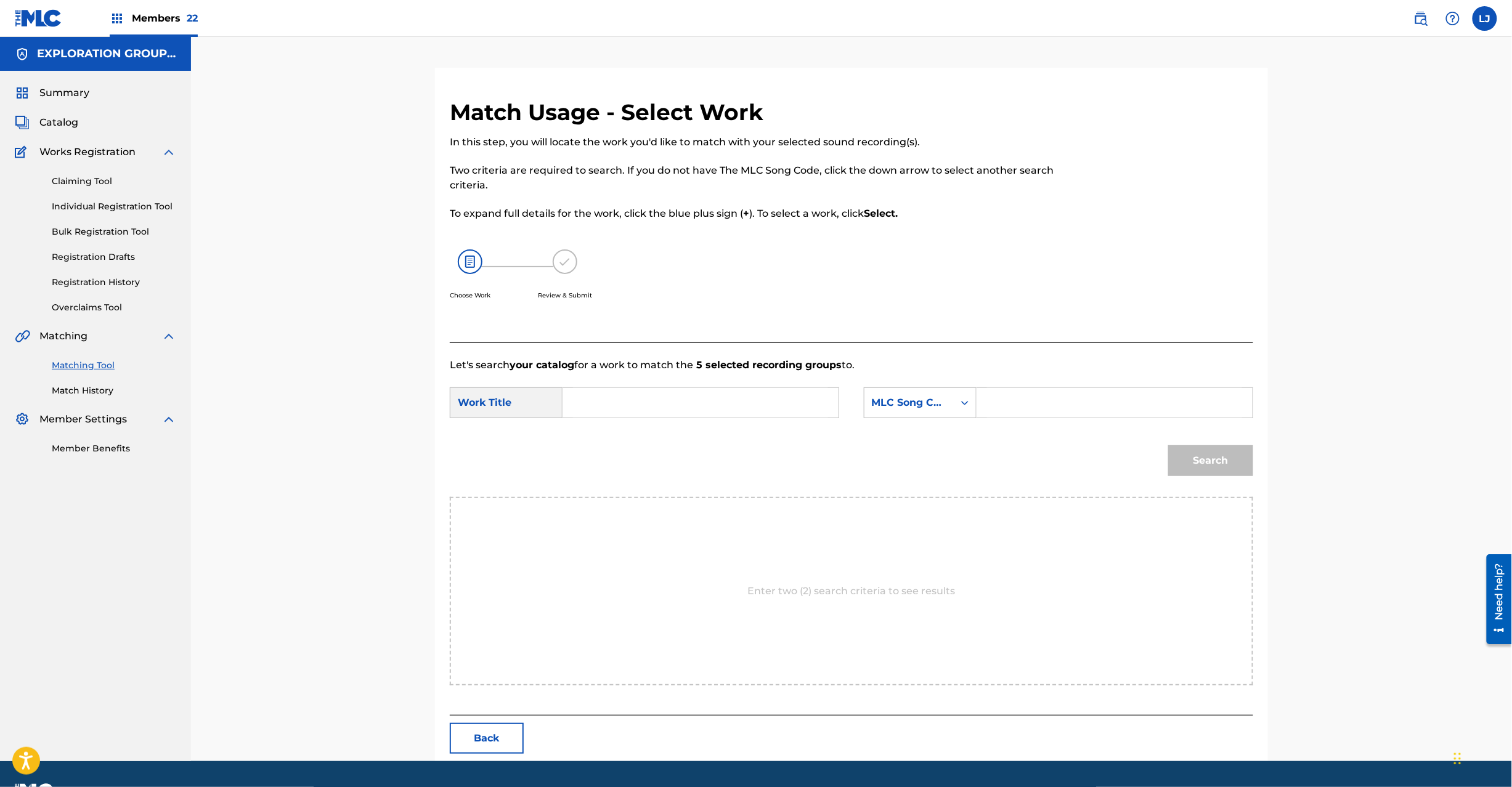
click at [703, 402] on input "Search Form" at bounding box center [701, 403] width 255 height 30
paste input "Down By Law DQ3KID"
click at [661, 392] on input "Down By Law DQ3KID" at bounding box center [701, 403] width 255 height 30
click at [662, 392] on input "Down By Law DQ3KID" at bounding box center [701, 403] width 255 height 30
type input "Down By Law"
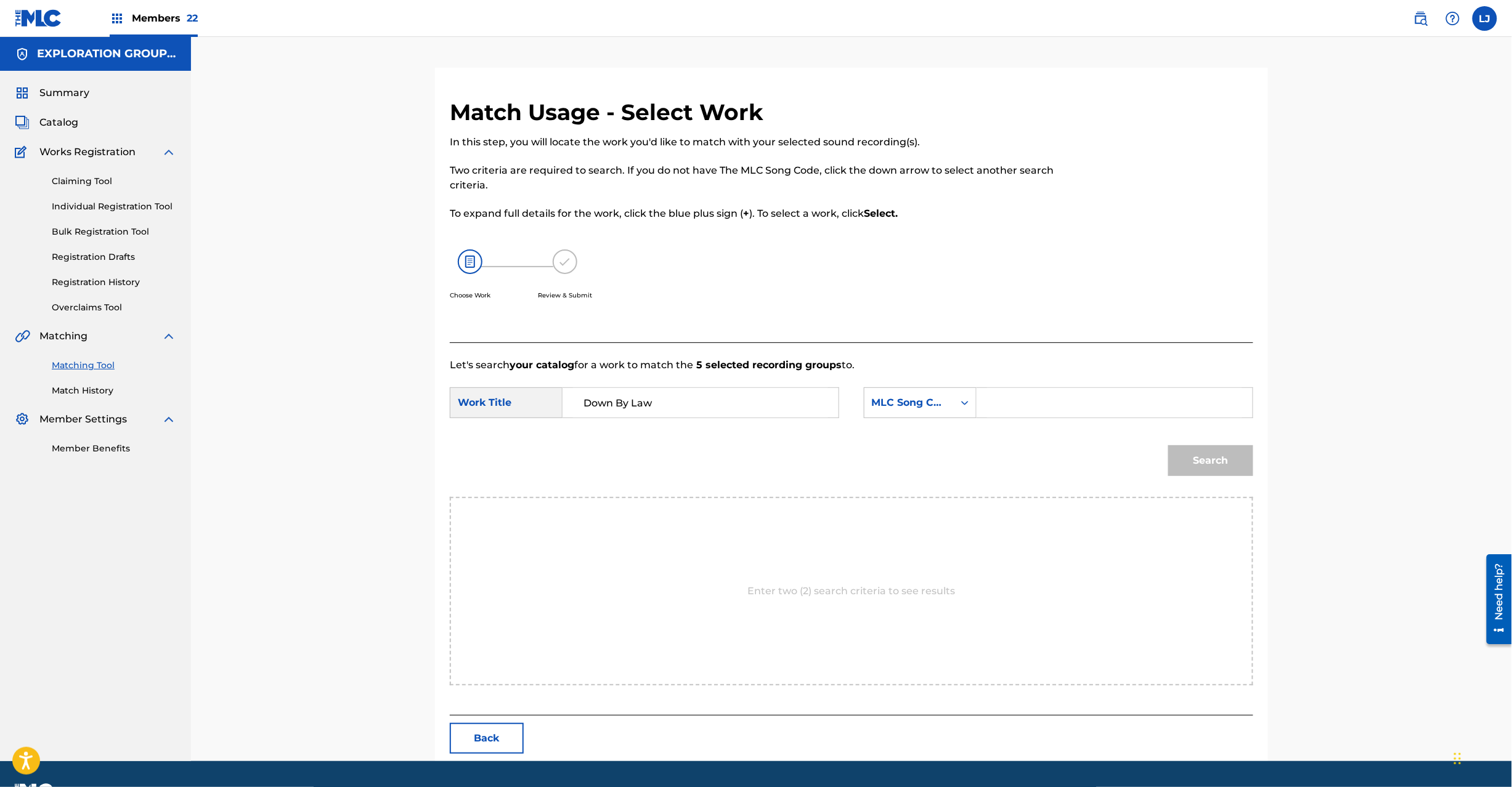
click at [1046, 434] on div "Search" at bounding box center [851, 465] width 804 height 64
paste input "DQ3KID"
drag, startPoint x: 1051, startPoint y: 405, endPoint x: 1082, endPoint y: 410, distance: 31.4
click at [1052, 405] on input "Search Form" at bounding box center [1114, 403] width 255 height 30
type input "DQ3KID"
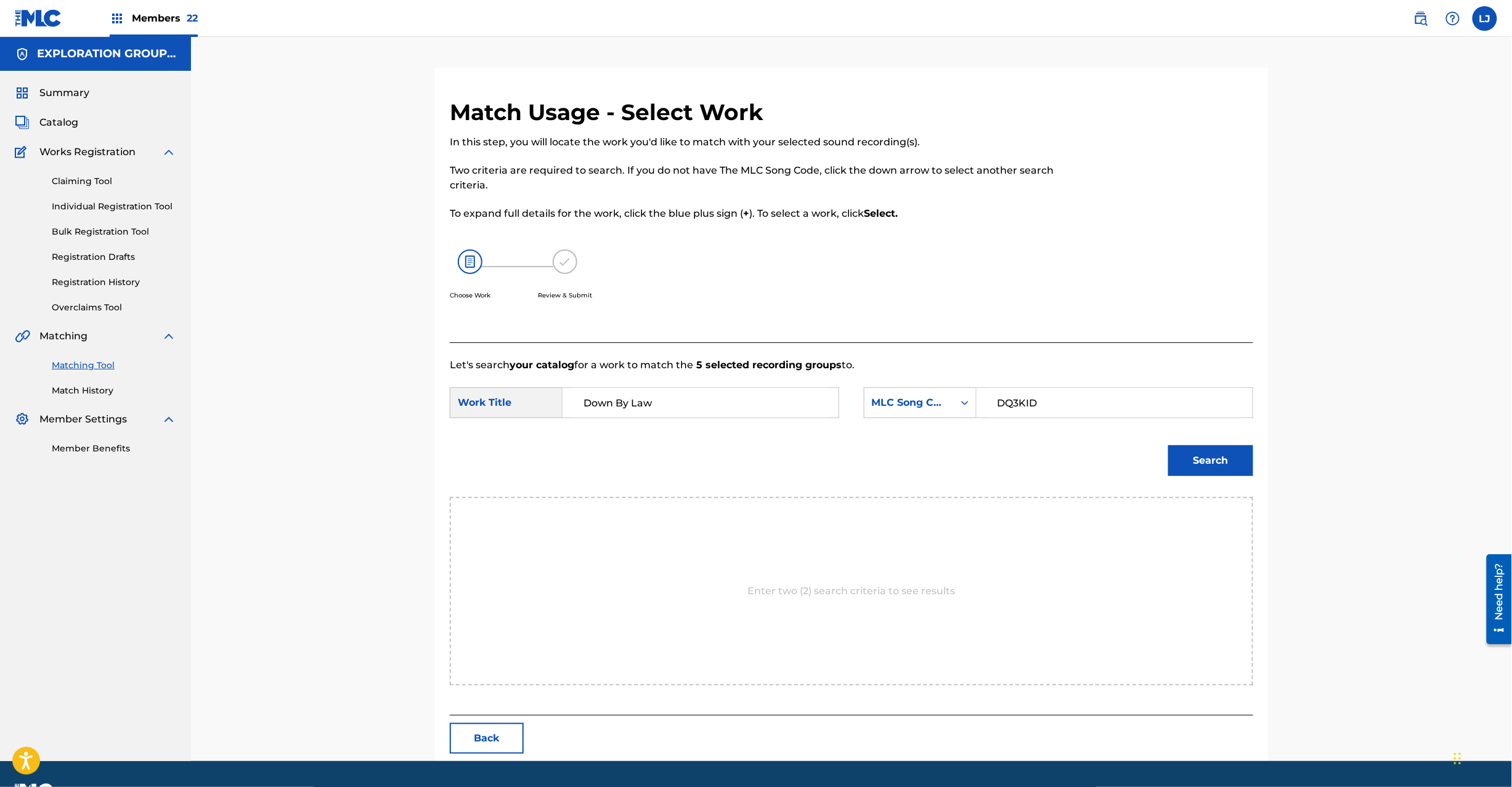
click at [1195, 459] on button "Search" at bounding box center [1211, 460] width 85 height 31
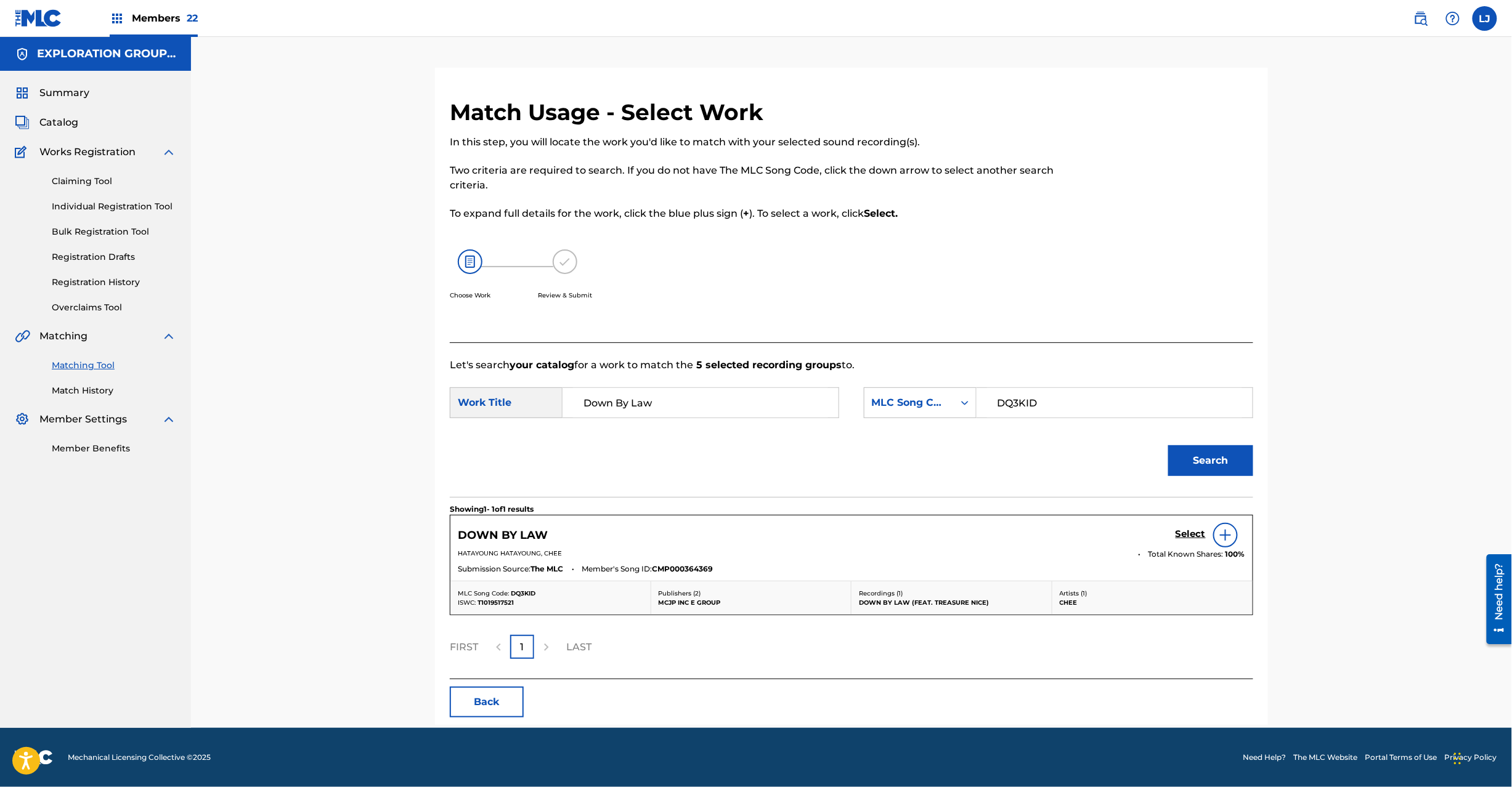
click at [1191, 533] on h5 "Select" at bounding box center [1191, 535] width 30 height 12
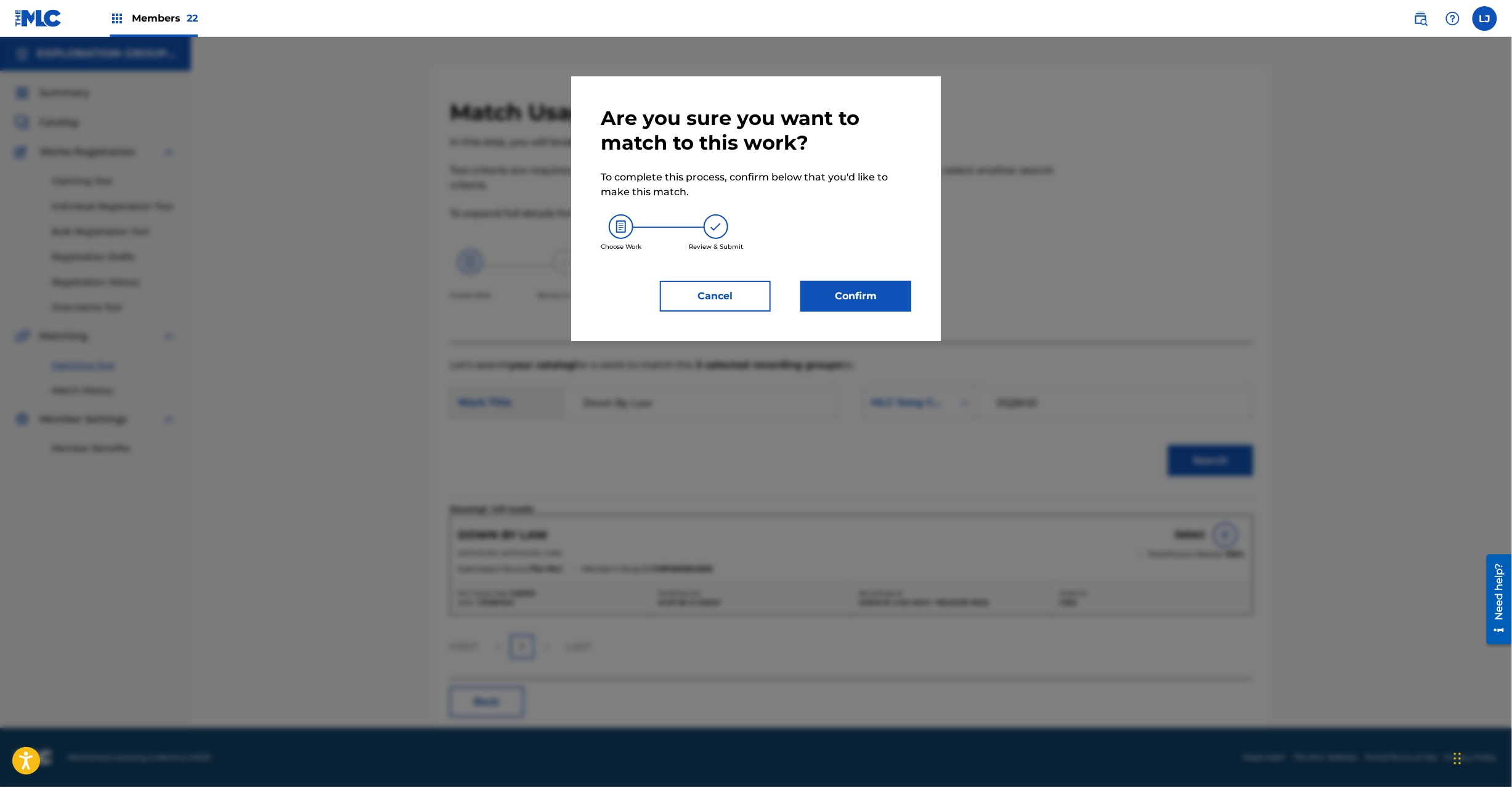
click at [838, 304] on button "Confirm" at bounding box center [855, 296] width 111 height 31
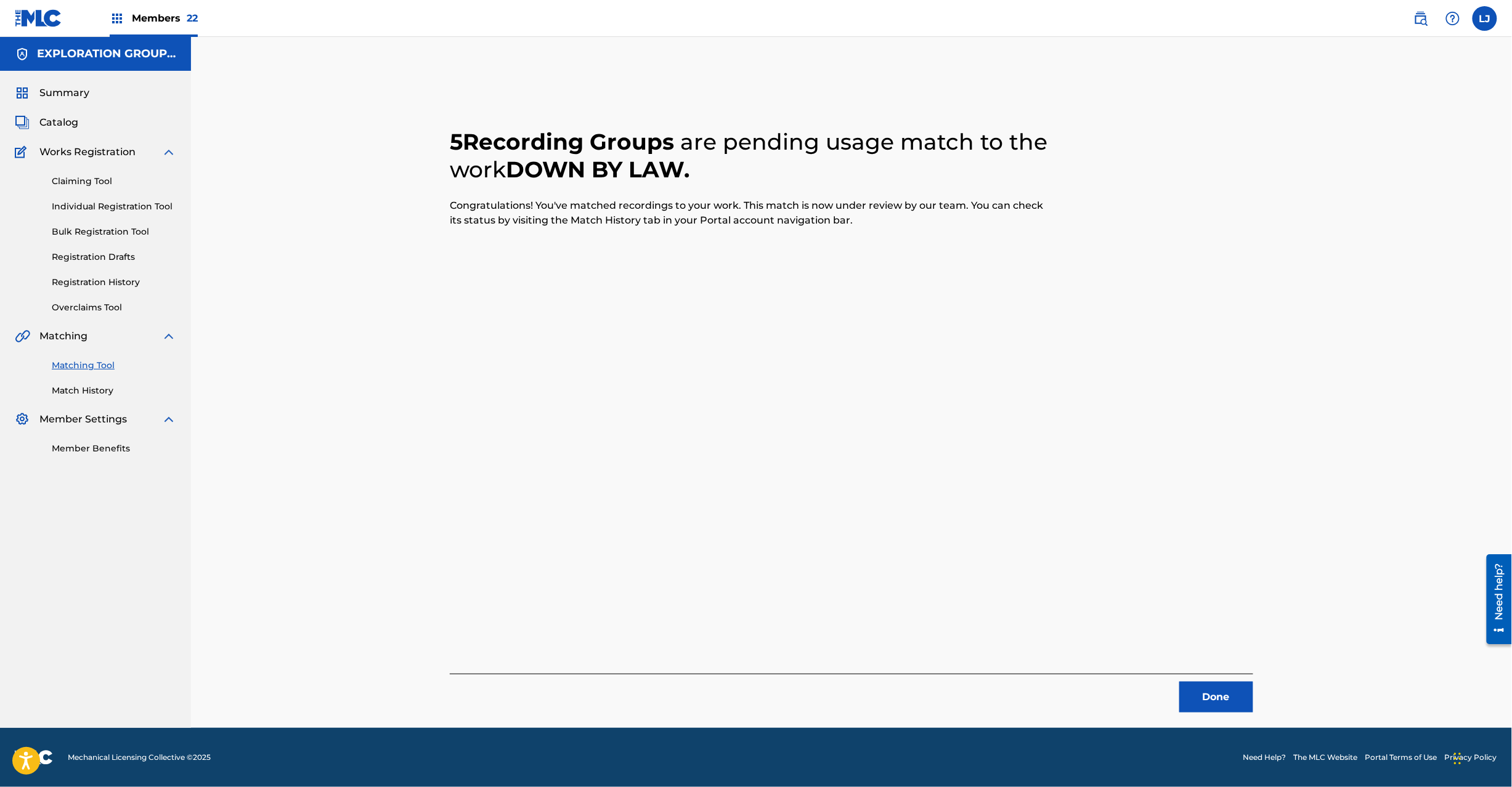
click at [1225, 695] on button "Done" at bounding box center [1216, 697] width 74 height 31
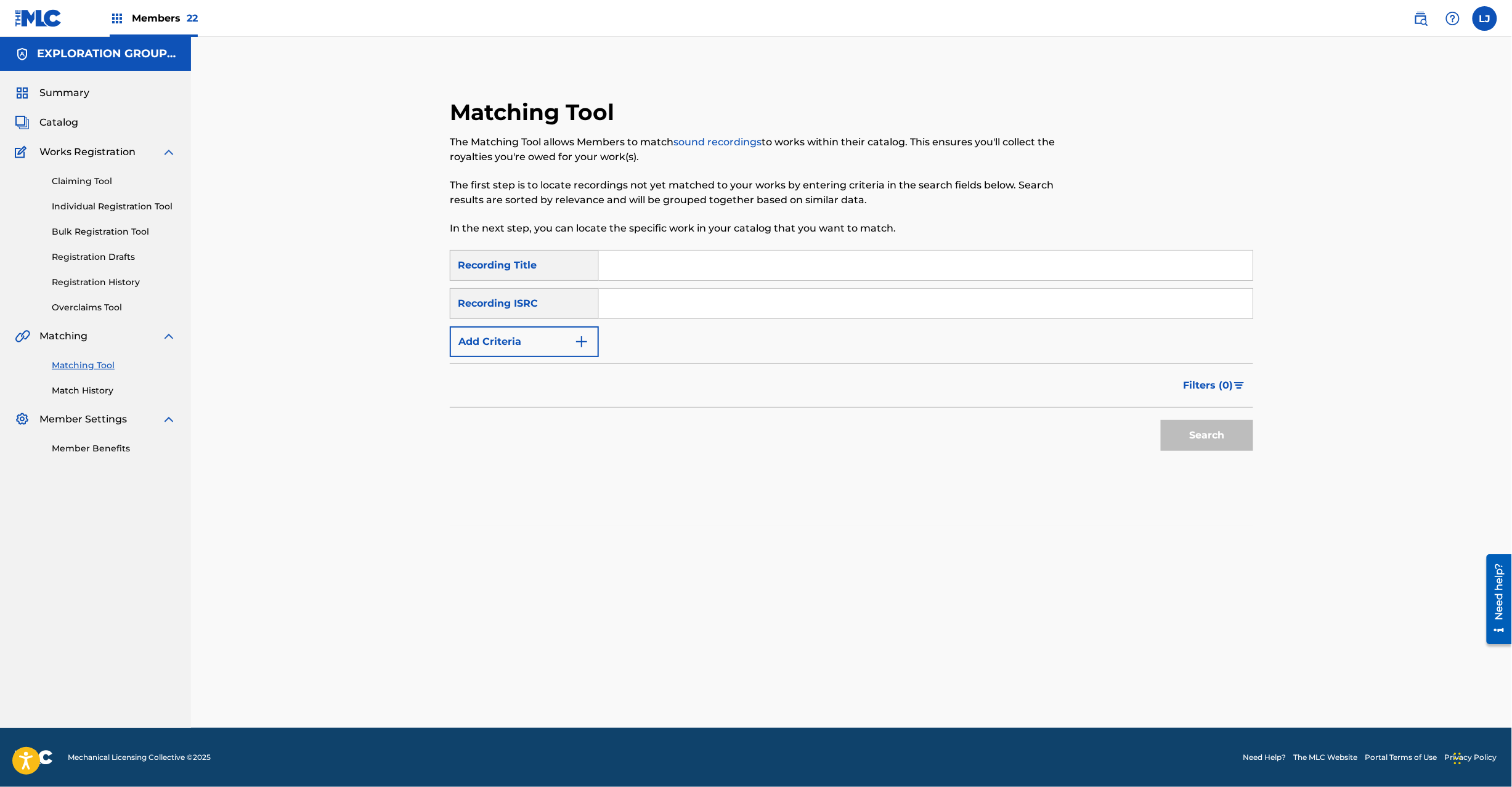
click at [654, 279] on div "Search Form" at bounding box center [926, 265] width 655 height 31
paste input "USHM20864954"
click at [653, 291] on input "Search Form" at bounding box center [926, 304] width 654 height 30
type input "USHM20864954"
click at [1244, 436] on button "Search" at bounding box center [1207, 435] width 92 height 31
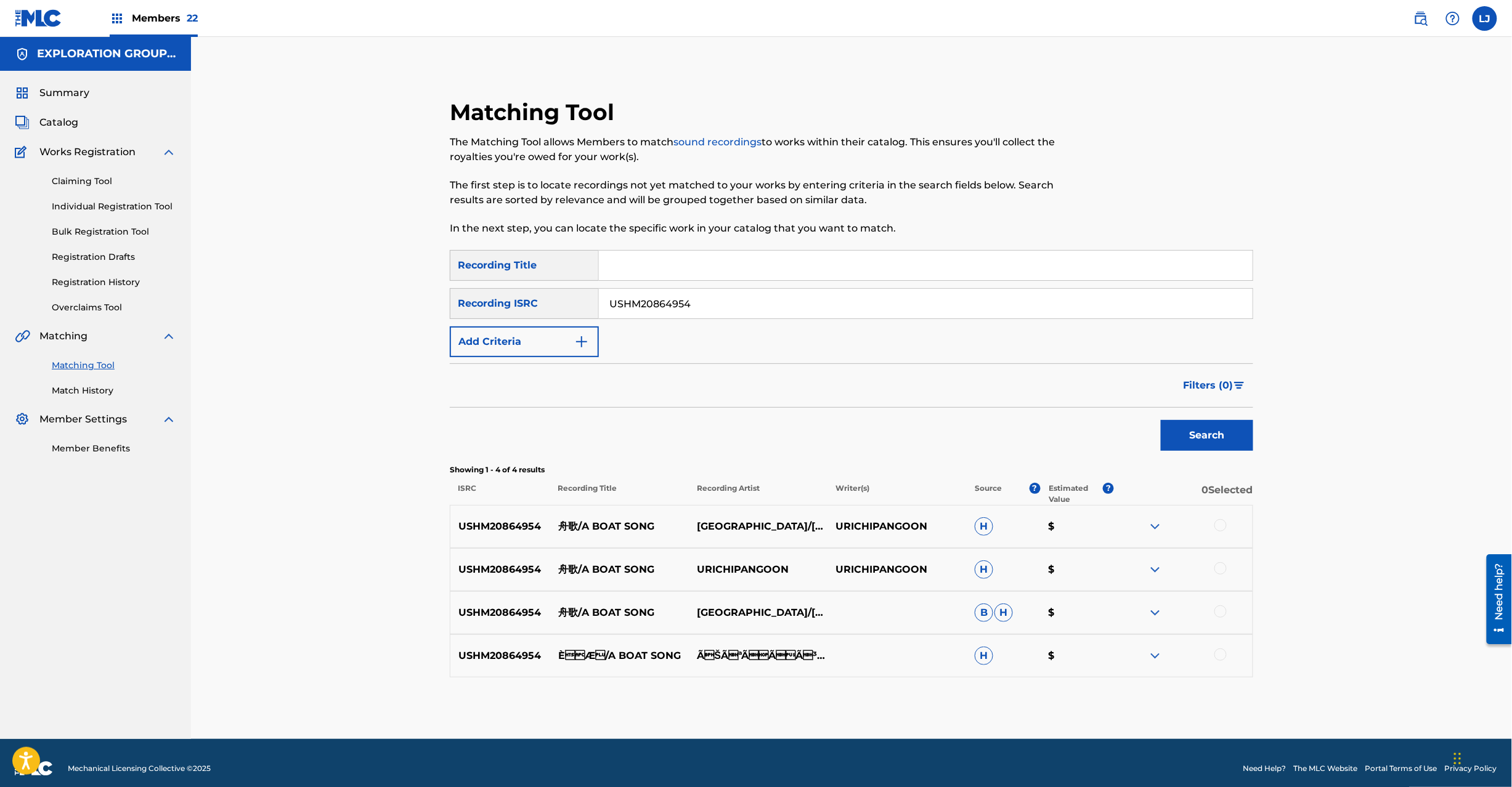
click at [1216, 523] on div at bounding box center [1220, 525] width 12 height 12
click at [1226, 578] on div "USHM20864954 舟歌/A BOAT SONG URICHIPANGOON URICHIPANGOON H $" at bounding box center [851, 570] width 804 height 43
click at [1223, 562] on div "USHM20864954 舟歌/A BOAT SONG URICHIPANGOON URICHIPANGOON H $" at bounding box center [851, 570] width 804 height 43
click at [1216, 605] on div at bounding box center [1183, 613] width 138 height 15
click at [1219, 571] on div at bounding box center [1220, 569] width 12 height 12
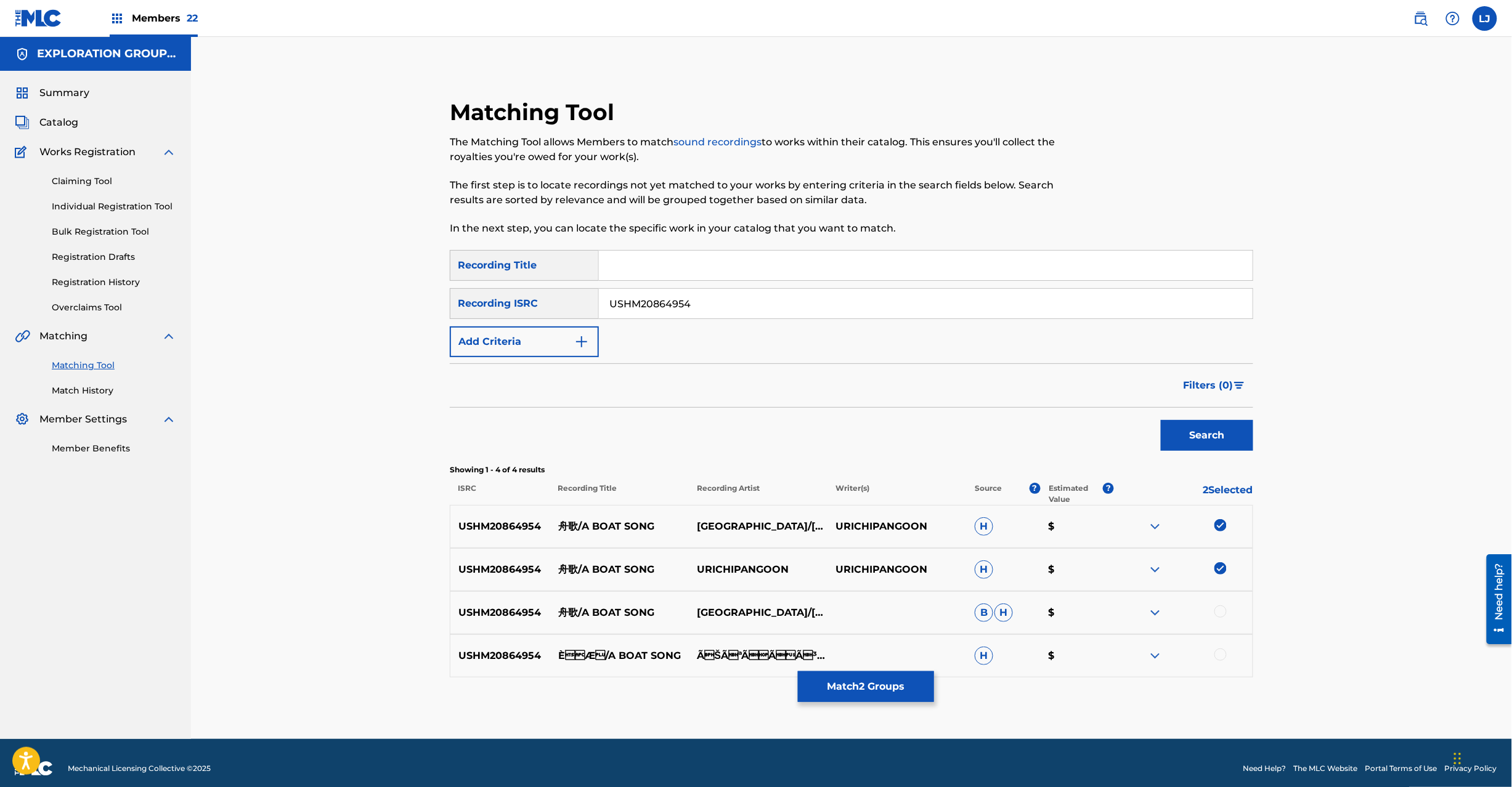
click at [1223, 616] on div at bounding box center [1220, 611] width 12 height 12
click at [1221, 659] on div at bounding box center [1220, 655] width 12 height 12
click at [838, 685] on button "Match 4 Groups" at bounding box center [866, 687] width 136 height 31
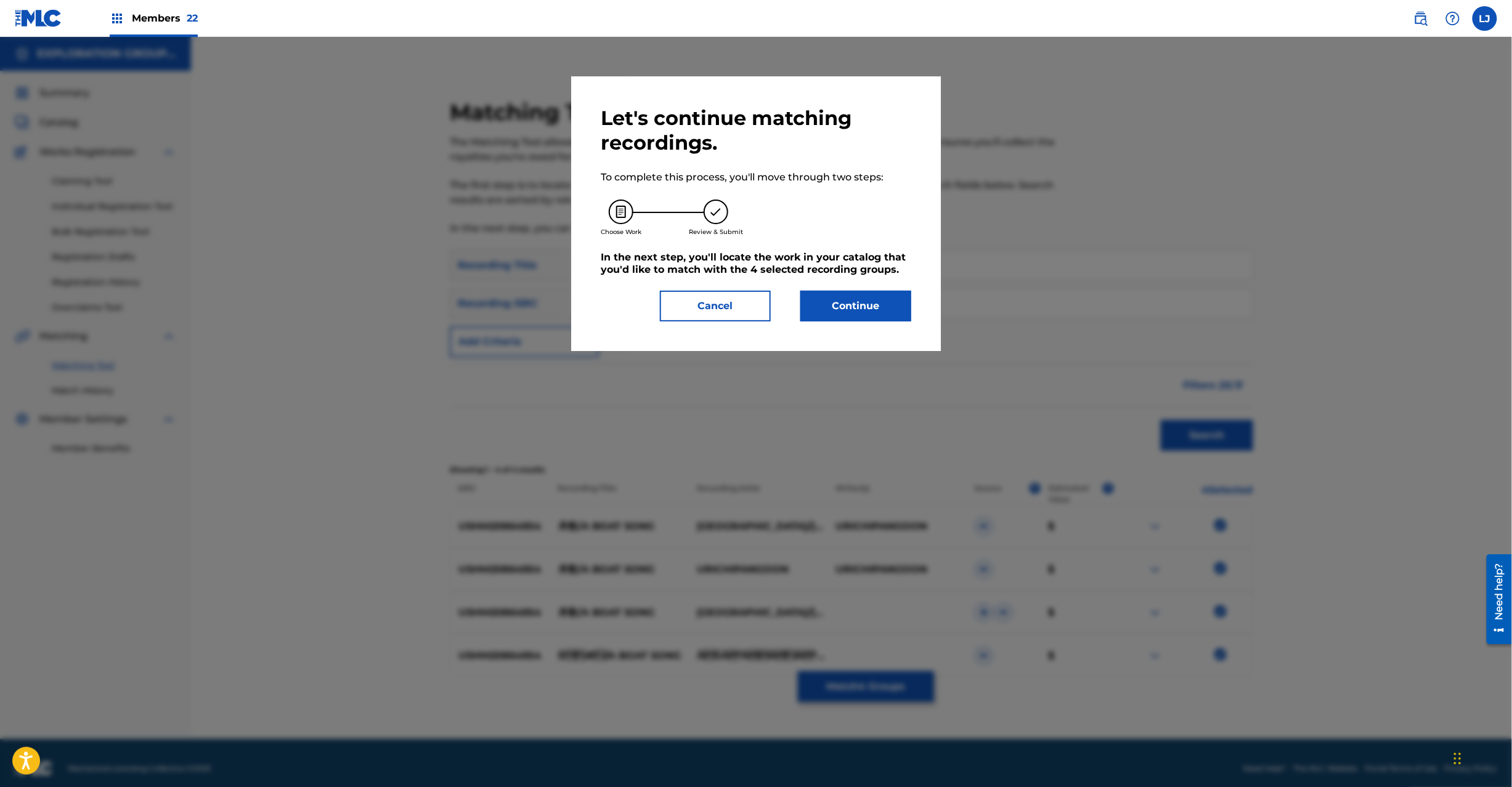
click at [826, 313] on button "Continue" at bounding box center [855, 306] width 111 height 31
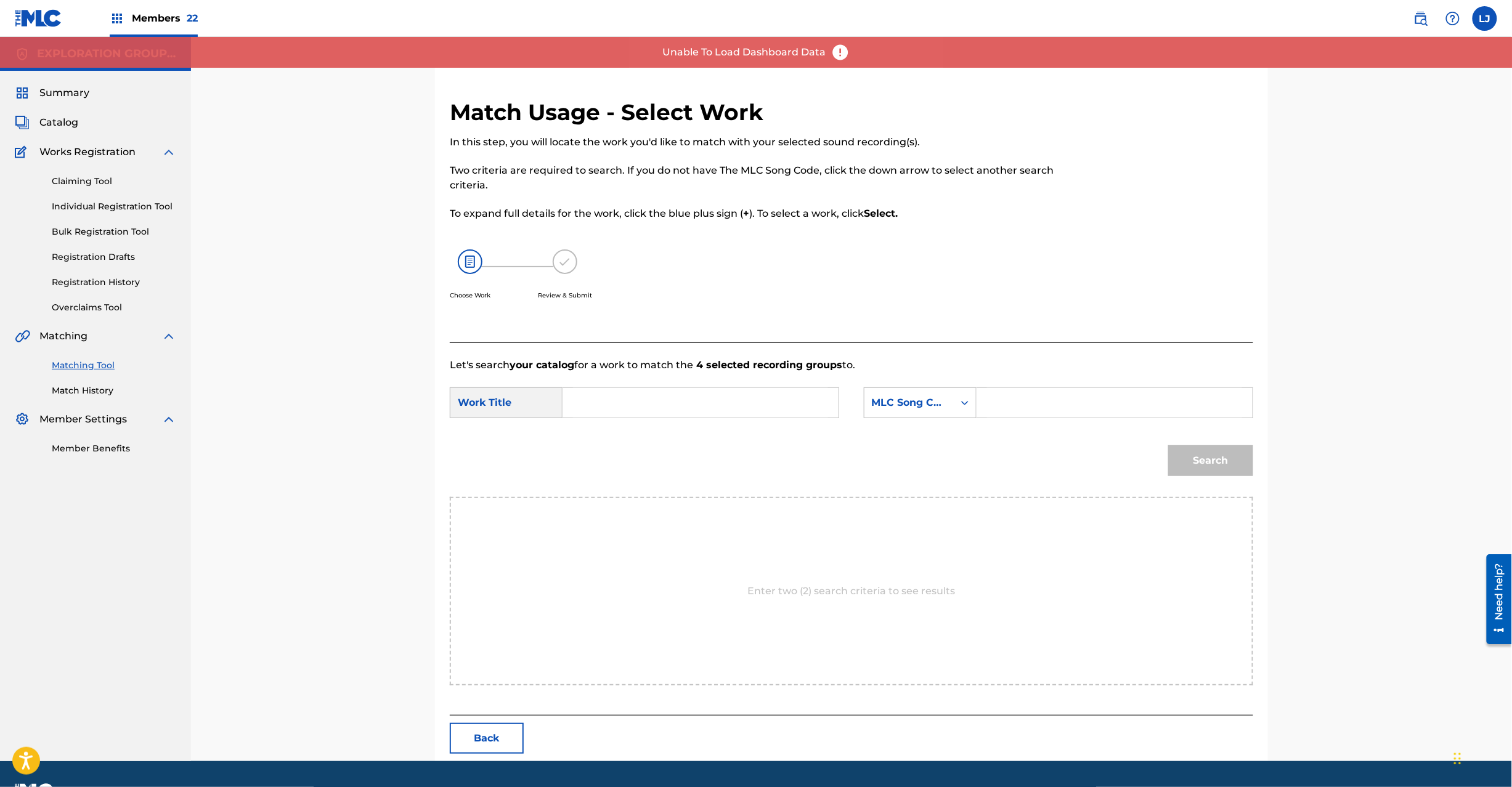
click at [681, 405] on input "Search Form" at bounding box center [701, 403] width 255 height 30
paste input "Funauta FA45LB"
click at [685, 392] on input "Funauta FA45LB" at bounding box center [701, 403] width 255 height 30
type input "Funauta"
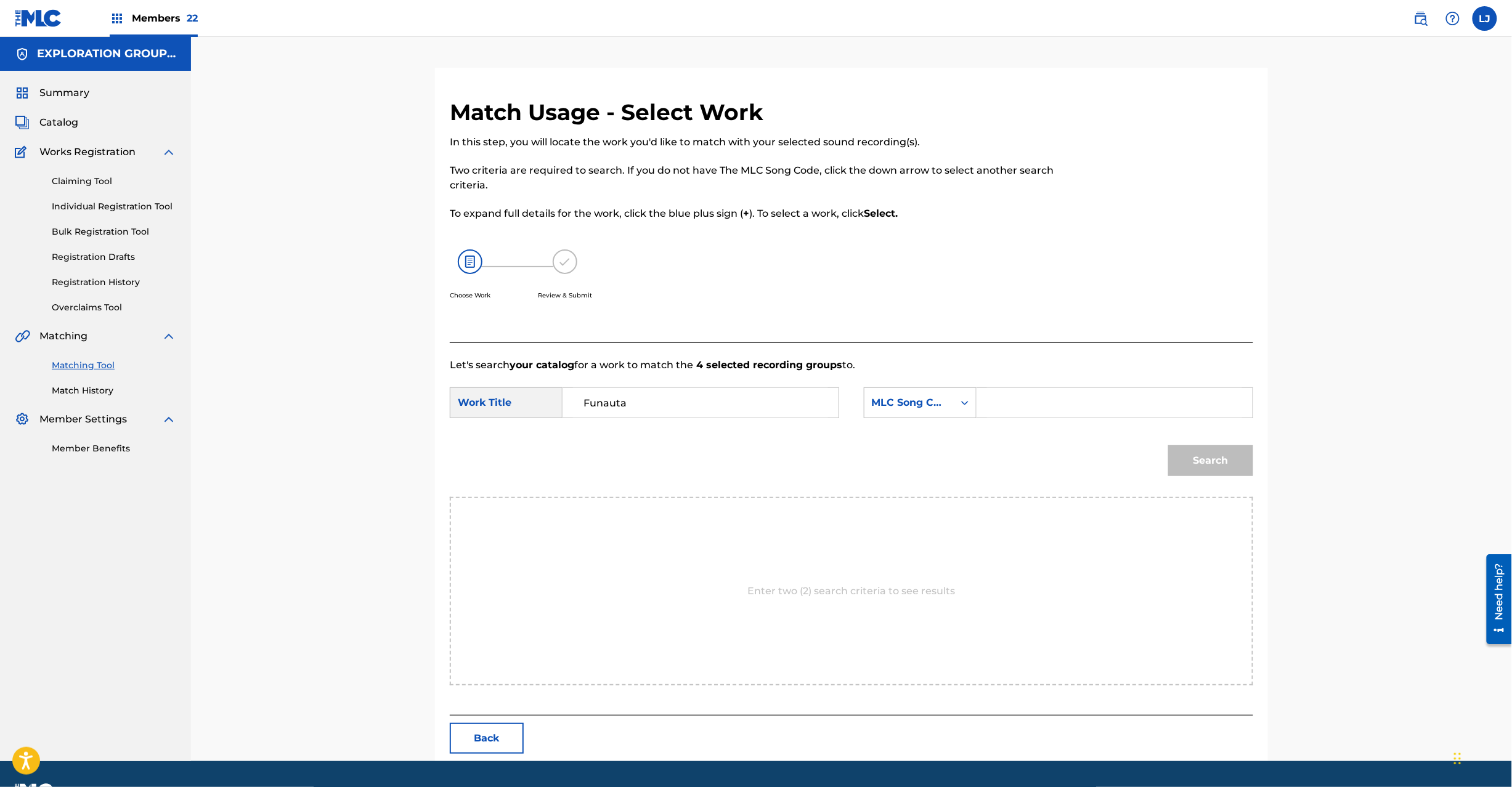
click at [1032, 390] on input "Search Form" at bounding box center [1114, 403] width 255 height 30
paste input "FA45LB"
type input "FA45LB"
click at [1211, 456] on button "Search" at bounding box center [1211, 460] width 85 height 31
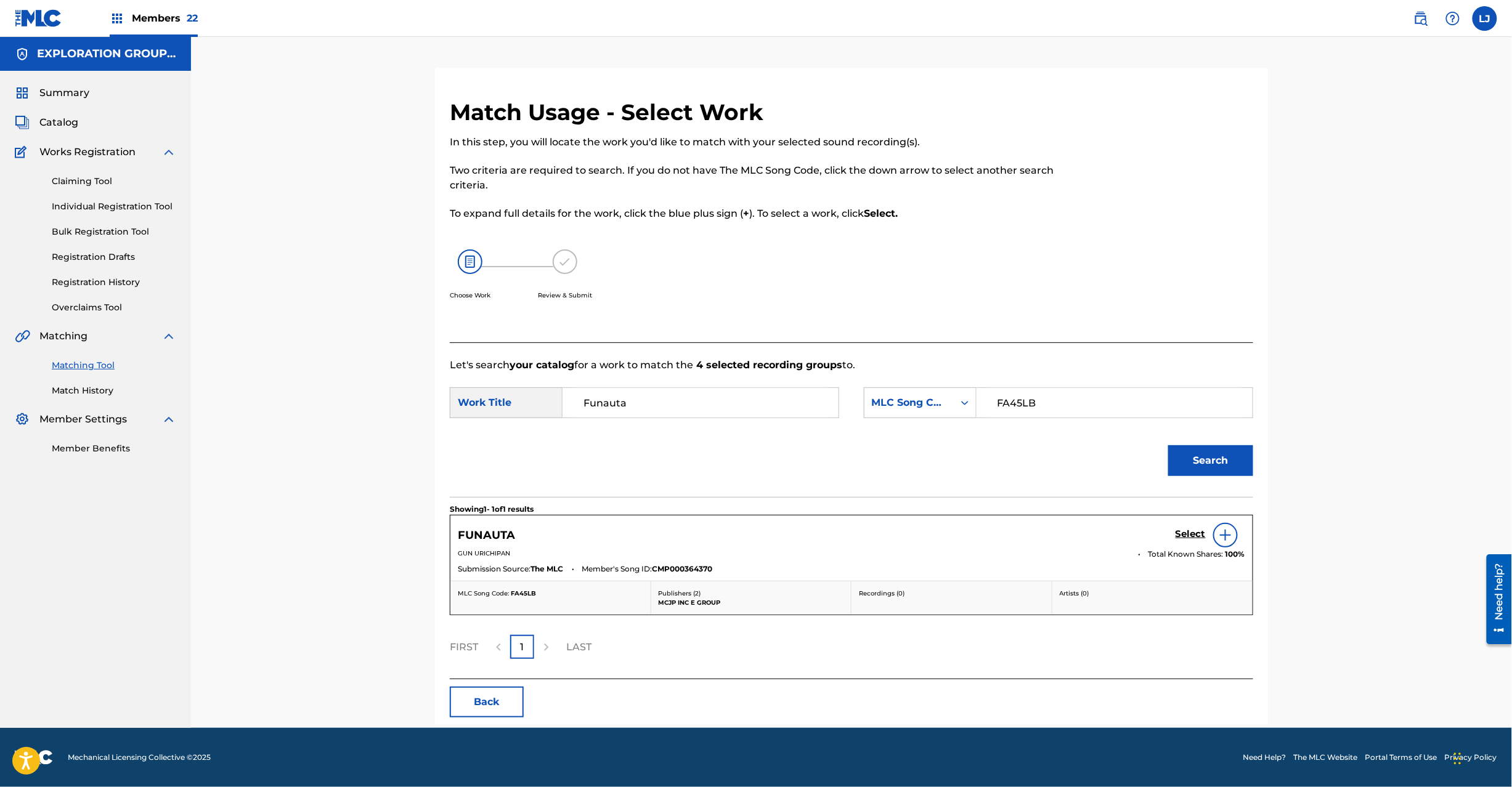
click at [1184, 533] on h5 "Select" at bounding box center [1191, 535] width 30 height 12
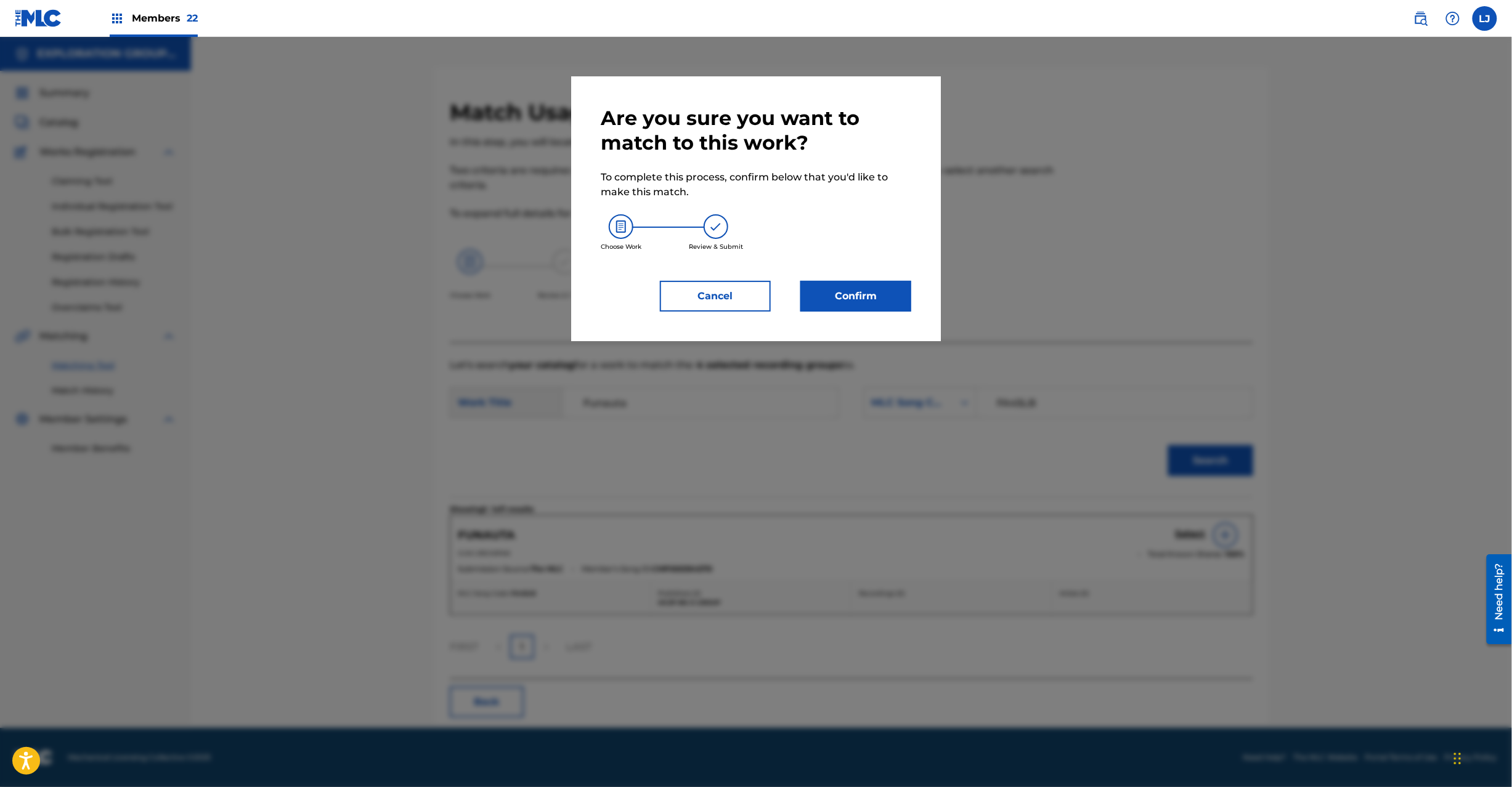
click at [854, 293] on button "Confirm" at bounding box center [855, 296] width 111 height 31
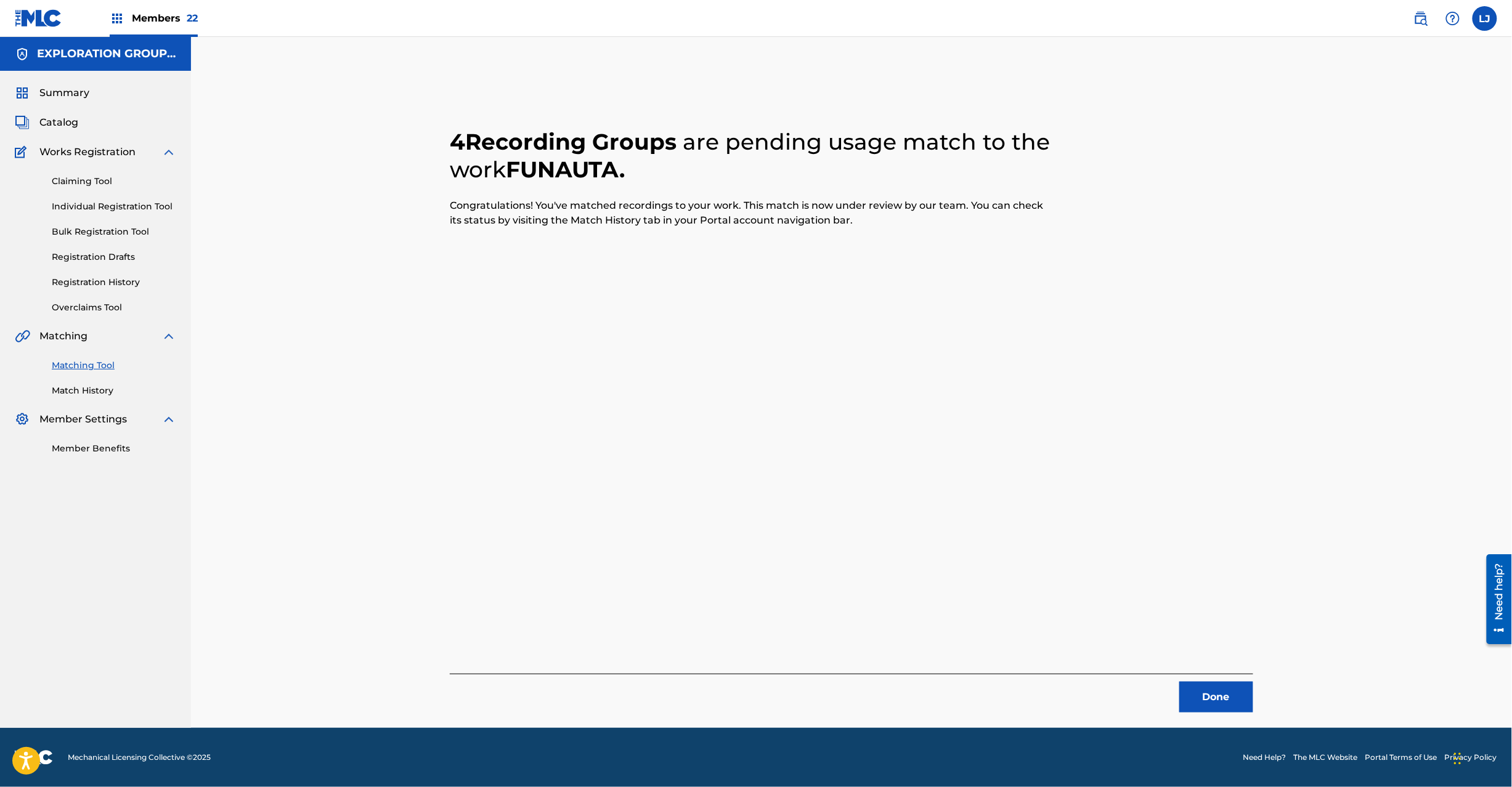
click at [1231, 693] on button "Done" at bounding box center [1216, 697] width 74 height 31
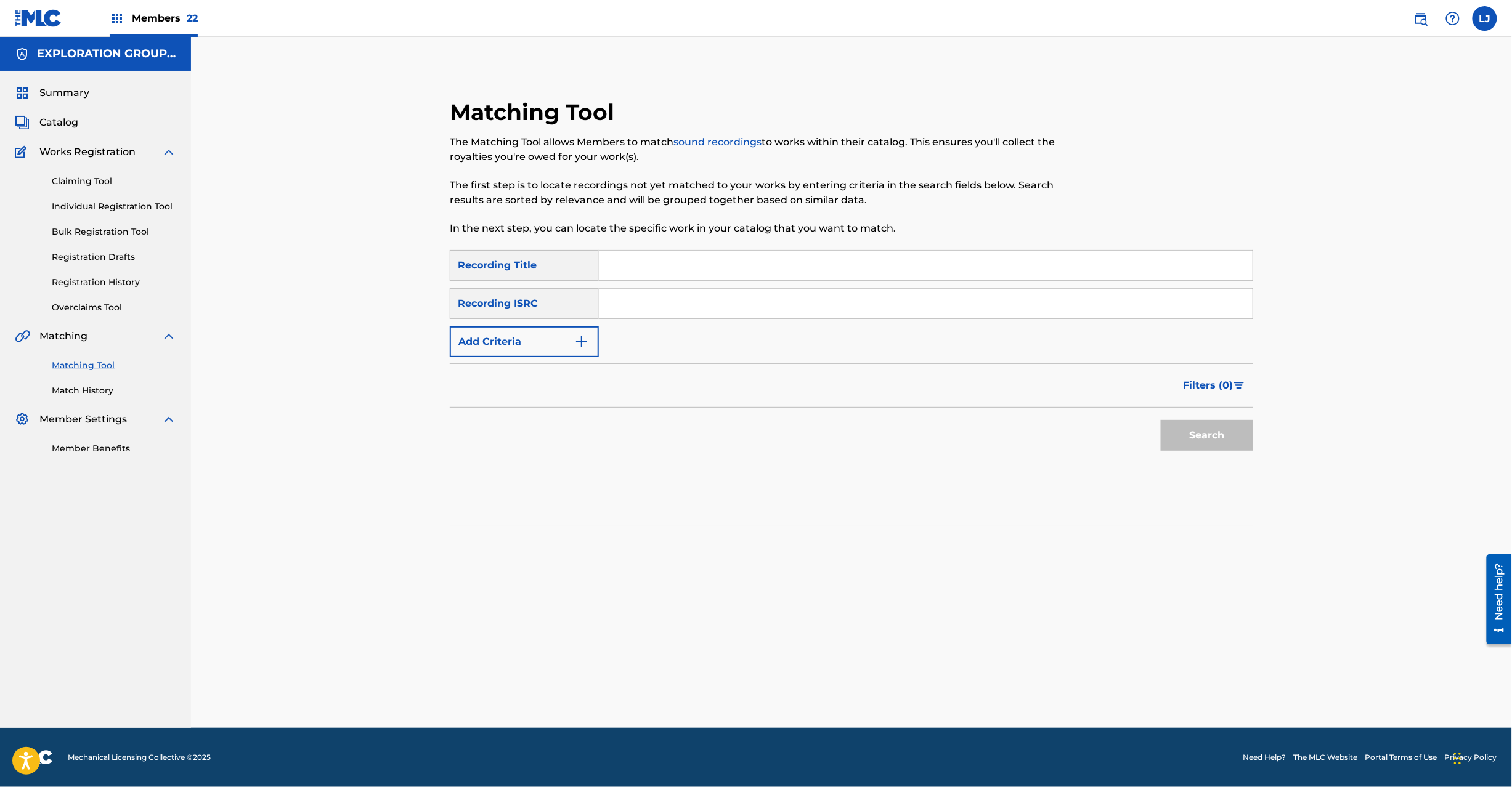
click at [622, 313] on input "Search Form" at bounding box center [926, 304] width 654 height 30
paste input "USHM20864953"
type input "USHM20864953"
click at [1223, 451] on button "Search" at bounding box center [1207, 435] width 92 height 31
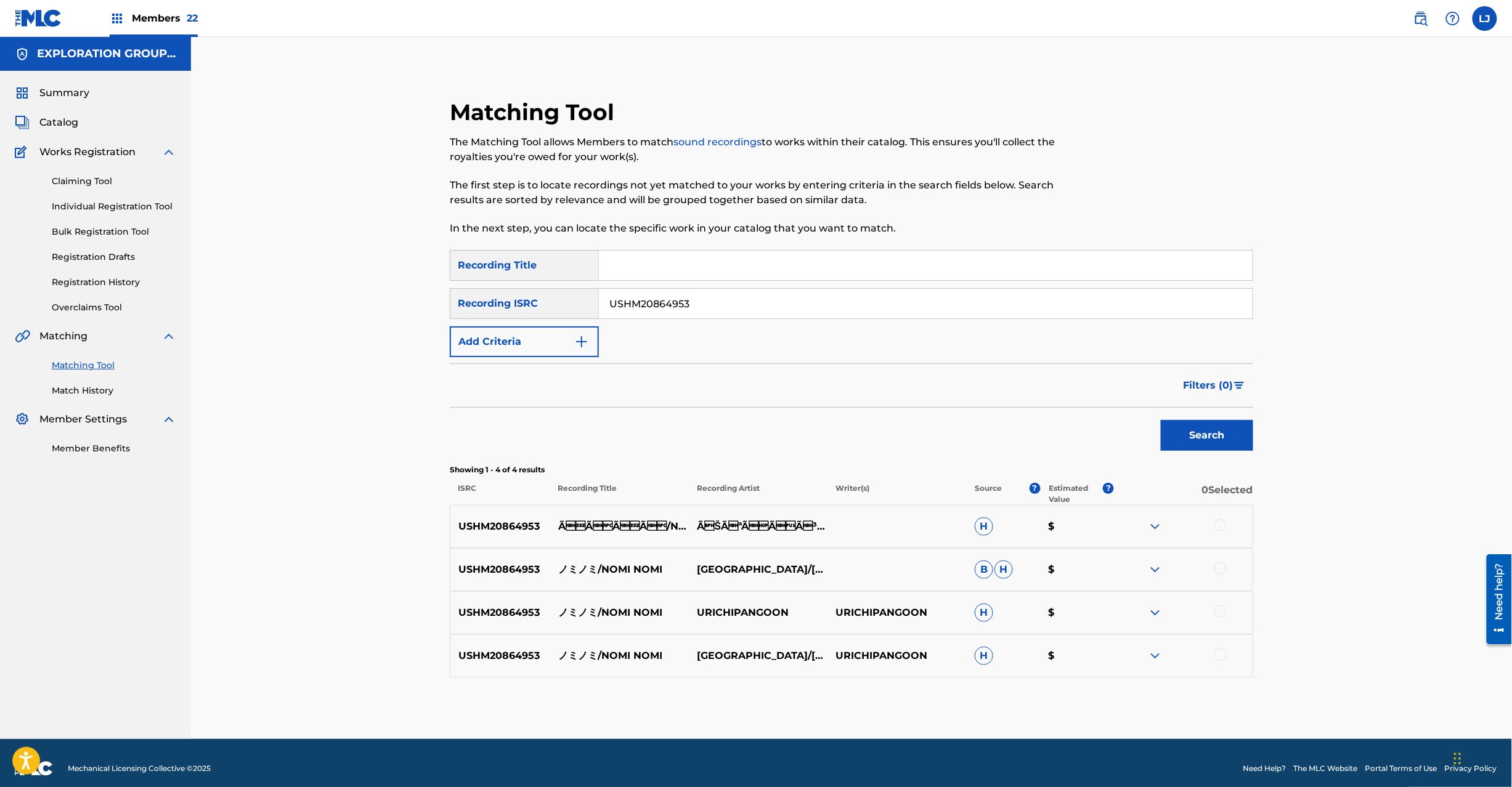
click at [1217, 533] on div at bounding box center [1183, 527] width 138 height 15
click at [1219, 567] on div at bounding box center [1220, 569] width 12 height 12
click at [1220, 525] on div at bounding box center [1220, 525] width 12 height 12
click at [1223, 610] on div at bounding box center [1220, 611] width 12 height 12
click at [1221, 661] on div at bounding box center [1183, 656] width 138 height 15
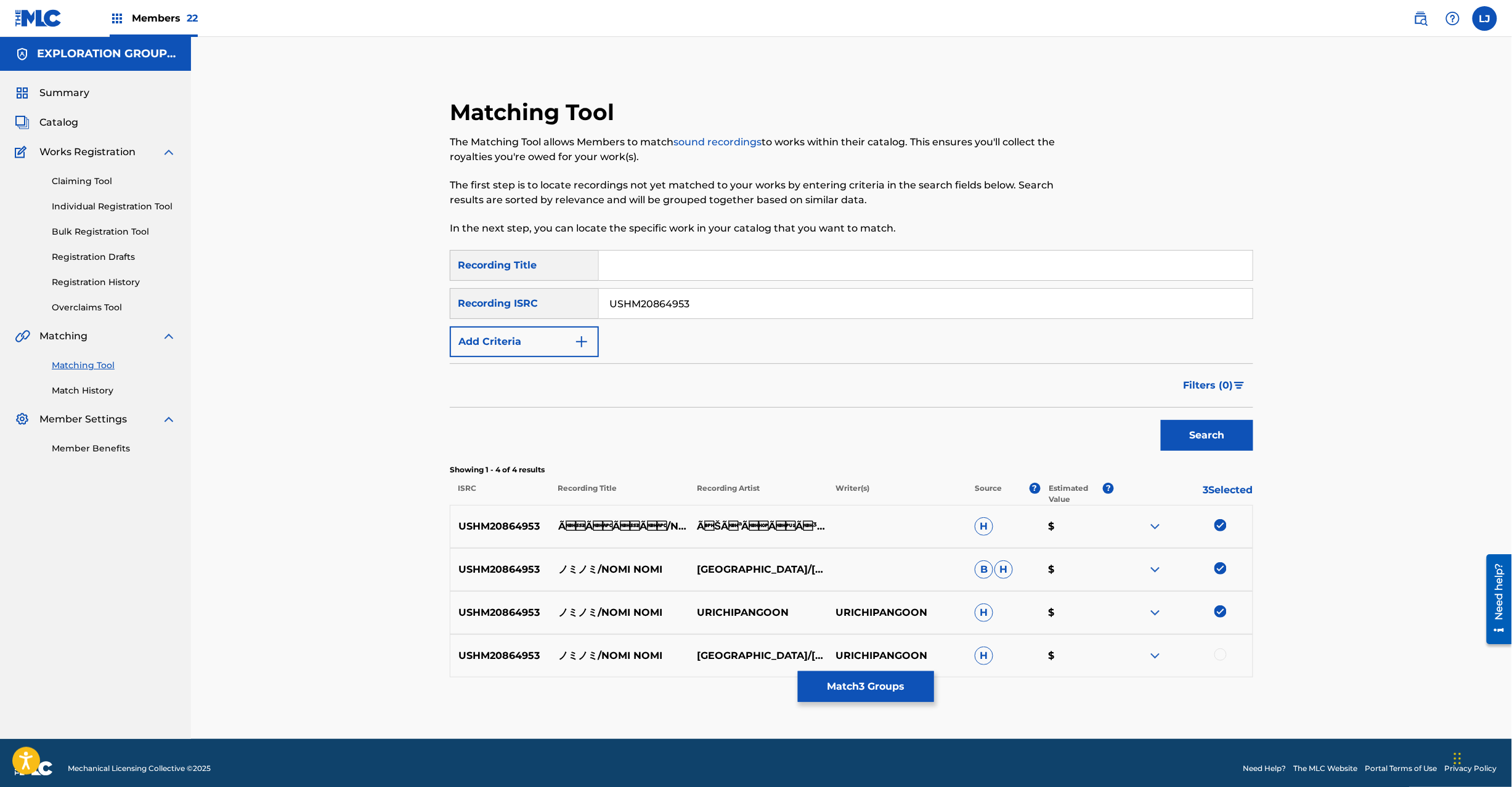
drag, startPoint x: 1230, startPoint y: 649, endPoint x: 1216, endPoint y: 655, distance: 15.2
click at [1216, 655] on div at bounding box center [1183, 656] width 138 height 15
click at [1216, 655] on div at bounding box center [1220, 655] width 12 height 12
click at [861, 676] on button "Match 4 Groups" at bounding box center [866, 687] width 136 height 31
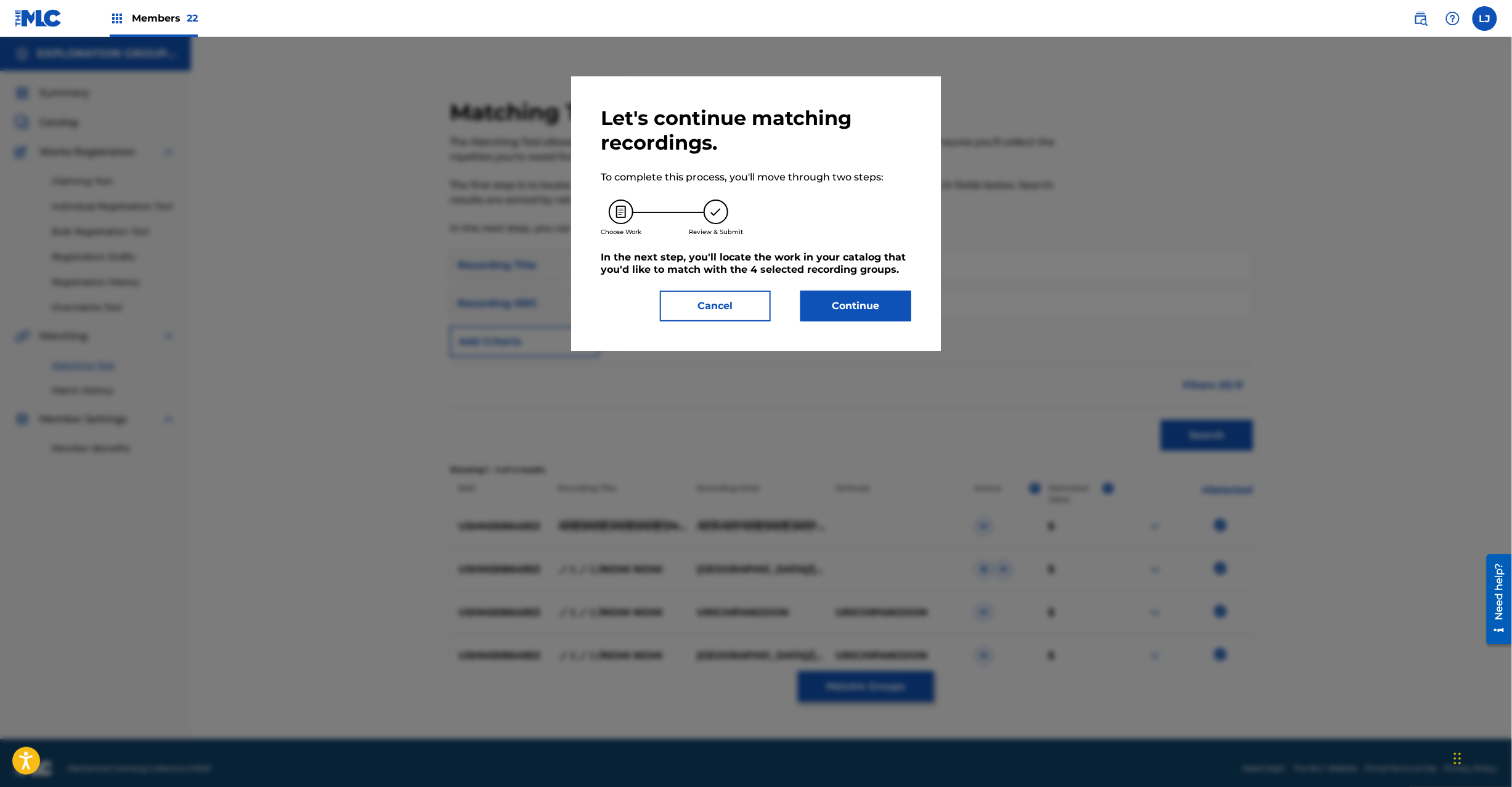
click at [841, 319] on button "Continue" at bounding box center [855, 306] width 111 height 31
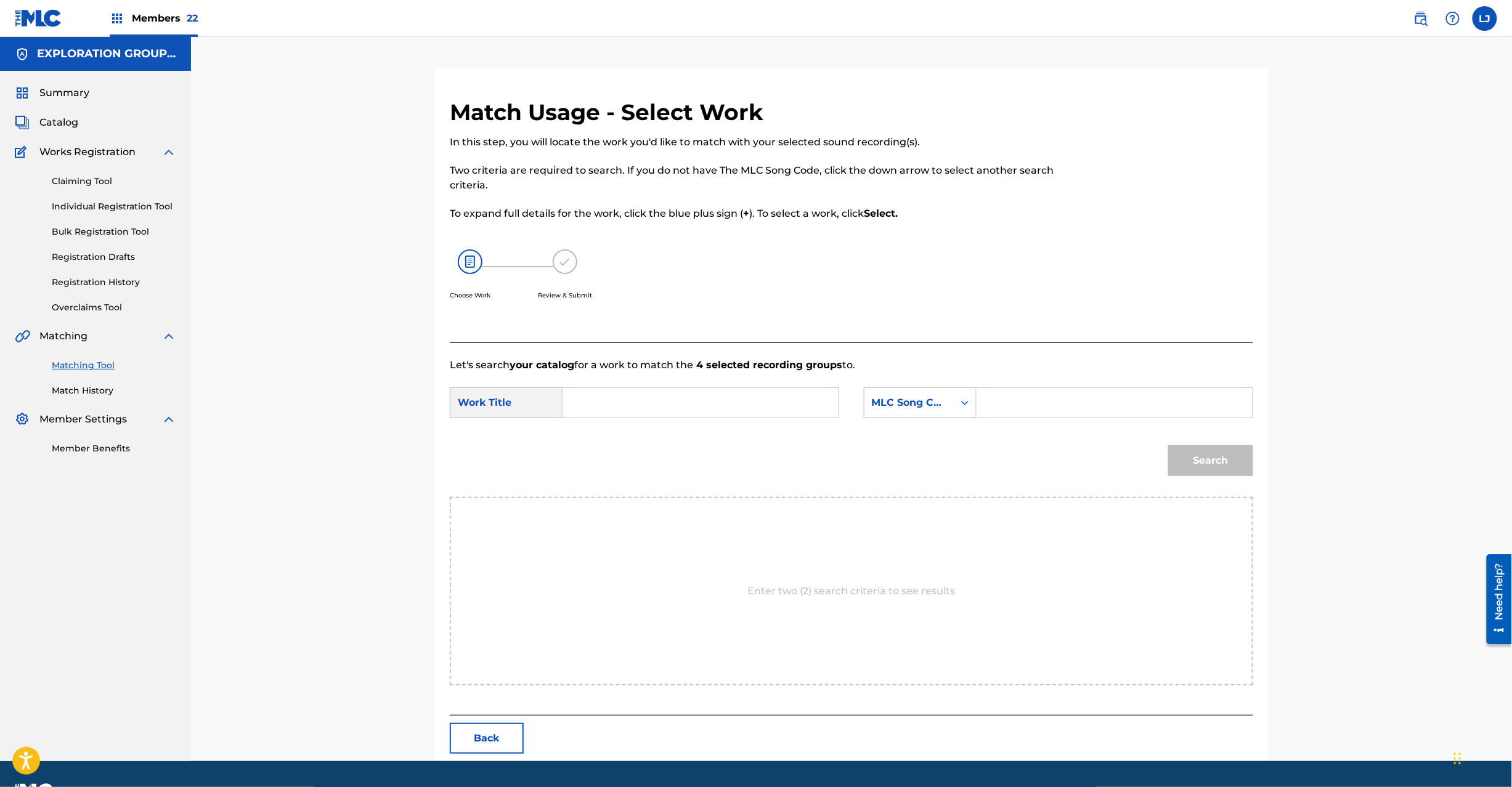
click at [653, 395] on input "Search Form" at bounding box center [701, 403] width 255 height 30
paste input "Nominomi N71LZM"
click at [669, 395] on input "Nominomi N71LZM" at bounding box center [701, 403] width 255 height 30
type input "Nominomi"
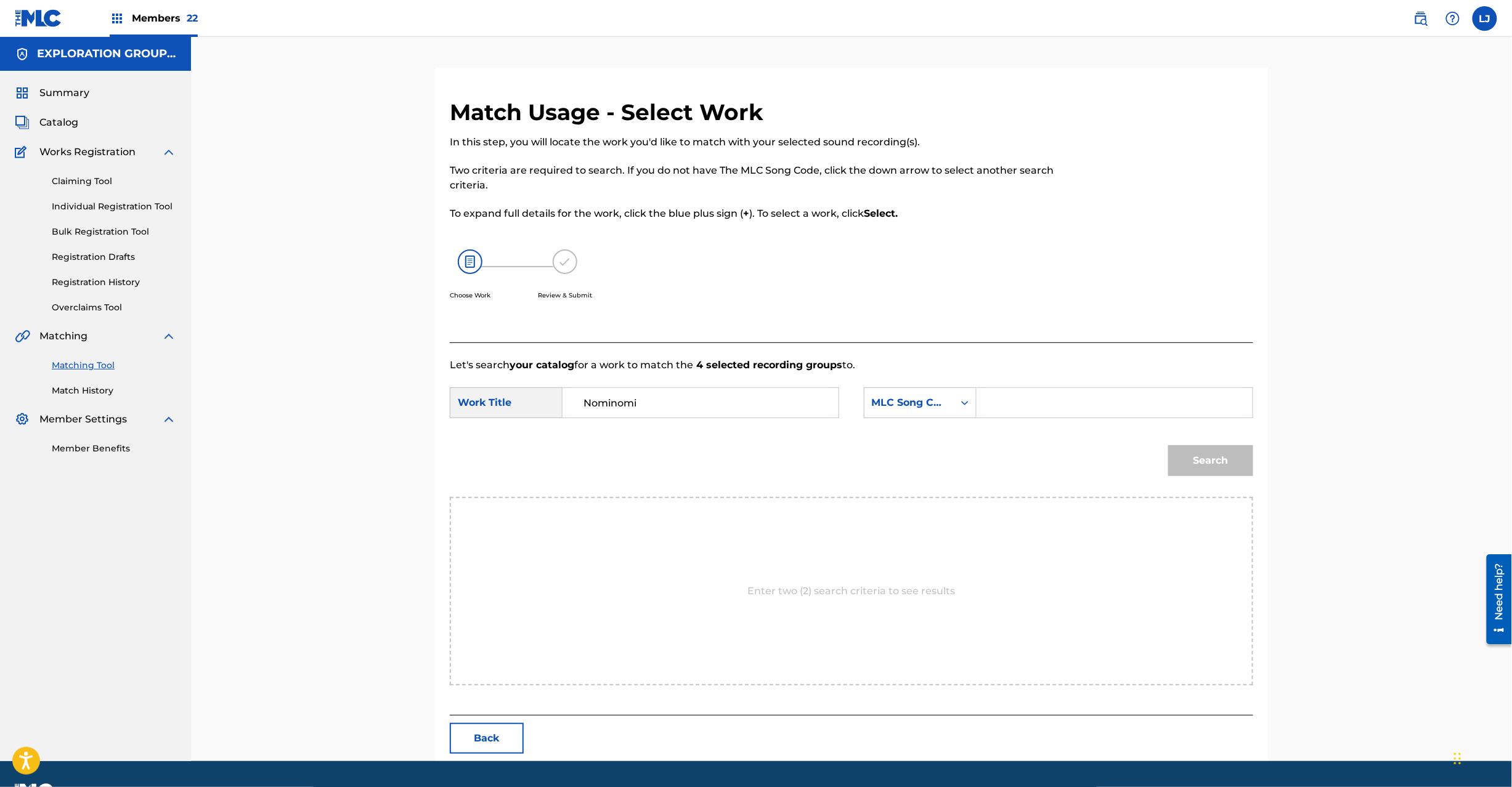
drag, startPoint x: 1003, startPoint y: 388, endPoint x: 1021, endPoint y: 410, distance: 28.4
click at [1006, 388] on input "Search Form" at bounding box center [1114, 403] width 255 height 30
paste input "N71LZM"
type input "N71LZM"
click at [1193, 469] on button "Search" at bounding box center [1211, 460] width 85 height 31
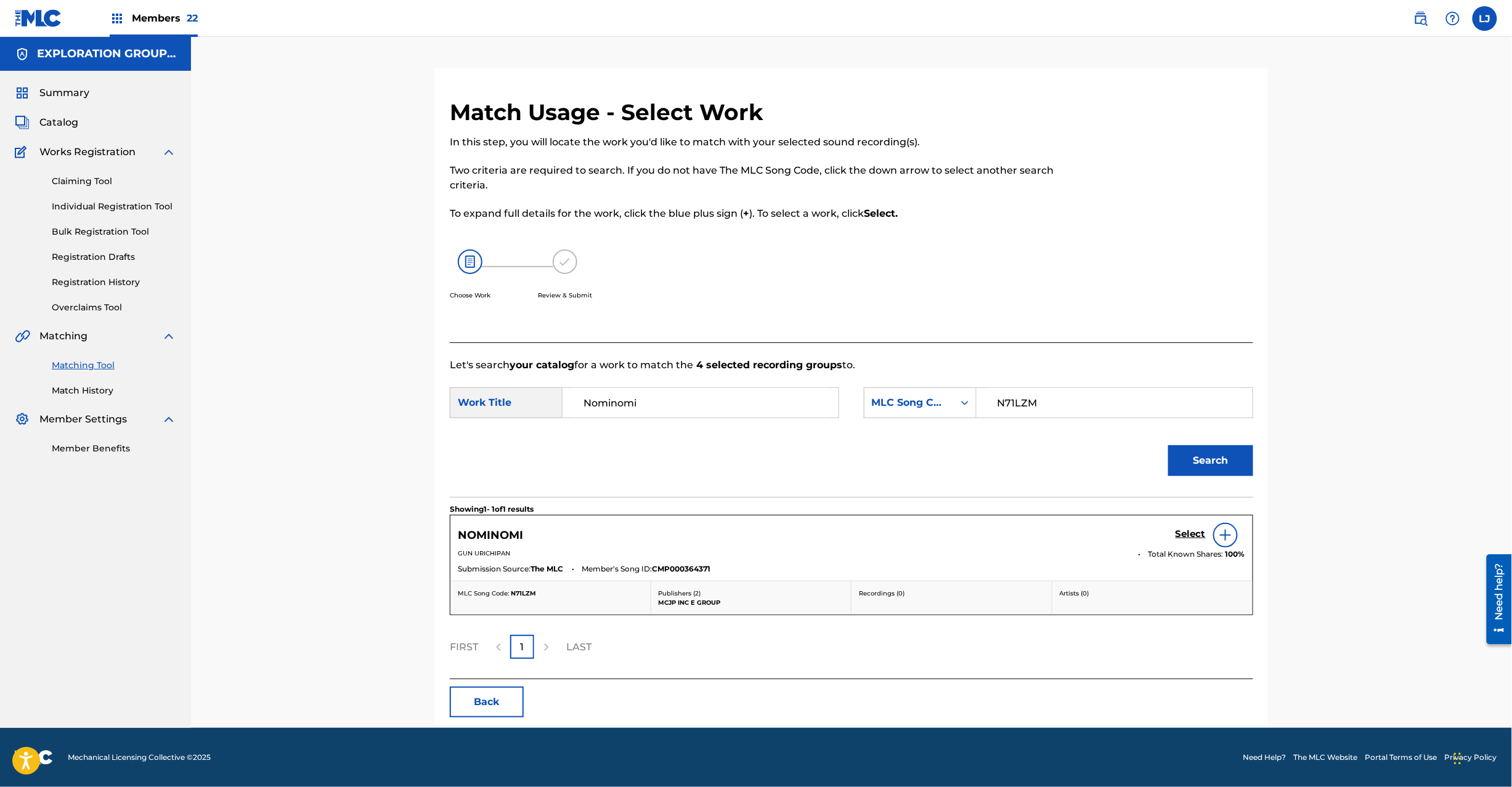
click at [1191, 535] on h5 "Select" at bounding box center [1191, 535] width 30 height 12
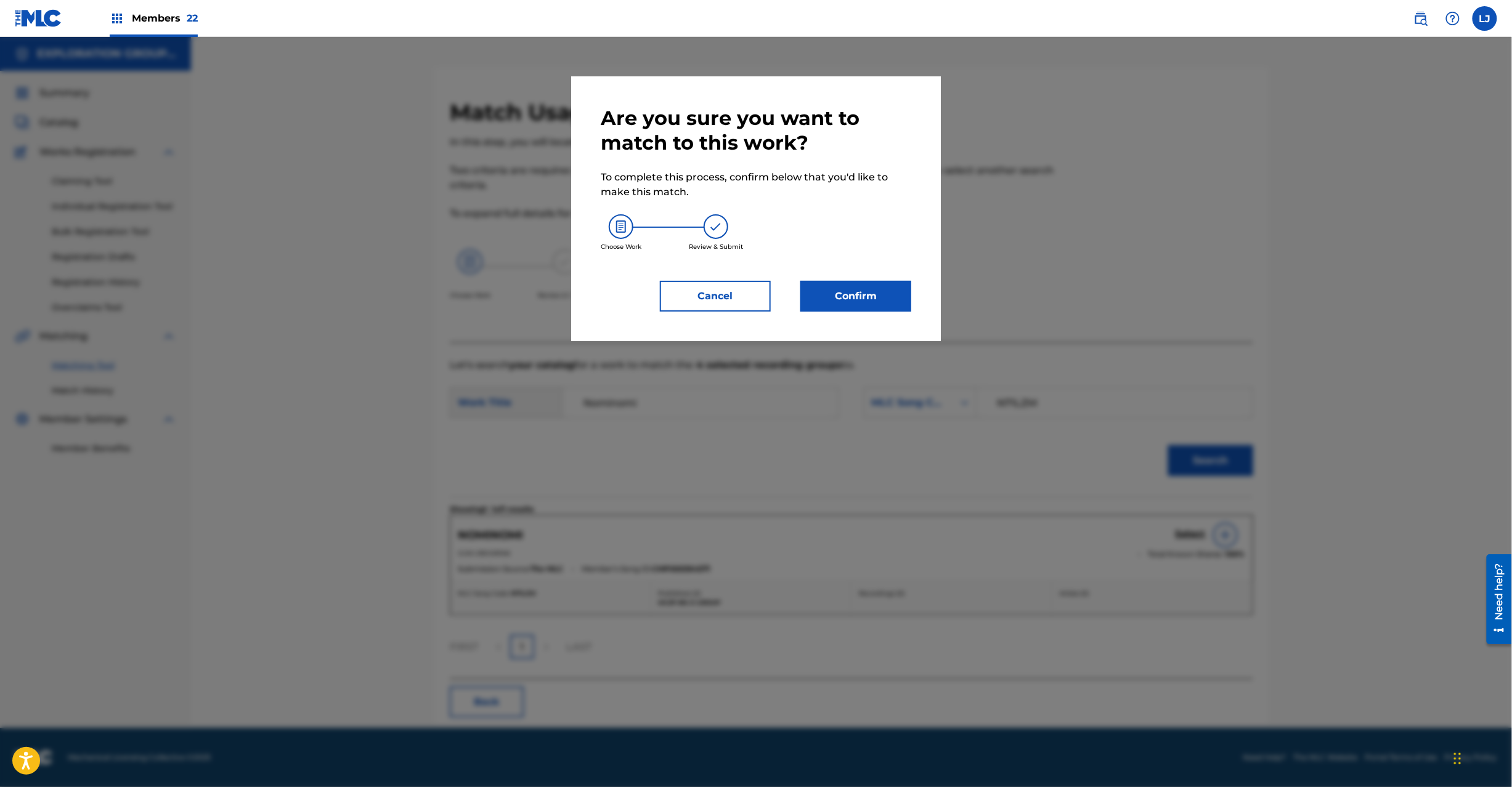
click at [841, 279] on div "Are you sure you want to match to this work? To complete this process, confirm …" at bounding box center [756, 209] width 310 height 206
click at [860, 289] on button "Confirm" at bounding box center [855, 296] width 111 height 31
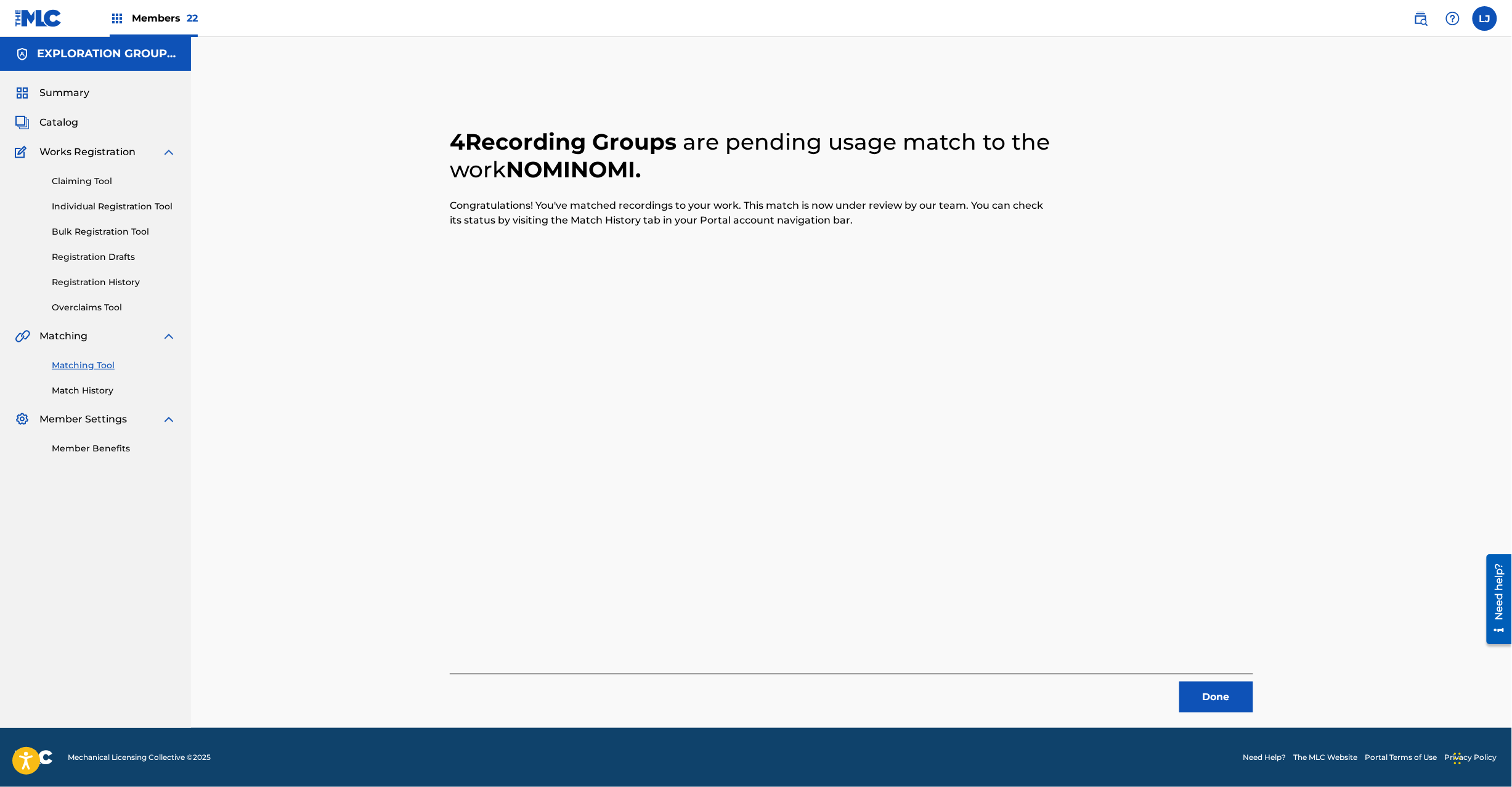
click at [1202, 698] on button "Done" at bounding box center [1216, 697] width 74 height 31
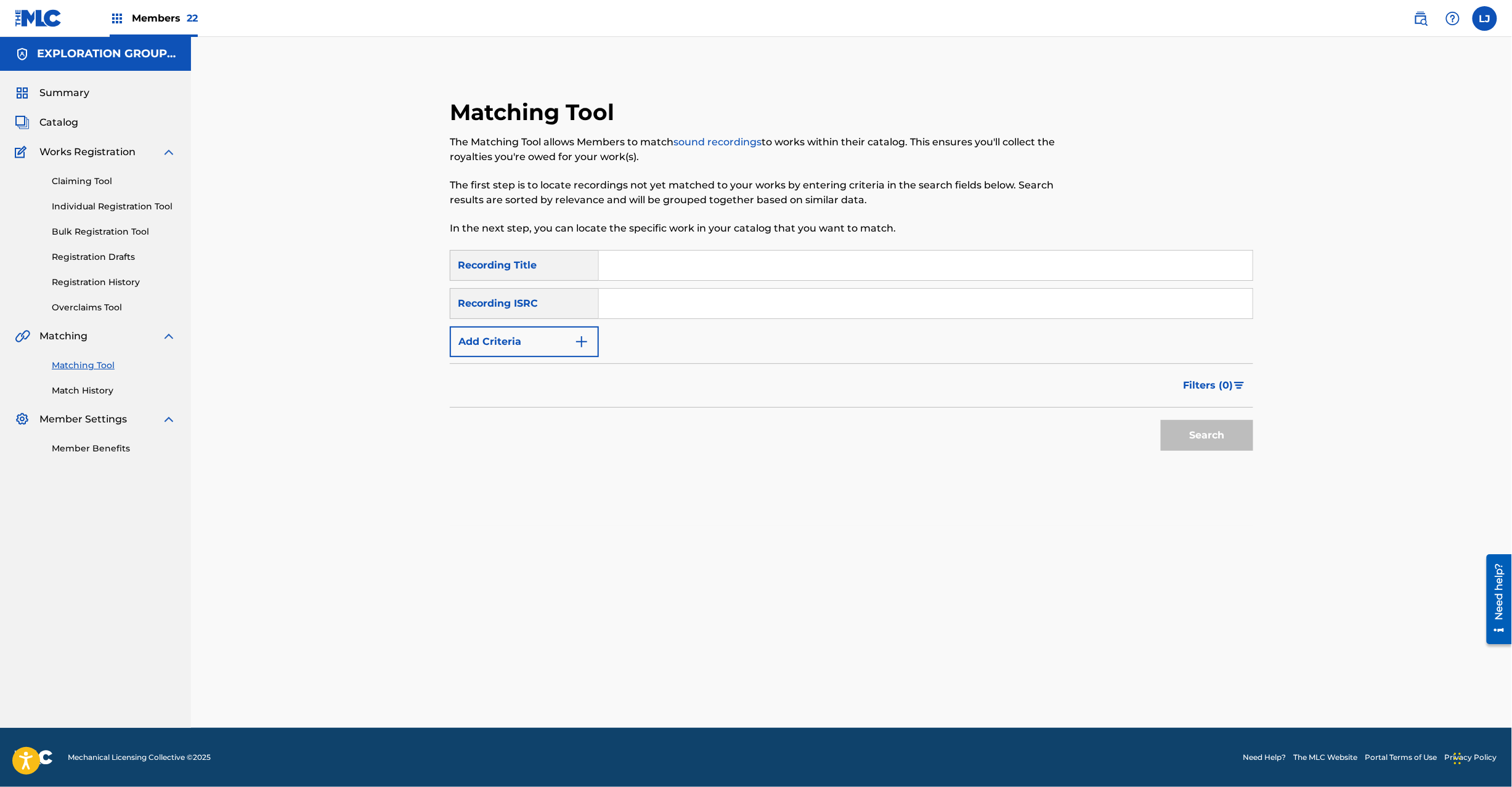
click at [685, 279] on input "Search Form" at bounding box center [926, 265] width 654 height 30
paste input "USHM20864952"
type input "USHM20864952"
click at [707, 296] on input "Search Form" at bounding box center [926, 304] width 654 height 30
paste input "USHM20864952"
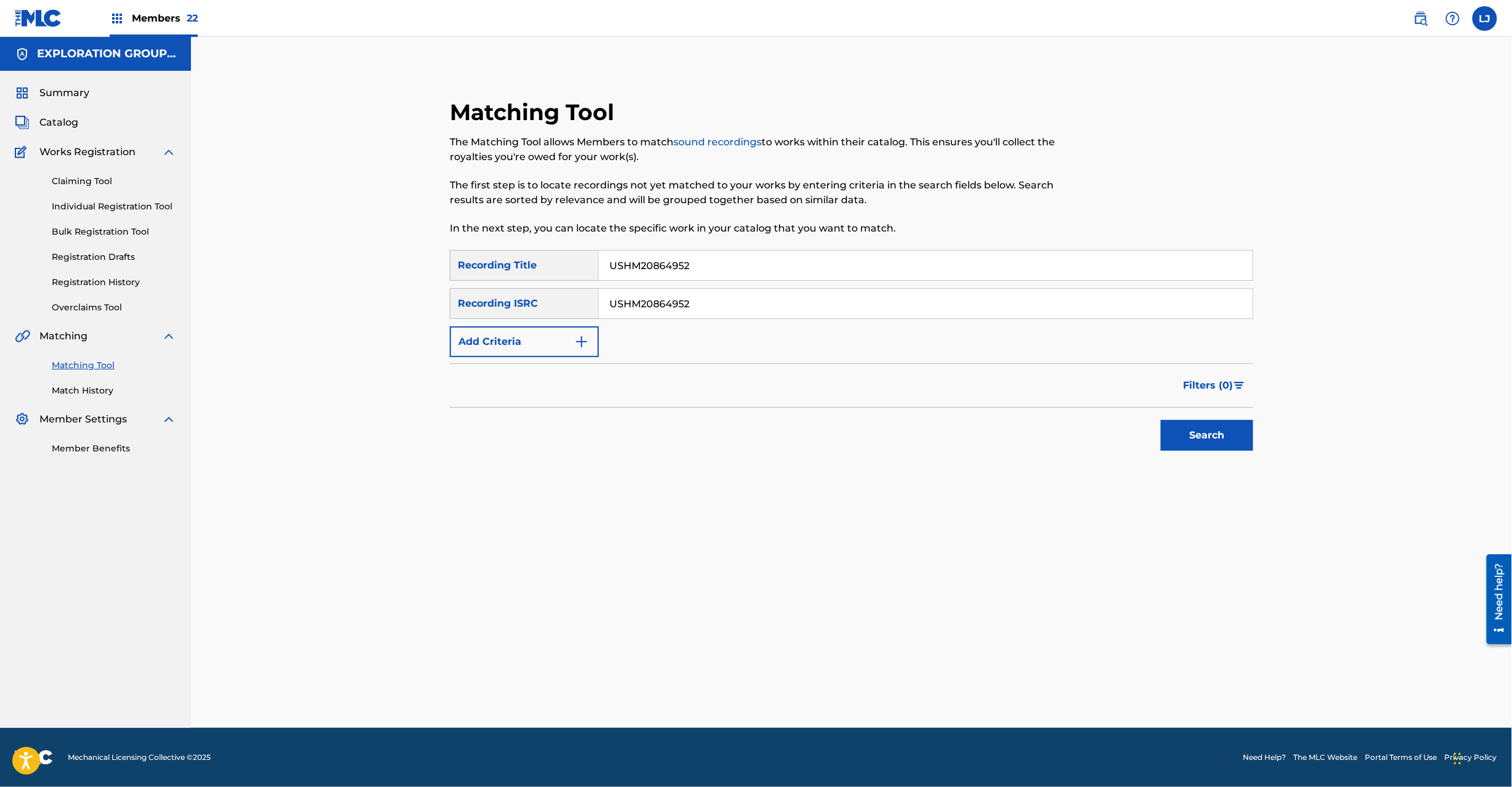
type input "USHM20864952"
click at [725, 270] on input "USHM20864952" at bounding box center [926, 265] width 654 height 30
click at [1205, 449] on button "Search" at bounding box center [1207, 435] width 92 height 31
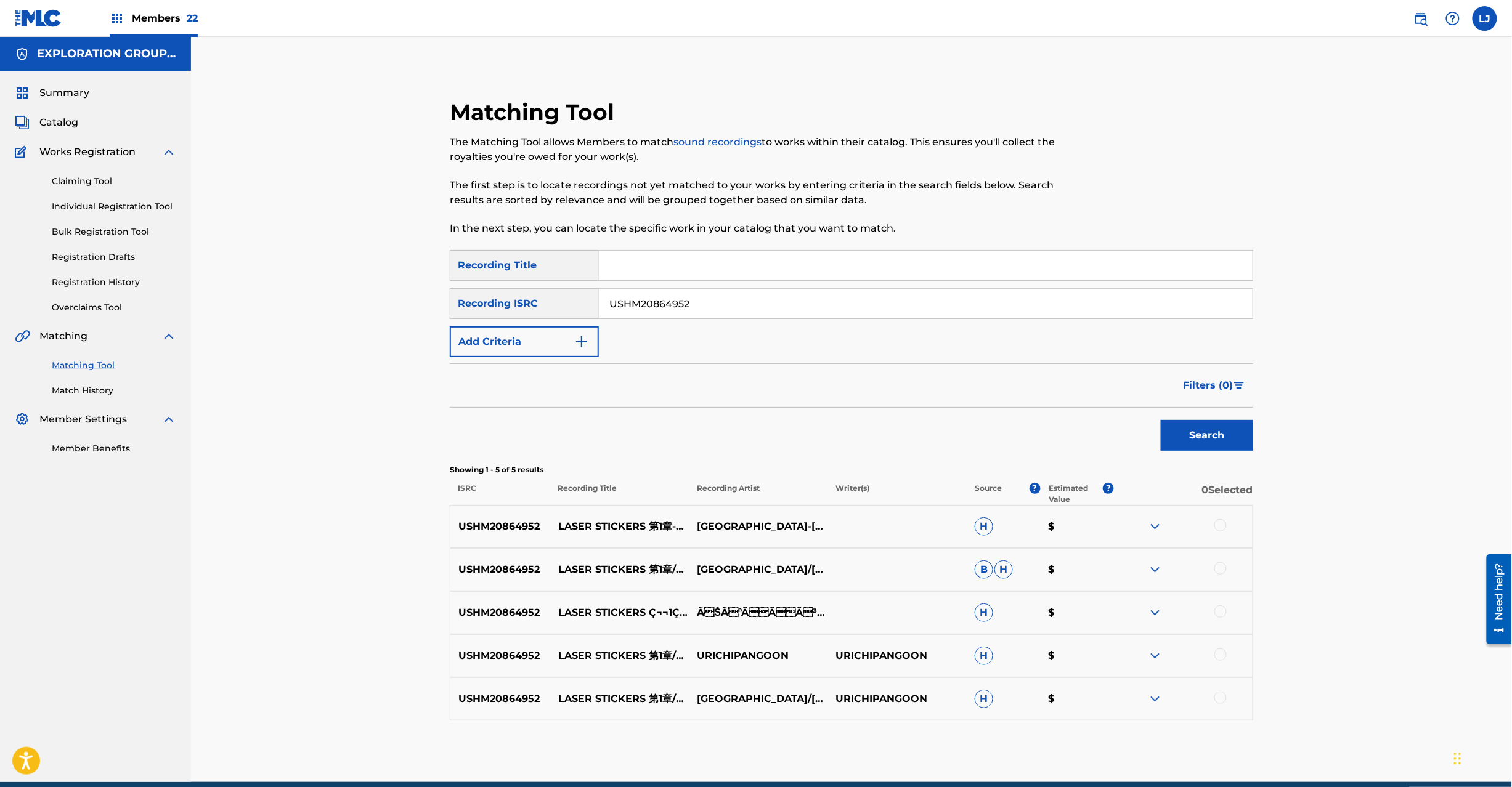
click at [1221, 521] on div at bounding box center [1220, 525] width 12 height 12
click at [1219, 563] on div at bounding box center [1220, 569] width 12 height 12
click at [1218, 618] on div at bounding box center [1183, 613] width 138 height 15
click at [1218, 612] on div at bounding box center [1220, 611] width 12 height 12
click at [1218, 649] on div at bounding box center [1220, 655] width 12 height 12
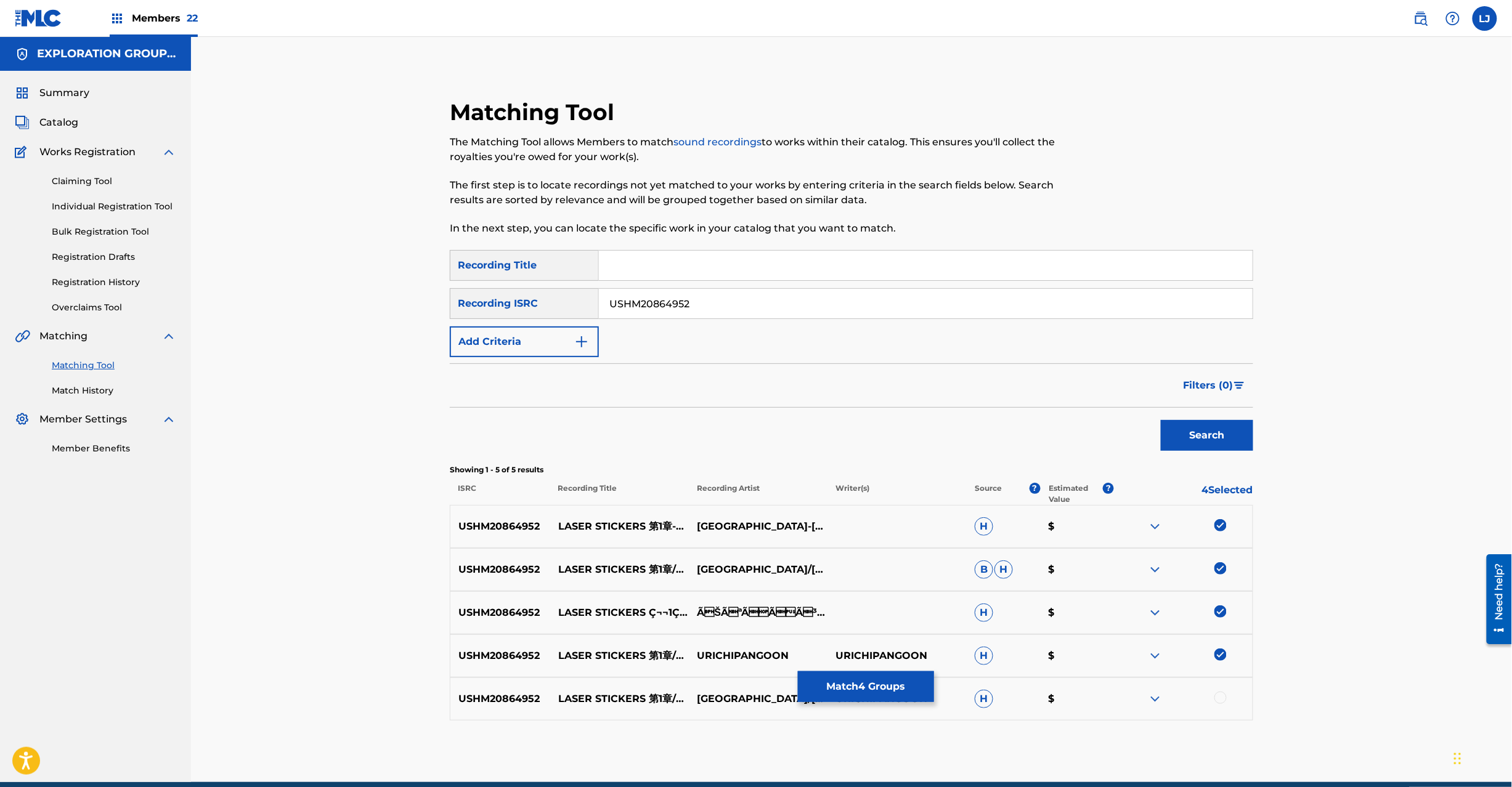
click at [1214, 693] on div at bounding box center [1183, 699] width 138 height 15
click at [1217, 702] on div at bounding box center [1220, 698] width 12 height 12
click at [855, 702] on button "Match 5 Groups" at bounding box center [866, 687] width 136 height 31
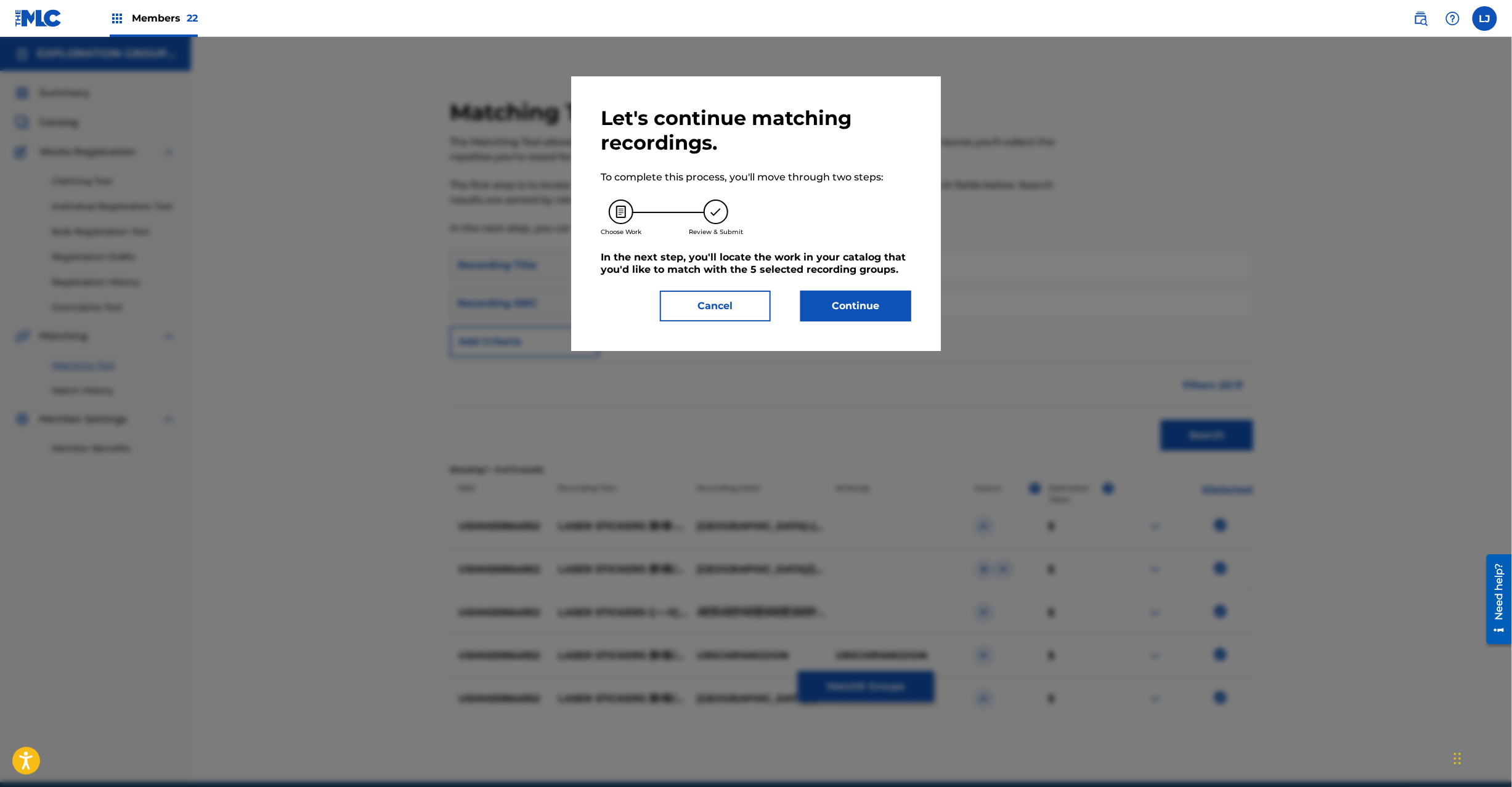
click at [842, 323] on div "Let's continue matching recordings. To complete this process, you'll move throu…" at bounding box center [756, 213] width 370 height 275
click at [842, 317] on button "Continue" at bounding box center [855, 306] width 111 height 31
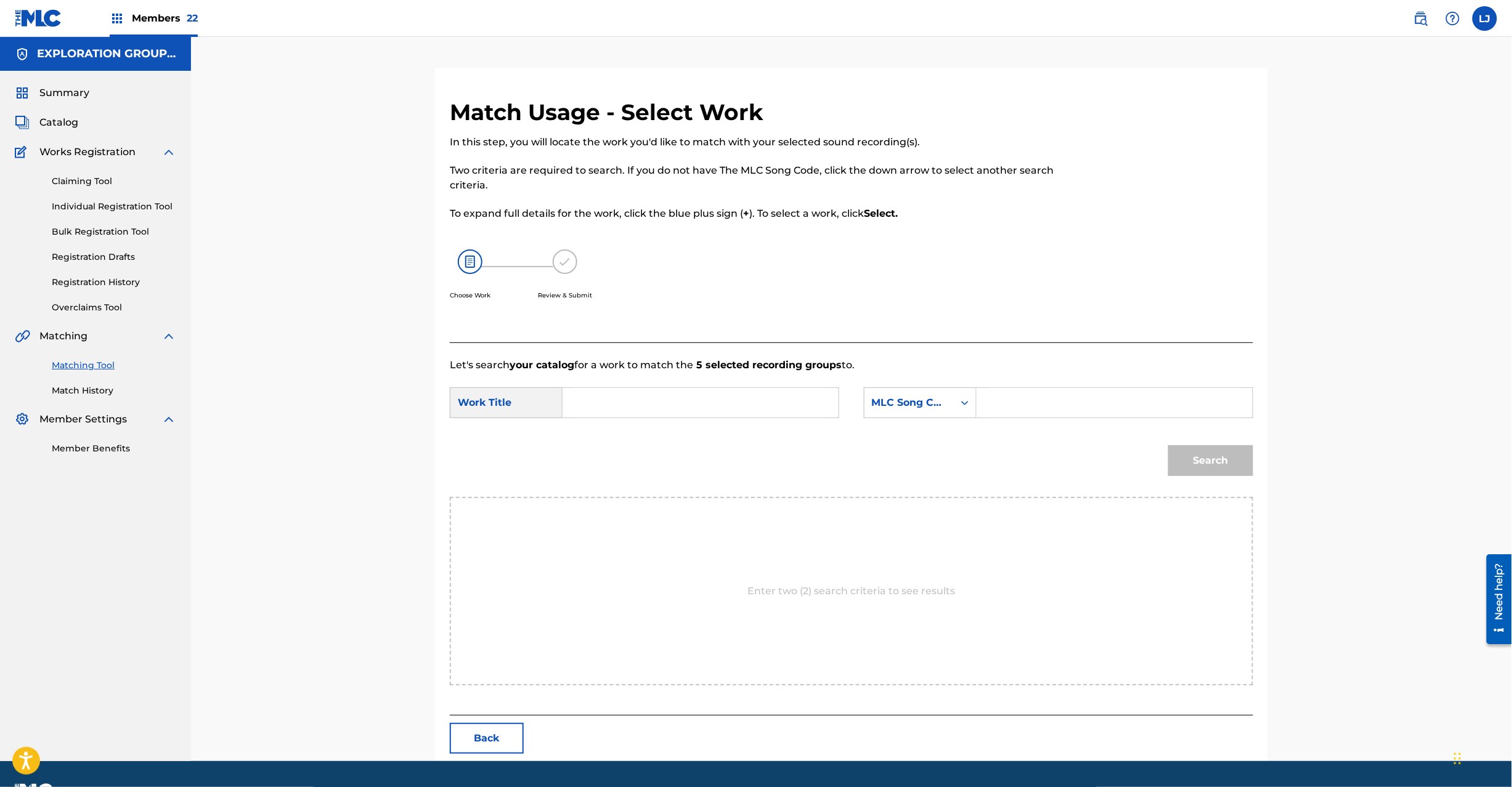
click at [483, 750] on button "Back" at bounding box center [487, 738] width 74 height 31
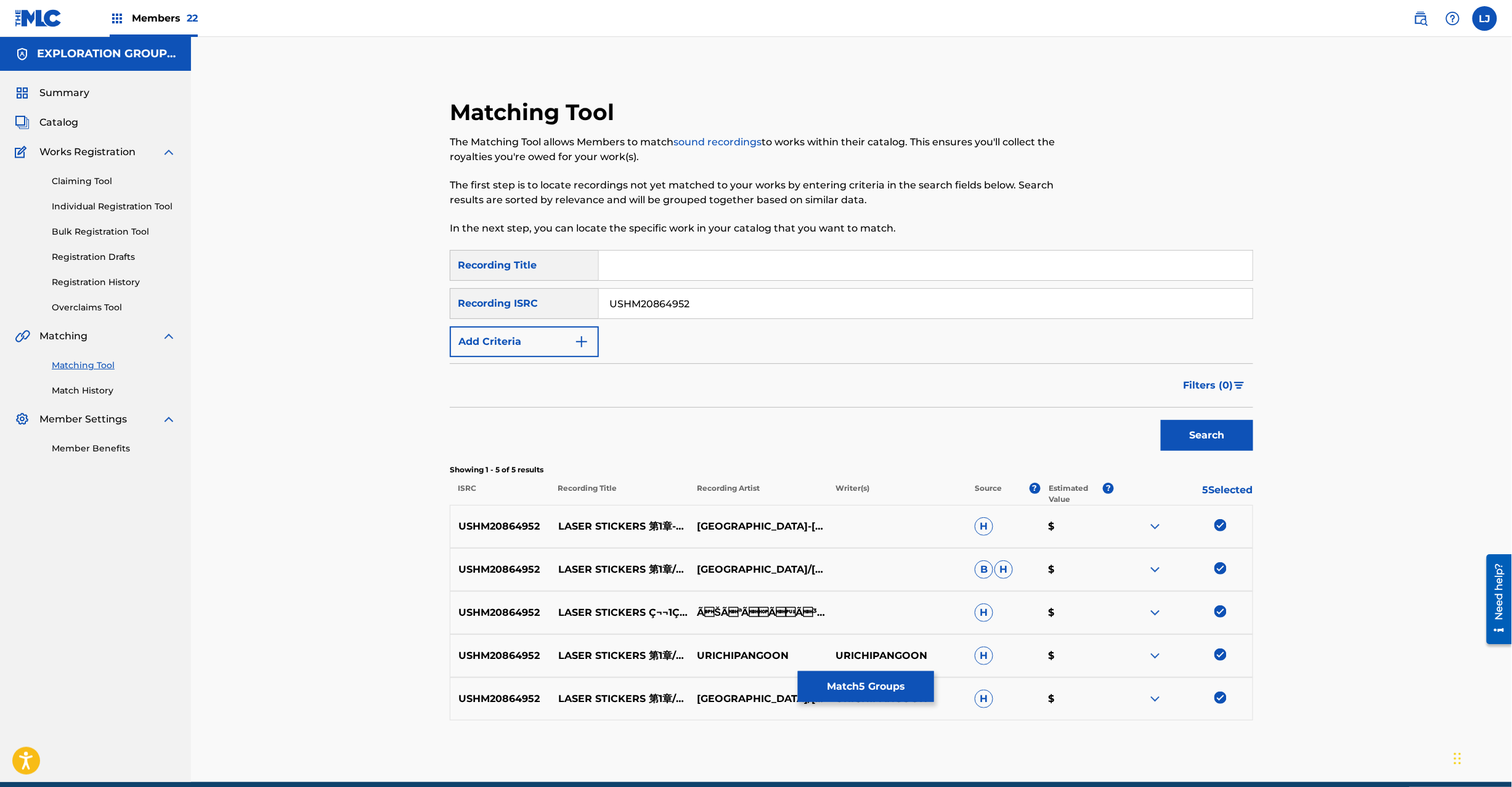
click at [851, 681] on button "Match 5 Groups" at bounding box center [866, 687] width 136 height 31
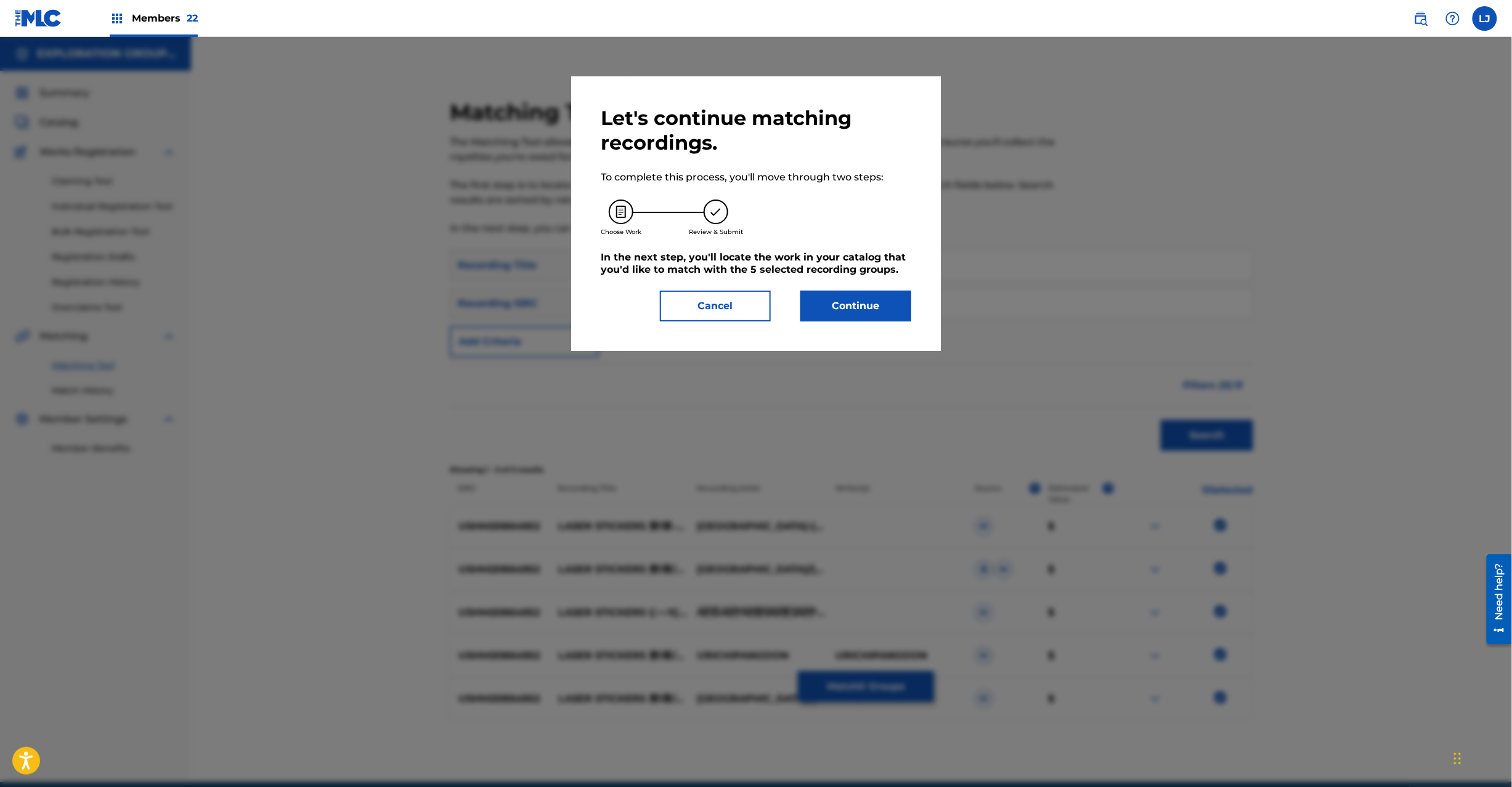
click at [867, 287] on div "Let's continue matching recordings. To complete this process, you'll move throu…" at bounding box center [756, 214] width 310 height 216
click at [849, 308] on button "Continue" at bounding box center [855, 306] width 111 height 31
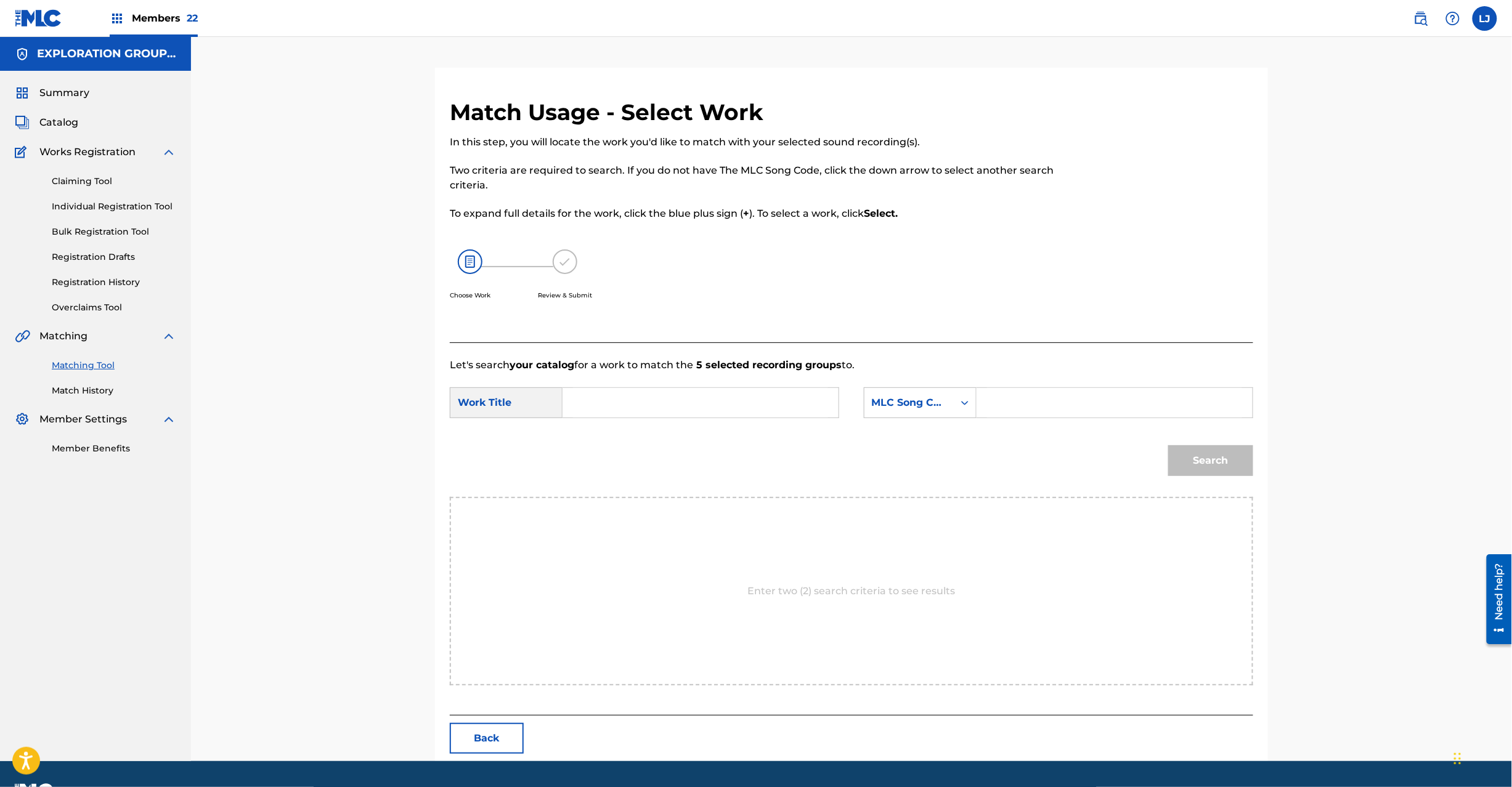
click at [695, 417] on input "Search Form" at bounding box center [701, 403] width 255 height 30
paste input "Reezaa Sutikkaazu Dai 1 Shou RN7WEK"
click at [799, 402] on input "Reezaa Sutikkaazu Dai 1 Shou RN7WEK" at bounding box center [701, 403] width 255 height 30
click at [788, 402] on input "Reezaa Sutikkaazu Dai 1 Shou RN7WEK" at bounding box center [701, 403] width 255 height 30
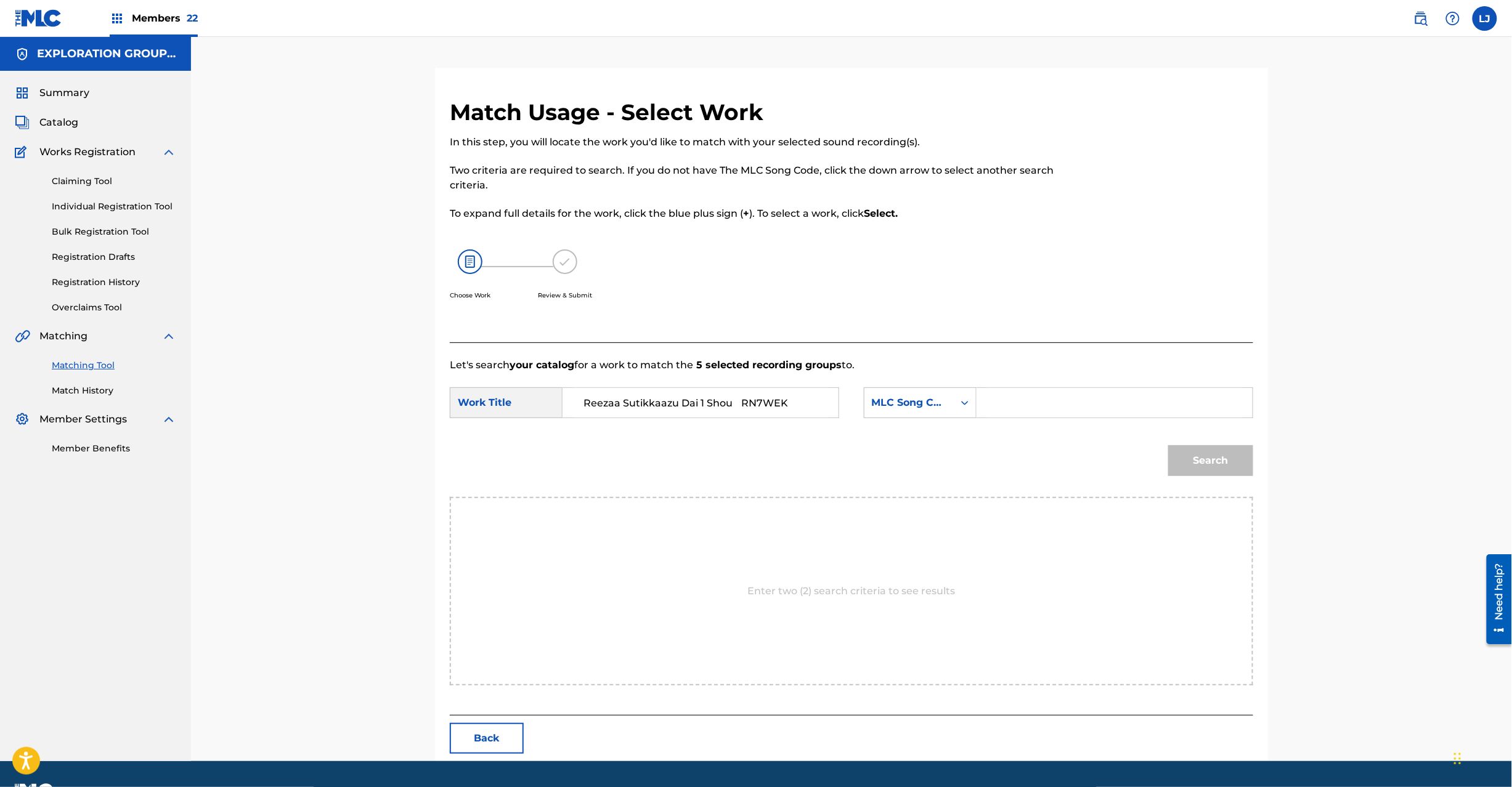
click at [788, 402] on input "Reezaa Sutikkaazu Dai 1 Shou RN7WEK" at bounding box center [701, 403] width 255 height 30
type input "Reezaa Sutikkaazu Dai 1 Shou"
click at [1128, 408] on input "Search Form" at bounding box center [1114, 403] width 255 height 30
paste input "RN7WEK"
type input "RN7WEK"
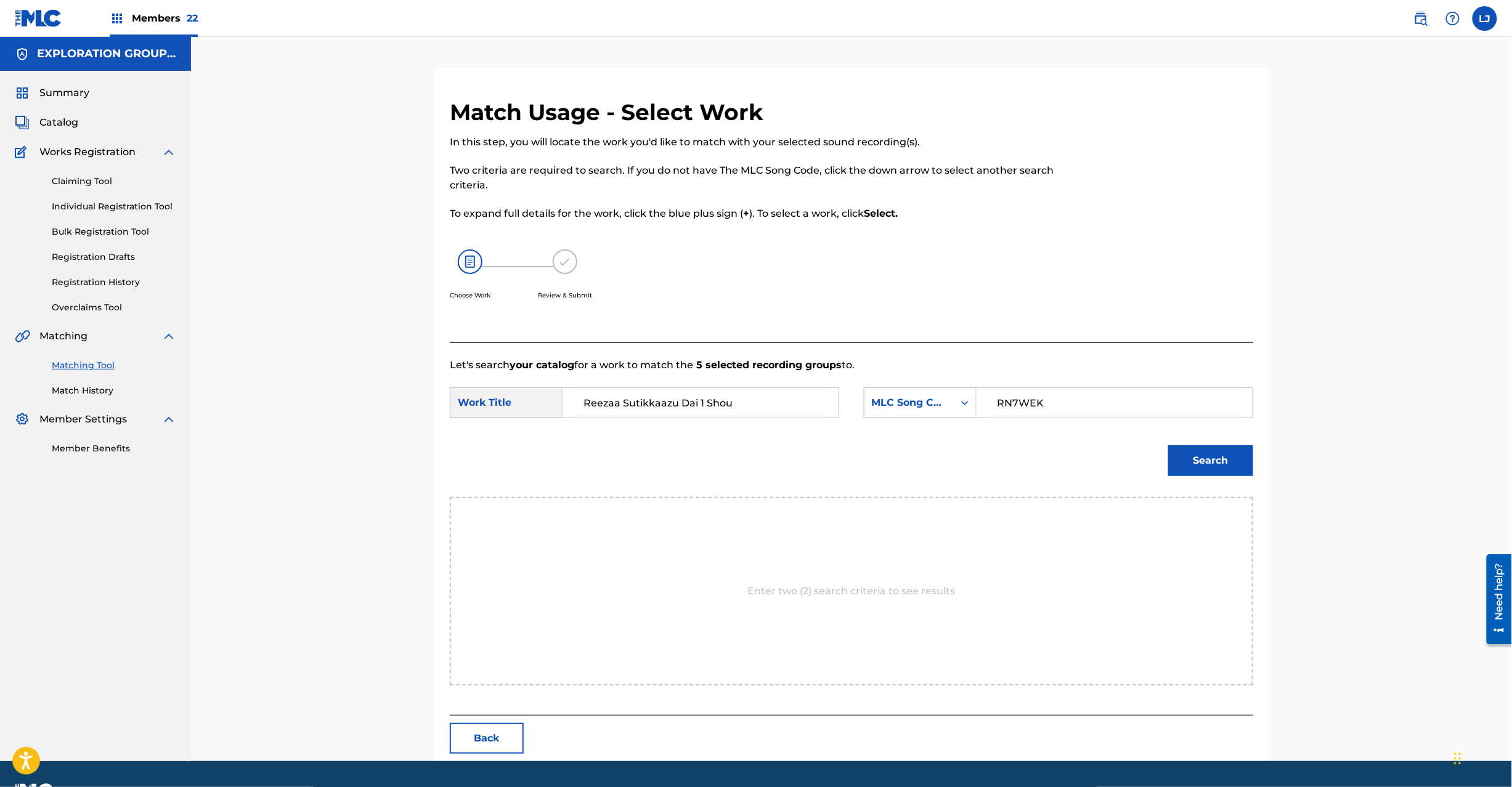
click at [1223, 456] on button "Search" at bounding box center [1211, 460] width 85 height 31
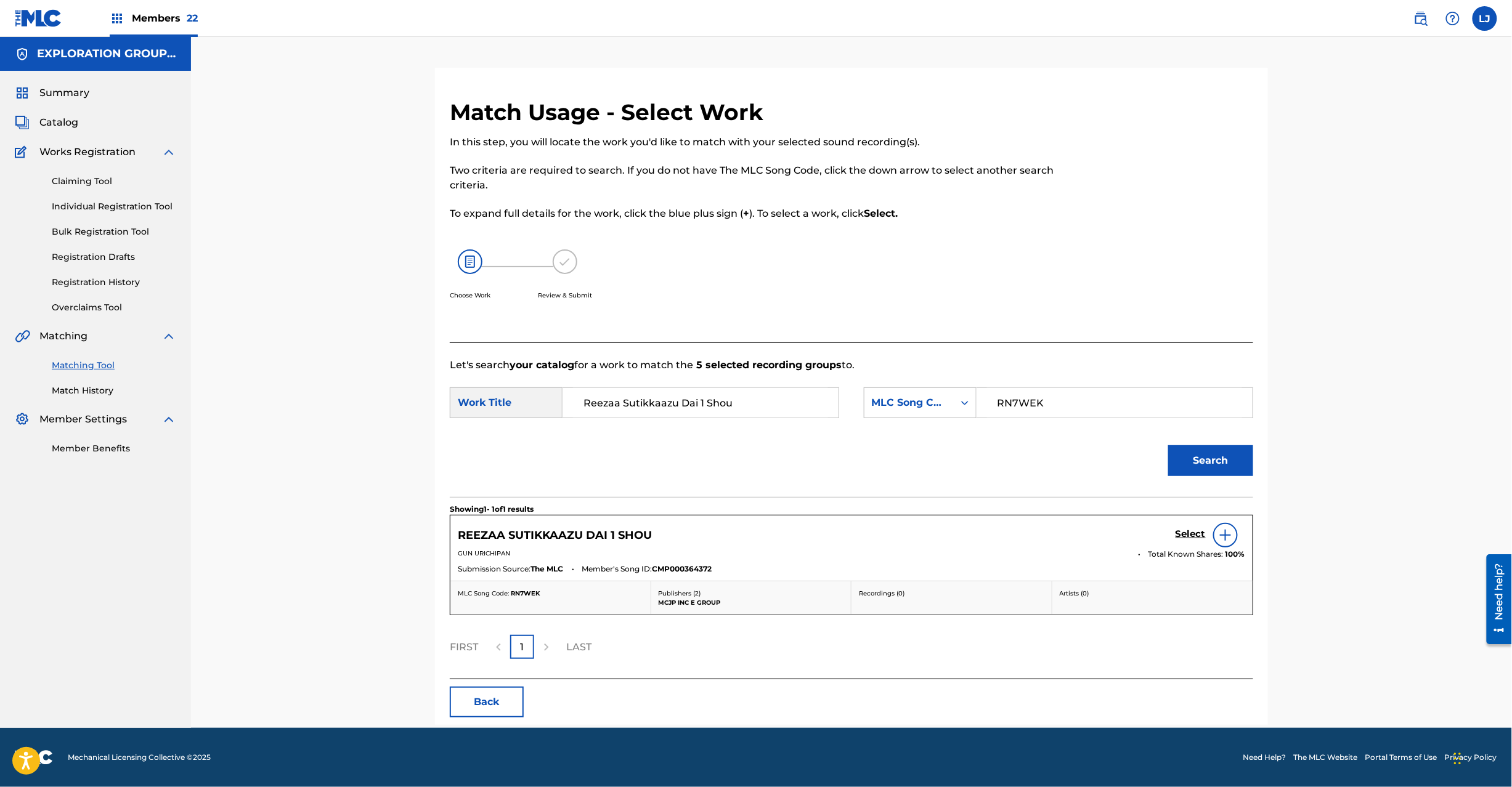
click at [1185, 533] on h5 "Select" at bounding box center [1191, 535] width 30 height 12
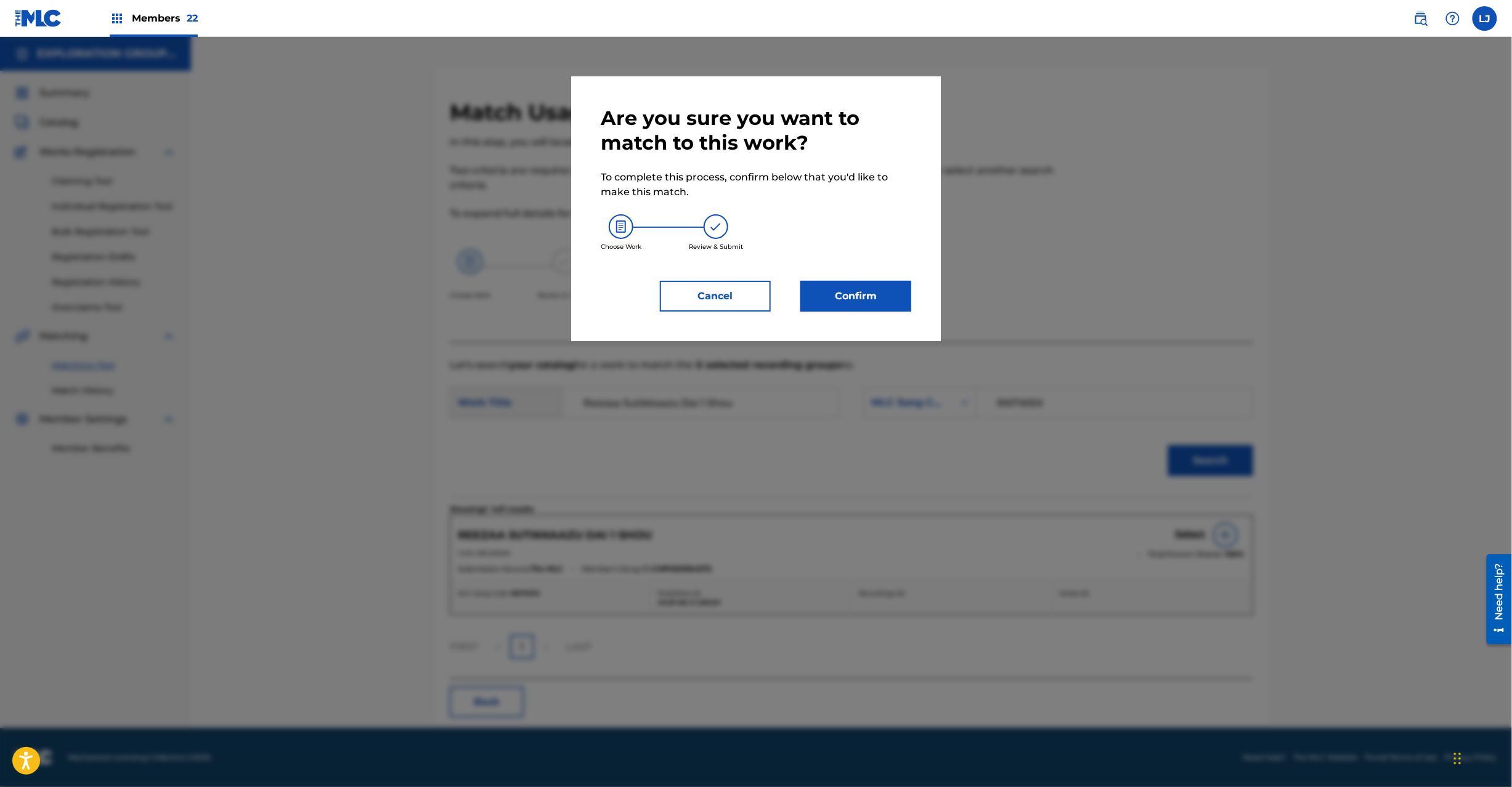
click at [878, 281] on button "Confirm" at bounding box center [855, 296] width 111 height 31
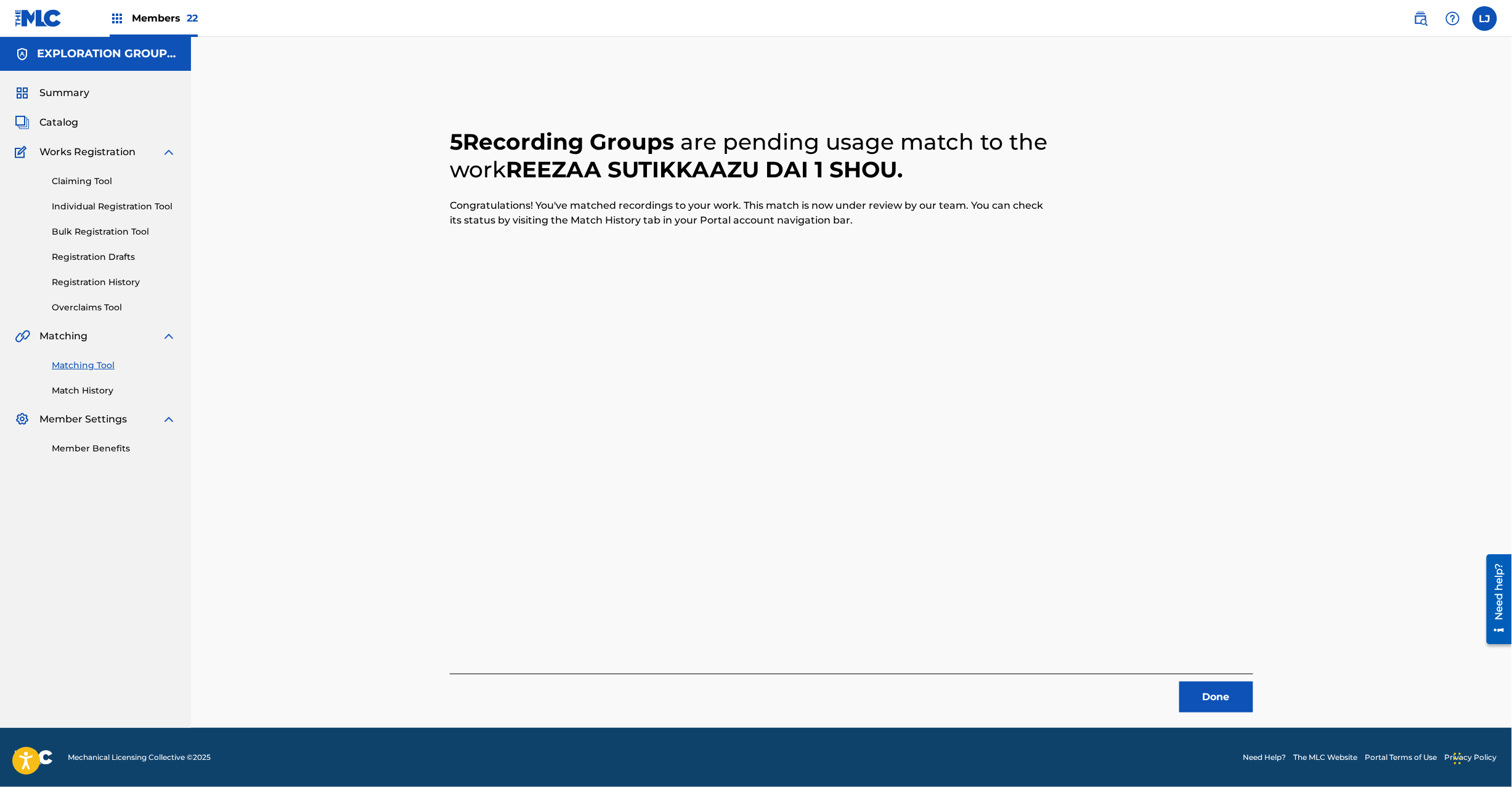
click at [1223, 691] on button "Done" at bounding box center [1216, 697] width 74 height 31
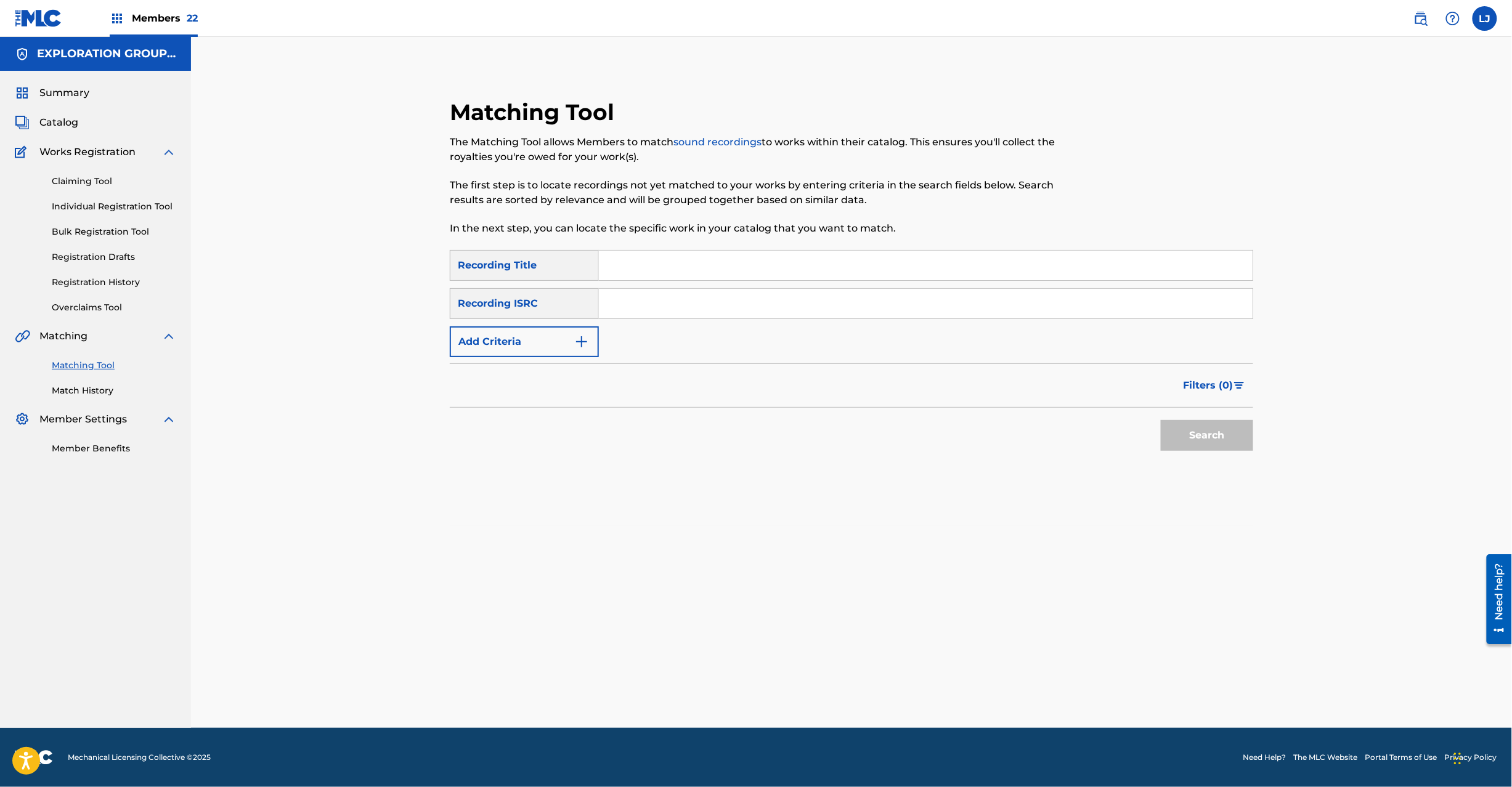
click at [693, 301] on input "Search Form" at bounding box center [926, 304] width 654 height 30
paste input "JPZ920910725"
type input "JPZ920910725"
click at [1201, 430] on button "Search" at bounding box center [1207, 435] width 92 height 31
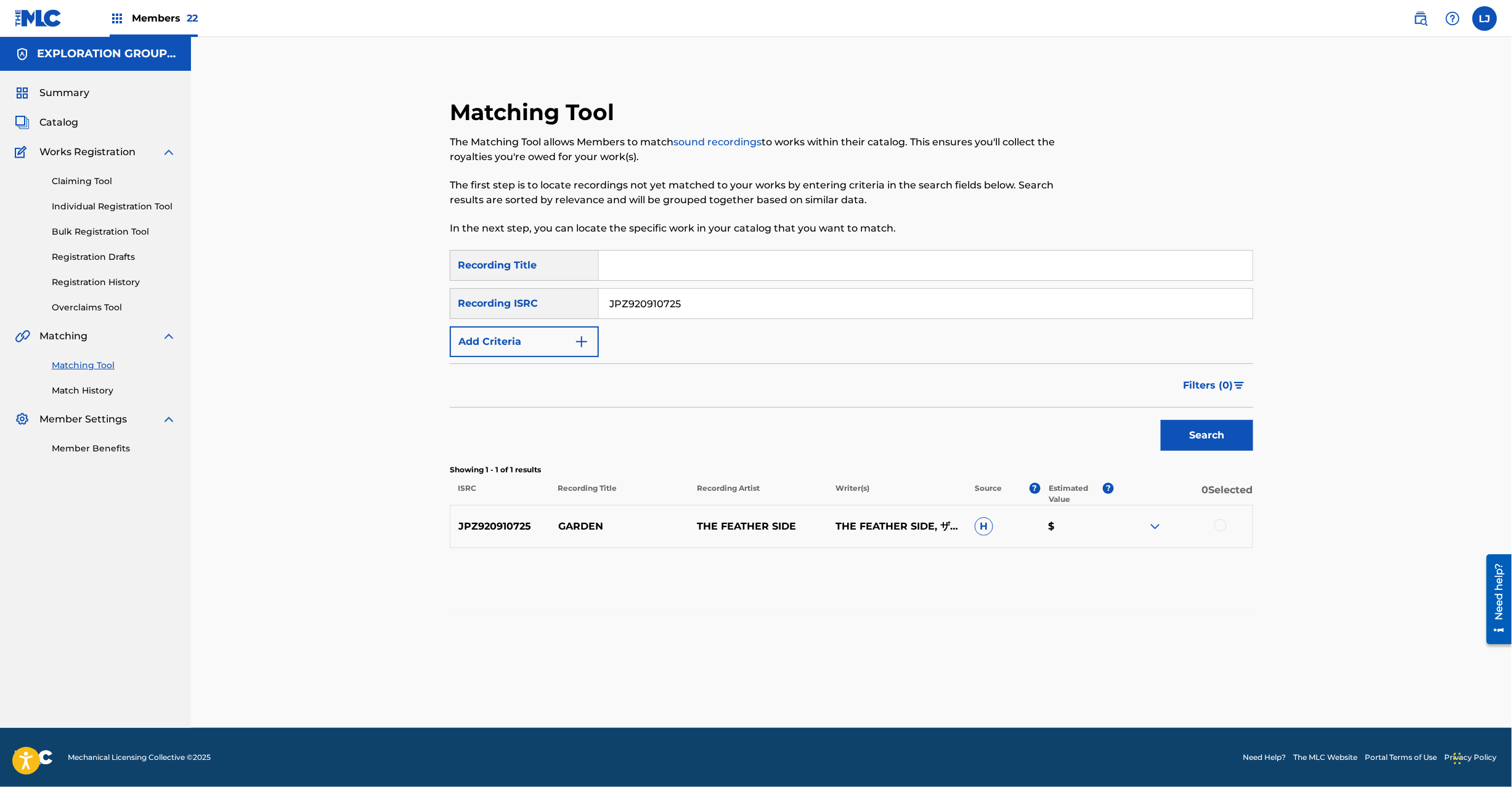
click at [1223, 531] on div at bounding box center [1220, 525] width 12 height 12
click at [892, 695] on button "Match 1 Group" at bounding box center [866, 687] width 136 height 31
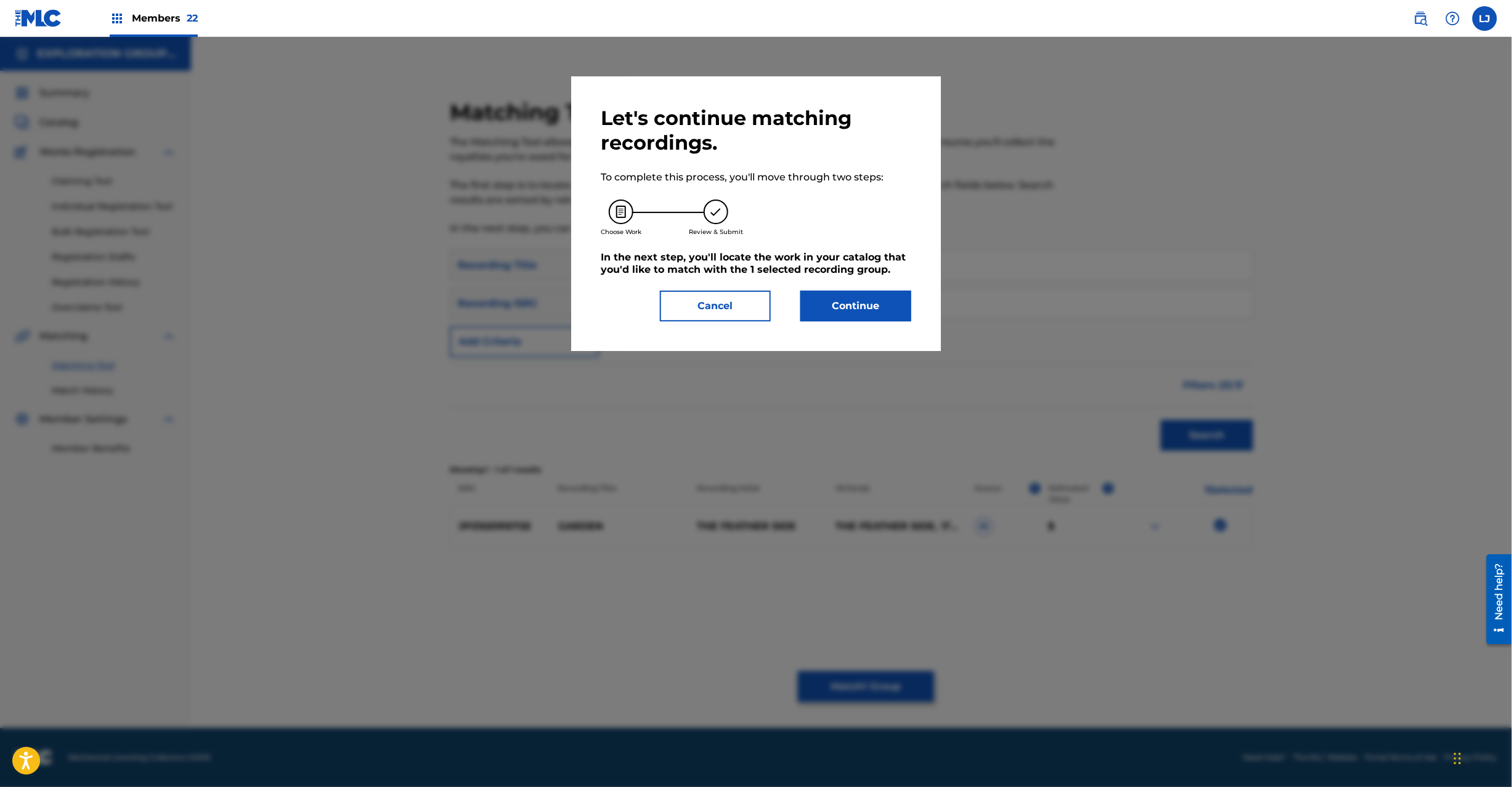
click at [832, 312] on button "Continue" at bounding box center [855, 306] width 111 height 31
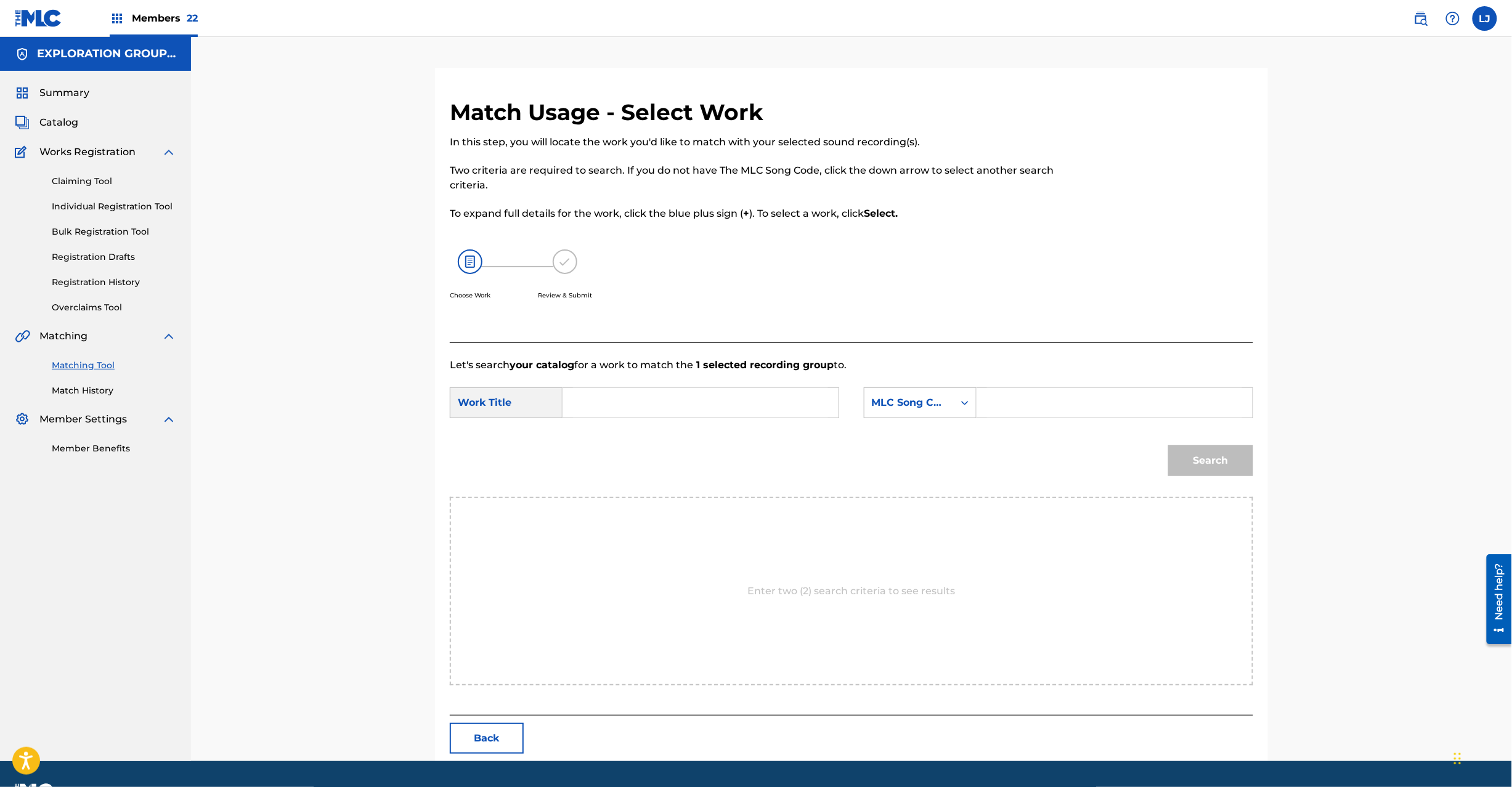
click at [767, 397] on input "Search Form" at bounding box center [701, 403] width 255 height 30
paste input "Garden GE38WA"
click at [636, 409] on input "Garden GE38WA" at bounding box center [701, 403] width 255 height 30
type input "Garden"
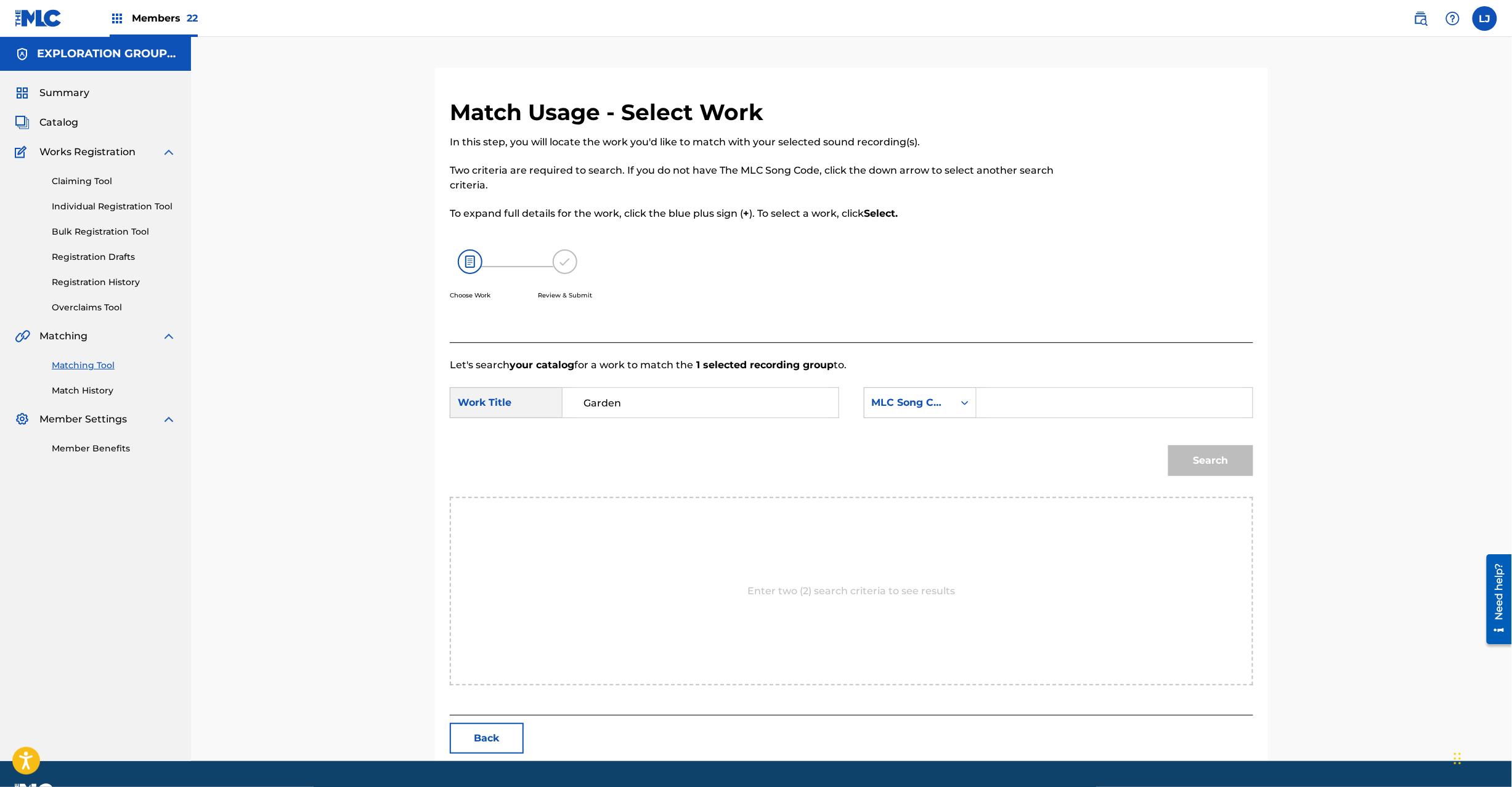
click at [1052, 392] on input "Search Form" at bounding box center [1114, 403] width 255 height 30
paste input "GE38WA"
type input "GE38WA"
click at [1231, 479] on div "Search" at bounding box center [1207, 457] width 91 height 49
click at [1225, 456] on button "Search" at bounding box center [1211, 460] width 85 height 31
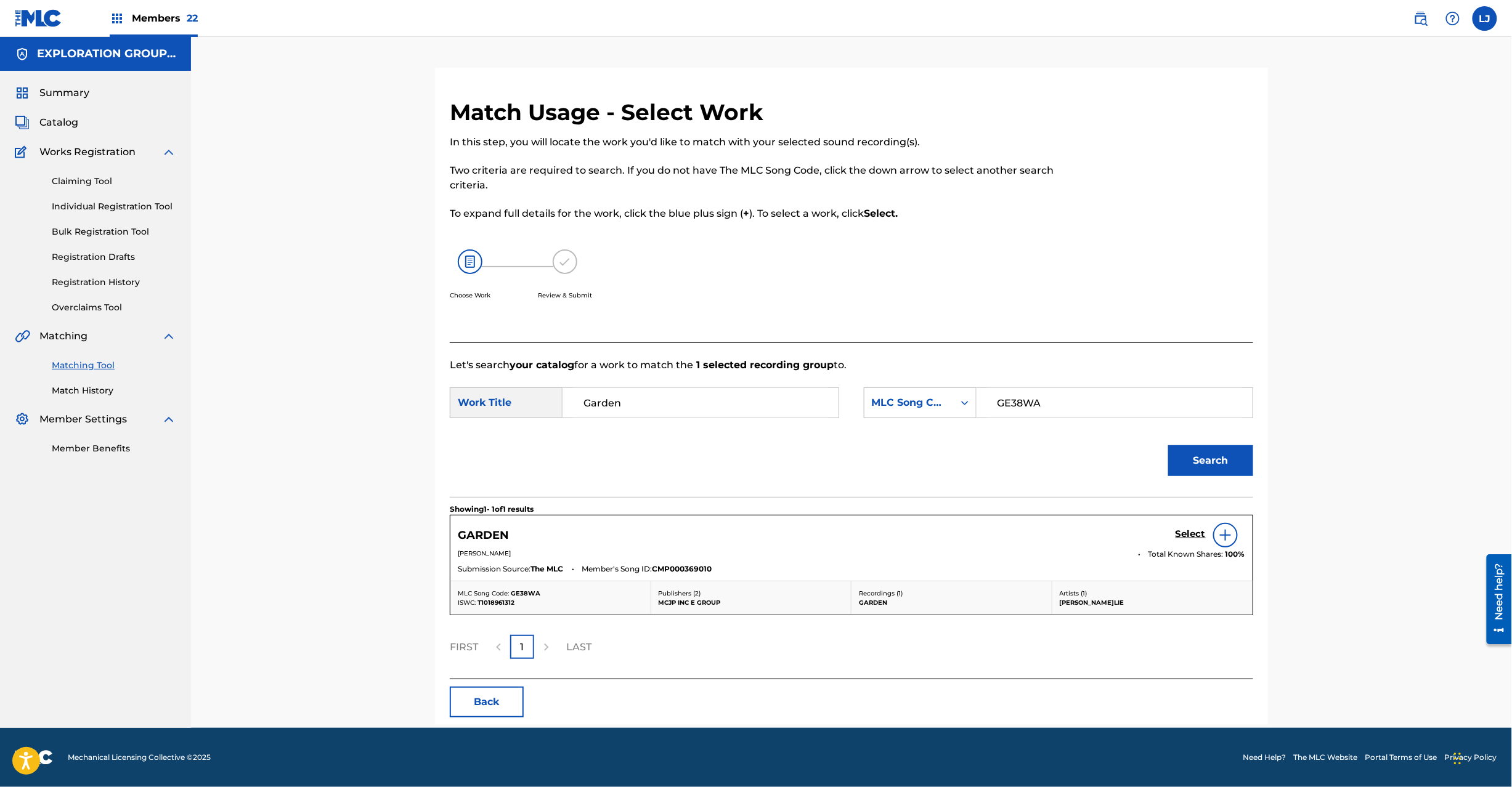
click at [1196, 535] on h5 "Select" at bounding box center [1191, 535] width 30 height 12
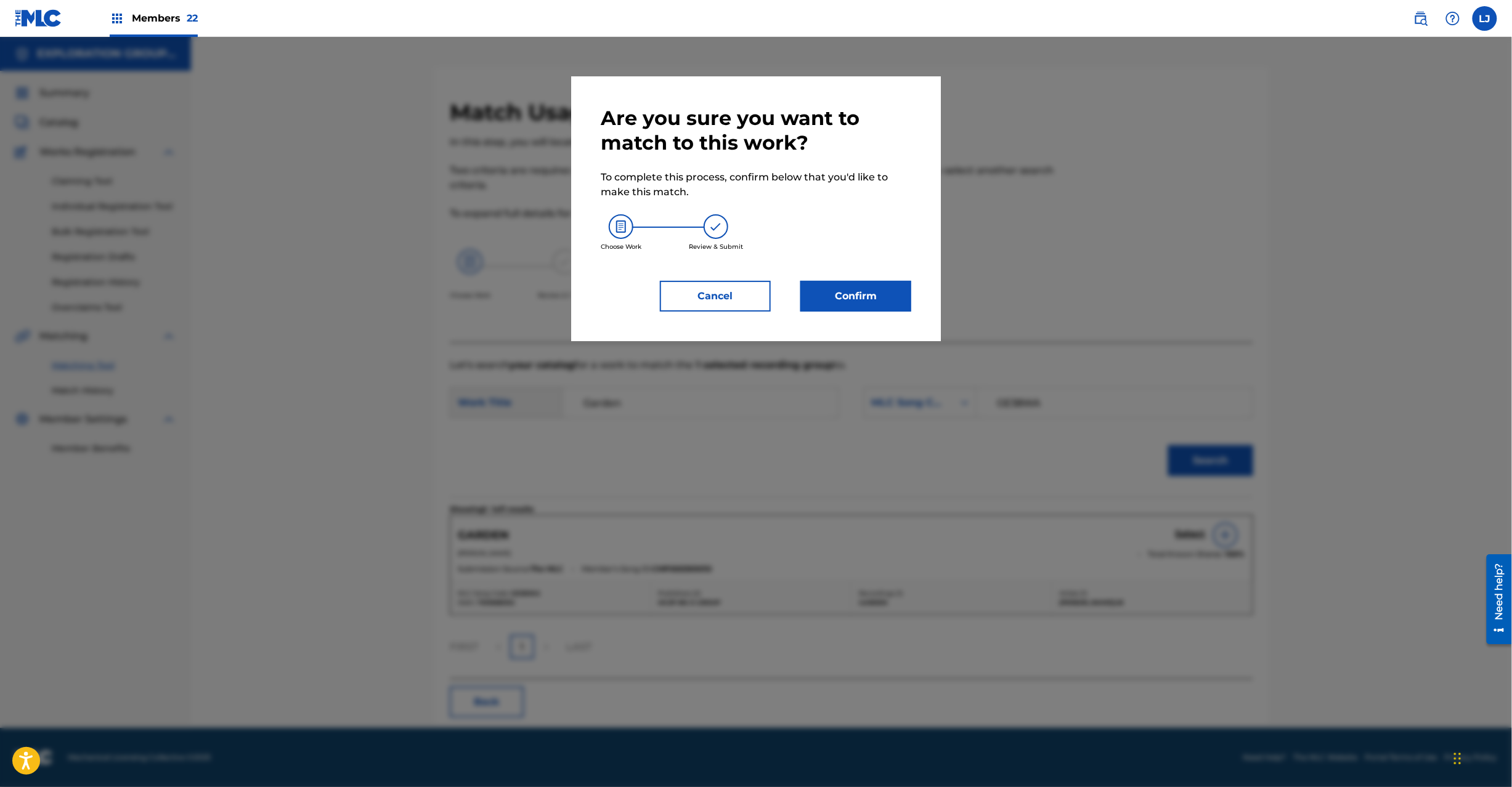
click at [809, 291] on button "Confirm" at bounding box center [855, 296] width 111 height 31
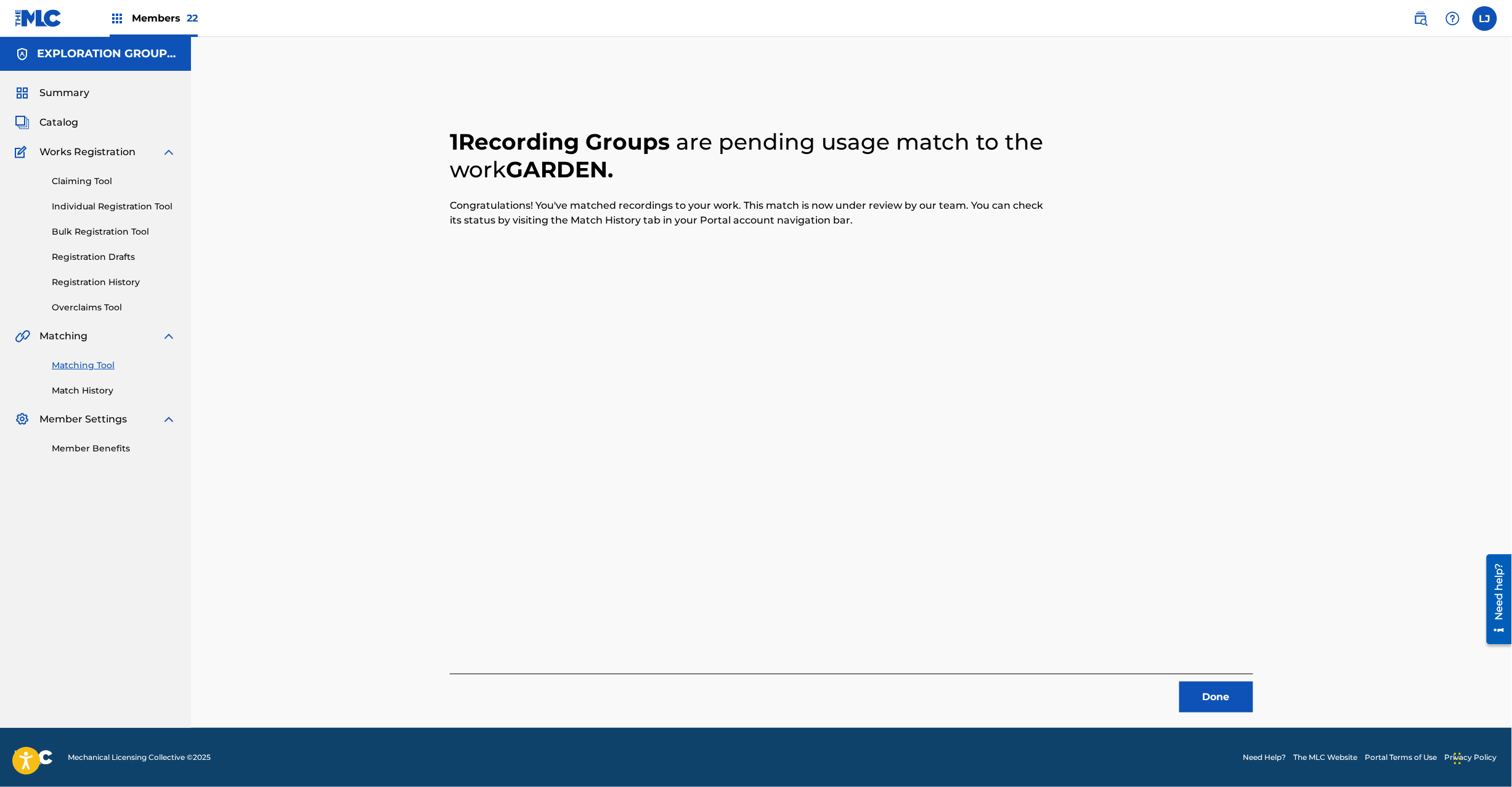
click at [1205, 704] on button "Done" at bounding box center [1216, 697] width 74 height 31
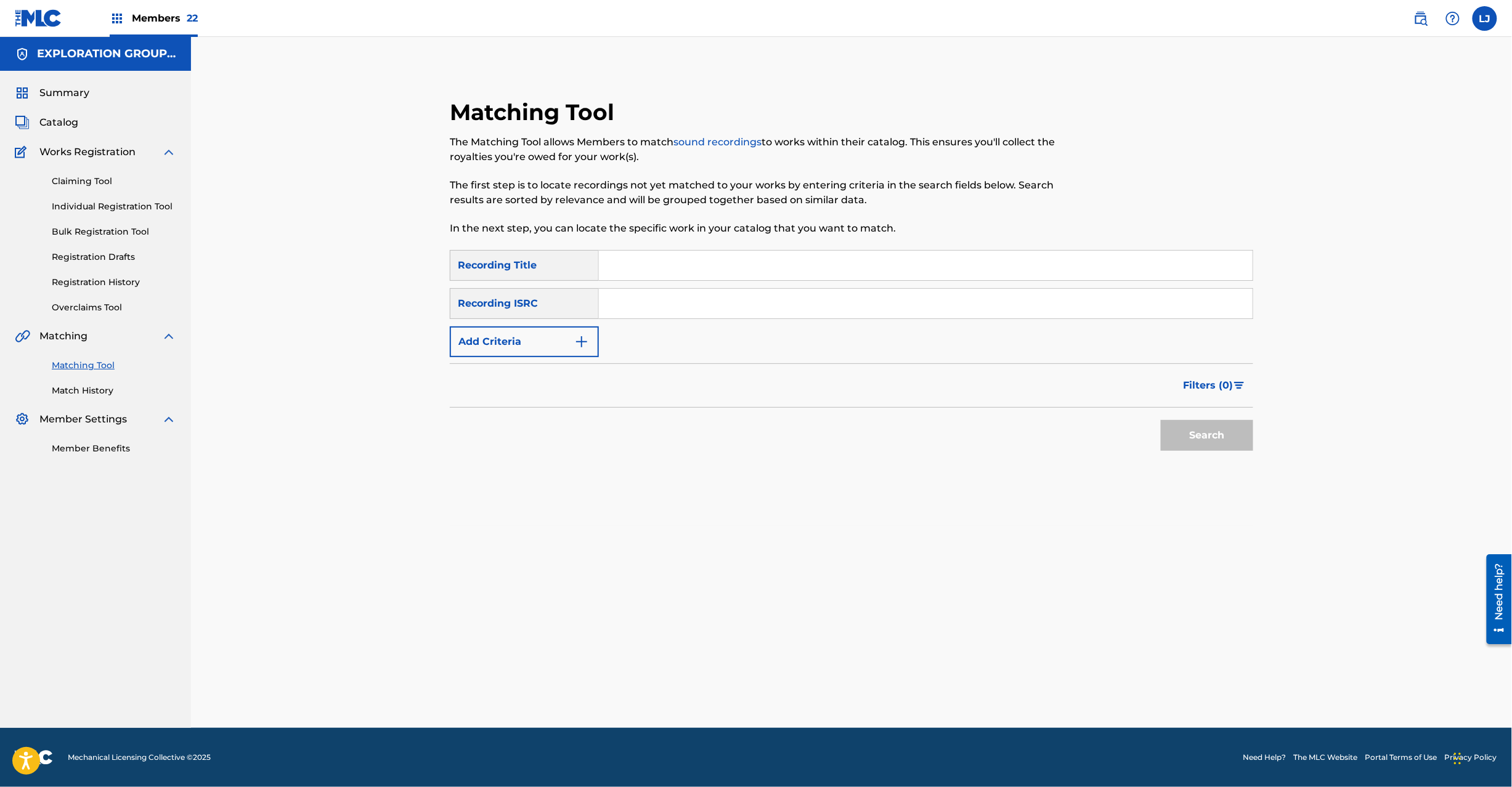
click at [682, 302] on input "Search Form" at bounding box center [926, 304] width 654 height 30
paste input "JPZ920910726"
type input "JPZ920910726"
click at [1206, 432] on button "Search" at bounding box center [1207, 435] width 92 height 31
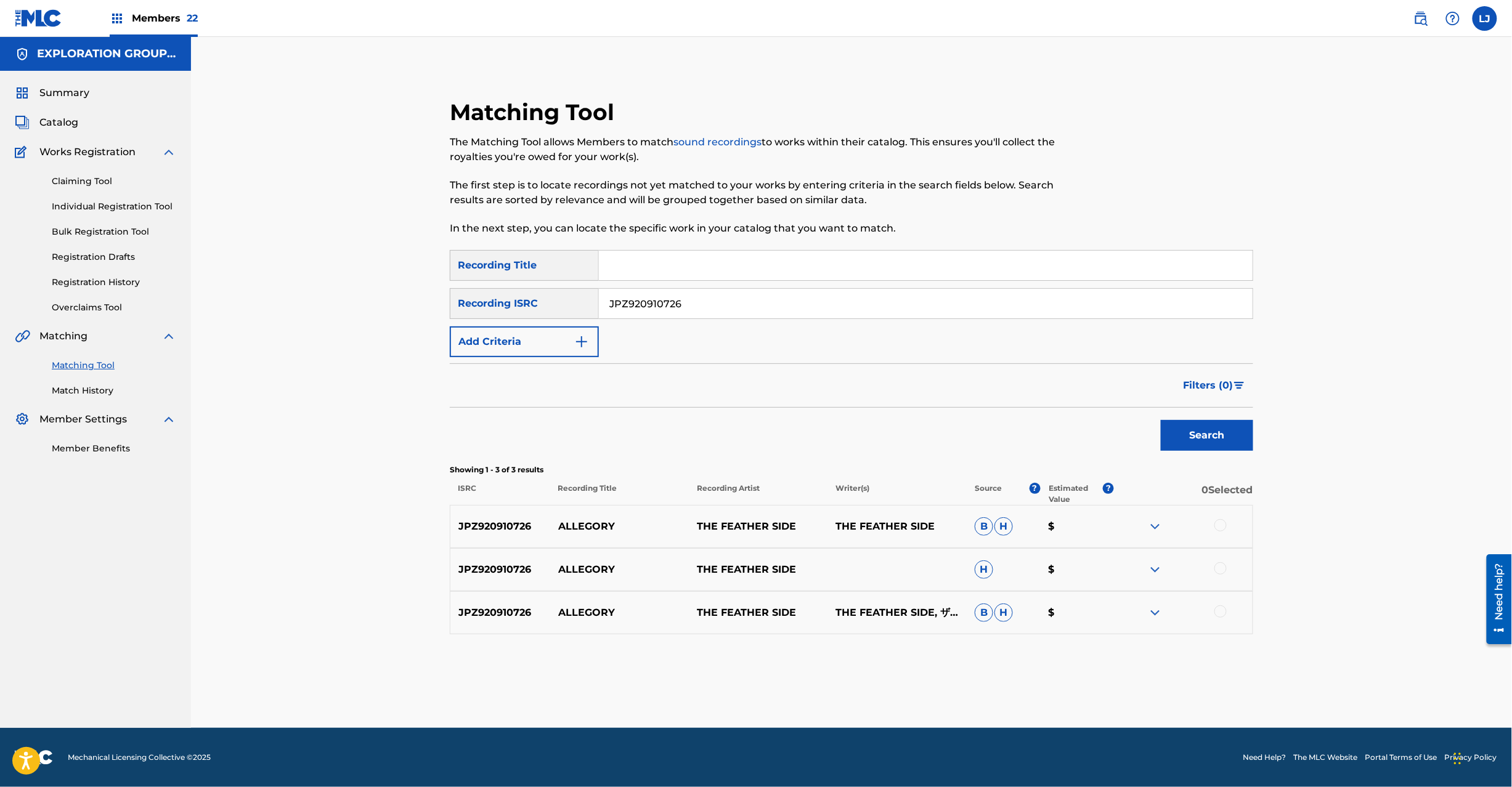
click at [1218, 528] on div at bounding box center [1220, 525] width 12 height 12
click at [1221, 567] on div at bounding box center [1220, 569] width 12 height 12
click at [1215, 614] on div at bounding box center [1220, 611] width 12 height 12
click at [844, 695] on button "Match 3 Groups" at bounding box center [866, 687] width 136 height 31
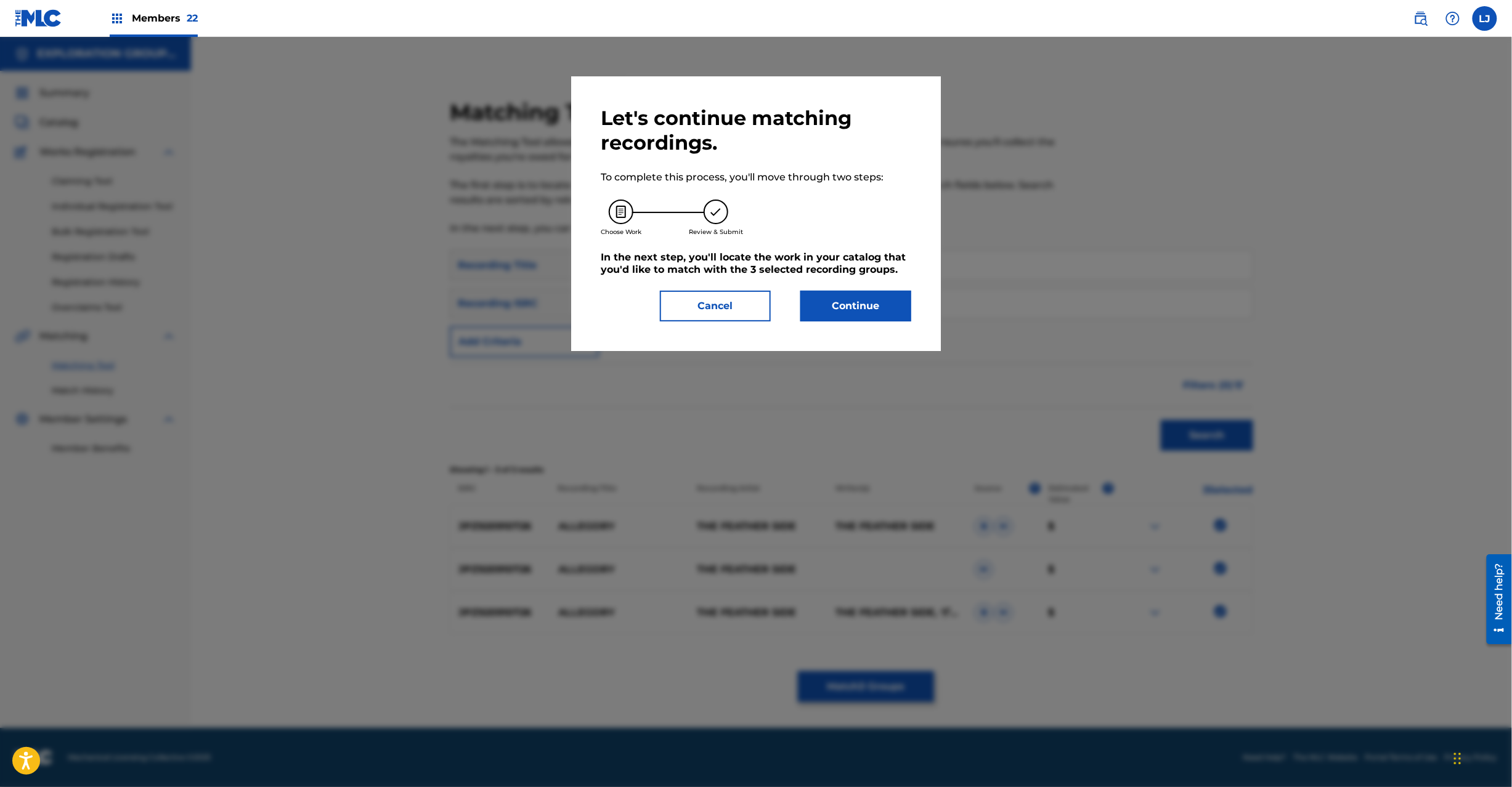
click at [837, 321] on button "Continue" at bounding box center [855, 306] width 111 height 31
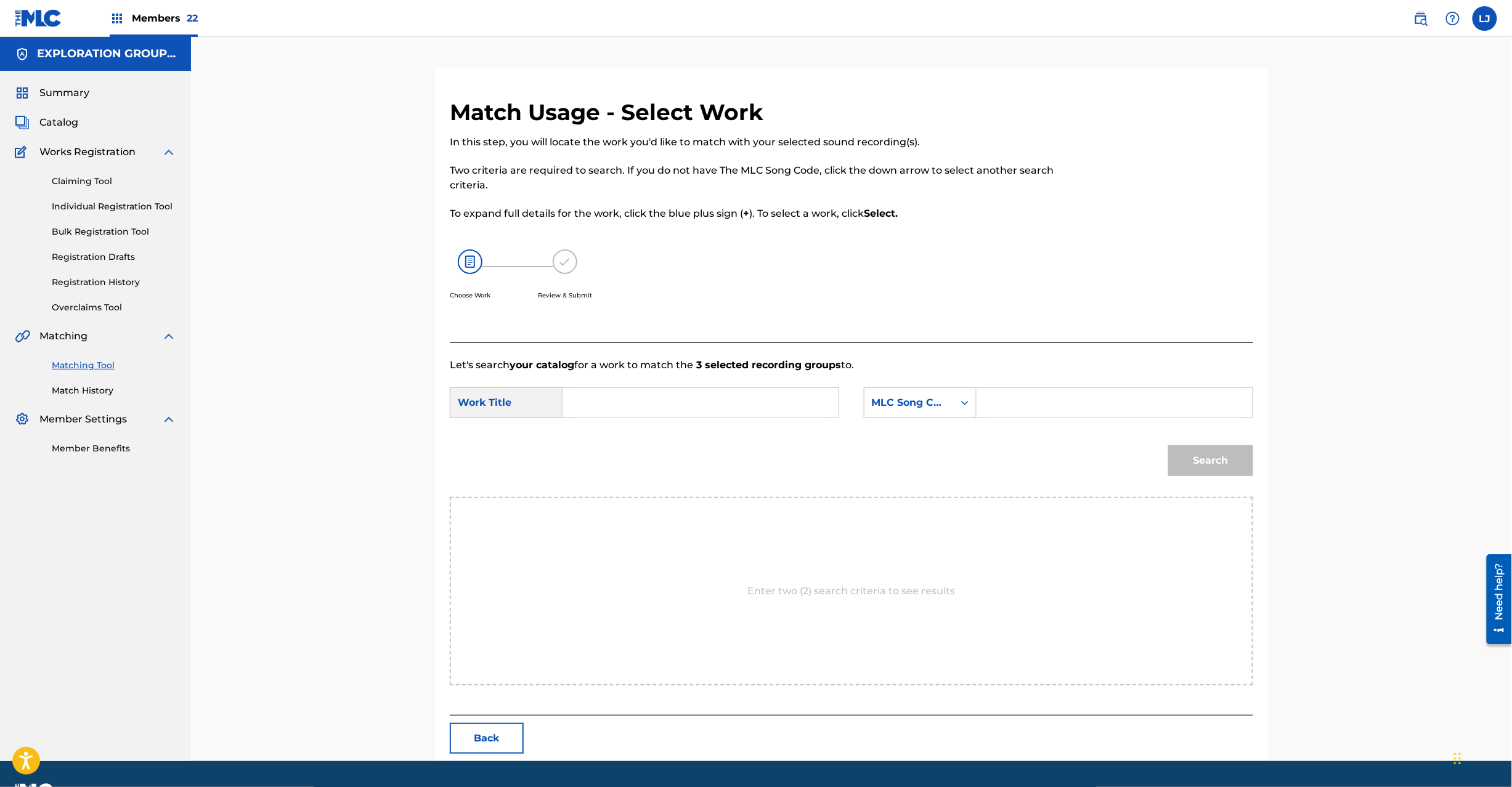
click at [659, 416] on input "Search Form" at bounding box center [701, 403] width 255 height 30
paste input "Allegory AW4W0N"
click at [700, 410] on input "Allegory AW4W0N" at bounding box center [701, 403] width 255 height 30
type input "Allegory"
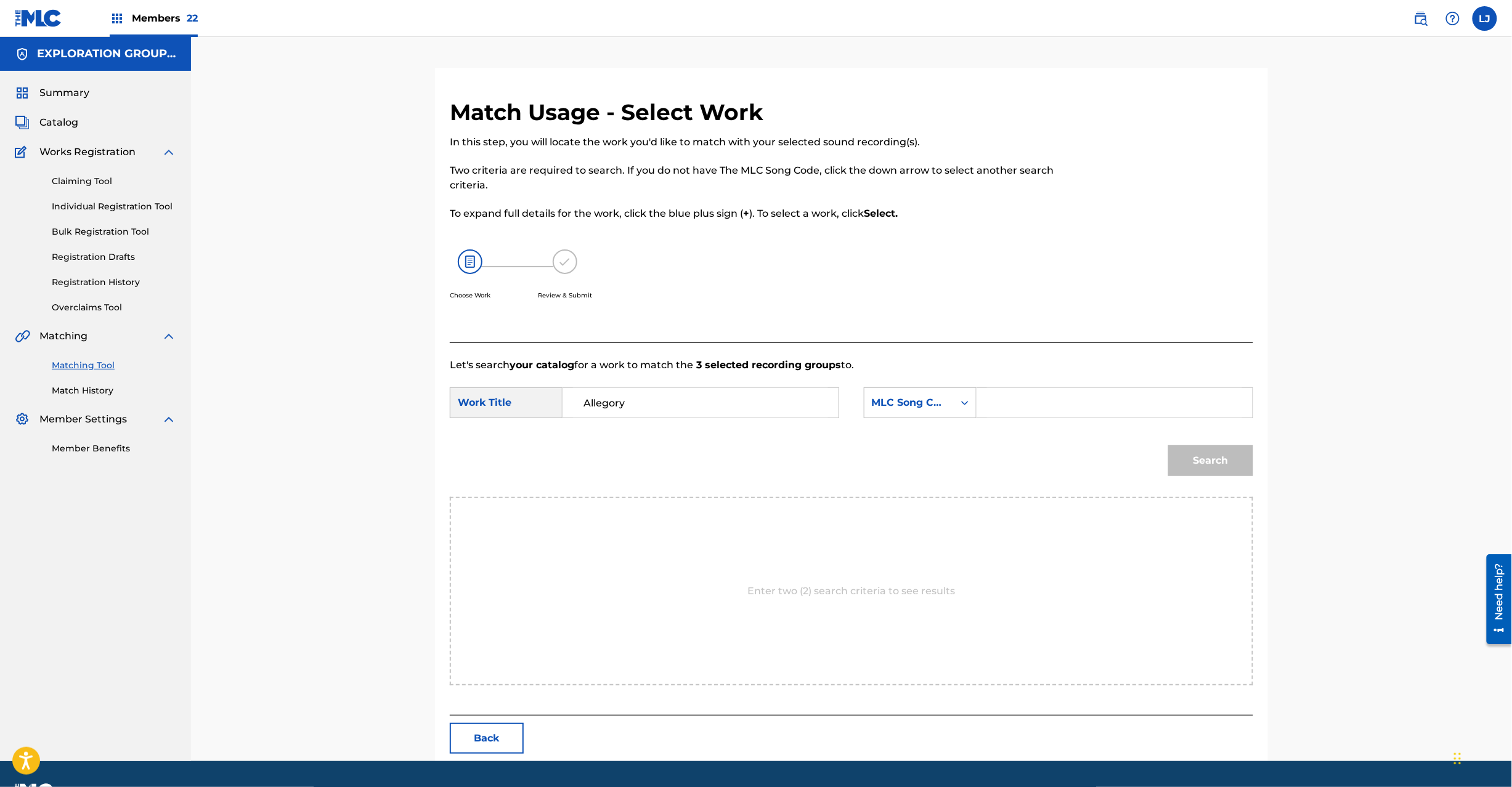
click at [1061, 408] on input "Search Form" at bounding box center [1114, 403] width 255 height 30
paste input "AW4W0N"
type input "AW4W0N"
click at [1183, 456] on button "Search" at bounding box center [1211, 460] width 85 height 31
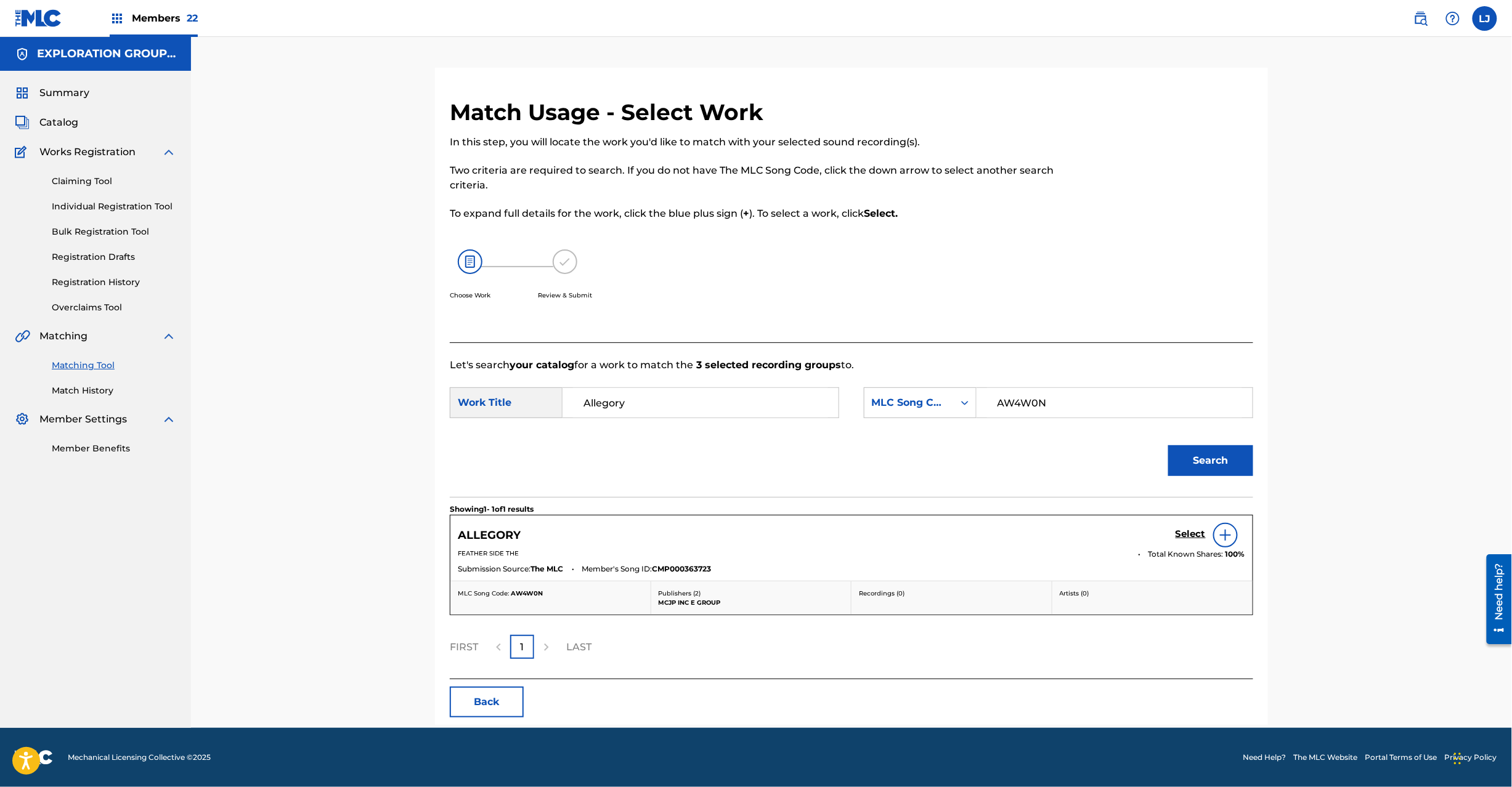
click at [1173, 535] on div "ALLEGORY Select" at bounding box center [851, 535] width 787 height 25
click at [1185, 538] on h5 "Select" at bounding box center [1191, 535] width 30 height 12
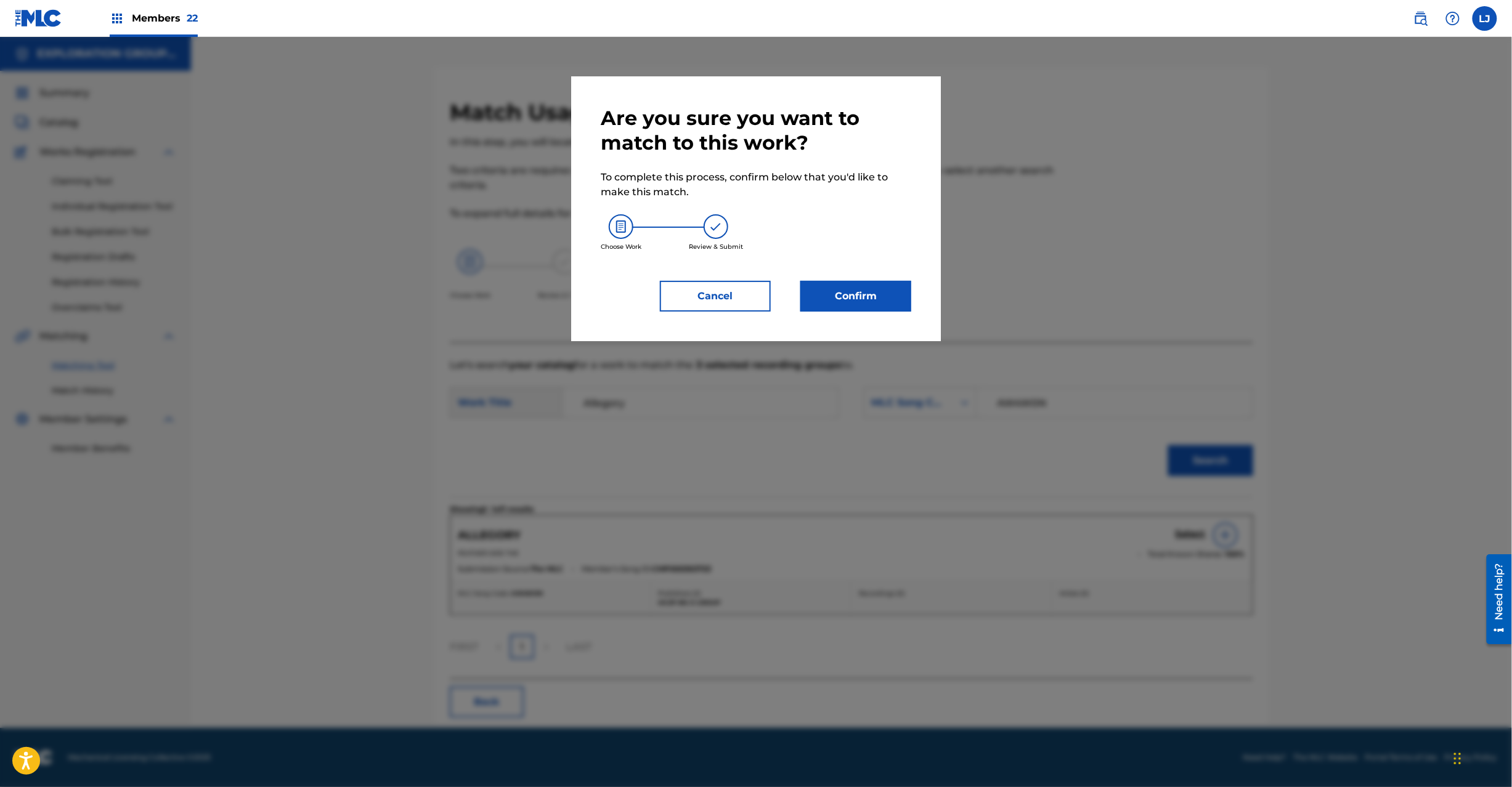
click at [838, 279] on div "Are you sure you want to match to this work? To complete this process, confirm …" at bounding box center [756, 209] width 310 height 206
click at [838, 298] on button "Confirm" at bounding box center [855, 296] width 111 height 31
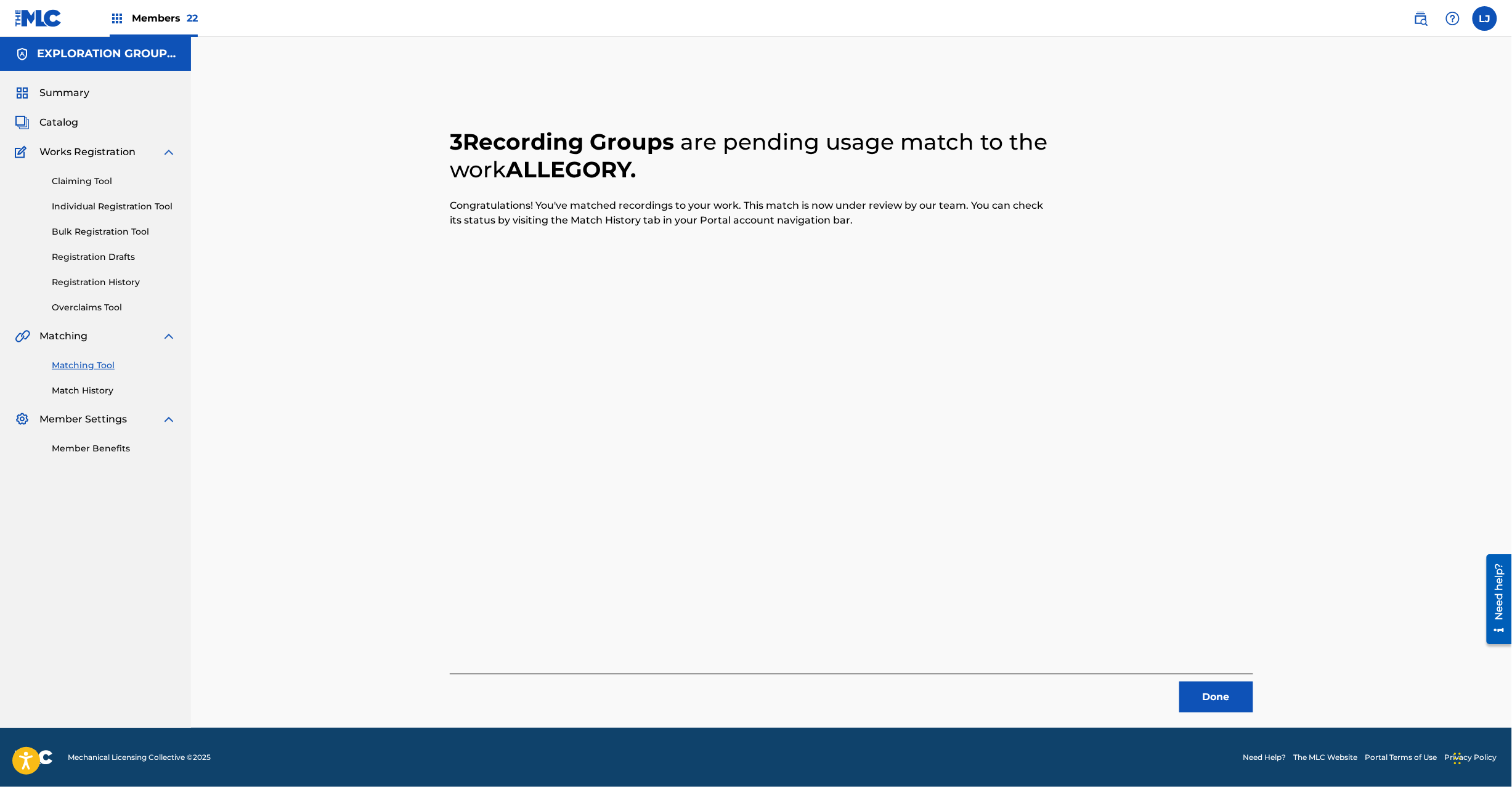
click at [1253, 695] on button "Done" at bounding box center [1216, 697] width 74 height 31
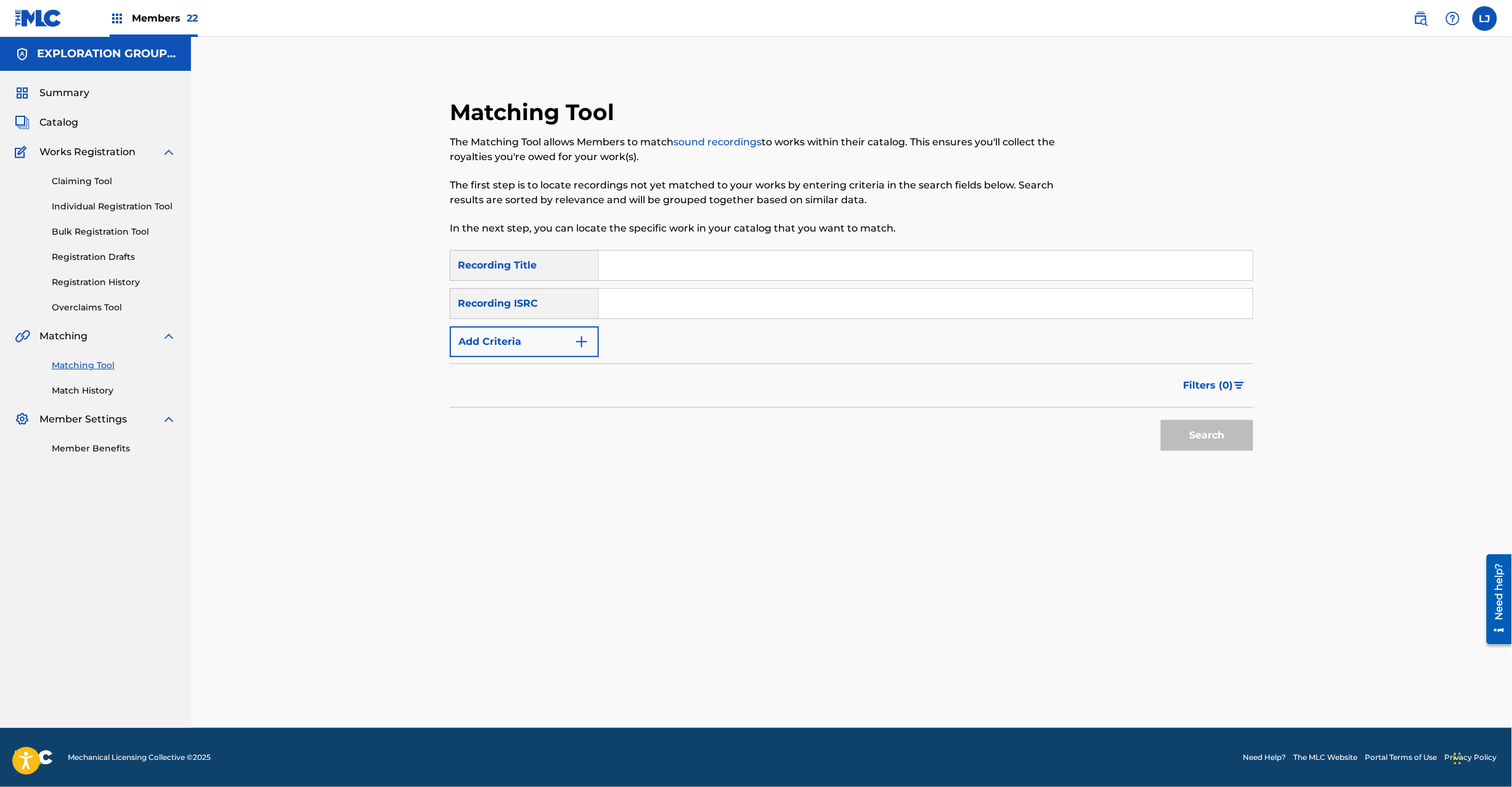
paste input "JPZ920910727"
drag, startPoint x: 661, startPoint y: 299, endPoint x: 910, endPoint y: 358, distance: 255.9
click at [662, 300] on input "Search Form" at bounding box center [926, 304] width 654 height 30
type input "JPZ920910727"
click at [1196, 436] on button "Search" at bounding box center [1207, 435] width 92 height 31
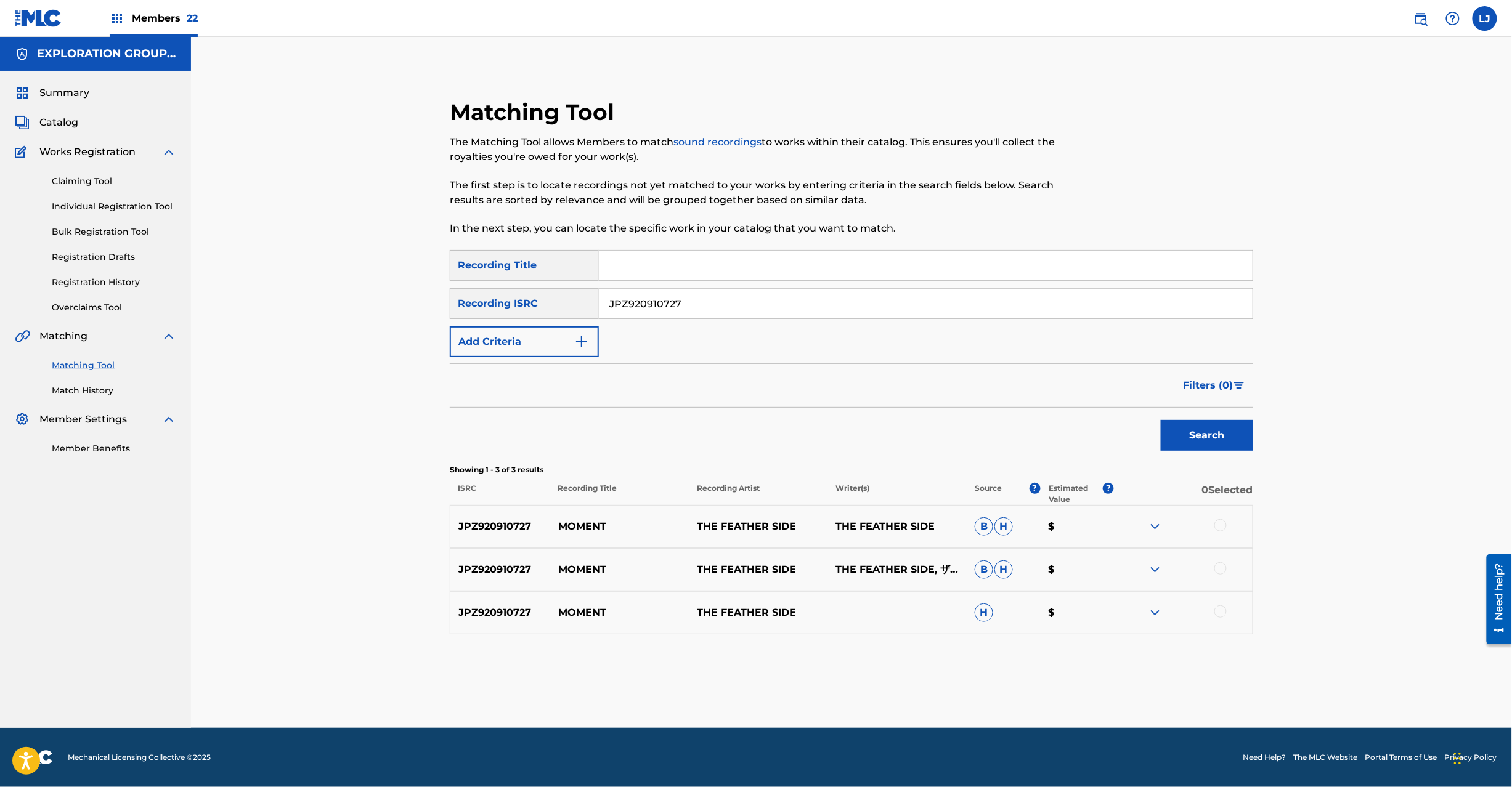
drag, startPoint x: 1213, startPoint y: 516, endPoint x: 1213, endPoint y: 526, distance: 10.0
click at [1213, 526] on div "JPZ920910727 MOMENT THE FEATHER SIDE THE FEATHER SIDE B H $" at bounding box center [851, 527] width 804 height 43
click at [1213, 526] on div at bounding box center [1183, 527] width 138 height 15
click at [1223, 528] on div at bounding box center [1220, 525] width 12 height 12
click at [1223, 576] on div at bounding box center [1183, 570] width 138 height 15
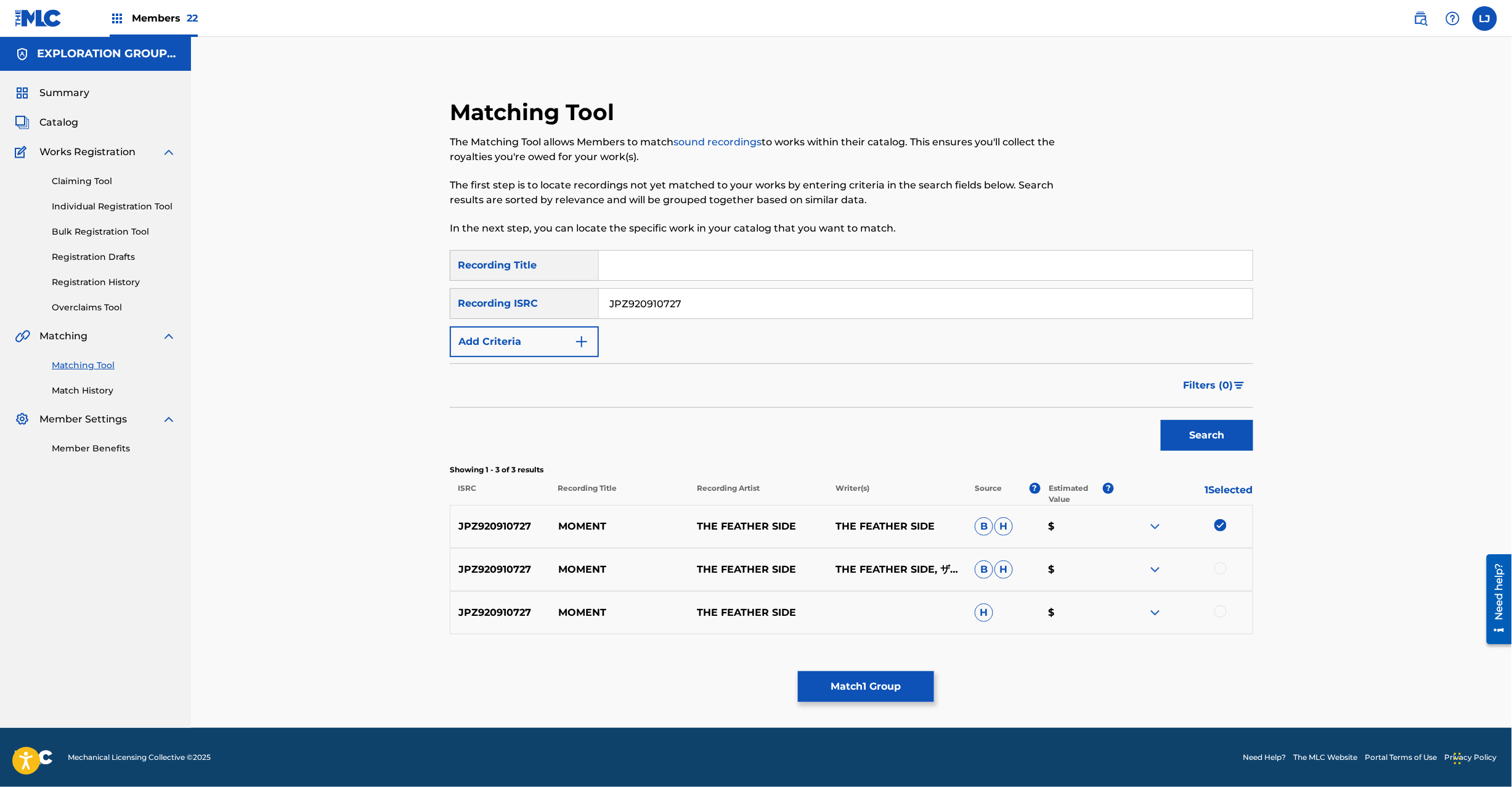
click at [1221, 569] on div at bounding box center [1220, 569] width 12 height 12
click at [1221, 613] on div at bounding box center [1220, 611] width 12 height 12
click at [847, 685] on button "Match 3 Groups" at bounding box center [866, 687] width 136 height 31
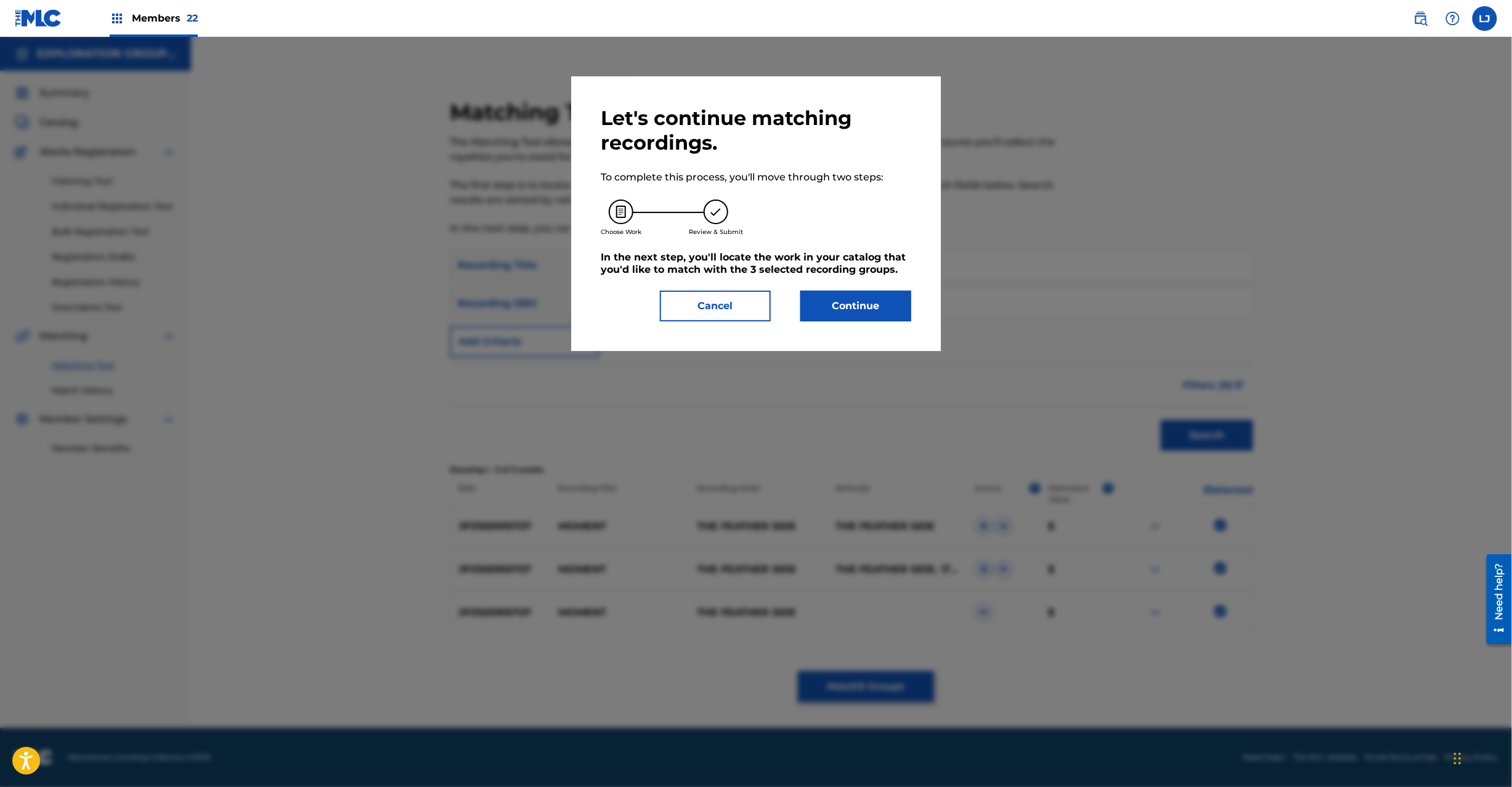
click at [827, 296] on button "Continue" at bounding box center [855, 306] width 111 height 31
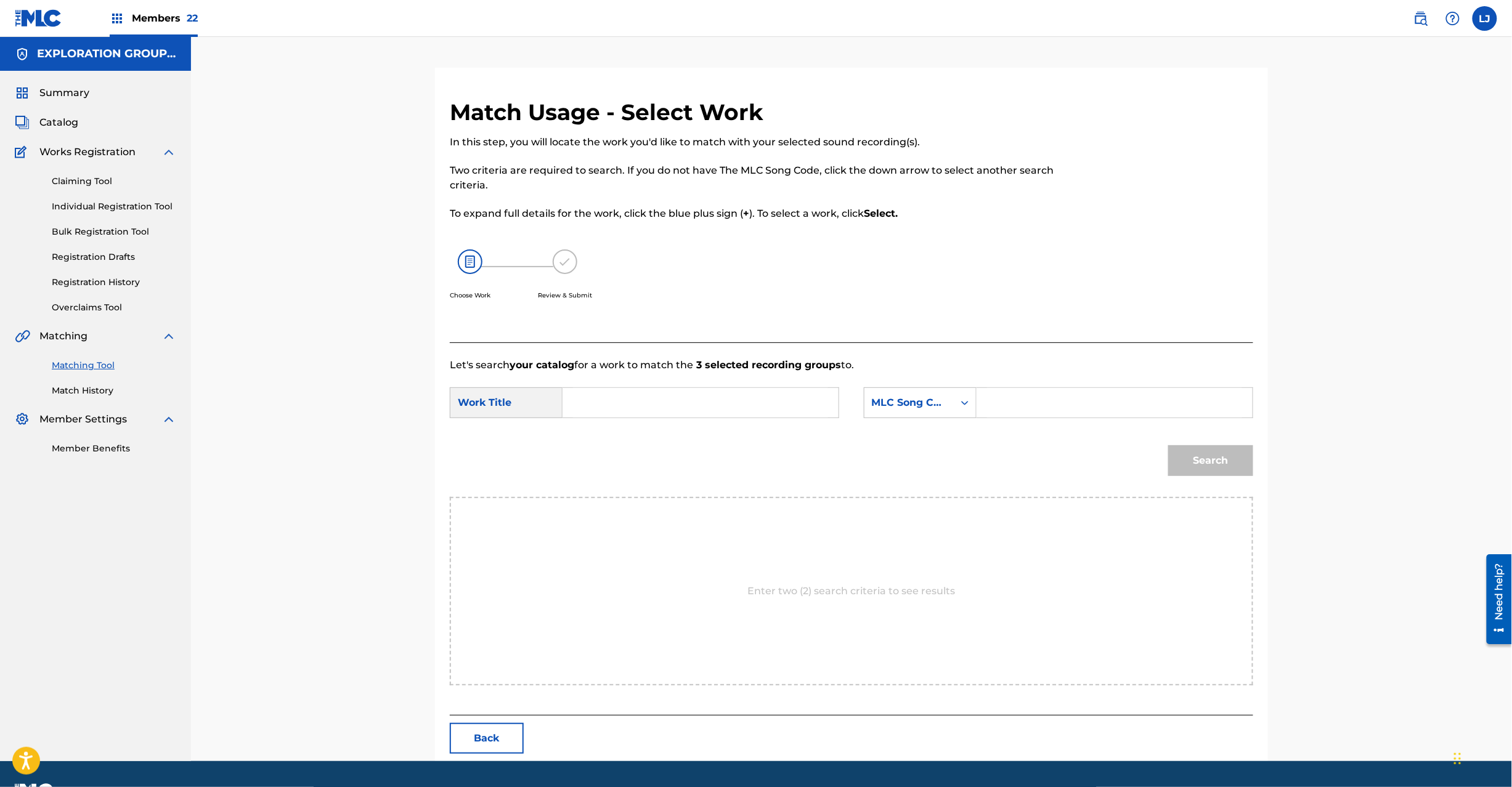
click at [676, 411] on input "Search Form" at bounding box center [701, 403] width 255 height 30
paste input "Moment MW1JBL"
click at [668, 407] on input "Moment MW1JBL" at bounding box center [701, 403] width 255 height 30
type input "Moment"
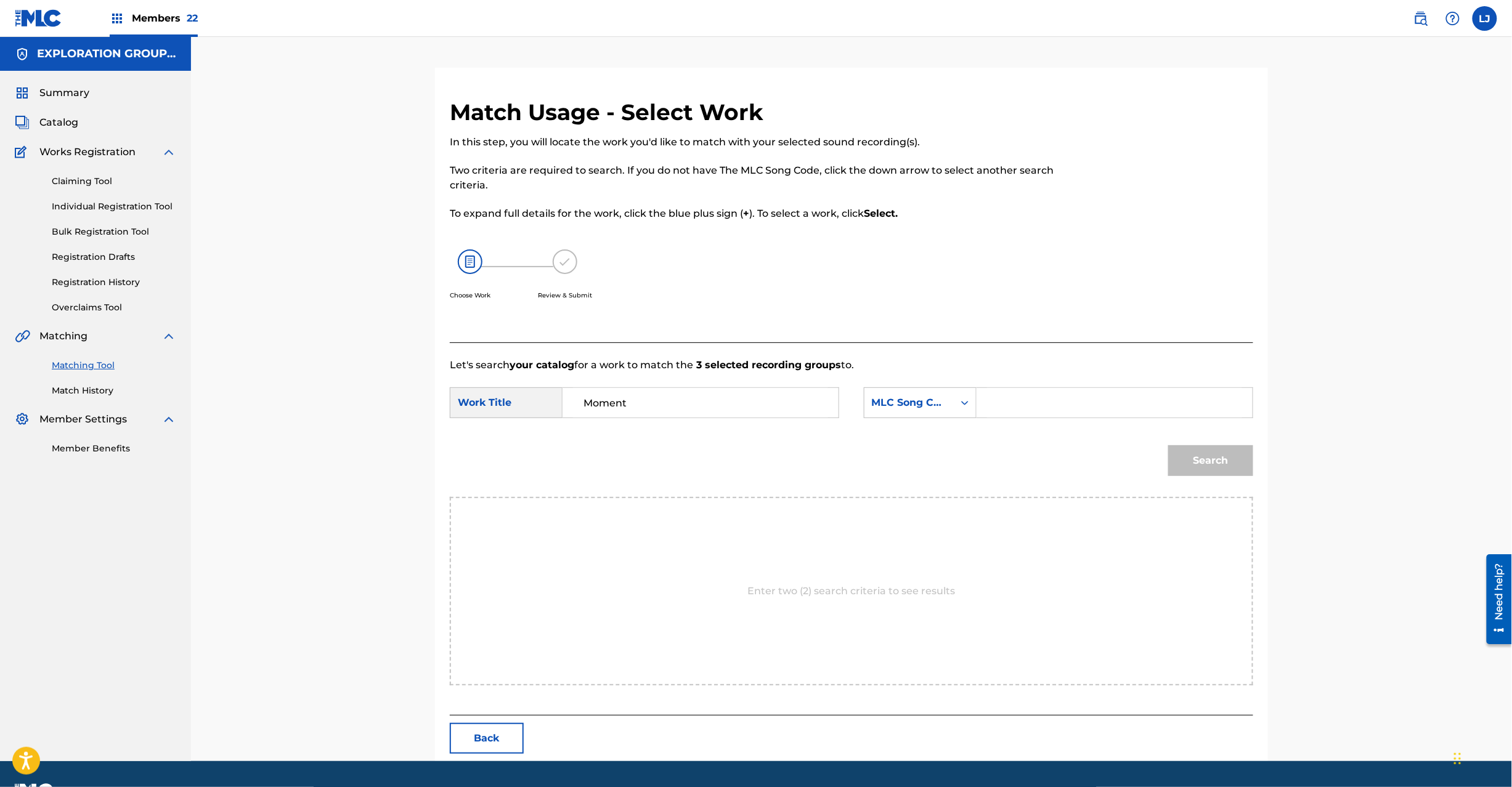
click at [1034, 414] on input "Search Form" at bounding box center [1114, 403] width 255 height 30
paste input "MW1JBL"
type input "MW1JBL"
click at [1230, 472] on button "Search" at bounding box center [1211, 460] width 85 height 31
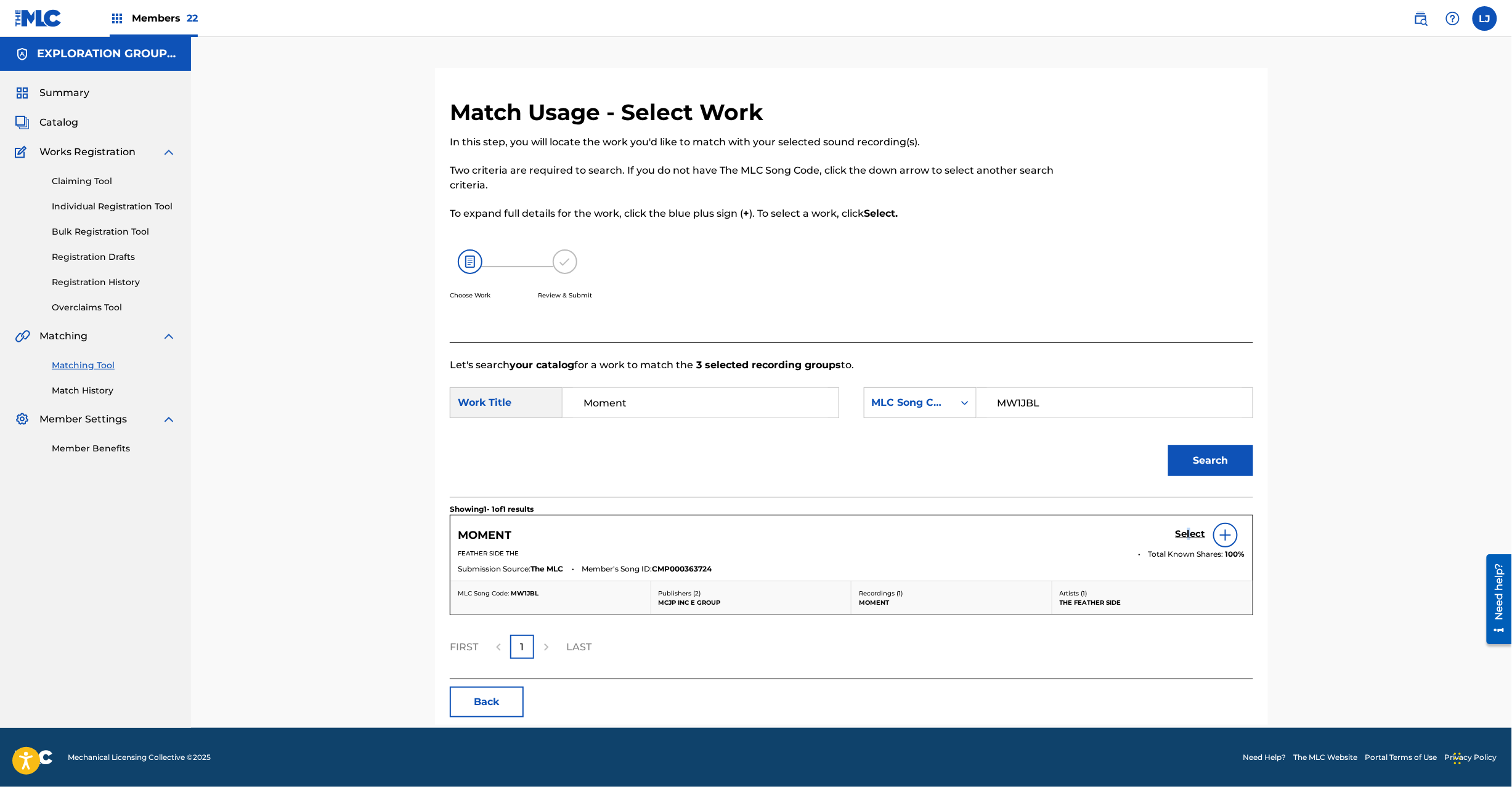
drag, startPoint x: 1189, startPoint y: 526, endPoint x: 1186, endPoint y: 533, distance: 7.6
click at [1186, 533] on div "Select" at bounding box center [1210, 535] width 70 height 25
click at [1186, 533] on h5 "Select" at bounding box center [1191, 535] width 30 height 12
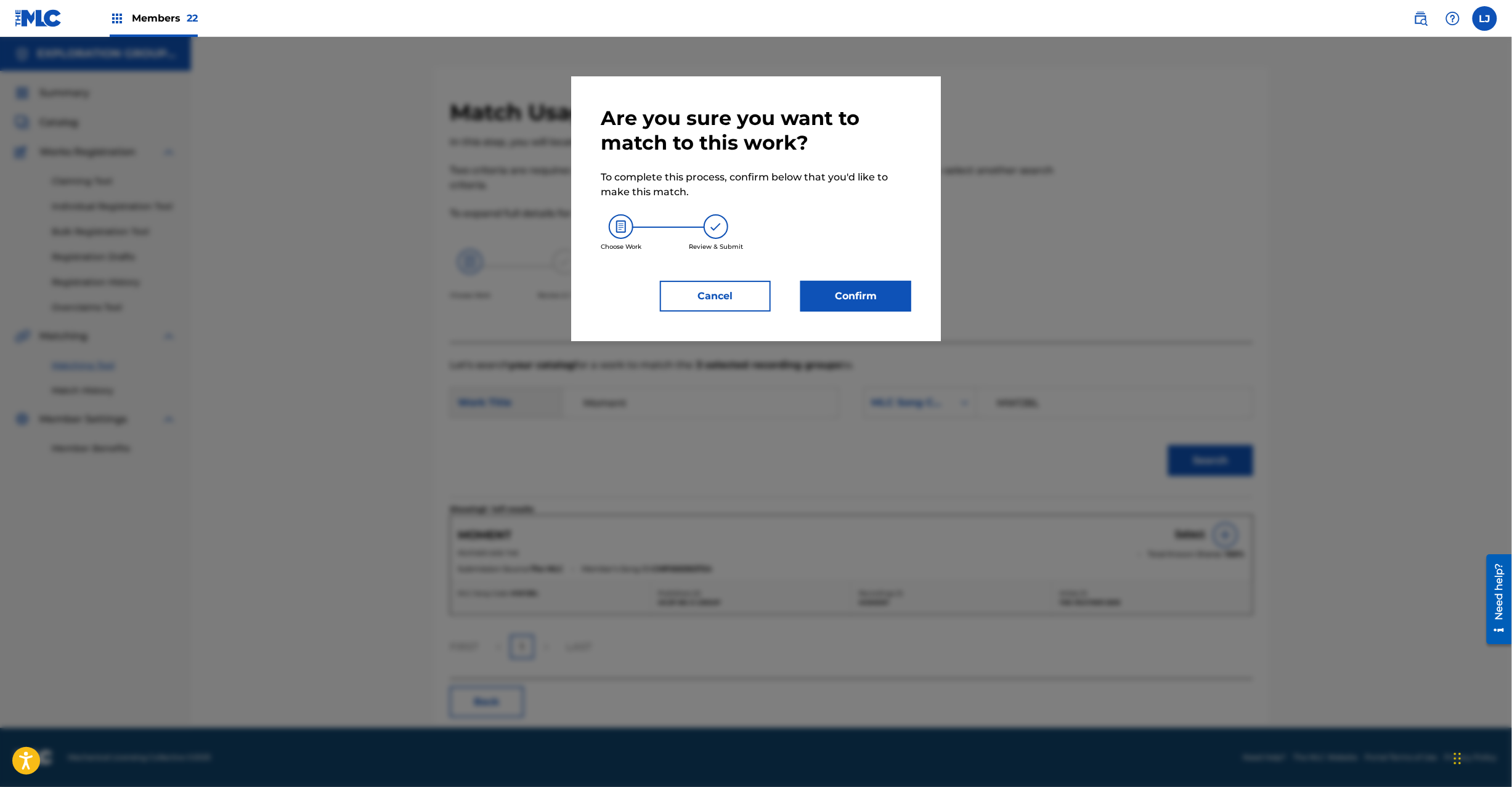
click at [875, 282] on button "Confirm" at bounding box center [855, 296] width 111 height 31
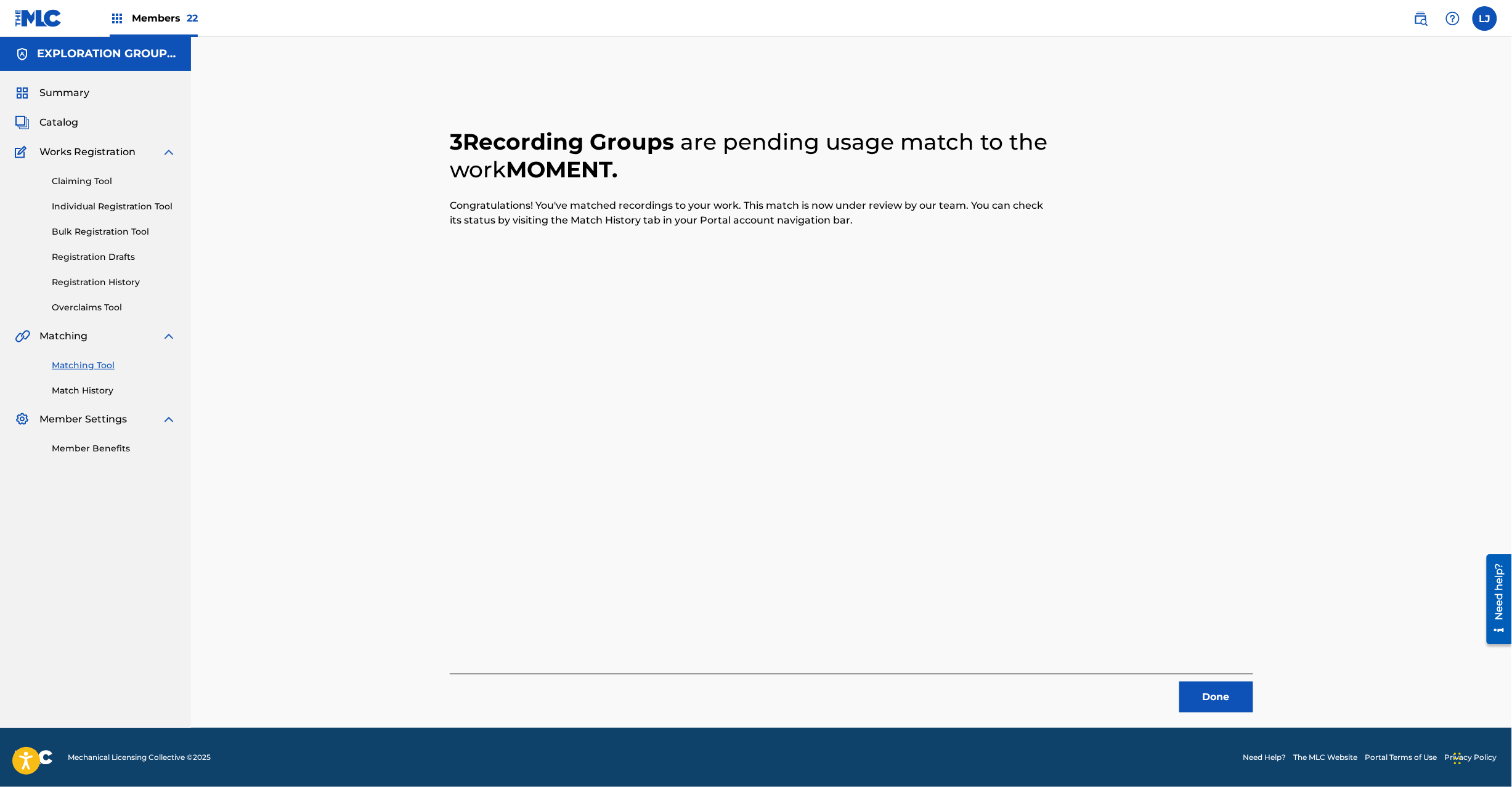
click at [1208, 698] on button "Done" at bounding box center [1216, 697] width 74 height 31
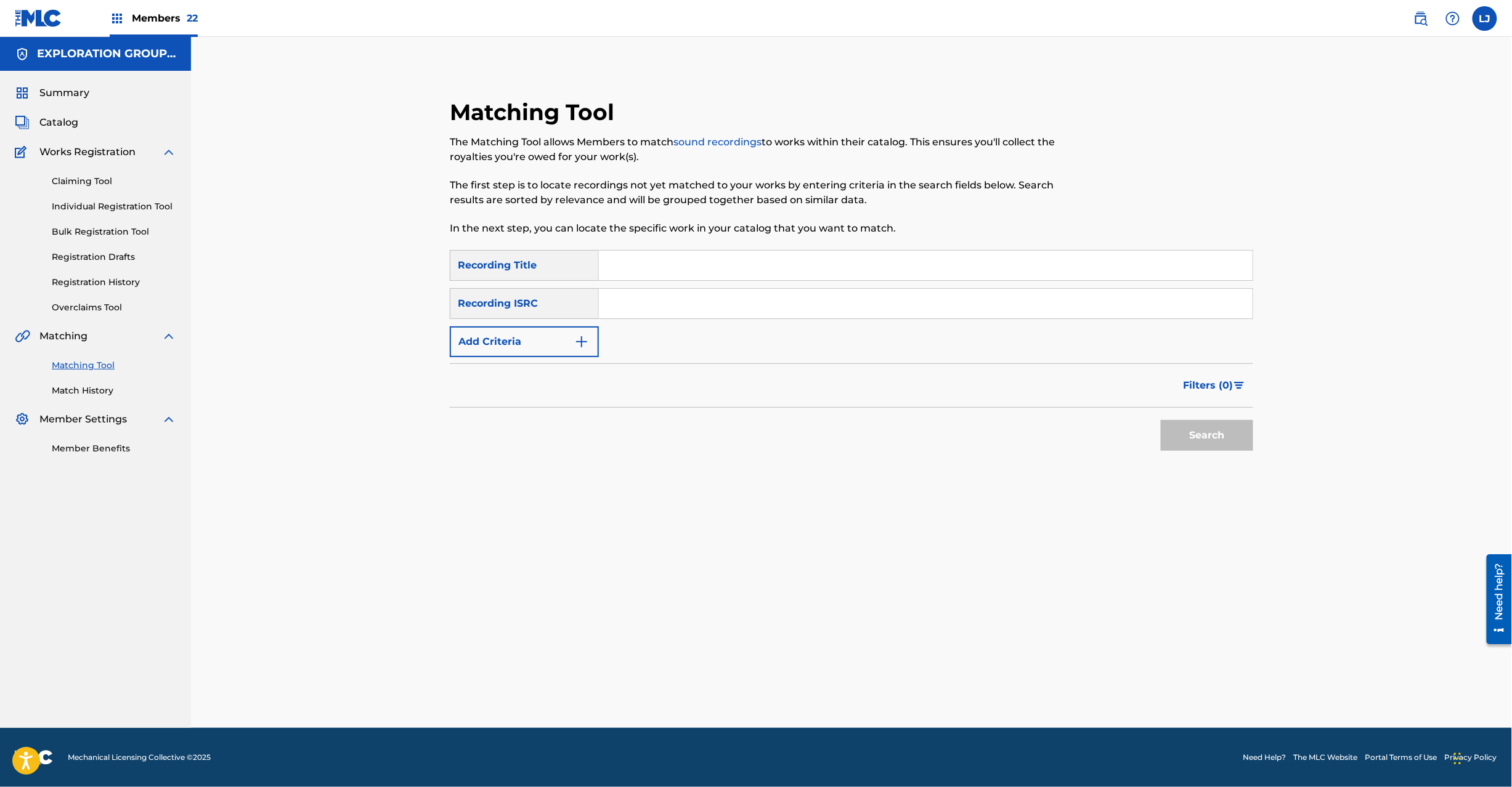
click at [648, 304] on input "Search Form" at bounding box center [926, 304] width 654 height 30
paste
type input "JPZ920910728"
click at [1205, 426] on button "Search" at bounding box center [1207, 435] width 92 height 31
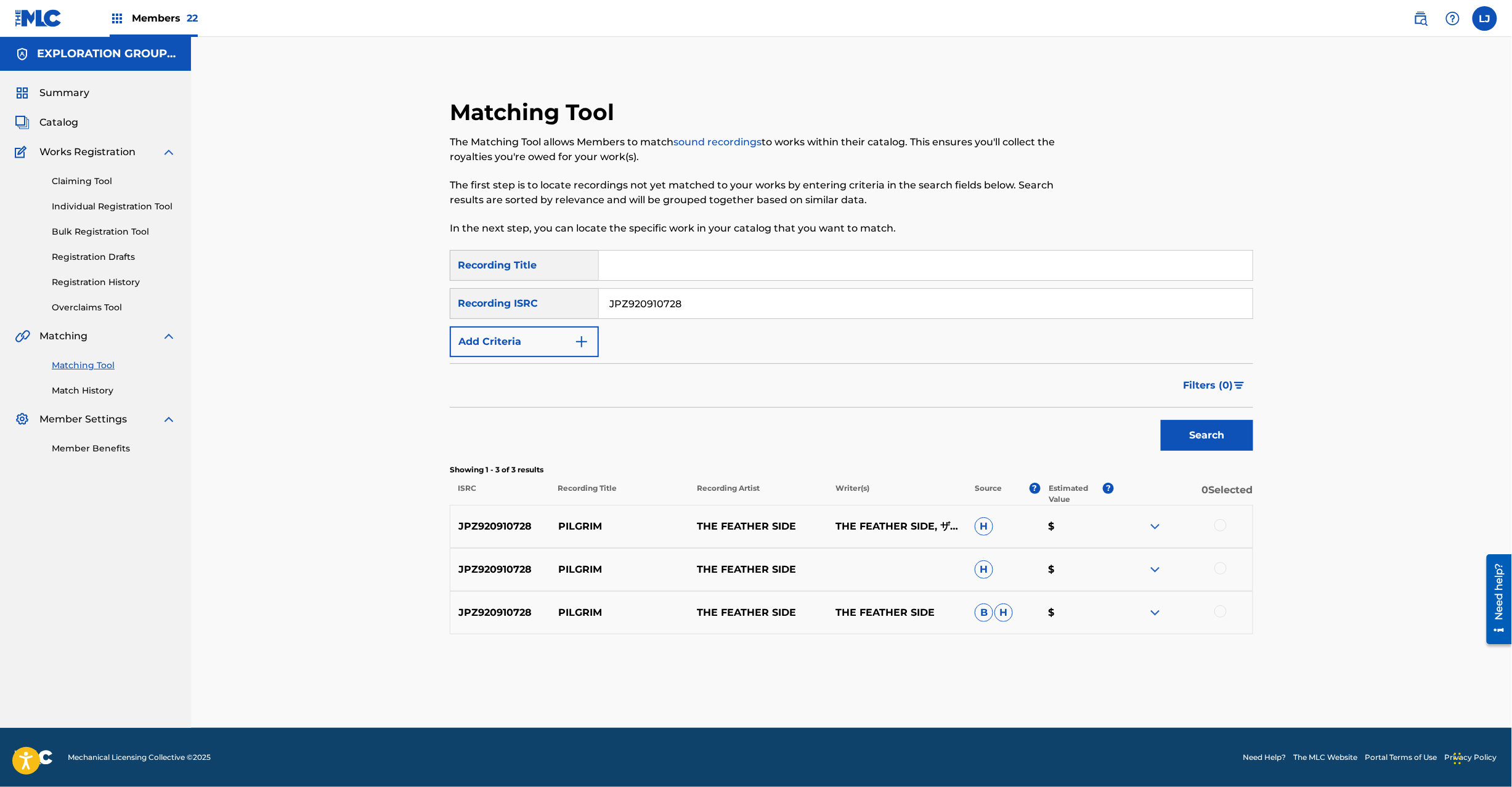
click at [1218, 527] on div at bounding box center [1220, 525] width 12 height 12
click at [1216, 573] on div at bounding box center [1220, 569] width 12 height 12
click at [1225, 616] on div at bounding box center [1183, 613] width 138 height 15
click at [1221, 612] on div at bounding box center [1220, 611] width 12 height 12
drag, startPoint x: 888, startPoint y: 664, endPoint x: 872, endPoint y: 680, distance: 22.6
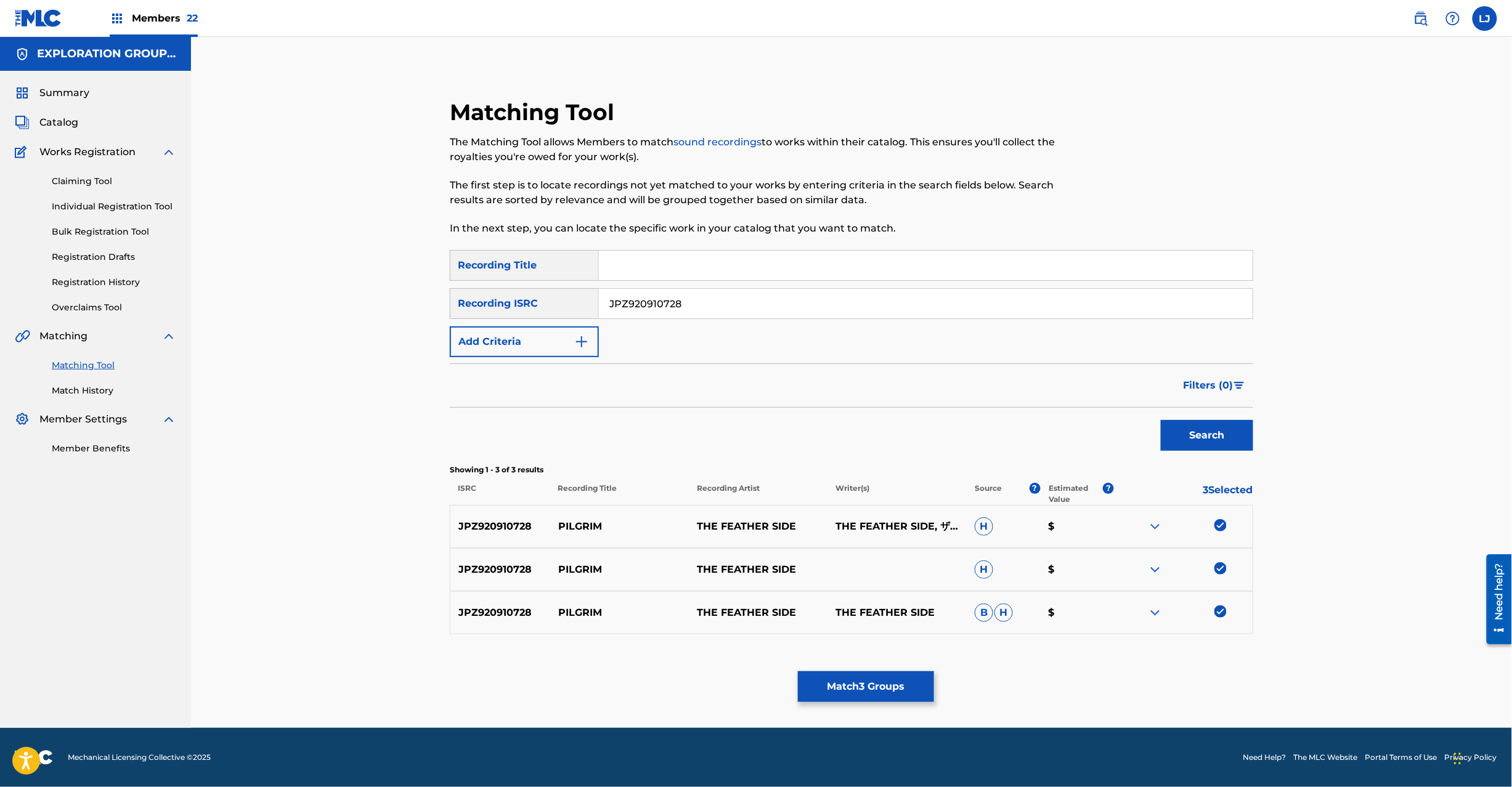
click at [886, 668] on div "Matching Tool The Matching Tool allows Members to match sound recordings to wor…" at bounding box center [851, 397] width 804 height 597
click at [872, 680] on button "Match 3 Groups" at bounding box center [866, 687] width 136 height 31
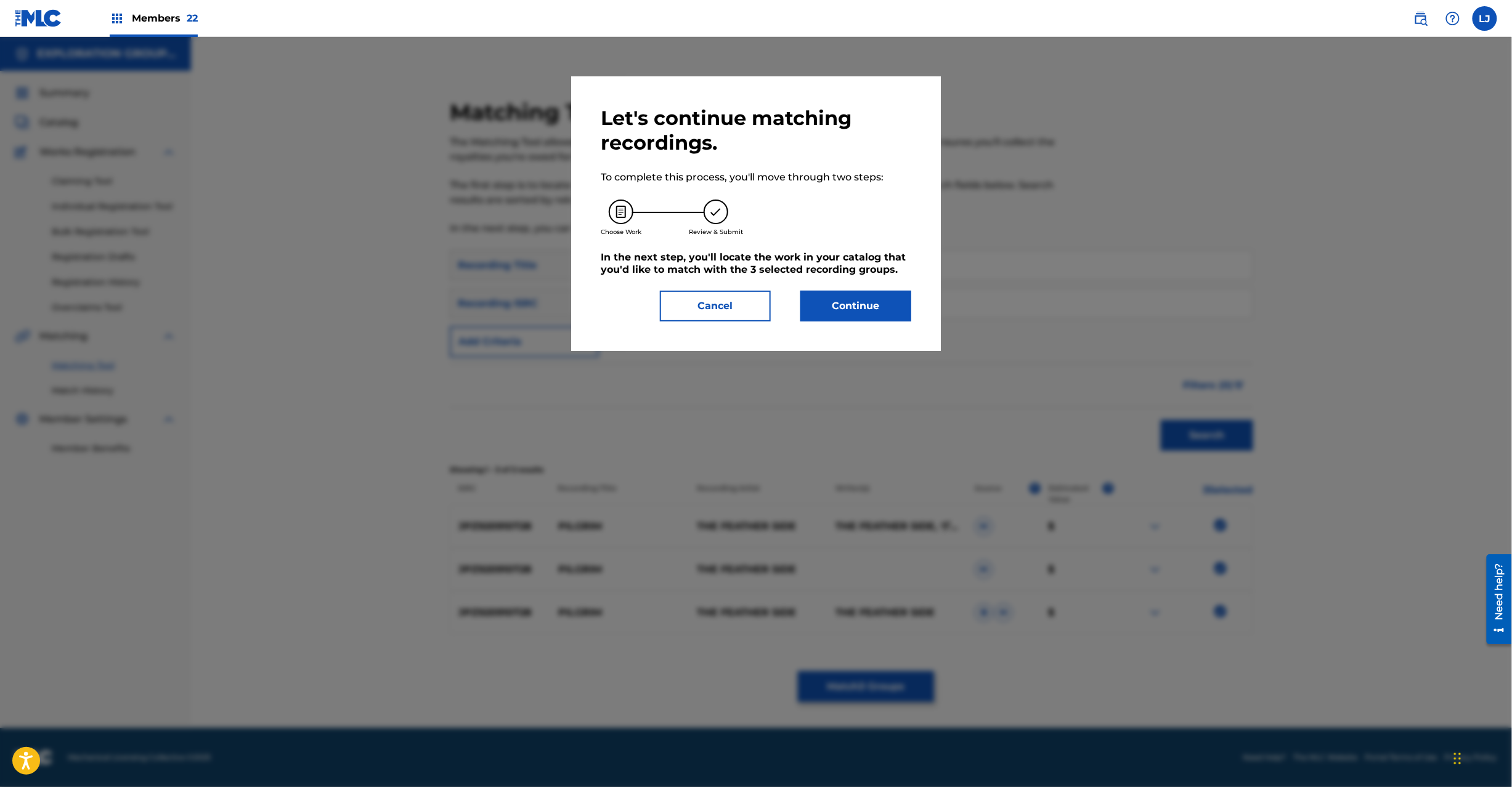
click at [861, 310] on button "Continue" at bounding box center [855, 306] width 111 height 31
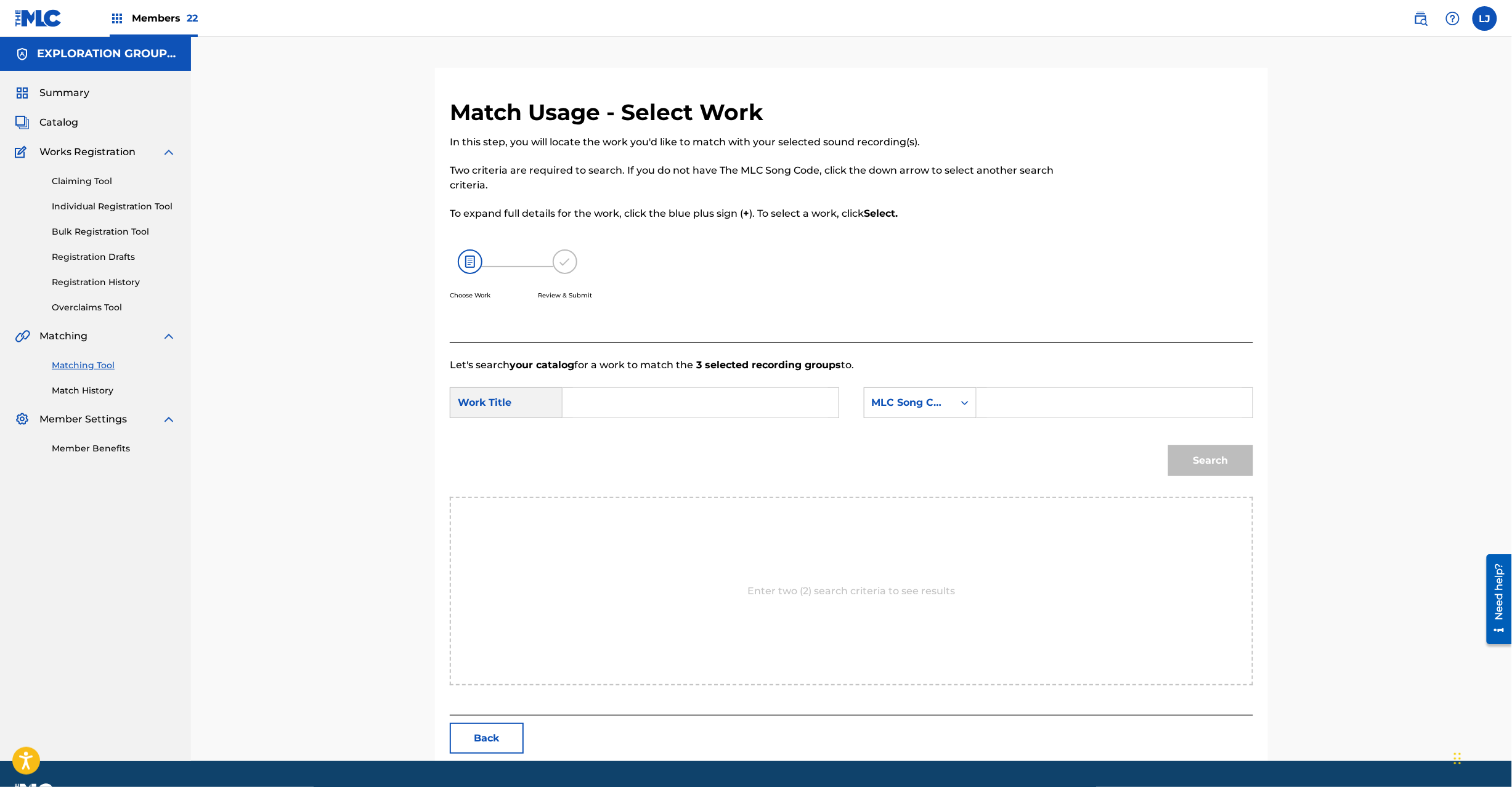
click at [769, 407] on input "Search Form" at bounding box center [701, 403] width 255 height 30
drag, startPoint x: 619, startPoint y: 401, endPoint x: 653, endPoint y: 411, distance: 35.4
click at [619, 400] on input "Search Form" at bounding box center [701, 403] width 255 height 30
click at [675, 415] on input "Pilgrim PN7VBE" at bounding box center [701, 403] width 255 height 30
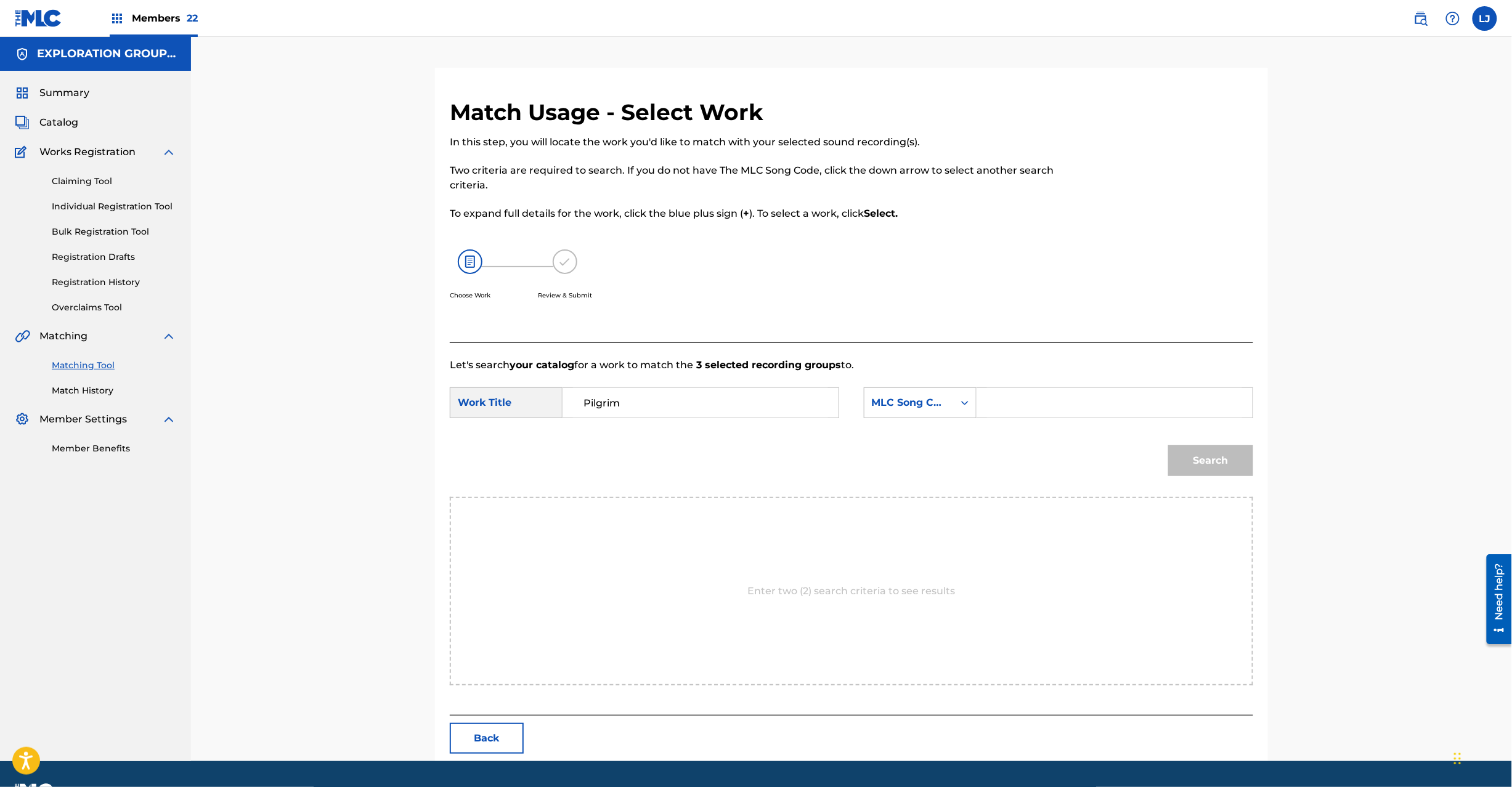
type input "Pilgrim"
click at [1099, 397] on input "Search Form" at bounding box center [1114, 403] width 255 height 30
type input "PN7VBE"
click at [1265, 467] on div "Match Usage - Select Work In this step, you will locate the work you'd like to …" at bounding box center [851, 430] width 833 height 663
click at [1237, 462] on button "Search" at bounding box center [1211, 460] width 85 height 31
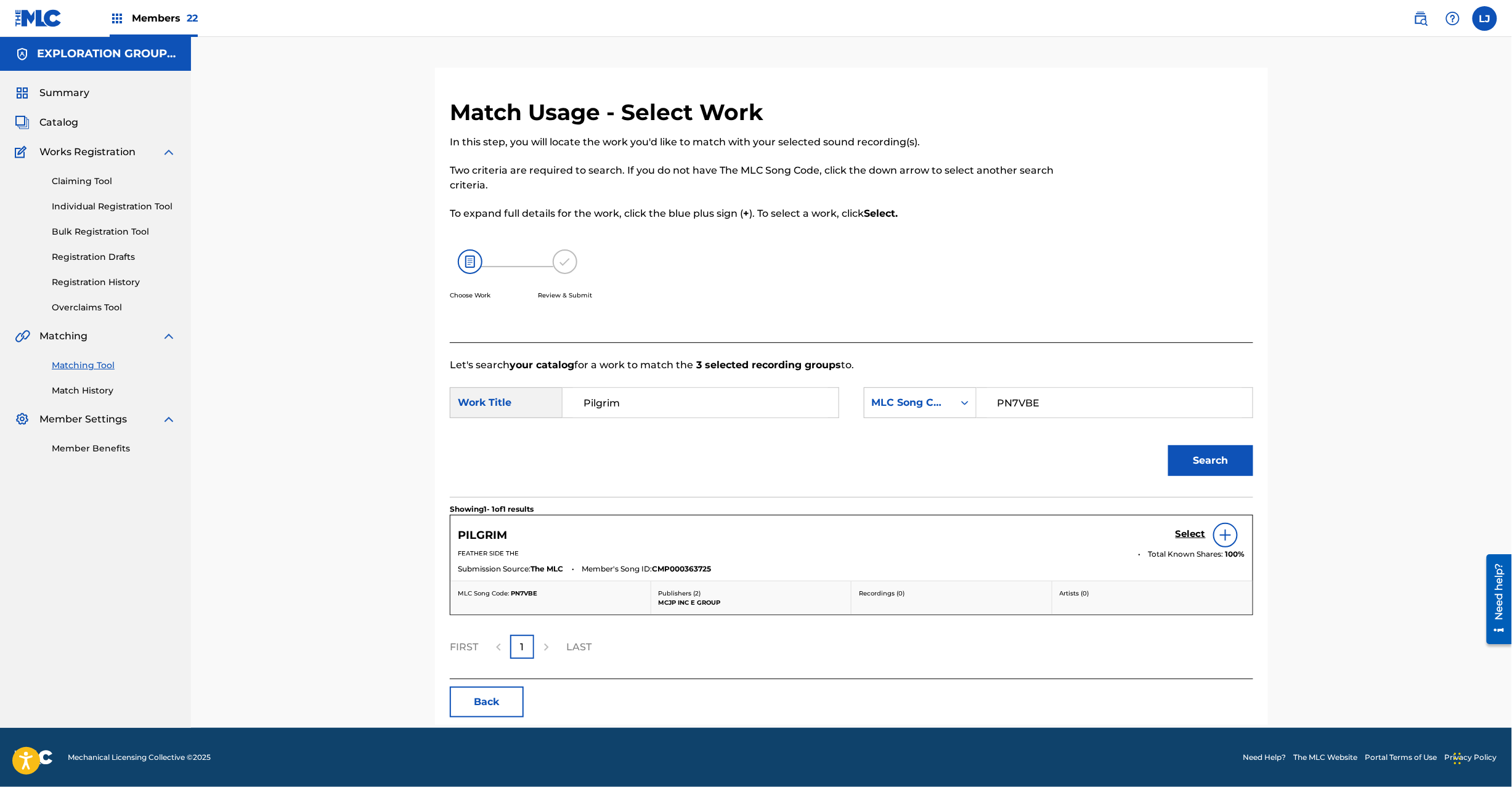
click at [1183, 531] on h5 "Select" at bounding box center [1191, 535] width 30 height 12
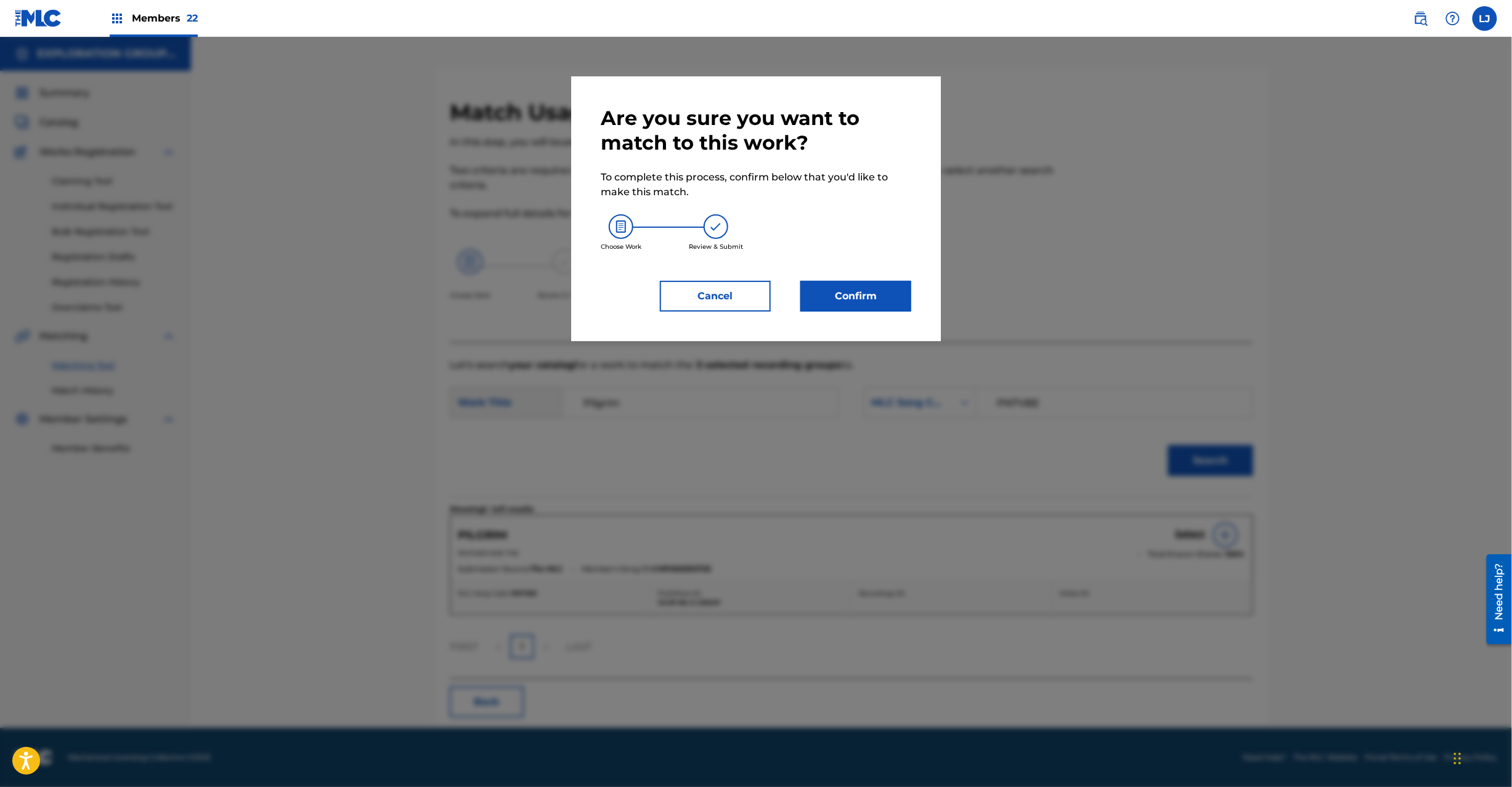
click at [882, 296] on button "Confirm" at bounding box center [855, 296] width 111 height 31
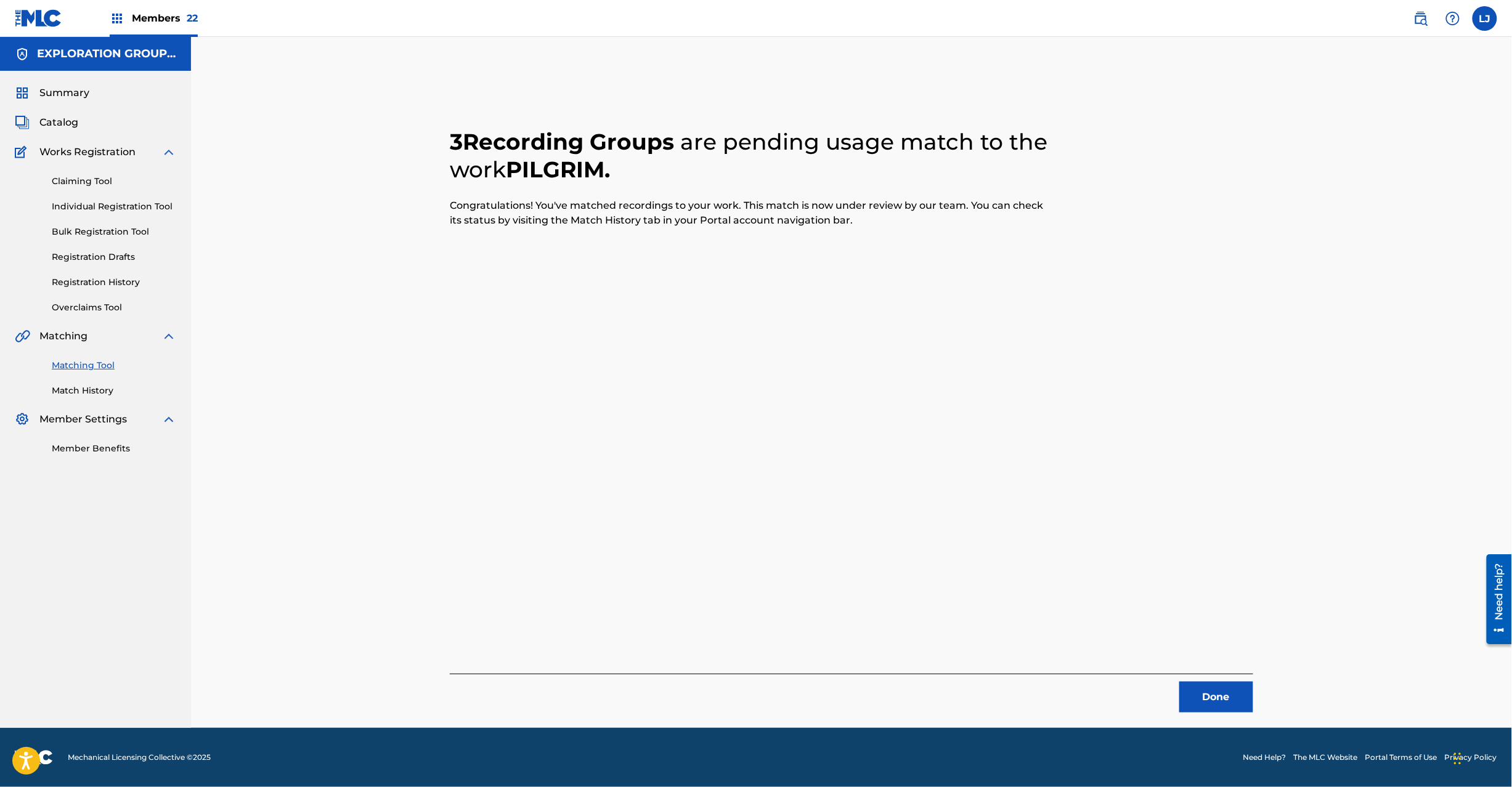
click at [1212, 698] on button "Done" at bounding box center [1216, 697] width 74 height 31
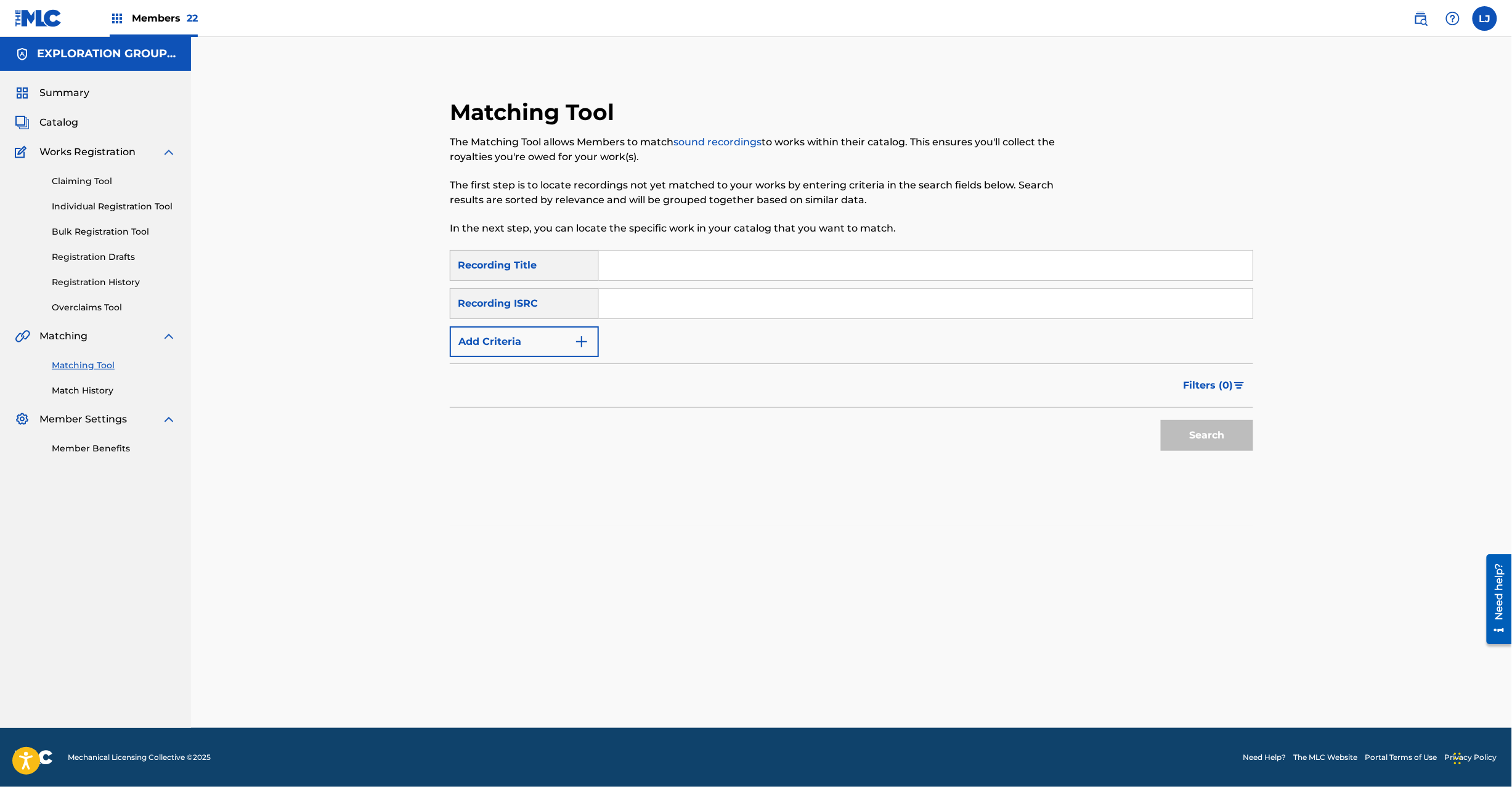
click at [776, 313] on input "Search Form" at bounding box center [926, 304] width 654 height 30
type input "JPZ920910729"
click at [1215, 436] on button "Search" at bounding box center [1207, 435] width 92 height 31
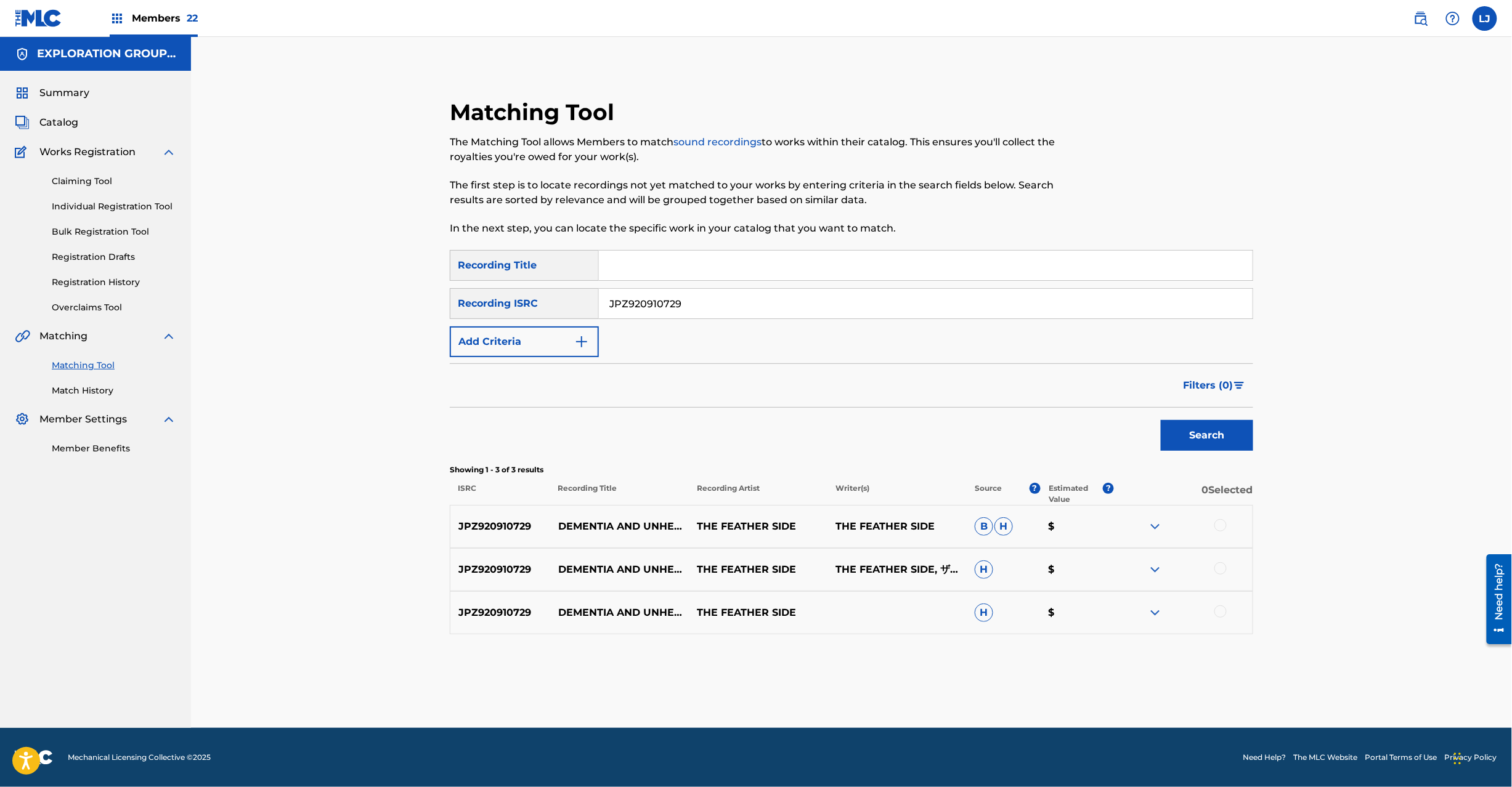
click at [1210, 516] on div "JPZ920910729 DEMENTIA AND UNHEALFUL THE FEATHER SIDE THE FEATHER SIDE B H $" at bounding box center [851, 527] width 804 height 43
click at [1225, 531] on div at bounding box center [1183, 527] width 138 height 15
click at [1223, 530] on div at bounding box center [1220, 525] width 12 height 12
drag, startPoint x: 1219, startPoint y: 554, endPoint x: 1220, endPoint y: 567, distance: 13.0
click at [1220, 567] on div "JPZ920910729 DEMENTIA AND UNHEALFUL THE FEATHER SIDE THE FEATHER SIDE, ザフェザーサイド…" at bounding box center [851, 570] width 804 height 43
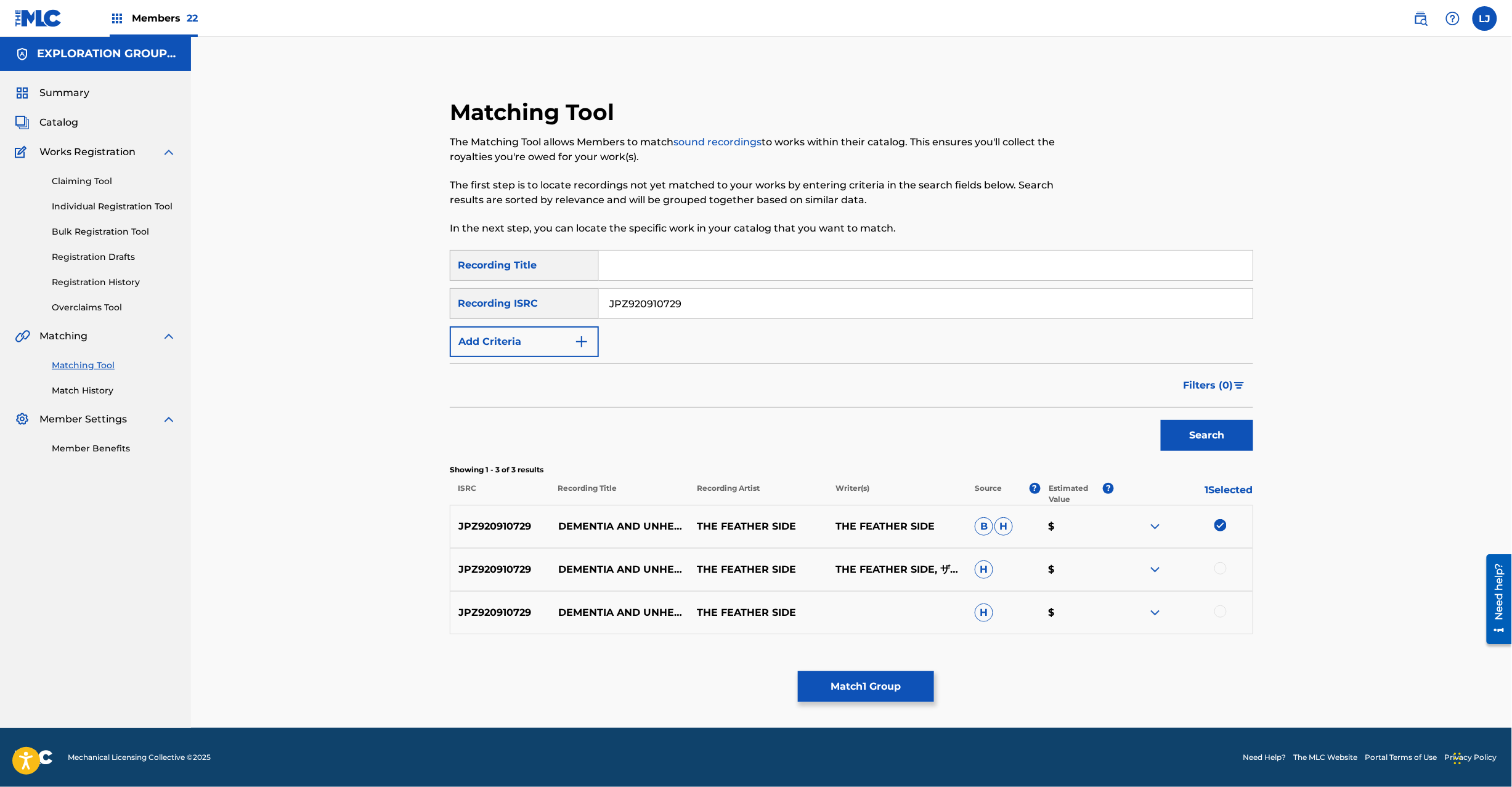
click at [1220, 567] on div at bounding box center [1220, 569] width 12 height 12
click at [1214, 609] on div at bounding box center [1220, 611] width 12 height 12
click at [1221, 610] on img at bounding box center [1220, 611] width 12 height 12
click at [1221, 616] on div at bounding box center [1220, 611] width 12 height 12
click at [836, 685] on button "Match 3 Groups" at bounding box center [866, 687] width 136 height 31
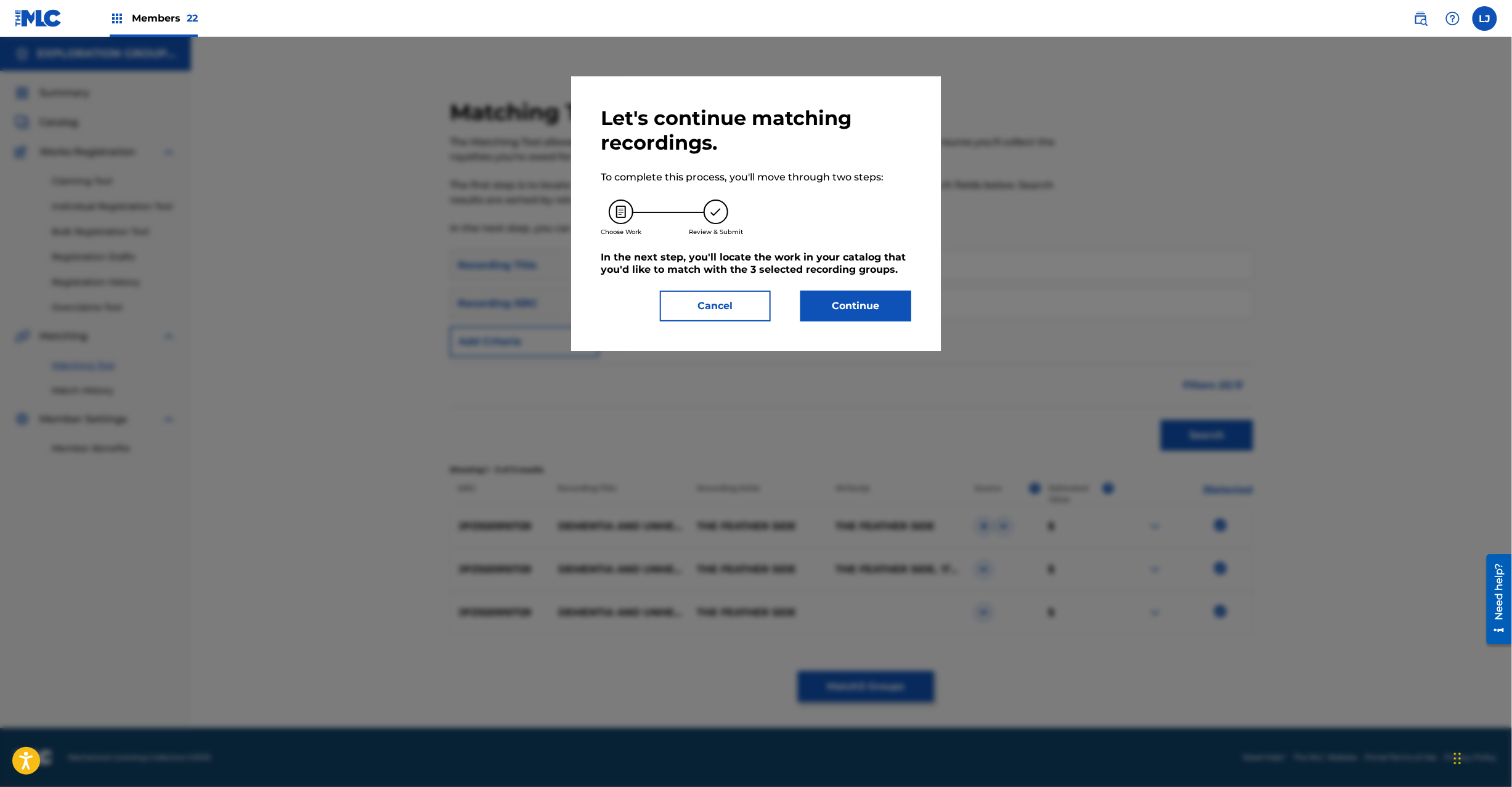
click at [840, 306] on button "Continue" at bounding box center [855, 306] width 111 height 31
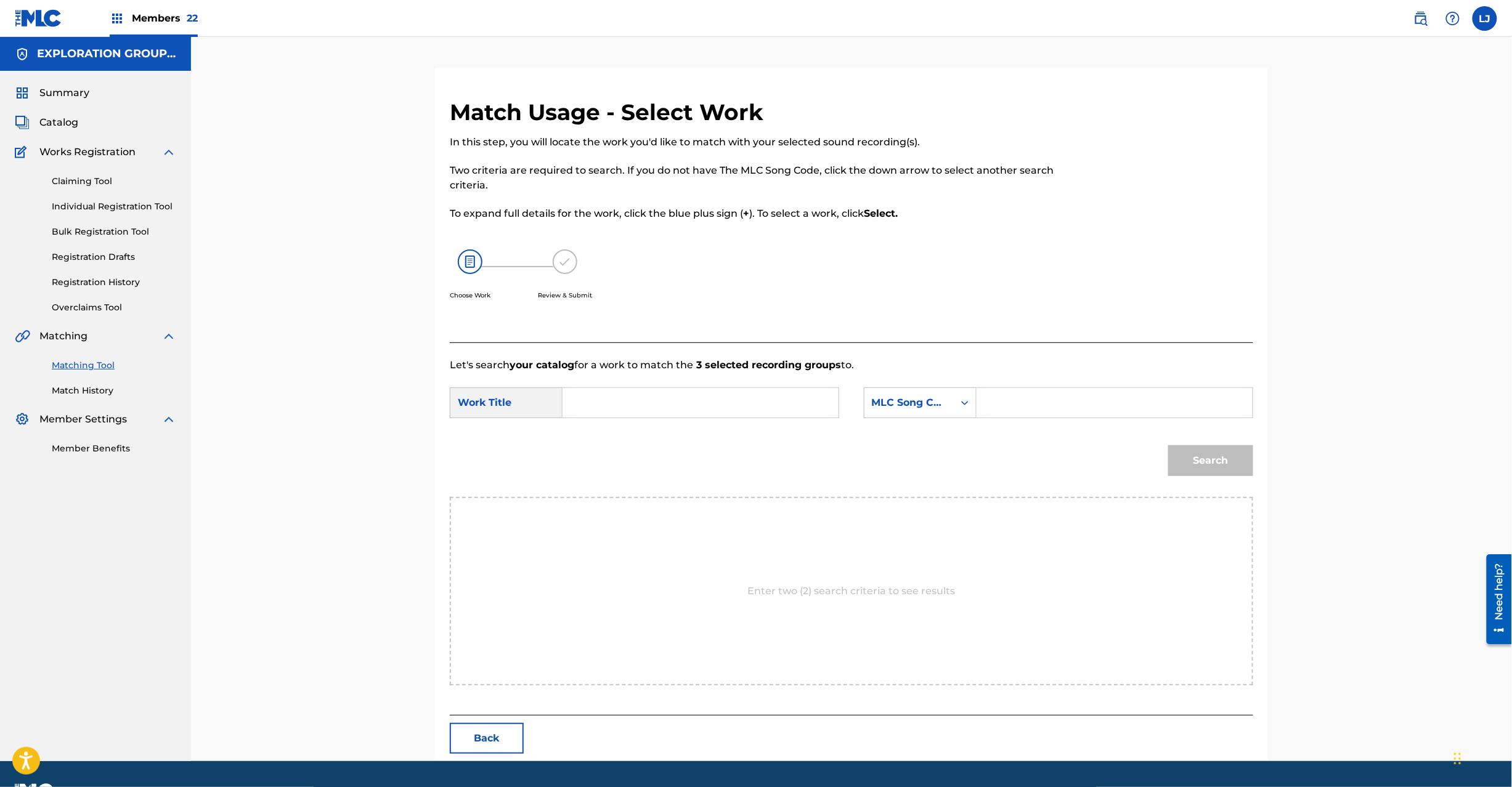
click at [664, 419] on div "SearchWithCriteria6acdd38f-74a1-4b78-a7f8-c540f36d6193 Work Title SearchWithCri…" at bounding box center [851, 407] width 804 height 38
click at [661, 407] on input "Search Form" at bounding box center [701, 403] width 255 height 30
click at [722, 404] on input "Dementia And Unhealful DQ3J8U" at bounding box center [701, 403] width 255 height 30
type input "Dementia And Unhealful"
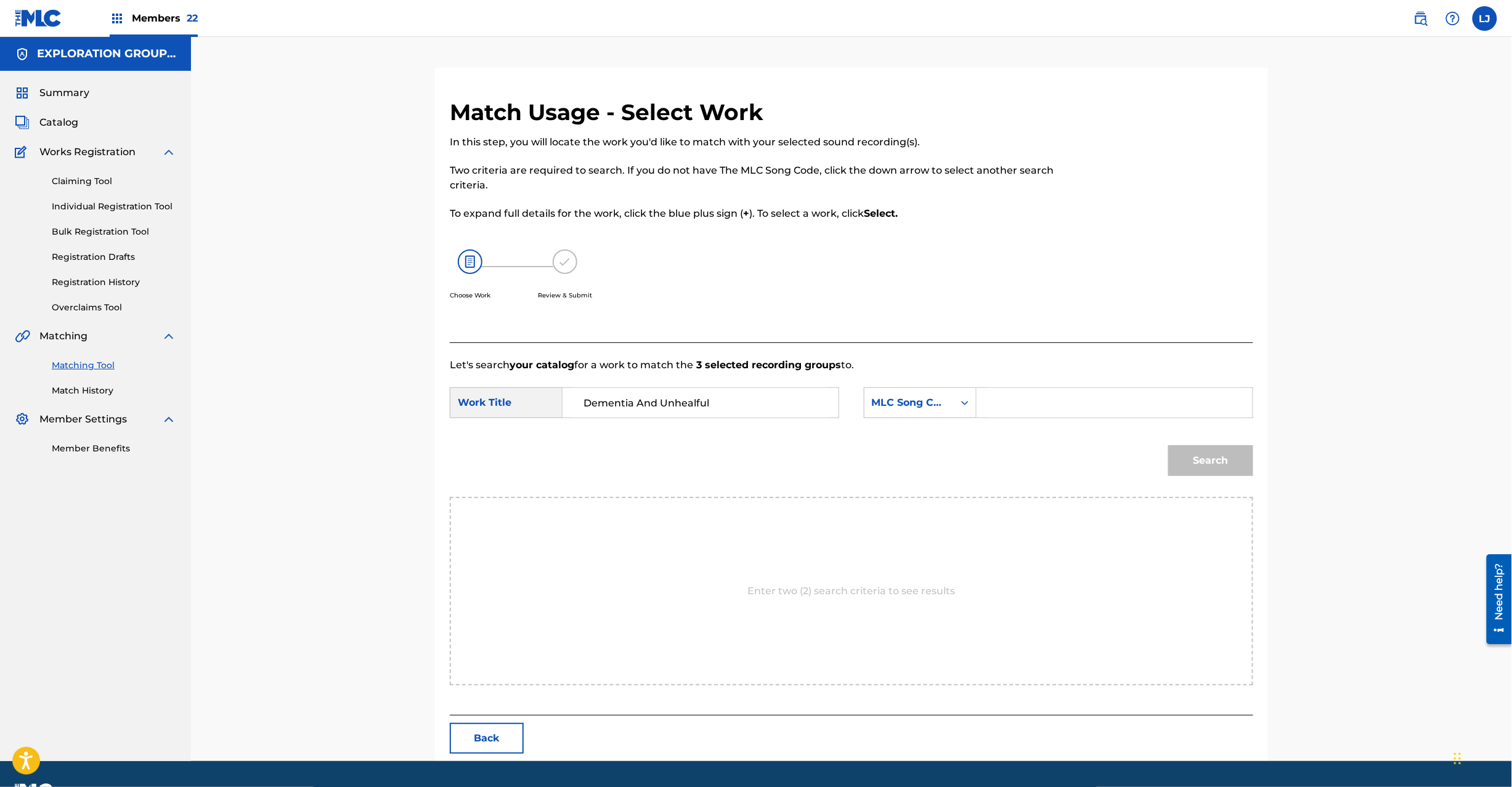
click at [1053, 404] on input "Search Form" at bounding box center [1114, 403] width 255 height 30
type input "DQ3J8U"
click at [1194, 457] on button "Search" at bounding box center [1211, 460] width 85 height 31
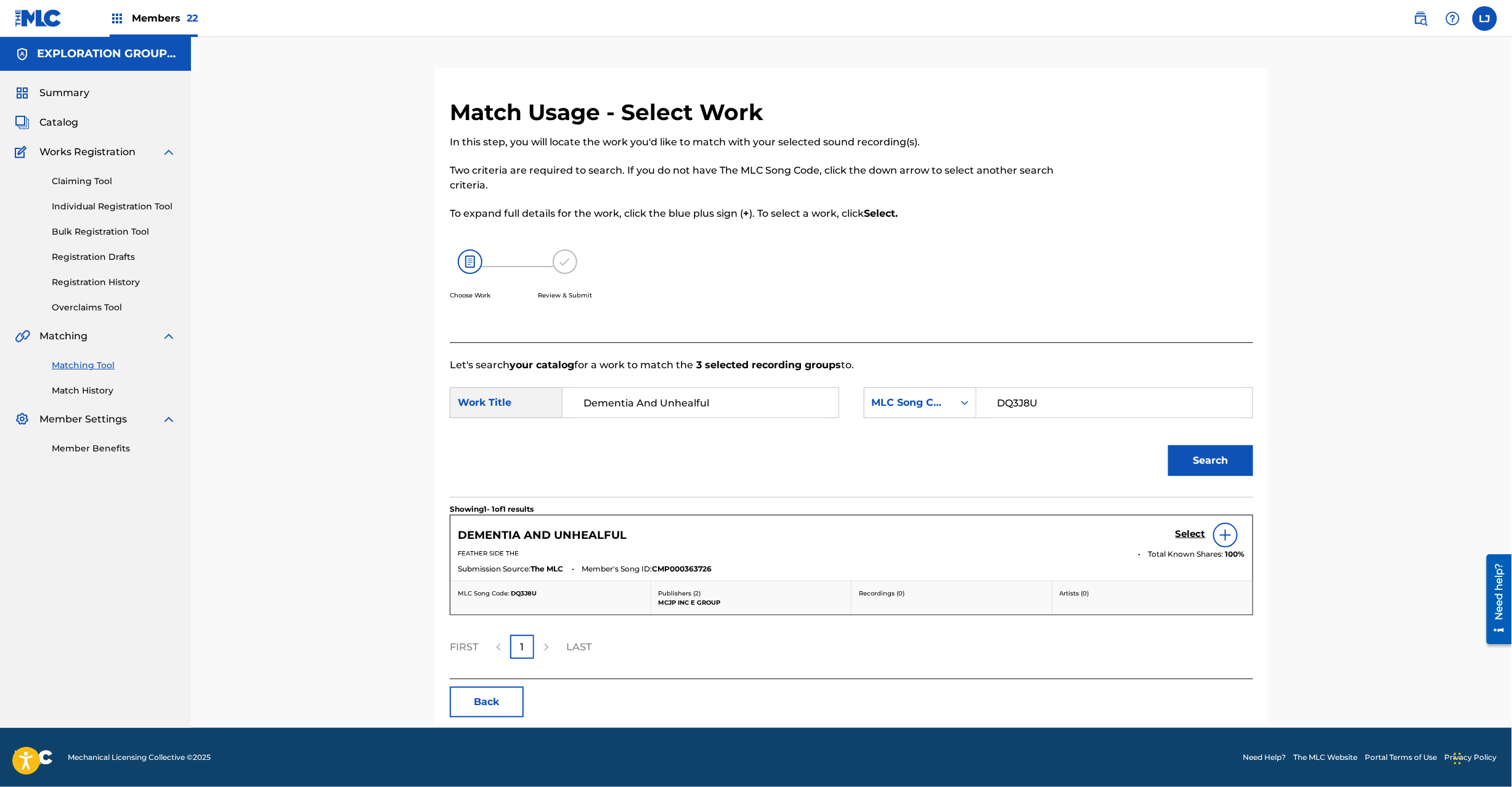
drag, startPoint x: 1198, startPoint y: 523, endPoint x: 1188, endPoint y: 528, distance: 11.2
click at [1192, 525] on div "Select" at bounding box center [1210, 535] width 70 height 25
click at [1187, 528] on div "Select" at bounding box center [1210, 535] width 70 height 25
click at [1183, 533] on h5 "Select" at bounding box center [1191, 535] width 30 height 12
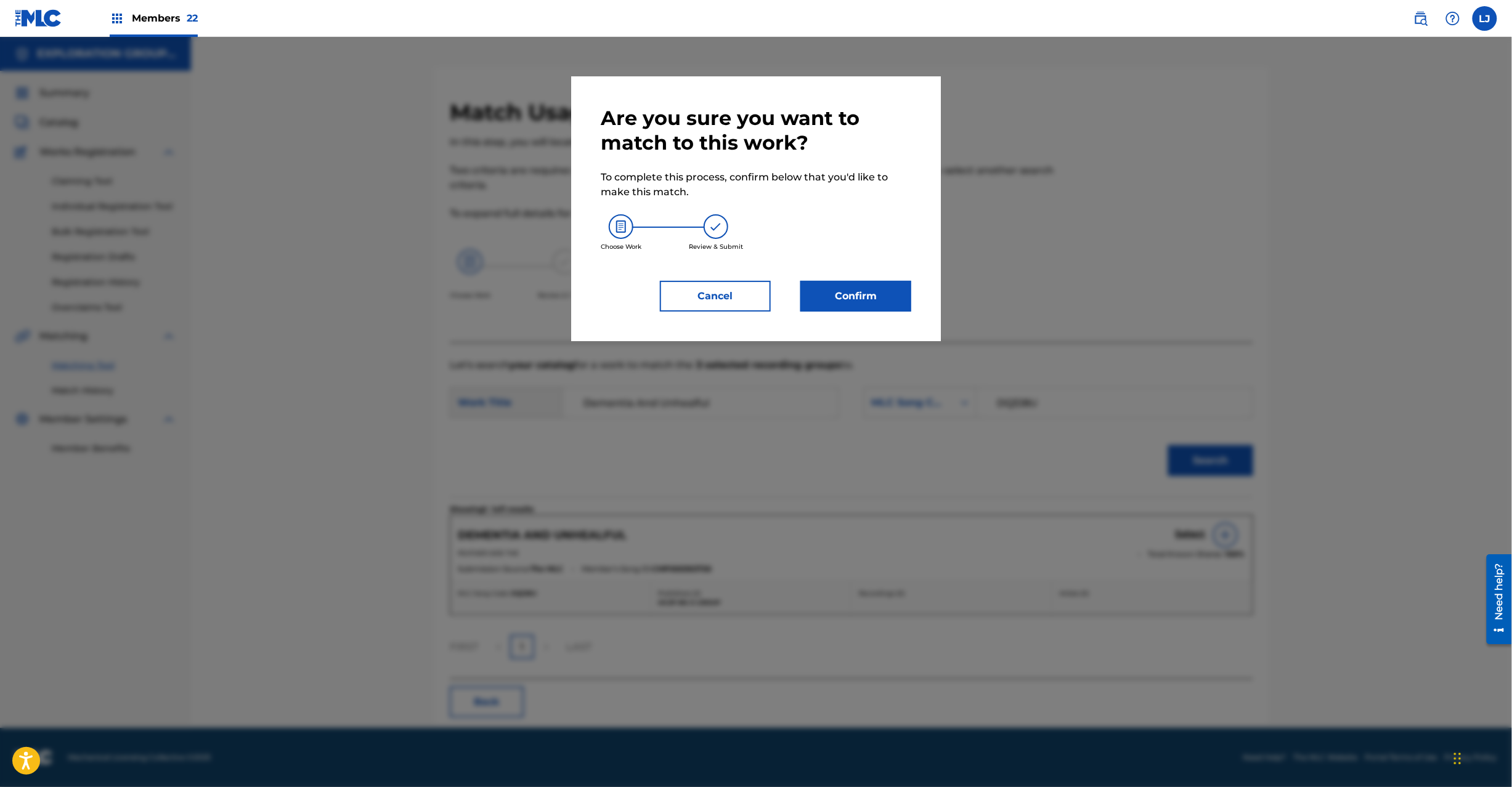
click at [868, 309] on button "Confirm" at bounding box center [855, 296] width 111 height 31
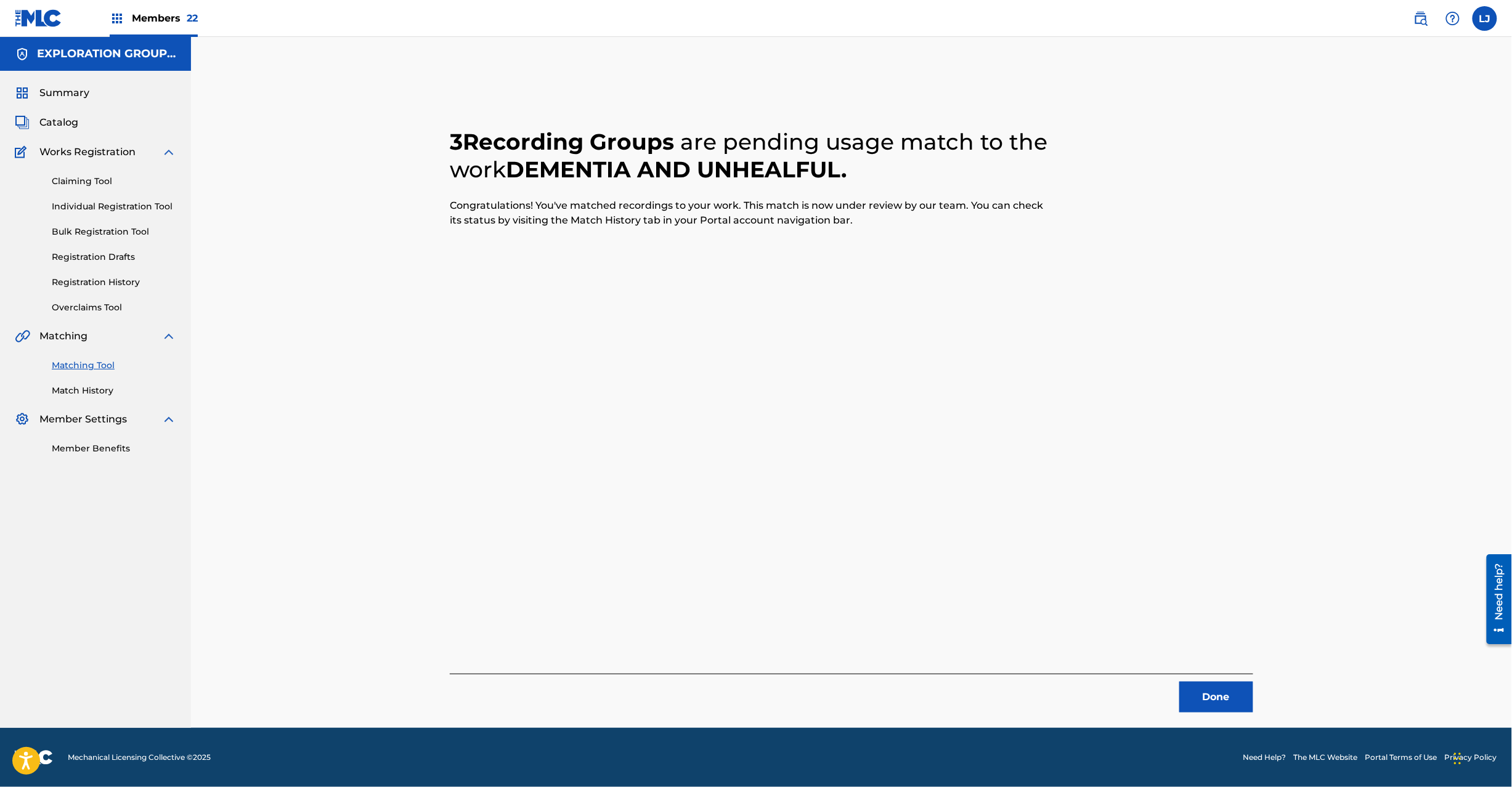
drag, startPoint x: 1244, startPoint y: 685, endPoint x: 1223, endPoint y: 695, distance: 23.3
click at [1223, 695] on button "Done" at bounding box center [1216, 697] width 74 height 31
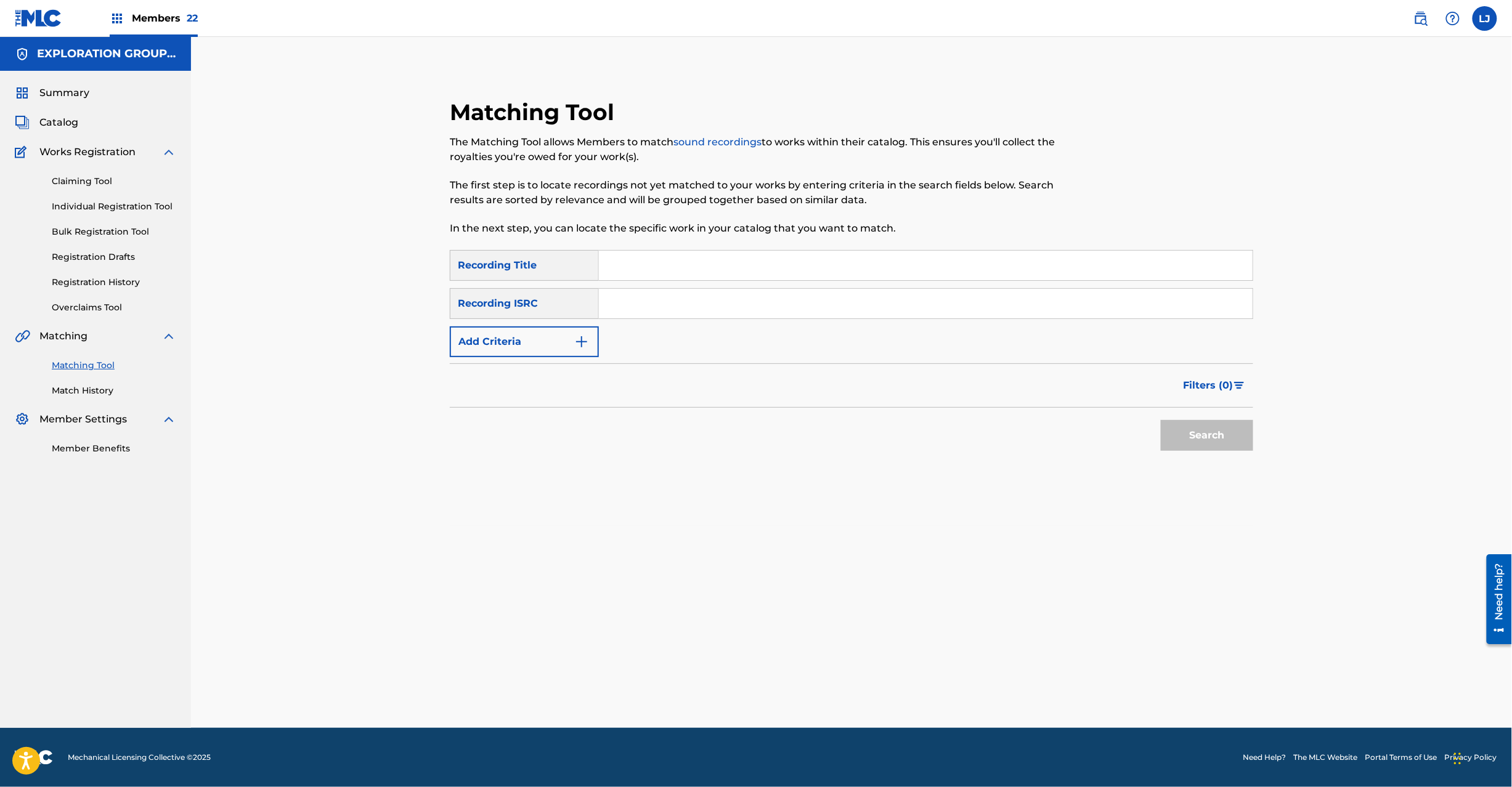
click at [683, 294] on input "Search Form" at bounding box center [926, 304] width 654 height 30
type input "JPZ920910730"
click at [1202, 425] on button "Search" at bounding box center [1207, 435] width 92 height 31
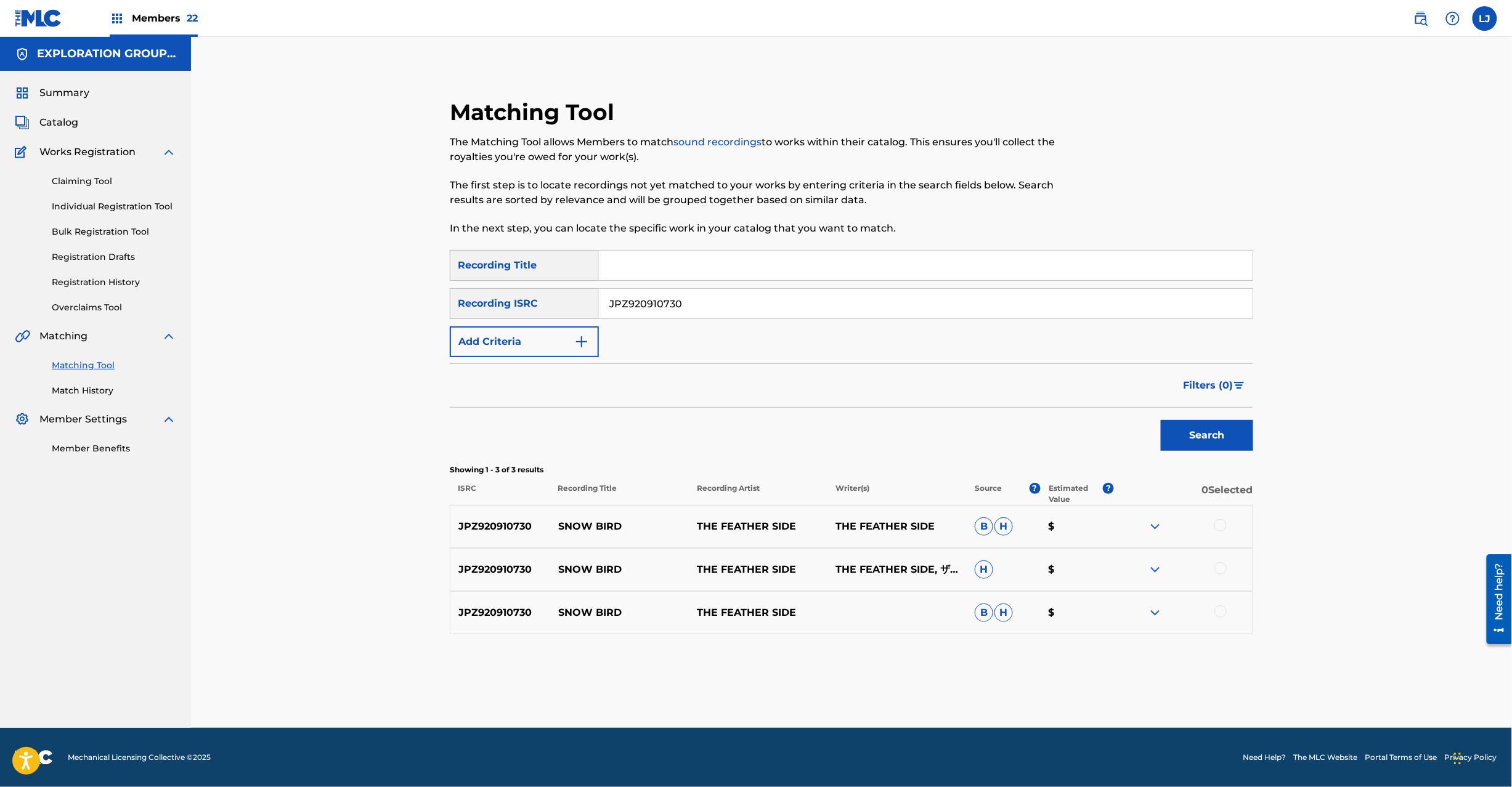
click at [1221, 519] on div at bounding box center [1183, 527] width 138 height 15
drag, startPoint x: 1221, startPoint y: 528, endPoint x: 1221, endPoint y: 537, distance: 9.0
click at [1221, 530] on div at bounding box center [1220, 525] width 12 height 12
click at [1221, 580] on div "JPZ920910730 SNOW BIRD THE FEATHER SIDE THE FEATHER SIDE, ザフェザーサイド H $" at bounding box center [851, 570] width 804 height 43
drag, startPoint x: 1219, startPoint y: 569, endPoint x: 1223, endPoint y: 577, distance: 8.9
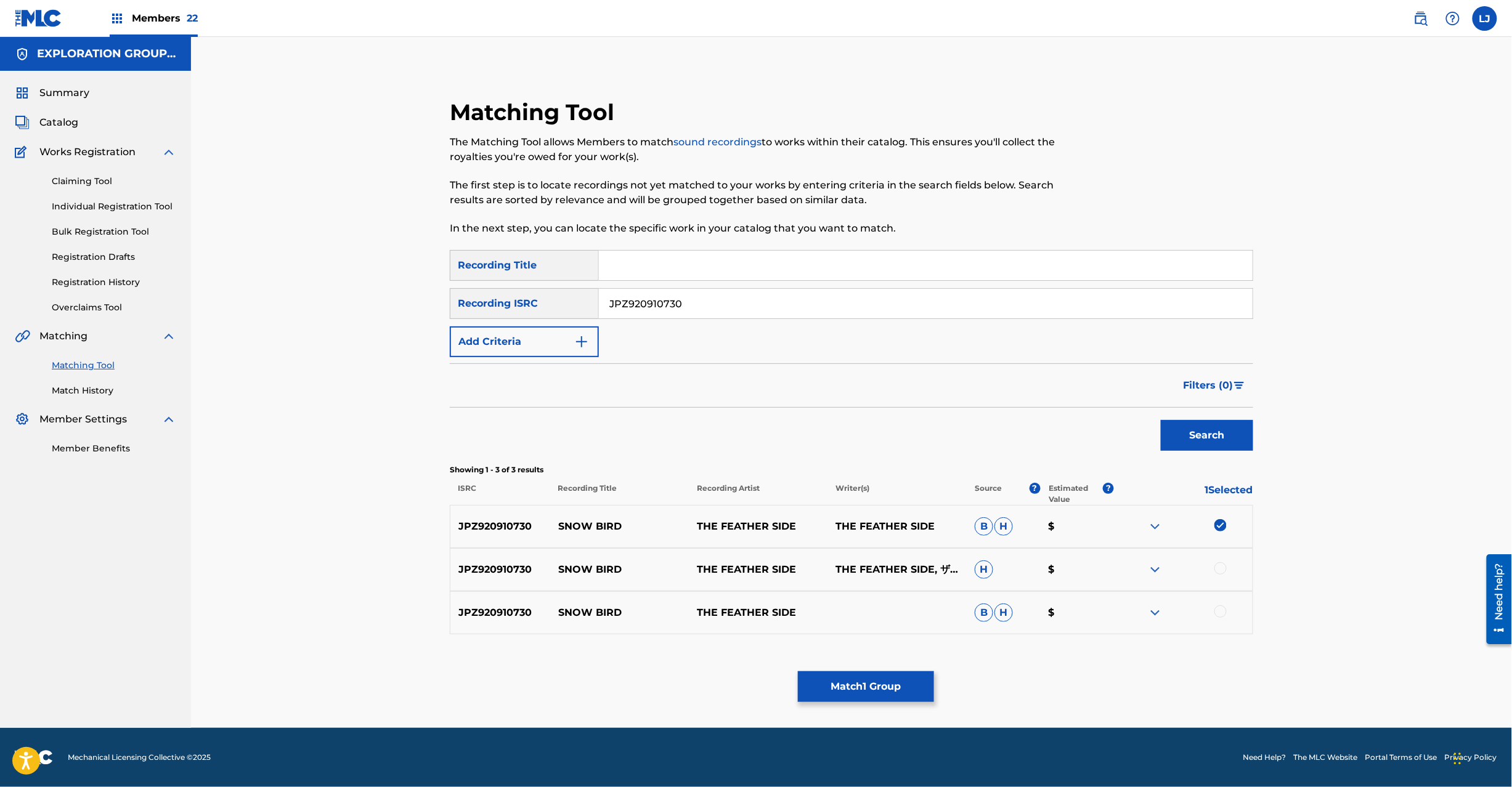
click at [1219, 568] on div at bounding box center [1220, 569] width 12 height 12
click at [1216, 612] on div at bounding box center [1220, 611] width 12 height 12
click at [816, 691] on button "Match 3 Groups" at bounding box center [866, 687] width 136 height 31
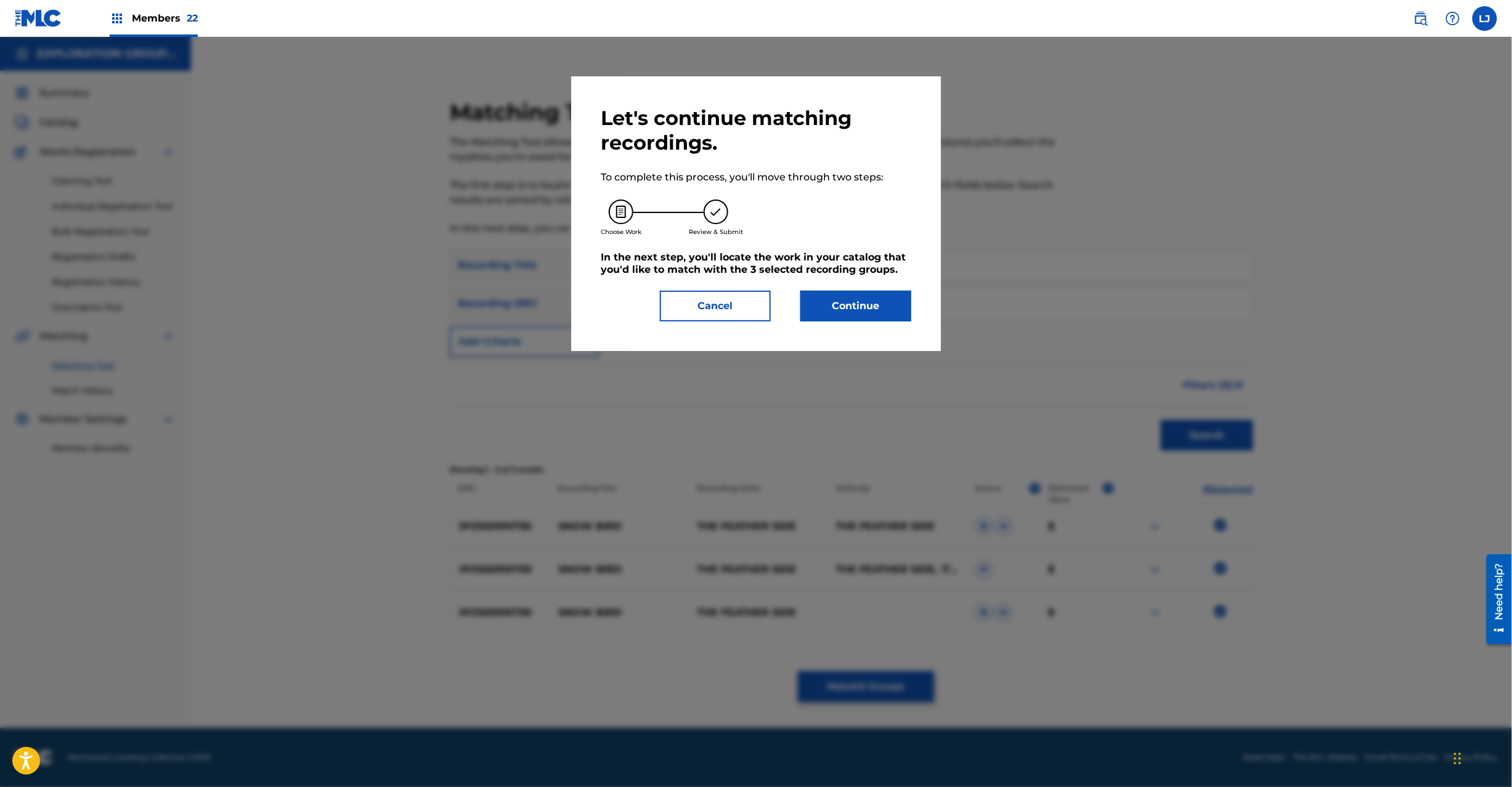
click at [897, 306] on button "Continue" at bounding box center [855, 306] width 111 height 31
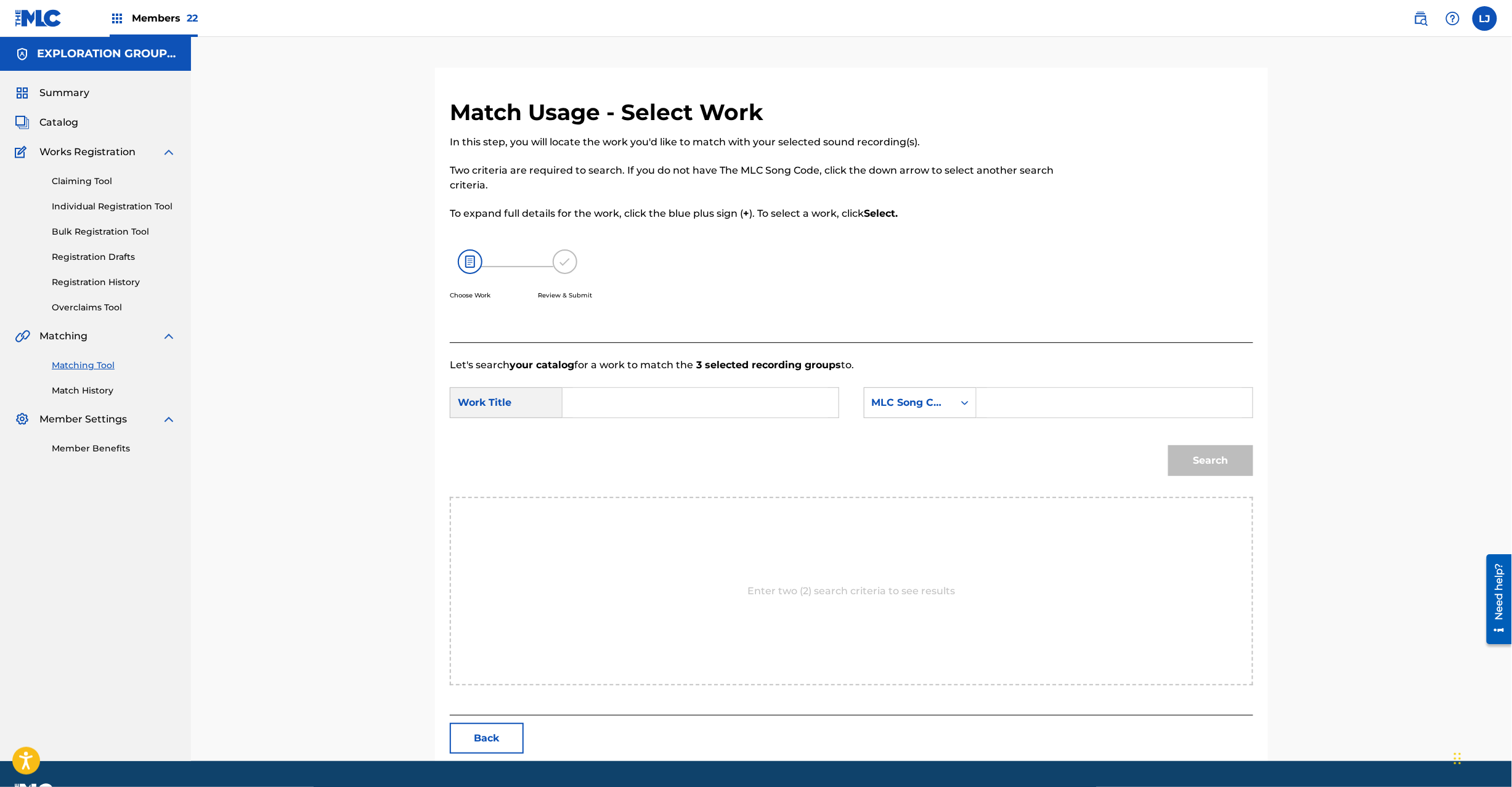
click at [695, 407] on input "Search Form" at bounding box center [701, 403] width 255 height 30
click at [753, 410] on input "JPZ920910731" at bounding box center [701, 403] width 255 height 30
click at [715, 405] on input "JPZ920910731" at bounding box center [701, 403] width 255 height 30
click at [619, 422] on div "SearchWithCriteria6acdd38f-74a1-4b78-a7f8-c540f36d6193 Work Title JPZ920910731 …" at bounding box center [851, 407] width 804 height 38
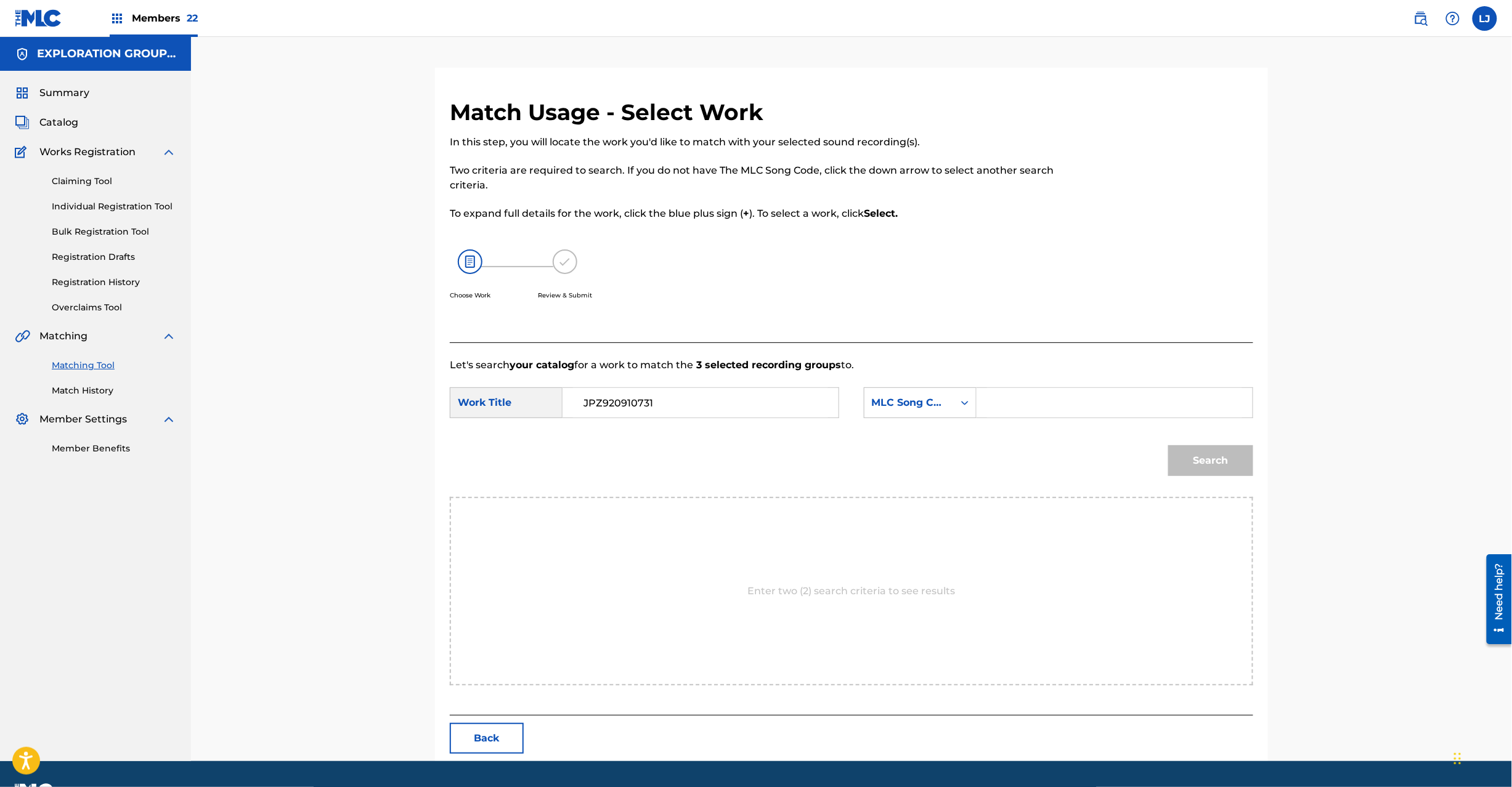
click at [619, 411] on input "JPZ920910731" at bounding box center [701, 403] width 255 height 30
click at [619, 411] on input "Snow Bird S68LO6" at bounding box center [701, 403] width 255 height 30
click at [686, 411] on input "Snow Bird S68LO6" at bounding box center [701, 403] width 255 height 30
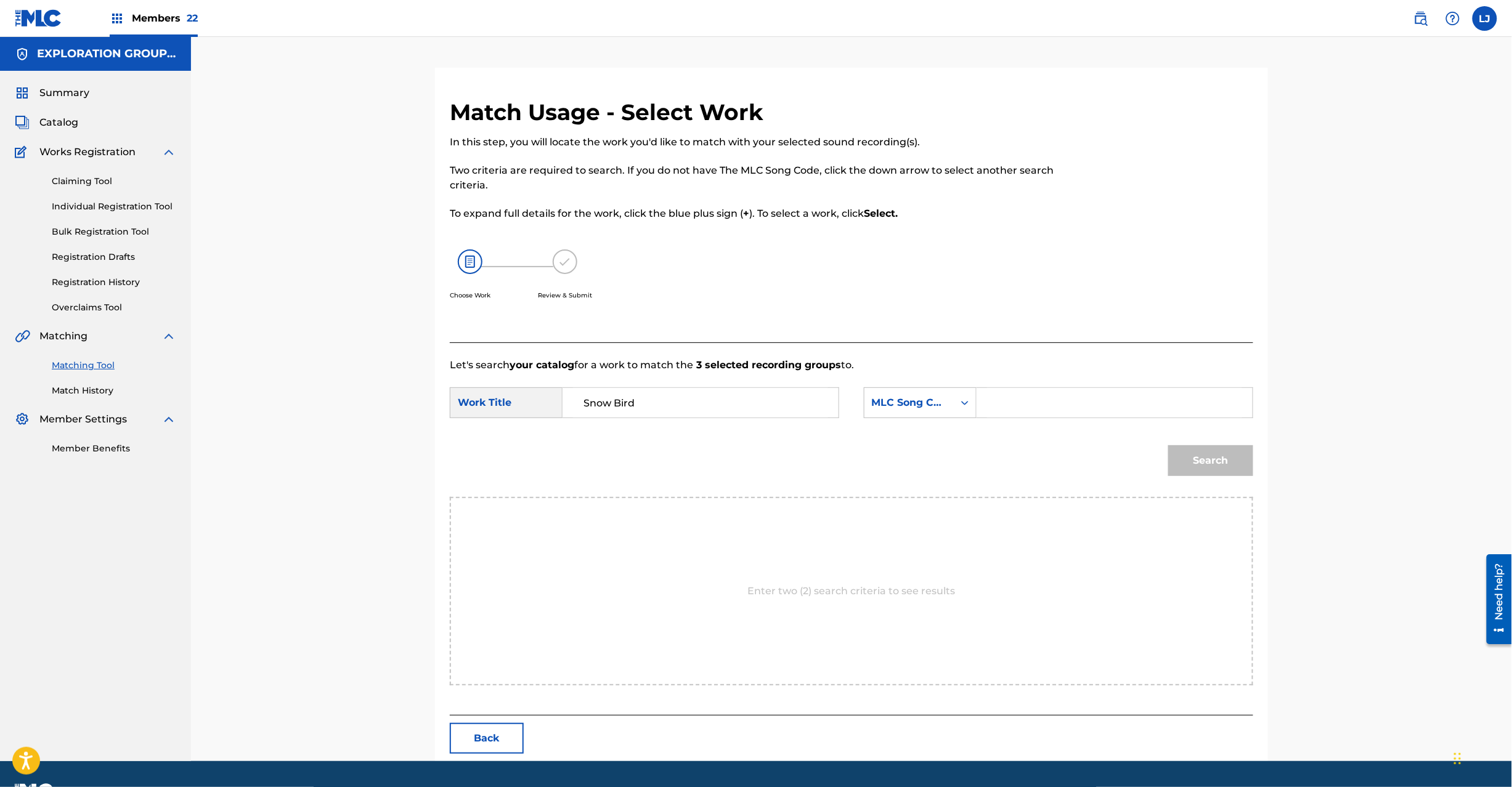
type input "Snow Bird"
click at [1090, 411] on input "Search Form" at bounding box center [1114, 403] width 255 height 30
type input "S68LO6"
click at [1198, 453] on button "Search" at bounding box center [1211, 460] width 85 height 31
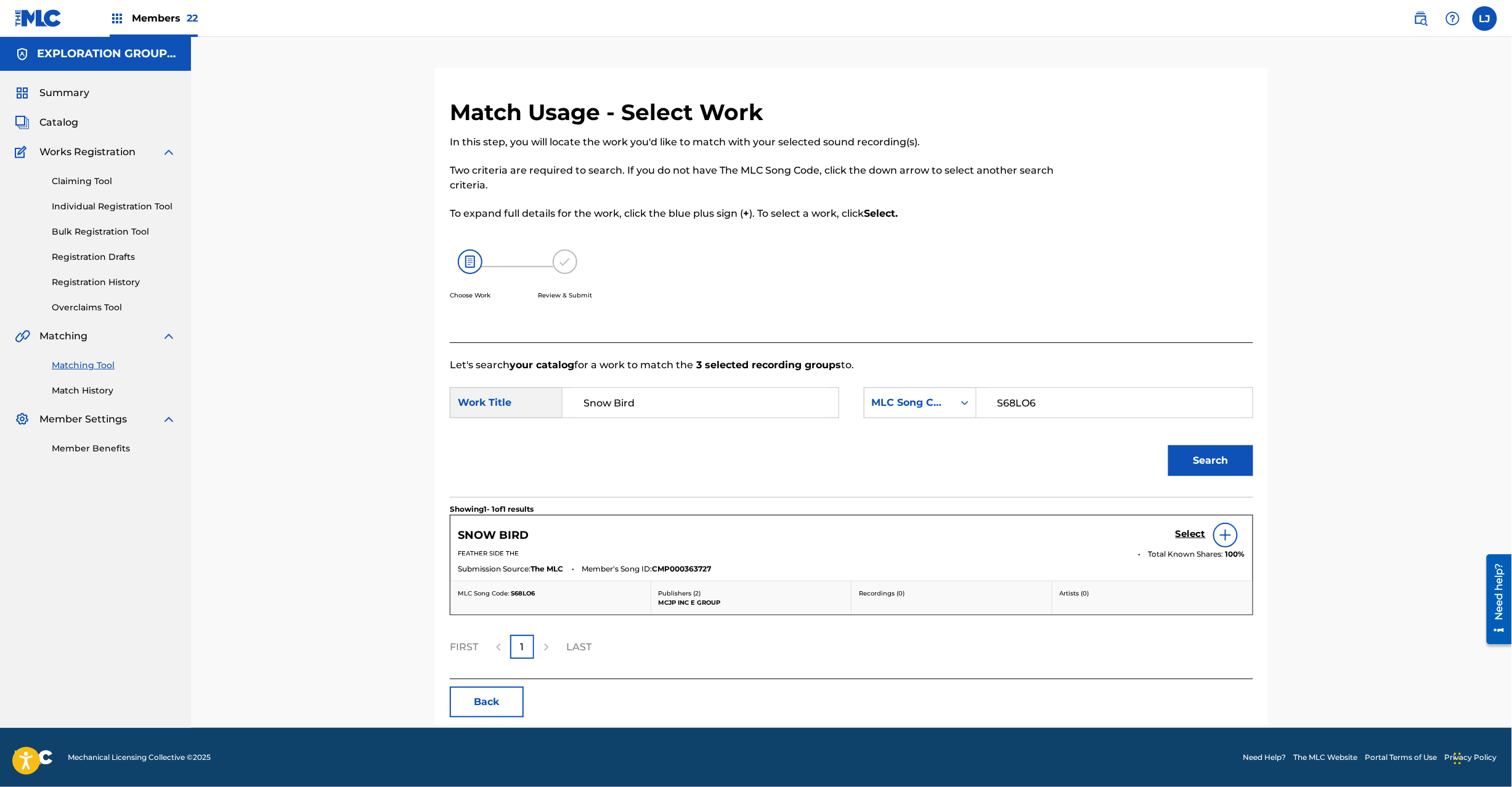
click at [1186, 533] on h5 "Select" at bounding box center [1191, 535] width 30 height 12
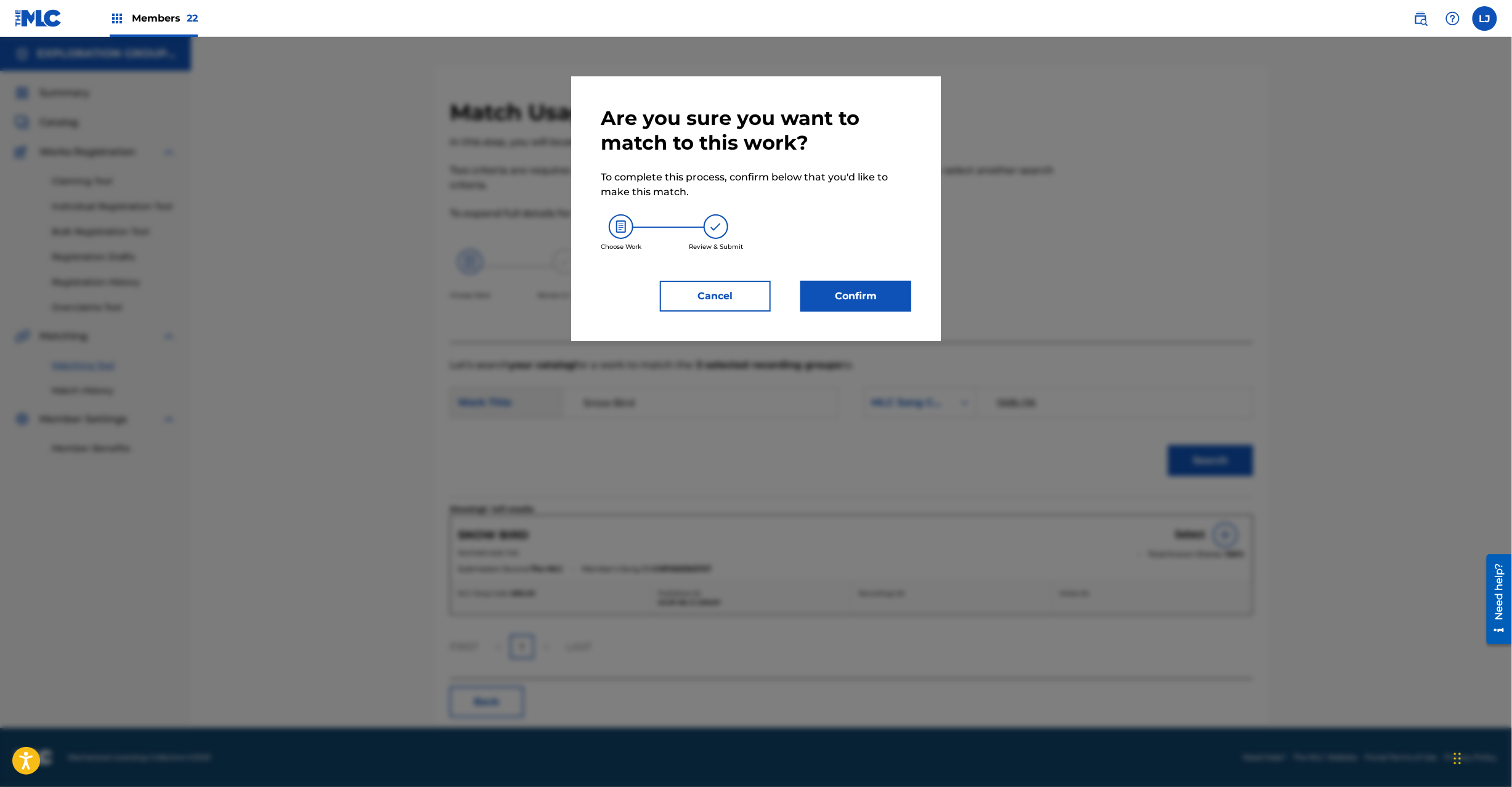
click at [853, 291] on button "Confirm" at bounding box center [855, 296] width 111 height 31
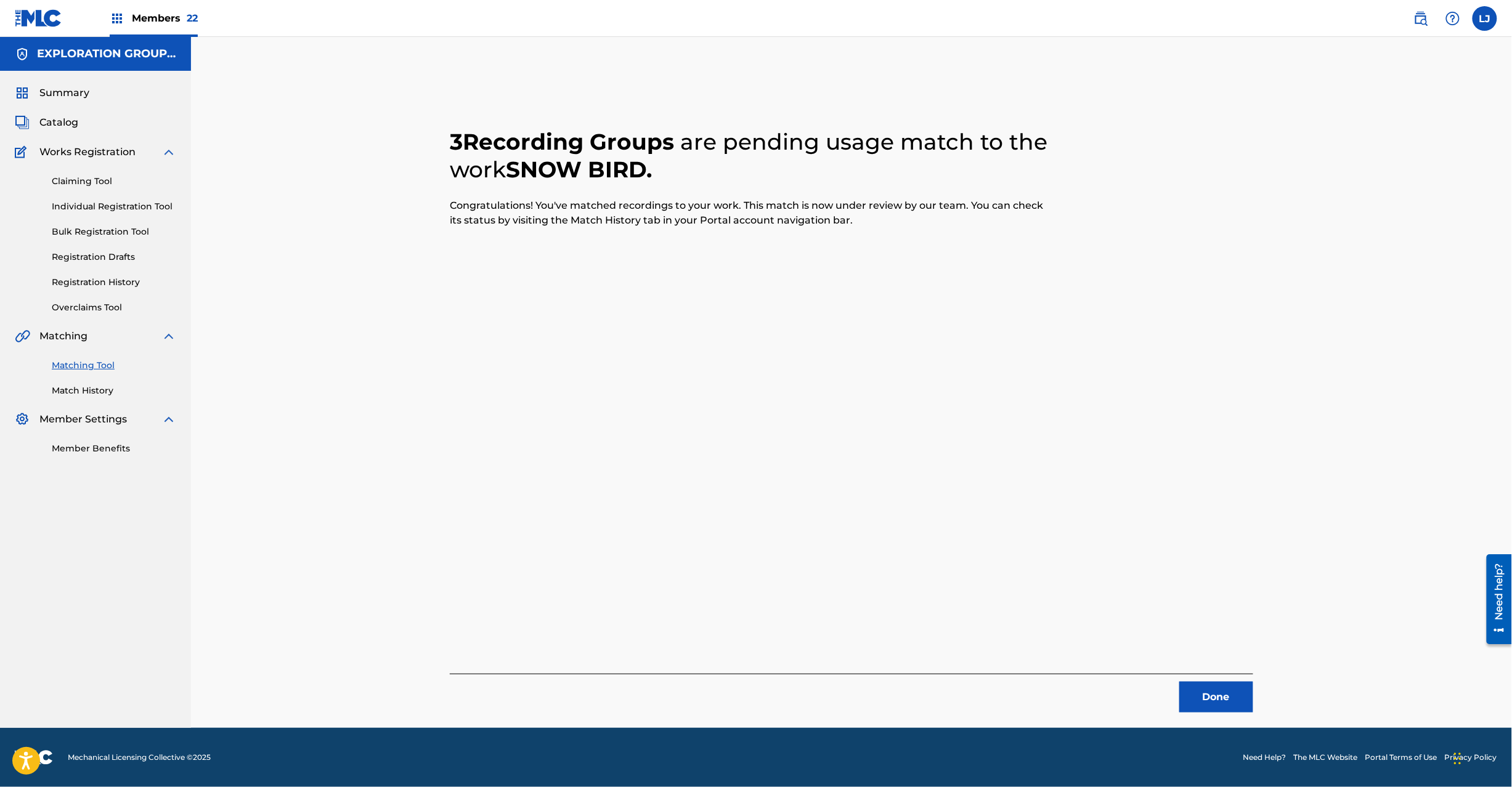
drag, startPoint x: 1223, startPoint y: 691, endPoint x: 1162, endPoint y: 614, distance: 98.2
click at [1223, 691] on button "Done" at bounding box center [1216, 697] width 74 height 31
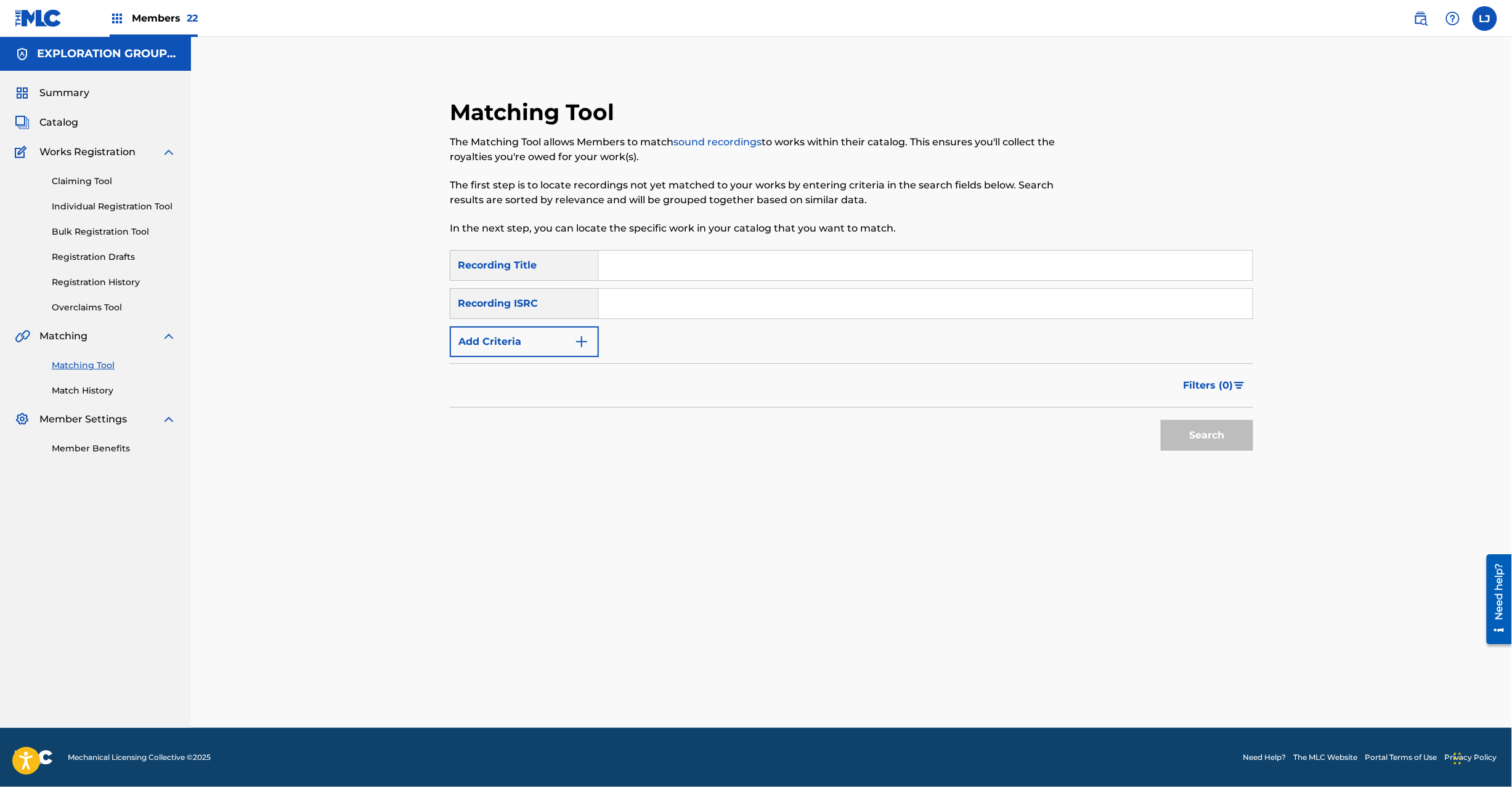
click at [710, 287] on div "SearchWithCriteriafc57ee62-3103-40b7-9081-52edc60af7bd Recording Title SearchWi…" at bounding box center [851, 303] width 804 height 107
drag, startPoint x: 743, startPoint y: 245, endPoint x: 741, endPoint y: 259, distance: 14.1
click at [742, 248] on div "Matching Tool The Matching Tool allows Members to match sound recordings to wor…" at bounding box center [759, 174] width 619 height 151
drag, startPoint x: 690, startPoint y: 289, endPoint x: 684, endPoint y: 296, distance: 9.2
click at [684, 296] on div "SearchWithCriteriafc57ee62-3103-40b7-9081-52edc60af7bd Recording Title SearchWi…" at bounding box center [851, 303] width 804 height 107
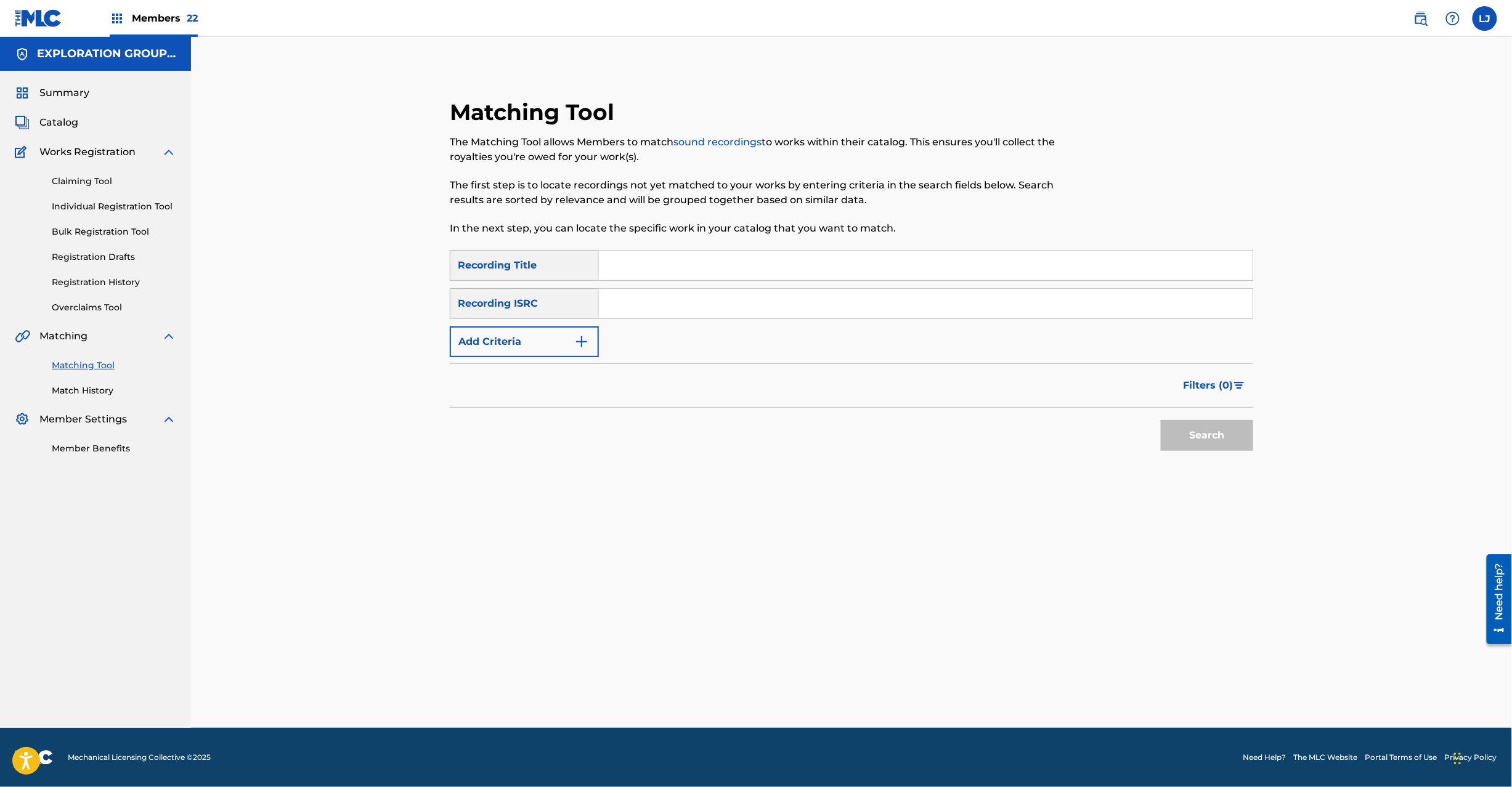
click at [684, 296] on input "Search Form" at bounding box center [926, 304] width 654 height 30
type input "JPZ920910731"
click at [1218, 430] on button "Search" at bounding box center [1207, 435] width 92 height 31
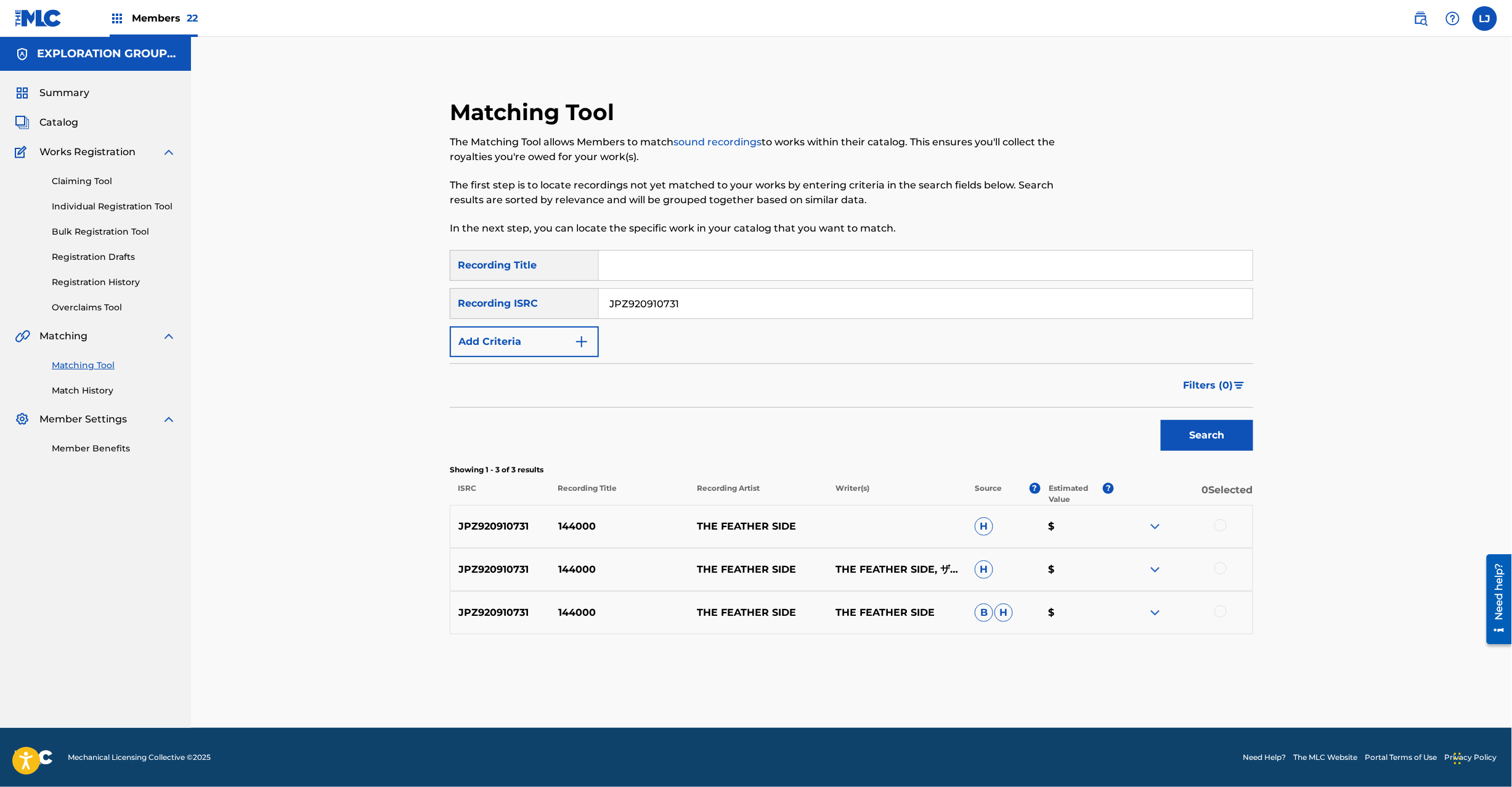
click at [1216, 523] on div at bounding box center [1220, 525] width 12 height 12
click at [1218, 565] on div at bounding box center [1220, 569] width 12 height 12
click at [1219, 609] on div at bounding box center [1220, 611] width 12 height 12
click at [846, 684] on button "Match 3 Groups" at bounding box center [866, 687] width 136 height 31
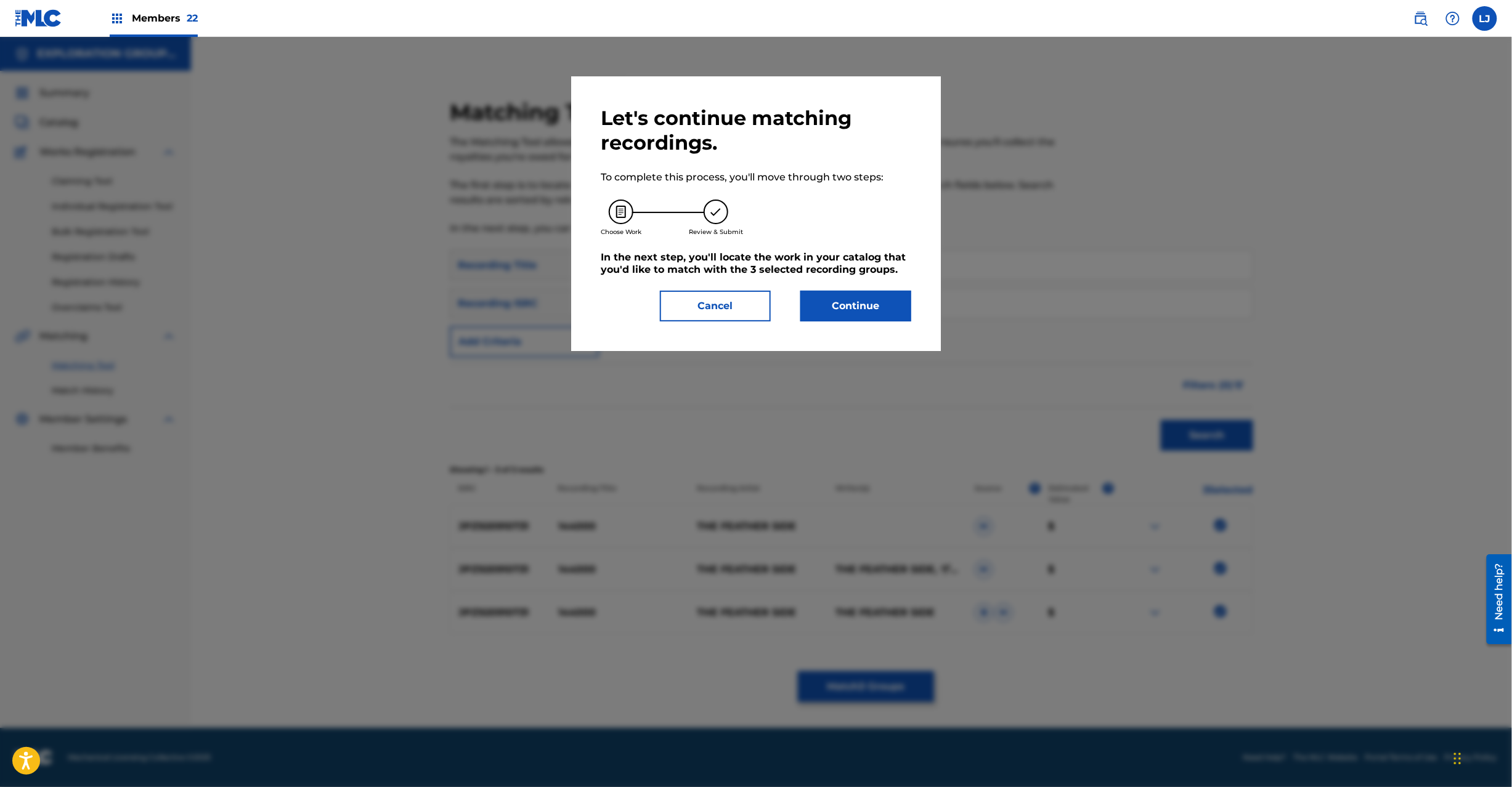
click at [847, 316] on button "Continue" at bounding box center [855, 306] width 111 height 31
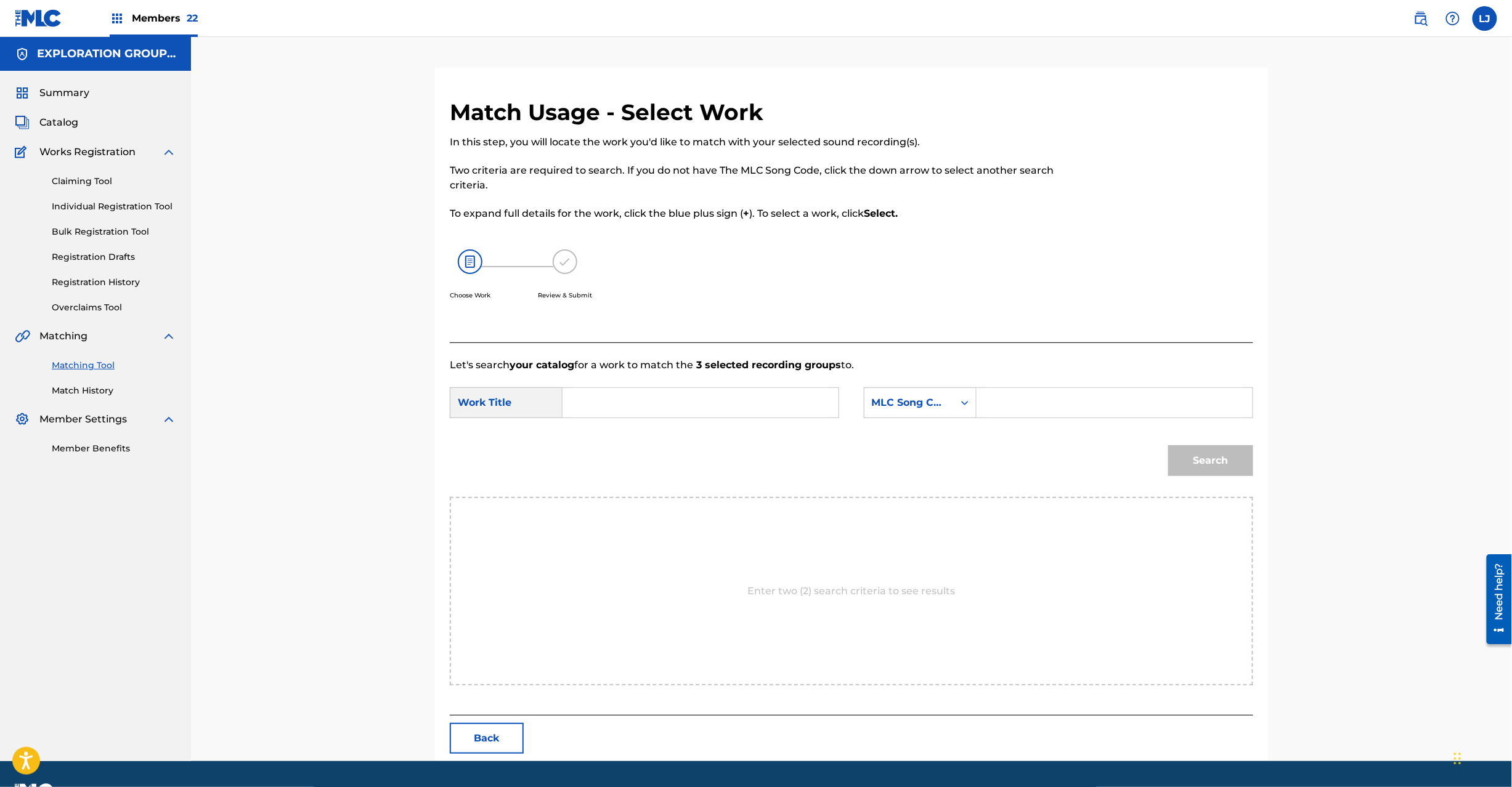
click at [594, 407] on input "Search Form" at bounding box center [701, 403] width 255 height 30
click at [637, 411] on input "144000 1D3CD8" at bounding box center [701, 403] width 255 height 30
type input "144000"
click at [1015, 411] on input "Search Form" at bounding box center [1114, 403] width 255 height 30
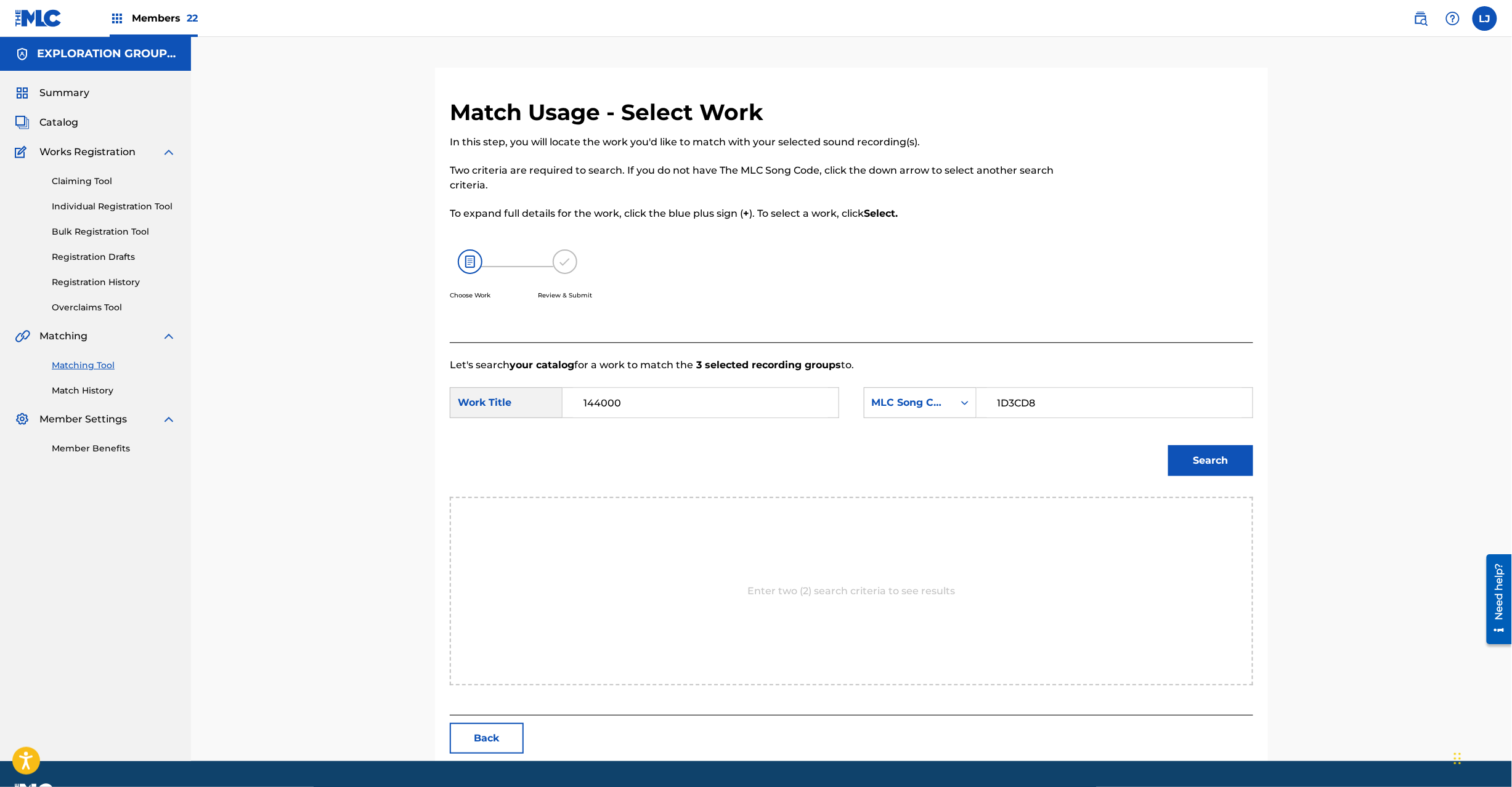
type input "1D3CD8"
click at [1170, 443] on div "Search" at bounding box center [1207, 457] width 91 height 49
click at [1179, 454] on button "Search" at bounding box center [1211, 460] width 85 height 31
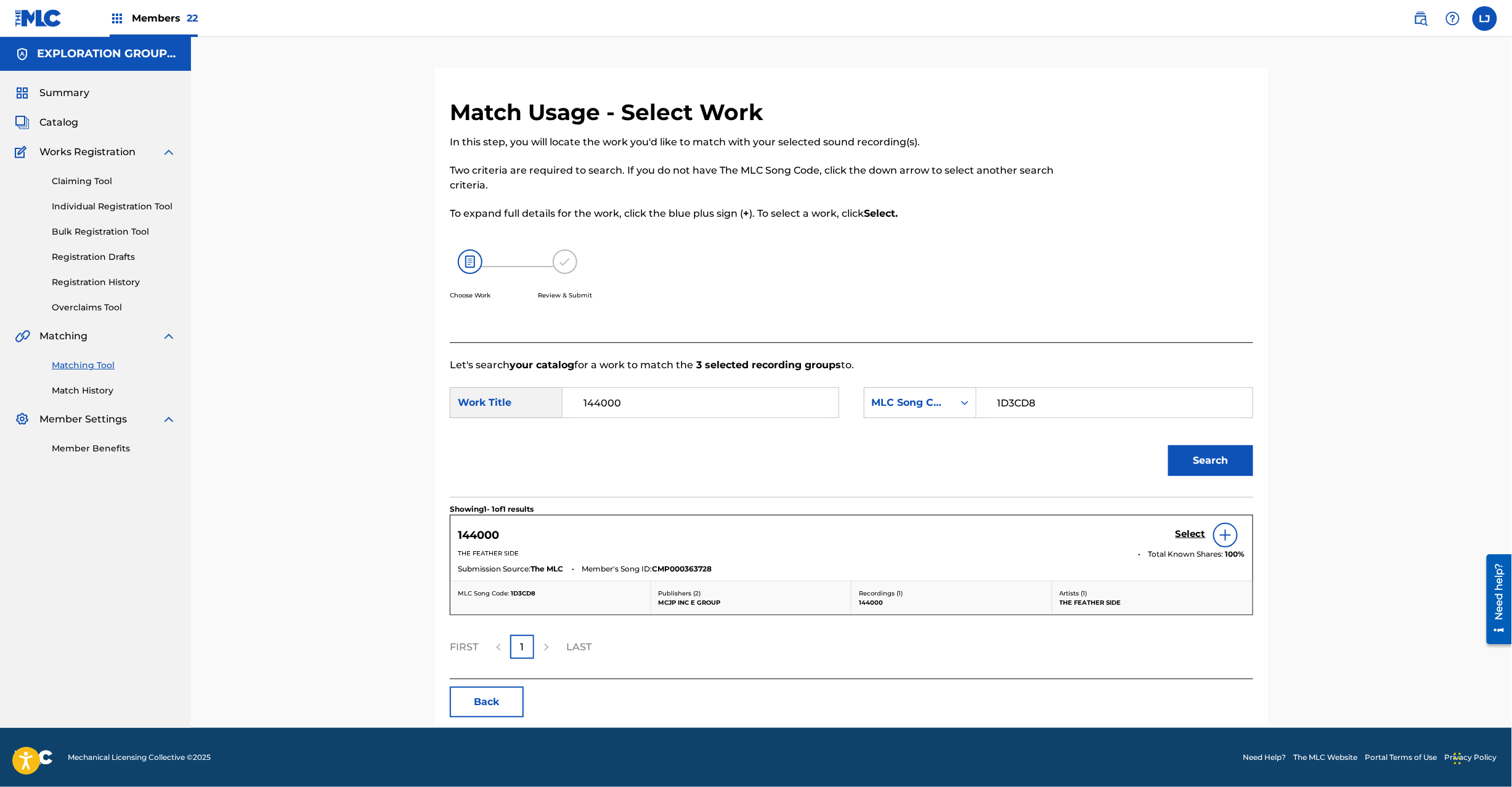
click at [1189, 531] on h5 "Select" at bounding box center [1191, 535] width 30 height 12
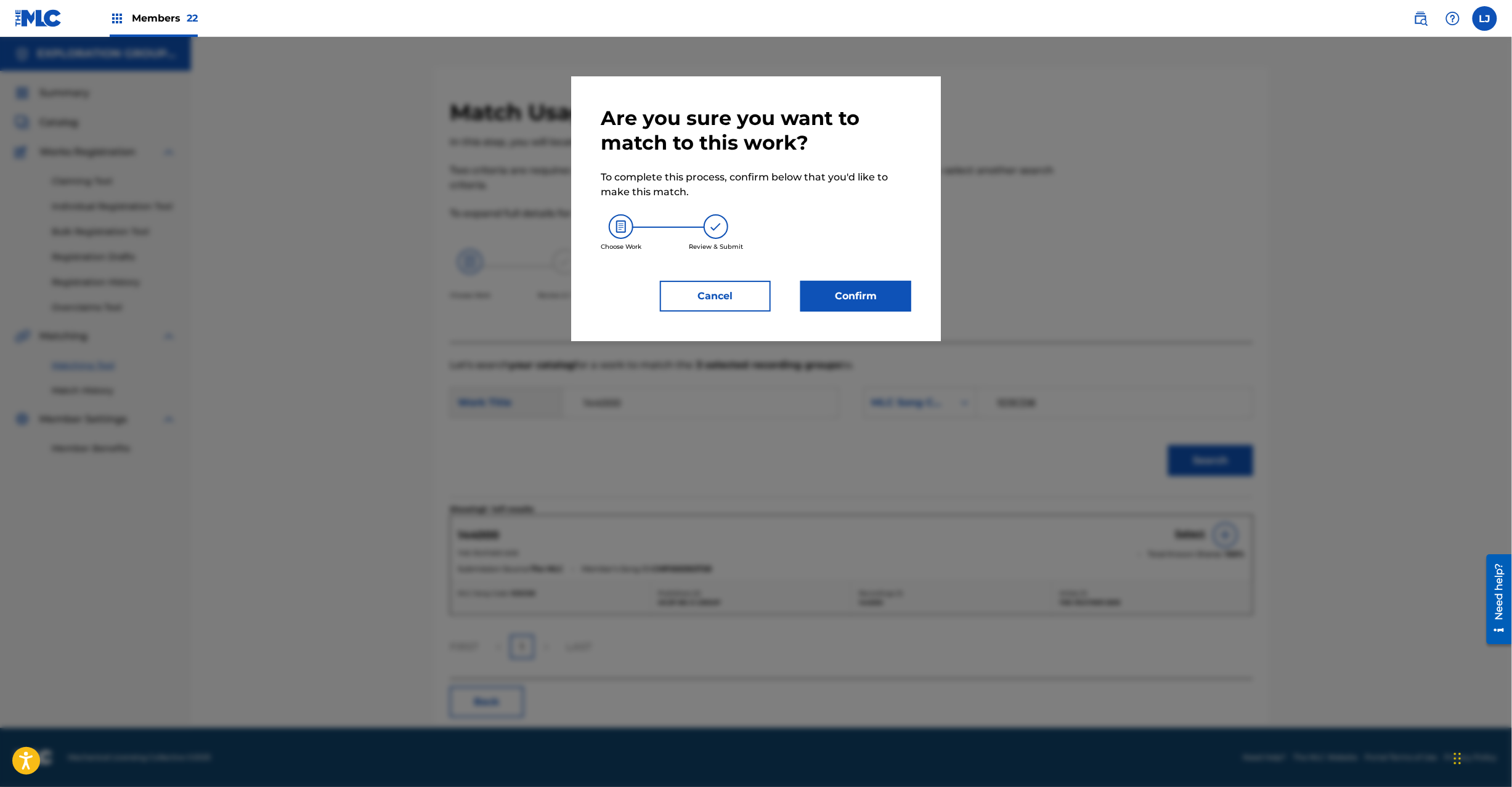
click at [836, 301] on button "Confirm" at bounding box center [855, 296] width 111 height 31
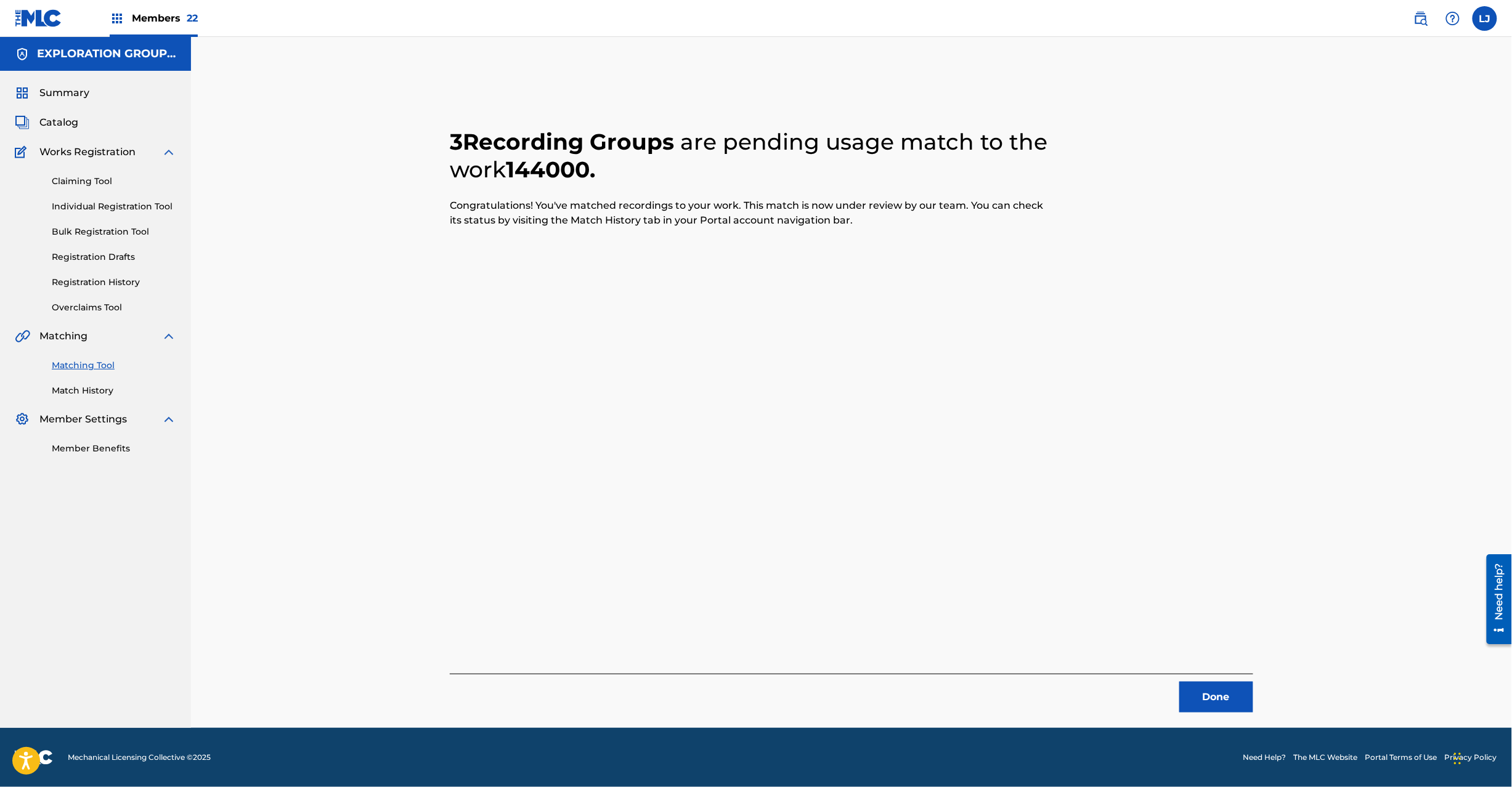
click at [1214, 700] on button "Done" at bounding box center [1216, 697] width 74 height 31
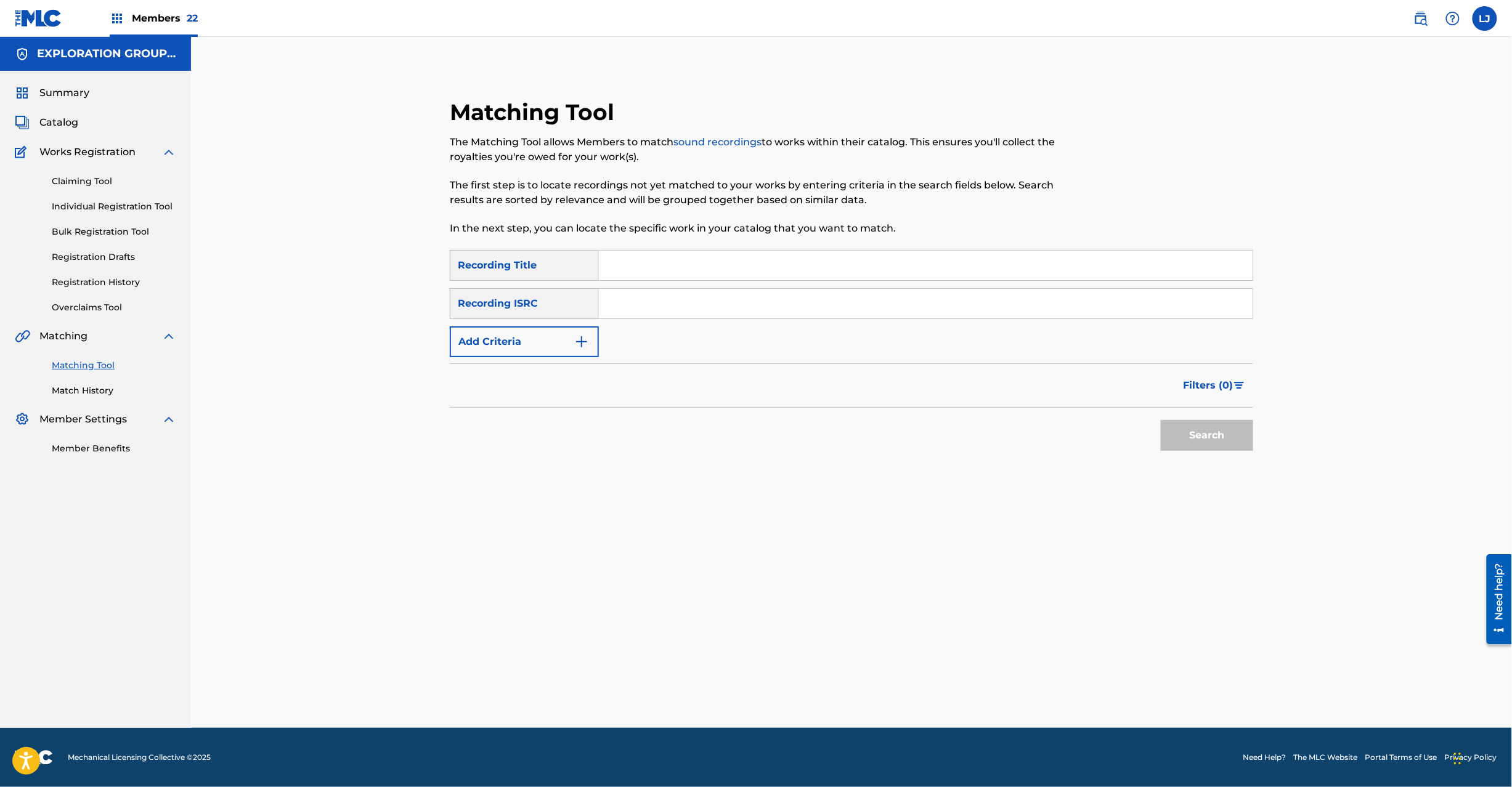
click at [636, 299] on input "Search Form" at bounding box center [926, 304] width 654 height 30
click at [1204, 437] on button "Search" at bounding box center [1207, 435] width 92 height 31
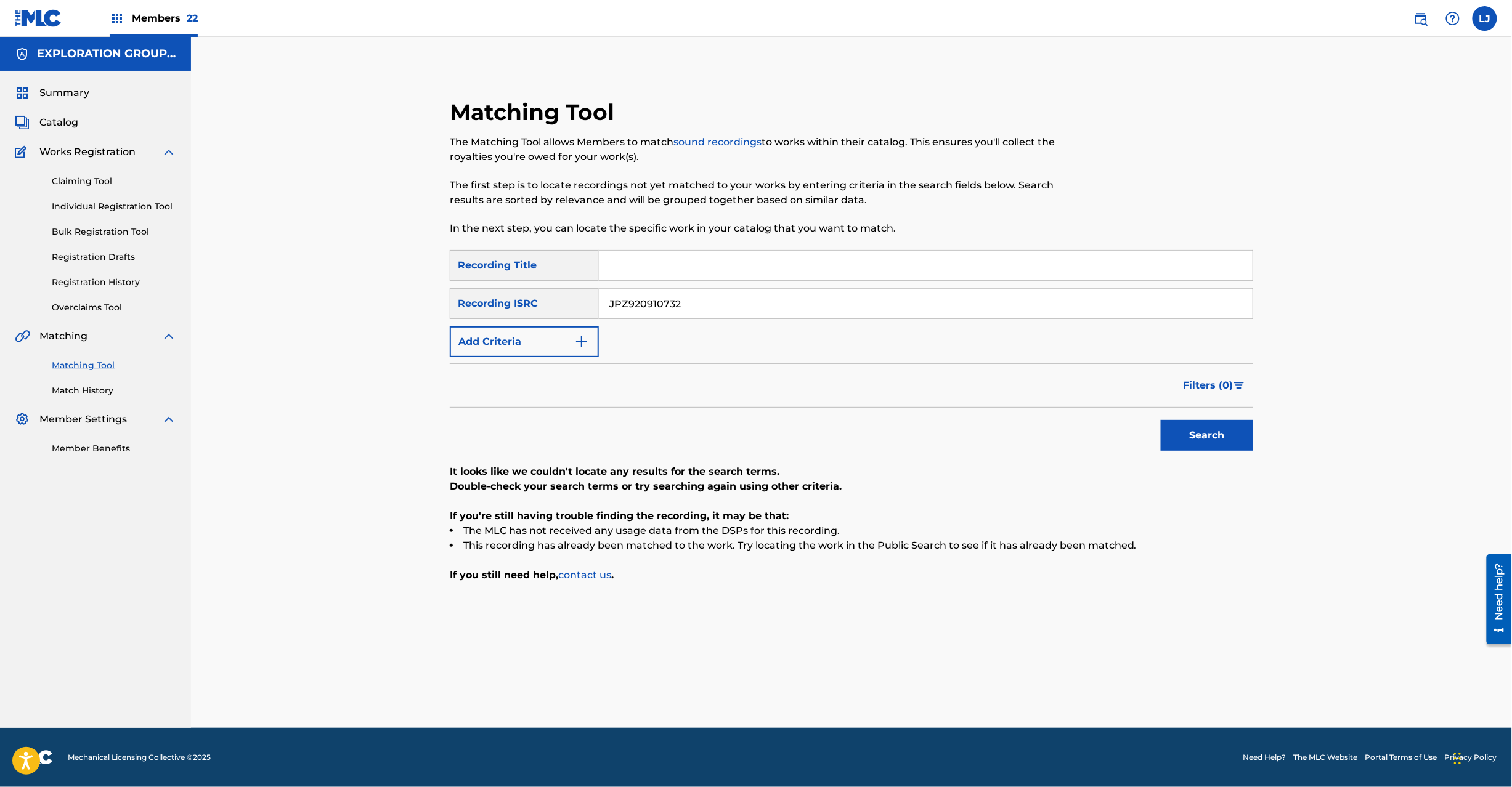
click at [649, 296] on input "JPZ920910732" at bounding box center [926, 304] width 654 height 30
click at [1166, 436] on button "Search" at bounding box center [1207, 435] width 92 height 31
click at [674, 298] on input "JPR502036060" at bounding box center [926, 304] width 654 height 30
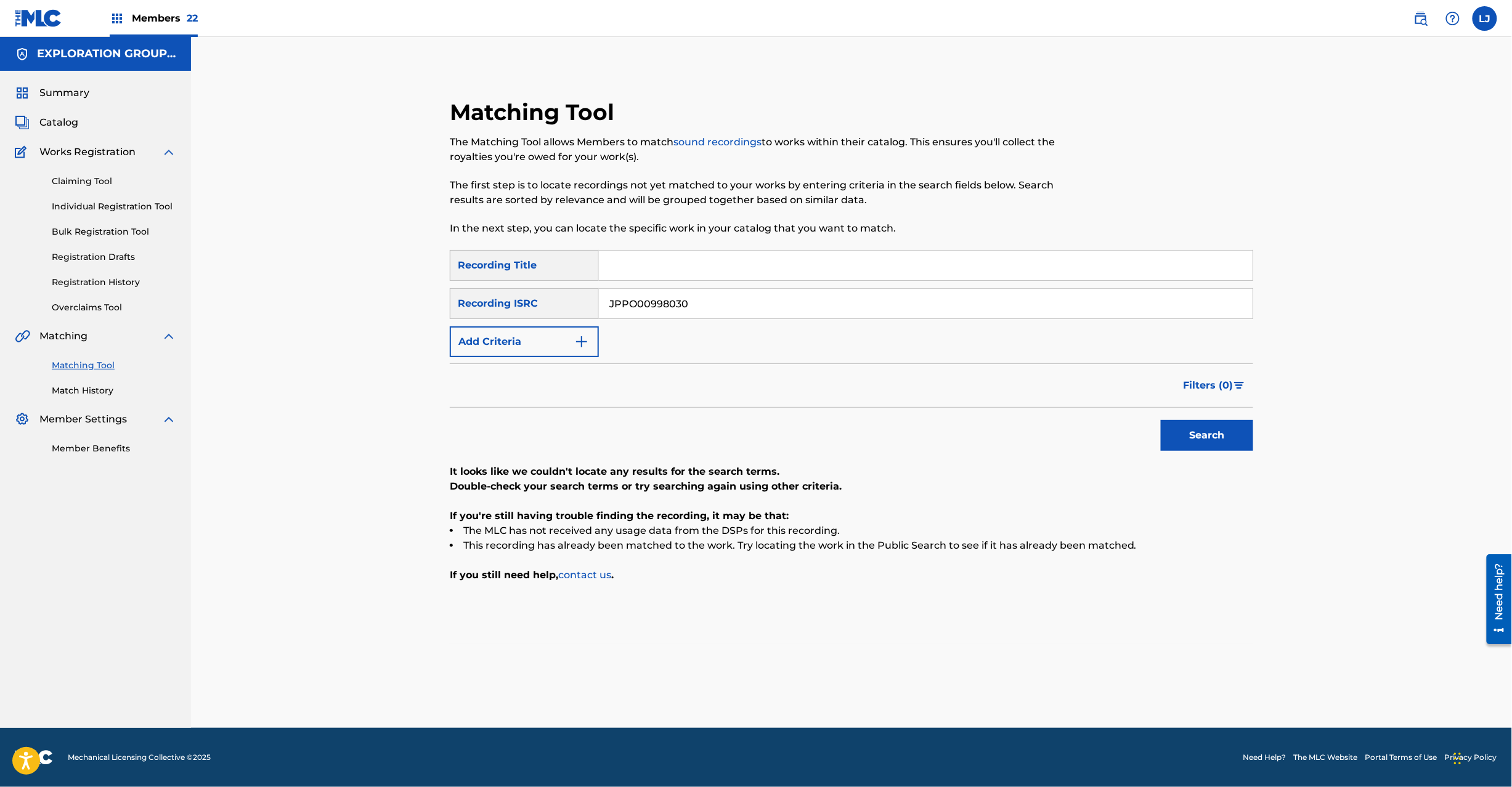
type input "JPPO00998030"
click at [1206, 436] on button "Search" at bounding box center [1207, 435] width 92 height 31
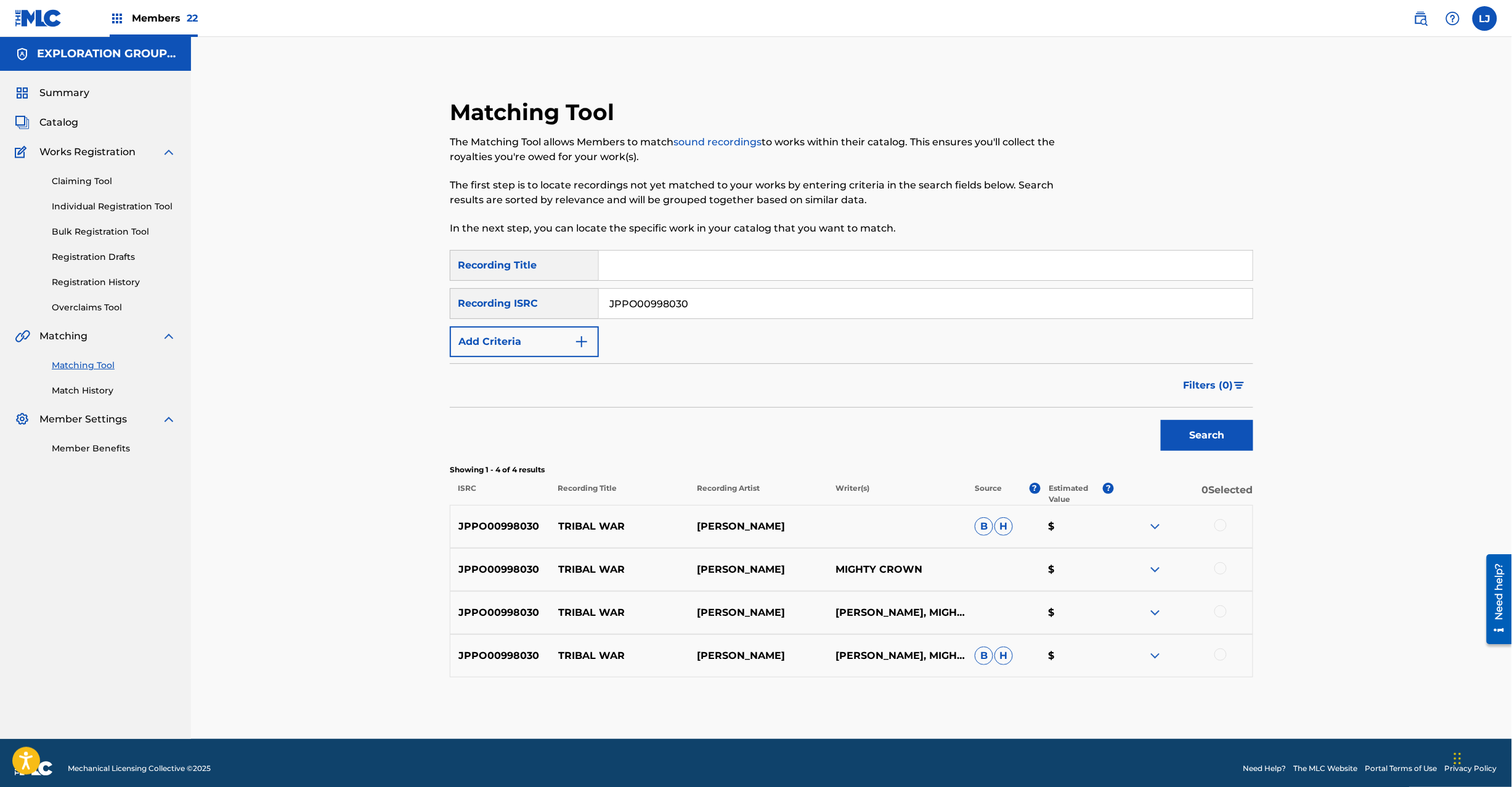
click at [1223, 526] on div at bounding box center [1220, 525] width 12 height 12
click at [1221, 570] on div at bounding box center [1220, 569] width 12 height 12
click at [1218, 613] on div at bounding box center [1220, 611] width 12 height 12
click at [1221, 656] on div at bounding box center [1183, 656] width 138 height 15
click at [1216, 654] on div at bounding box center [1220, 655] width 12 height 12
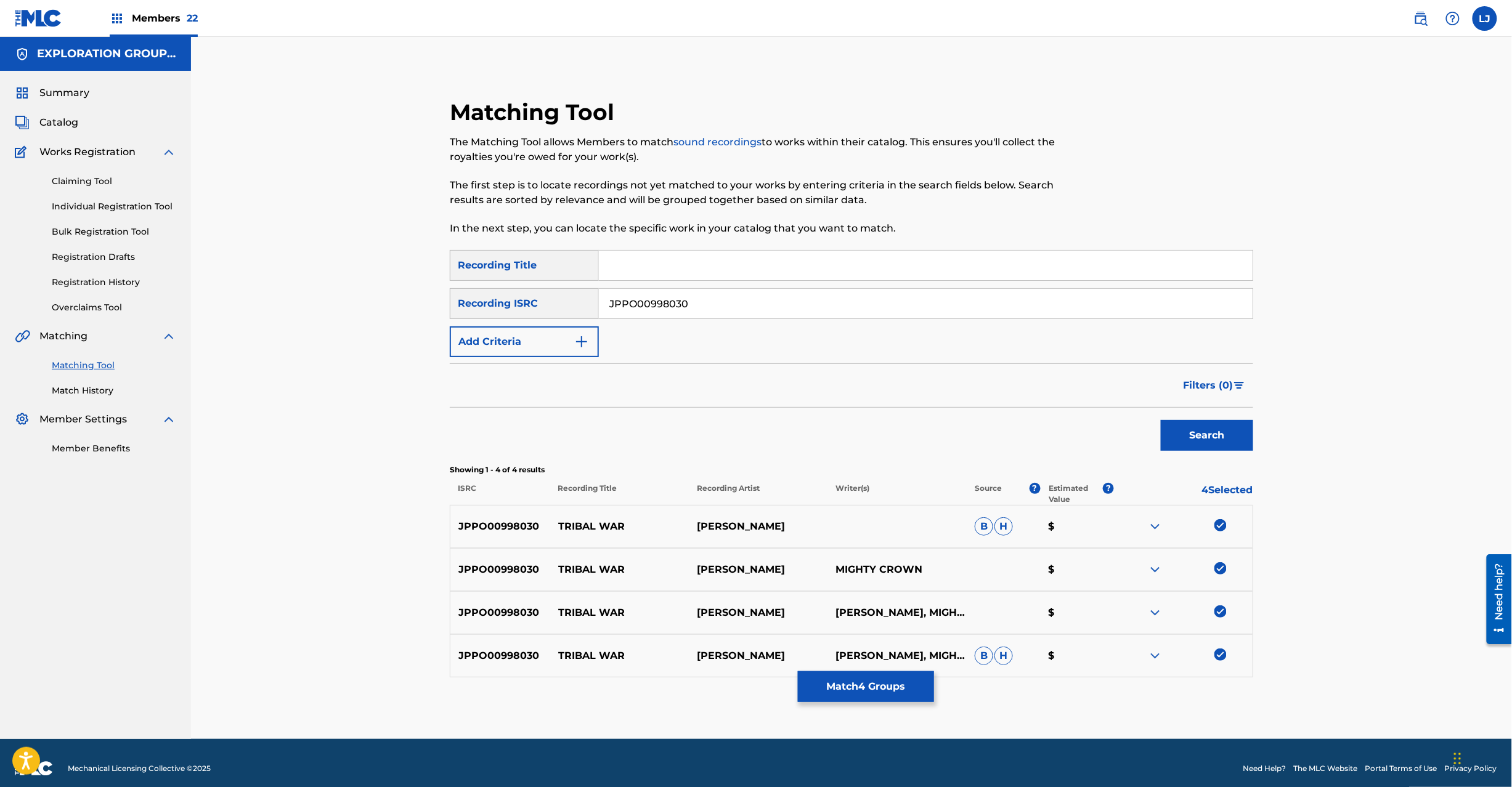
click at [851, 685] on button "Match 4 Groups" at bounding box center [866, 687] width 136 height 31
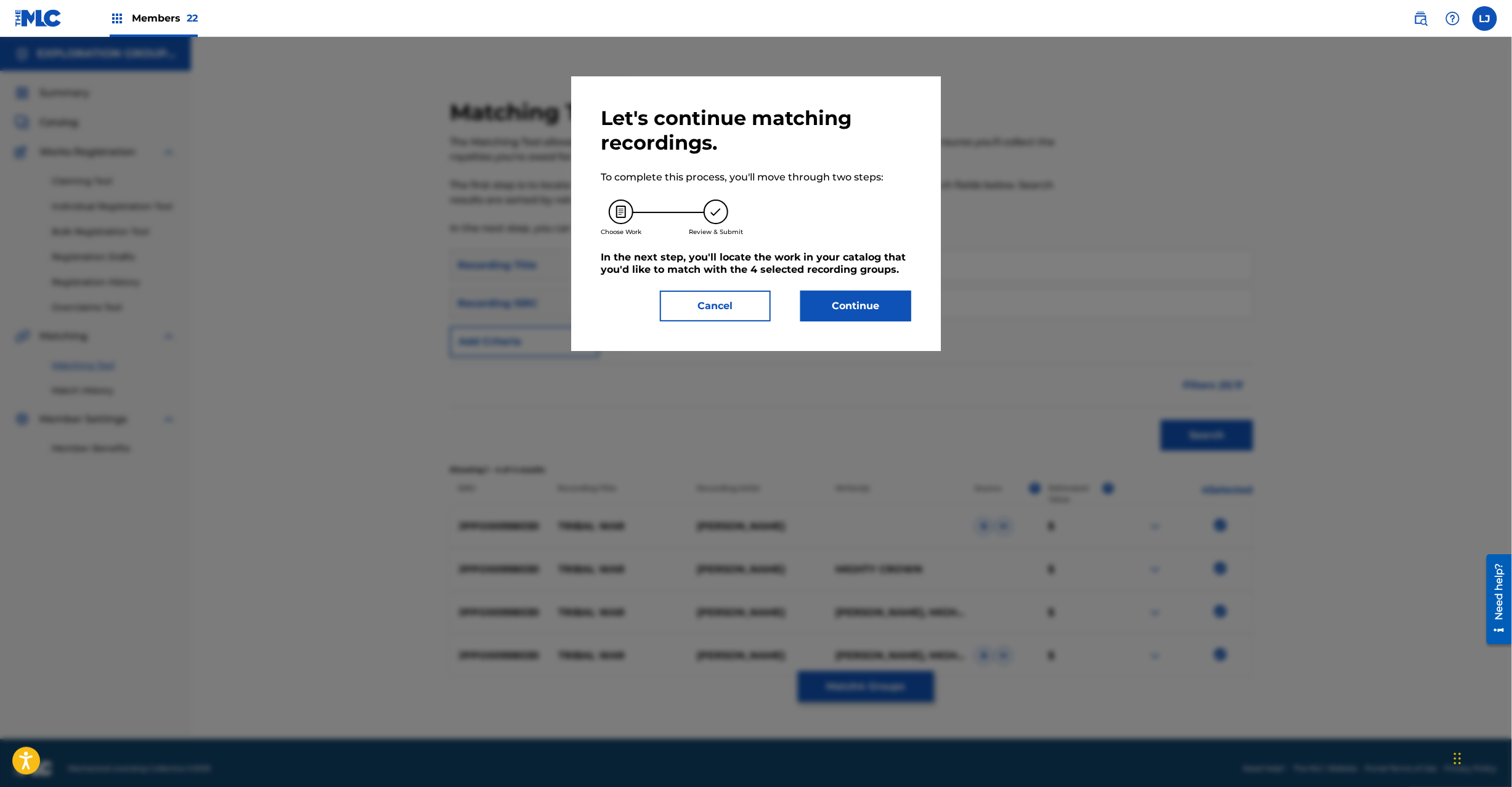
click at [828, 291] on button "Continue" at bounding box center [855, 306] width 111 height 31
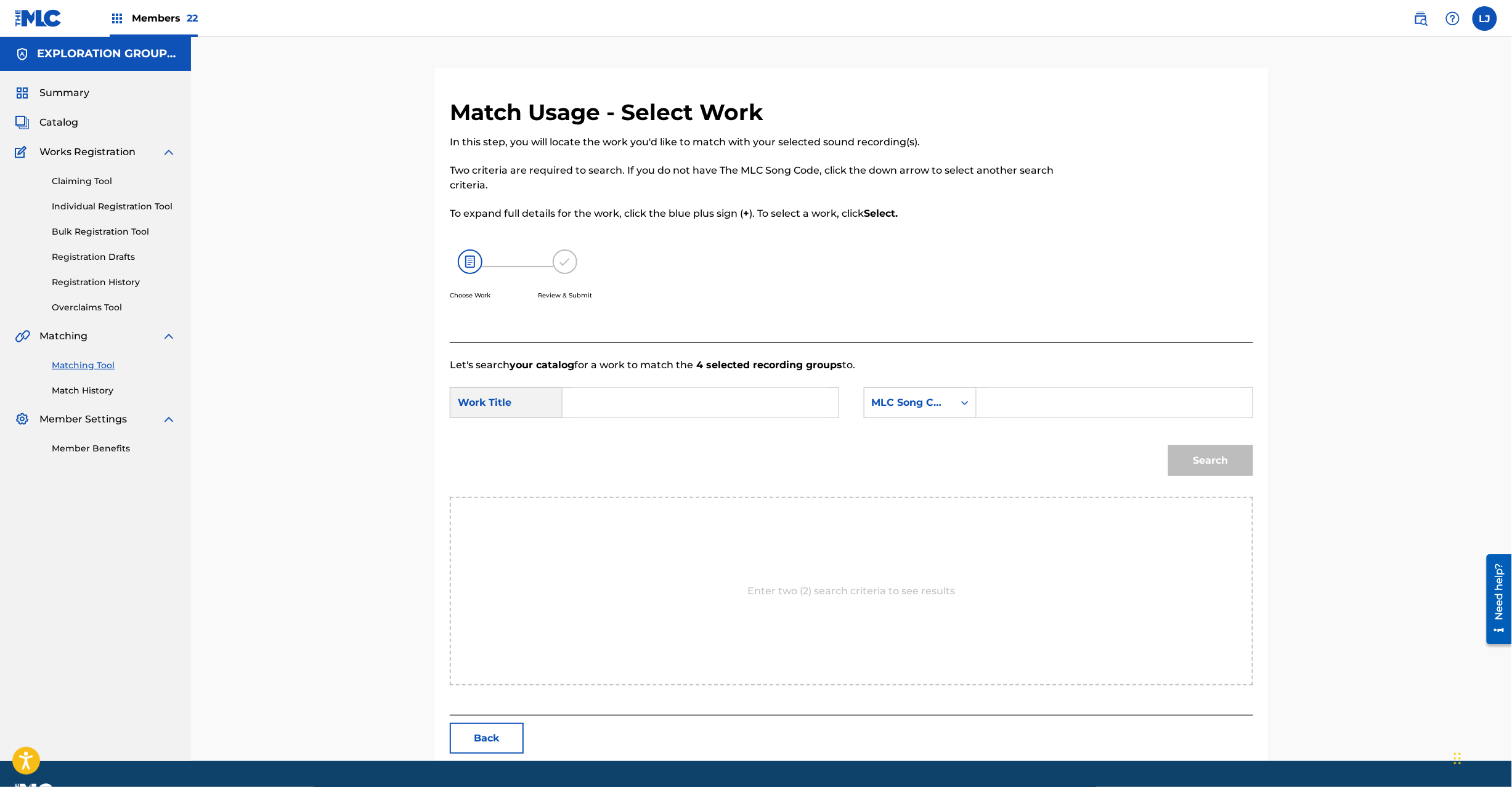
click at [636, 410] on input "Search Form" at bounding box center [701, 403] width 255 height 30
click at [655, 407] on input "Tribal War TV4WCT" at bounding box center [701, 403] width 255 height 30
type input "Tribal War"
click at [1046, 393] on input "Search Form" at bounding box center [1114, 403] width 255 height 30
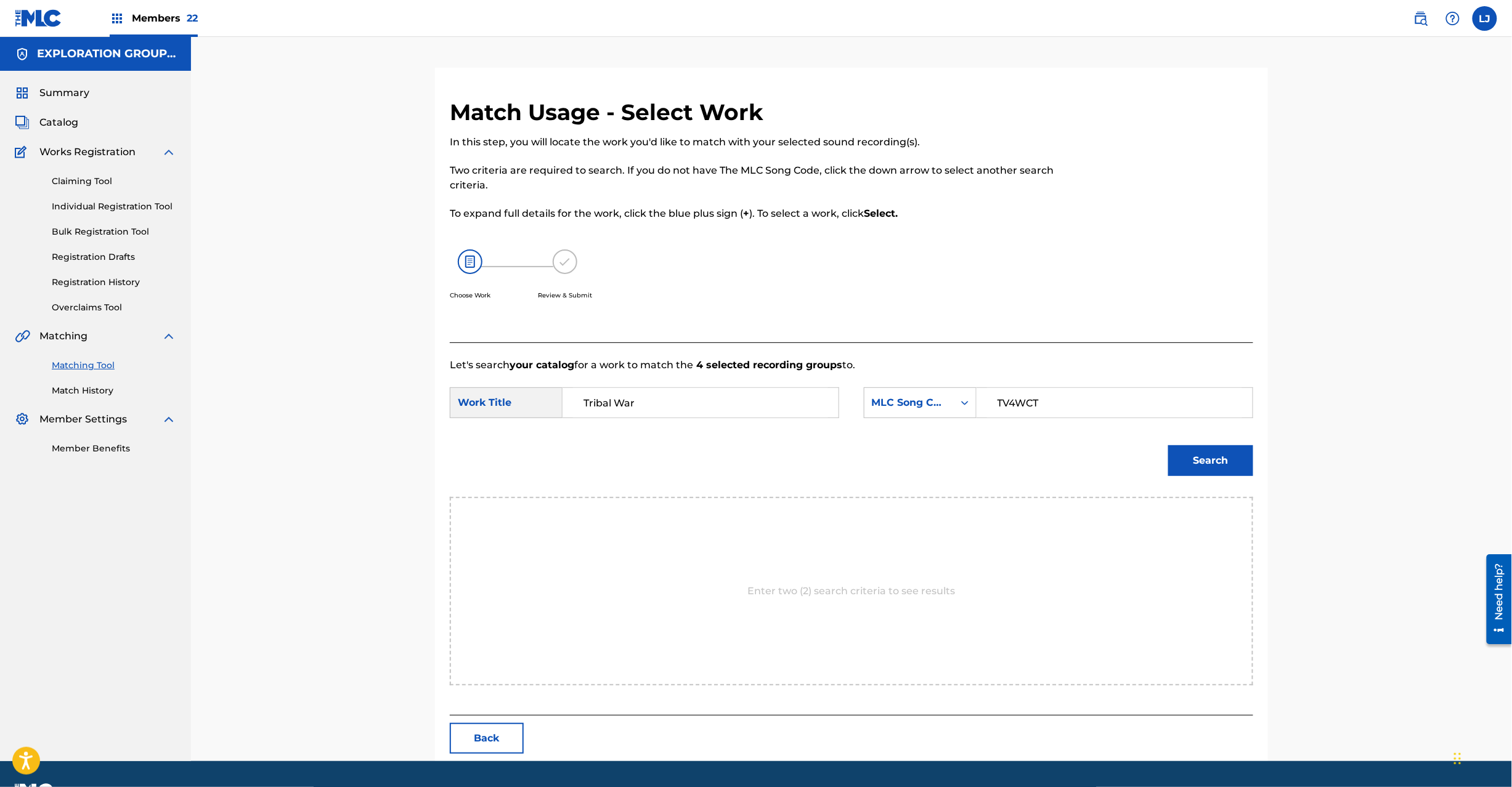
type input "TV4WCT"
click at [1245, 472] on button "Search" at bounding box center [1211, 460] width 85 height 31
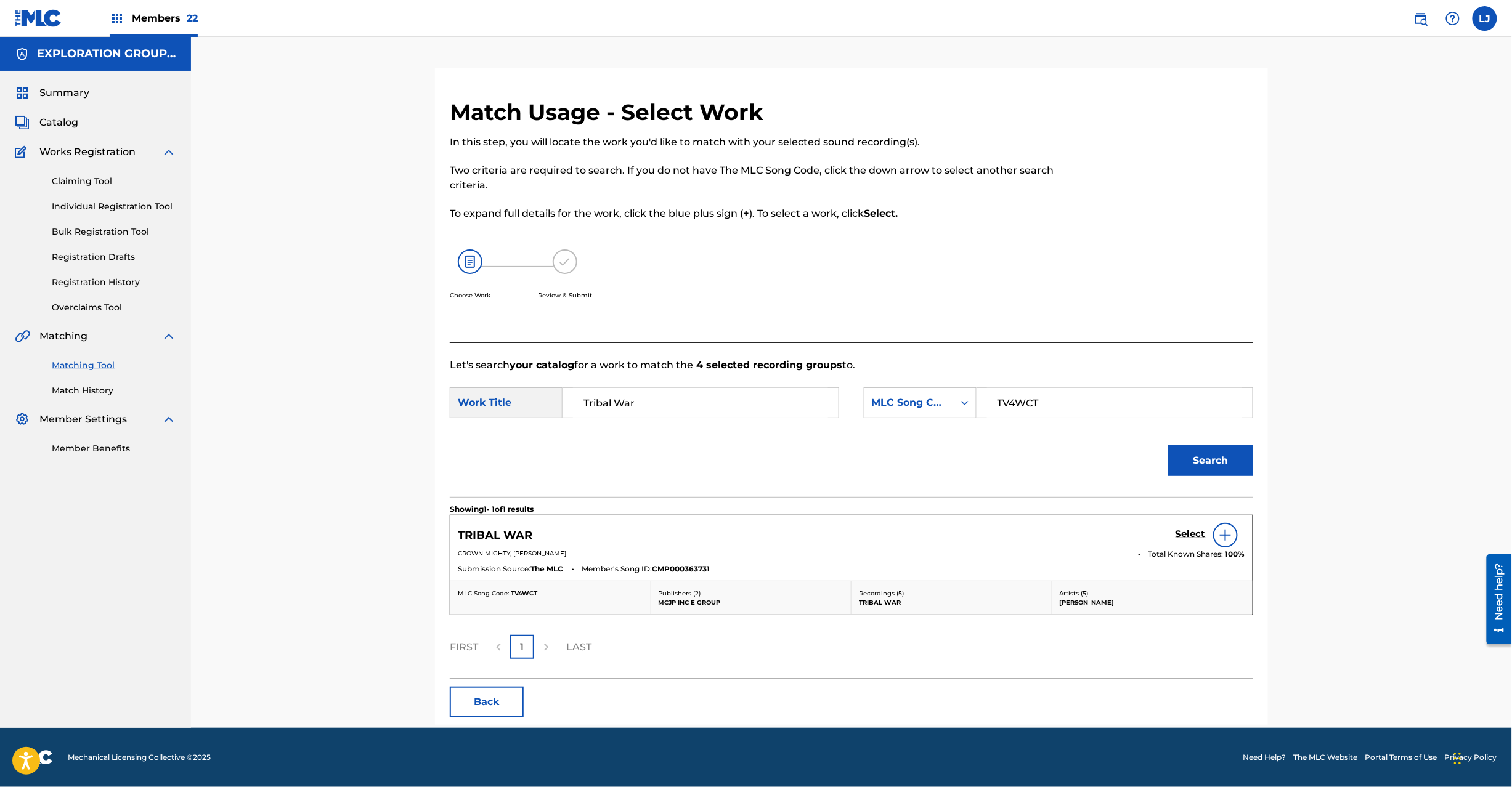
click at [1183, 528] on div "Select" at bounding box center [1210, 535] width 70 height 25
click at [1183, 535] on div "Select" at bounding box center [1210, 535] width 70 height 25
click at [1183, 535] on h5 "Select" at bounding box center [1191, 535] width 30 height 12
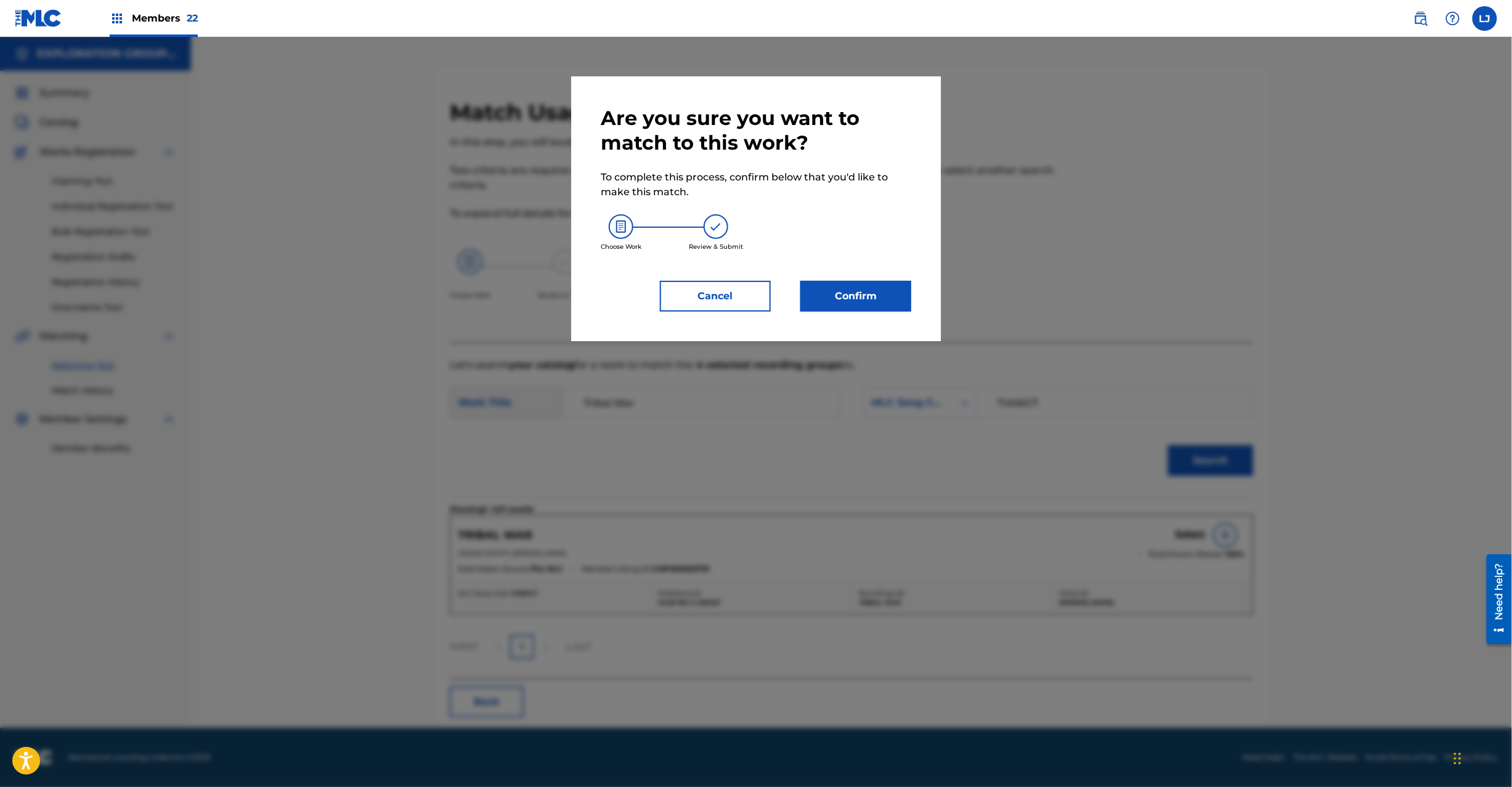
click at [851, 298] on button "Confirm" at bounding box center [855, 296] width 111 height 31
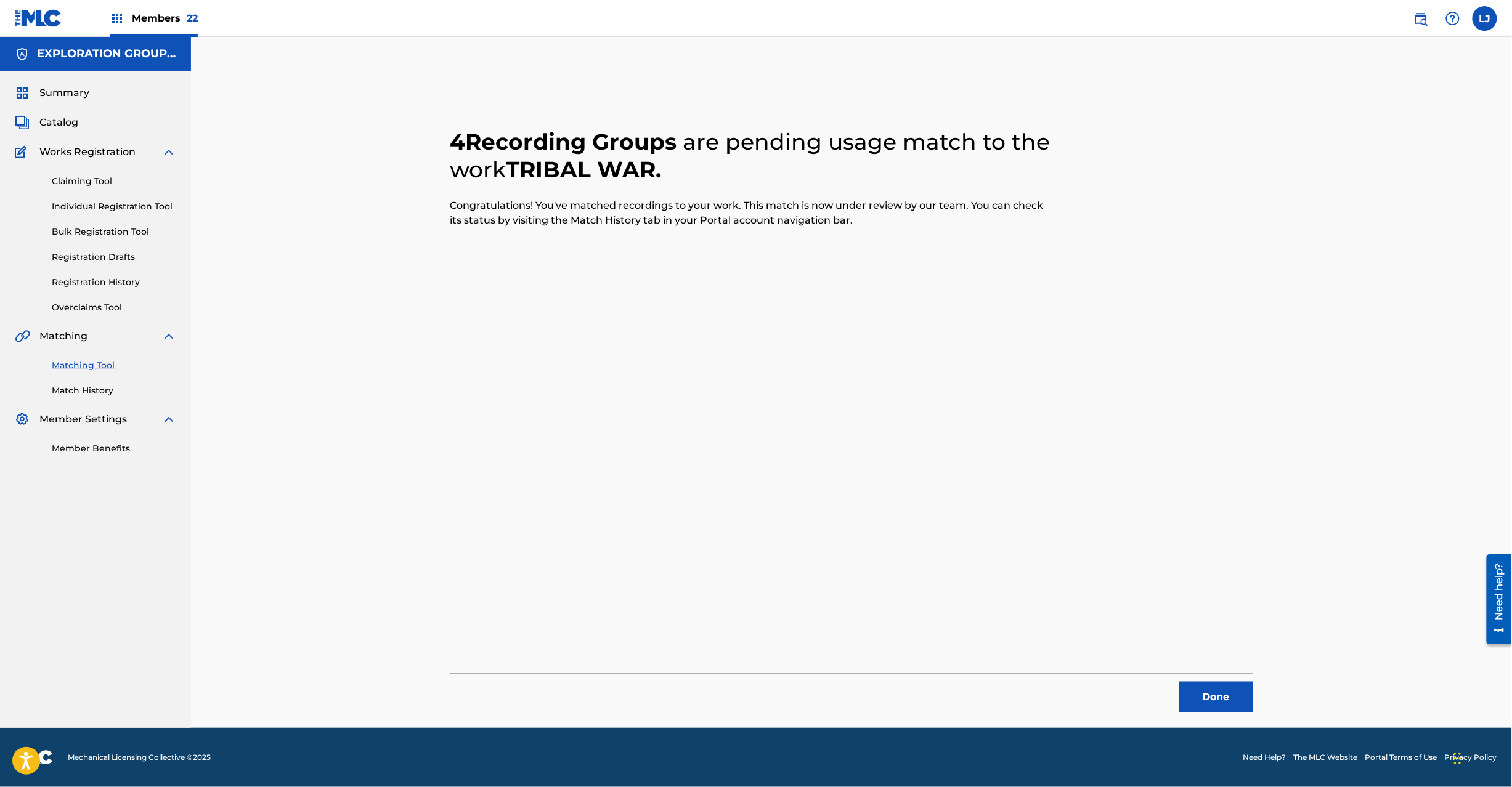
click at [1225, 694] on button "Done" at bounding box center [1216, 697] width 74 height 31
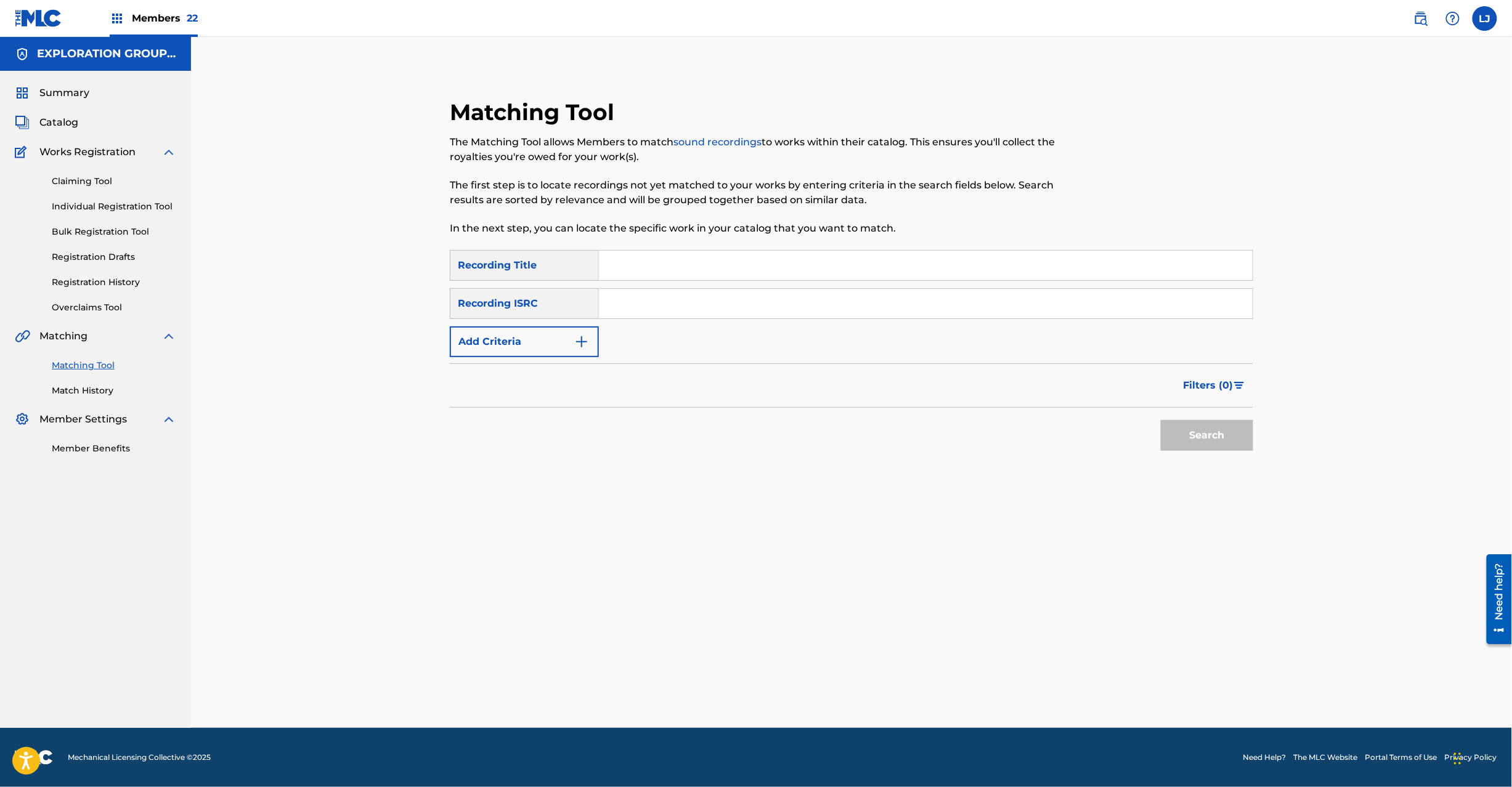
click at [718, 310] on input "Search Form" at bounding box center [926, 304] width 654 height 30
type input "JPK460900016"
click at [1198, 431] on button "Search" at bounding box center [1207, 435] width 92 height 31
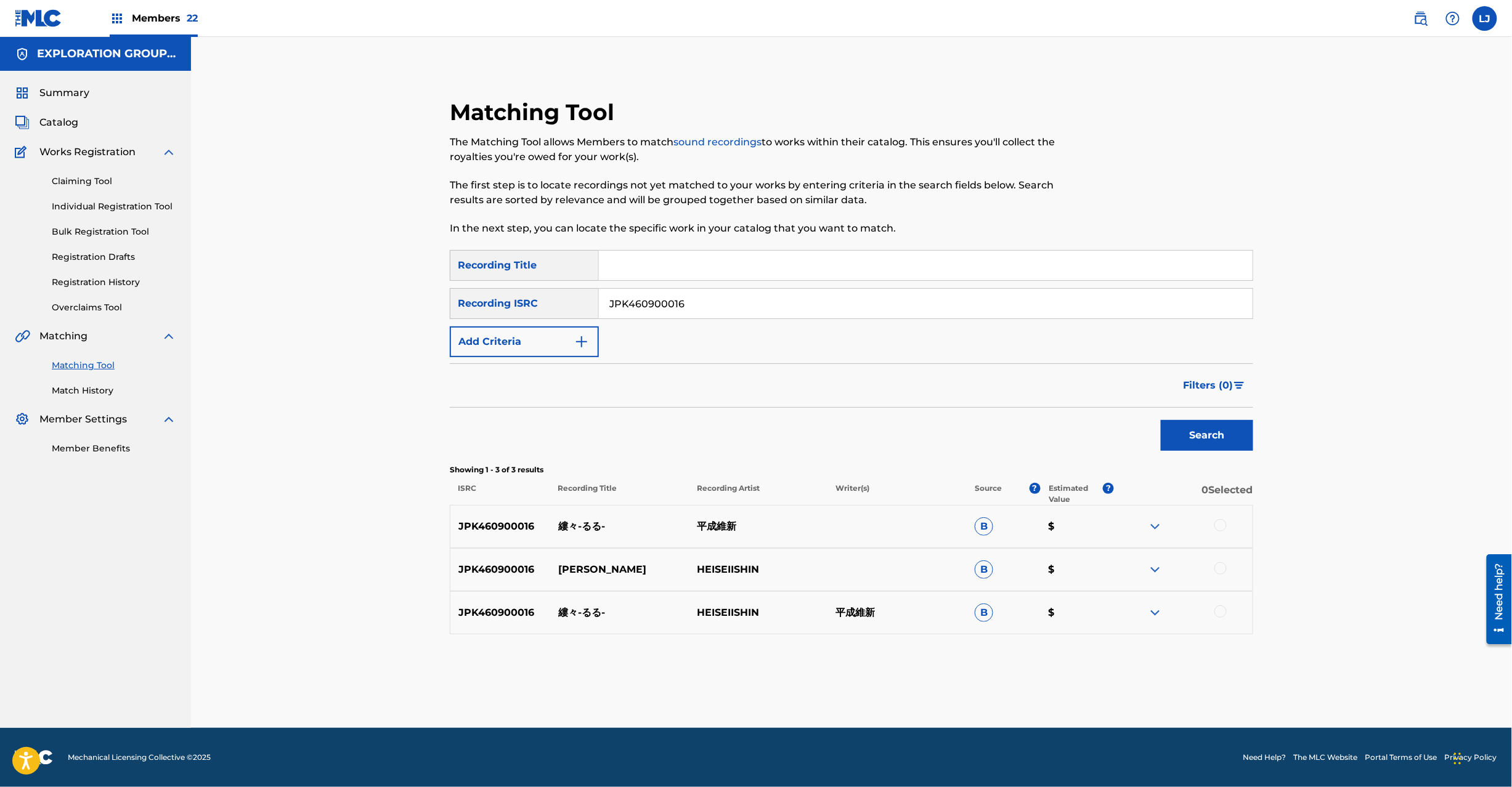
drag, startPoint x: 1221, startPoint y: 523, endPoint x: 1217, endPoint y: 567, distance: 44.2
click at [1220, 525] on div at bounding box center [1220, 525] width 12 height 12
click at [1217, 570] on div at bounding box center [1220, 569] width 12 height 12
click at [1221, 614] on div at bounding box center [1220, 611] width 12 height 12
click at [827, 681] on button "Match 3 Groups" at bounding box center [866, 687] width 136 height 31
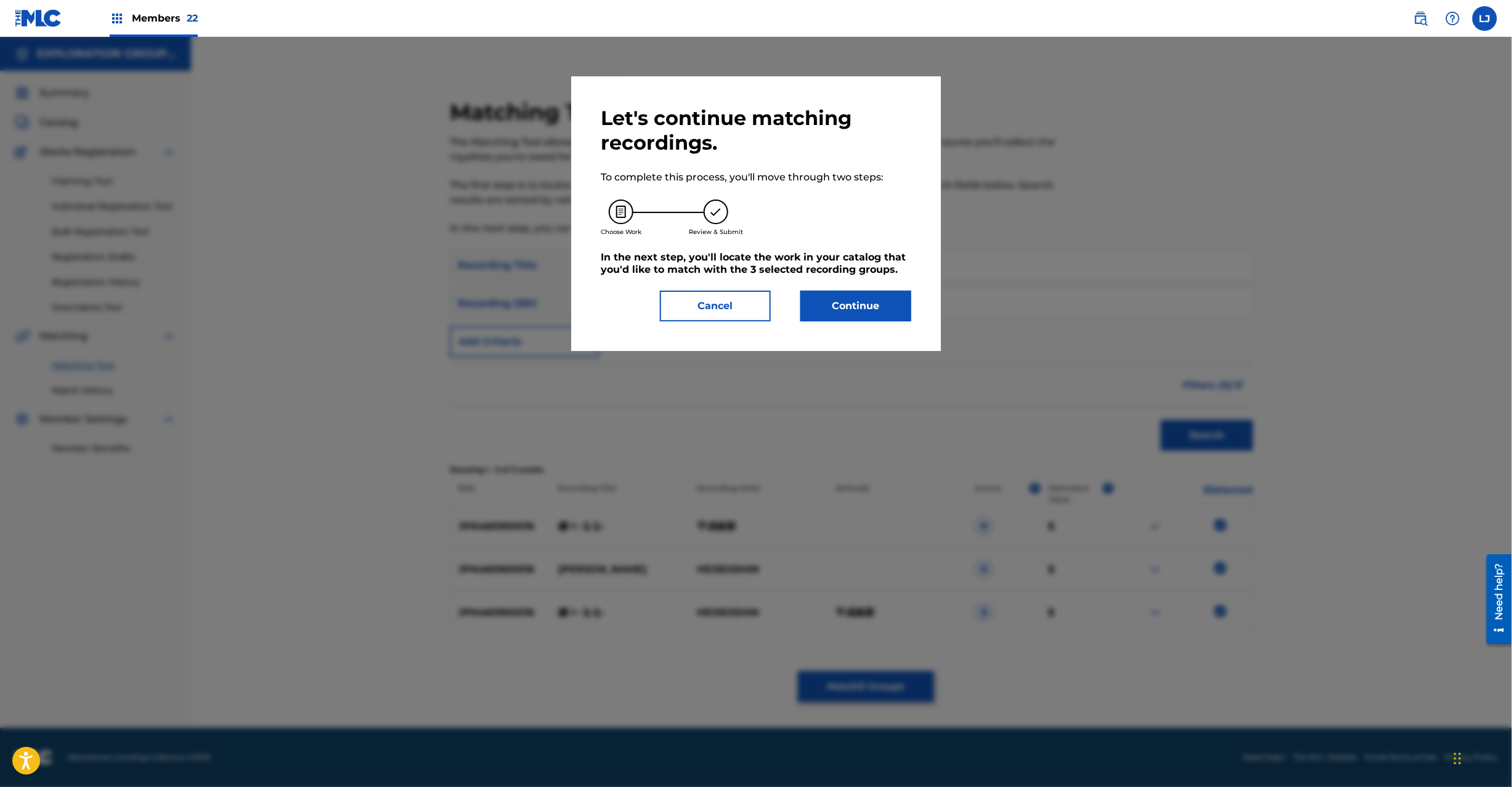
click at [842, 299] on button "Continue" at bounding box center [855, 306] width 111 height 31
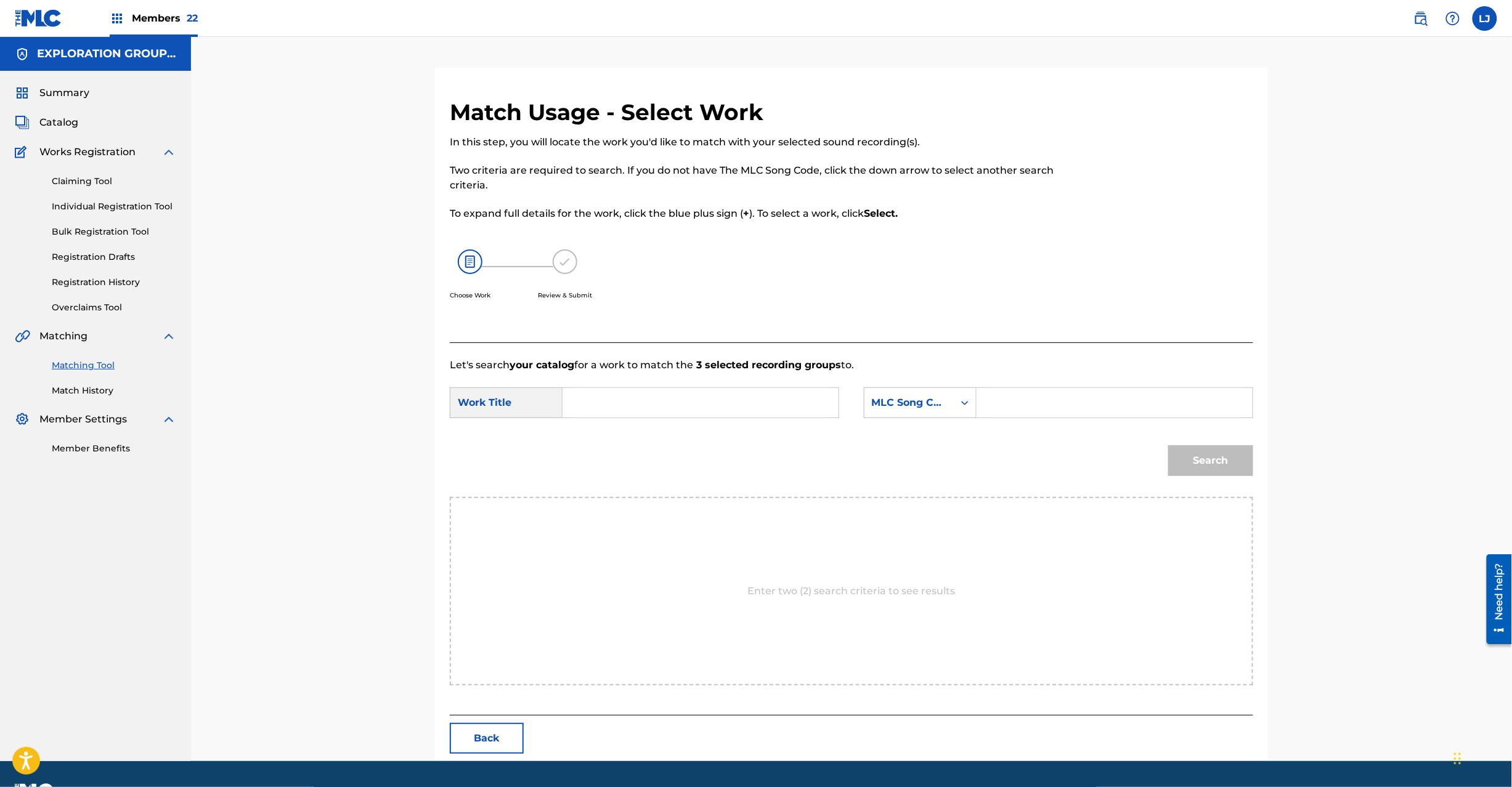
click at [708, 400] on input "Search Form" at bounding box center [701, 403] width 255 height 30
click at [651, 400] on input "Ruru RN7WA4" at bounding box center [701, 403] width 255 height 30
type input "Ruru"
drag, startPoint x: 1040, startPoint y: 407, endPoint x: 1077, endPoint y: 432, distance: 44.7
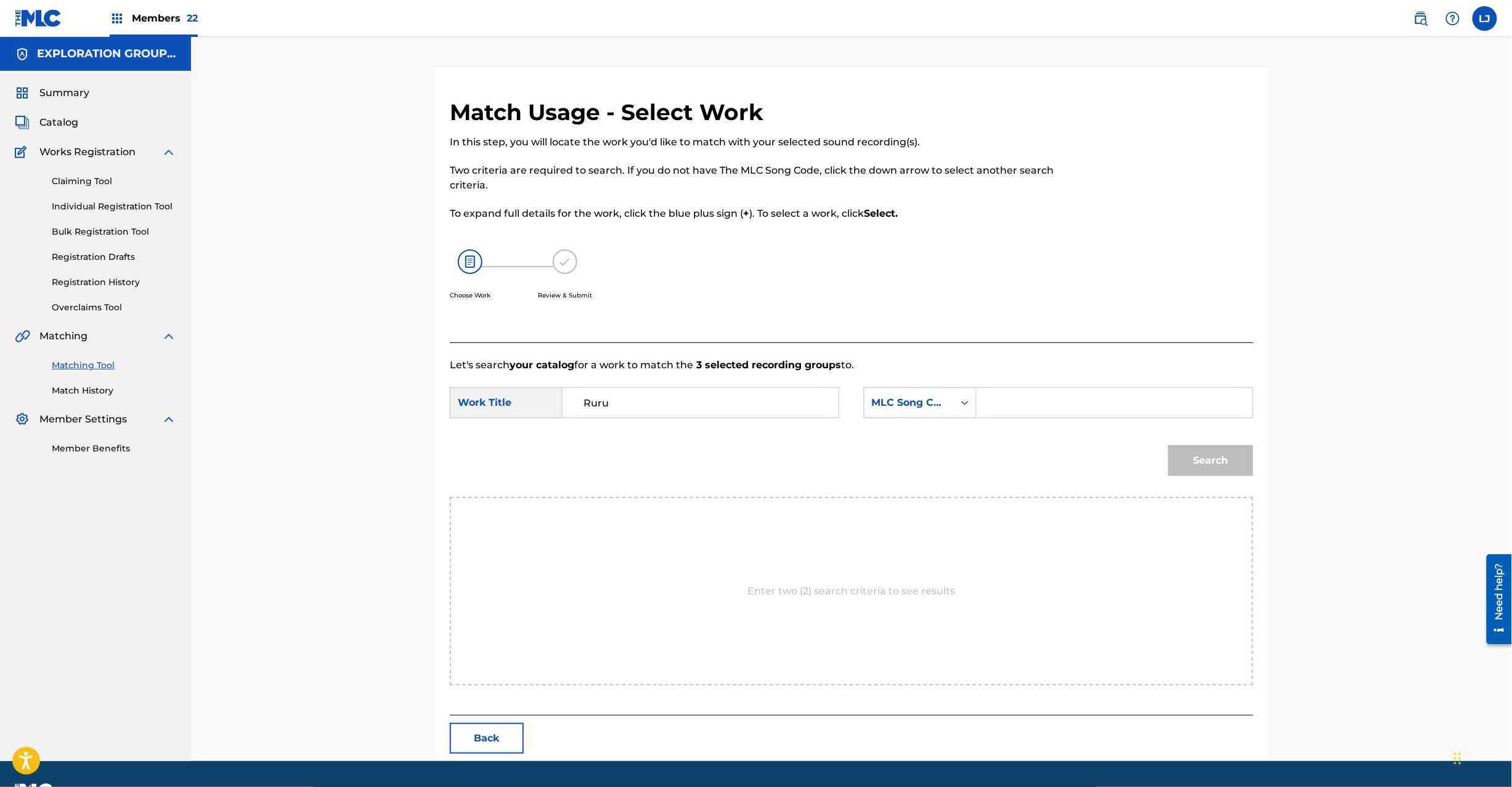
click at [1041, 407] on input "Search Form" at bounding box center [1114, 403] width 255 height 30
type input "RN7WA4"
click at [1184, 464] on button "Search" at bounding box center [1211, 460] width 85 height 31
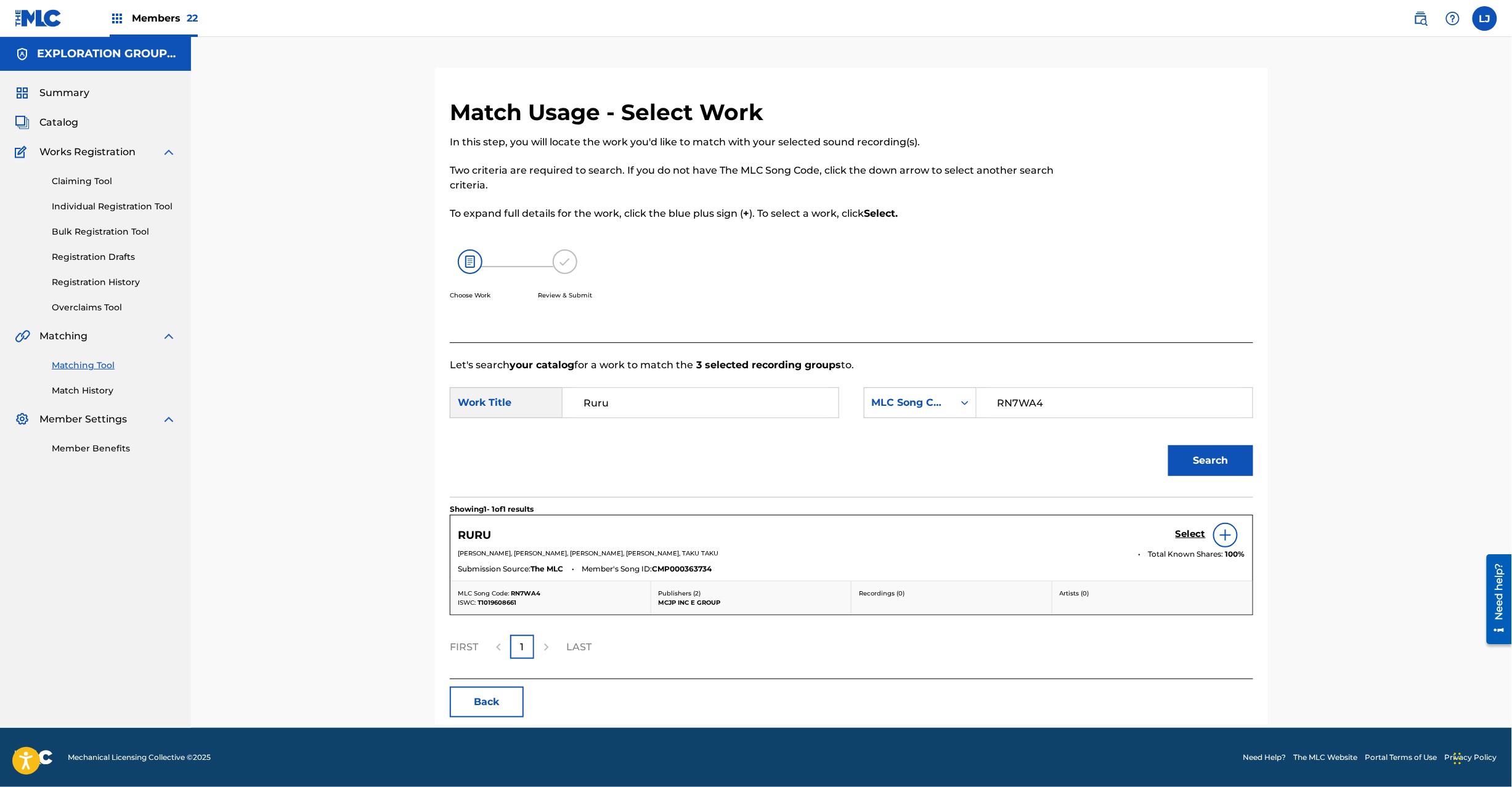
click at [1185, 533] on h5 "Select" at bounding box center [1191, 535] width 30 height 12
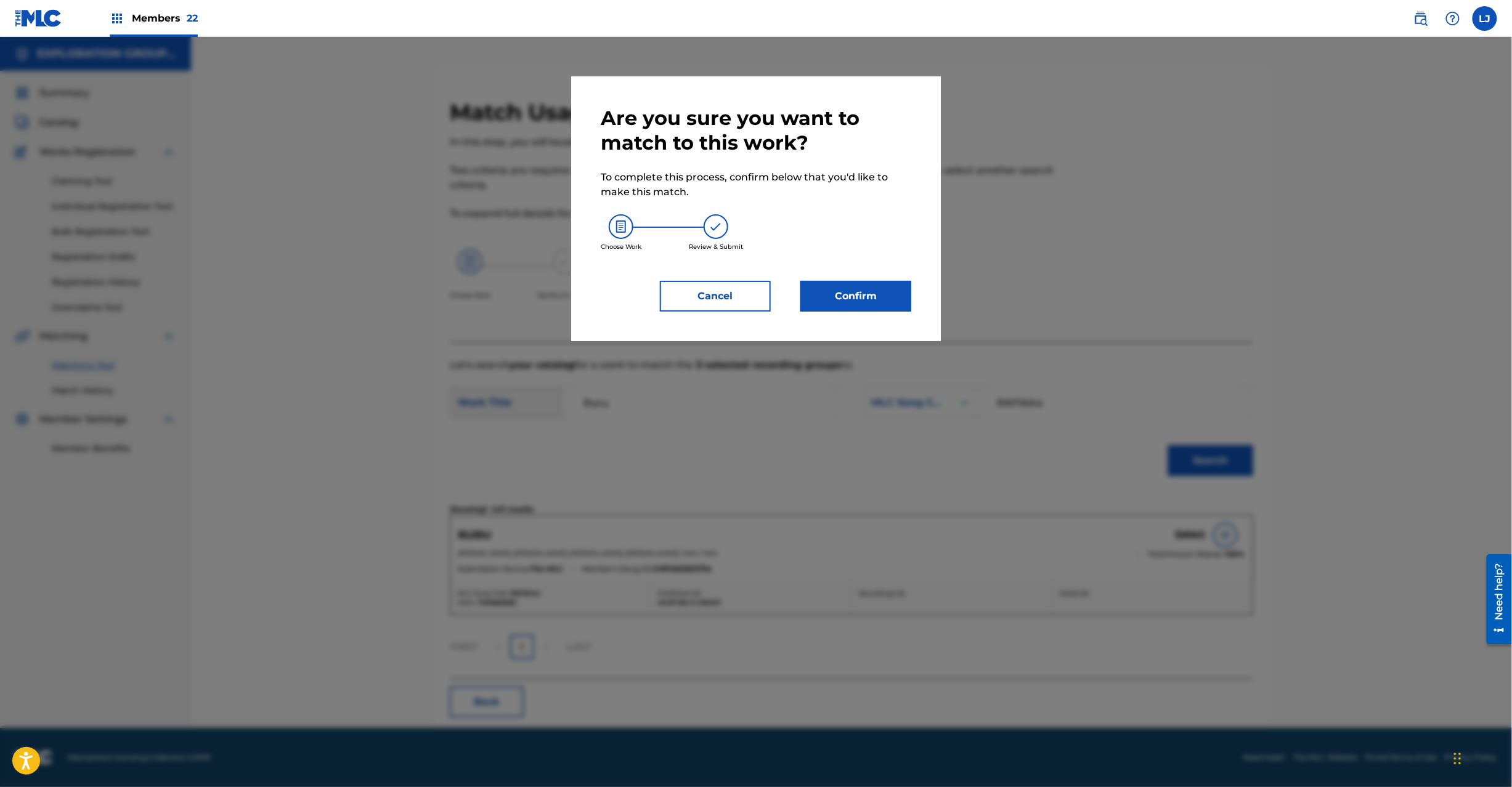
click at [880, 296] on button "Confirm" at bounding box center [855, 296] width 111 height 31
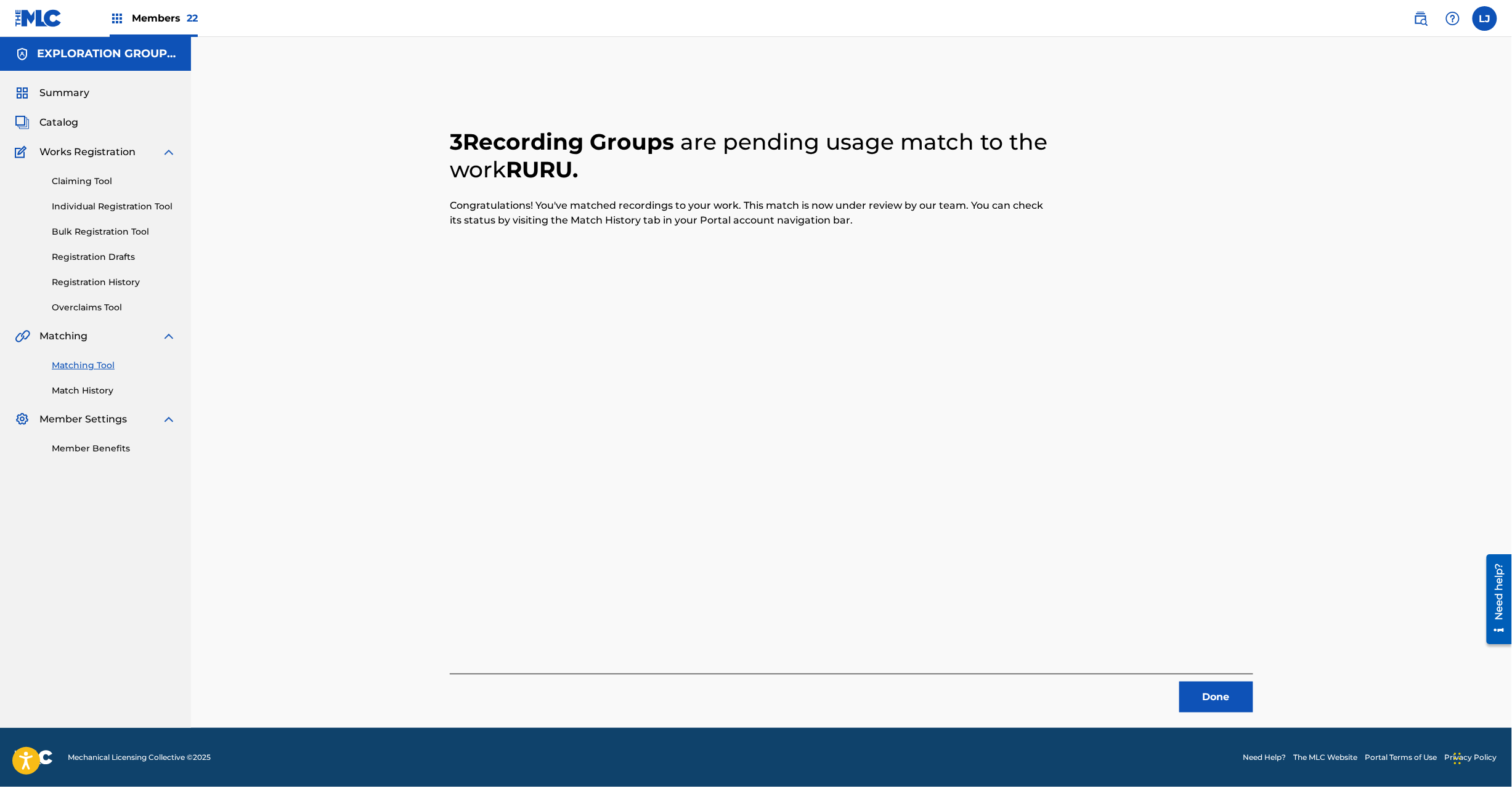
click at [1254, 696] on div "3 Recording Groups are pending usage match to the work RURU . Congratulations! …" at bounding box center [851, 405] width 833 height 614
click at [1238, 696] on button "Done" at bounding box center [1216, 697] width 74 height 31
